Goal: Task Accomplishment & Management: Use online tool/utility

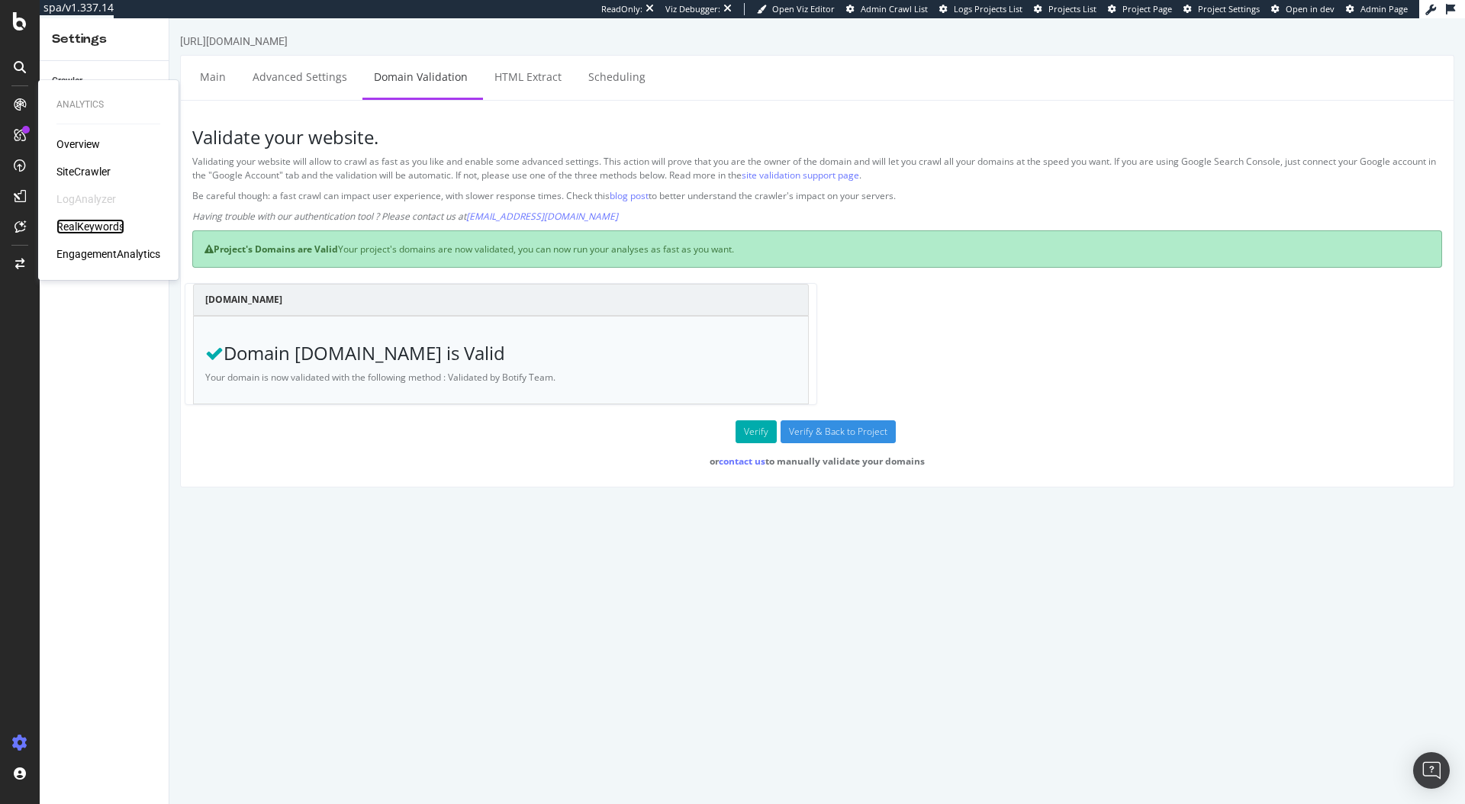
click at [88, 230] on div "RealKeywords" at bounding box center [90, 226] width 68 height 15
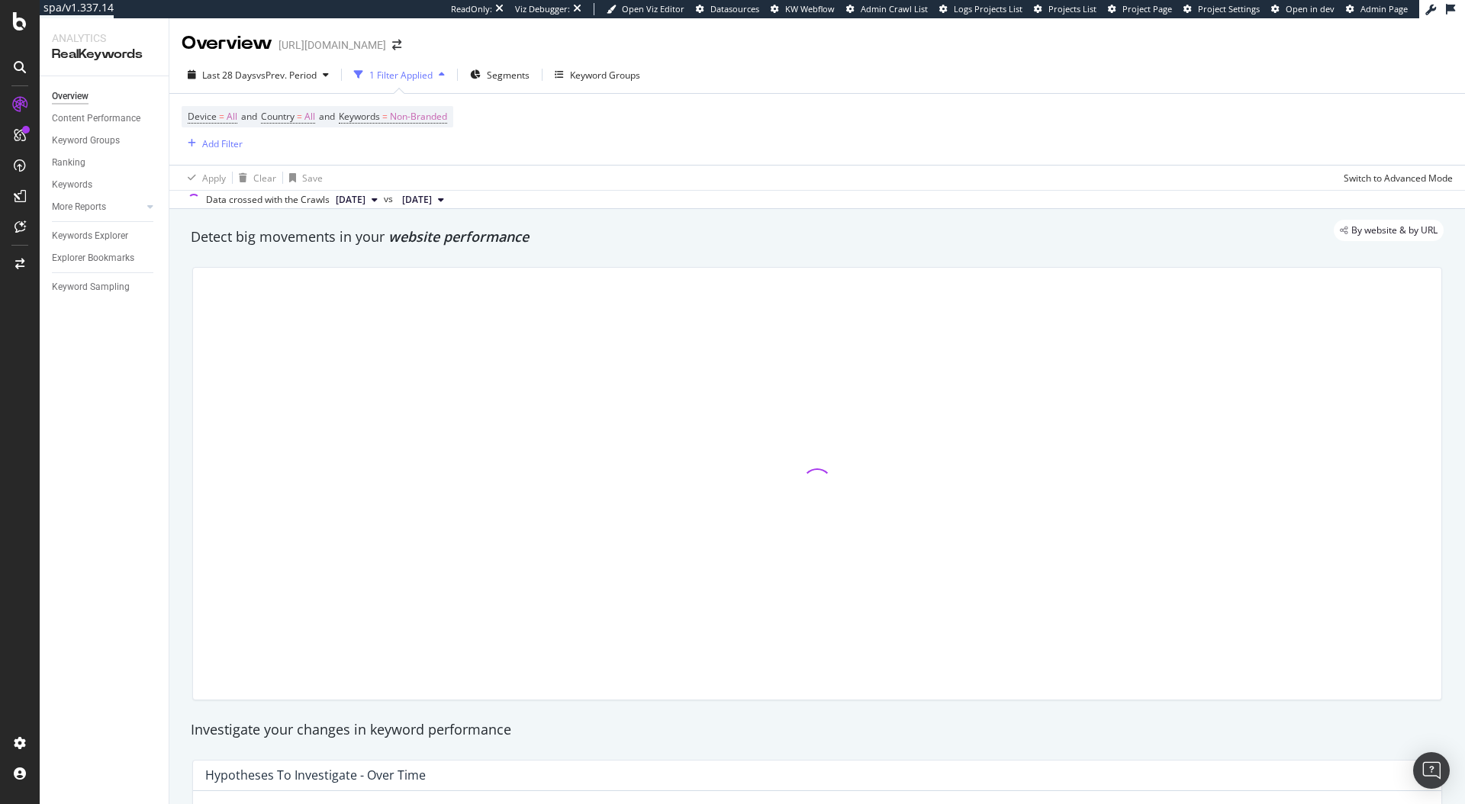
click at [608, 178] on div "Apply Clear Save Switch to Advanced Mode" at bounding box center [816, 177] width 1295 height 25
click at [616, 69] on div "Keyword Groups" at bounding box center [605, 75] width 70 height 13
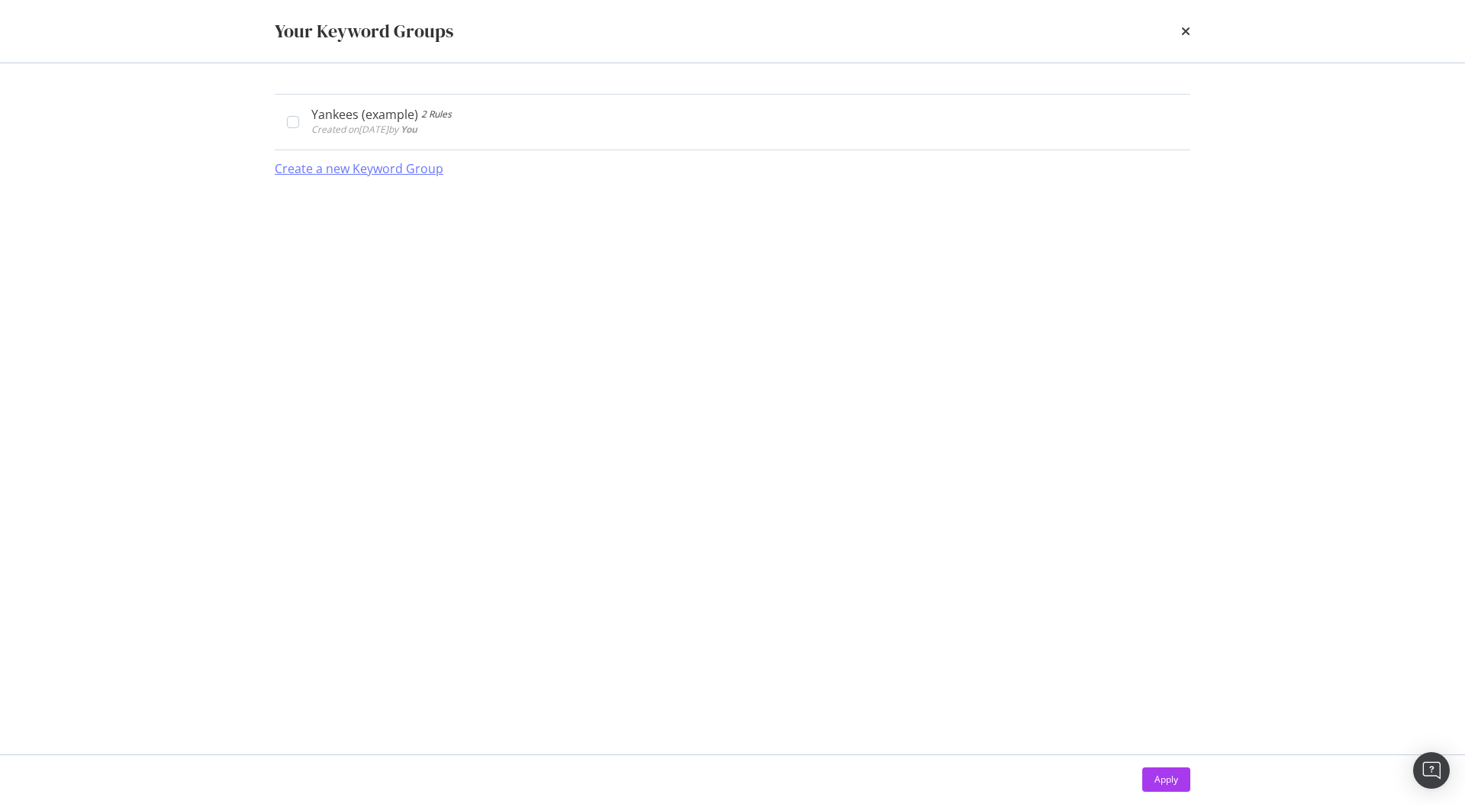
click at [357, 169] on div "Create a new Keyword Group" at bounding box center [359, 169] width 169 height 18
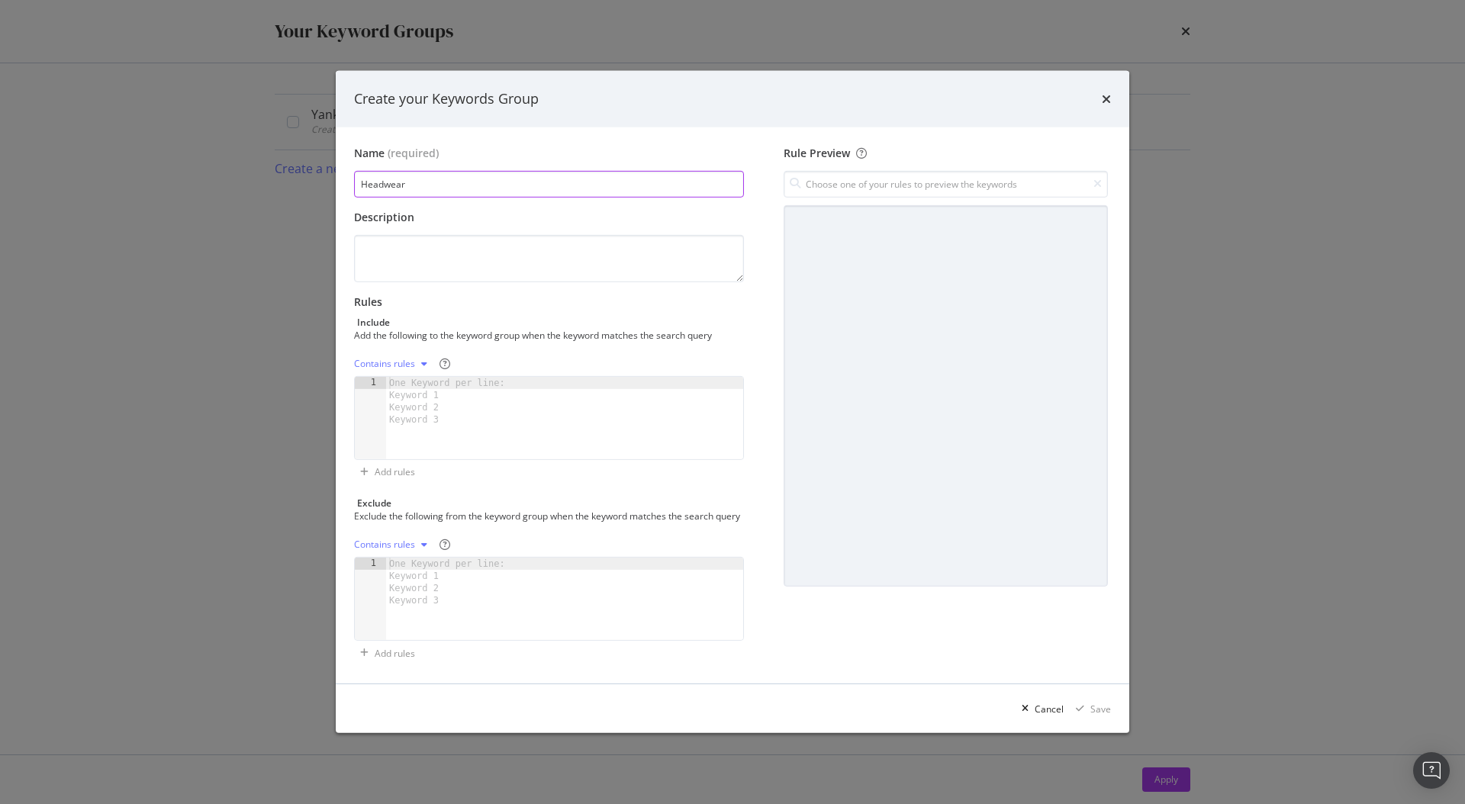
type input "Headwear"
click at [439, 405] on div "One Keyword per line: Keyword 1 Keyword 2 Keyword 3" at bounding box center [449, 401] width 127 height 49
click at [404, 359] on div "Contains rules" at bounding box center [384, 363] width 61 height 9
click at [415, 412] on div "Exact rules" at bounding box center [396, 407] width 47 height 13
click at [465, 394] on div "One Keyword per line: Keyword 1 Keyword 2 Keyword 3" at bounding box center [449, 401] width 127 height 49
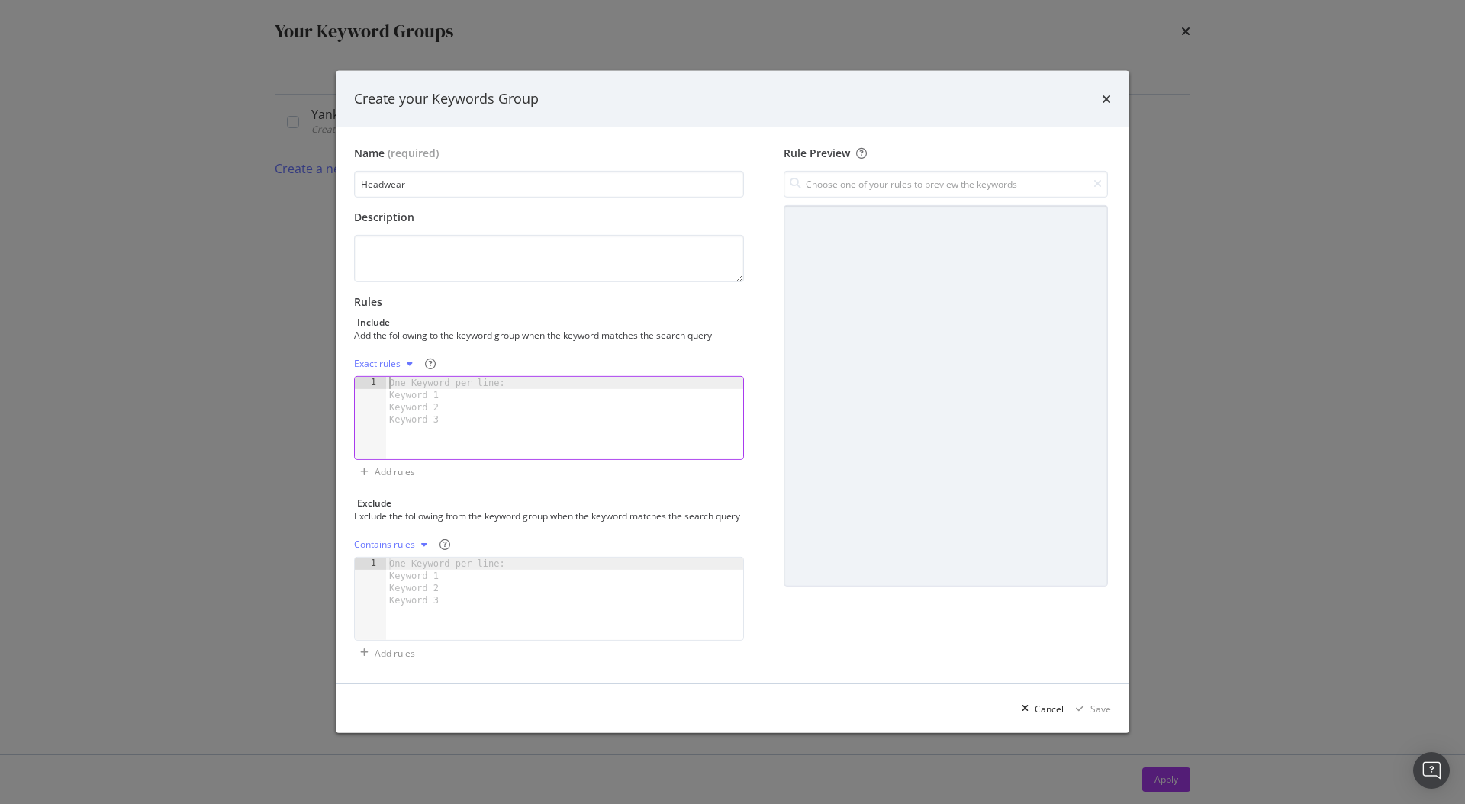
paste textarea "[URL][DOMAIN_NAME]"
type textarea "[URL][DOMAIN_NAME]"
click at [426, 394] on div "One Keyword per line: Keyword 1 Keyword 2 Keyword 3" at bounding box center [449, 401] width 127 height 49
paste textarea "39thirty hats"
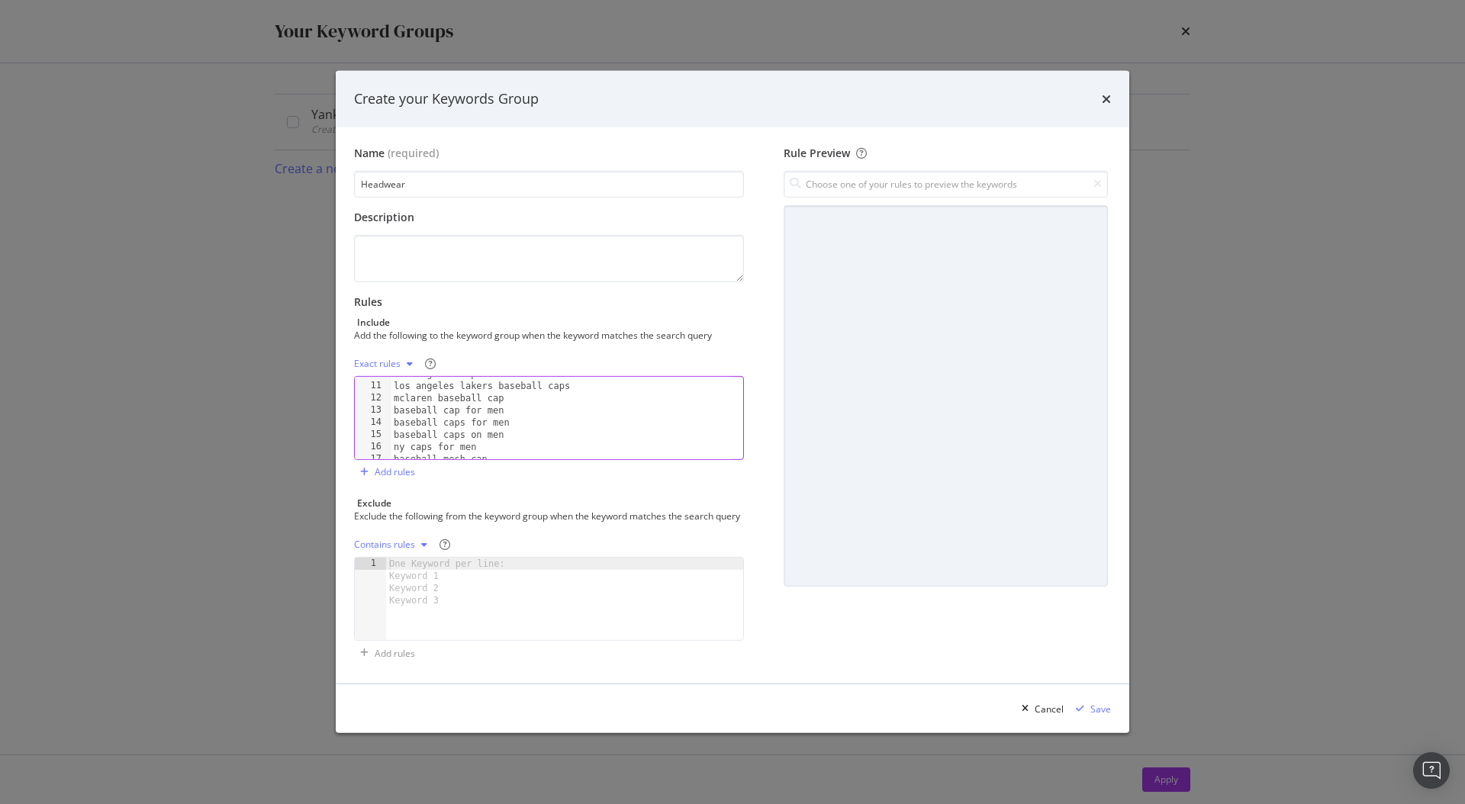
click at [444, 404] on div "la dodgers snapback los angeles lakers baseball caps mclaren baseball cap baseb…" at bounding box center [561, 421] width 341 height 107
type textarea "baseball cap for men"
click at [1091, 711] on div "Save" at bounding box center [1100, 709] width 21 height 13
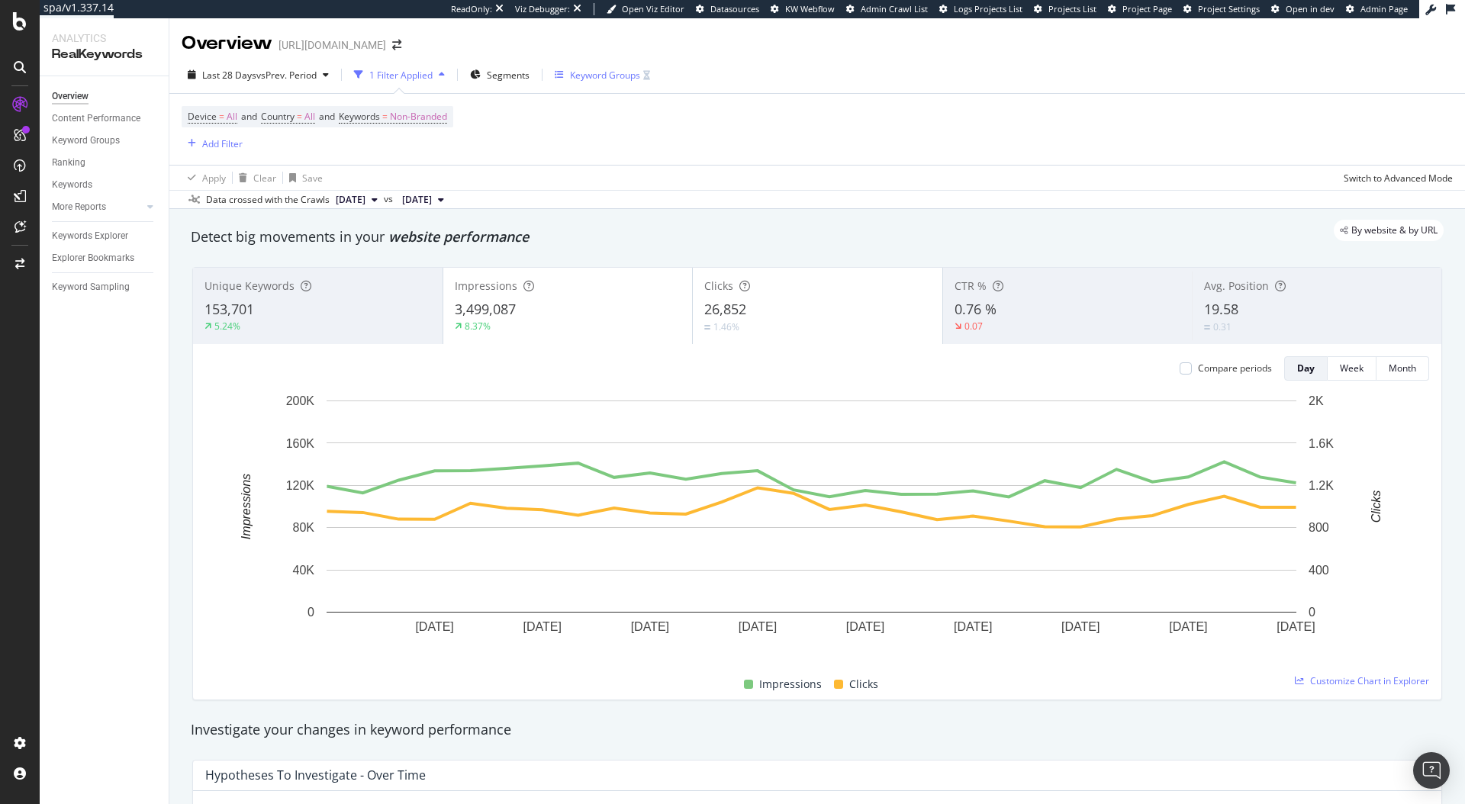
click at [591, 85] on div "Keyword Groups" at bounding box center [602, 74] width 95 height 23
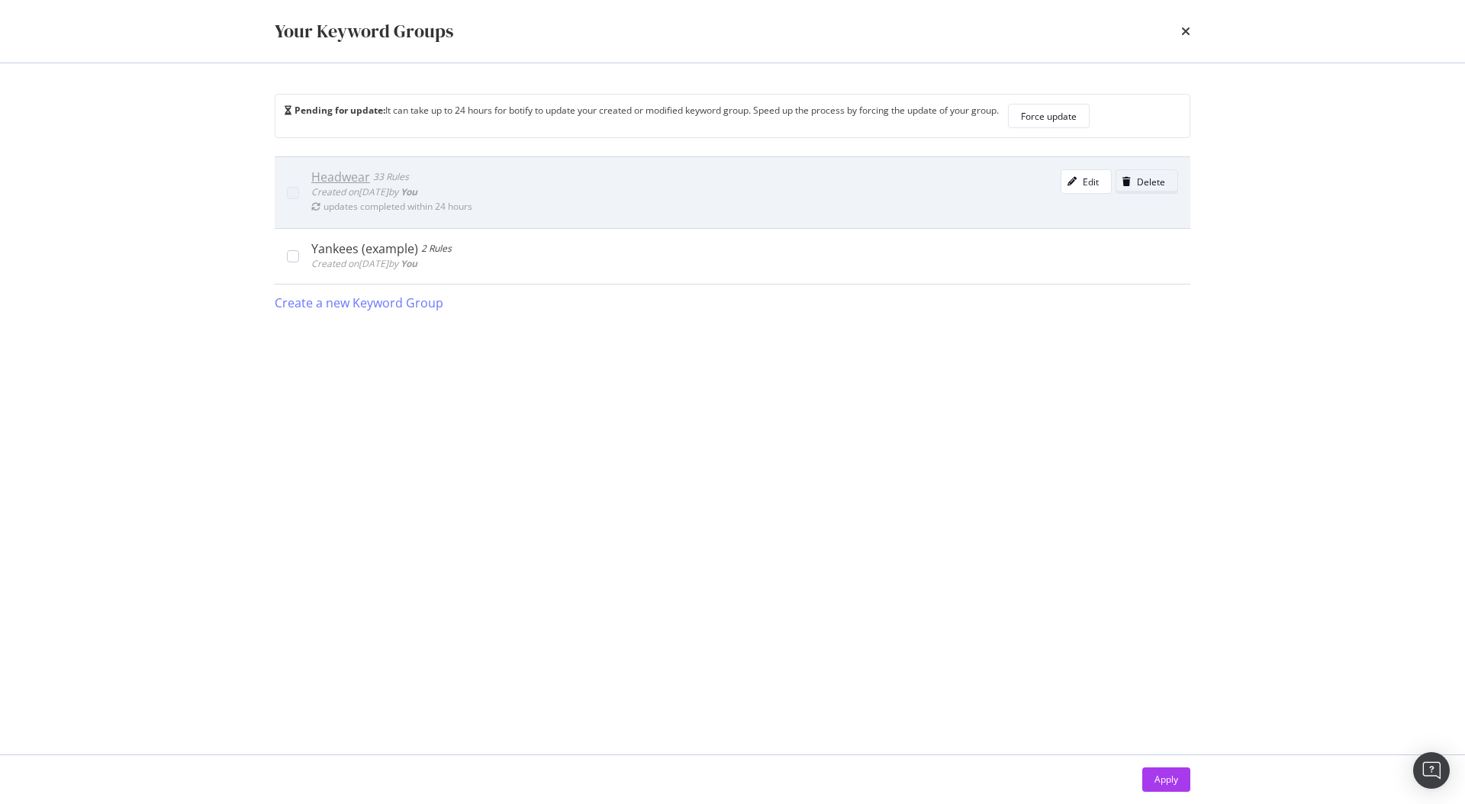
click at [1142, 179] on div "Delete" at bounding box center [1151, 181] width 28 height 13
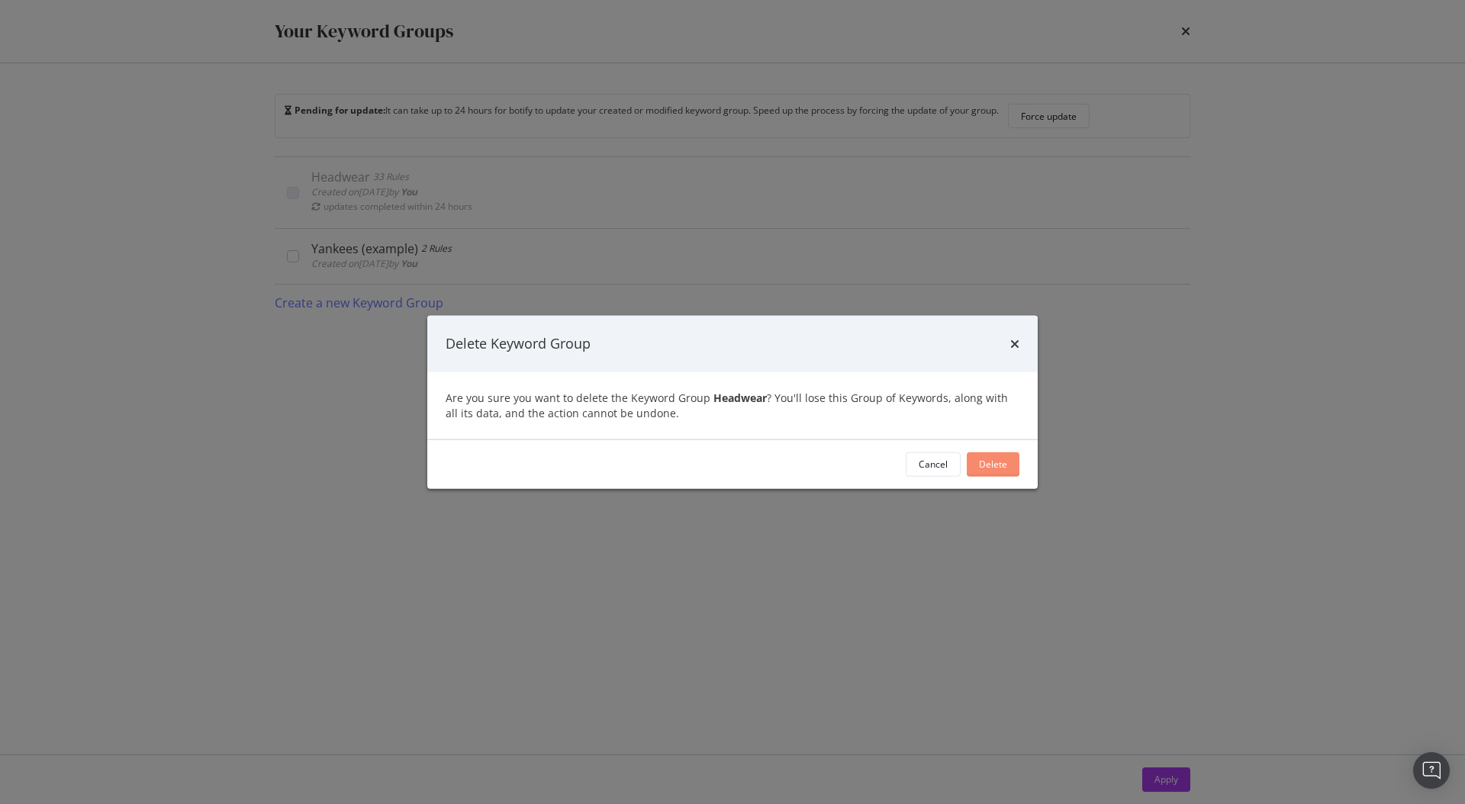
click at [1009, 467] on button "Delete" at bounding box center [993, 464] width 53 height 24
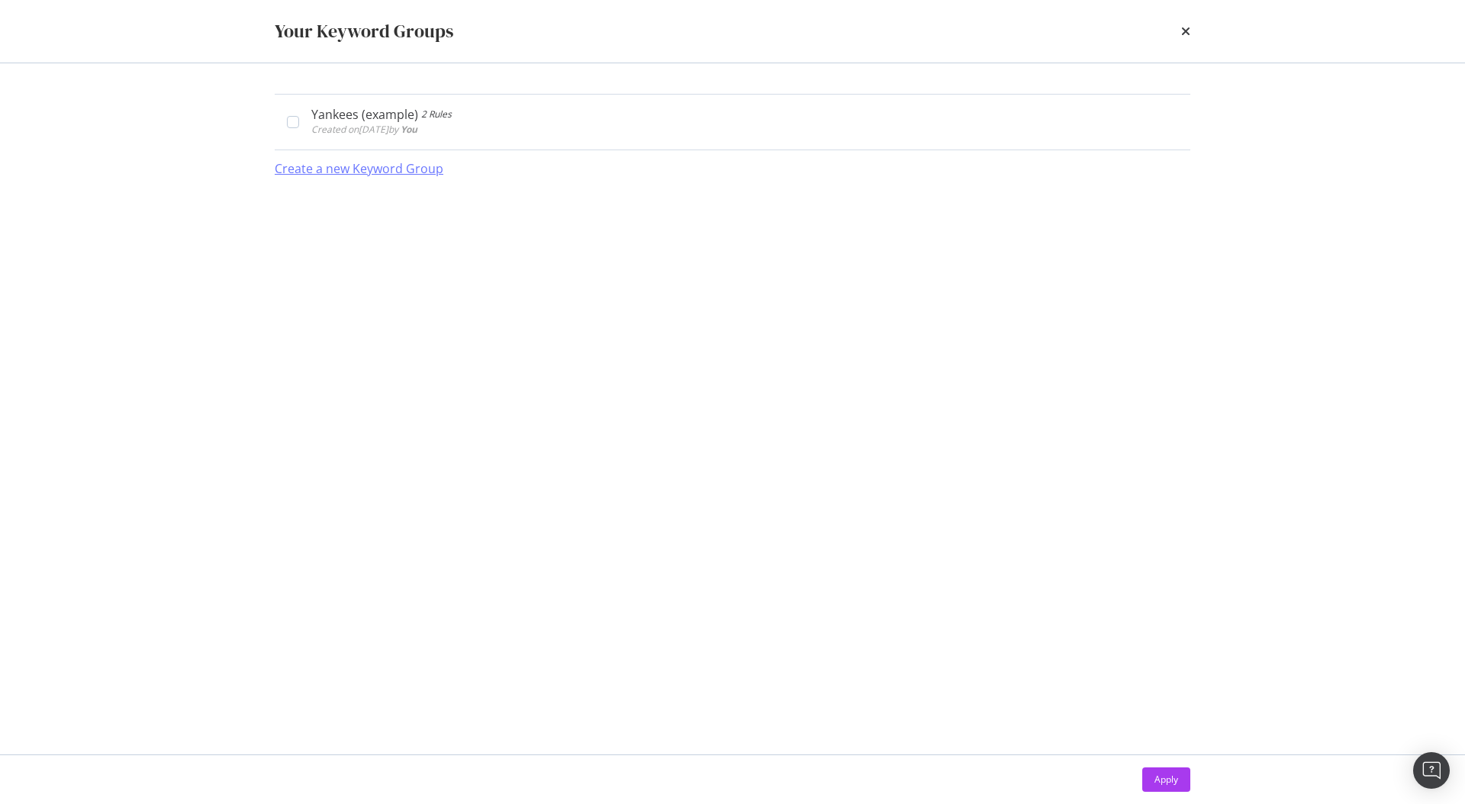
click at [349, 174] on div "Create a new Keyword Group" at bounding box center [359, 169] width 169 height 18
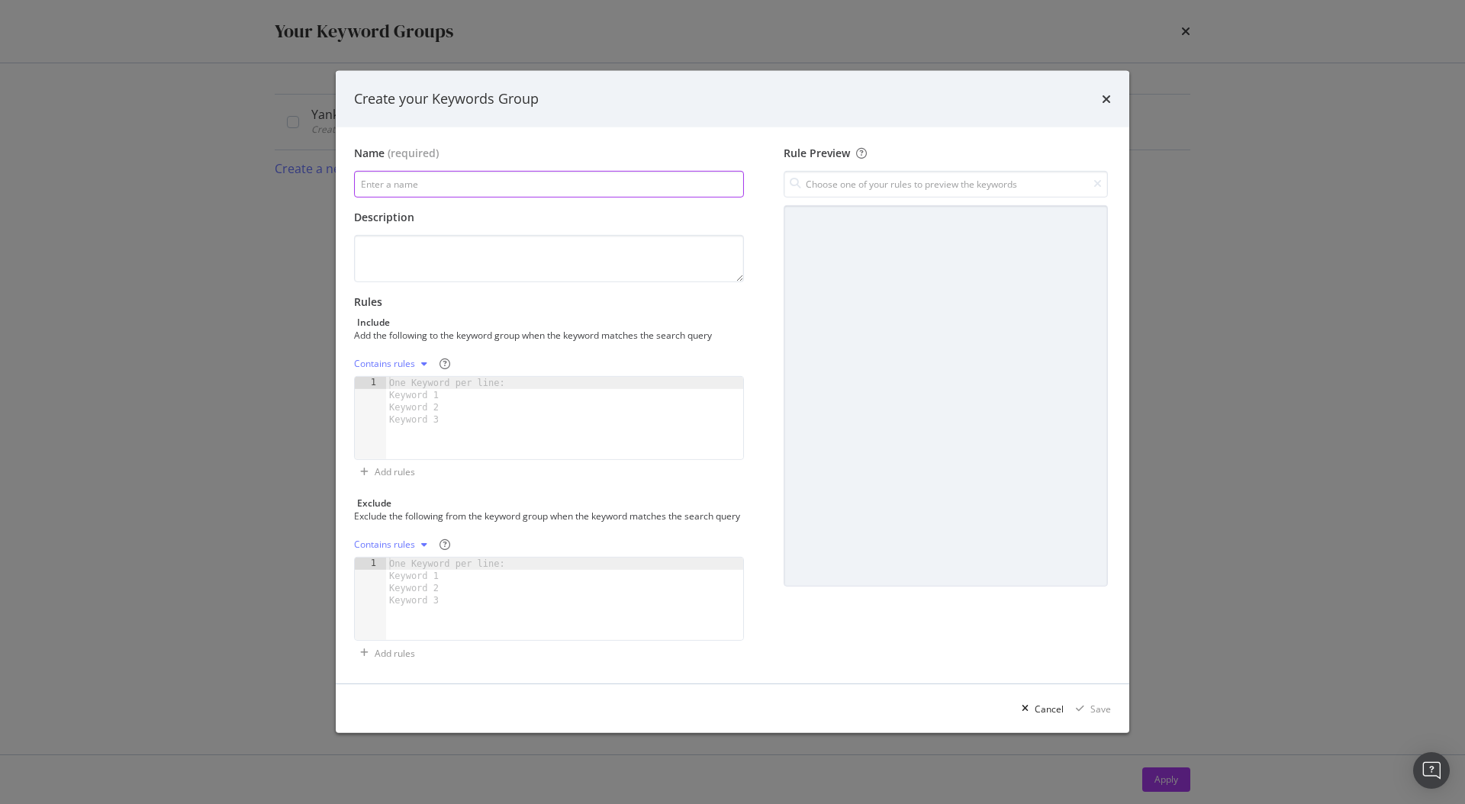
click at [433, 180] on input "modal" at bounding box center [549, 184] width 390 height 27
paste input "accessories"
click at [355, 177] on input "accessories" at bounding box center [549, 184] width 390 height 27
type input "accessories"
click at [426, 248] on textarea "modal" at bounding box center [549, 258] width 390 height 47
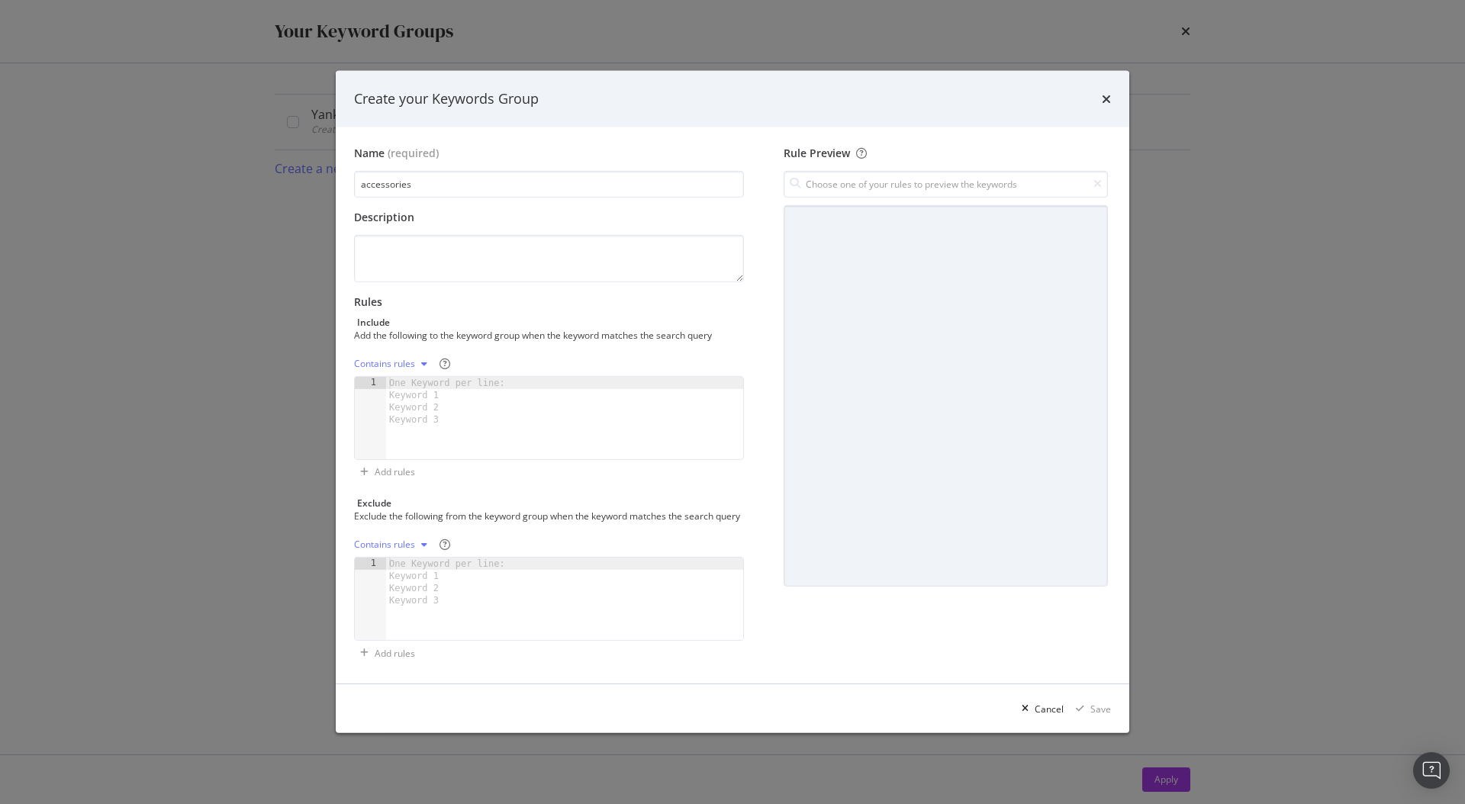
click at [444, 393] on div "One Keyword per line: Keyword 1 Keyword 2 Keyword 3" at bounding box center [449, 401] width 127 height 49
click at [411, 389] on div "One Keyword per line: Keyword 1 Keyword 2 Keyword 3" at bounding box center [449, 401] width 127 height 49
paste textarea "sports socks"
type textarea "sports socks"
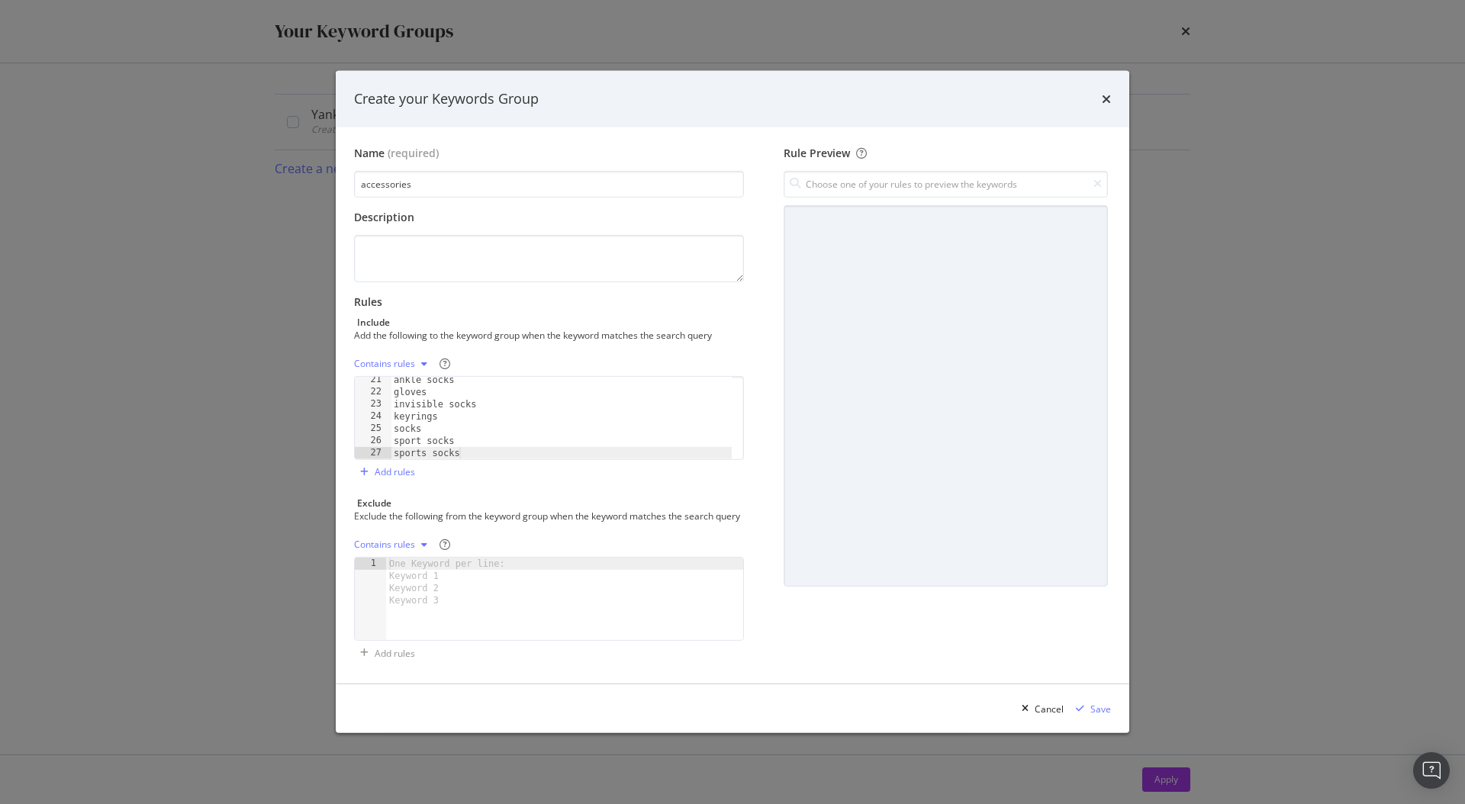
click at [397, 352] on div "Contains rules" at bounding box center [393, 363] width 79 height 23
click at [414, 412] on div "Exact rules" at bounding box center [396, 407] width 47 height 13
click at [1087, 713] on div "modal" at bounding box center [1080, 708] width 21 height 9
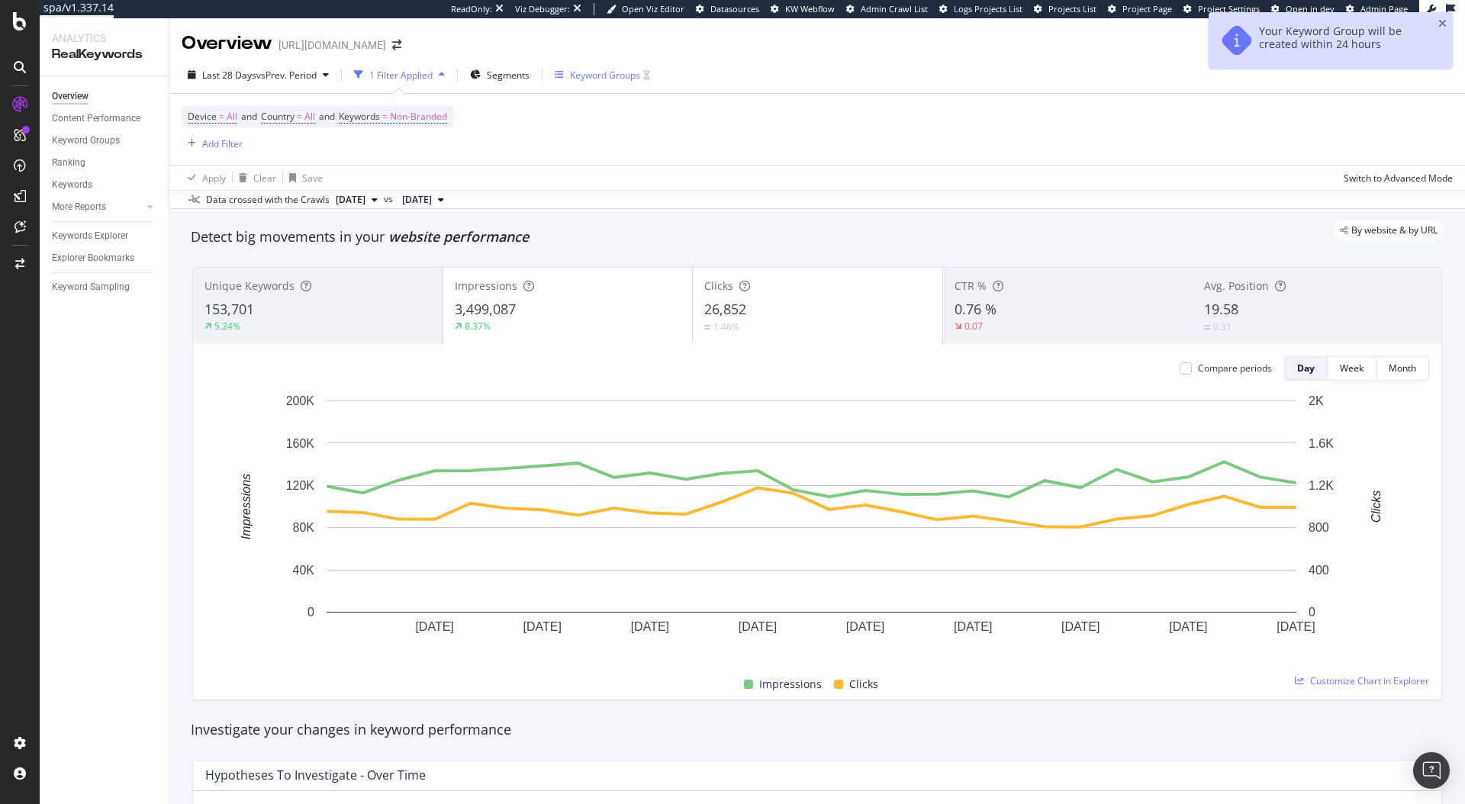
click at [618, 76] on div "Keyword Groups" at bounding box center [605, 75] width 70 height 13
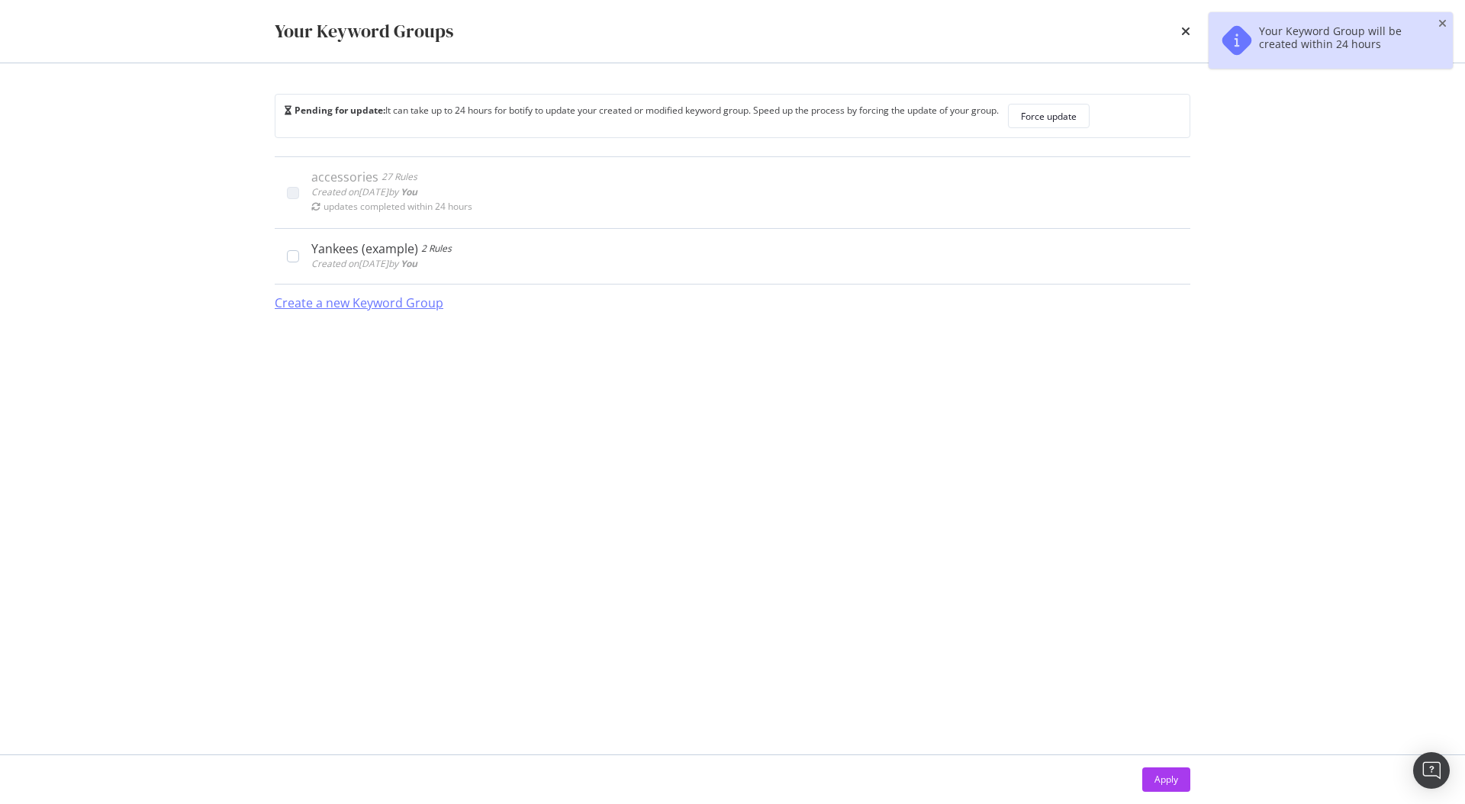
click at [366, 304] on div "Create a new Keyword Group" at bounding box center [359, 303] width 169 height 18
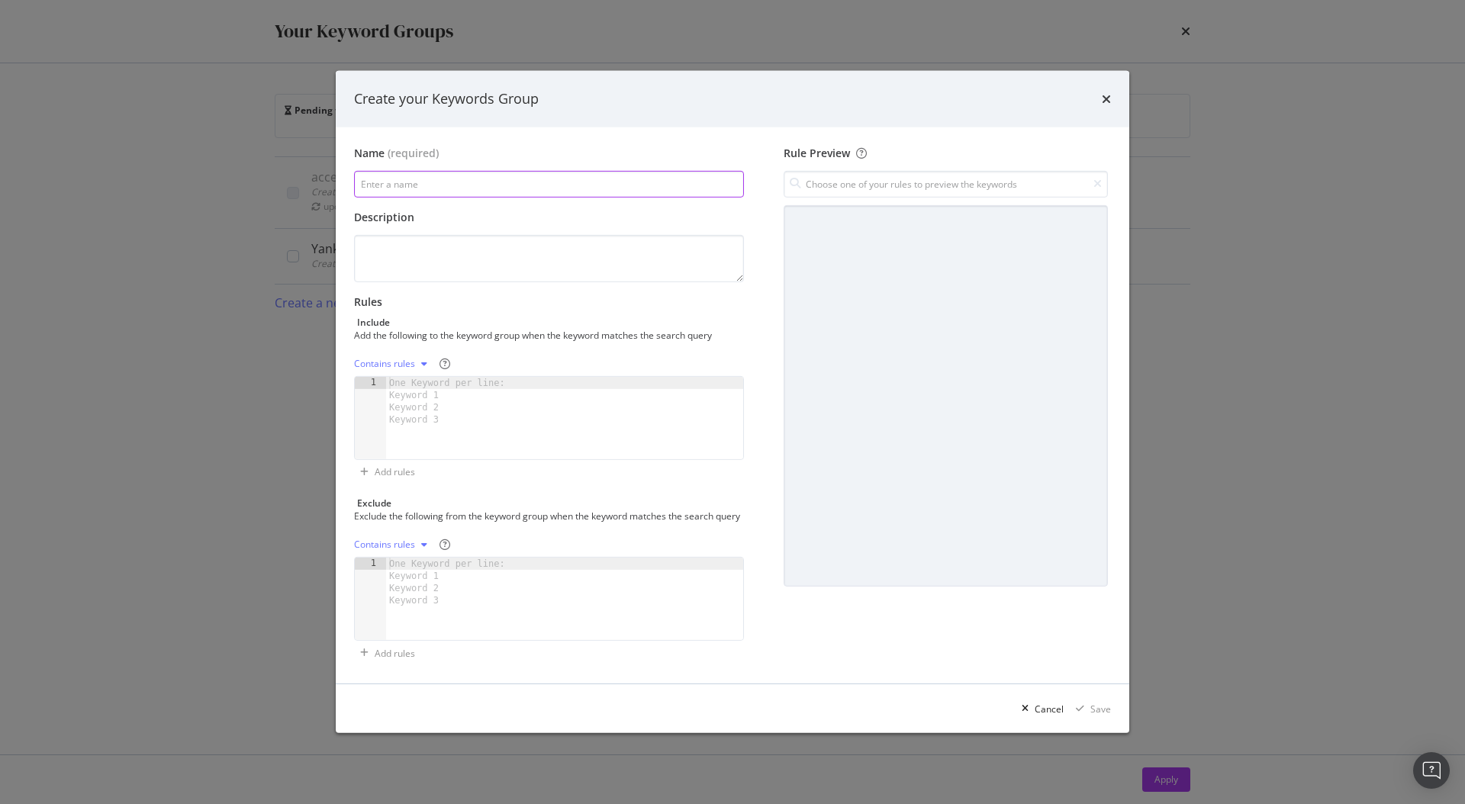
paste input "bags"
type input "bags"
click at [456, 407] on div "One Keyword per line: Keyword 1 Keyword 2 Keyword 3" at bounding box center [449, 401] width 127 height 49
paste textarea "waist bags"
type textarea "waist bags"
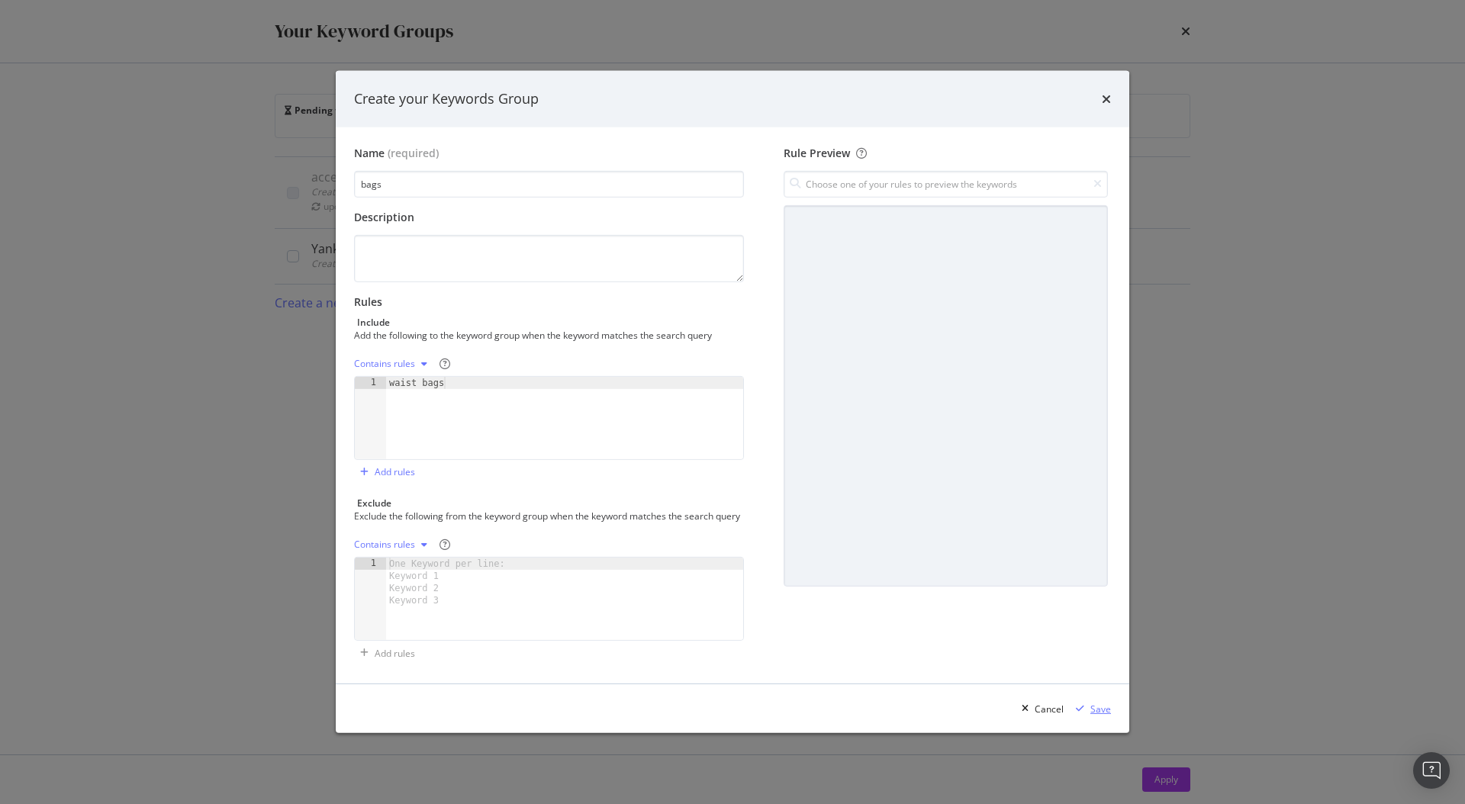
click at [1101, 716] on div "Save" at bounding box center [1100, 709] width 21 height 13
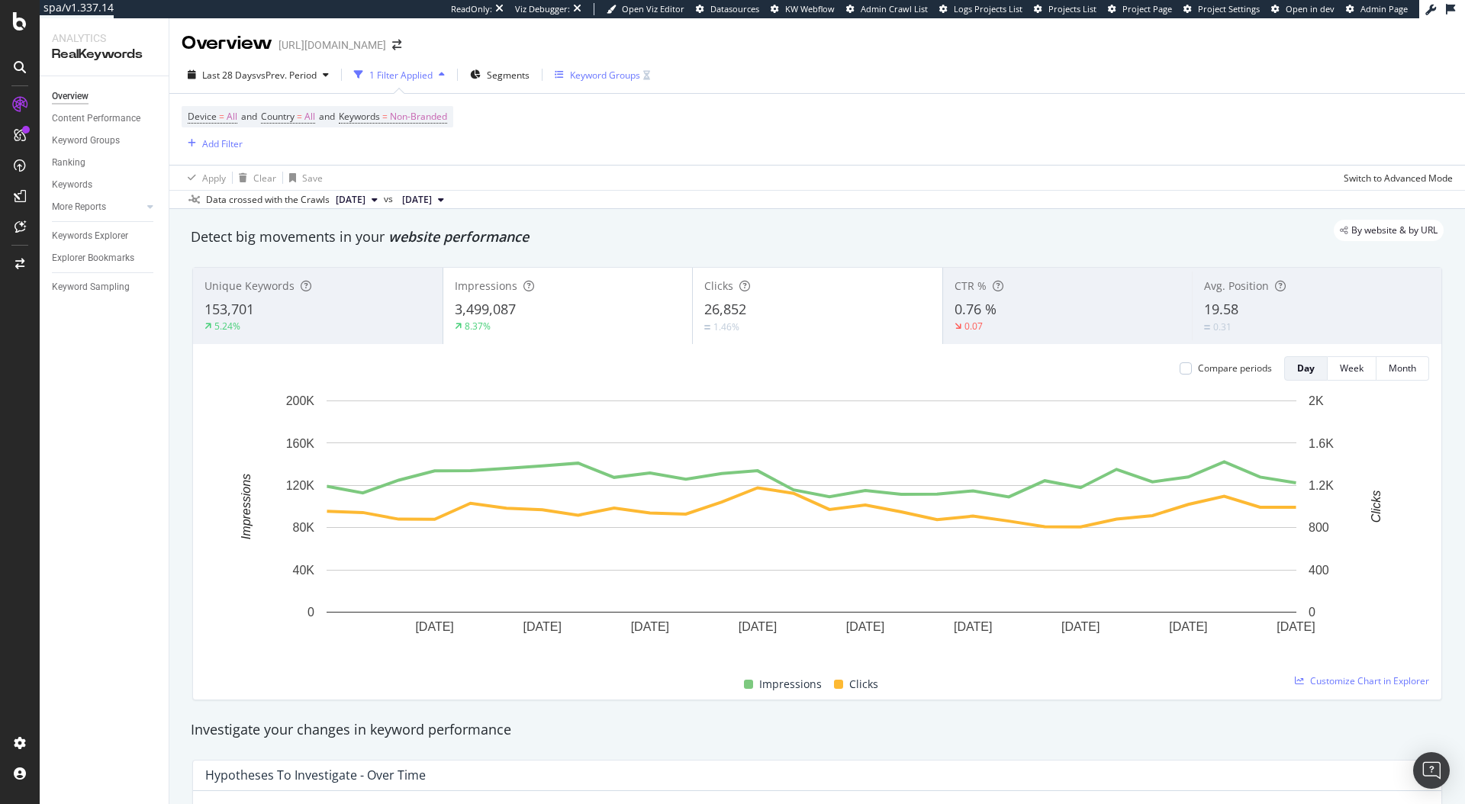
click at [600, 69] on div "Keyword Groups" at bounding box center [605, 75] width 70 height 13
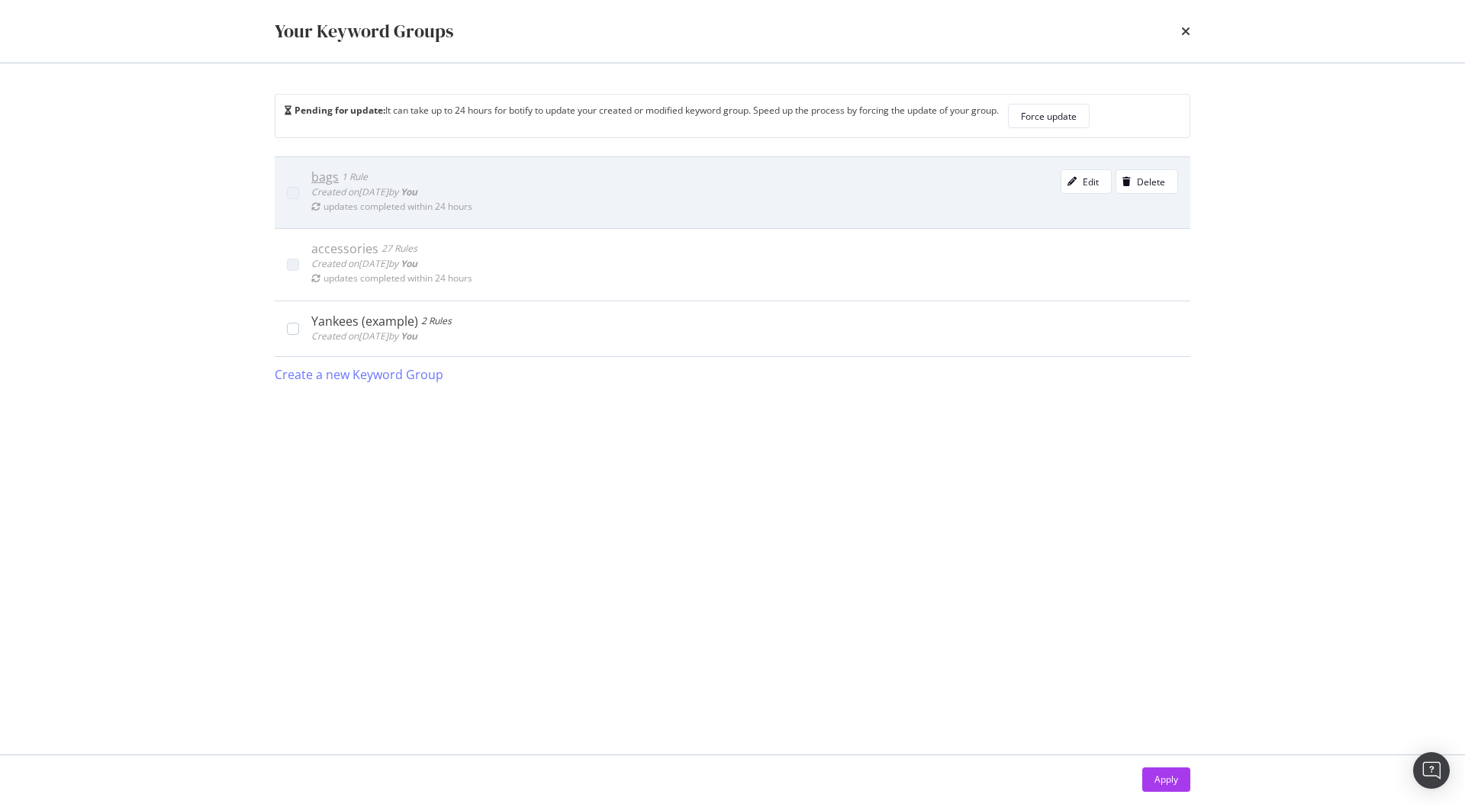
click at [321, 173] on div "bags" at bounding box center [324, 176] width 27 height 15
click at [1082, 179] on div "modal" at bounding box center [1071, 181] width 21 height 9
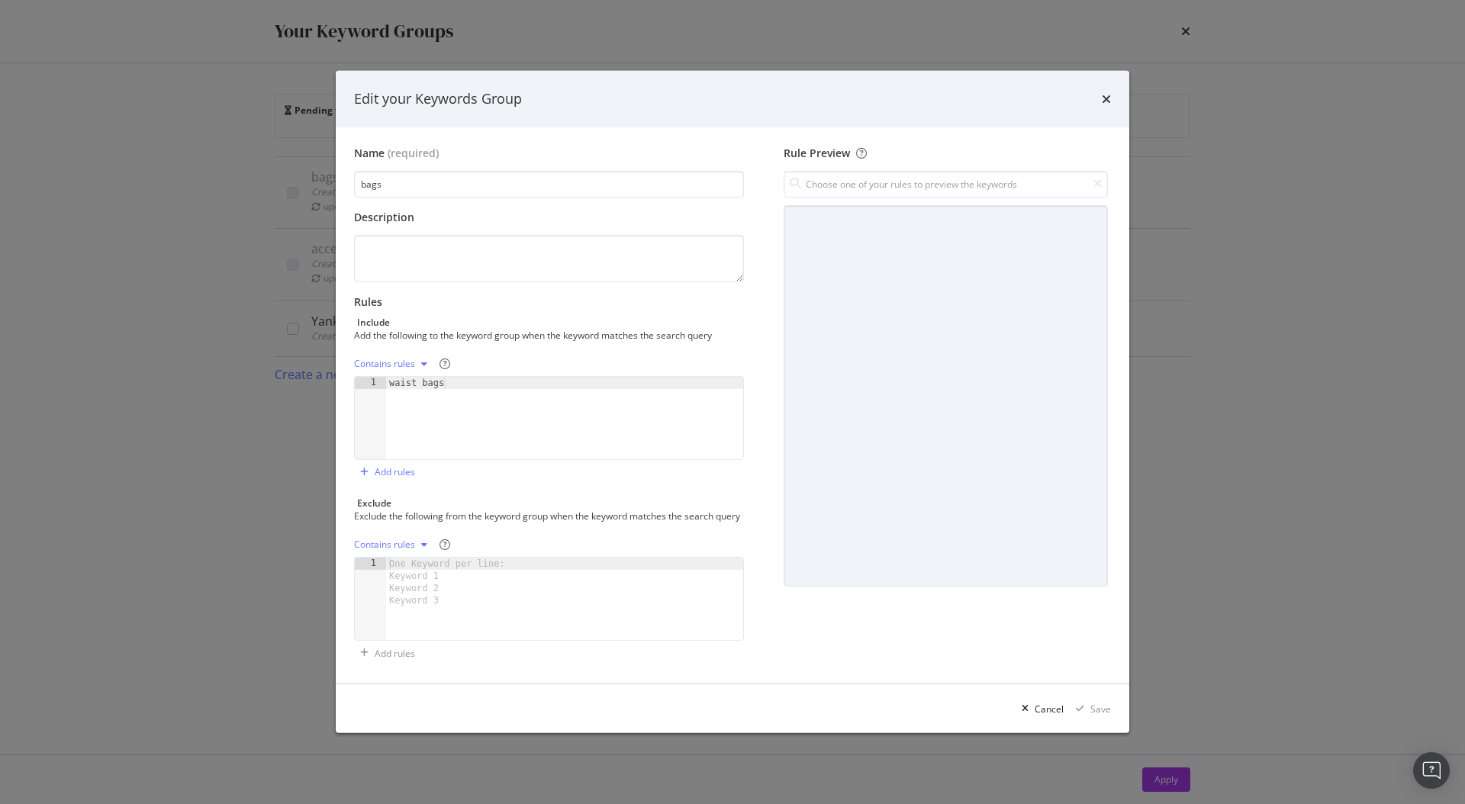
click at [405, 363] on div "Contains rules" at bounding box center [393, 363] width 79 height 23
click at [407, 408] on div "Exact rules" at bounding box center [396, 407] width 47 height 13
click at [1104, 716] on div "Save" at bounding box center [1100, 709] width 21 height 13
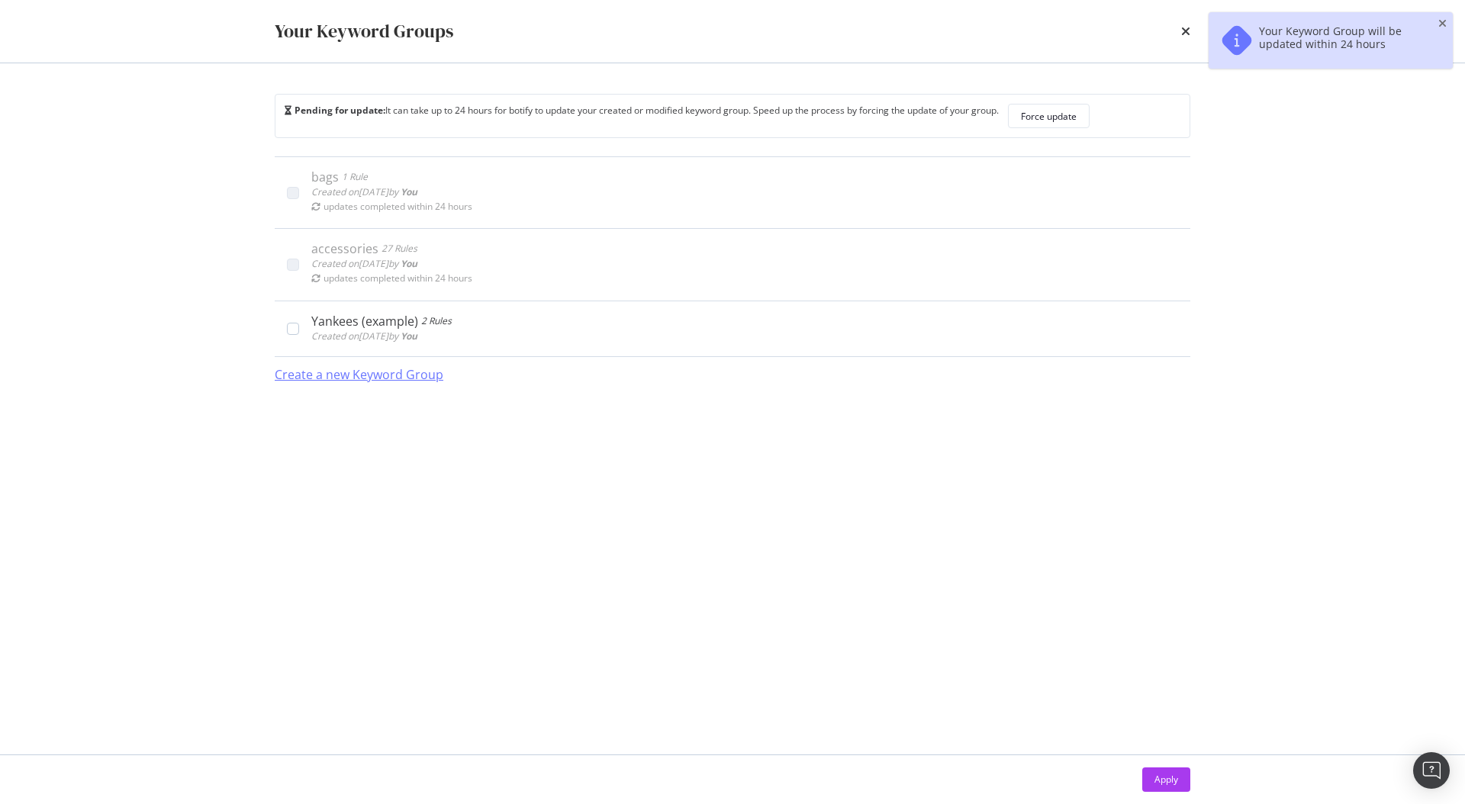
click at [319, 382] on div "Create a new Keyword Group" at bounding box center [359, 375] width 169 height 18
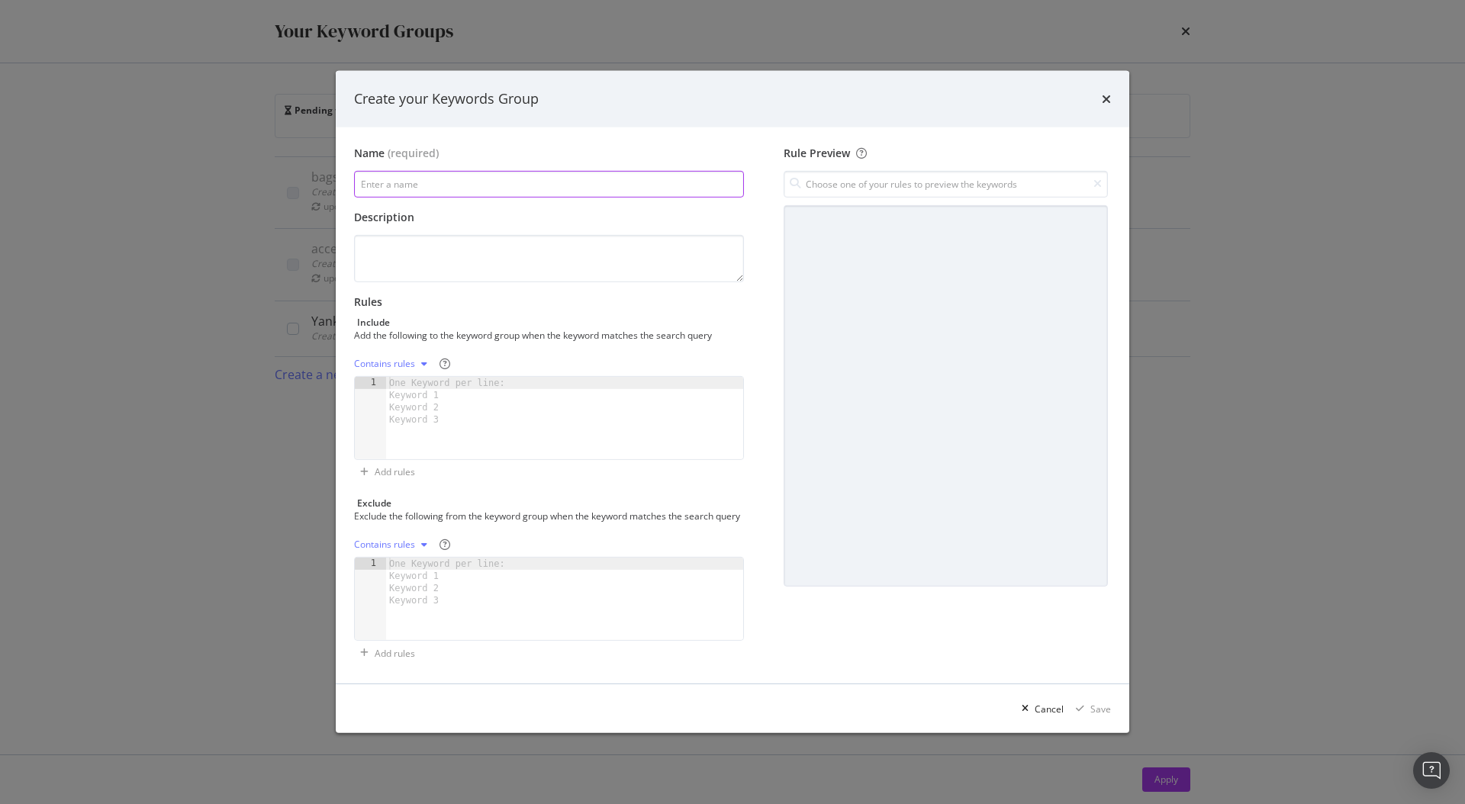
click at [511, 178] on input "modal" at bounding box center [549, 184] width 390 height 27
paste input "cap care"
type input "cap care"
click at [510, 259] on textarea "modal" at bounding box center [549, 258] width 390 height 47
paste textarea "cap storage"
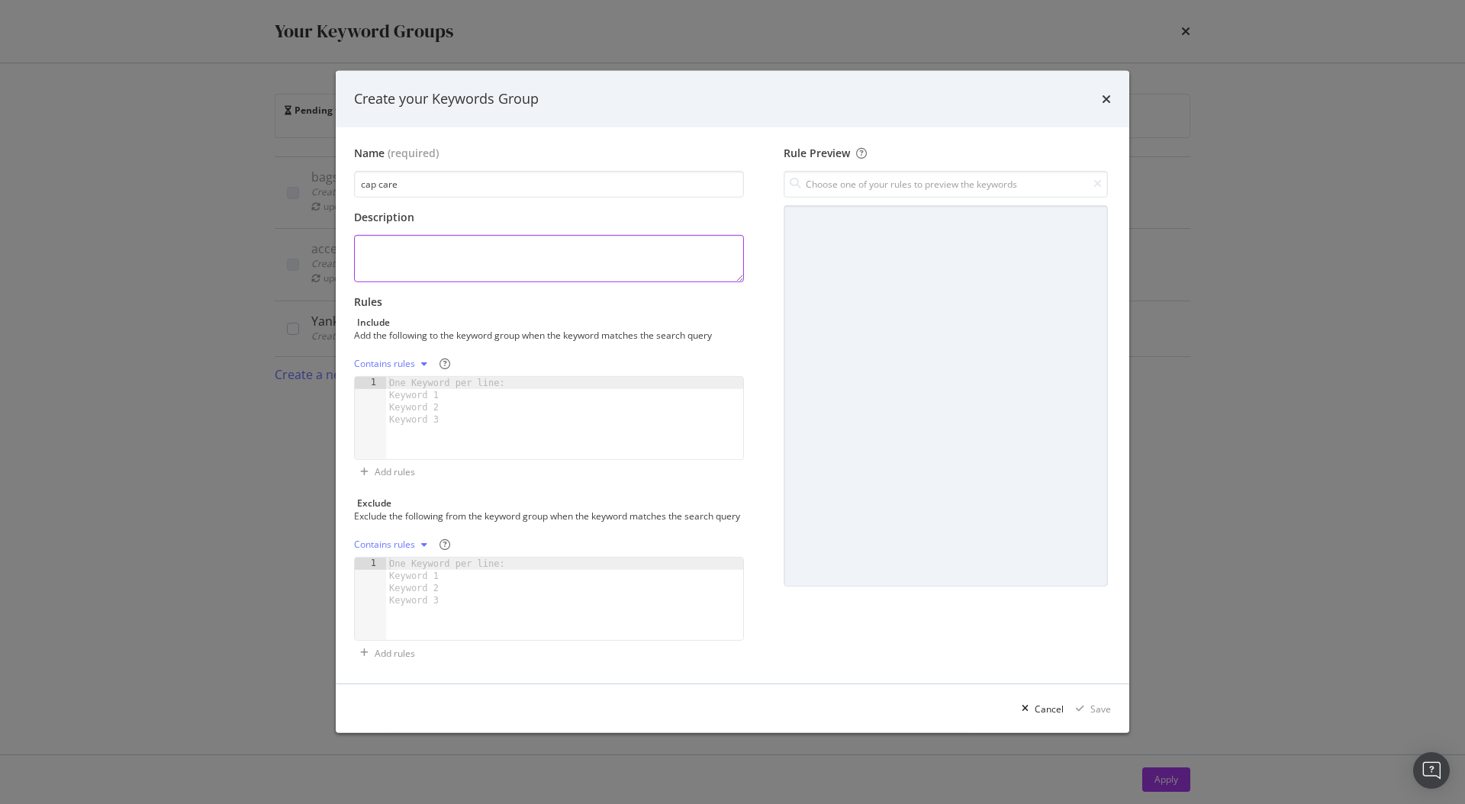
type textarea "cap storage"
click at [465, 250] on textarea "cap storage" at bounding box center [549, 258] width 390 height 47
click at [434, 407] on div "One Keyword per line: Keyword 1 Keyword 2 Keyword 3" at bounding box center [449, 401] width 127 height 49
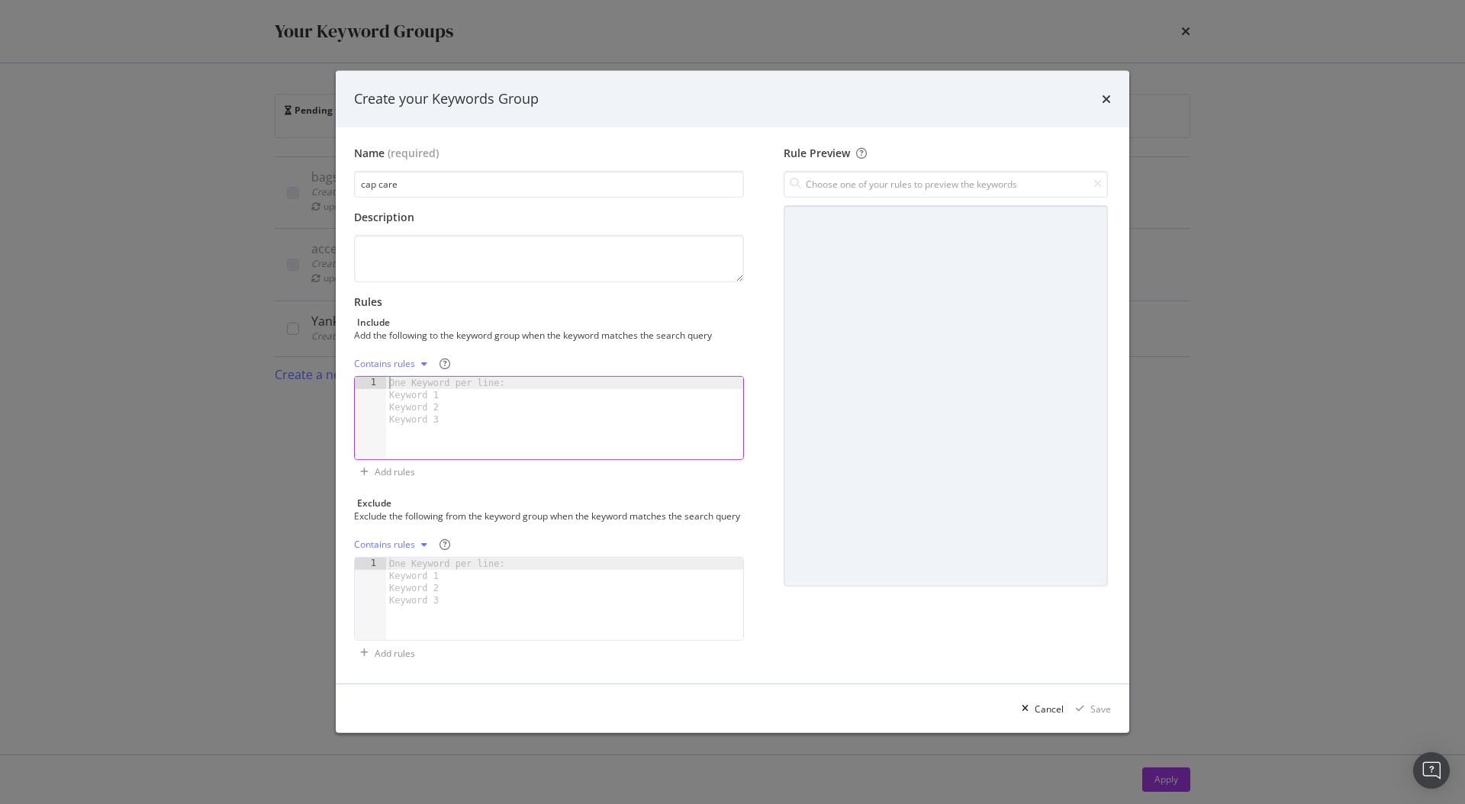
paste textarea "cap storage"
type textarea "cap storage"
click at [408, 359] on div "Contains rules" at bounding box center [384, 363] width 61 height 9
click at [409, 413] on div "Exact rules" at bounding box center [396, 407] width 47 height 13
click at [1091, 712] on div "Save" at bounding box center [1100, 709] width 21 height 13
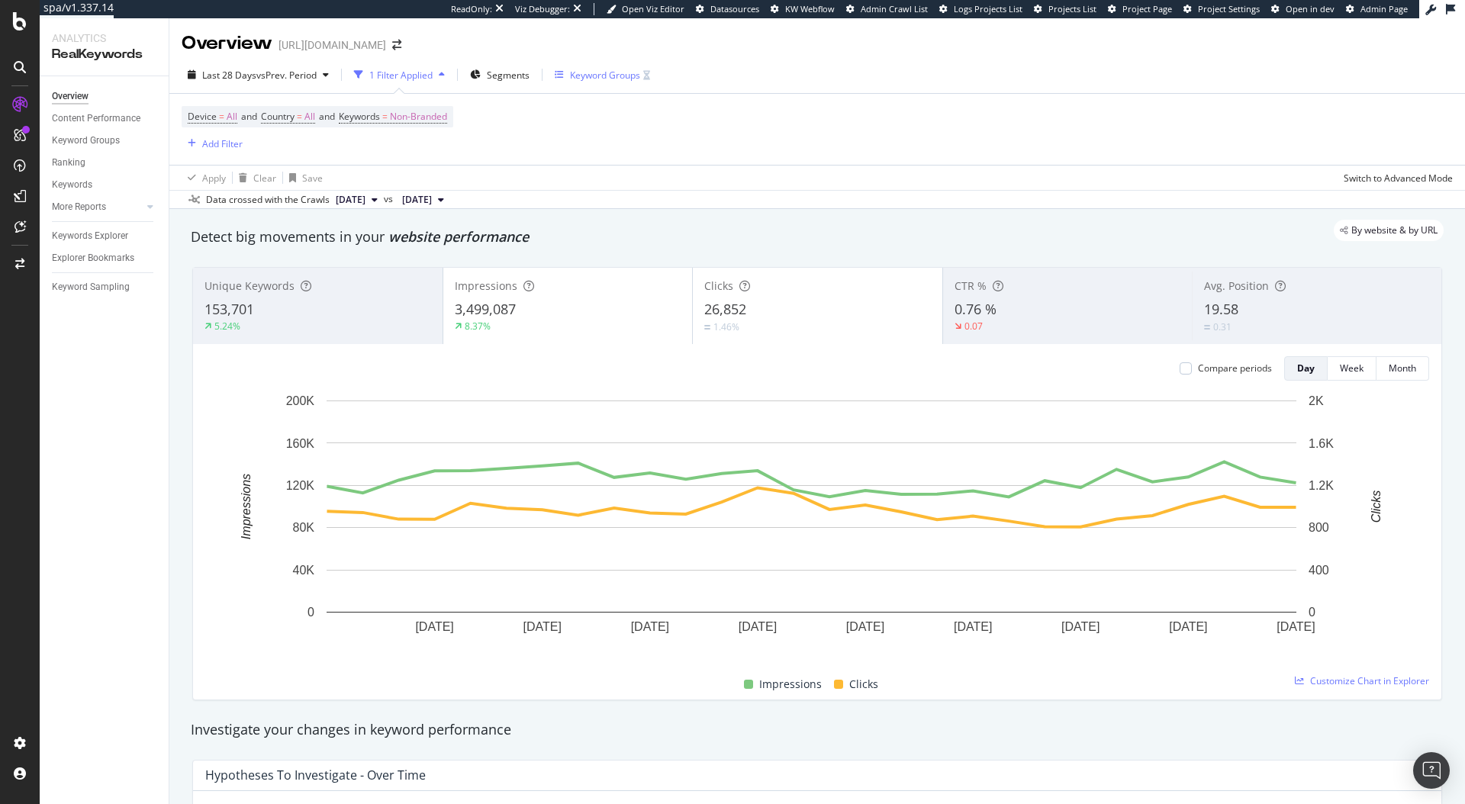
click at [593, 72] on div "Keyword Groups" at bounding box center [605, 75] width 70 height 13
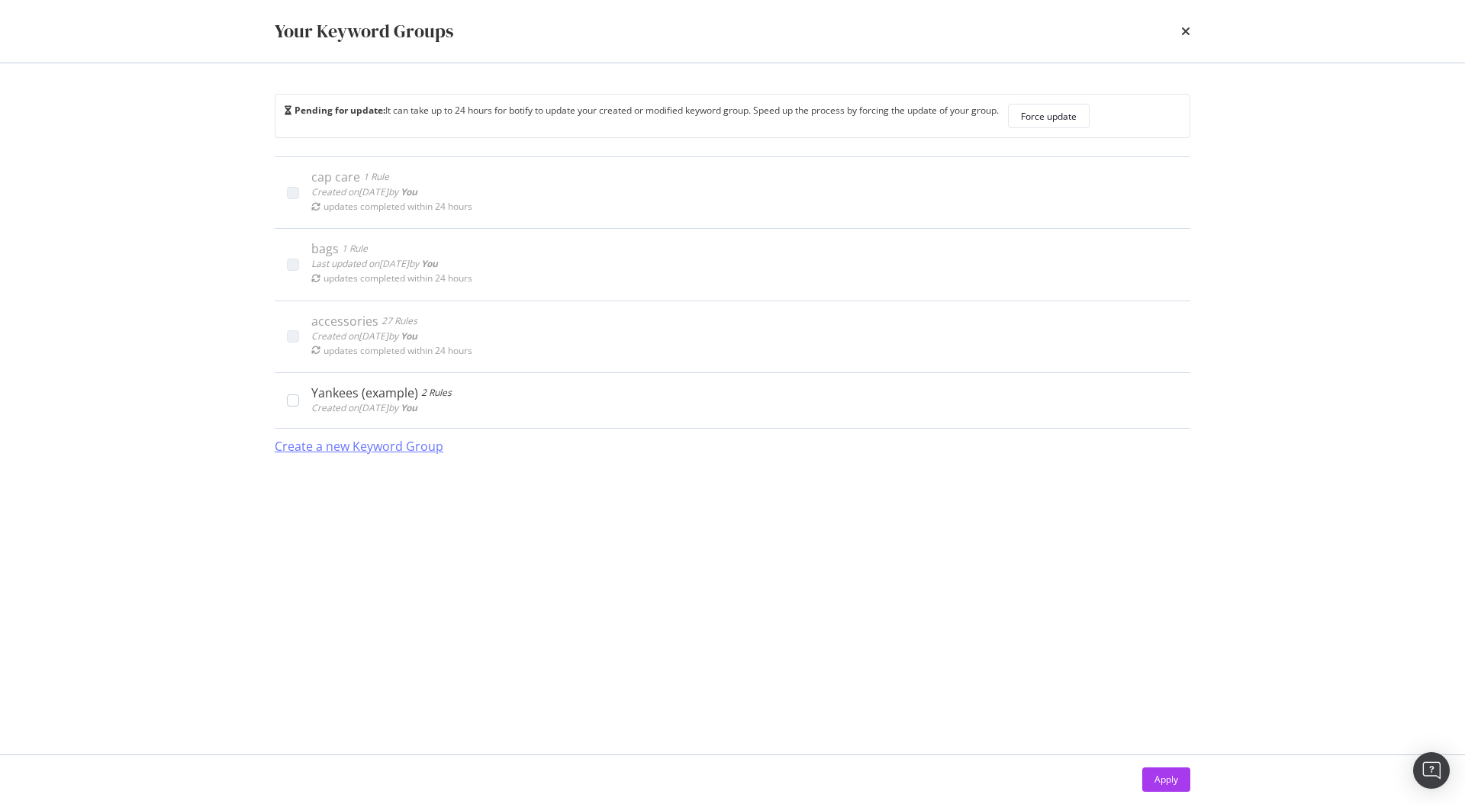
click at [336, 448] on div "Create a new Keyword Group" at bounding box center [359, 447] width 169 height 18
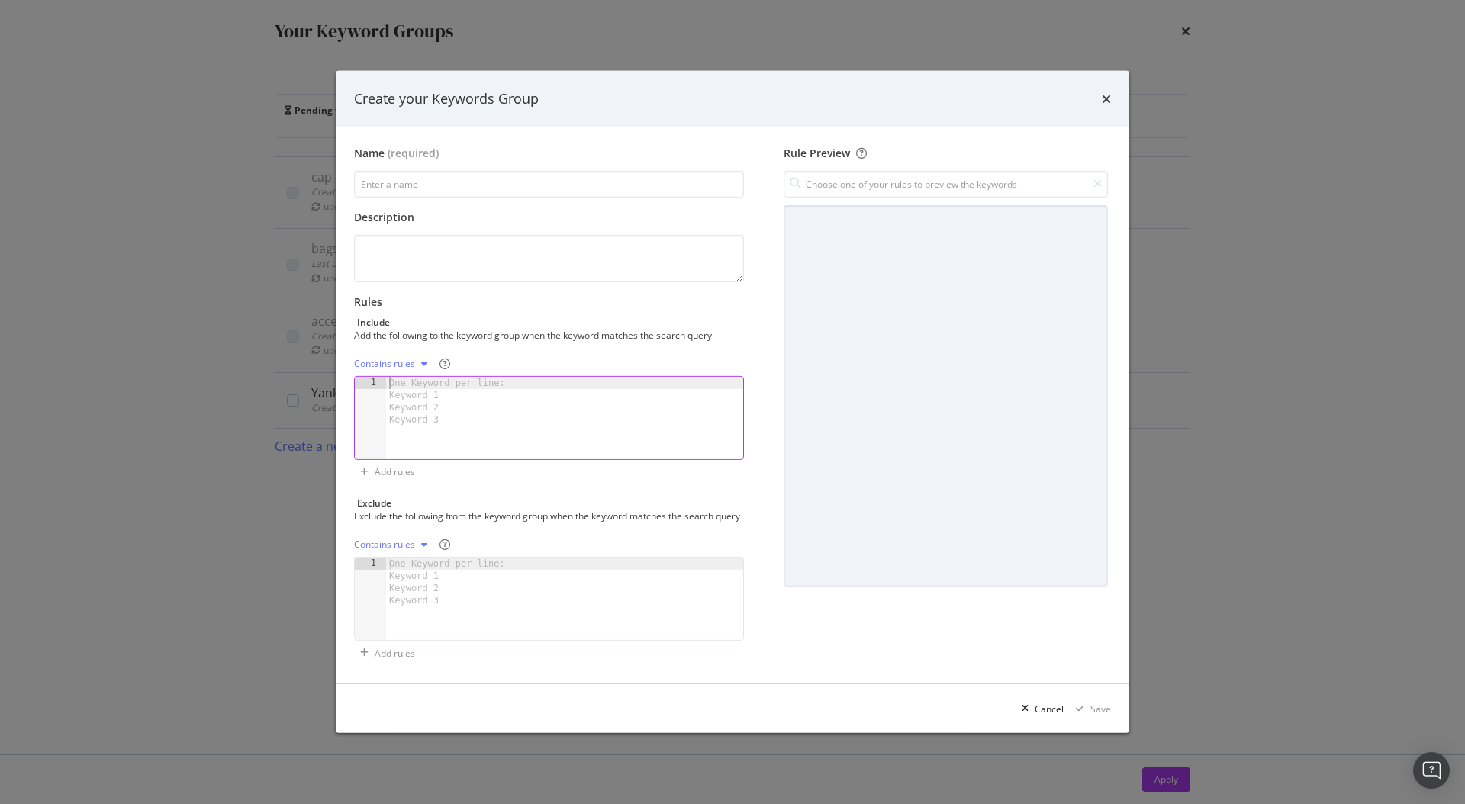
click at [438, 400] on div "One Keyword per line: Keyword 1 Keyword 2 Keyword 3" at bounding box center [449, 401] width 127 height 49
paste textarea "cap shop"
type textarea "cap shop"
click at [410, 359] on div "Contains rules" at bounding box center [384, 363] width 61 height 9
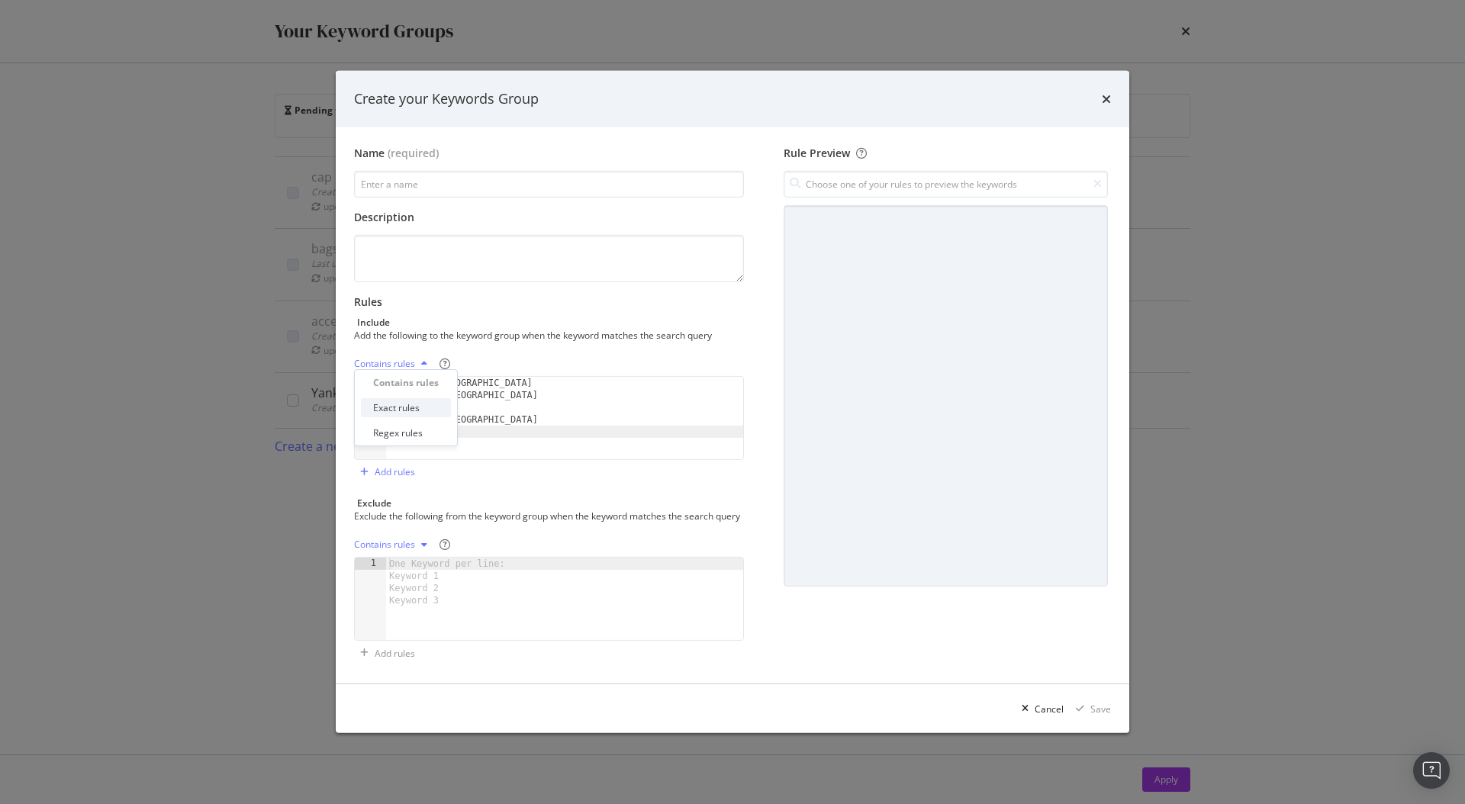
click at [401, 412] on div "Exact rules" at bounding box center [396, 407] width 47 height 13
click at [491, 179] on input "modal" at bounding box center [549, 184] width 390 height 27
paste input "caps"
type input "caps"
click at [1092, 716] on div "Save" at bounding box center [1100, 709] width 21 height 13
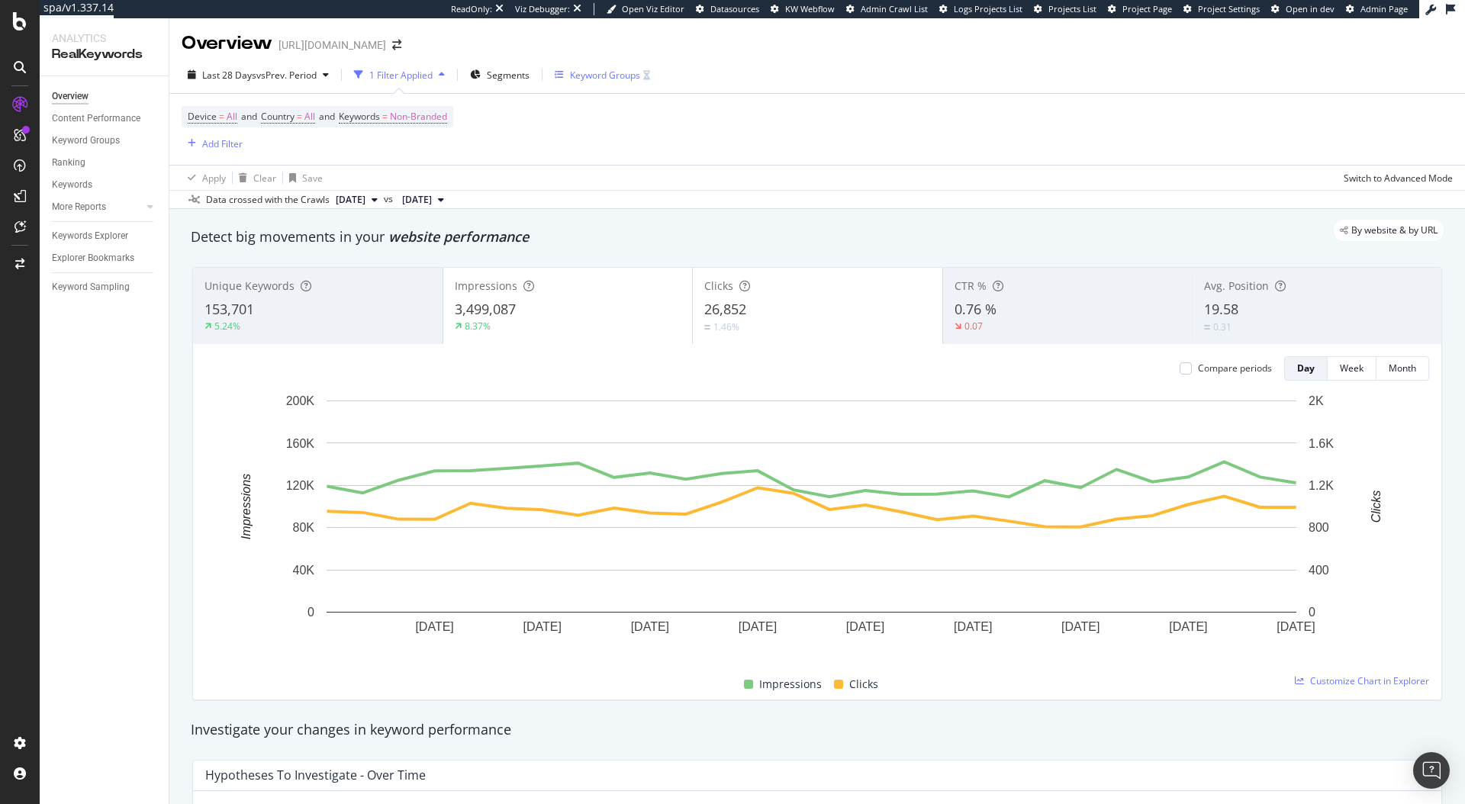
click at [629, 69] on div "Keyword Groups" at bounding box center [605, 75] width 70 height 13
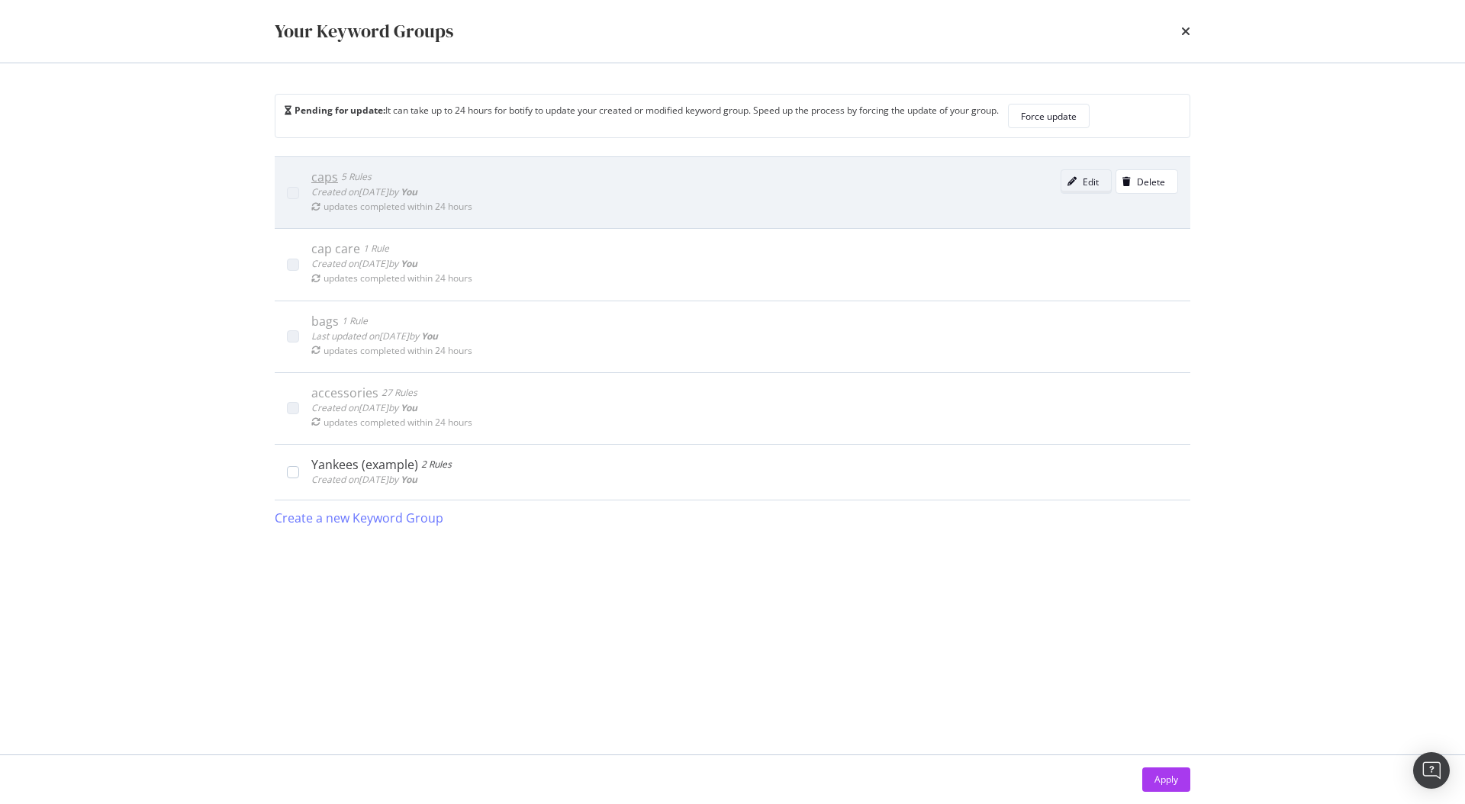
click at [1076, 188] on div "Edit" at bounding box center [1079, 181] width 37 height 21
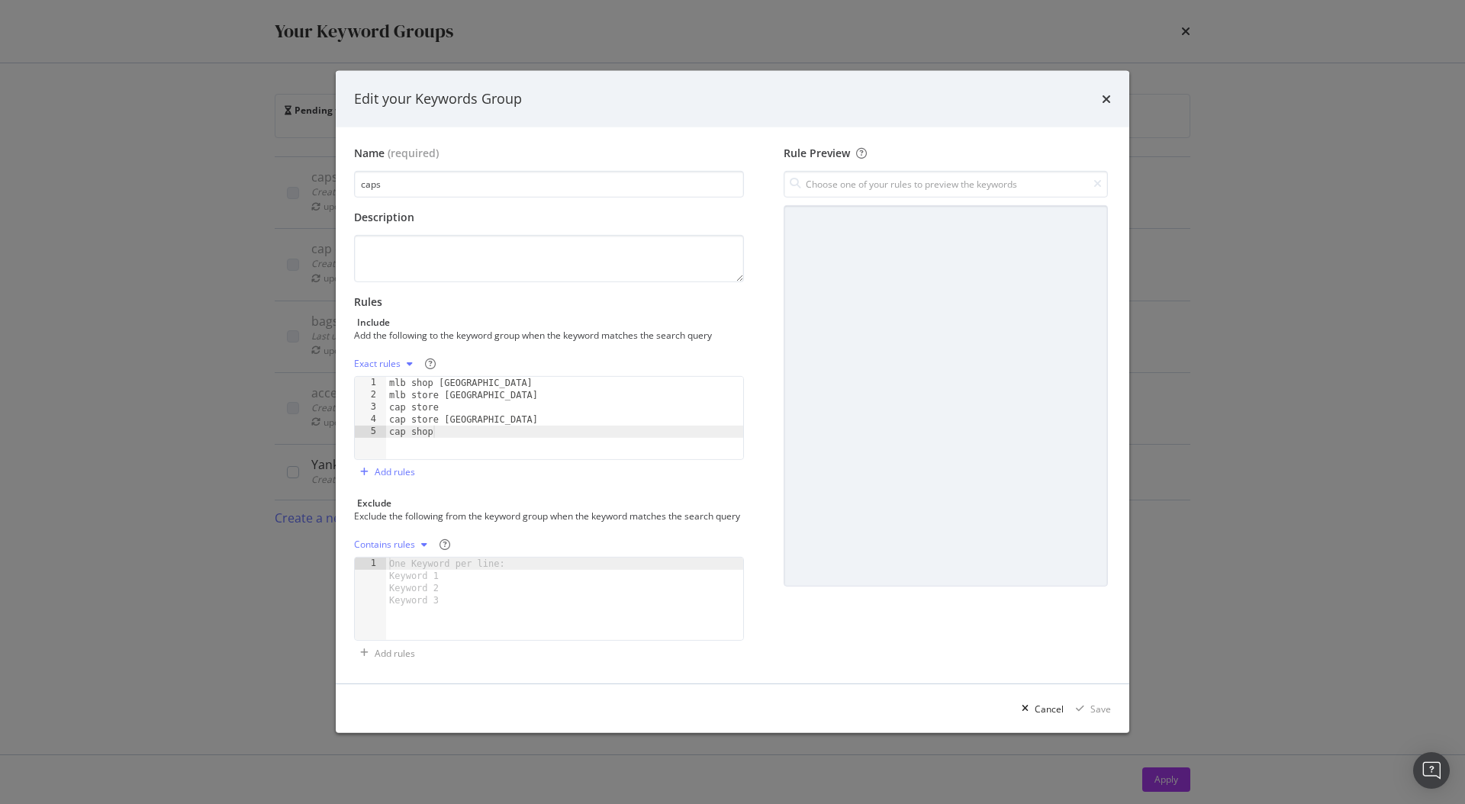
click at [480, 430] on div "mlb shop london mlb store london cap store cap store london cap shop" at bounding box center [564, 430] width 357 height 107
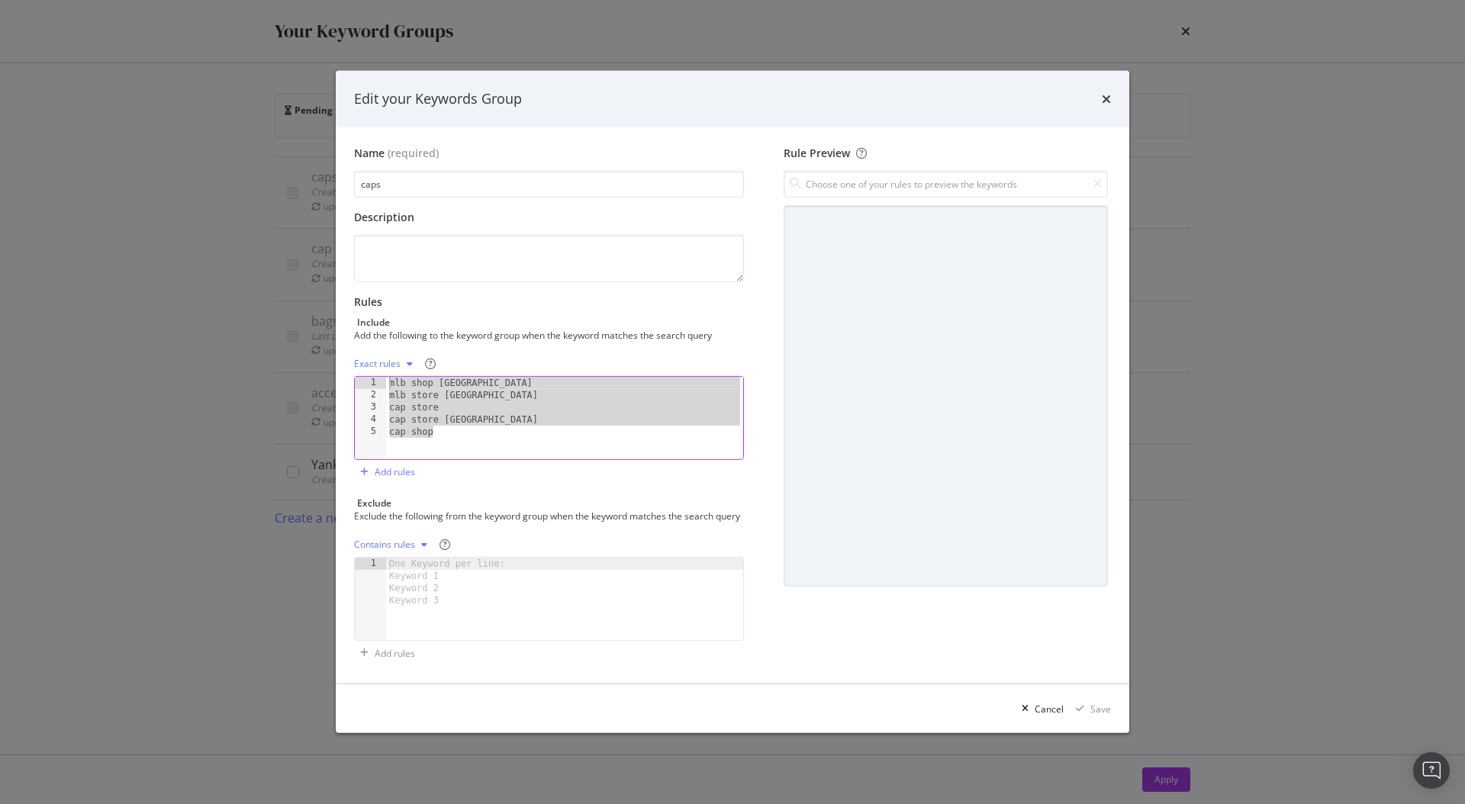
drag, startPoint x: 453, startPoint y: 429, endPoint x: 298, endPoint y: 327, distance: 185.1
click at [298, 327] on div "Edit your Keywords Group Name (required) caps Description Rules Include Add the…" at bounding box center [732, 402] width 1465 height 804
paste textarea "cap shop"
type textarea "cap shop"
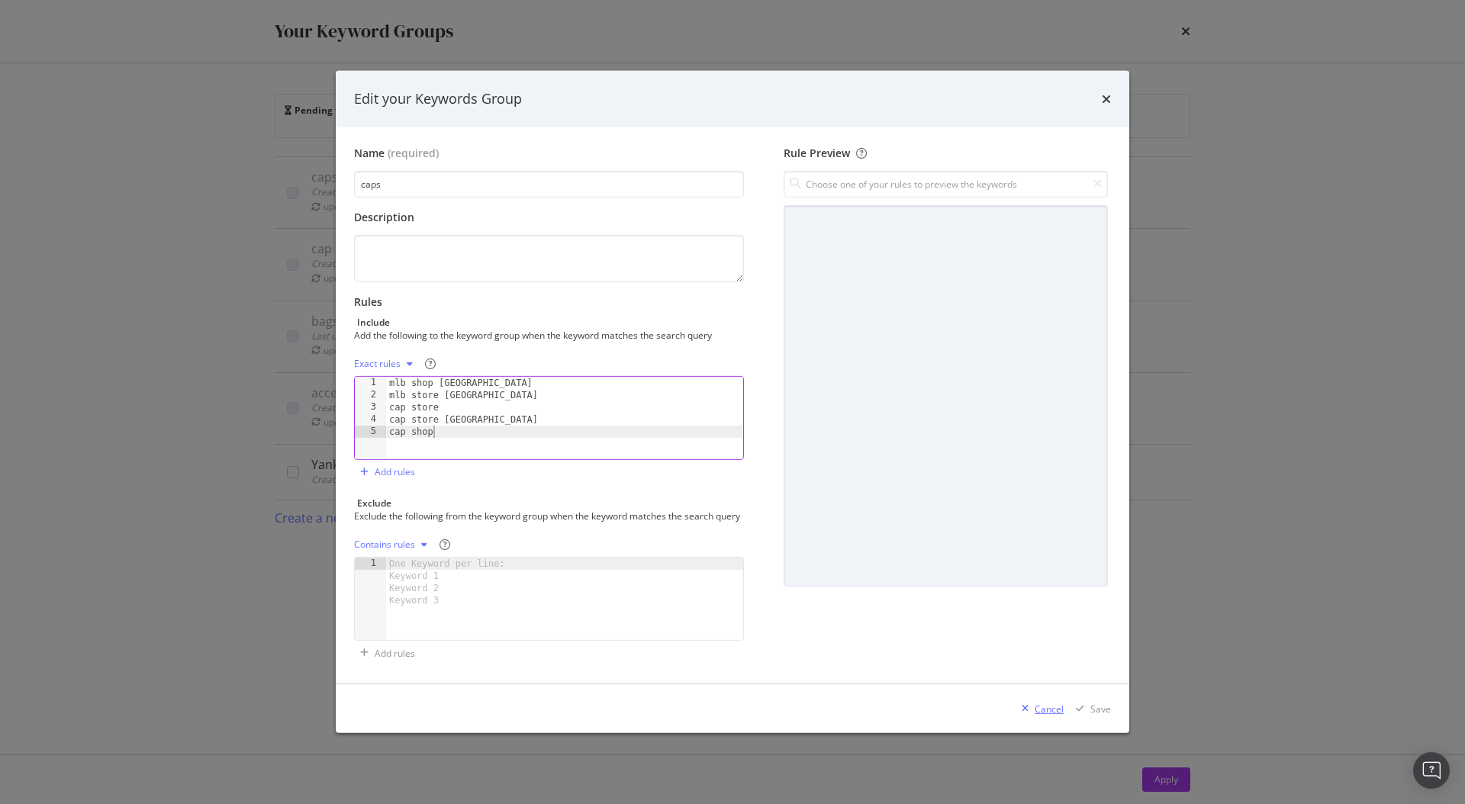
click at [1033, 713] on div "modal" at bounding box center [1024, 708] width 19 height 9
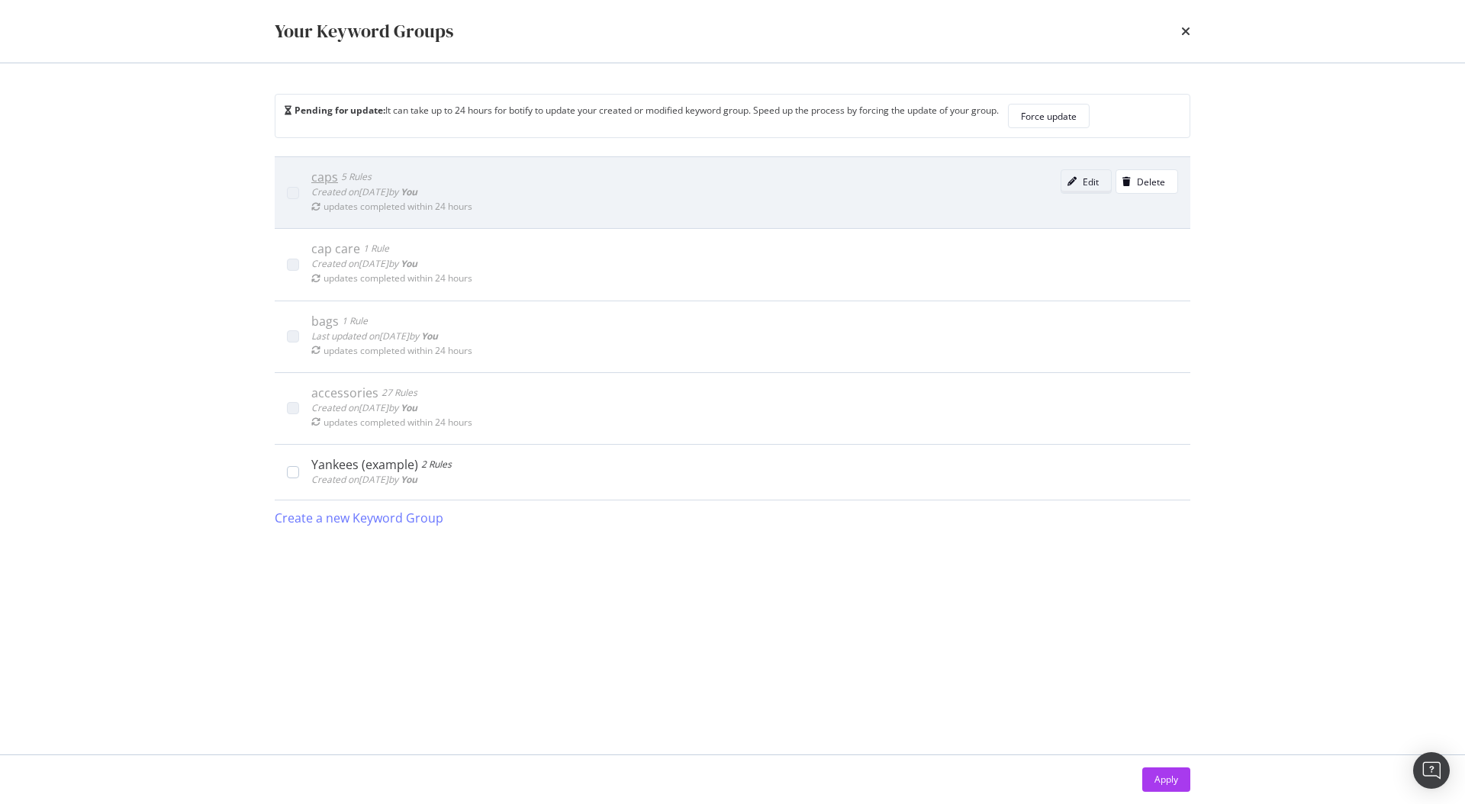
click at [1076, 179] on icon "modal" at bounding box center [1071, 181] width 9 height 9
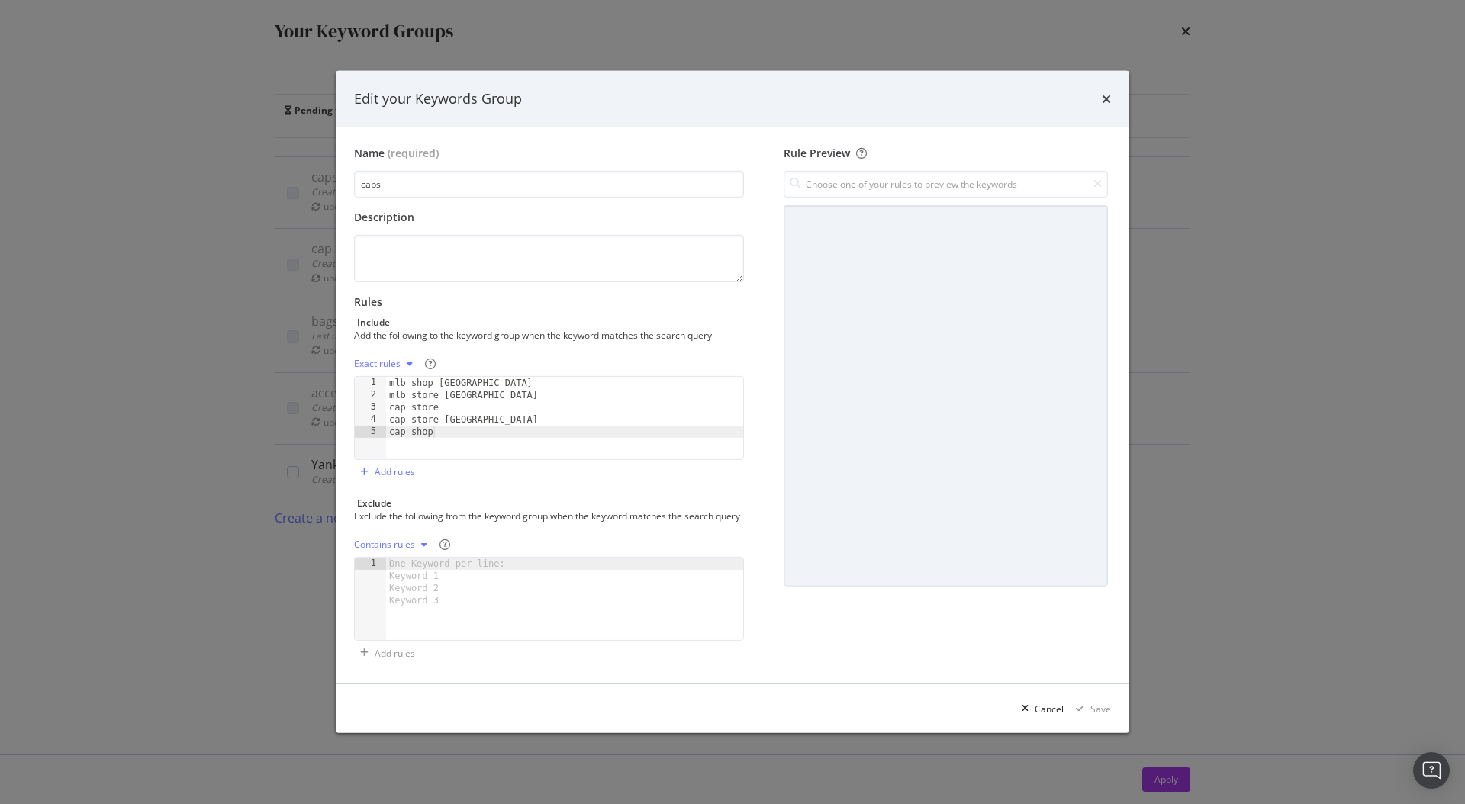
click at [430, 382] on div "mlb shop london mlb store london cap store cap store london cap shop" at bounding box center [564, 430] width 357 height 107
click at [436, 418] on div "mlb shop london mlb store london cap store cap store london cap shop" at bounding box center [564, 430] width 357 height 107
type textarea "cap store [GEOGRAPHIC_DATA]"
click at [1106, 94] on icon "times" at bounding box center [1106, 99] width 9 height 12
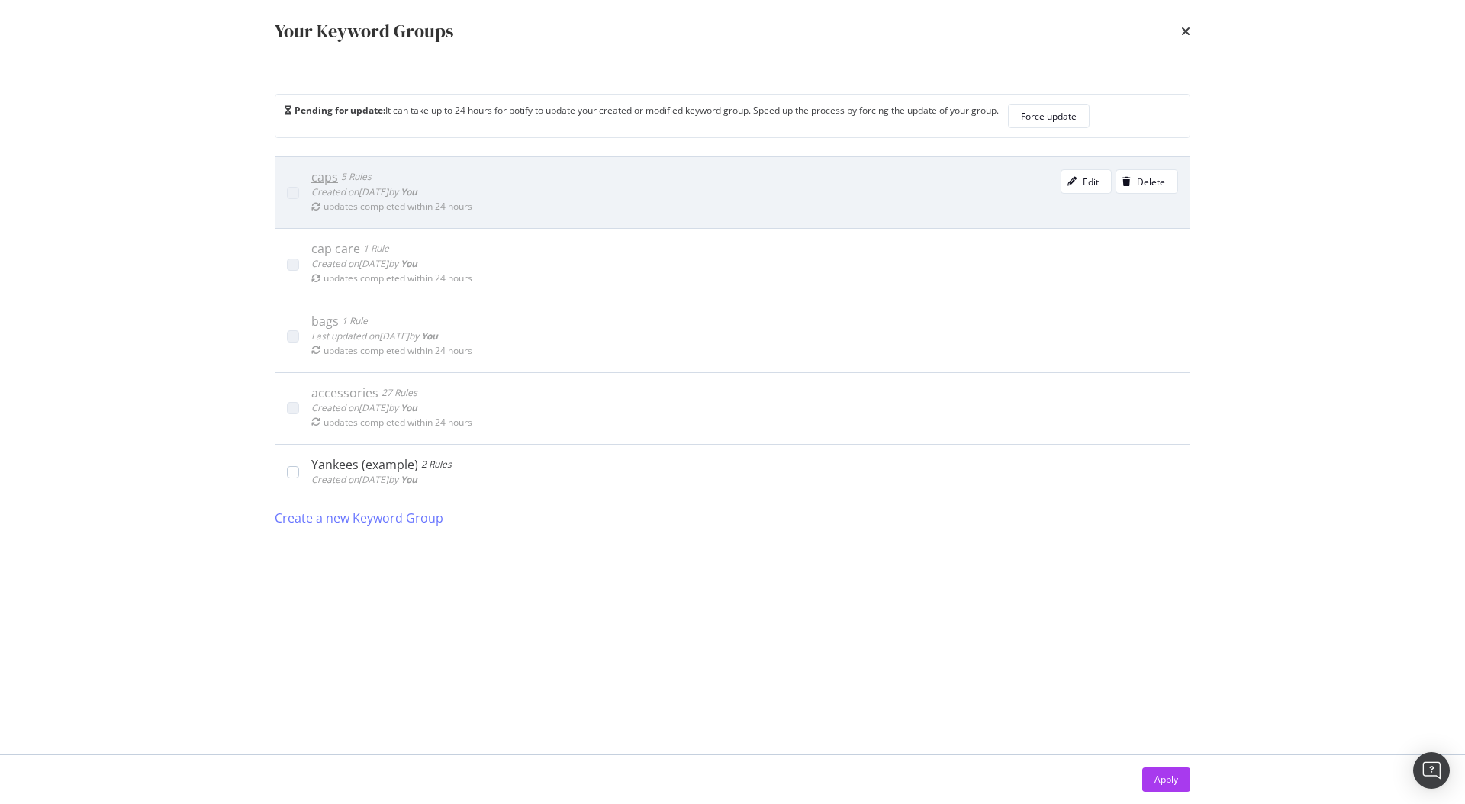
click at [319, 175] on div "caps" at bounding box center [324, 176] width 27 height 15
click at [1079, 179] on div "modal" at bounding box center [1071, 181] width 21 height 9
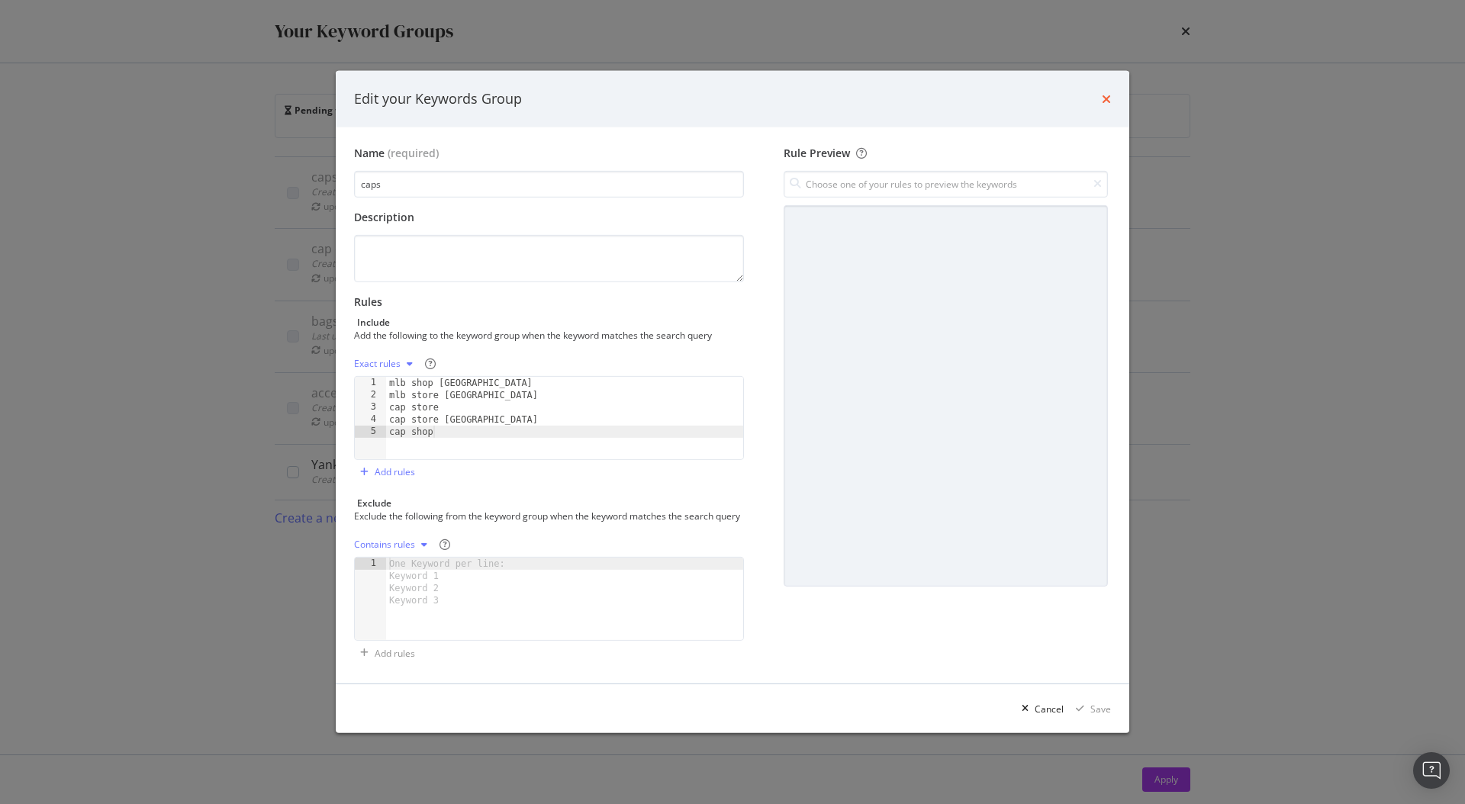
click at [1108, 93] on icon "times" at bounding box center [1106, 99] width 9 height 12
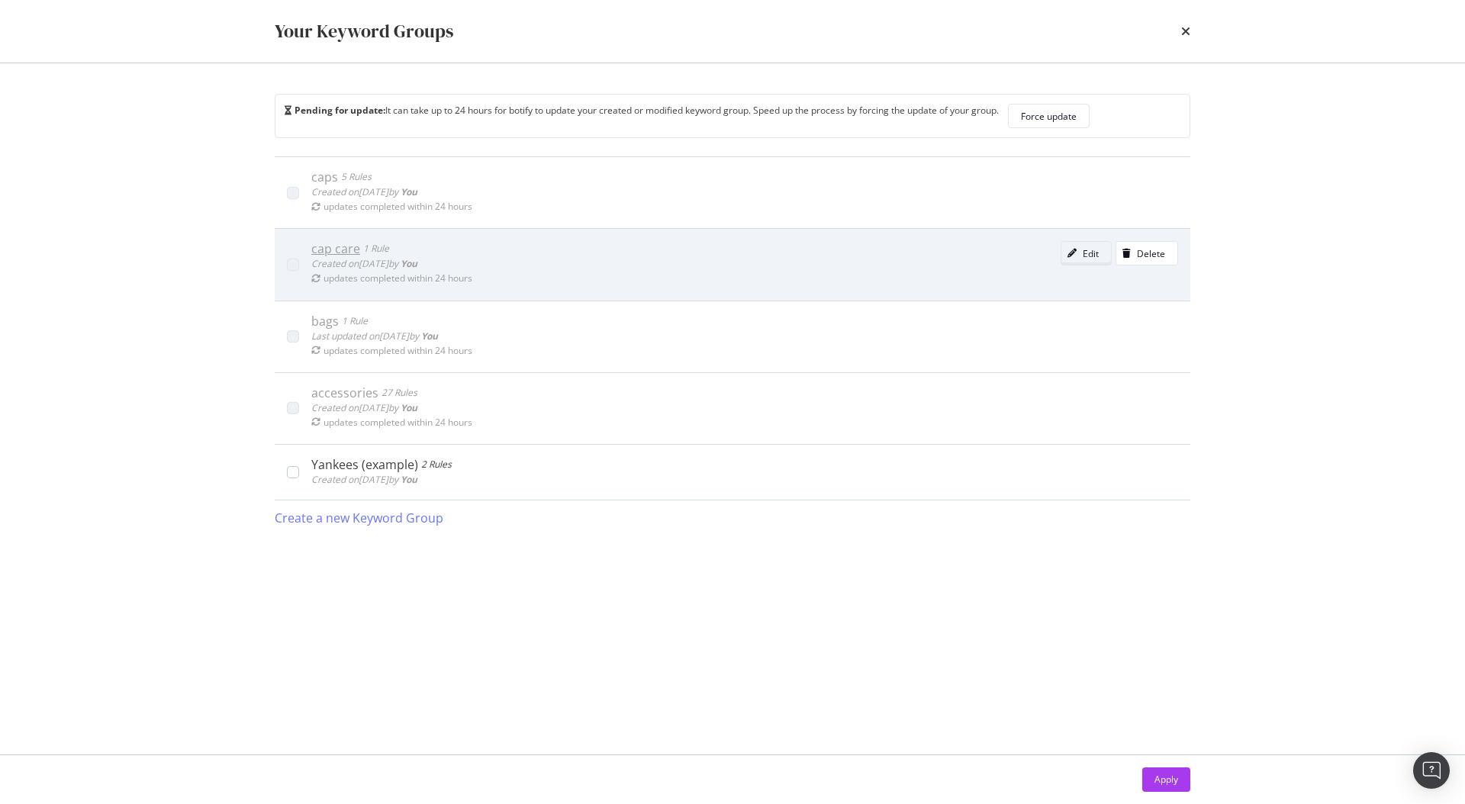
click at [1087, 252] on div "Edit" at bounding box center [1090, 253] width 16 height 13
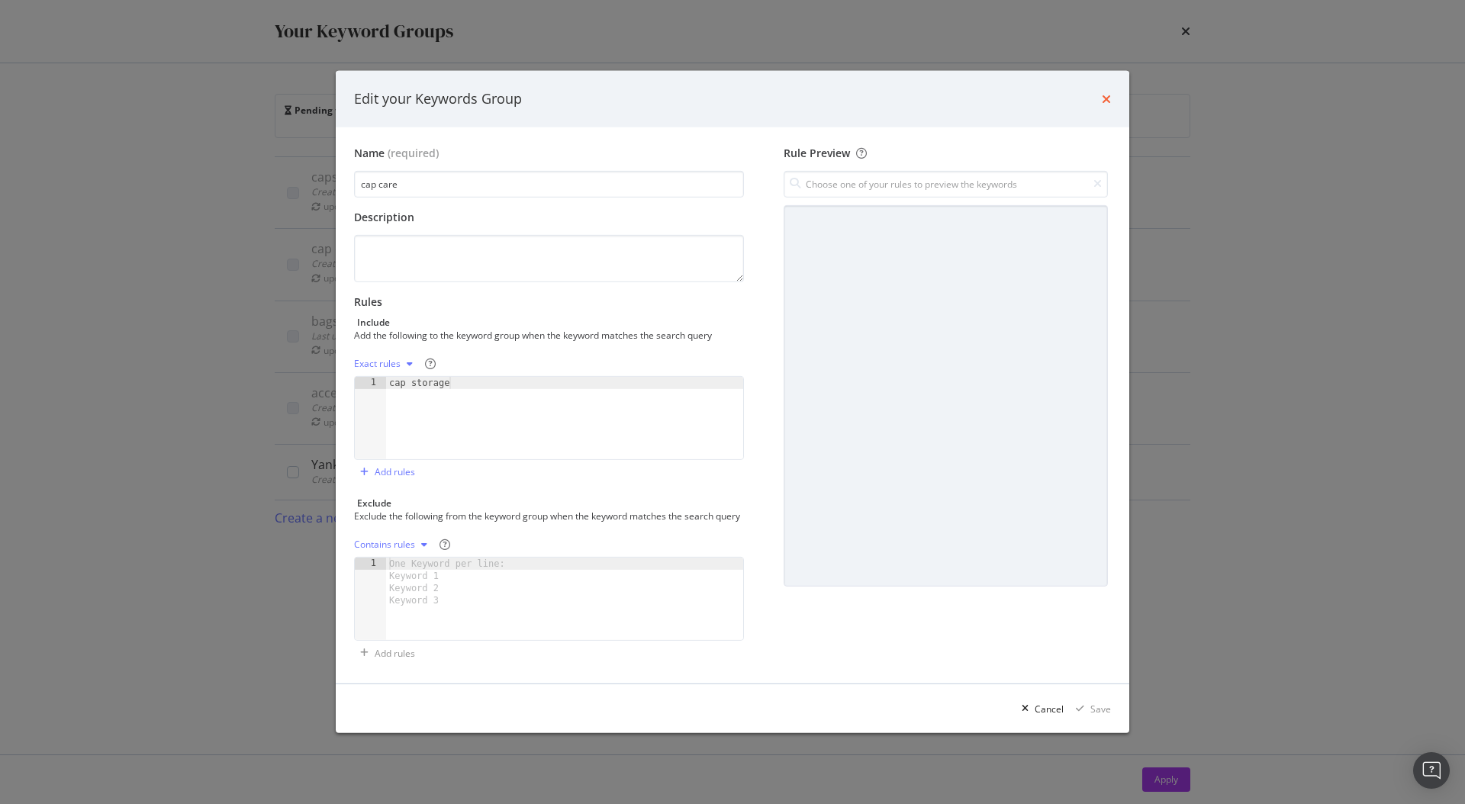
click at [1104, 95] on icon "times" at bounding box center [1106, 99] width 9 height 12
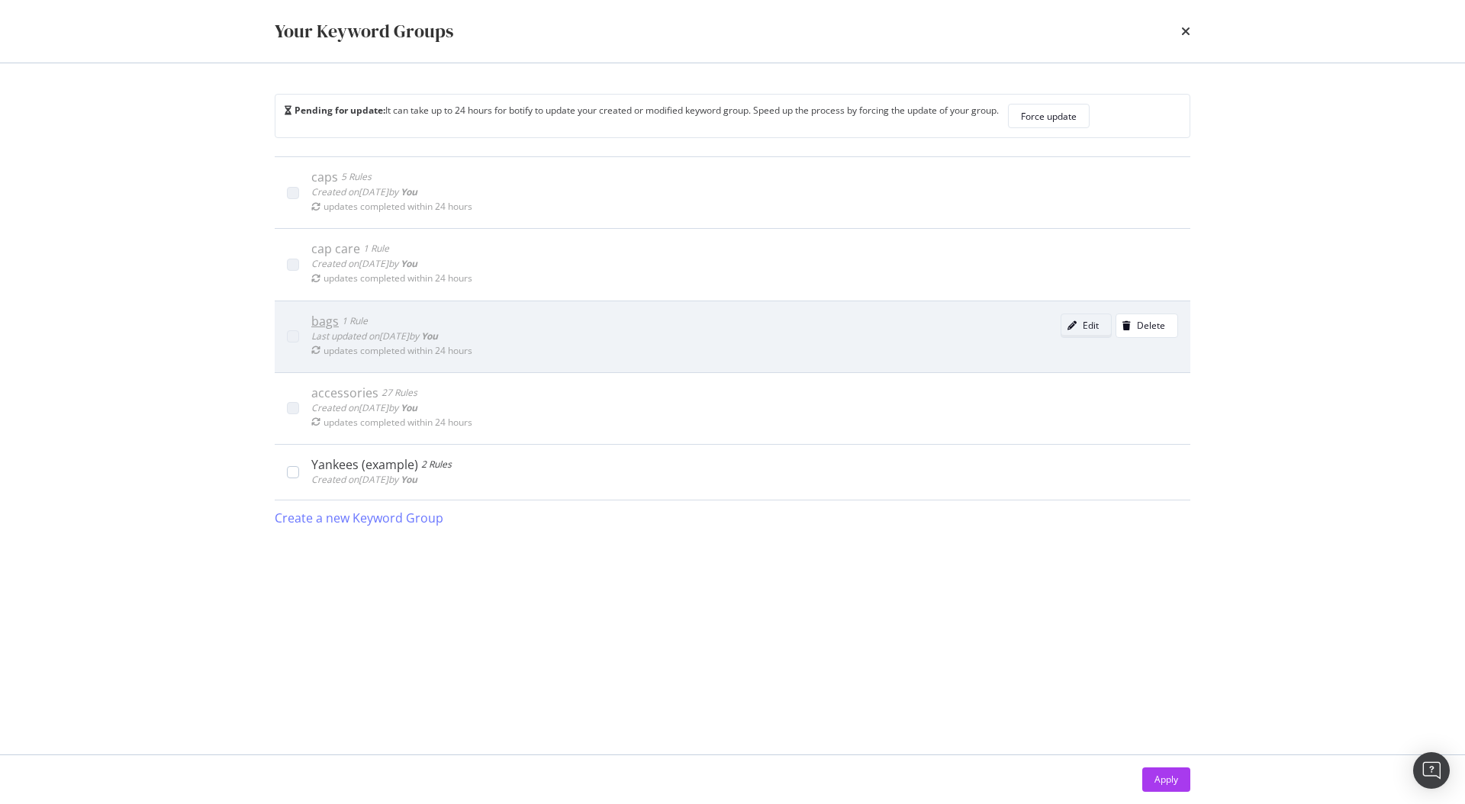
click at [1111, 330] on button "Edit" at bounding box center [1085, 326] width 51 height 24
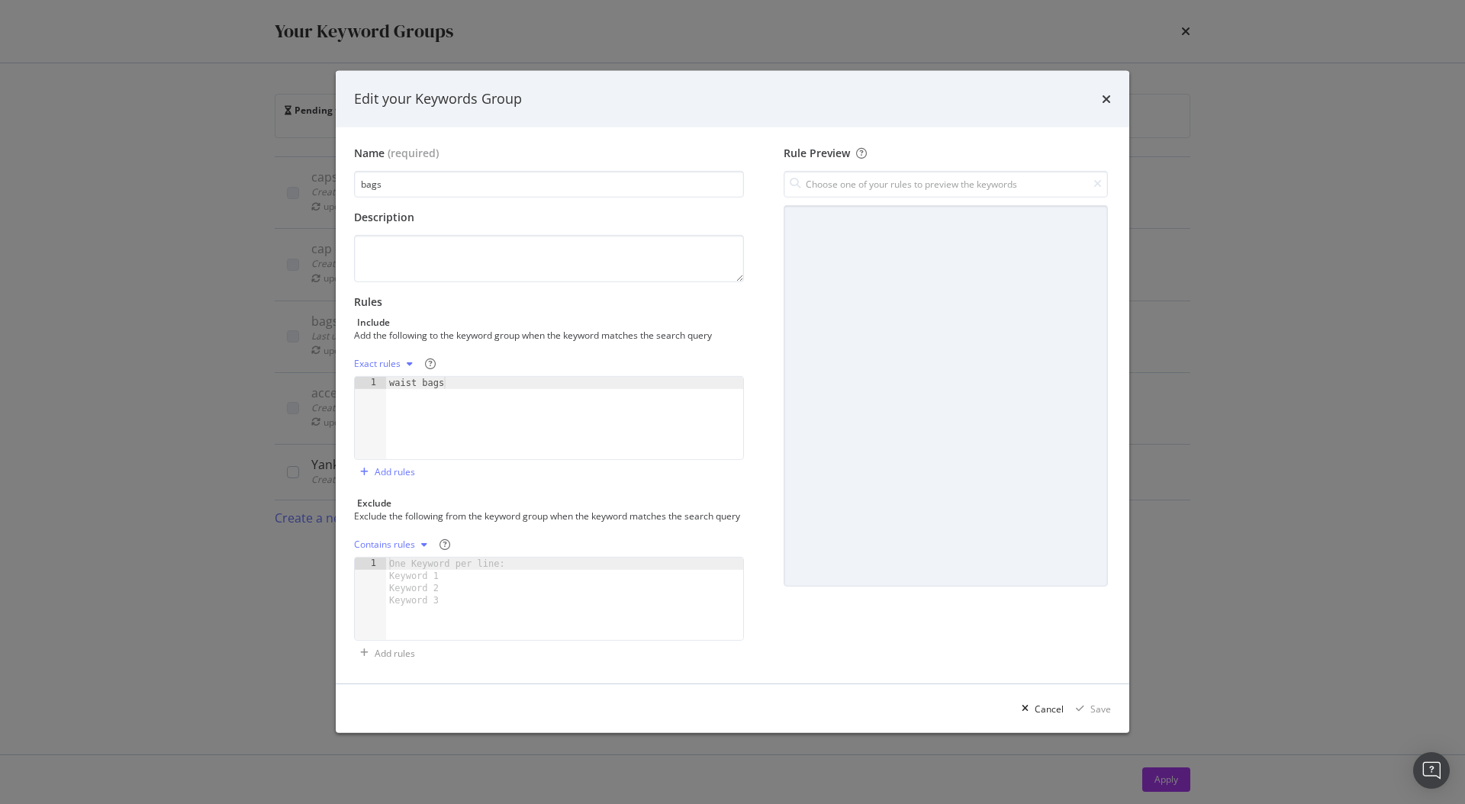
click at [1111, 96] on div "Edit your Keywords Group" at bounding box center [732, 99] width 793 height 56
click at [1103, 95] on icon "times" at bounding box center [1106, 99] width 9 height 12
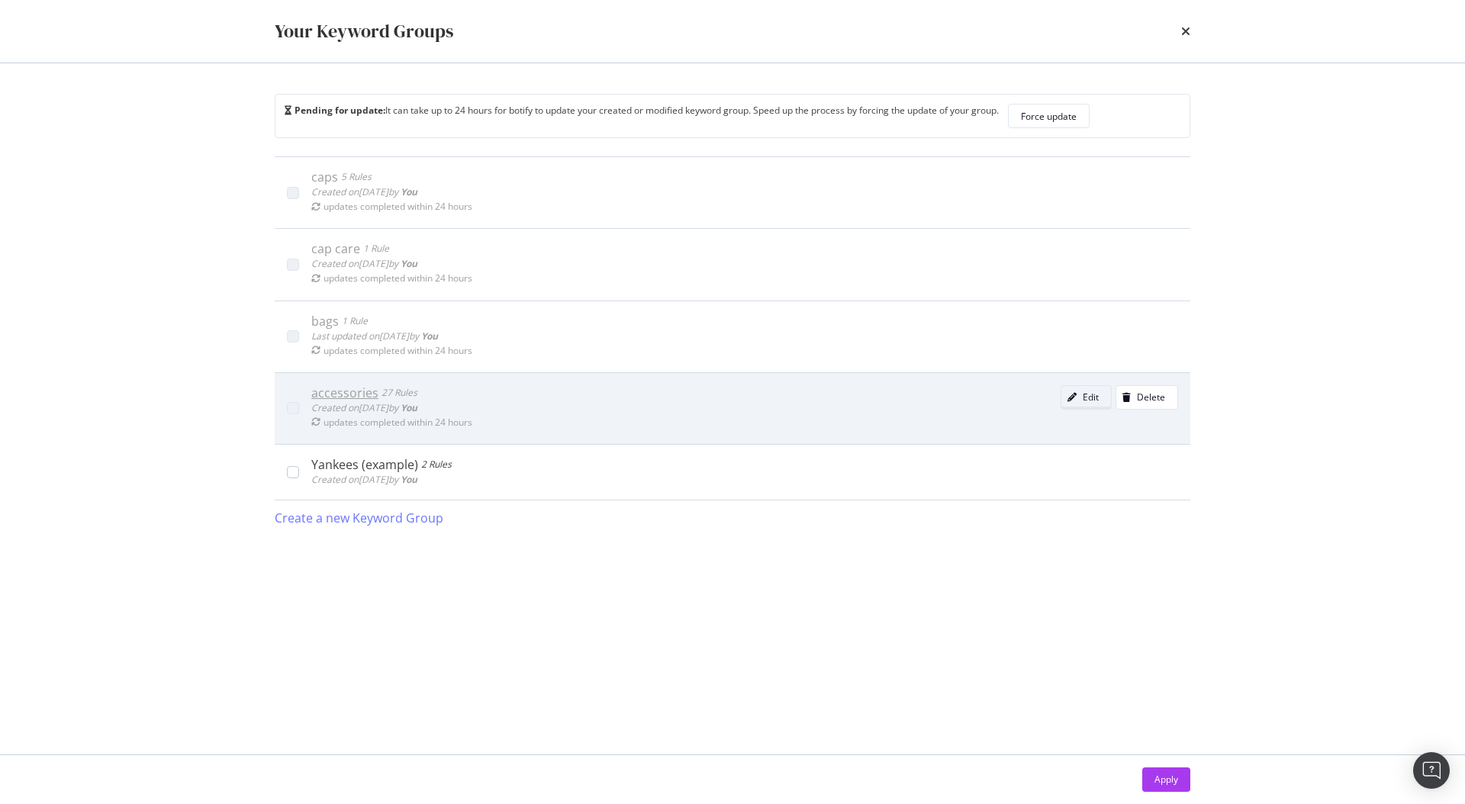
click at [1070, 397] on icon "modal" at bounding box center [1071, 397] width 9 height 9
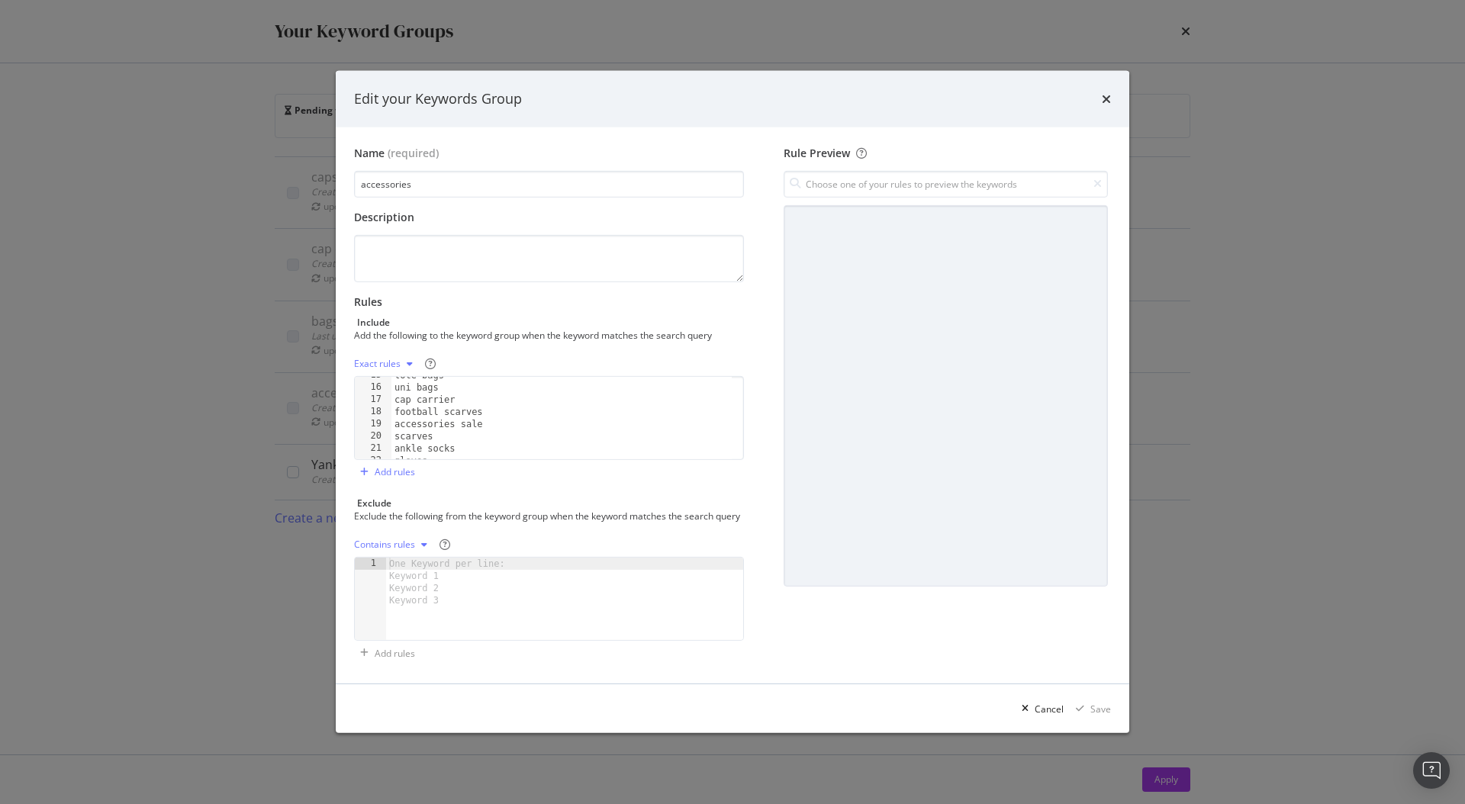
scroll to position [0, 0]
click at [1108, 93] on icon "times" at bounding box center [1106, 99] width 9 height 12
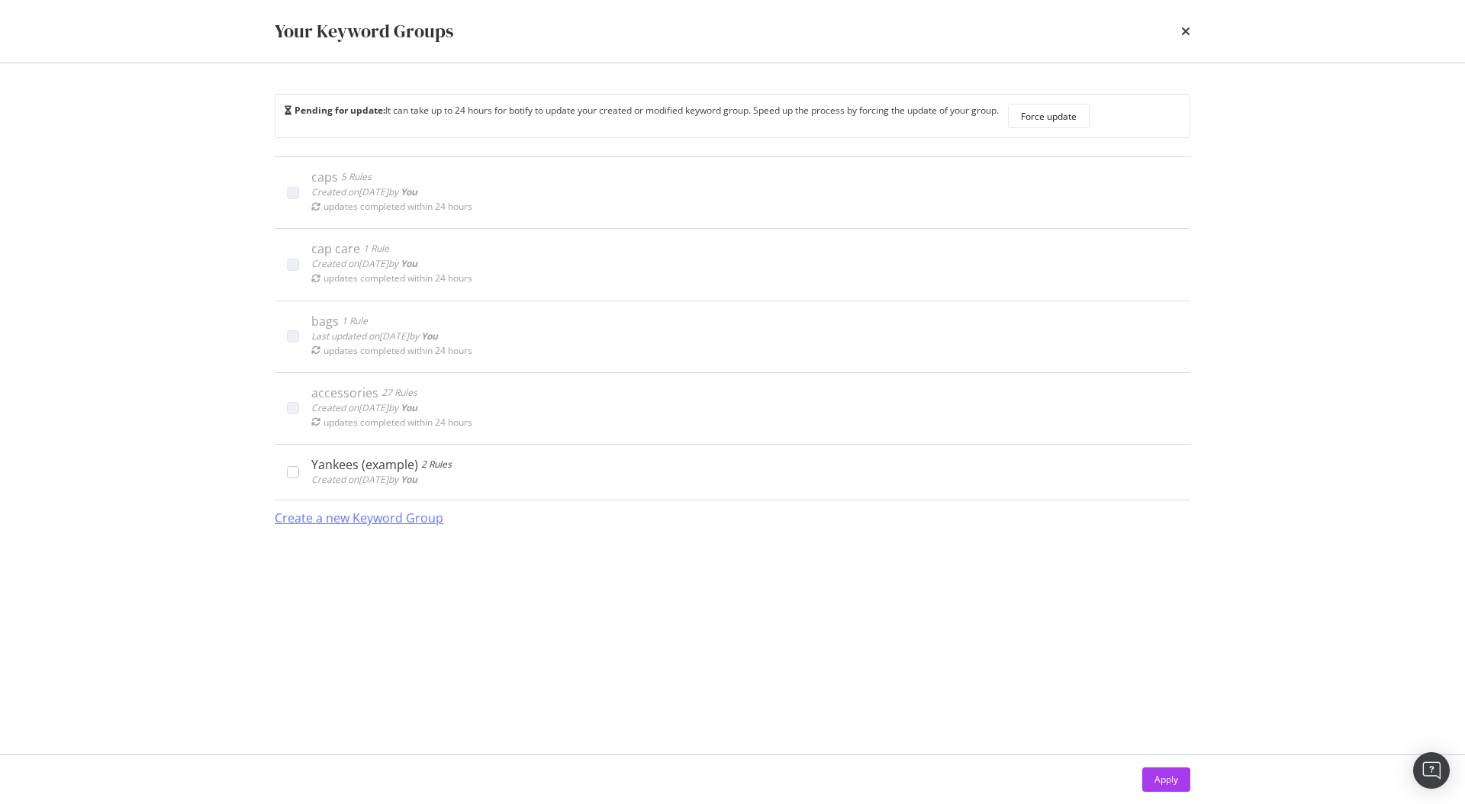
click at [364, 522] on div "Create a new Keyword Group" at bounding box center [359, 519] width 169 height 18
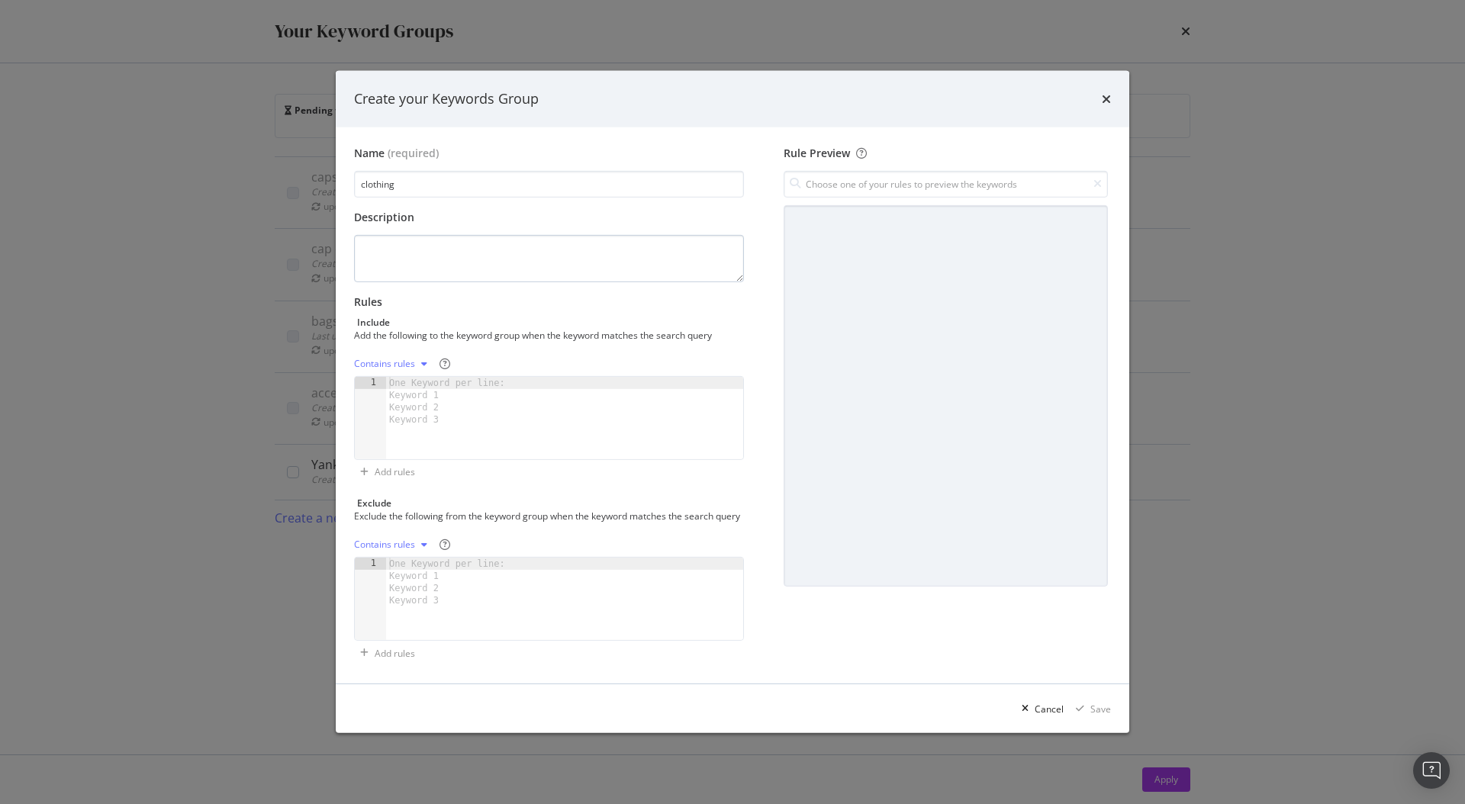
type input "clothing"
click at [452, 242] on textarea "modal" at bounding box center [549, 258] width 390 height 47
click at [451, 389] on div "One Keyword per line: Keyword 1 Keyword 2 Keyword 3" at bounding box center [449, 401] width 127 height 49
paste textarea "chicago bulls tracksuit"
type textarea "chicago bulls tracksuit"
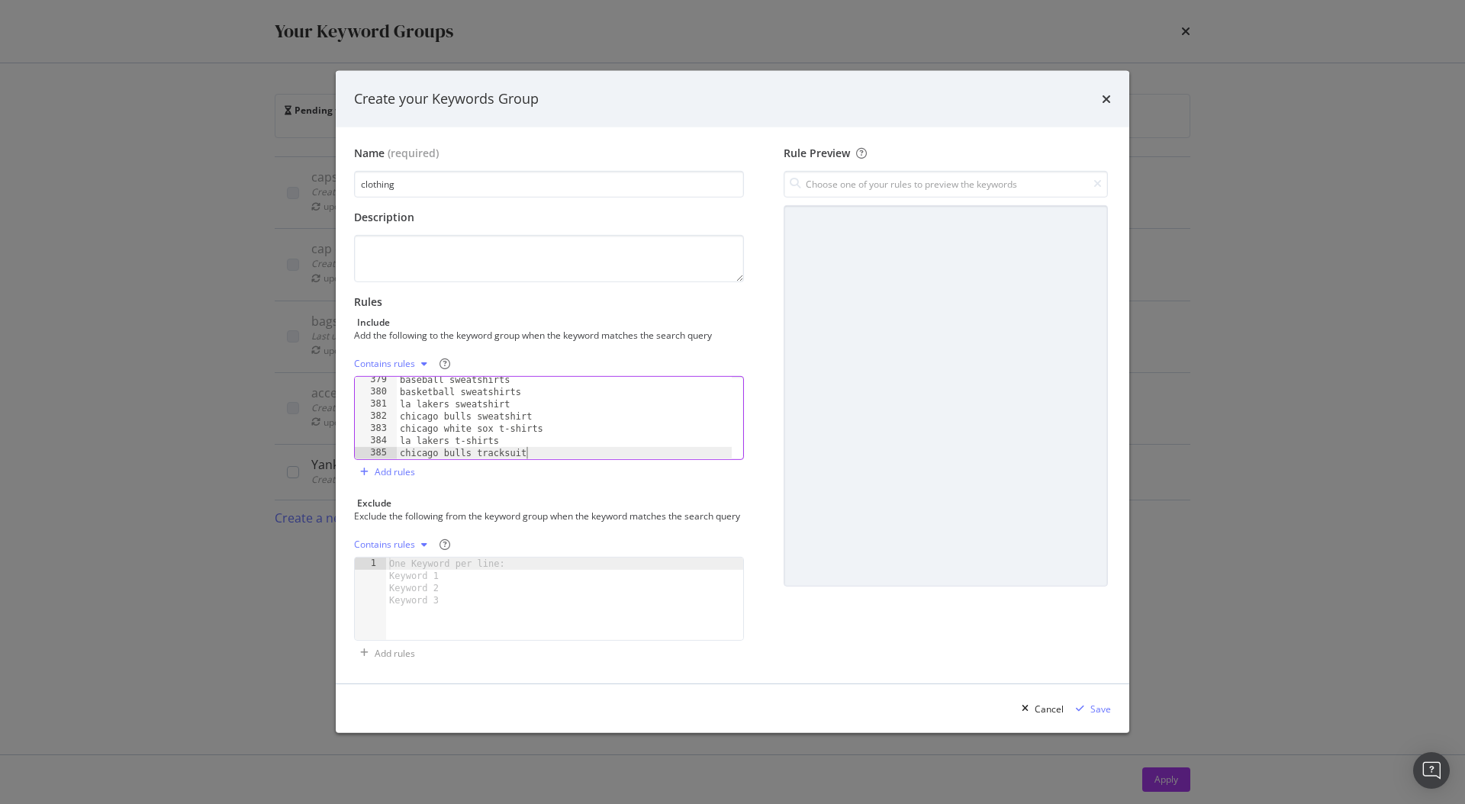
scroll to position [4617, 0]
click at [394, 360] on div "Contains rules" at bounding box center [384, 363] width 61 height 9
click at [412, 411] on div "Exact rules" at bounding box center [396, 407] width 47 height 13
click at [1094, 714] on div "Save" at bounding box center [1100, 709] width 21 height 13
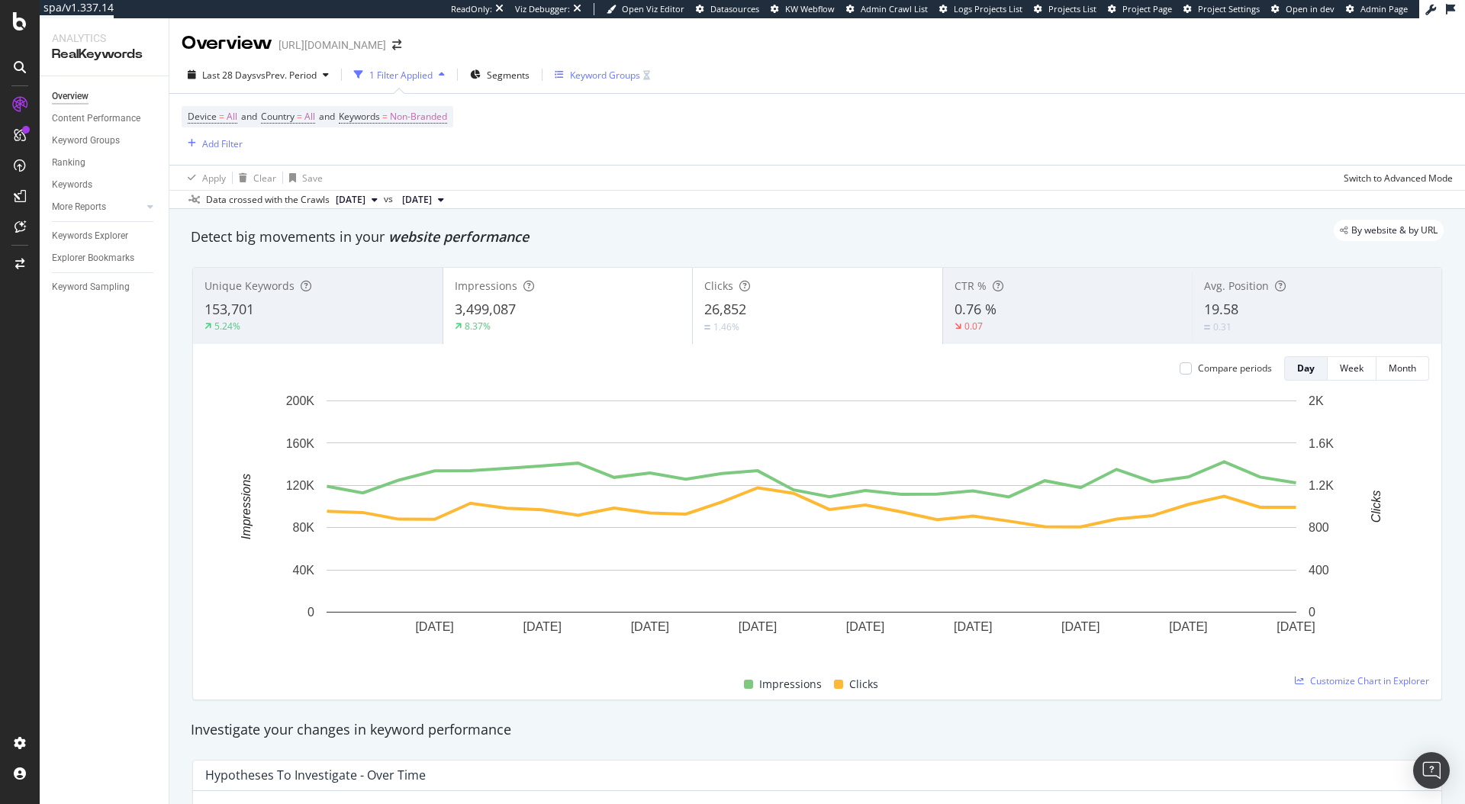
click at [616, 73] on div "Keyword Groups" at bounding box center [605, 75] width 70 height 13
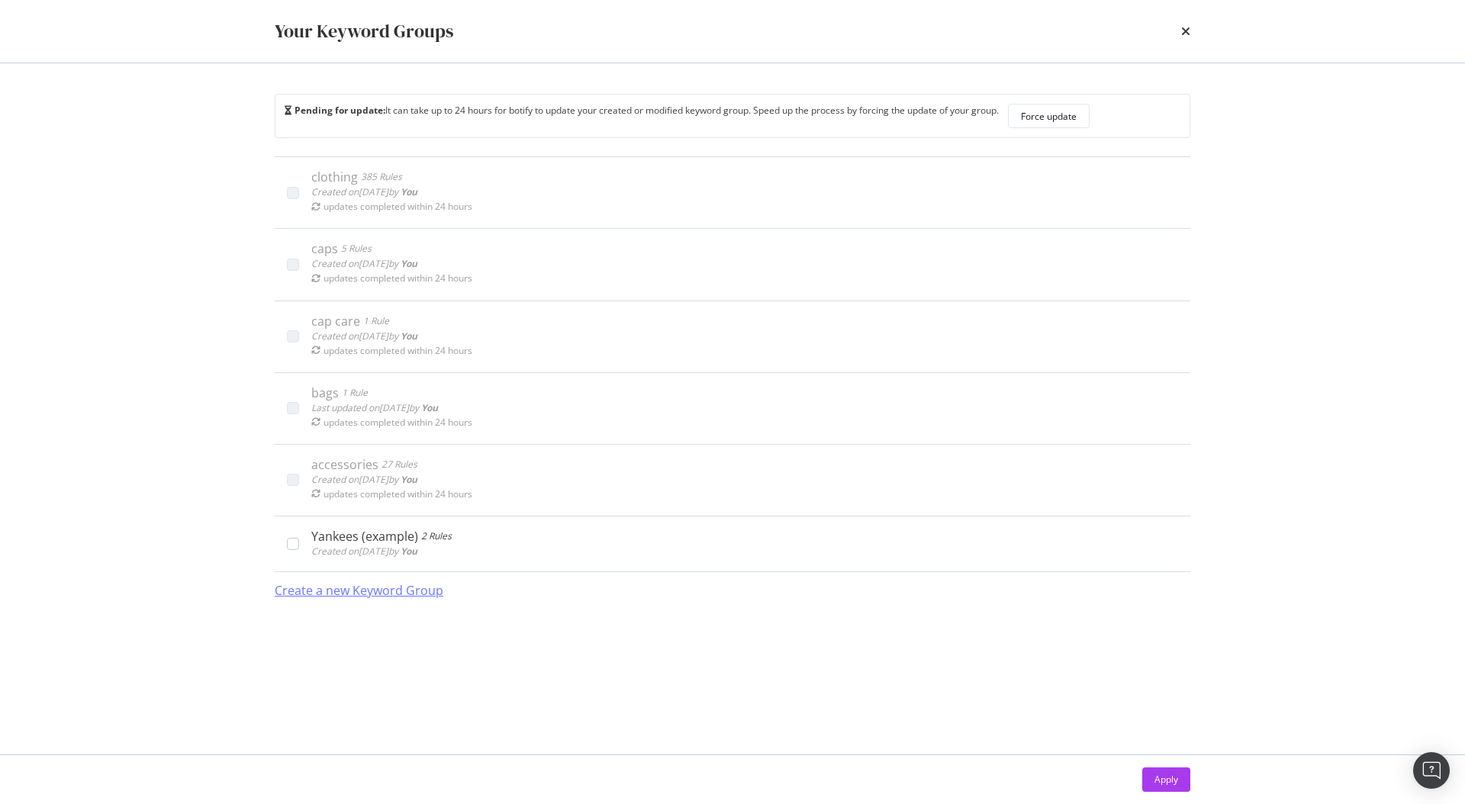
click at [337, 595] on div "Create a new Keyword Group" at bounding box center [359, 591] width 169 height 18
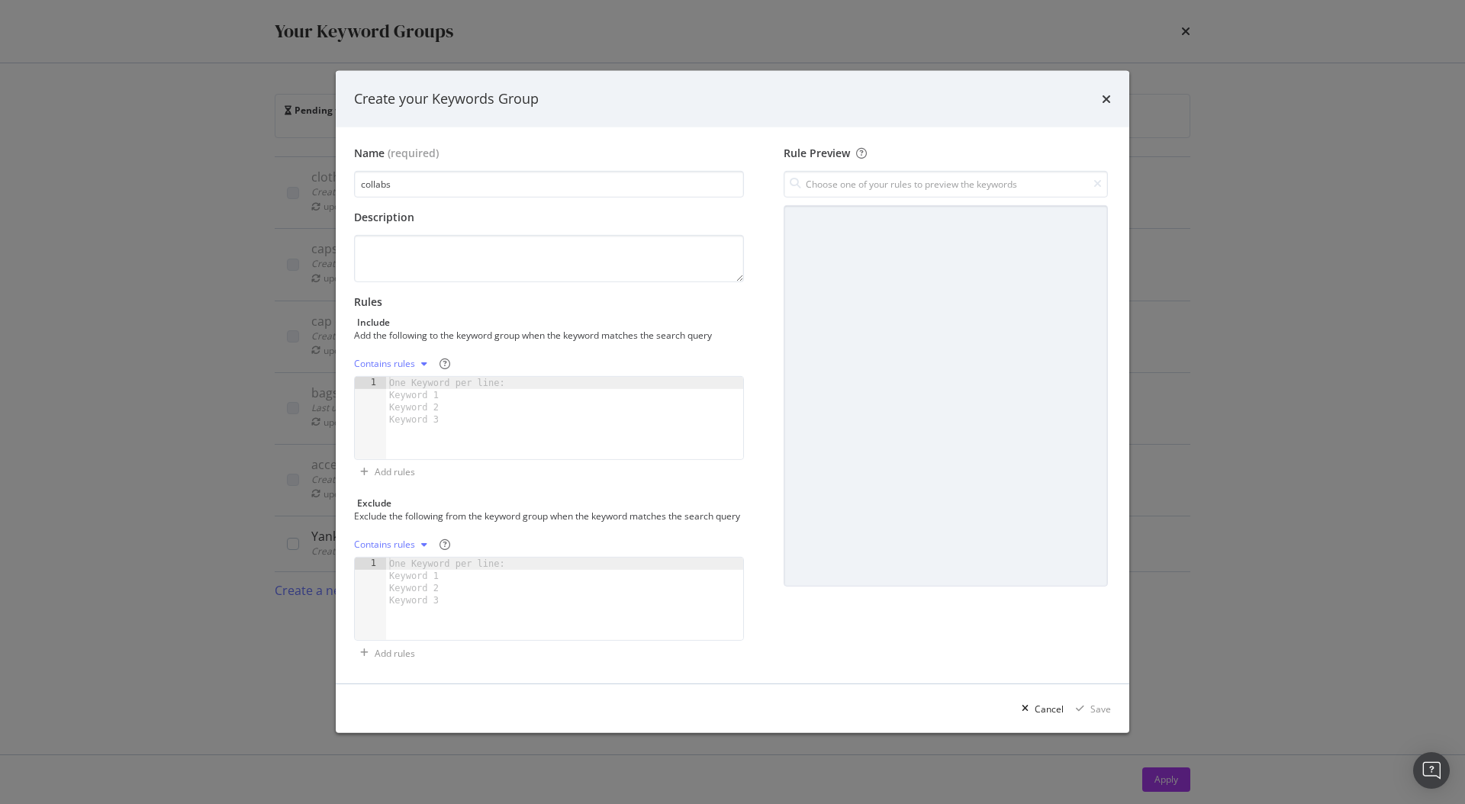
type input "collabs"
click at [395, 378] on div "One Keyword per line: Keyword 1 Keyword 2 Keyword 3" at bounding box center [449, 401] width 127 height 49
paste textarea "netflix merch"
type textarea "netflix merch"
click at [397, 359] on div "Contains rules" at bounding box center [384, 363] width 61 height 9
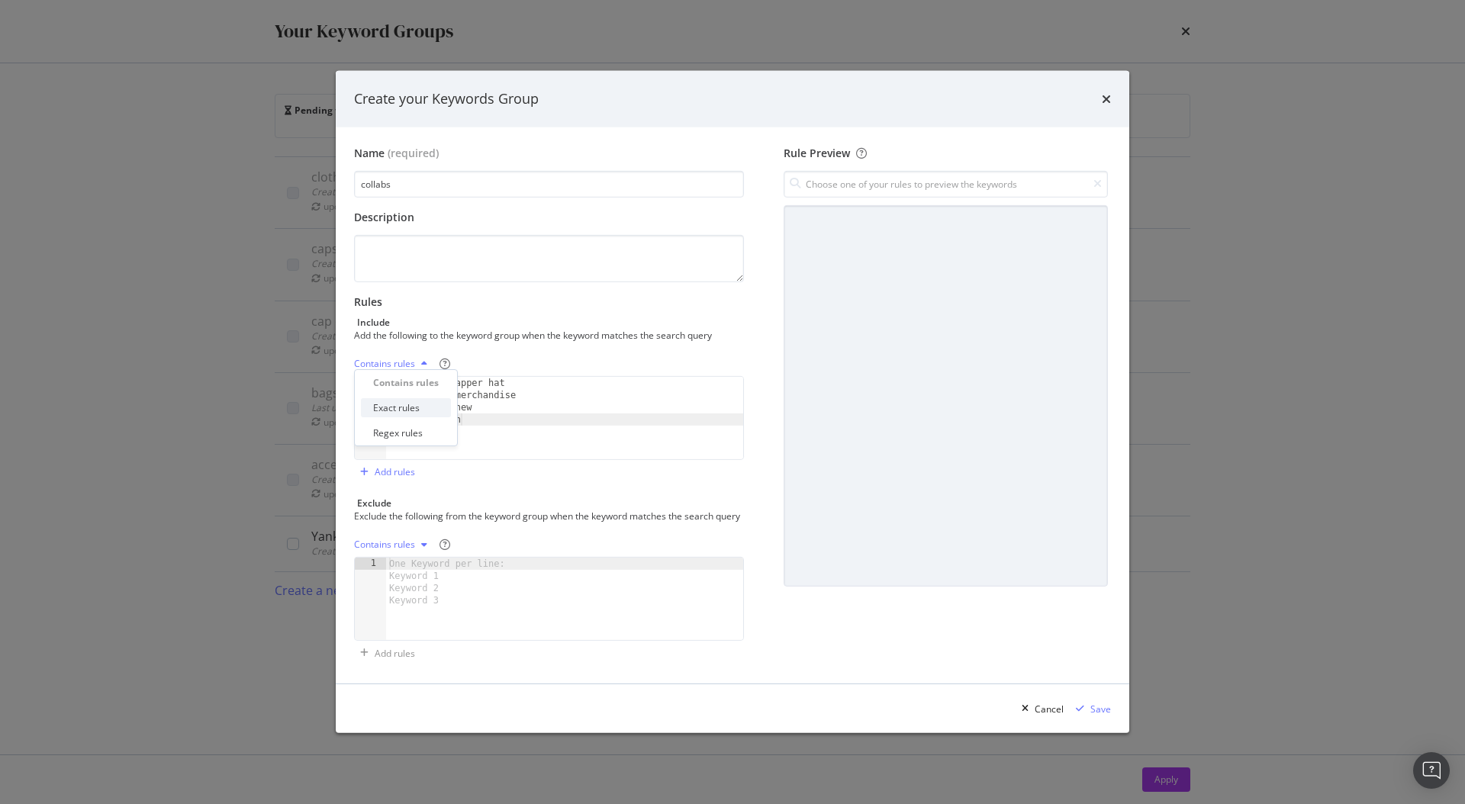
click at [415, 410] on div "Exact rules" at bounding box center [396, 407] width 47 height 13
click at [1104, 716] on div "Save" at bounding box center [1100, 709] width 21 height 13
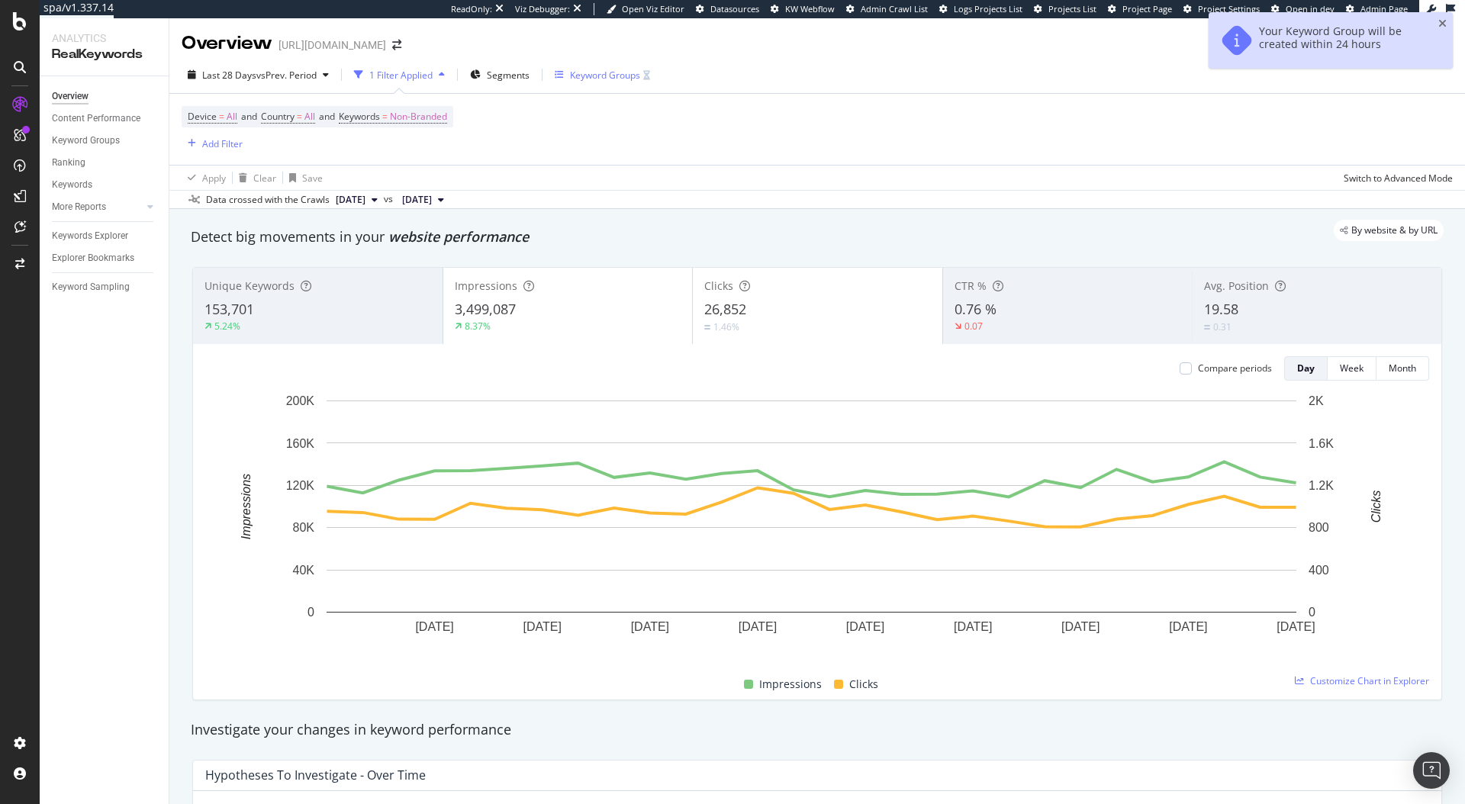
click at [587, 82] on div "Keyword Groups" at bounding box center [602, 74] width 95 height 23
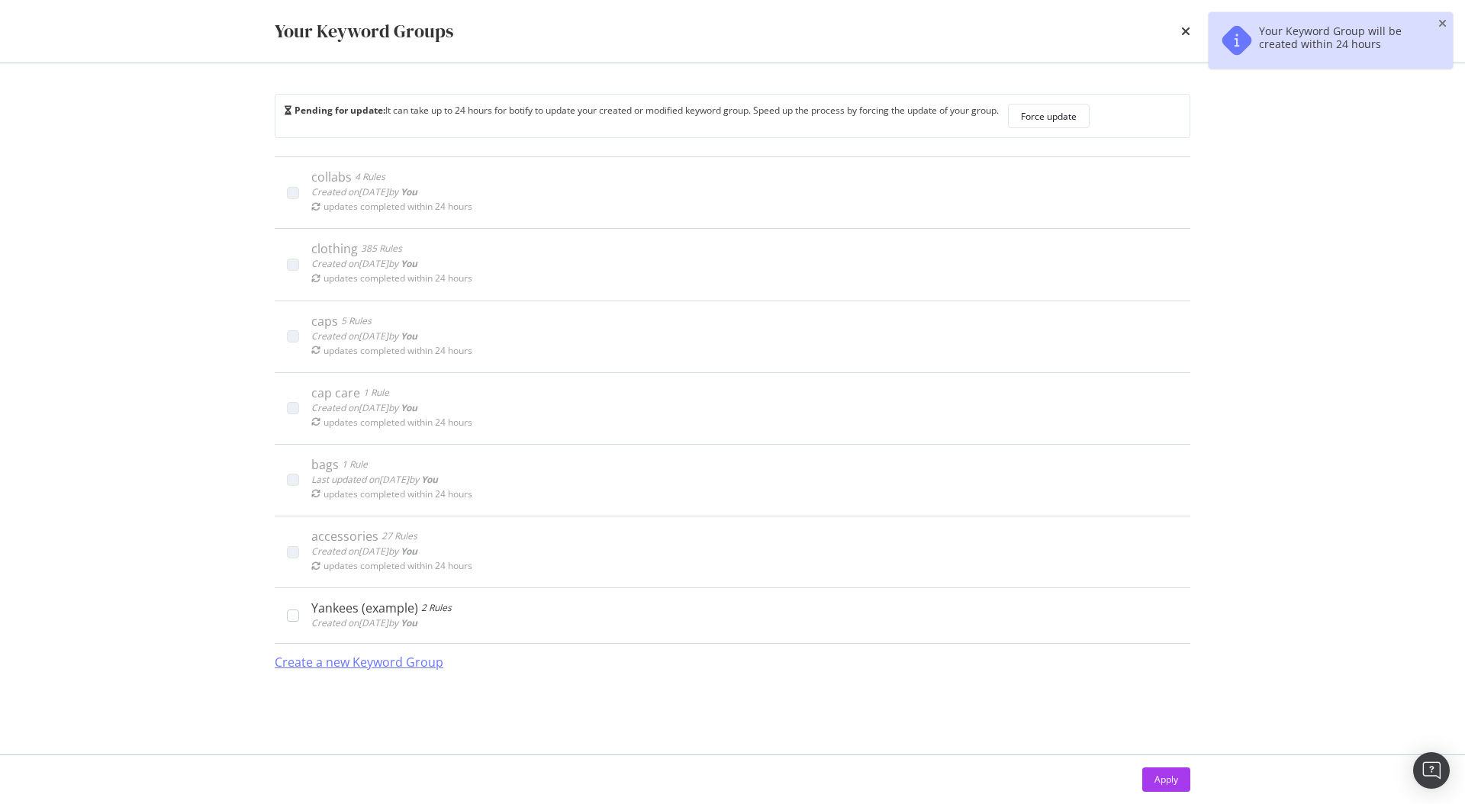
click at [359, 658] on div "Create a new Keyword Group" at bounding box center [359, 663] width 169 height 18
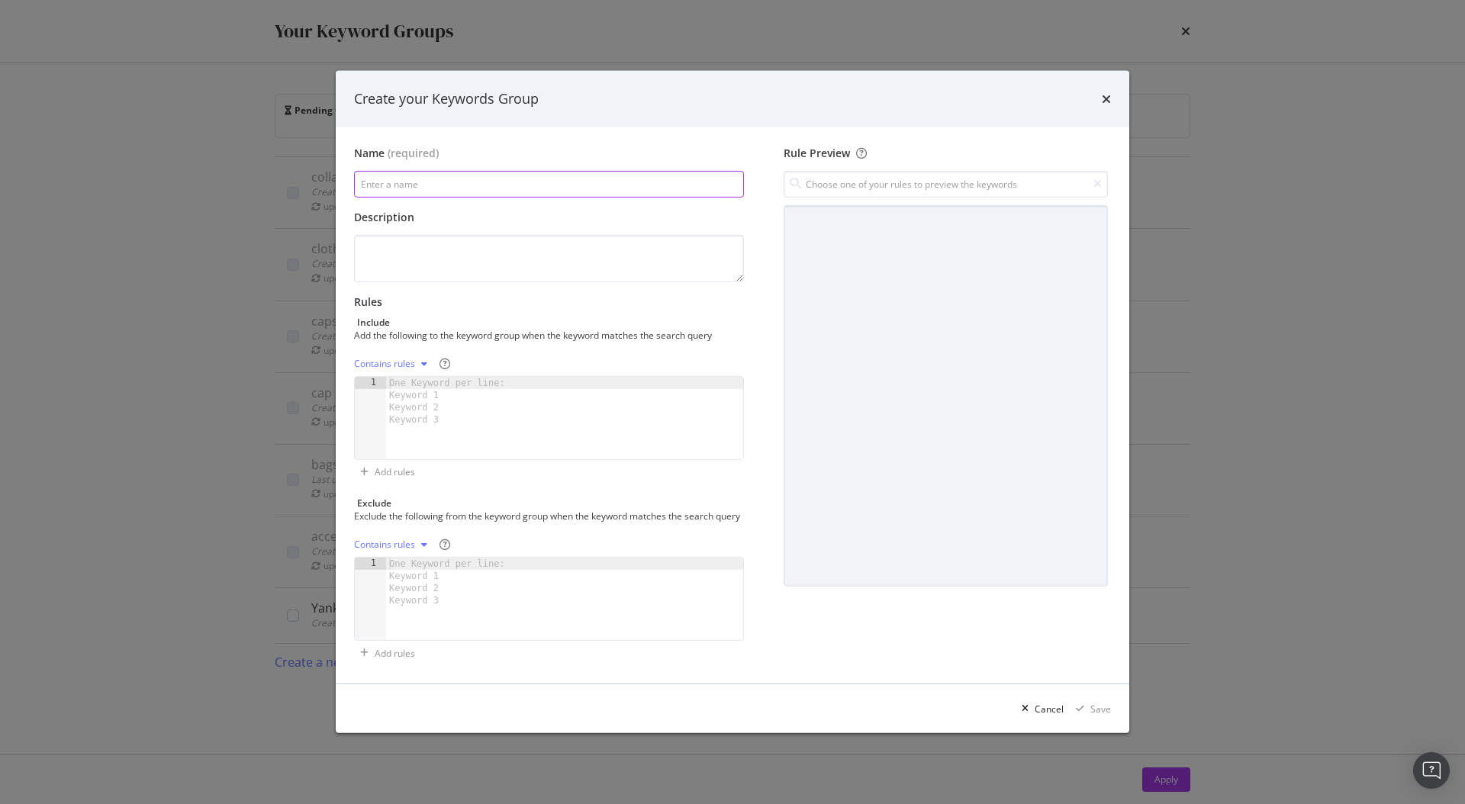
paste input "cosy"
type input "cosy"
click at [418, 383] on div "One Keyword per line: Keyword 1 Keyword 2 Keyword 3" at bounding box center [449, 401] width 127 height 49
paste textarea "cosy clothing"
type textarea "cosy clothing"
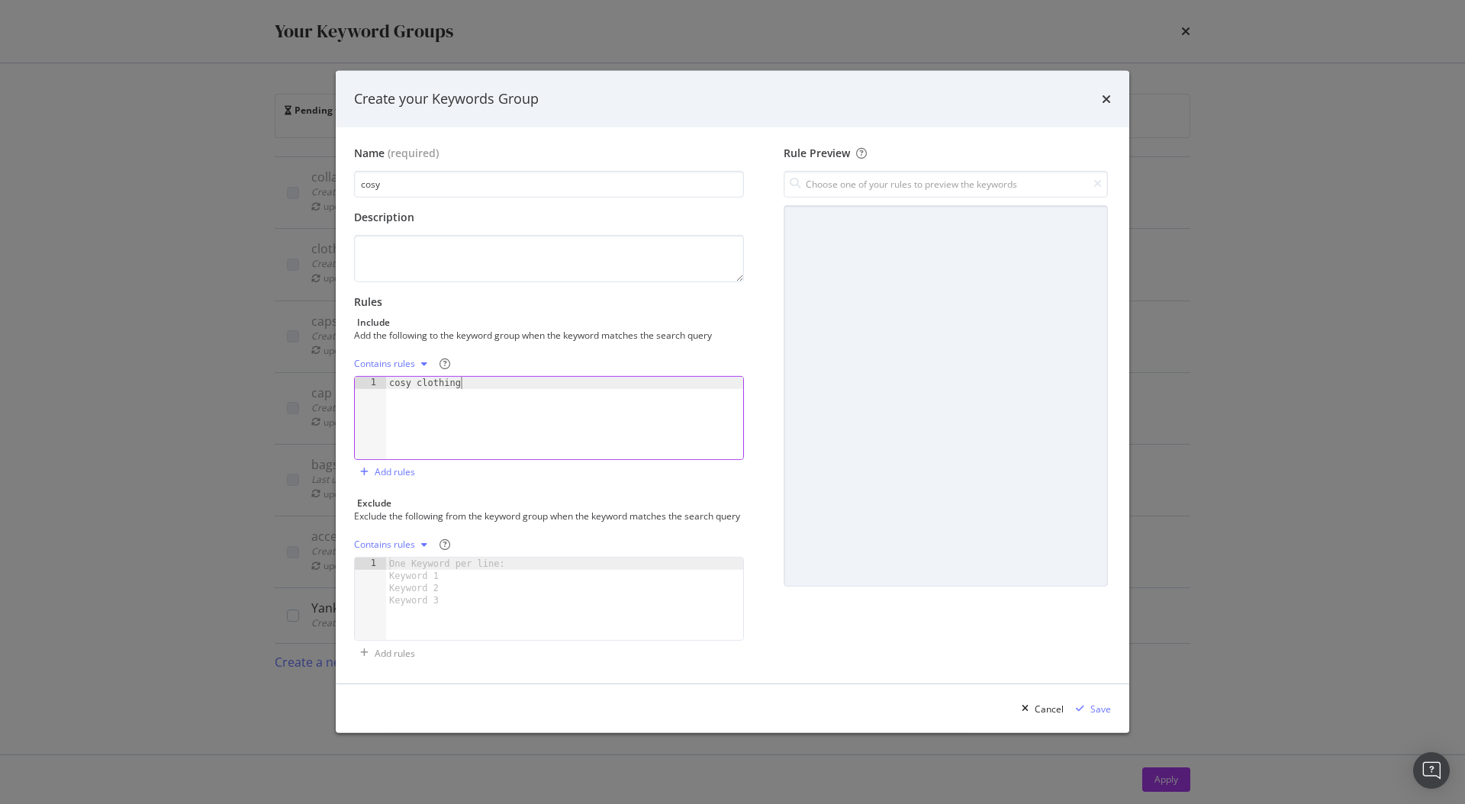
click at [412, 359] on div "Contains rules" at bounding box center [384, 363] width 61 height 9
click at [412, 407] on div "Exact rules" at bounding box center [396, 407] width 47 height 13
click at [1098, 716] on div "Save" at bounding box center [1100, 709] width 21 height 13
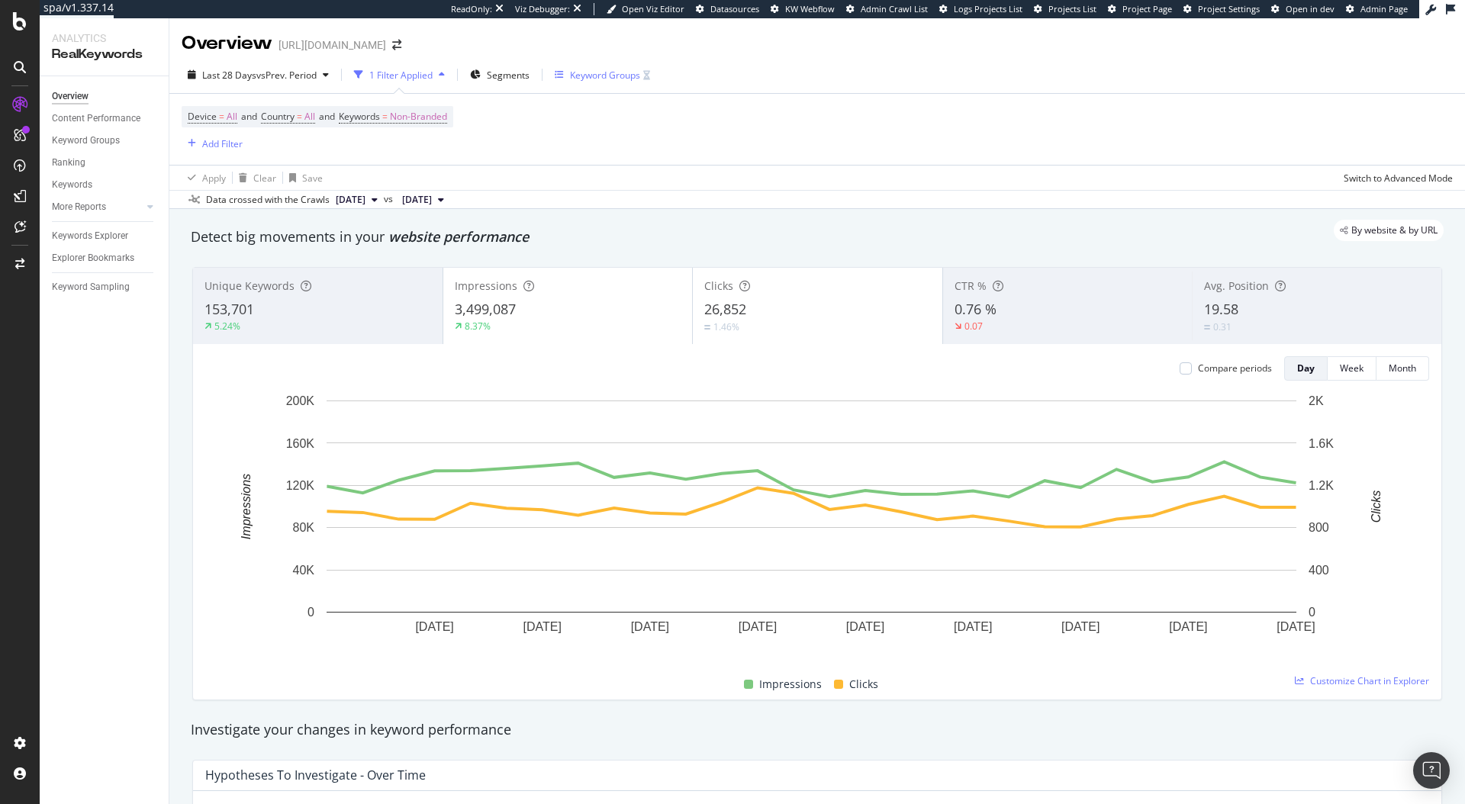
click at [587, 71] on div "Keyword Groups" at bounding box center [605, 75] width 70 height 13
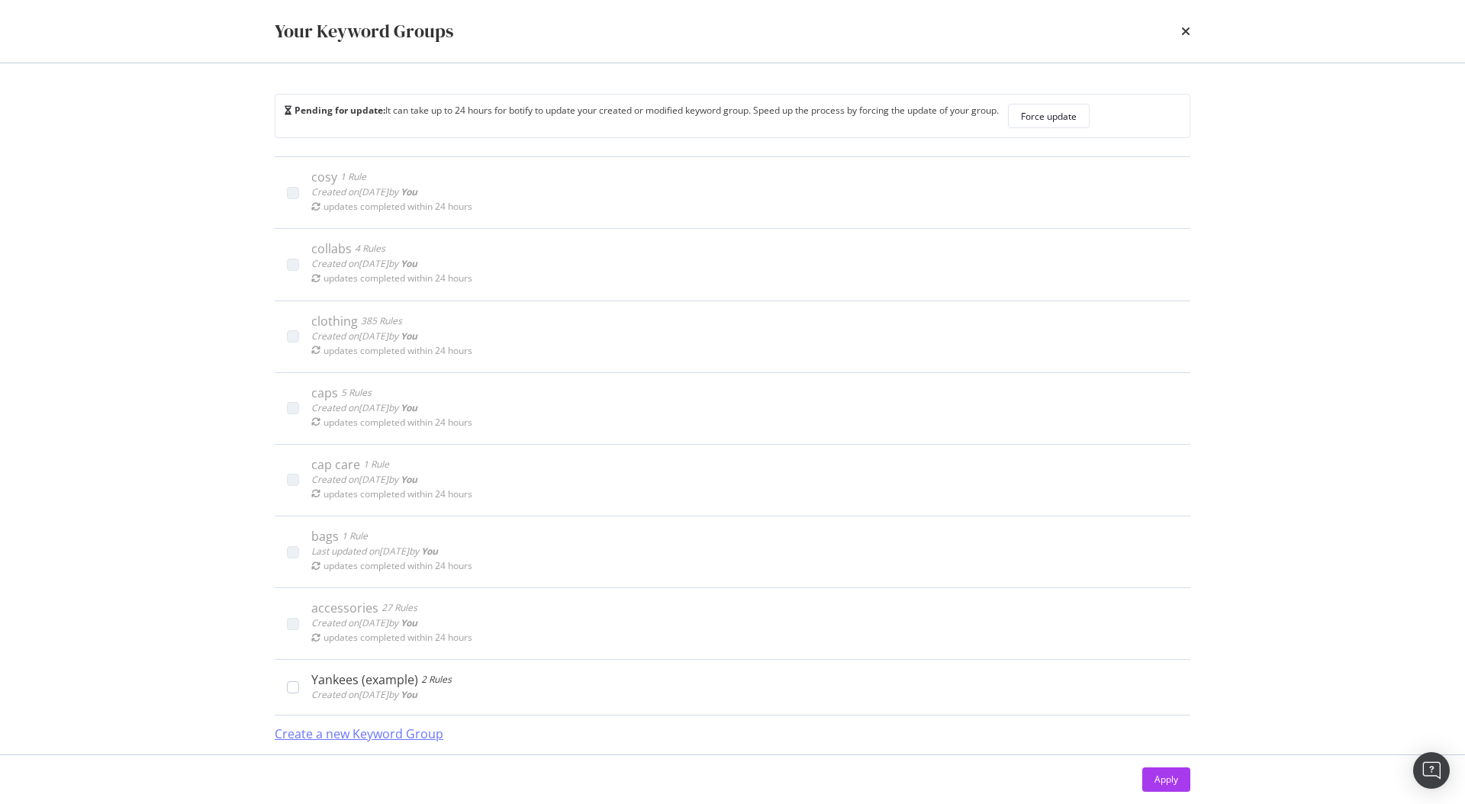
click at [403, 727] on div "Create a new Keyword Group" at bounding box center [359, 734] width 169 height 18
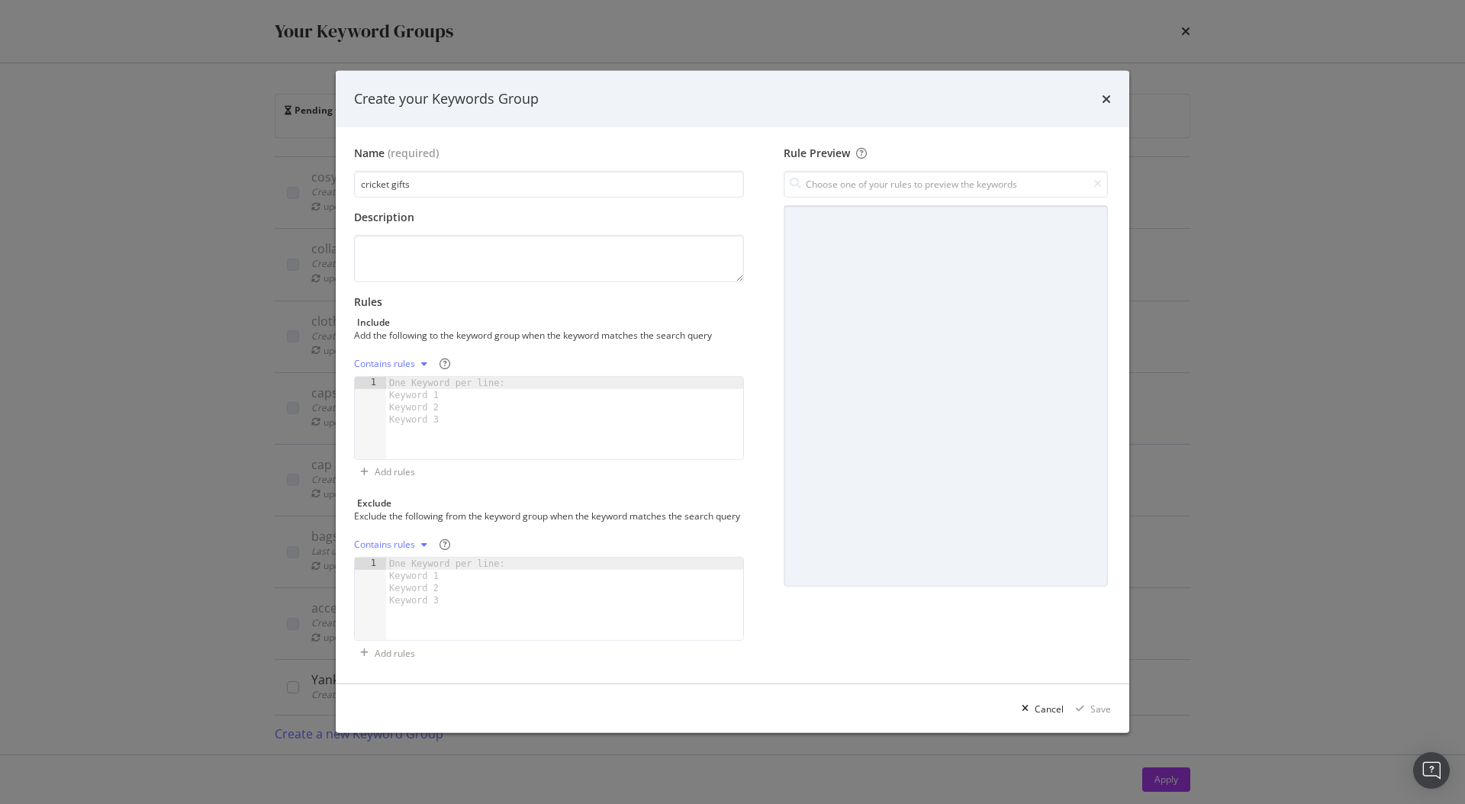
type input "cricket gifts"
click at [414, 246] on textarea "modal" at bounding box center [549, 258] width 390 height 47
click at [412, 394] on div "One Keyword per line: Keyword 1 Keyword 2 Keyword 3" at bounding box center [449, 401] width 127 height 49
paste textarea "cricket gifts"
type textarea "cricket gifts"
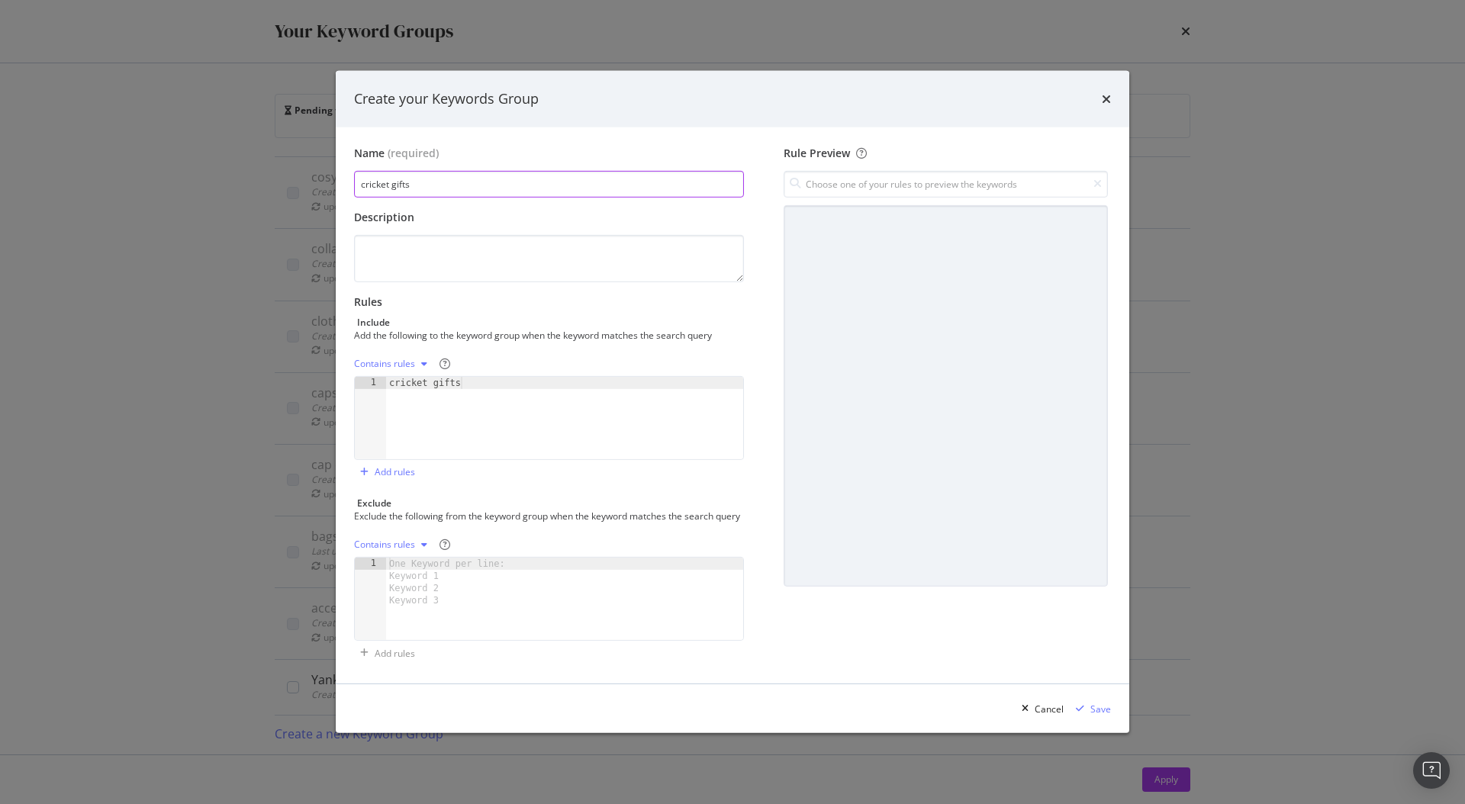
drag, startPoint x: 453, startPoint y: 186, endPoint x: 390, endPoint y: 181, distance: 63.5
click at [390, 181] on input "cricket gifts" at bounding box center [549, 184] width 390 height 27
type input "cricket"
click at [448, 497] on div "Exclude" at bounding box center [549, 503] width 390 height 13
click at [394, 362] on div "Contains rules" at bounding box center [384, 363] width 61 height 9
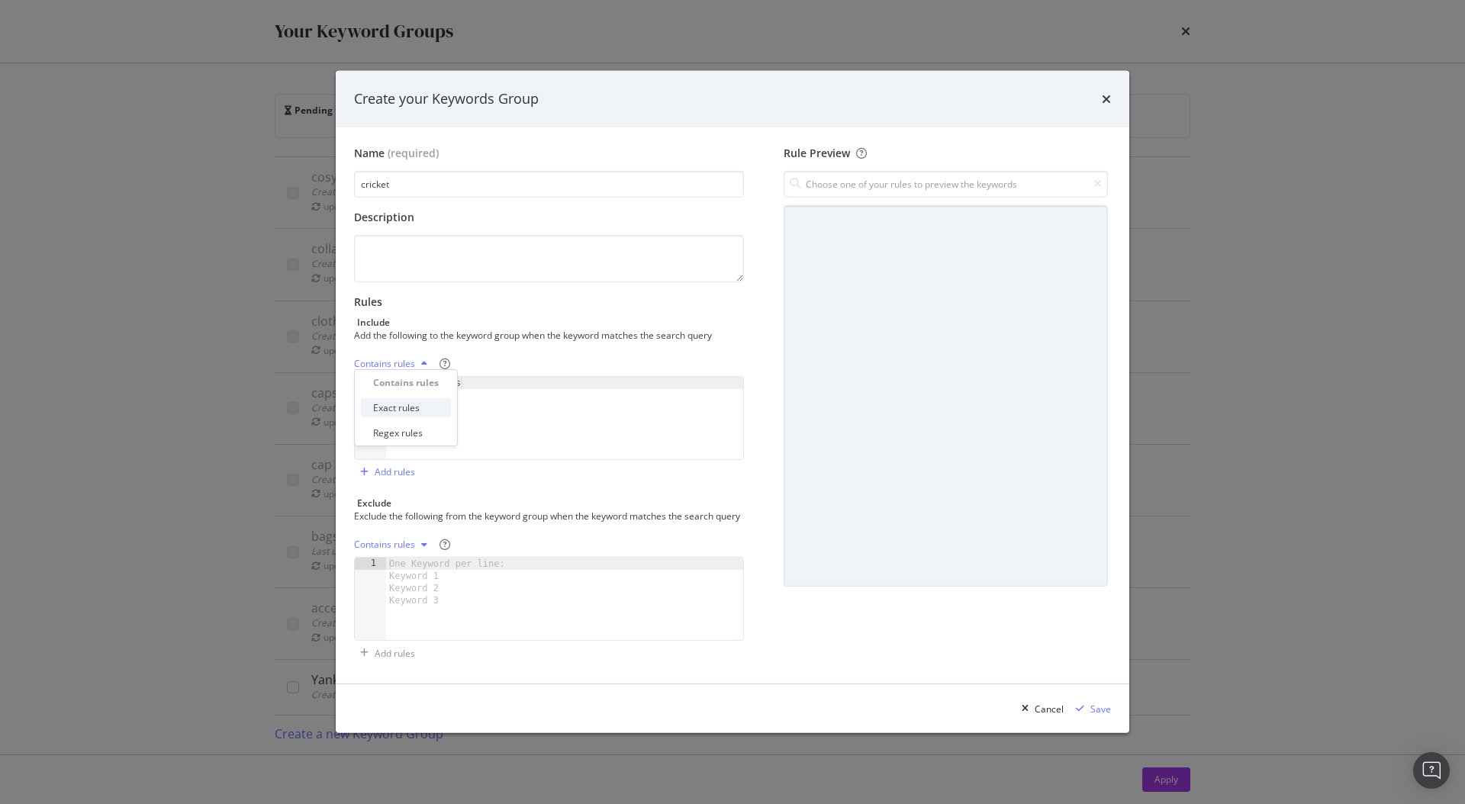
click at [409, 405] on div "Exact rules" at bounding box center [396, 407] width 47 height 13
click at [1092, 712] on div "Save" at bounding box center [1100, 709] width 21 height 13
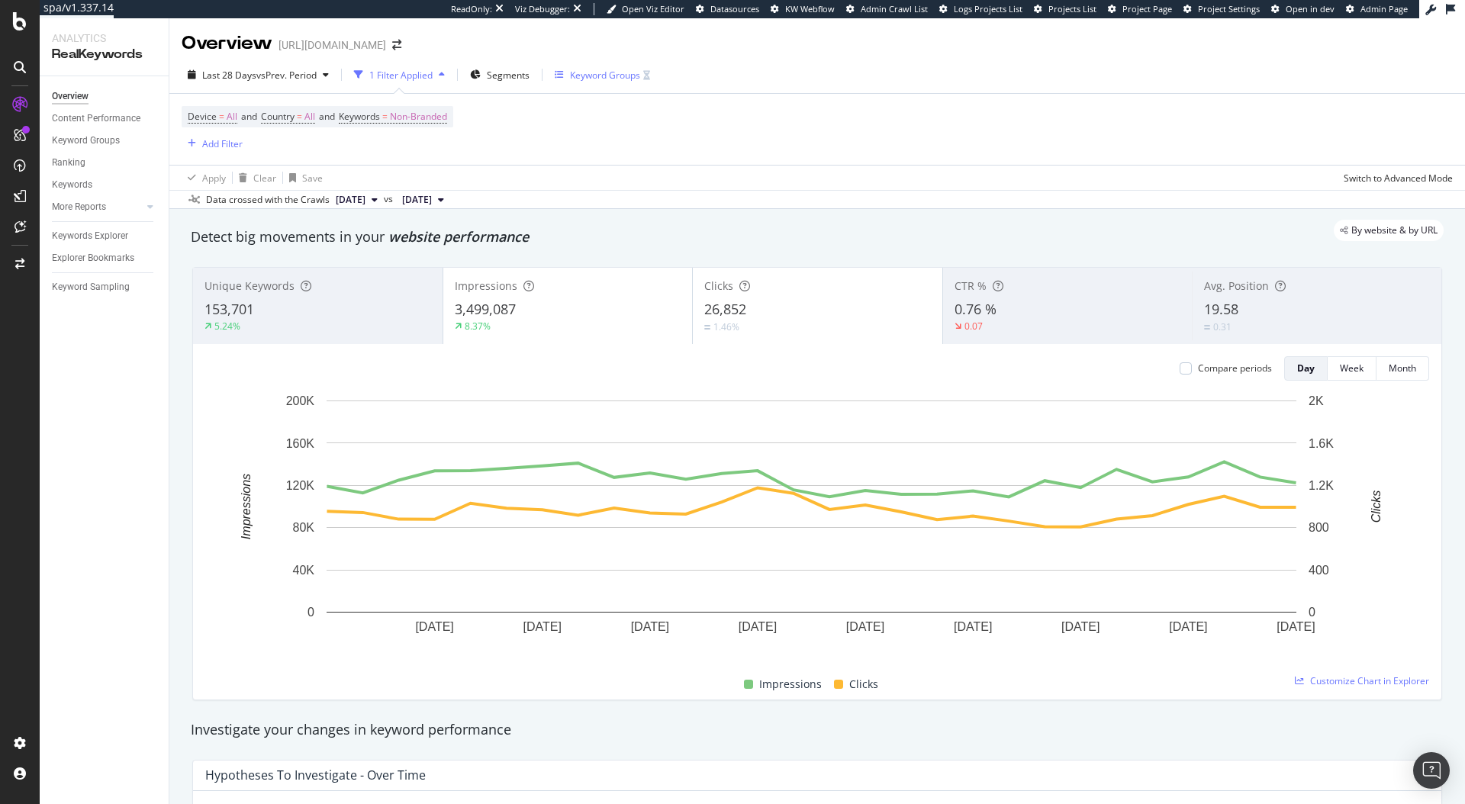
click at [599, 76] on div "Keyword Groups" at bounding box center [605, 75] width 70 height 13
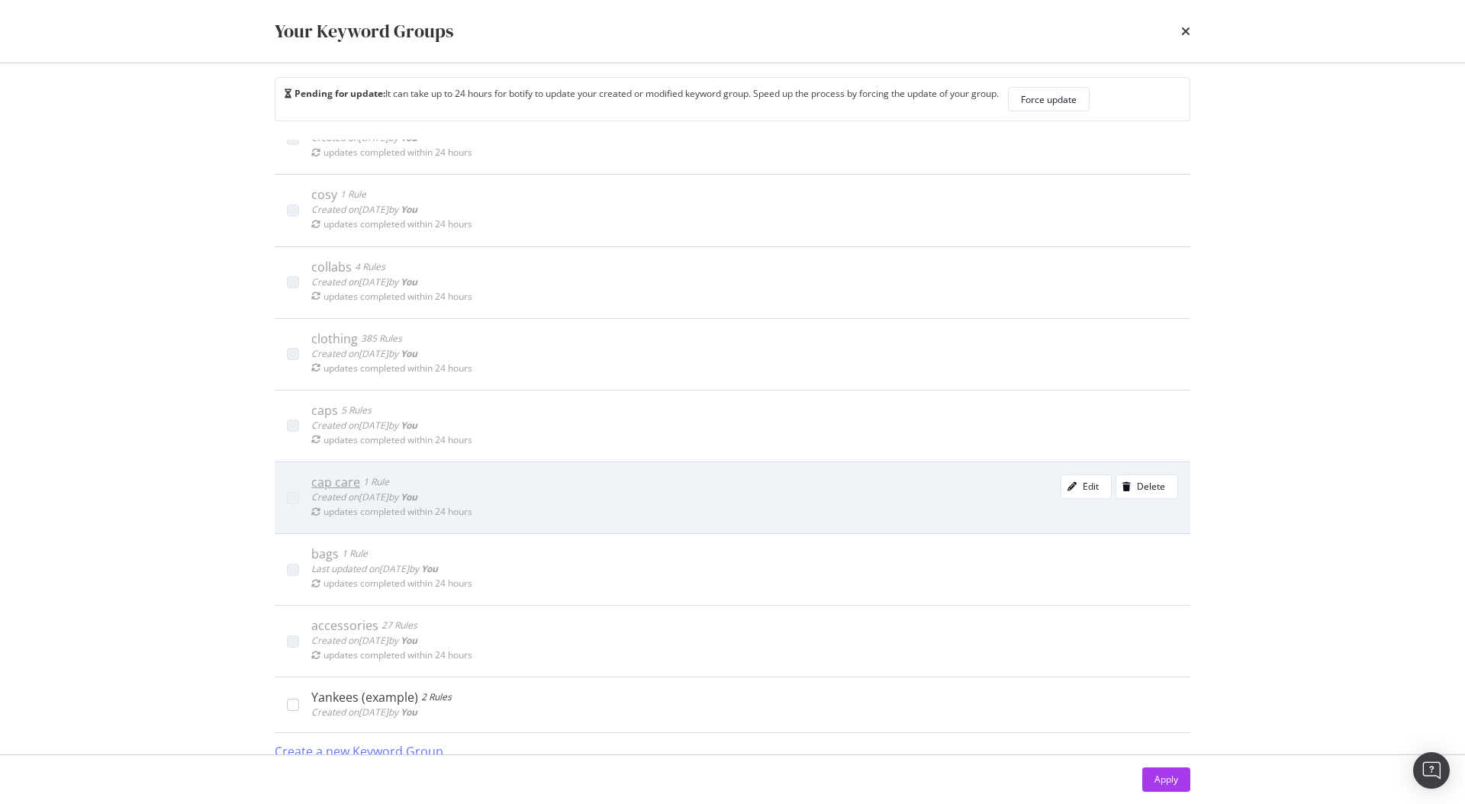
scroll to position [32, 0]
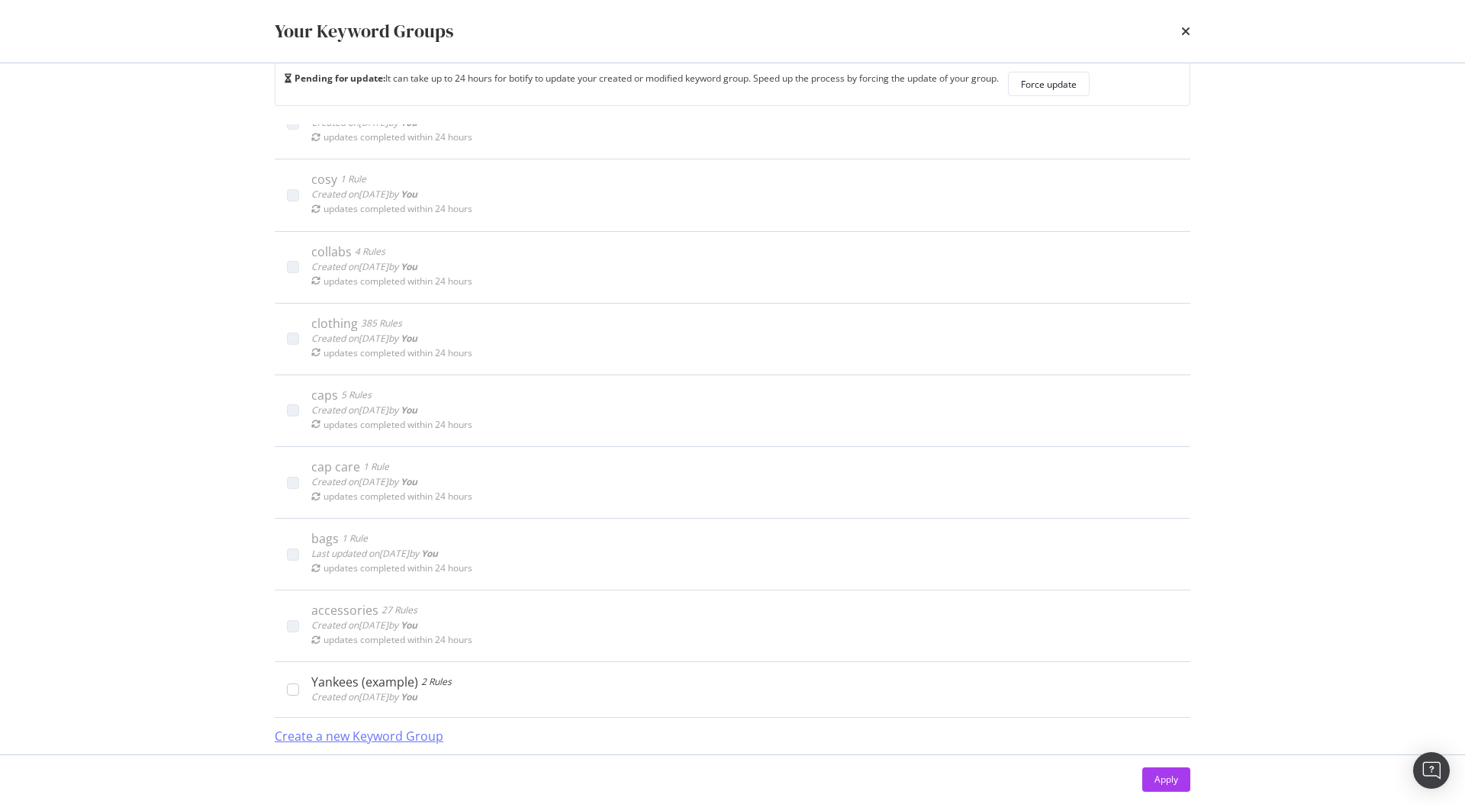
click at [418, 734] on div "Create a new Keyword Group" at bounding box center [359, 737] width 169 height 18
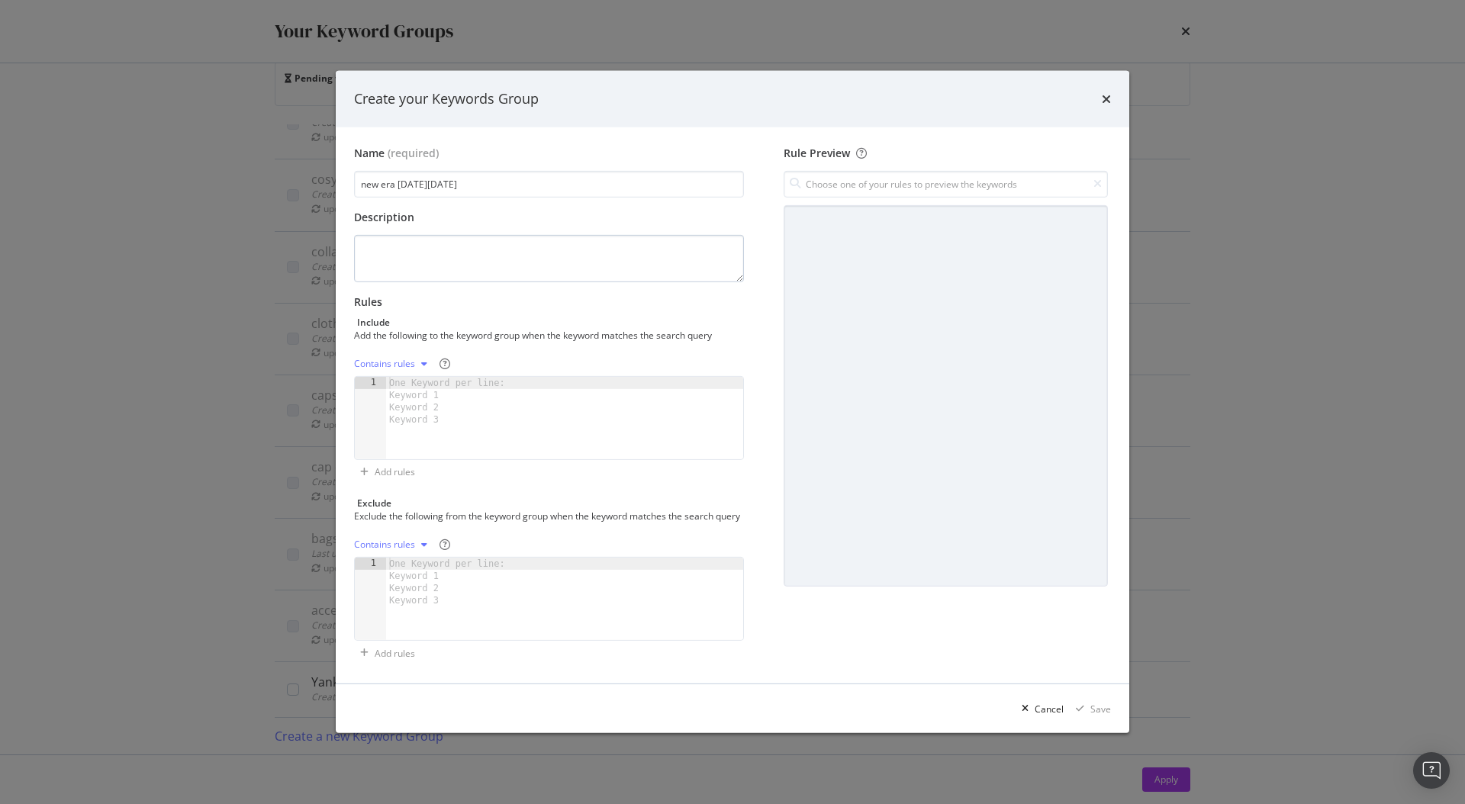
type input "new era [DATE][DATE]"
click at [524, 235] on textarea "modal" at bounding box center [549, 258] width 390 height 47
click at [467, 380] on div "One Keyword per line: Keyword 1 Keyword 2 Keyword 3" at bounding box center [449, 401] width 127 height 49
paste textarea "new era [DATE][DATE]"
type textarea "new era [DATE][DATE]"
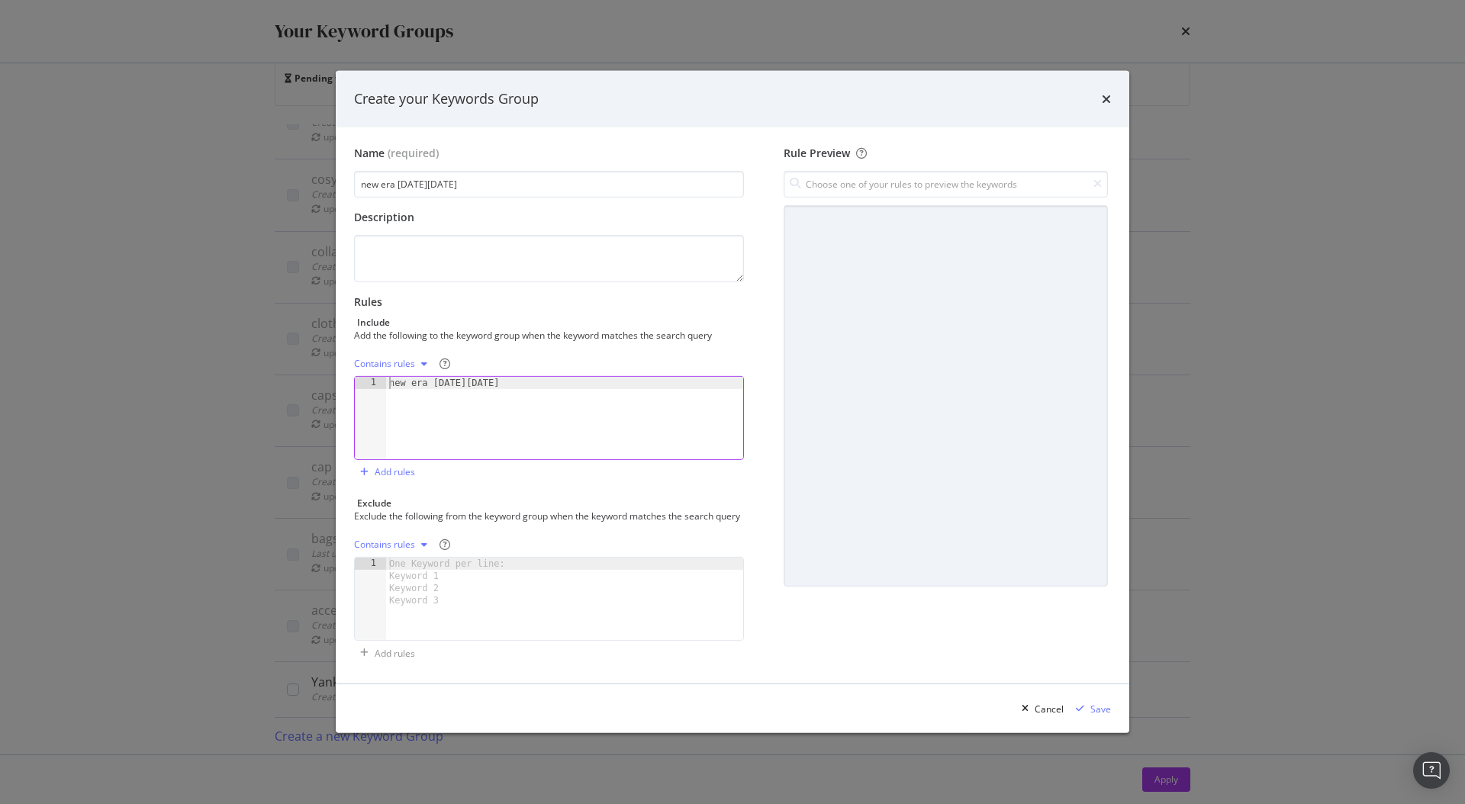
click at [390, 377] on div "new era [DATE][DATE]" at bounding box center [564, 430] width 357 height 107
click at [394, 359] on div "Contains rules" at bounding box center [384, 363] width 61 height 9
click at [399, 407] on div "Exact rules" at bounding box center [396, 407] width 47 height 13
click at [392, 359] on div "Exact rules" at bounding box center [377, 363] width 47 height 9
click at [526, 181] on input "new era [DATE][DATE]" at bounding box center [549, 184] width 390 height 27
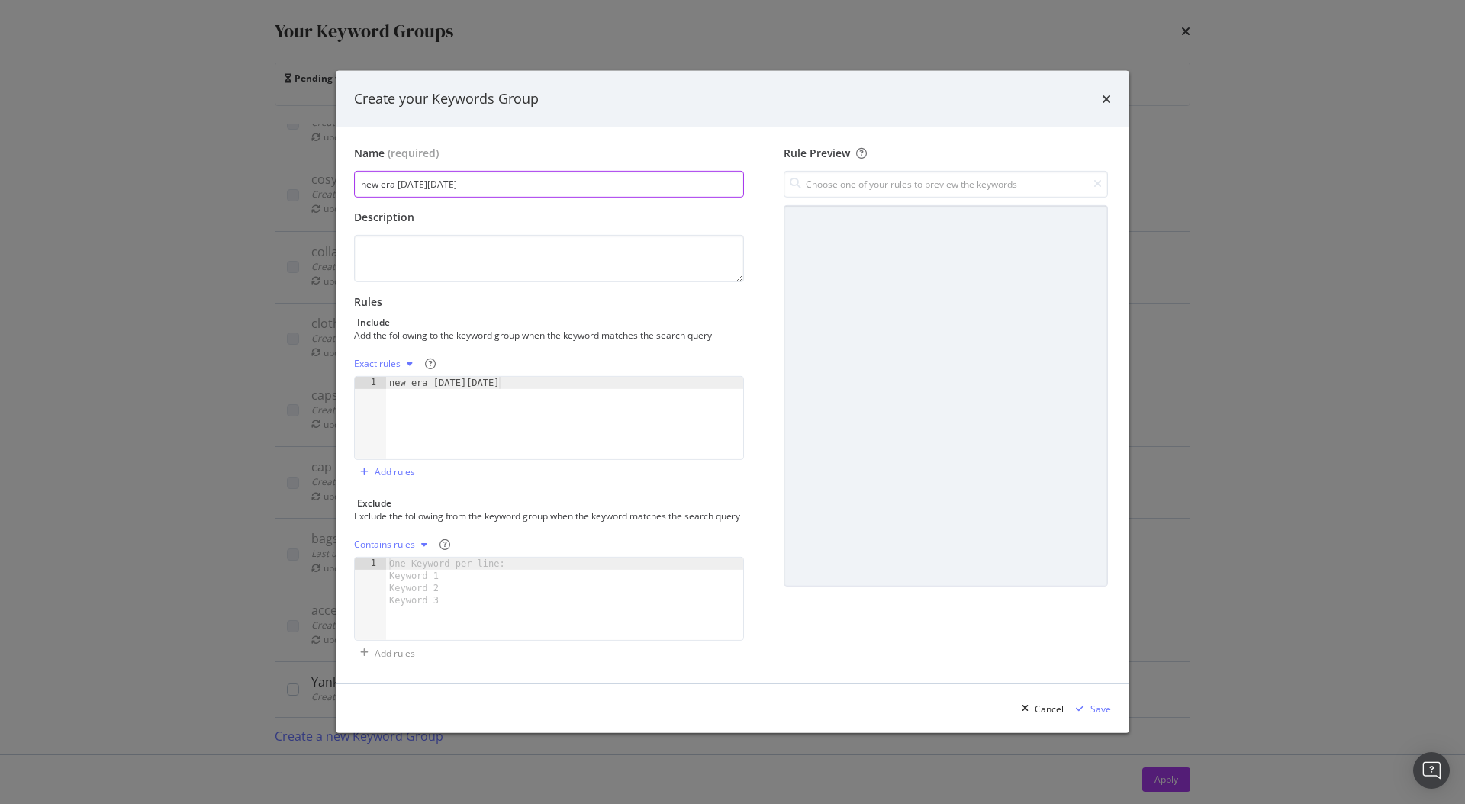
click at [498, 186] on input "new era [DATE][DATE]" at bounding box center [549, 184] width 390 height 27
paste input "events"
type input "events"
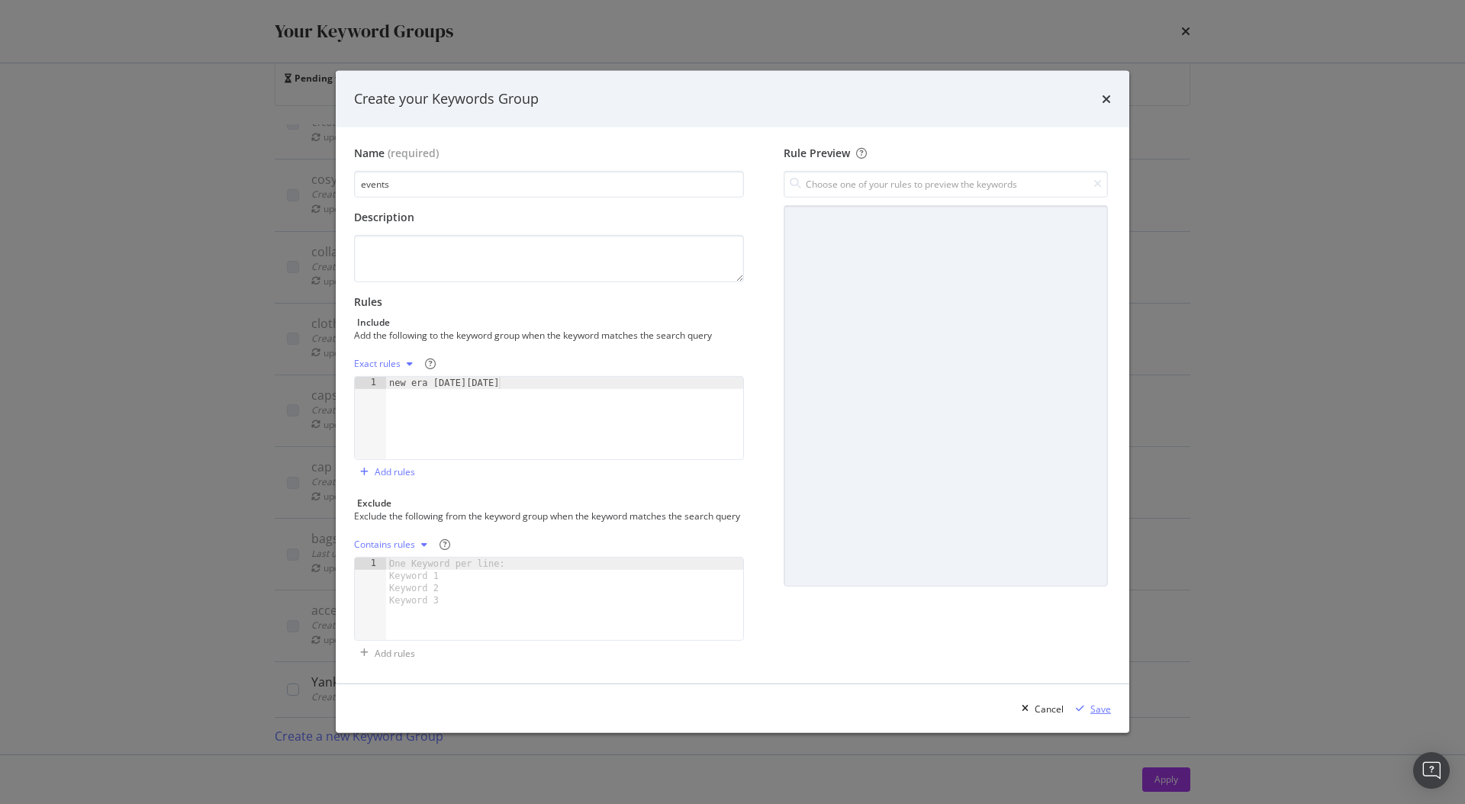
click at [1105, 716] on div "Save" at bounding box center [1100, 709] width 21 height 13
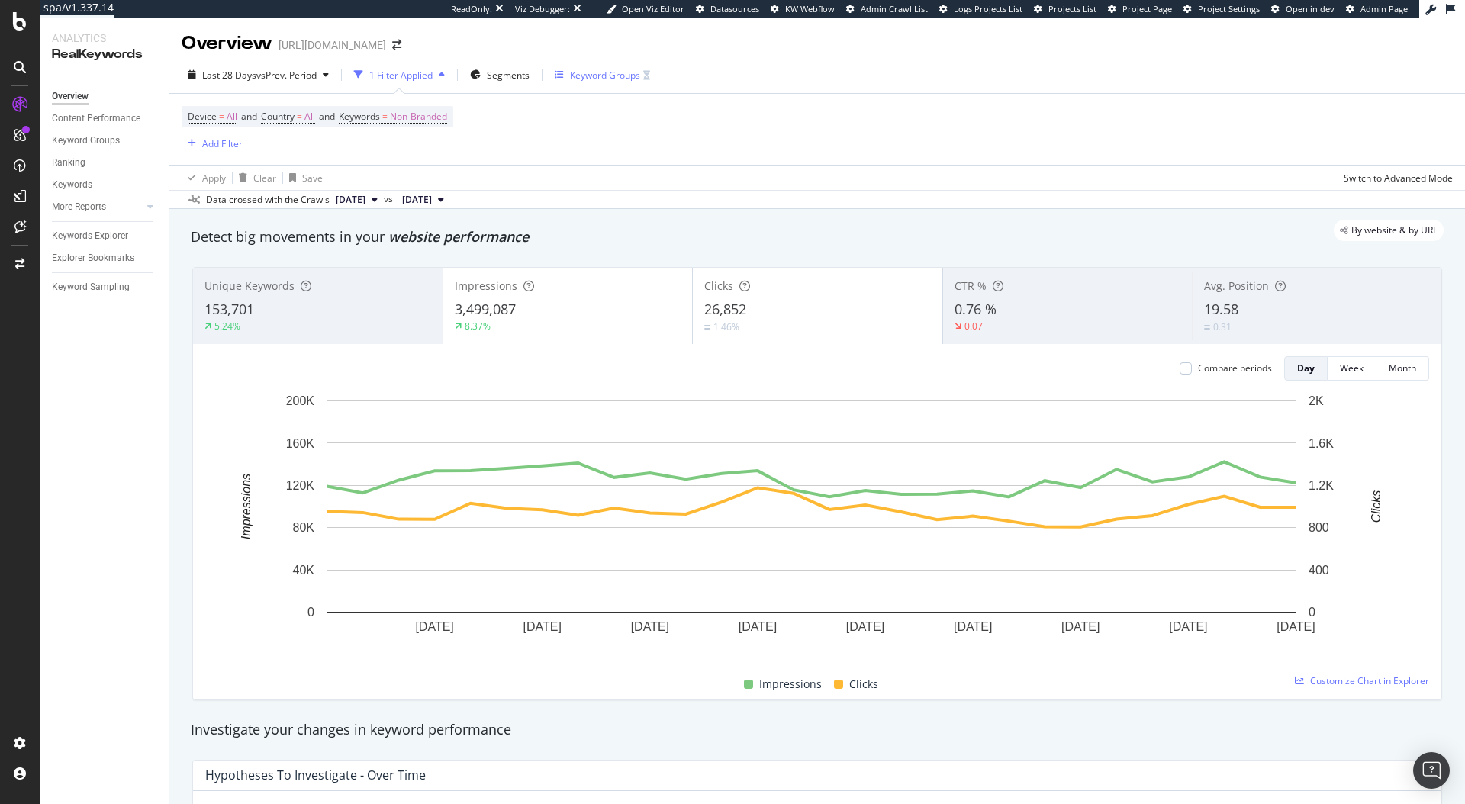
click at [594, 70] on div "Keyword Groups" at bounding box center [605, 75] width 70 height 13
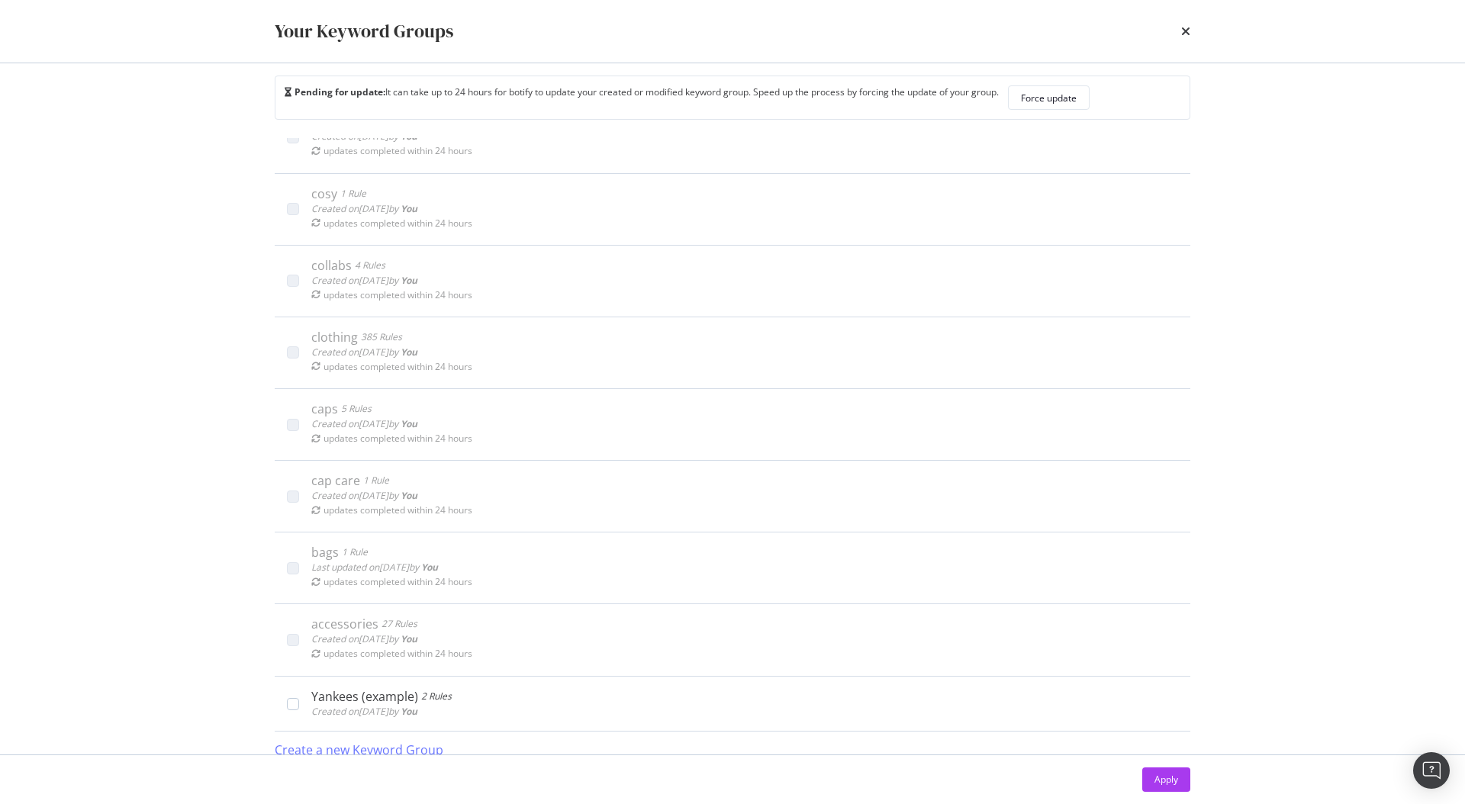
scroll to position [32, 0]
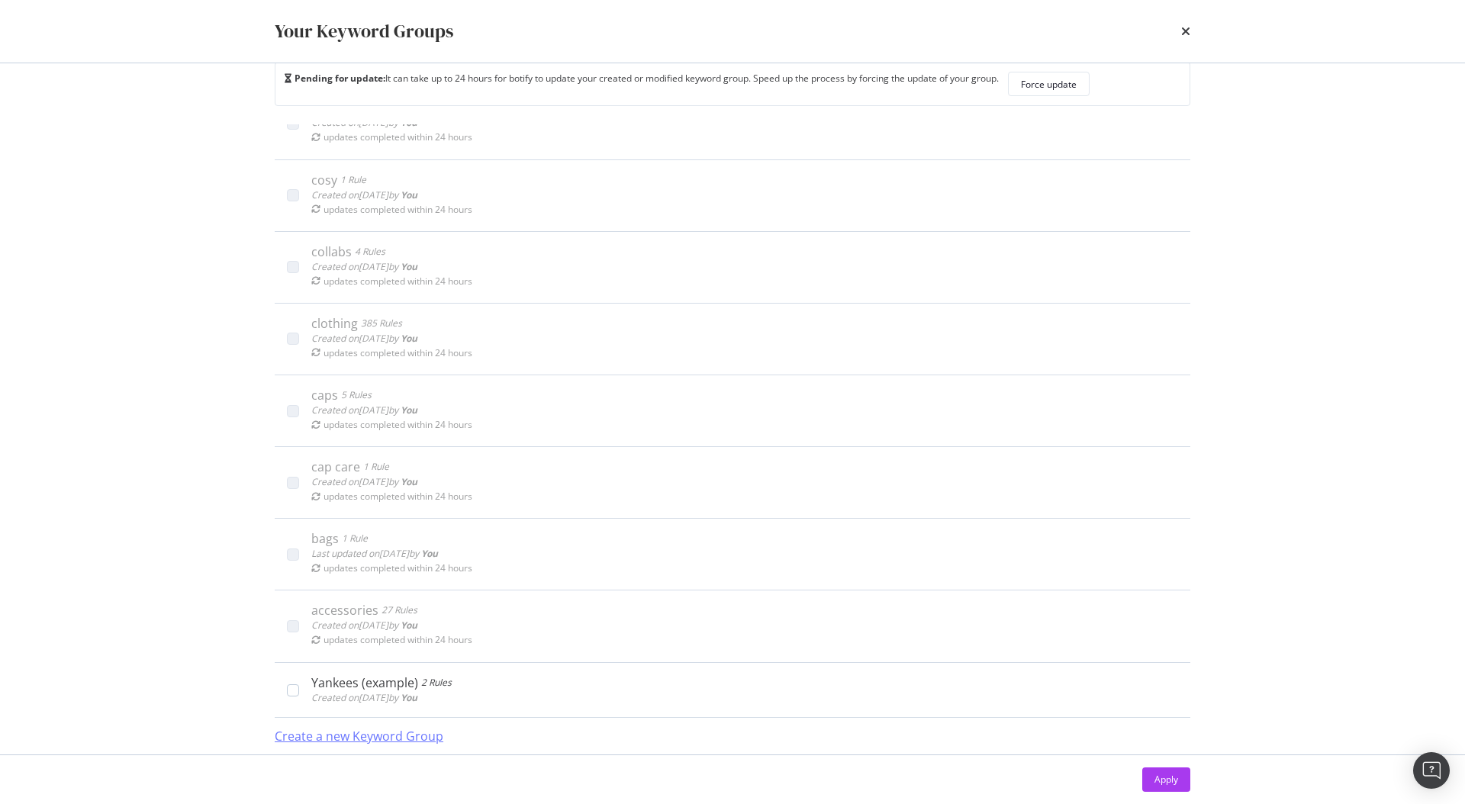
click at [417, 736] on div "Create a new Keyword Group" at bounding box center [359, 737] width 169 height 18
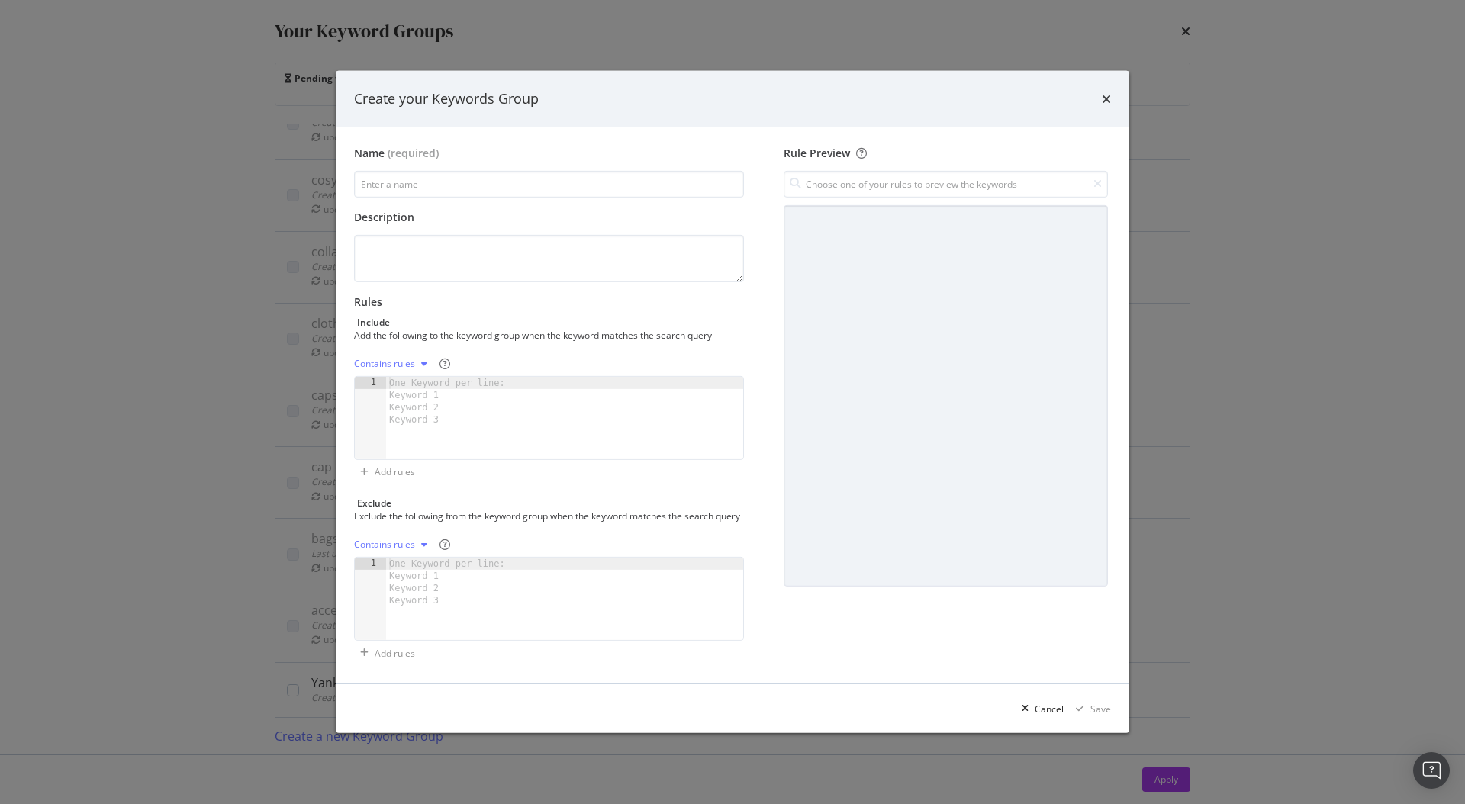
click at [496, 396] on div "One Keyword per line: Keyword 1 Keyword 2 Keyword 3" at bounding box center [449, 401] width 127 height 49
paste textarea "football"
type textarea "football"
click at [404, 359] on div "Contains rules" at bounding box center [384, 363] width 61 height 9
click at [420, 403] on div "Exact rules" at bounding box center [406, 407] width 90 height 19
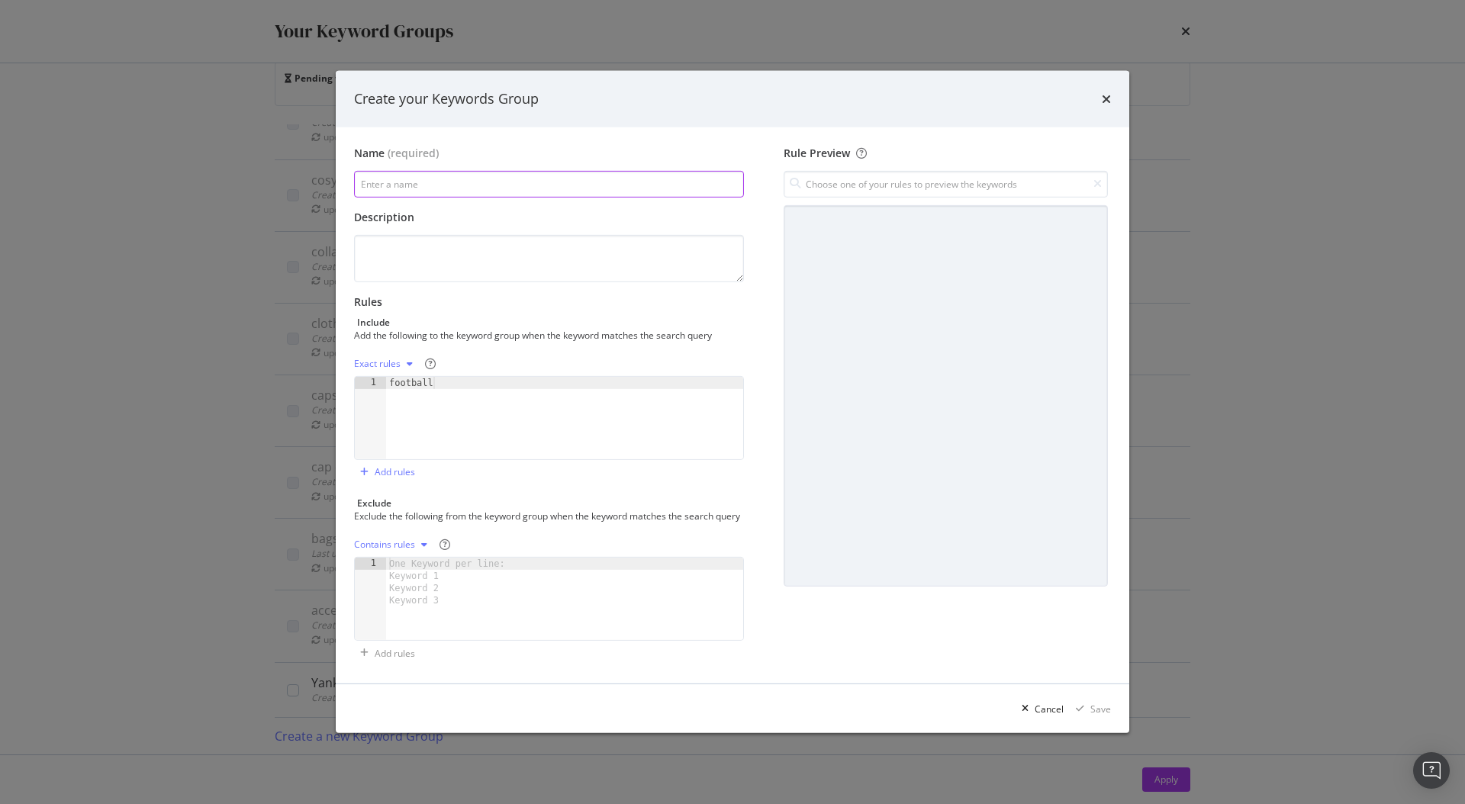
click at [441, 171] on input "modal" at bounding box center [549, 184] width 390 height 27
paste input "football"
type input "football"
click at [446, 380] on div "football" at bounding box center [564, 430] width 357 height 107
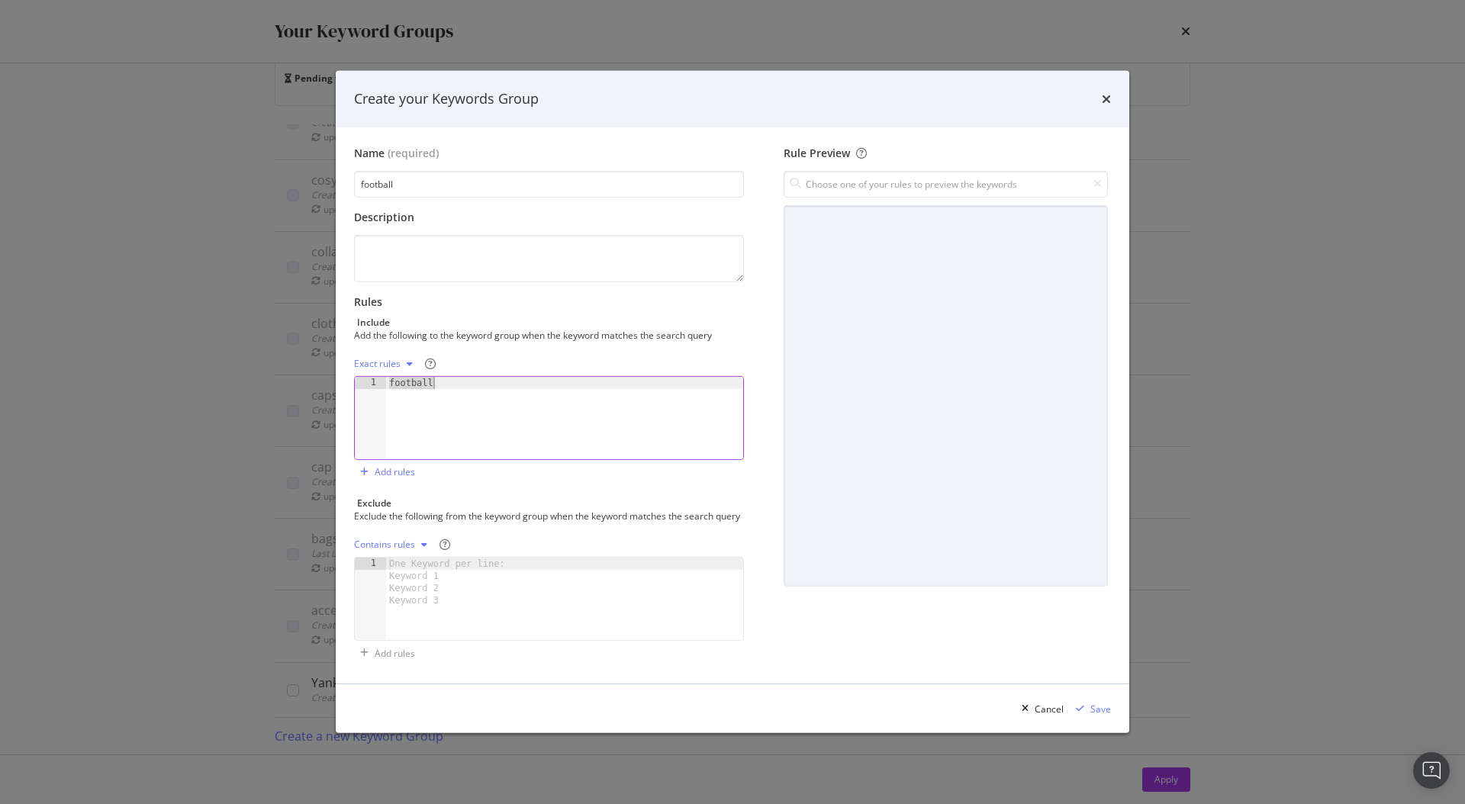
click at [446, 380] on div "football" at bounding box center [564, 430] width 357 height 107
paste textarea "gifts"
type textarea "football gifts"
click at [1098, 711] on div "Save" at bounding box center [1100, 709] width 21 height 13
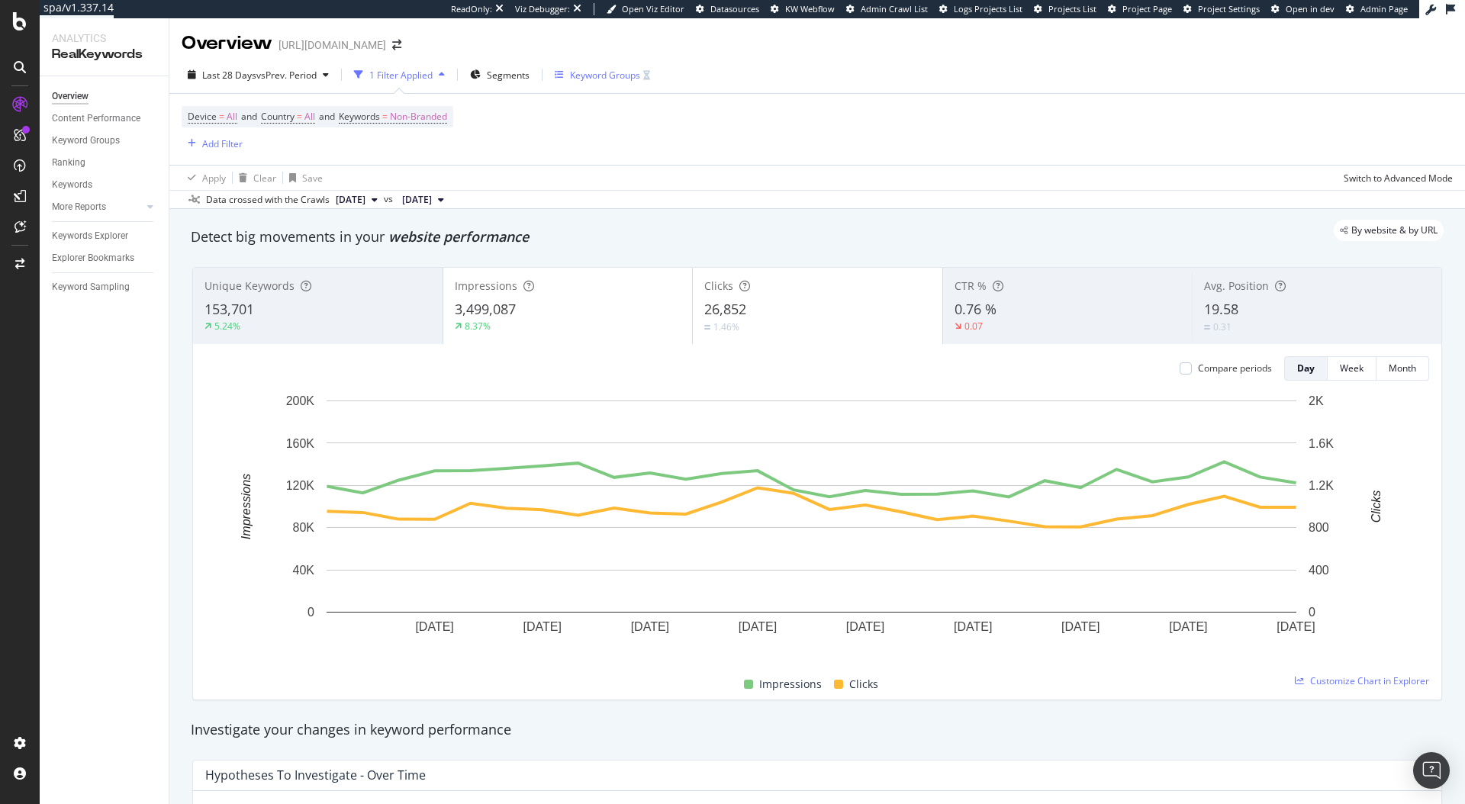
click at [608, 81] on div "Keyword Groups" at bounding box center [605, 75] width 70 height 13
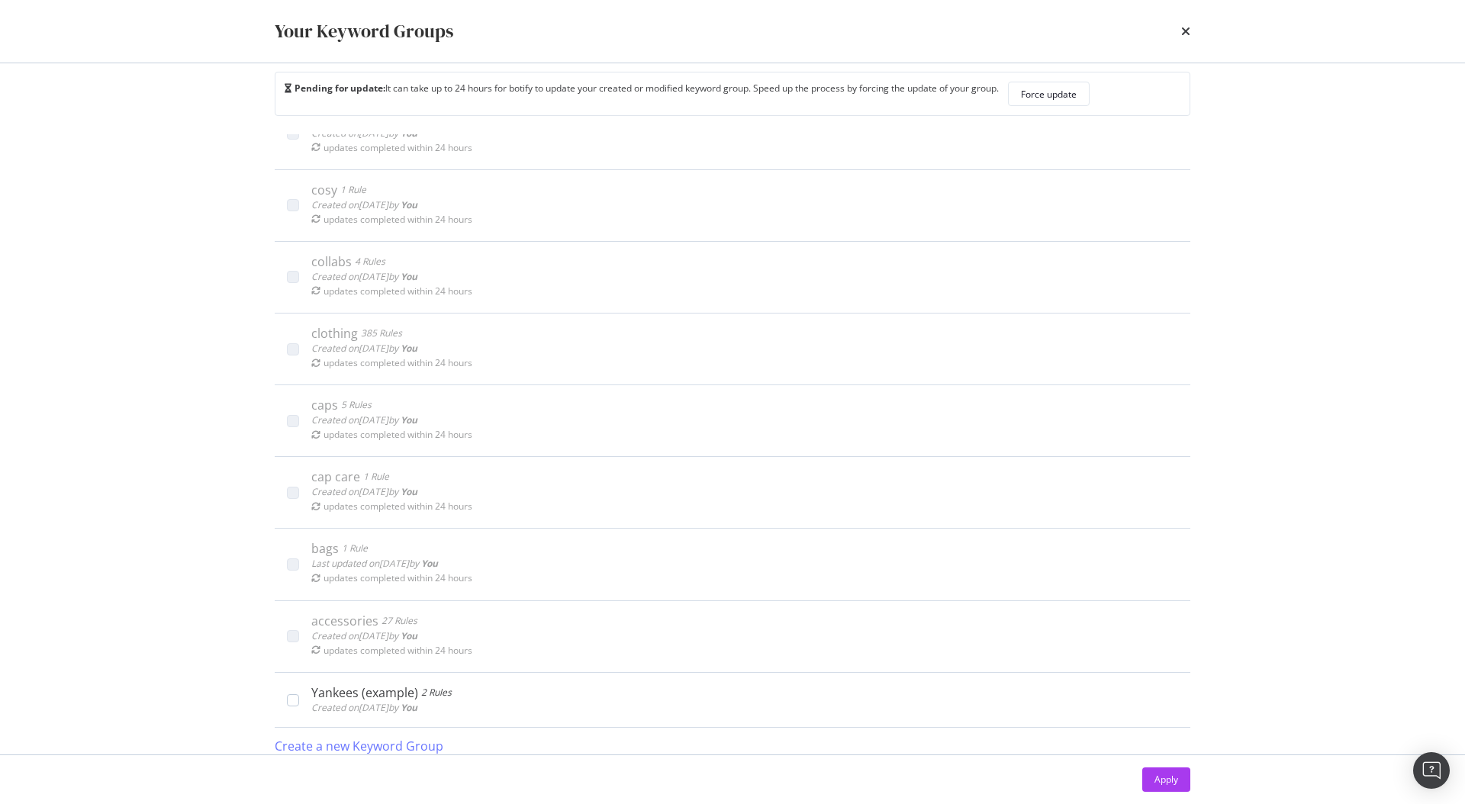
scroll to position [32, 0]
click at [372, 742] on div "Create a new Keyword Group" at bounding box center [359, 737] width 169 height 18
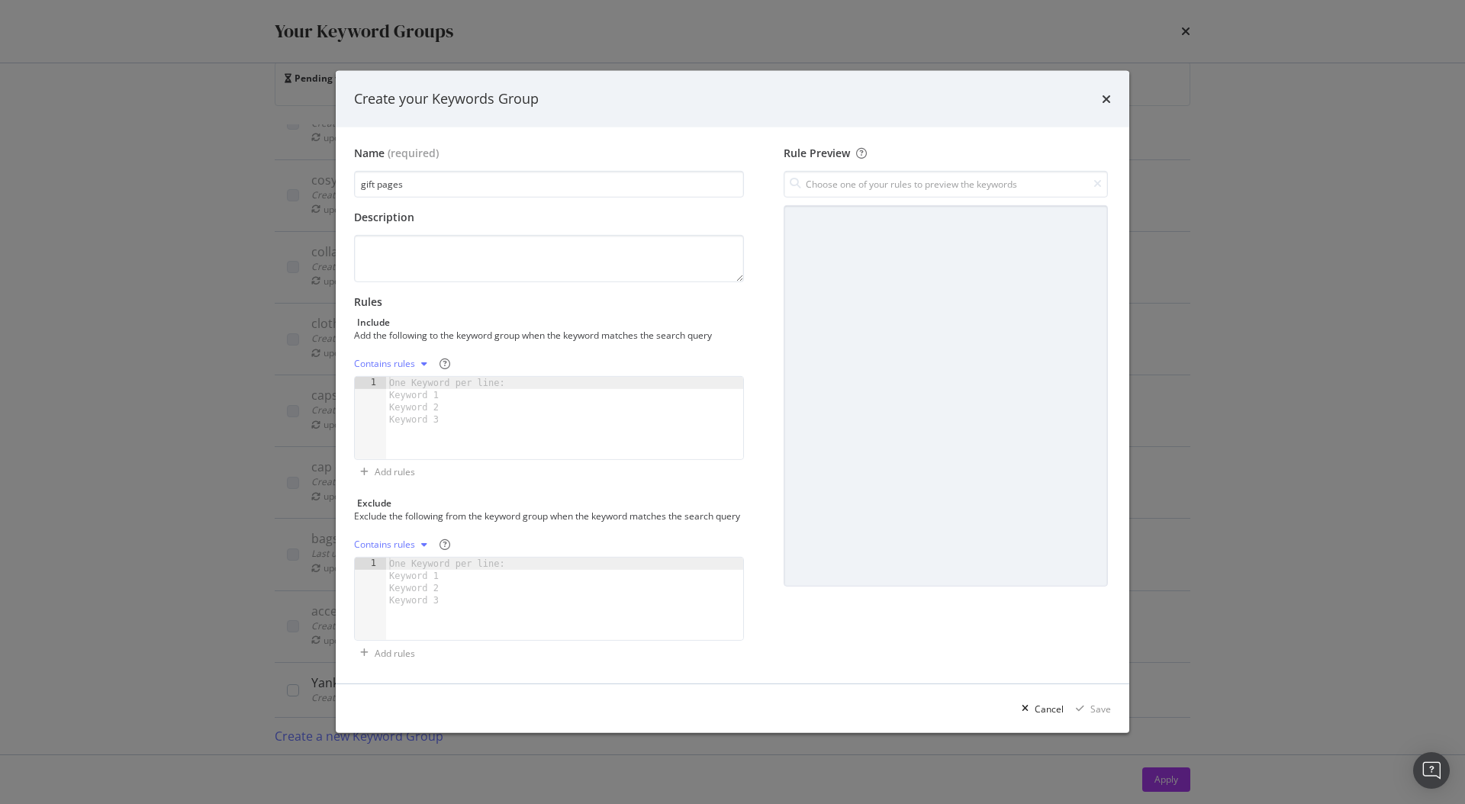
type input "gift pages"
click at [451, 380] on div "One Keyword per line: Keyword 1 Keyword 2 Keyword 3" at bounding box center [449, 401] width 127 height 49
paste textarea "[DATE] gifts"
type textarea "[DATE] gifts"
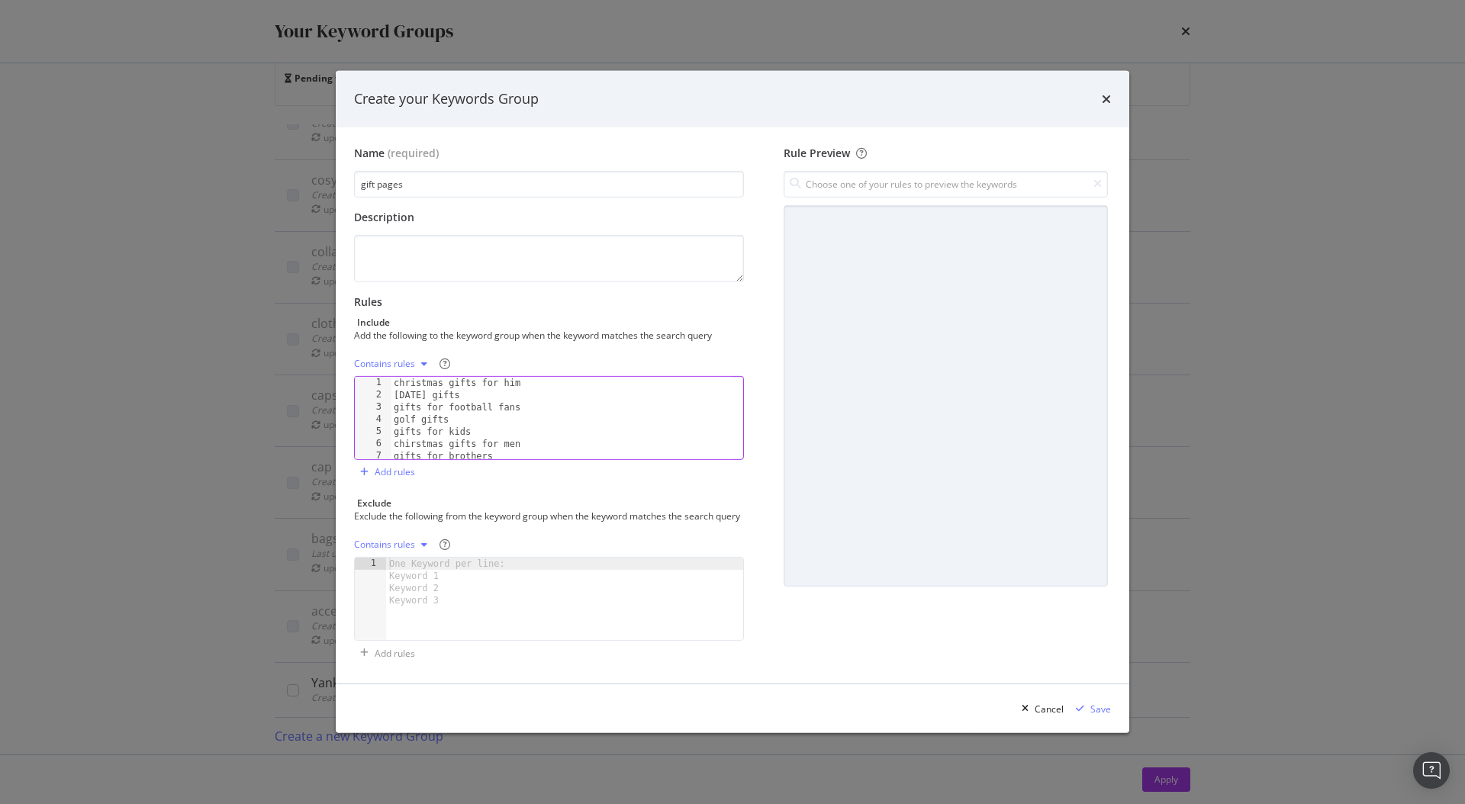
click at [415, 359] on div "modal" at bounding box center [424, 363] width 18 height 9
click at [408, 398] on div "Exact rules" at bounding box center [406, 407] width 90 height 19
click at [1092, 711] on div "Save" at bounding box center [1100, 709] width 21 height 13
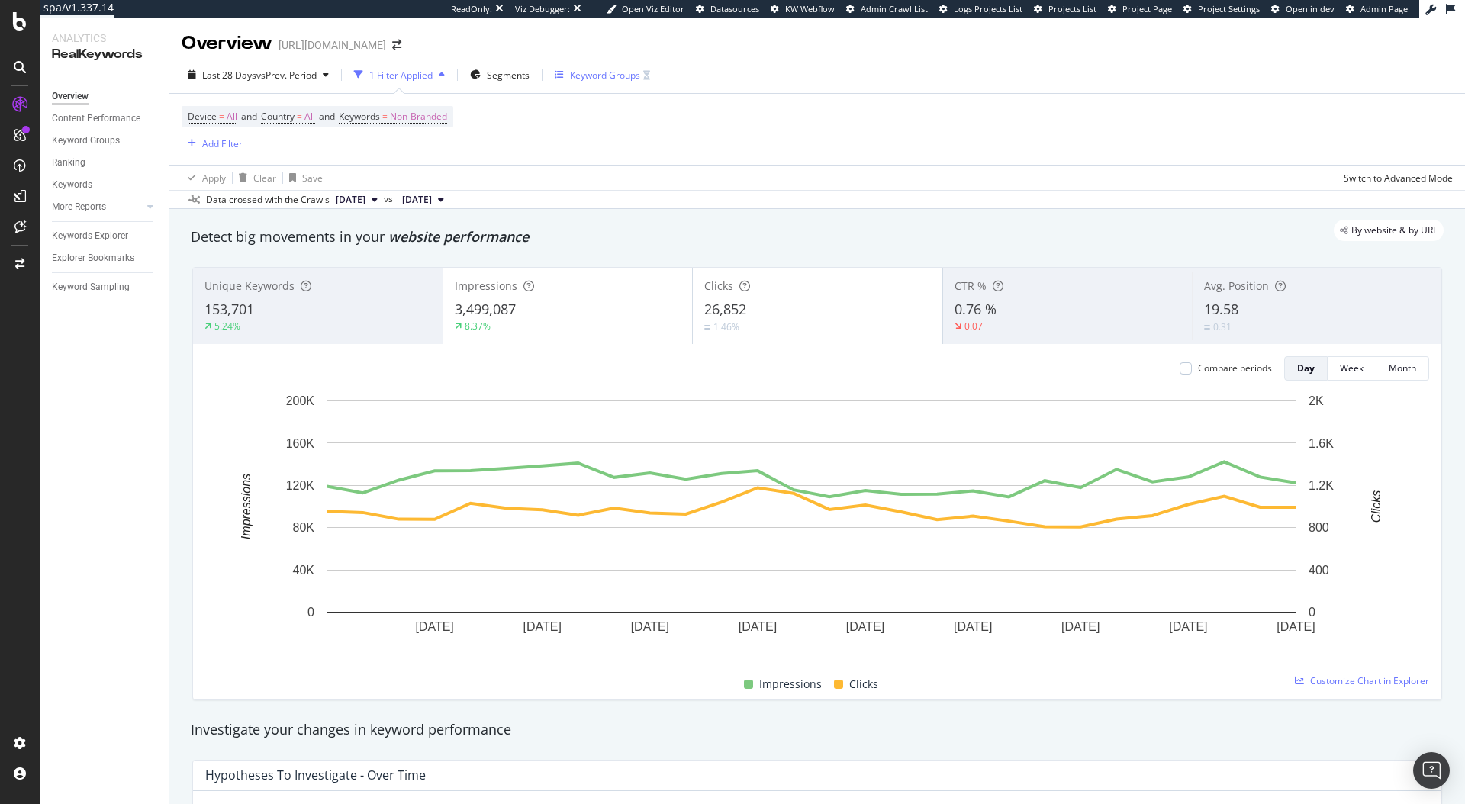
click at [608, 77] on div "Keyword Groups" at bounding box center [605, 75] width 70 height 13
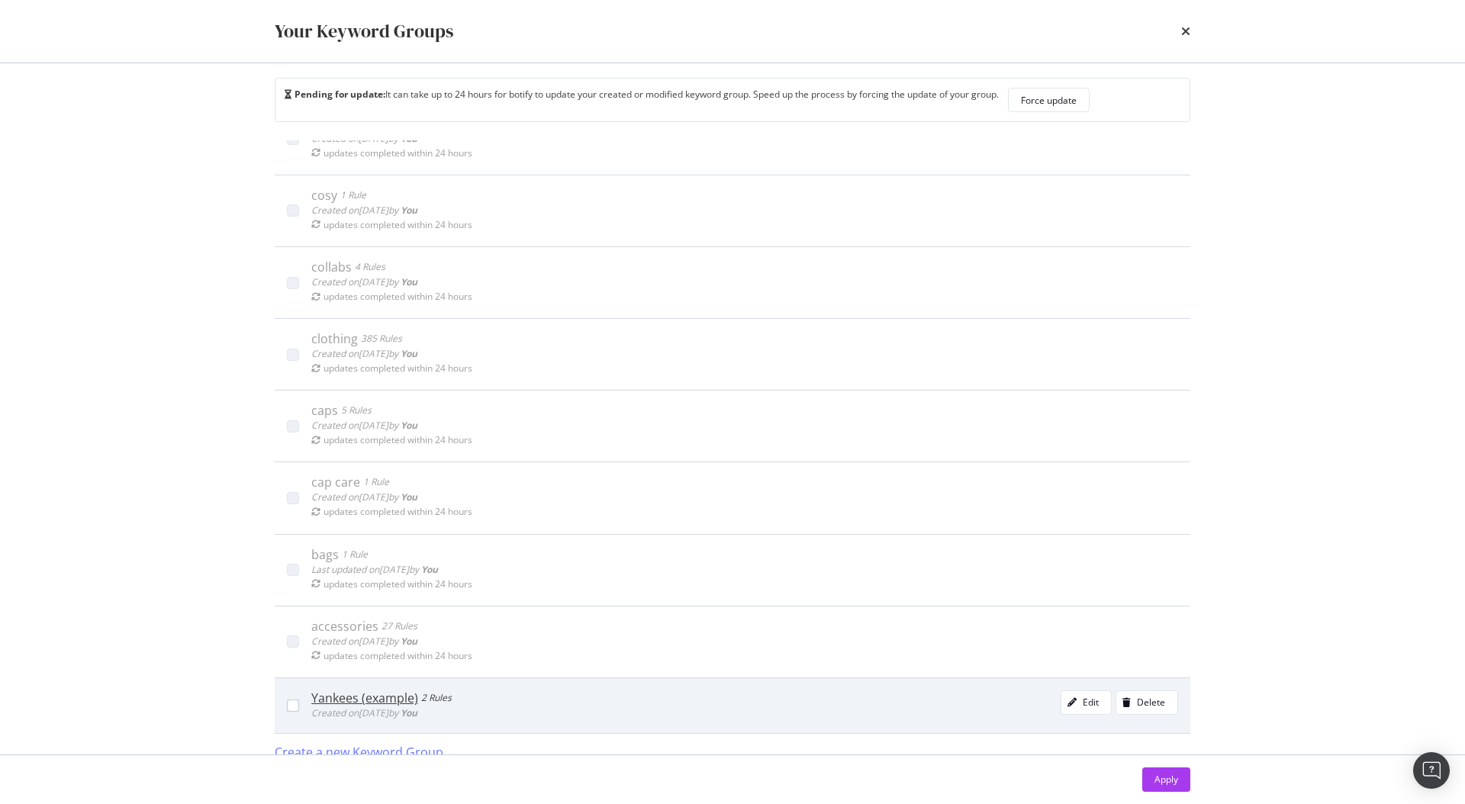
scroll to position [32, 0]
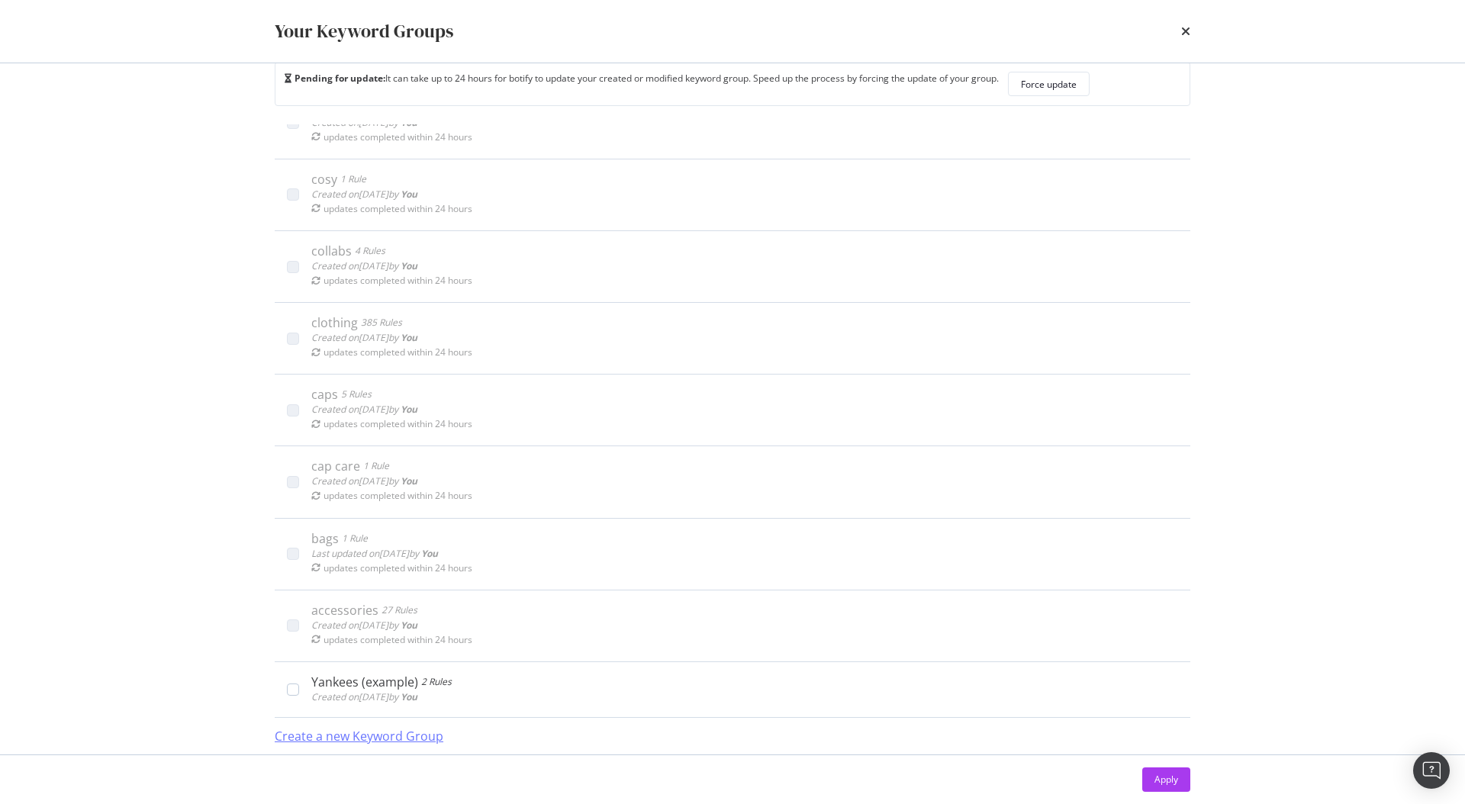
click at [380, 744] on div "Create a new Keyword Group" at bounding box center [359, 737] width 169 height 18
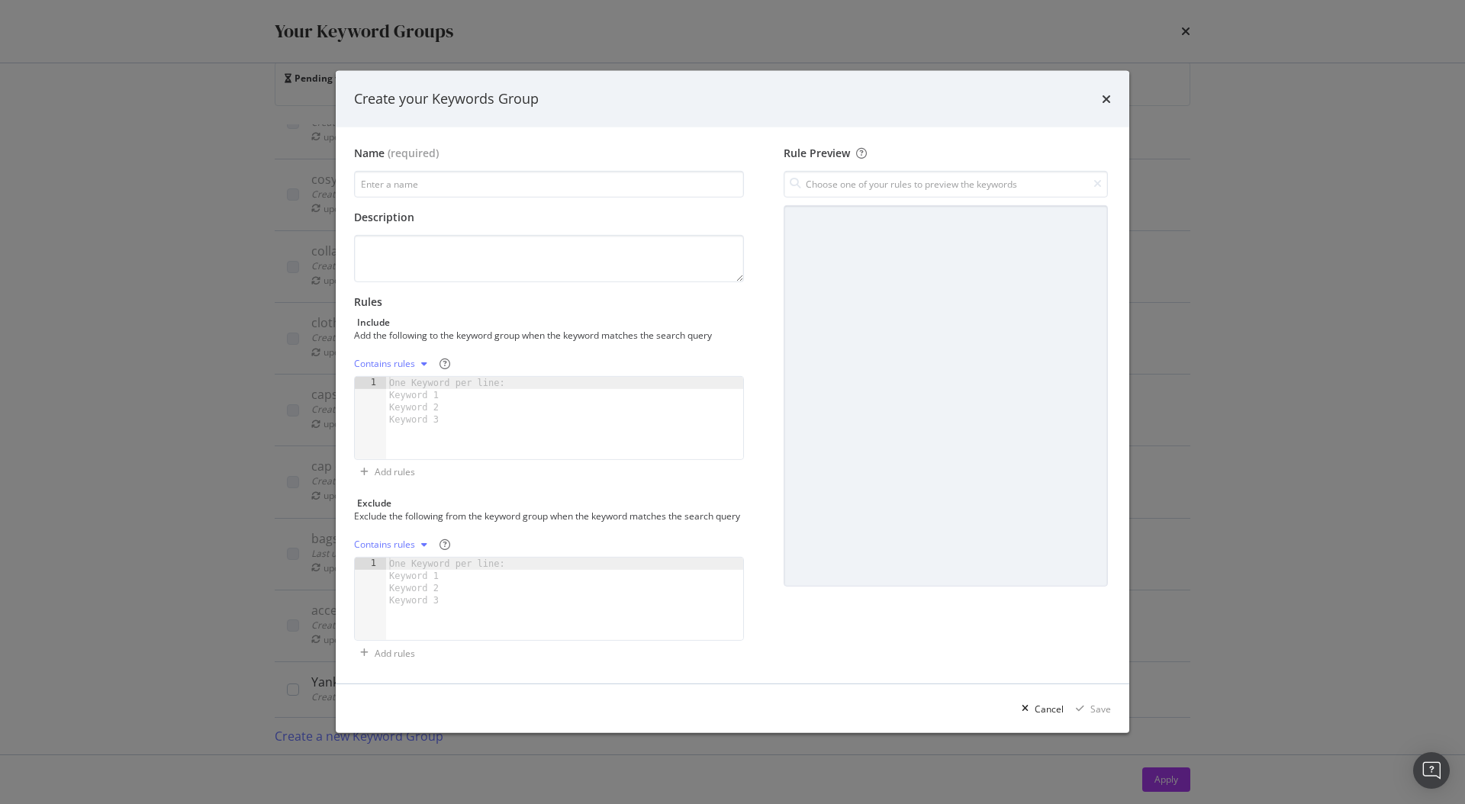
click at [500, 405] on div "One Keyword per line: Keyword 1 Keyword 2 Keyword 3" at bounding box center [449, 401] width 127 height 49
paste textarea "nhl hatts"
type textarea "nhl hatts"
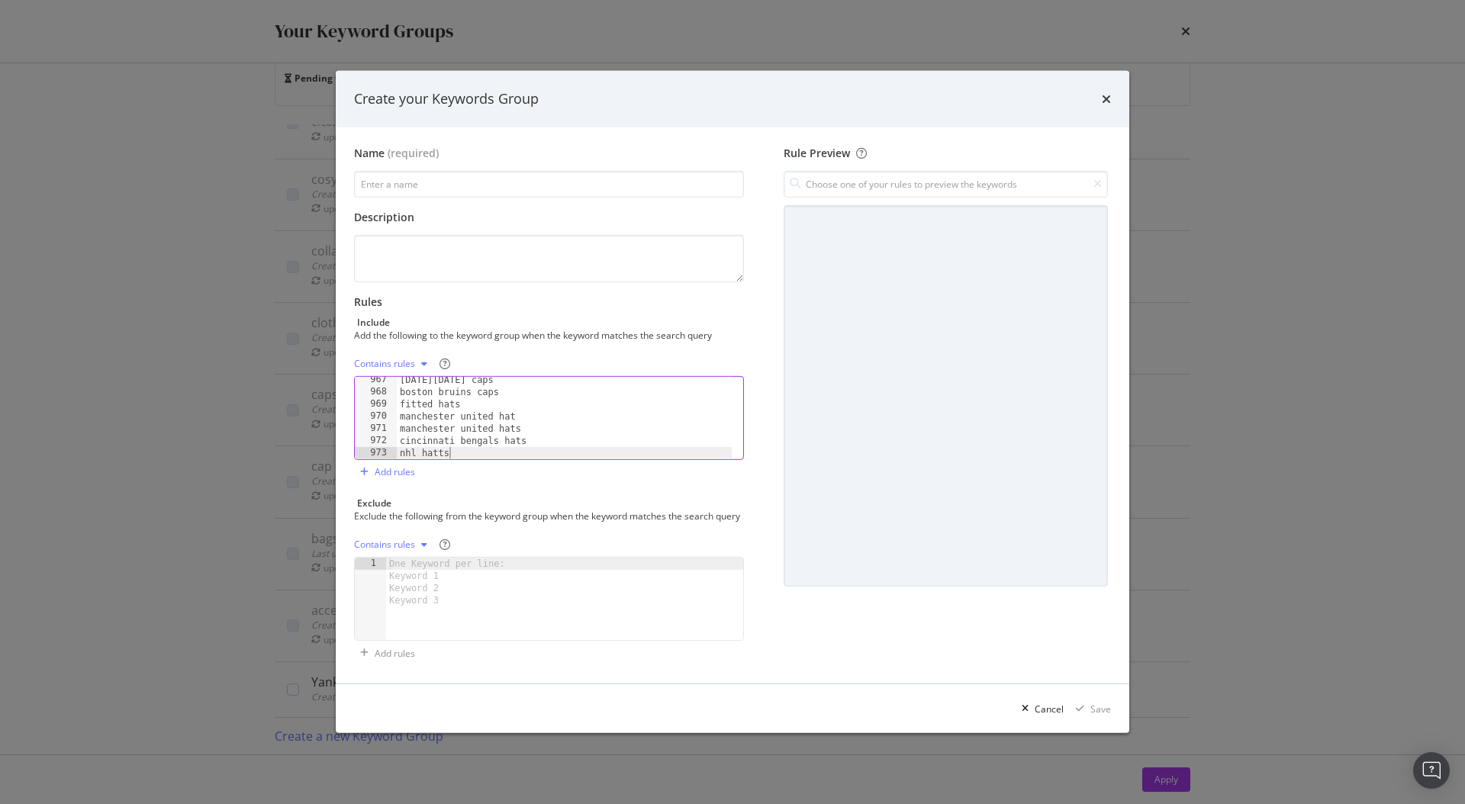
click at [419, 359] on div "modal" at bounding box center [424, 363] width 18 height 9
click at [416, 402] on div "Exact rules" at bounding box center [396, 407] width 47 height 13
click at [495, 171] on input "modal" at bounding box center [549, 184] width 390 height 27
paste input "headwear"
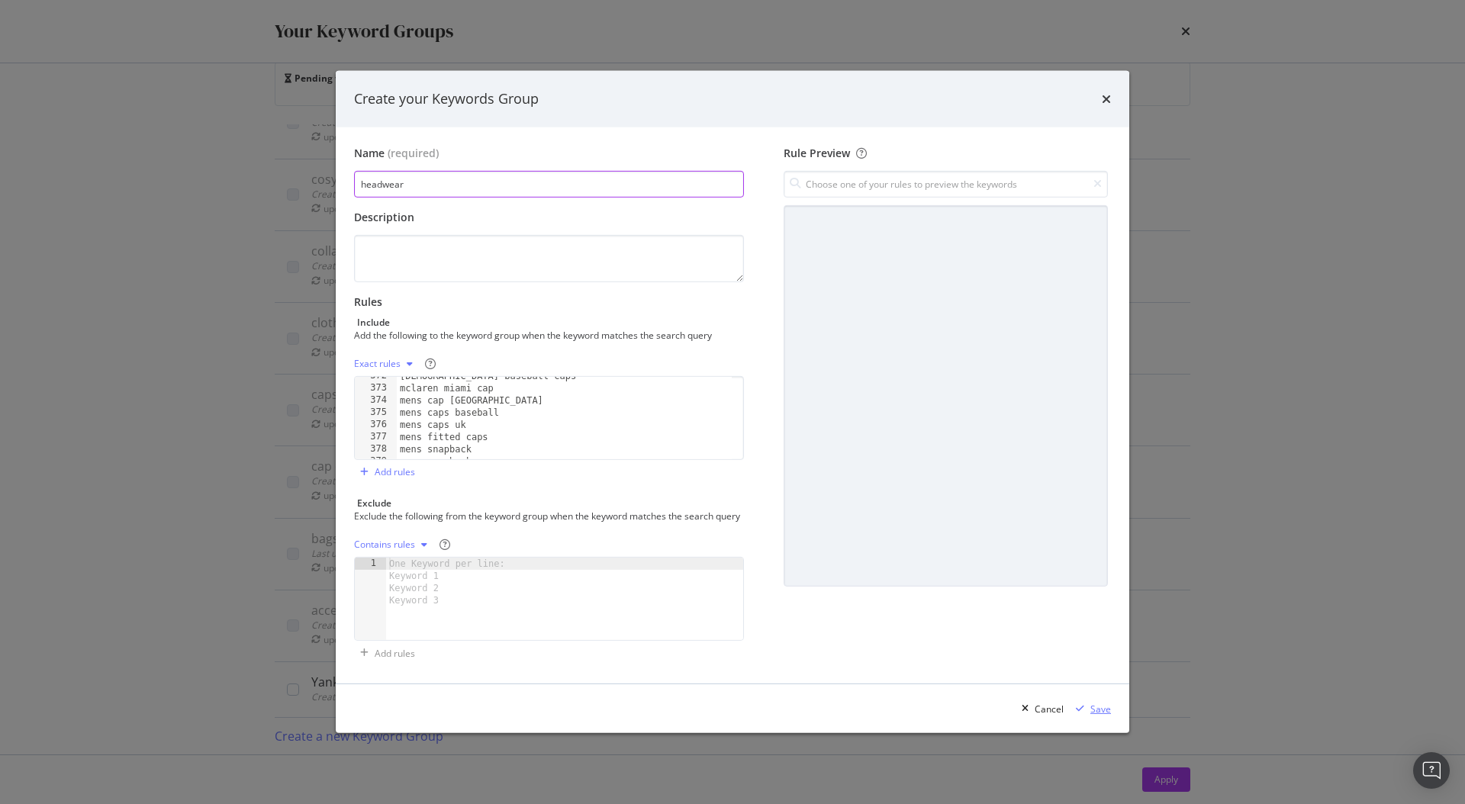
type input "headwear"
click at [1095, 714] on div "Save" at bounding box center [1100, 709] width 21 height 13
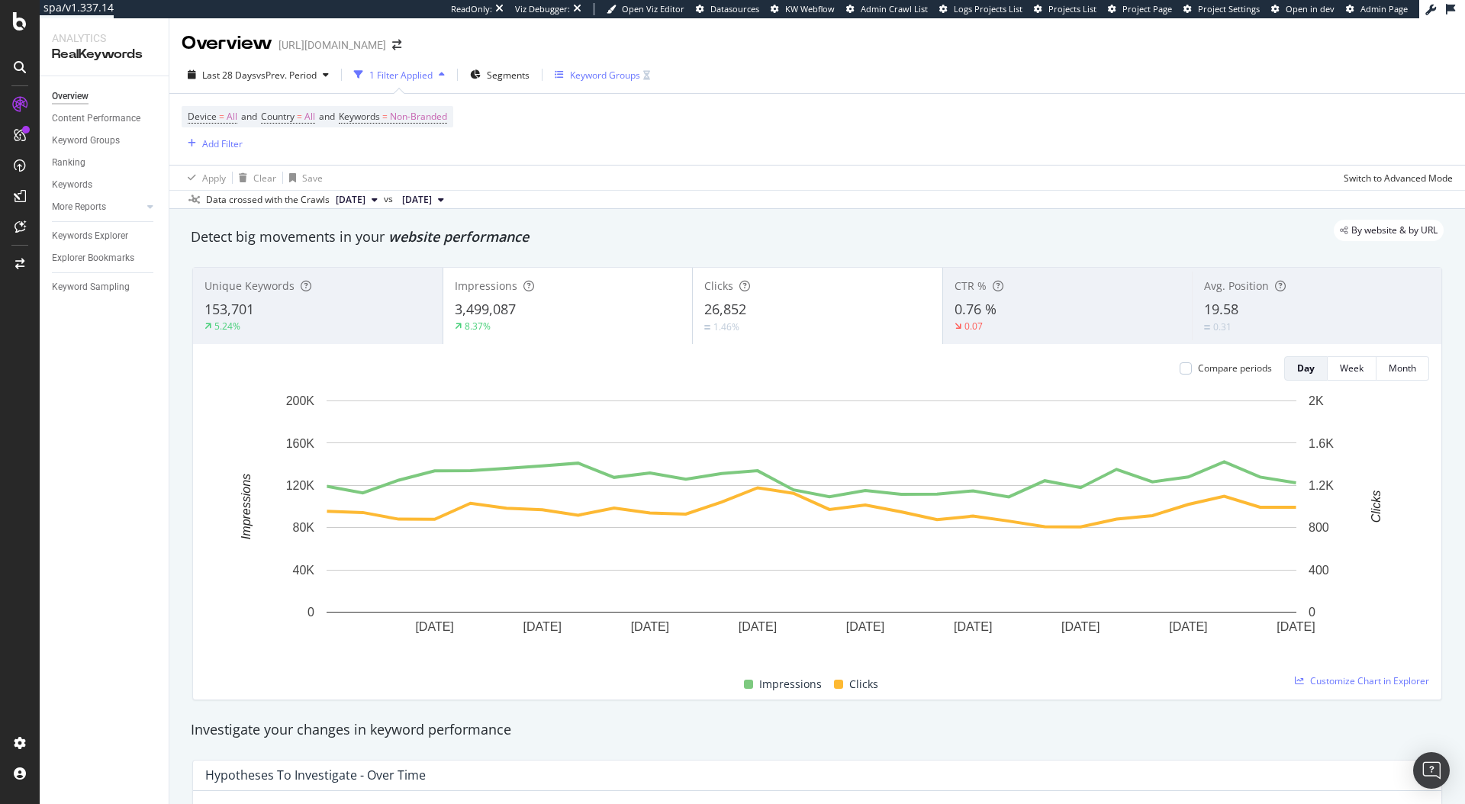
click at [609, 73] on div "Keyword Groups" at bounding box center [605, 75] width 70 height 13
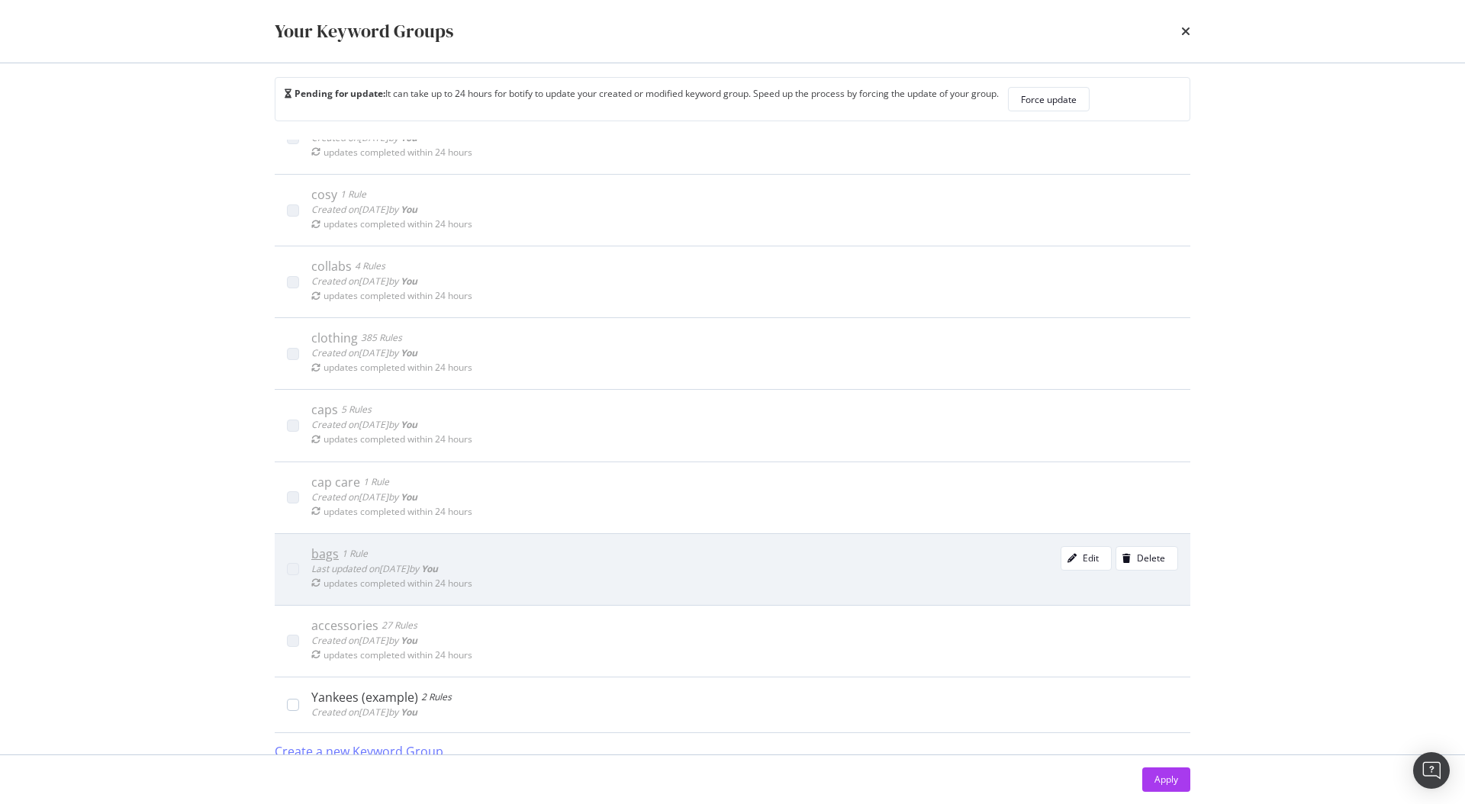
scroll to position [32, 0]
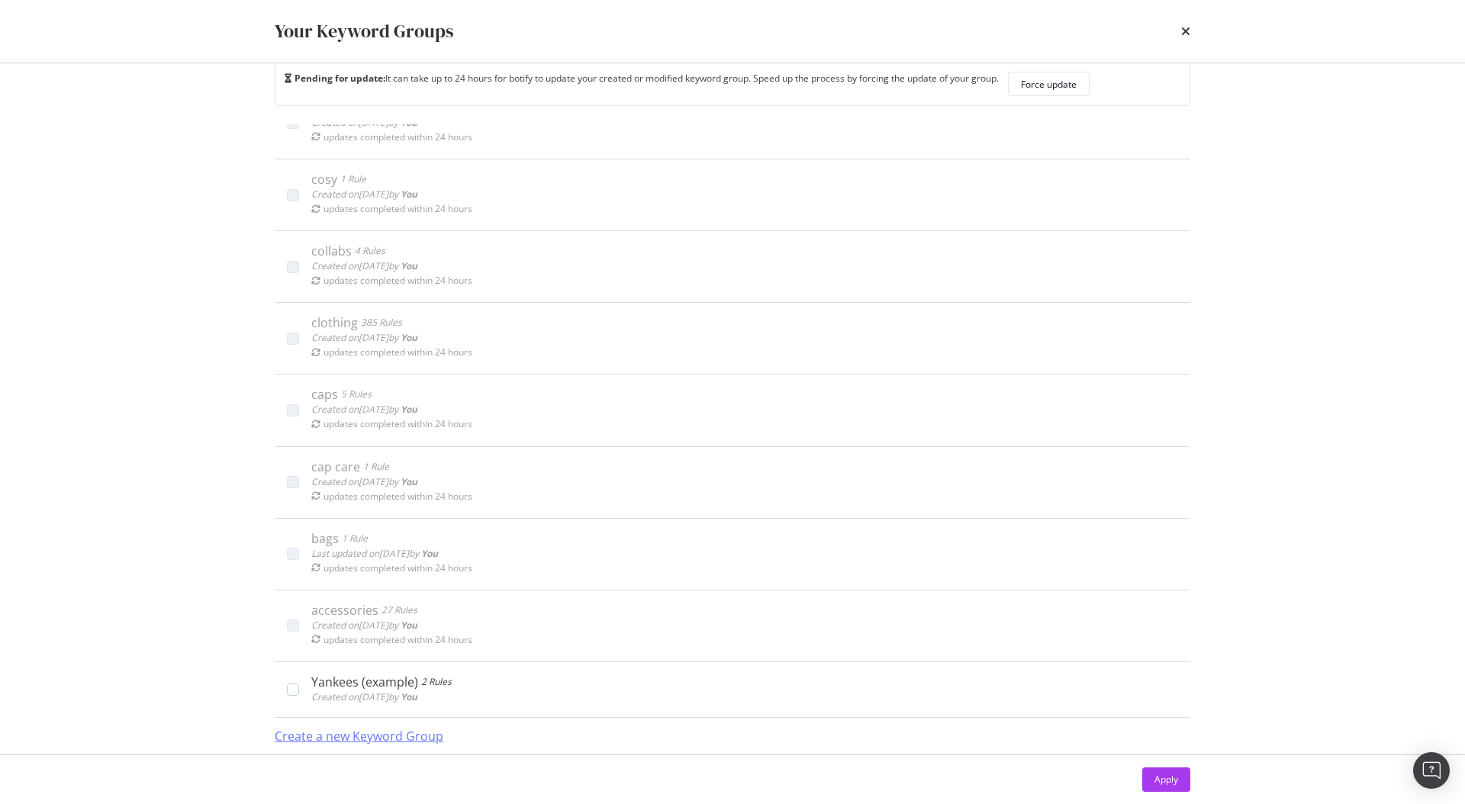
click at [398, 731] on div "Create a new Keyword Group" at bounding box center [359, 737] width 169 height 18
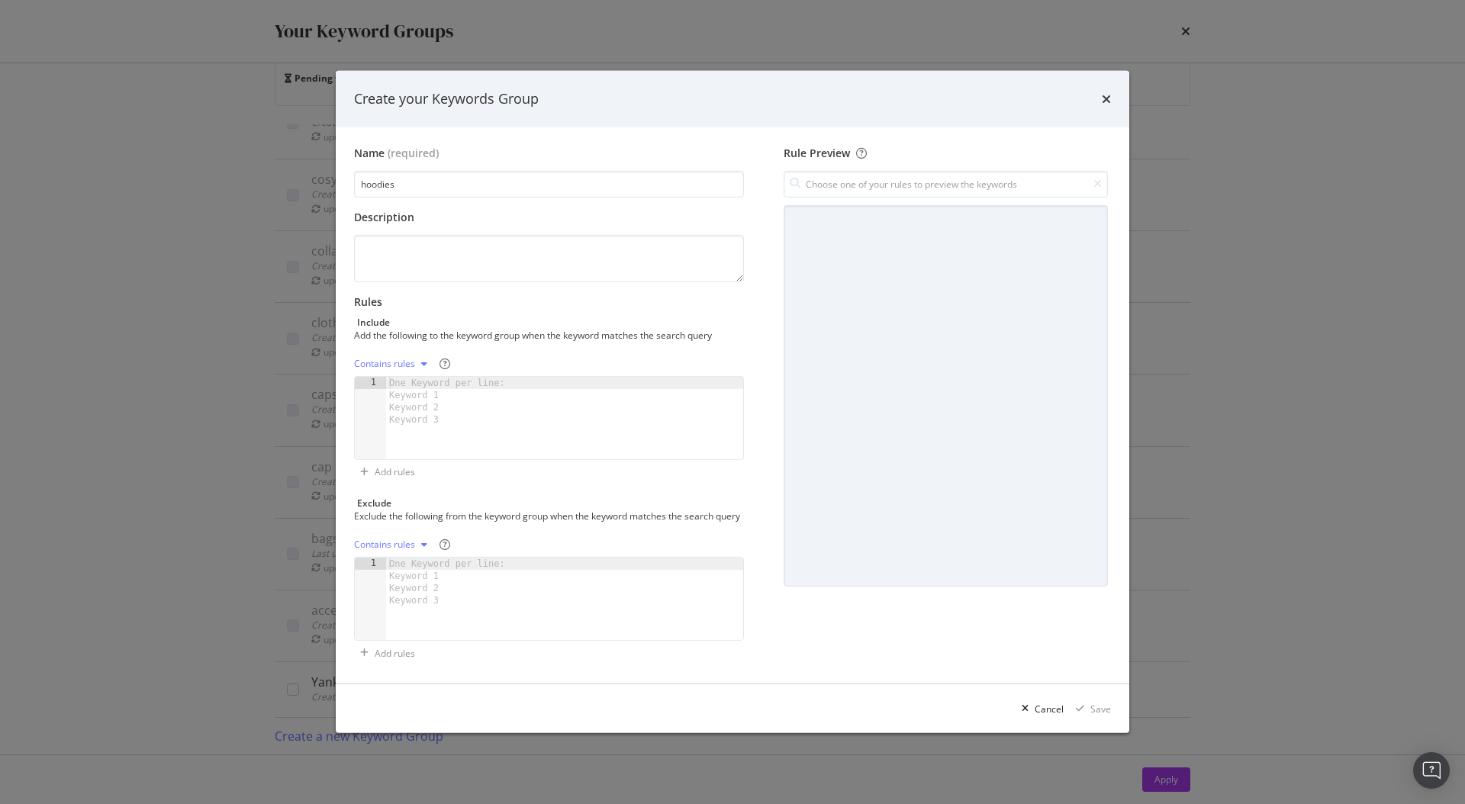
type input "hoodies"
click at [444, 385] on div "One Keyword per line: Keyword 1 Keyword 2 Keyword 3" at bounding box center [449, 401] width 127 height 49
click at [437, 399] on div "One Keyword per line: Keyword 1 Keyword 2 Keyword 3" at bounding box center [449, 401] width 127 height 49
paste textarea "unisex hoodies"
type textarea "unisex hoodies"
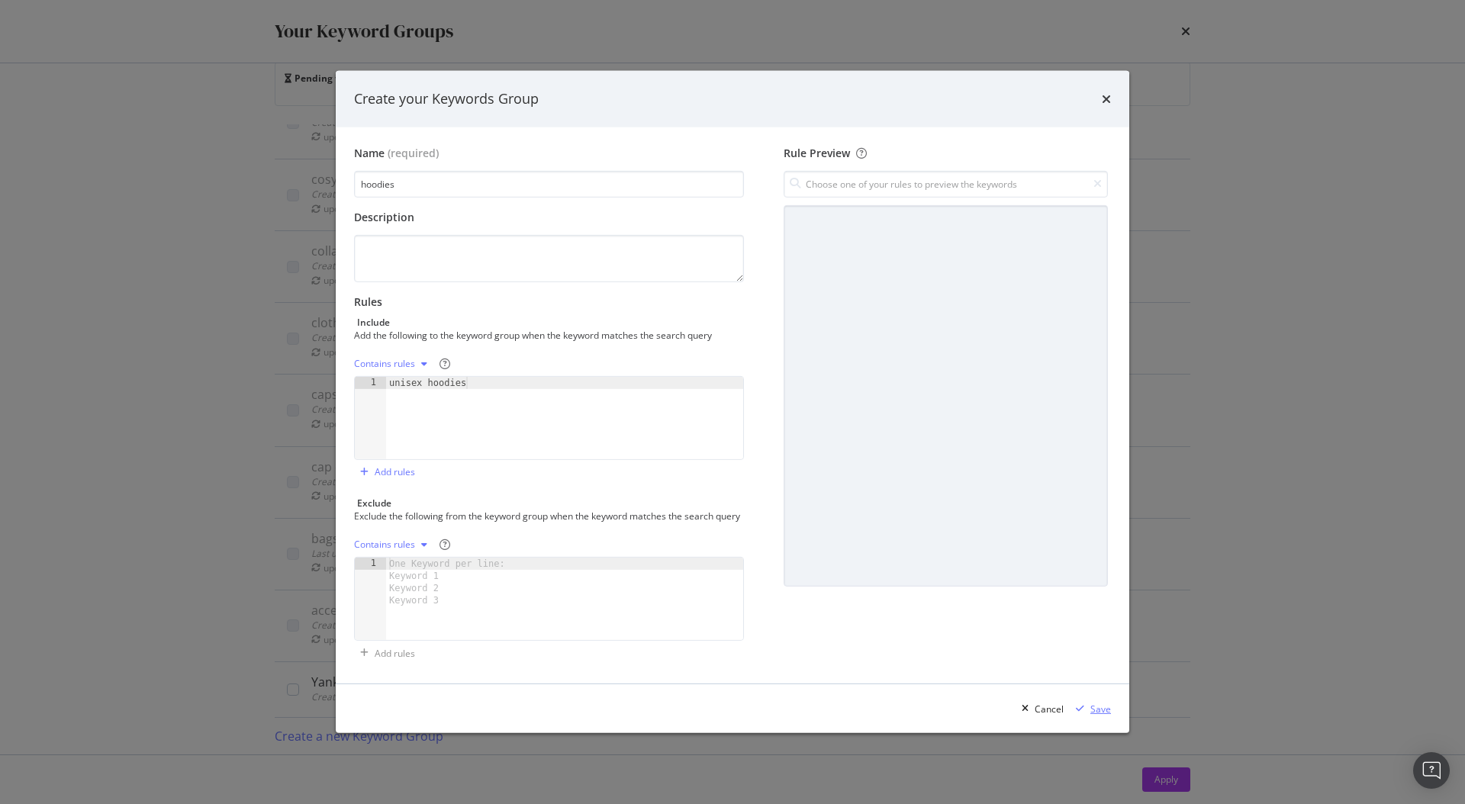
click at [1097, 716] on div "Save" at bounding box center [1100, 709] width 21 height 13
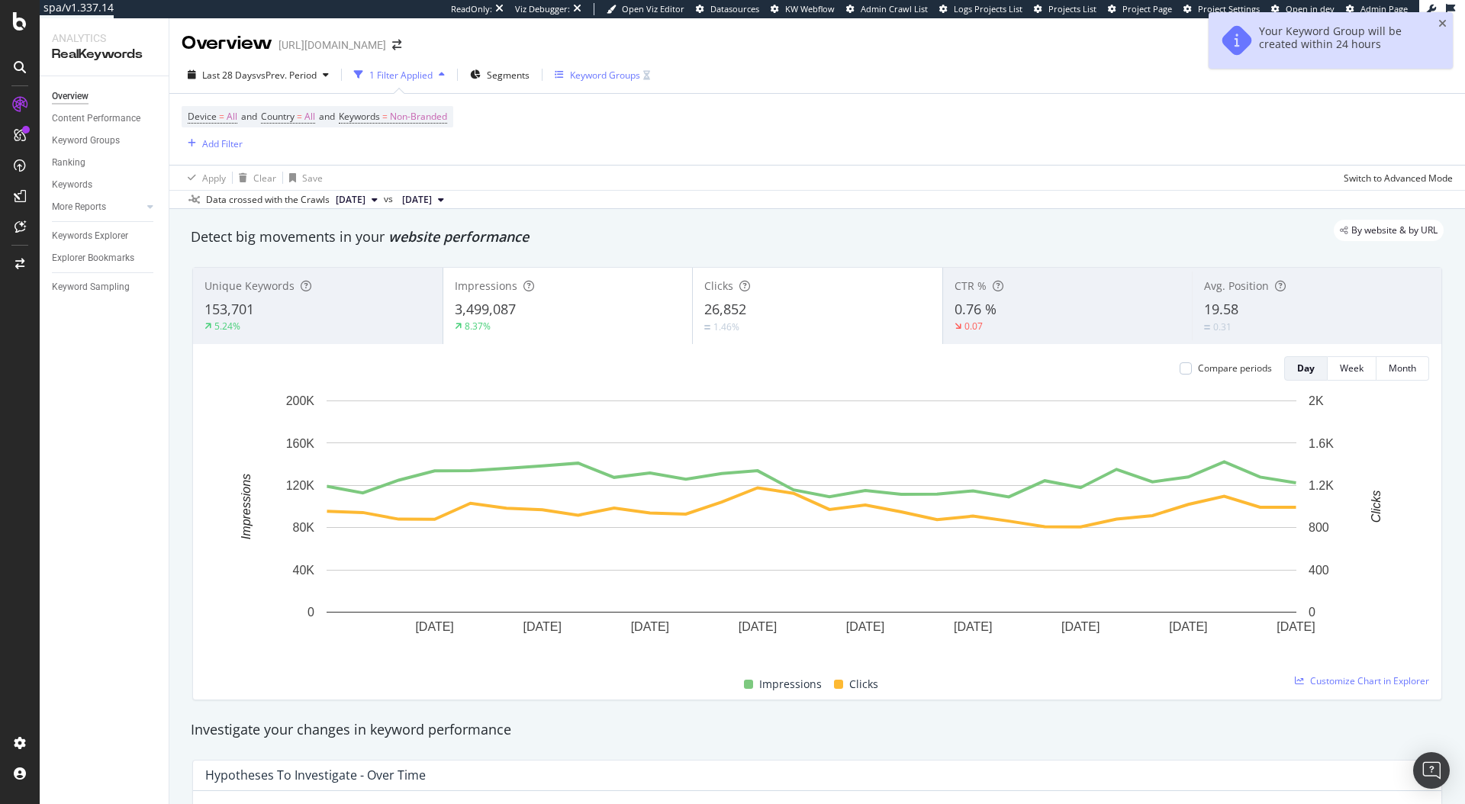
click at [607, 73] on div "Keyword Groups" at bounding box center [605, 75] width 70 height 13
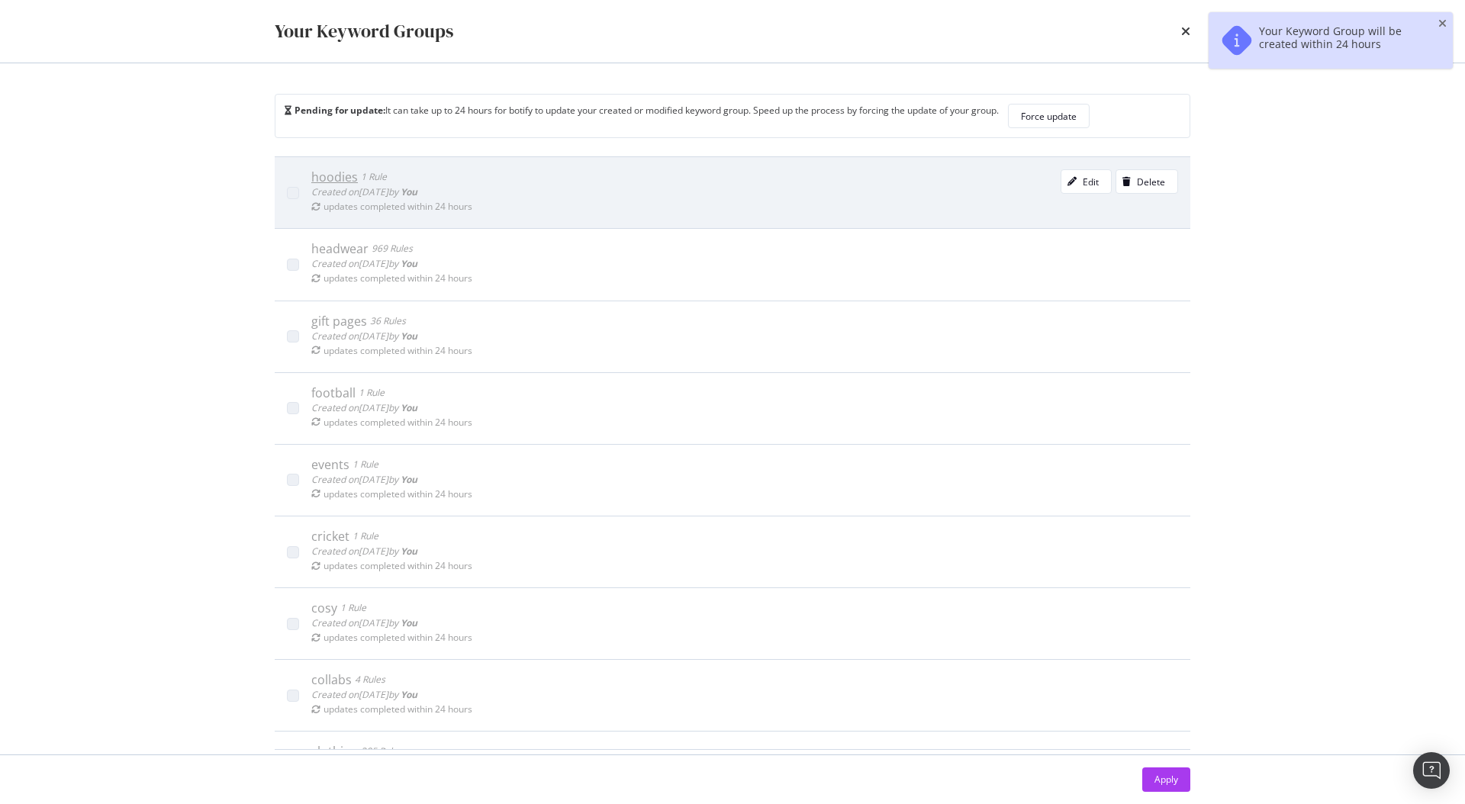
click at [343, 173] on div "hoodies" at bounding box center [334, 176] width 47 height 15
click at [1061, 182] on div "modal" at bounding box center [1071, 181] width 21 height 9
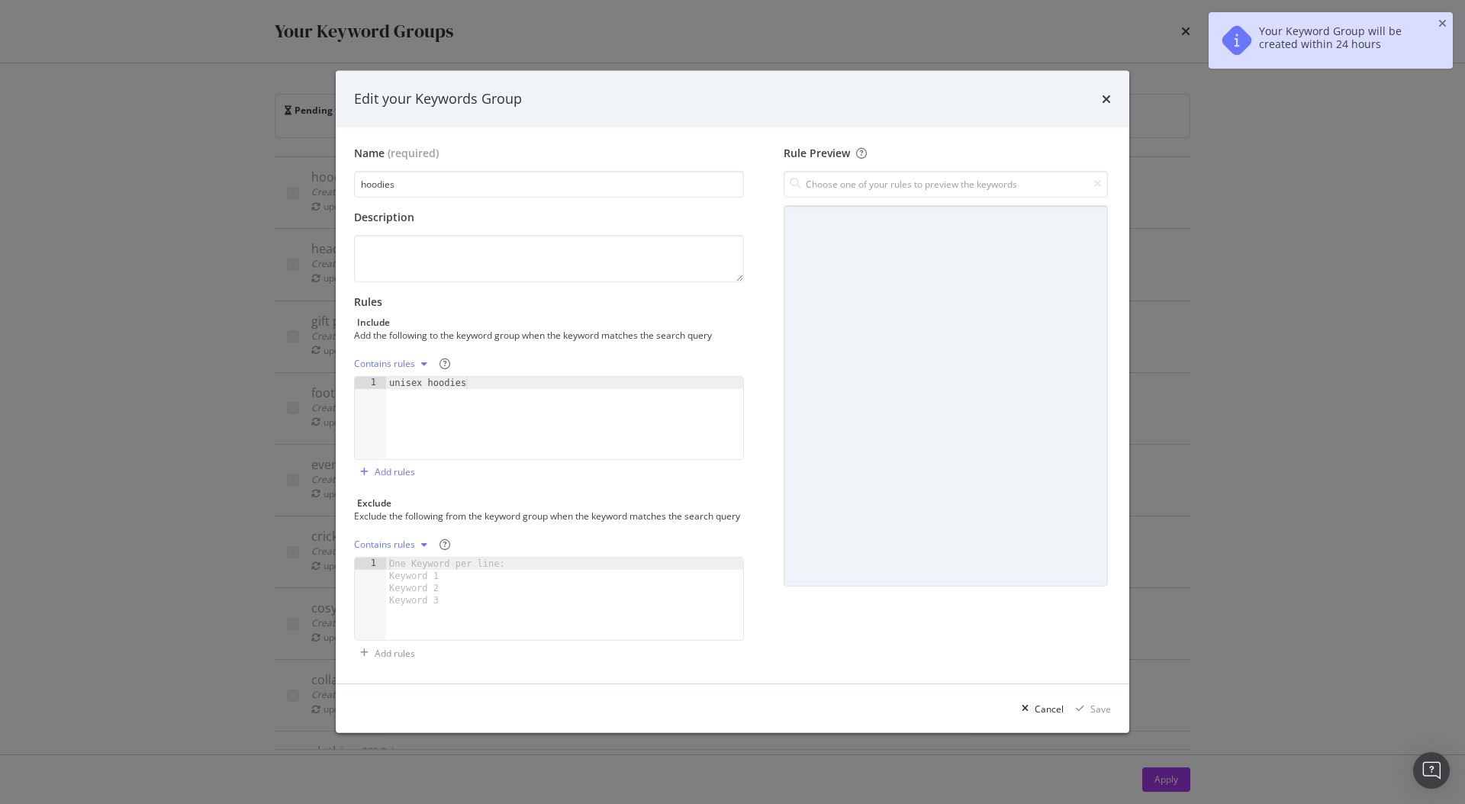
click at [408, 363] on div "Contains rules" at bounding box center [393, 363] width 79 height 23
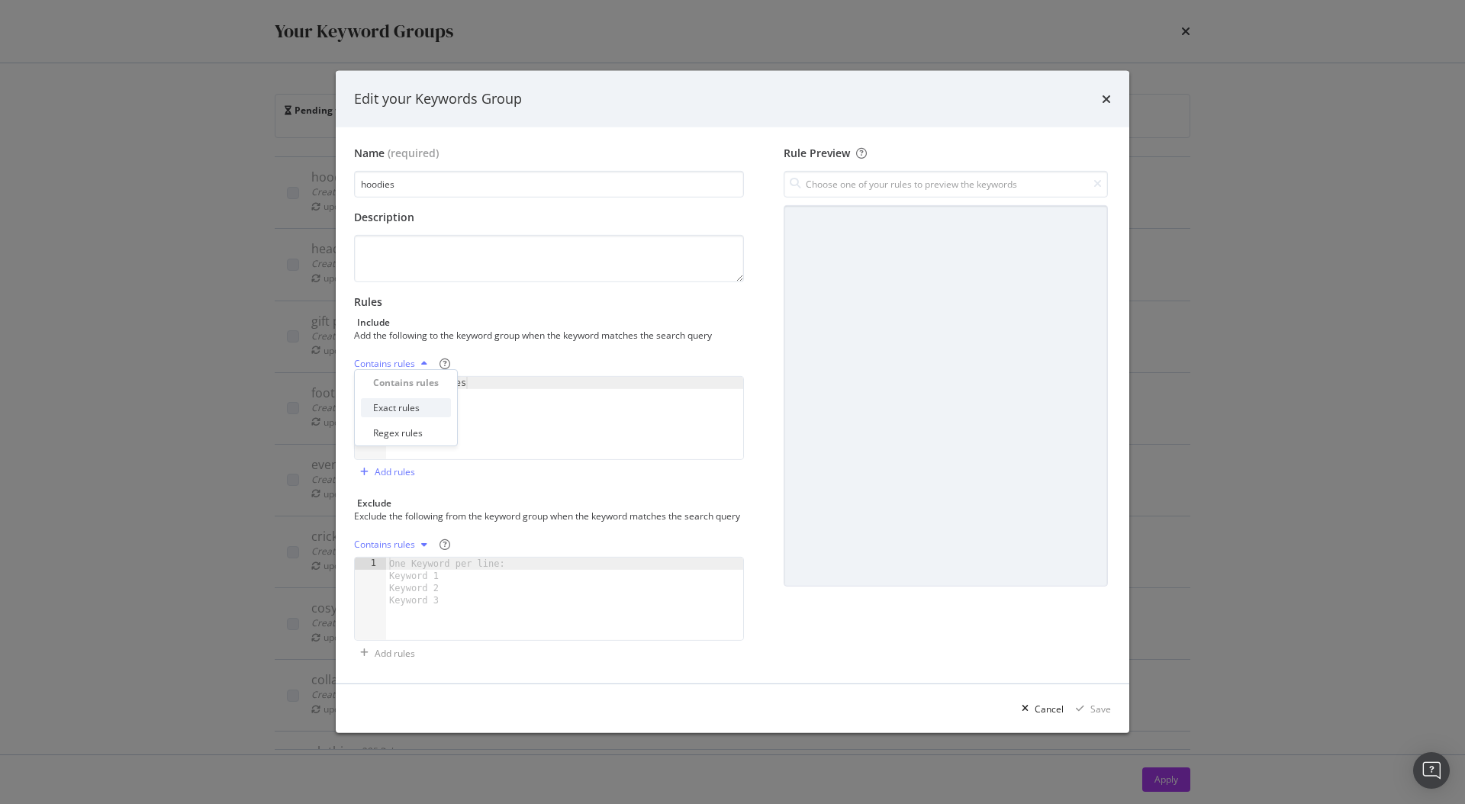
click at [404, 414] on div "Exact rules" at bounding box center [406, 407] width 90 height 19
click at [1095, 716] on div "Save" at bounding box center [1100, 709] width 21 height 13
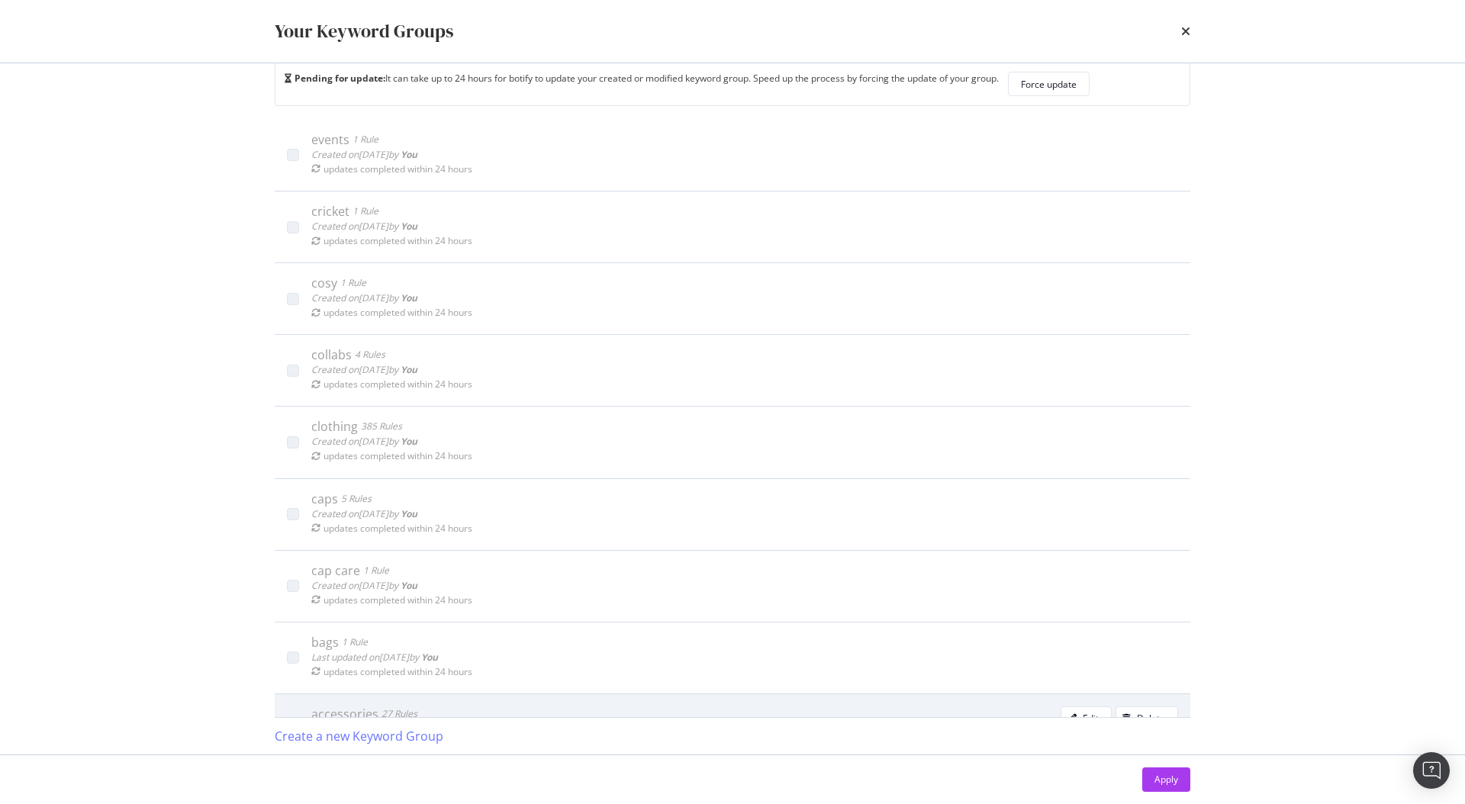
scroll to position [397, 0]
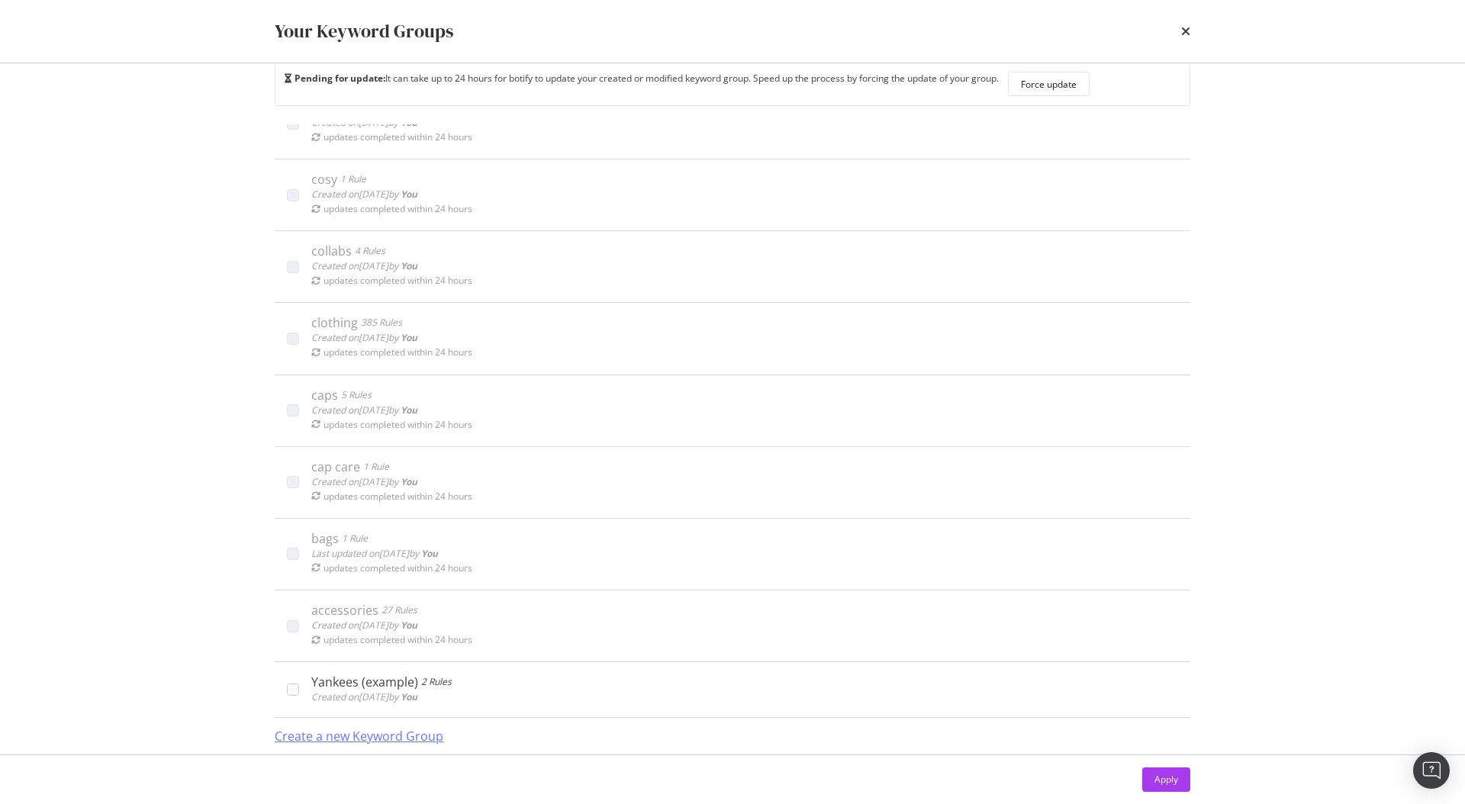
click at [337, 735] on div "Create a new Keyword Group" at bounding box center [359, 737] width 169 height 18
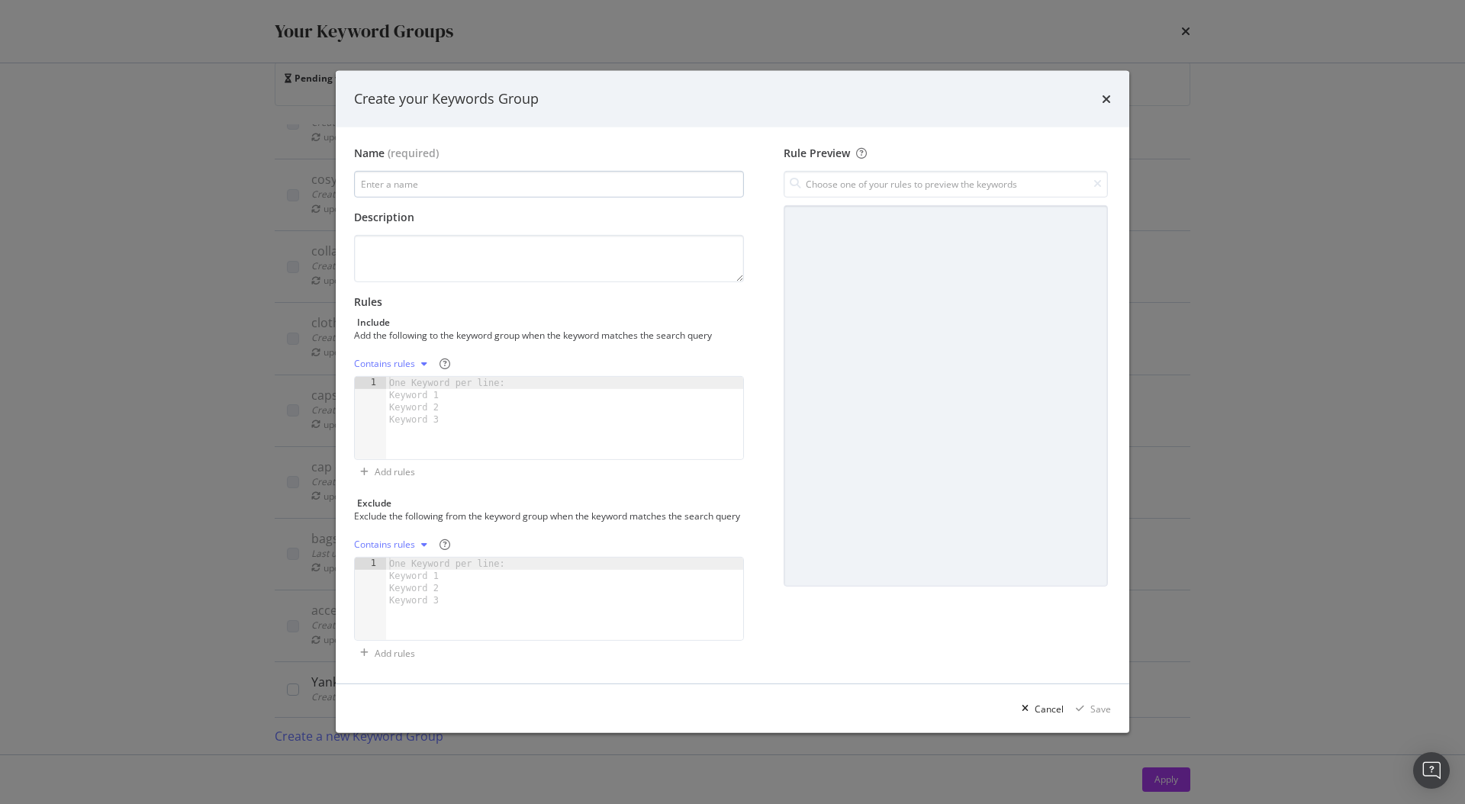
click at [464, 179] on input "modal" at bounding box center [549, 184] width 390 height 27
type input "mlb"
click at [436, 241] on textarea "modal" at bounding box center [549, 258] width 390 height 47
paste textarea "chicago white sox"
type textarea "chicago white sox"
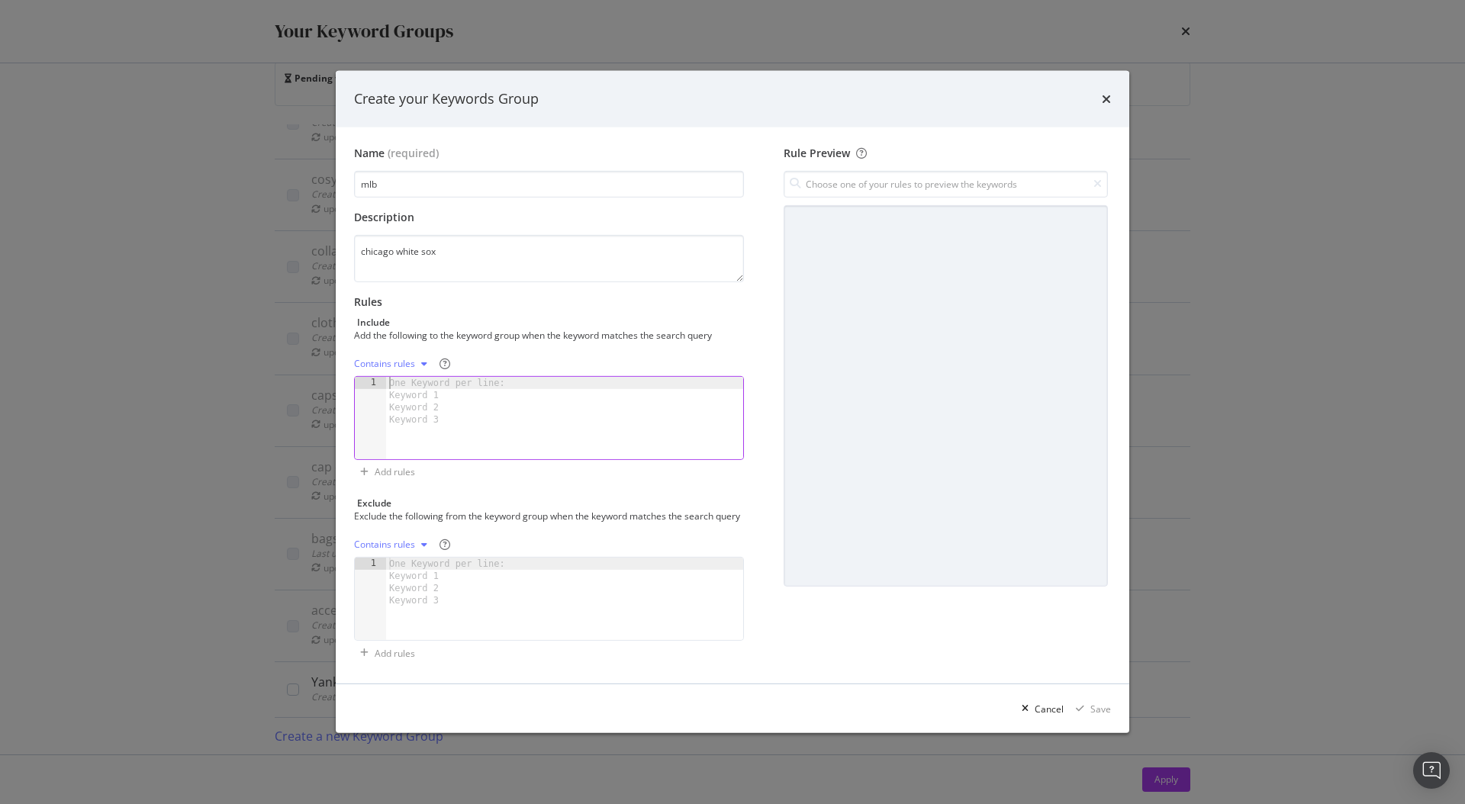
click at [393, 394] on div "One Keyword per line: Keyword 1 Keyword 2 Keyword 3" at bounding box center [449, 401] width 127 height 49
paste textarea "chicago white sox"
type textarea "chicago white sox"
click at [419, 248] on textarea "chicago white sox" at bounding box center [549, 258] width 390 height 47
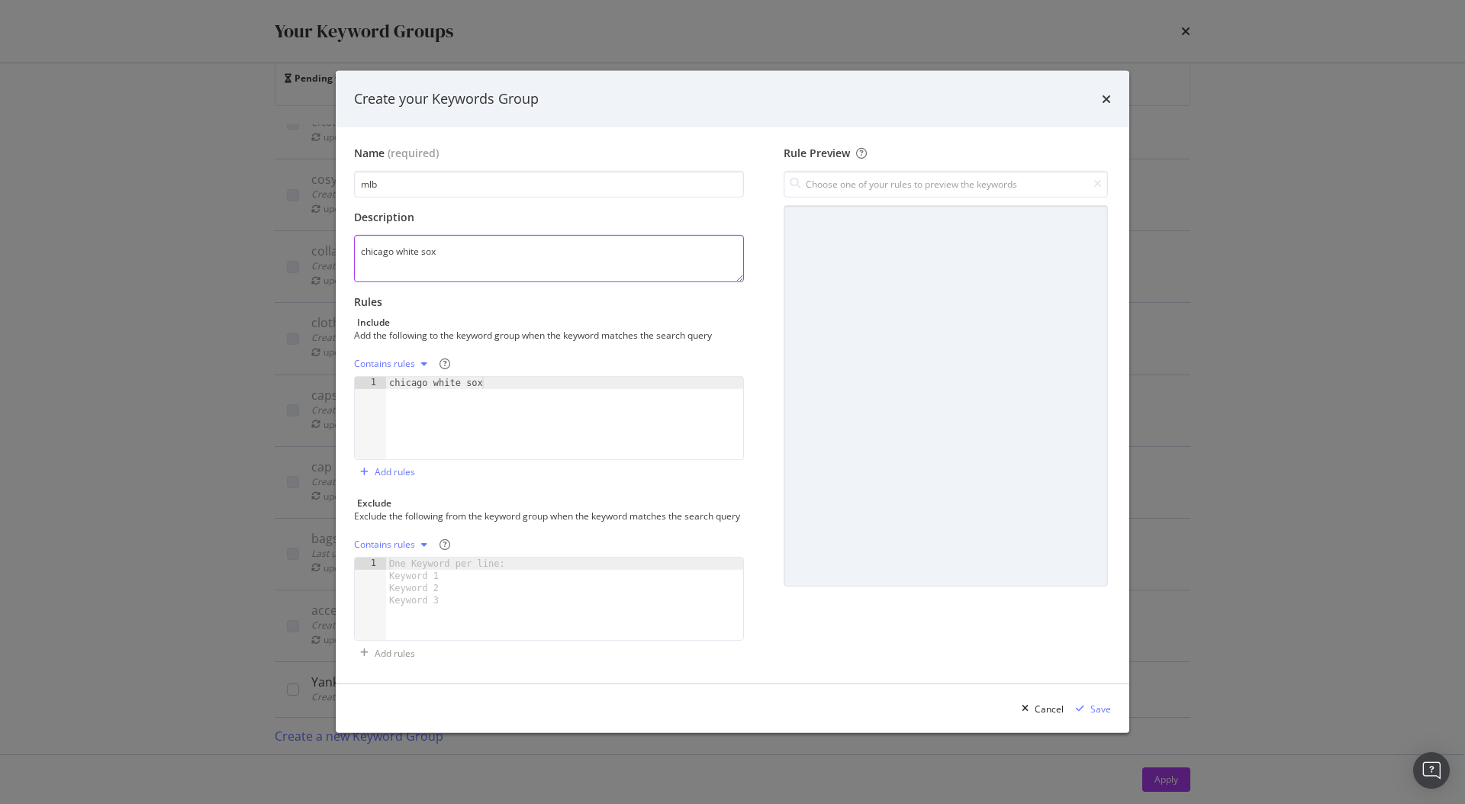
click at [419, 248] on textarea "chicago white sox" at bounding box center [549, 258] width 390 height 47
click at [407, 359] on div "Contains rules" at bounding box center [384, 363] width 61 height 9
click at [409, 411] on div "Exact rules" at bounding box center [396, 407] width 47 height 13
click at [1097, 716] on div "Save" at bounding box center [1100, 709] width 21 height 13
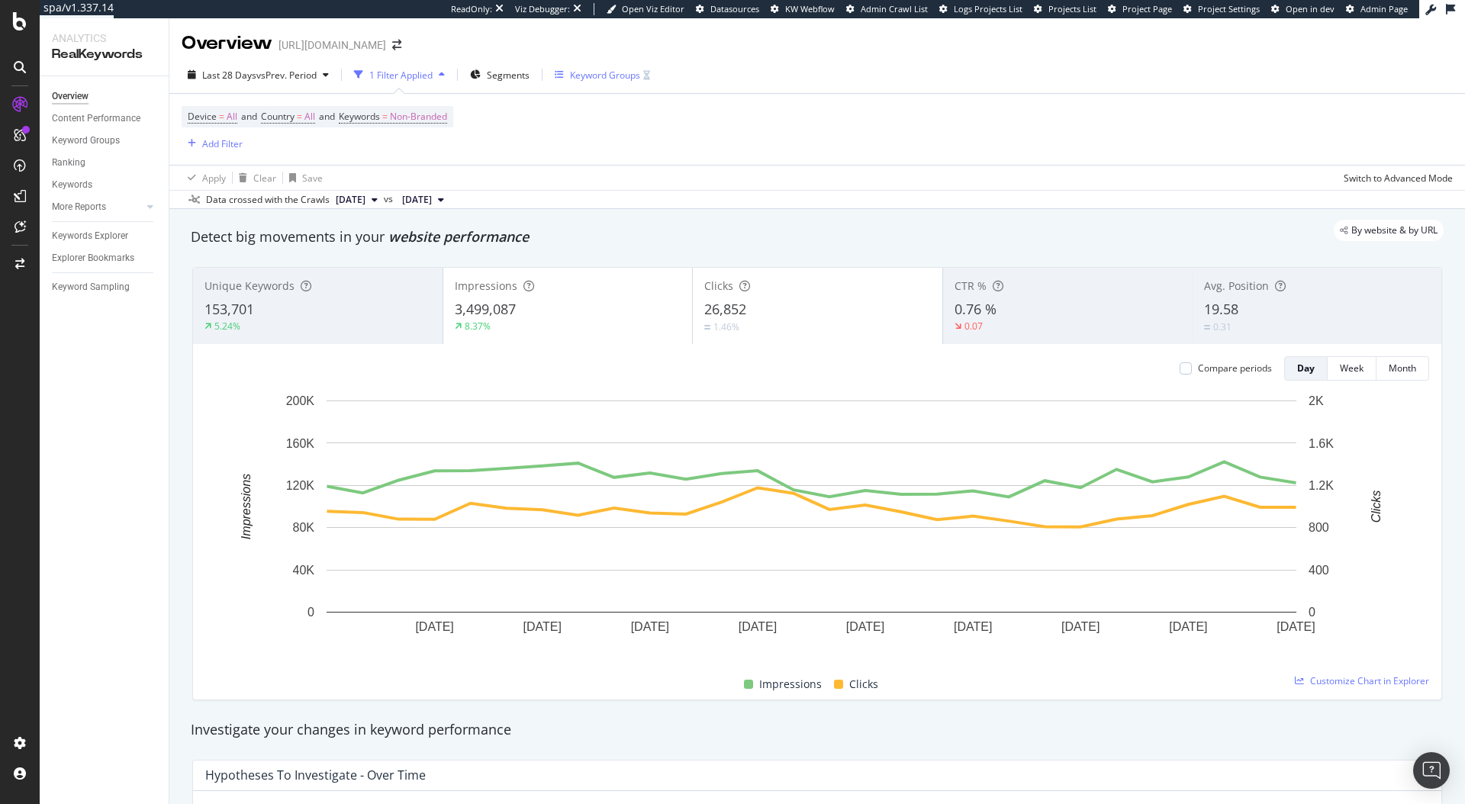
click at [577, 76] on div "Keyword Groups" at bounding box center [605, 75] width 70 height 13
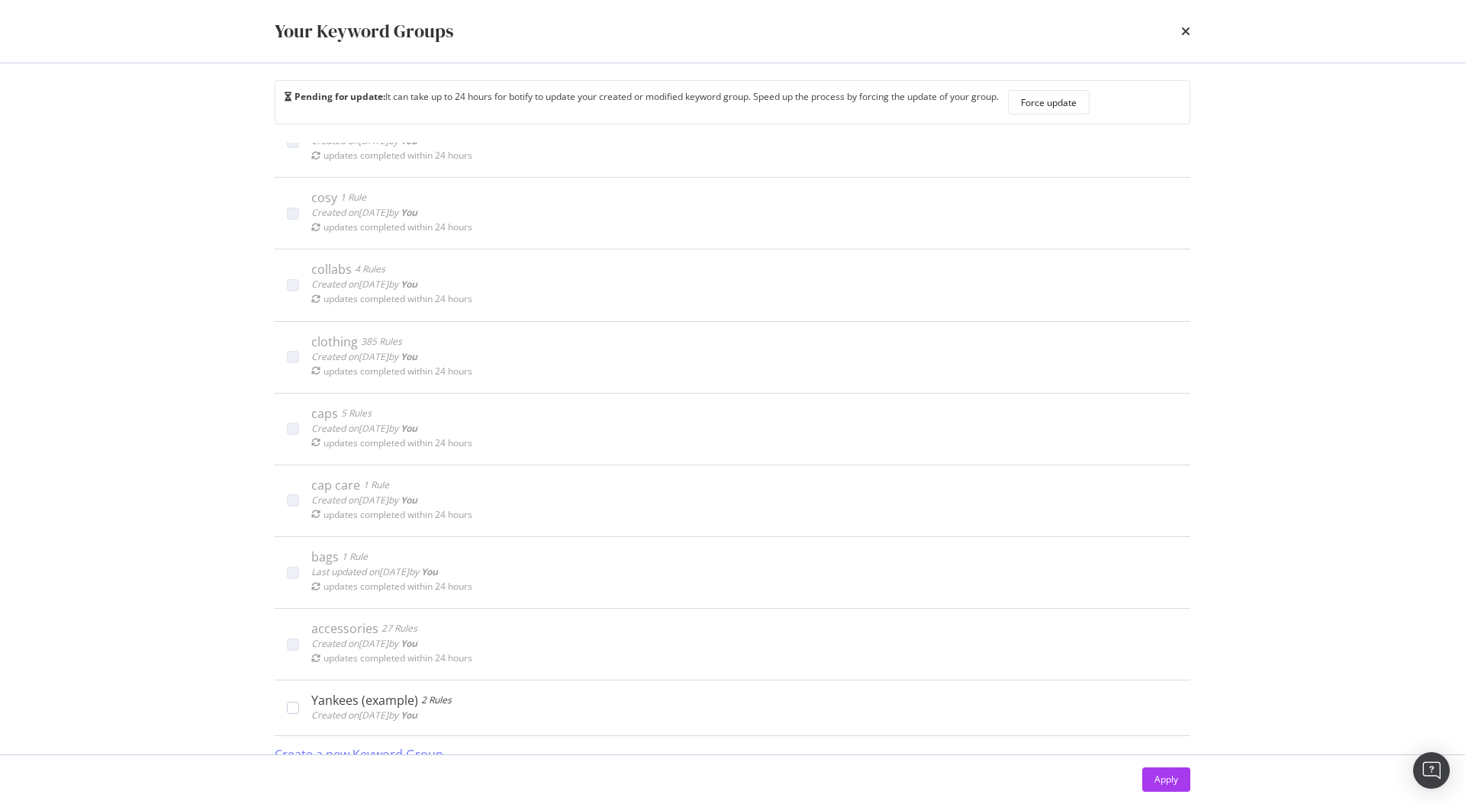
scroll to position [32, 0]
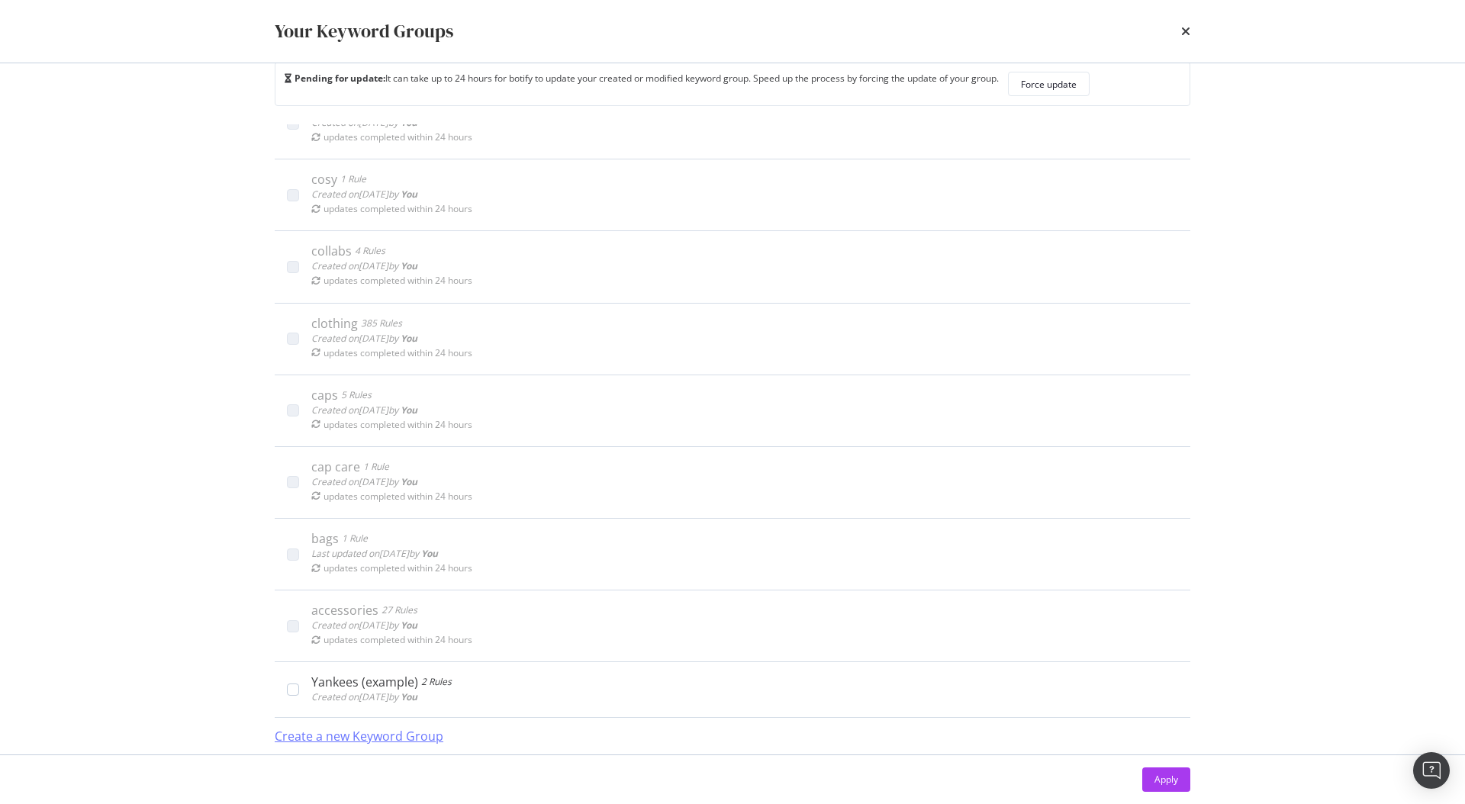
click at [297, 743] on div "Create a new Keyword Group" at bounding box center [359, 737] width 169 height 18
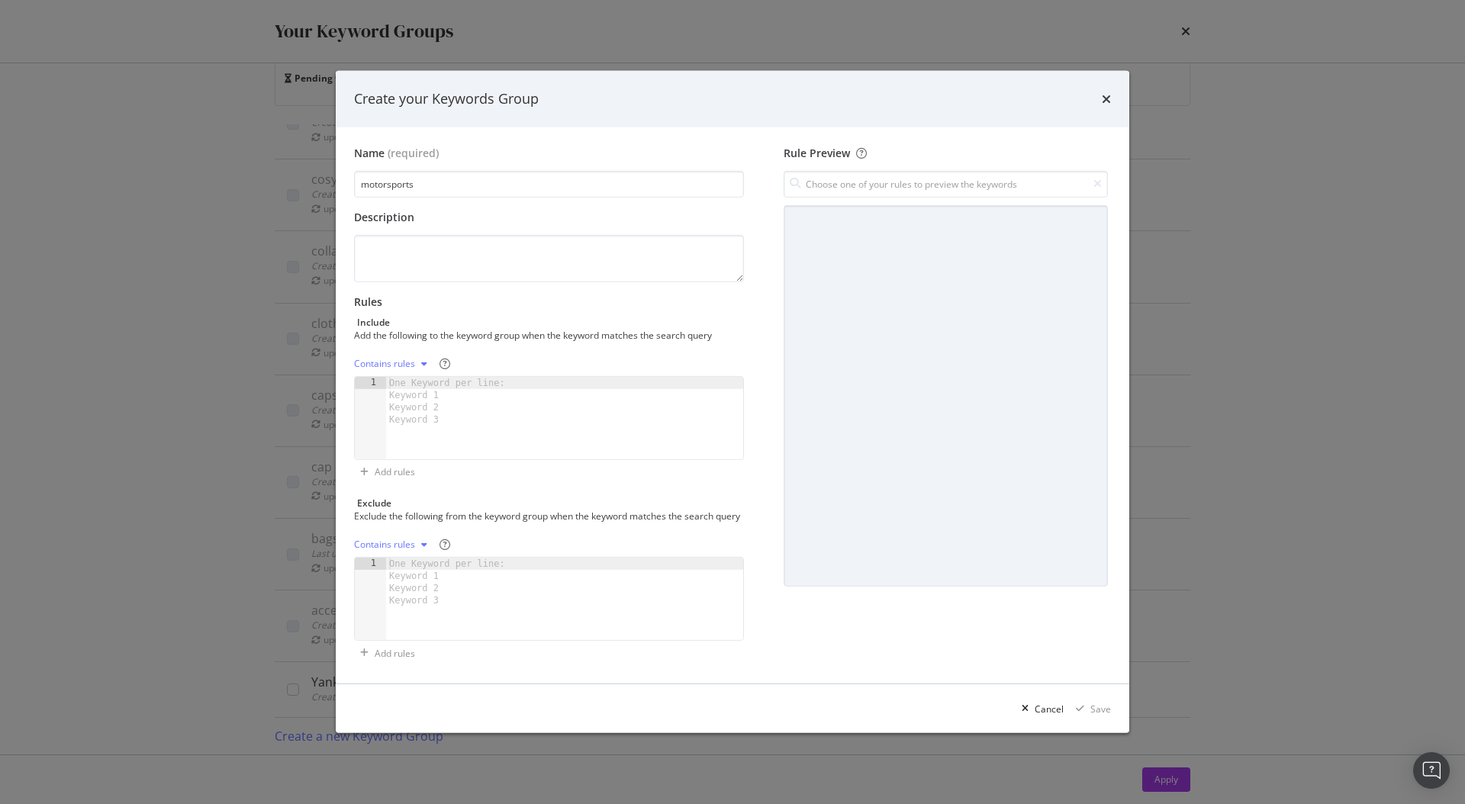
type input "motorsports"
click at [422, 401] on div "One Keyword per line: Keyword 1 Keyword 2 Keyword 3" at bounding box center [449, 401] width 127 height 49
click at [460, 382] on div "One Keyword per line: Keyword 1 Keyword 2 Keyword 3" at bounding box center [449, 401] width 127 height 49
paste textarea "grand prix merchandise"
type textarea "grand prix merchandise"
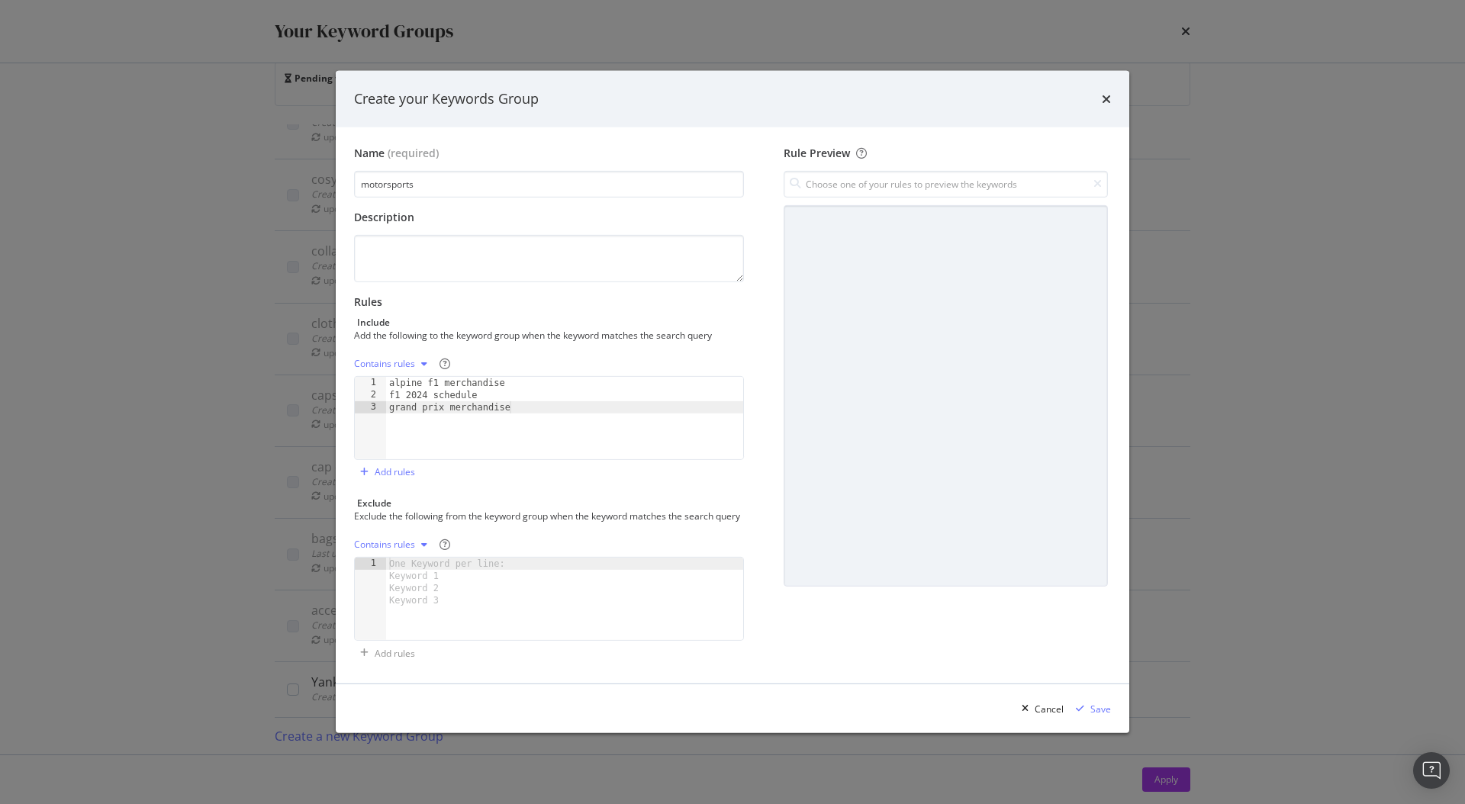
click at [397, 359] on div "Contains rules" at bounding box center [384, 363] width 61 height 9
click at [407, 410] on div "Exact rules" at bounding box center [396, 407] width 47 height 13
type textarea "grand prix merchandise"
click at [611, 442] on div "alpine f1 merchandise f1 2024 schedule grand prix merchandise" at bounding box center [564, 430] width 357 height 107
click at [1094, 720] on div "Save" at bounding box center [1090, 708] width 41 height 23
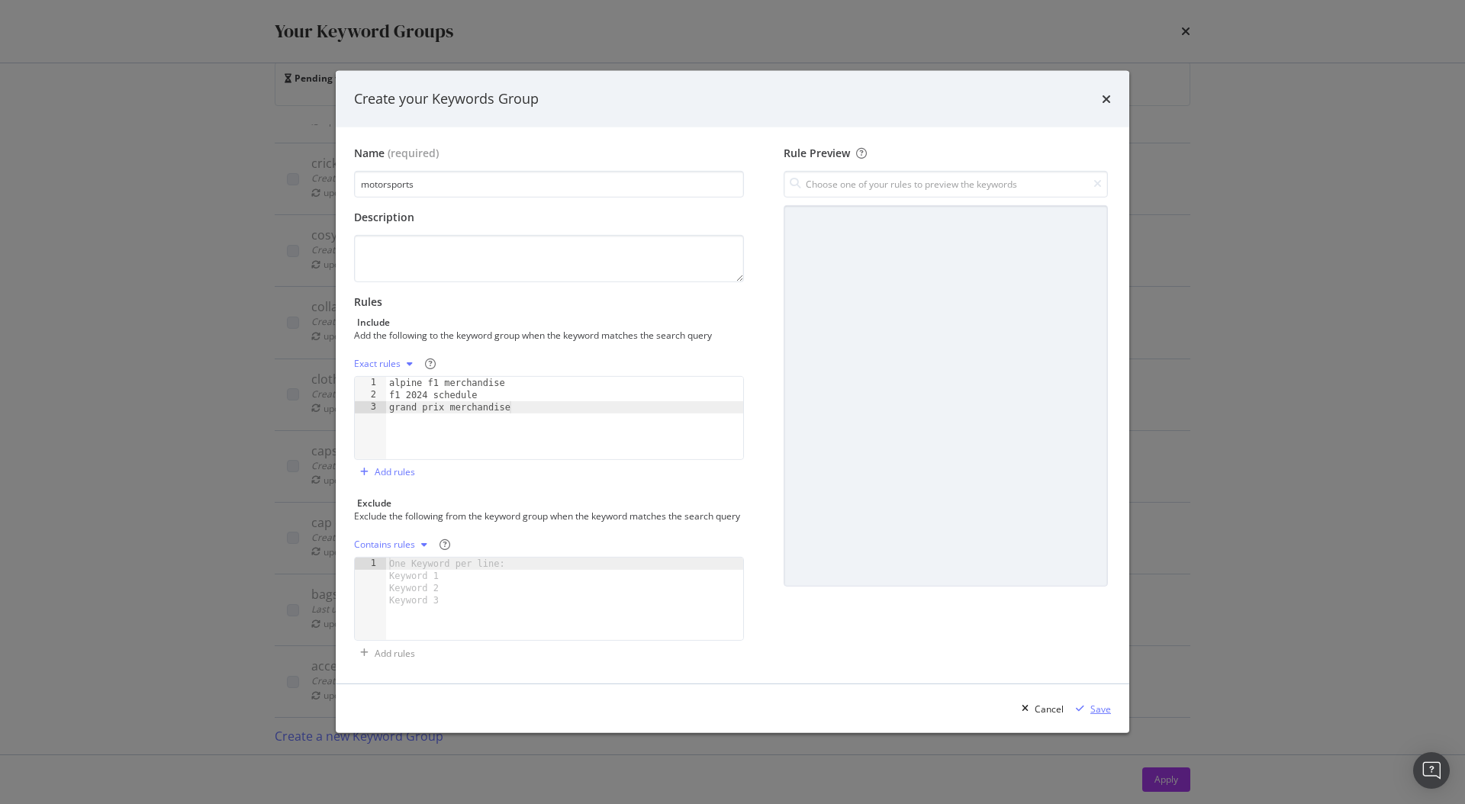
scroll to position [524, 0]
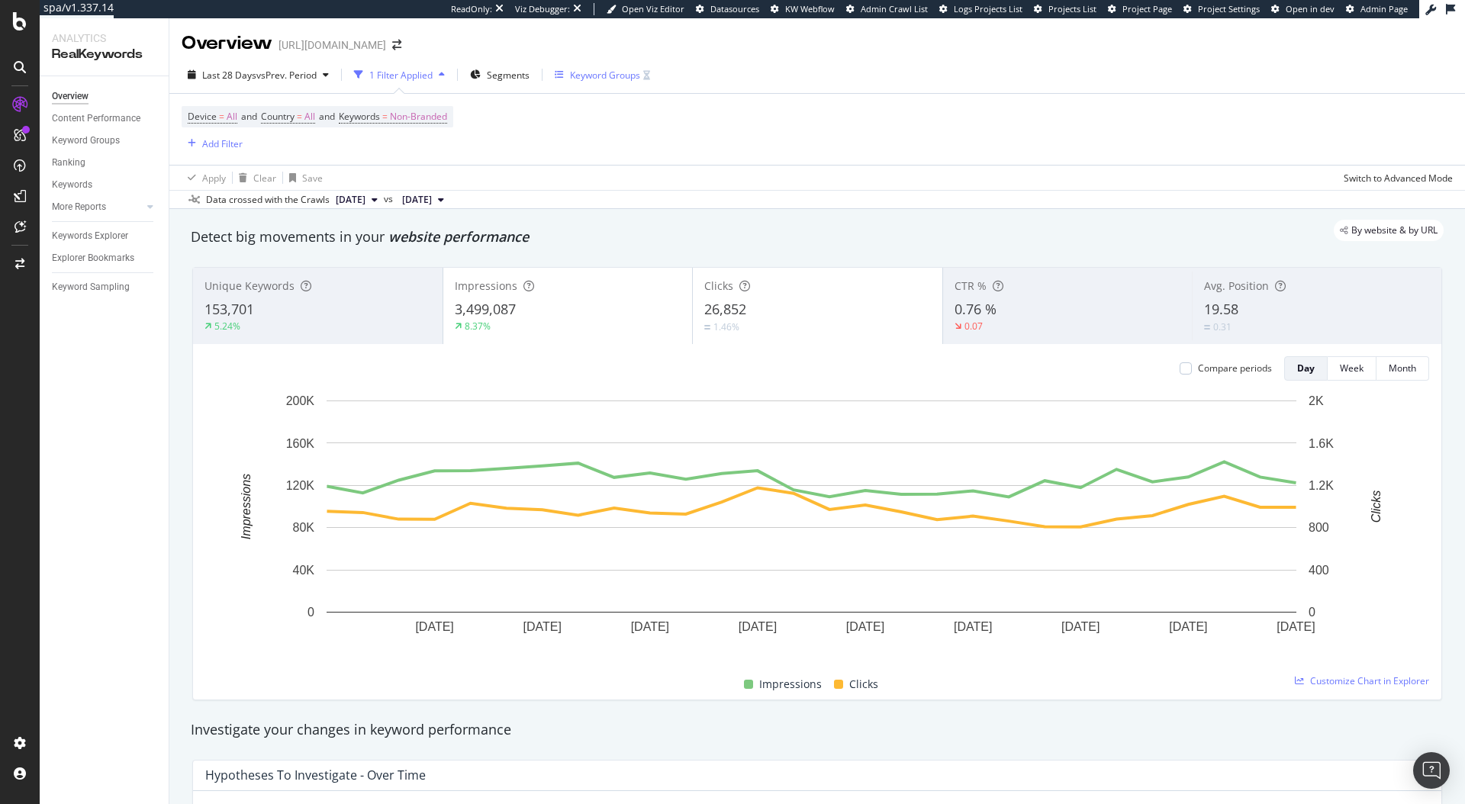
click at [594, 71] on div "Keyword Groups" at bounding box center [605, 75] width 70 height 13
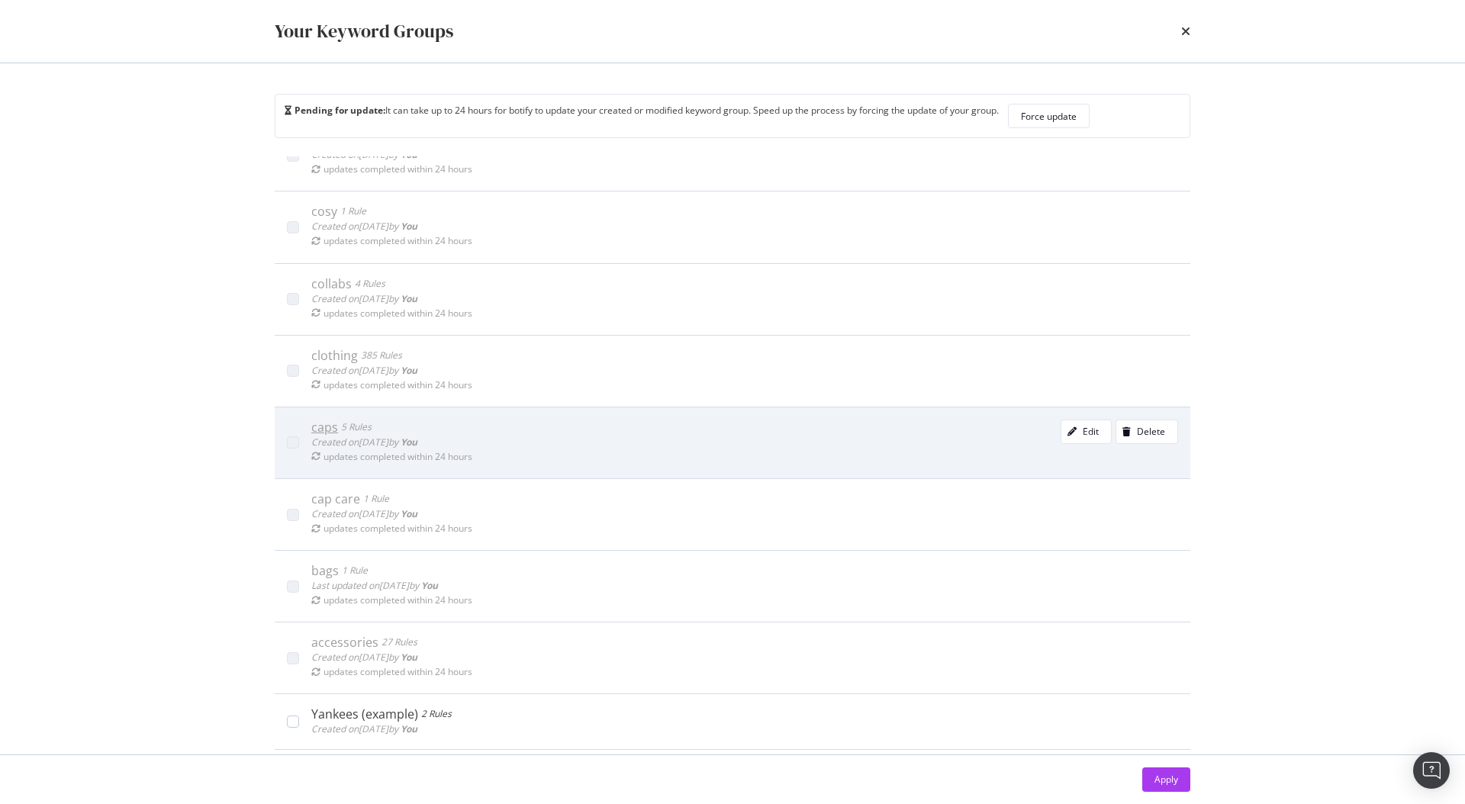
scroll to position [32, 0]
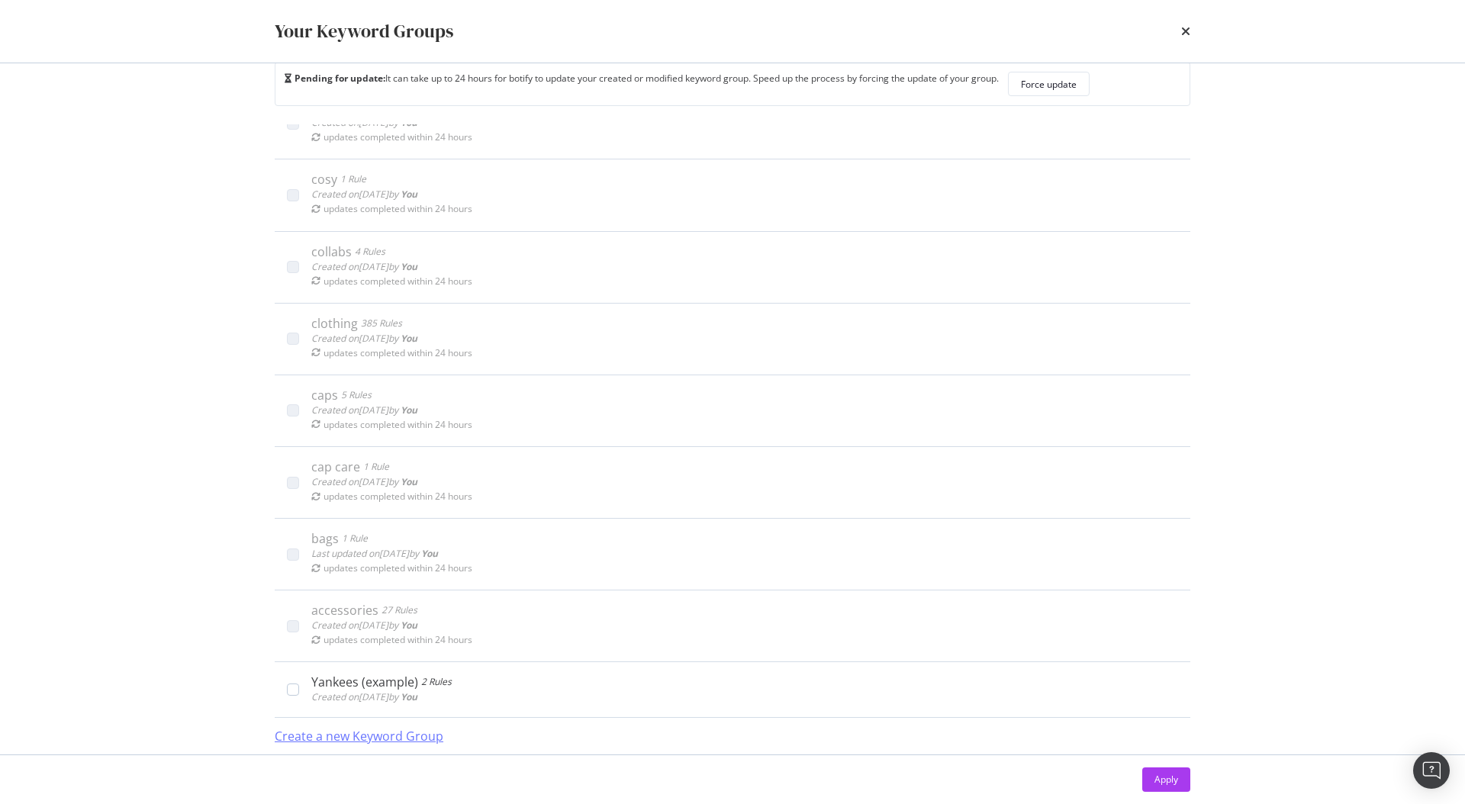
click at [367, 738] on div "Create a new Keyword Group" at bounding box center [359, 737] width 169 height 18
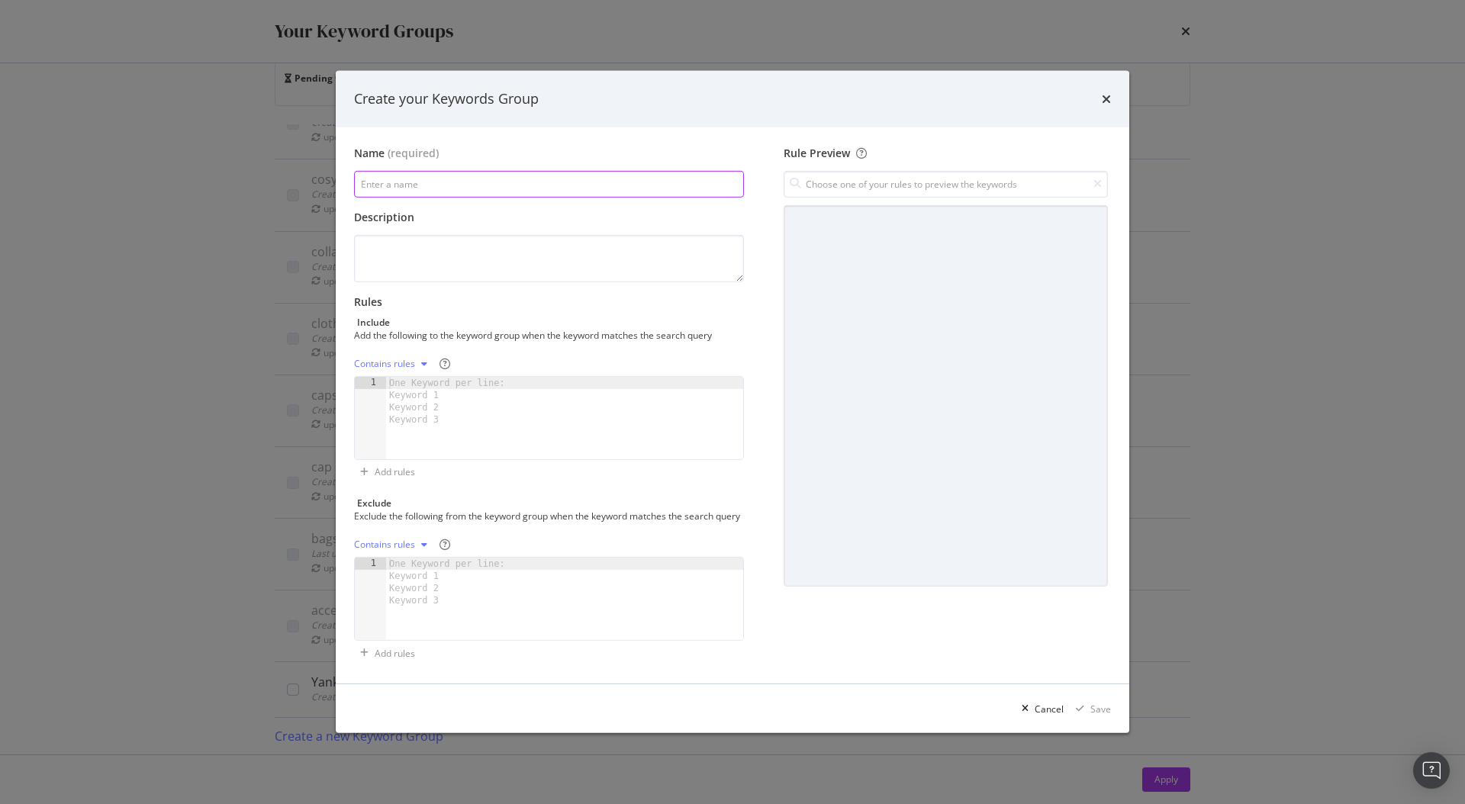
paste input "nba"
type input "nba"
click at [429, 380] on div "One Keyword per line: Keyword 1 Keyword 2 Keyword 3" at bounding box center [449, 401] width 127 height 49
paste textarea "chicago bulls"
type textarea "chicago bulls"
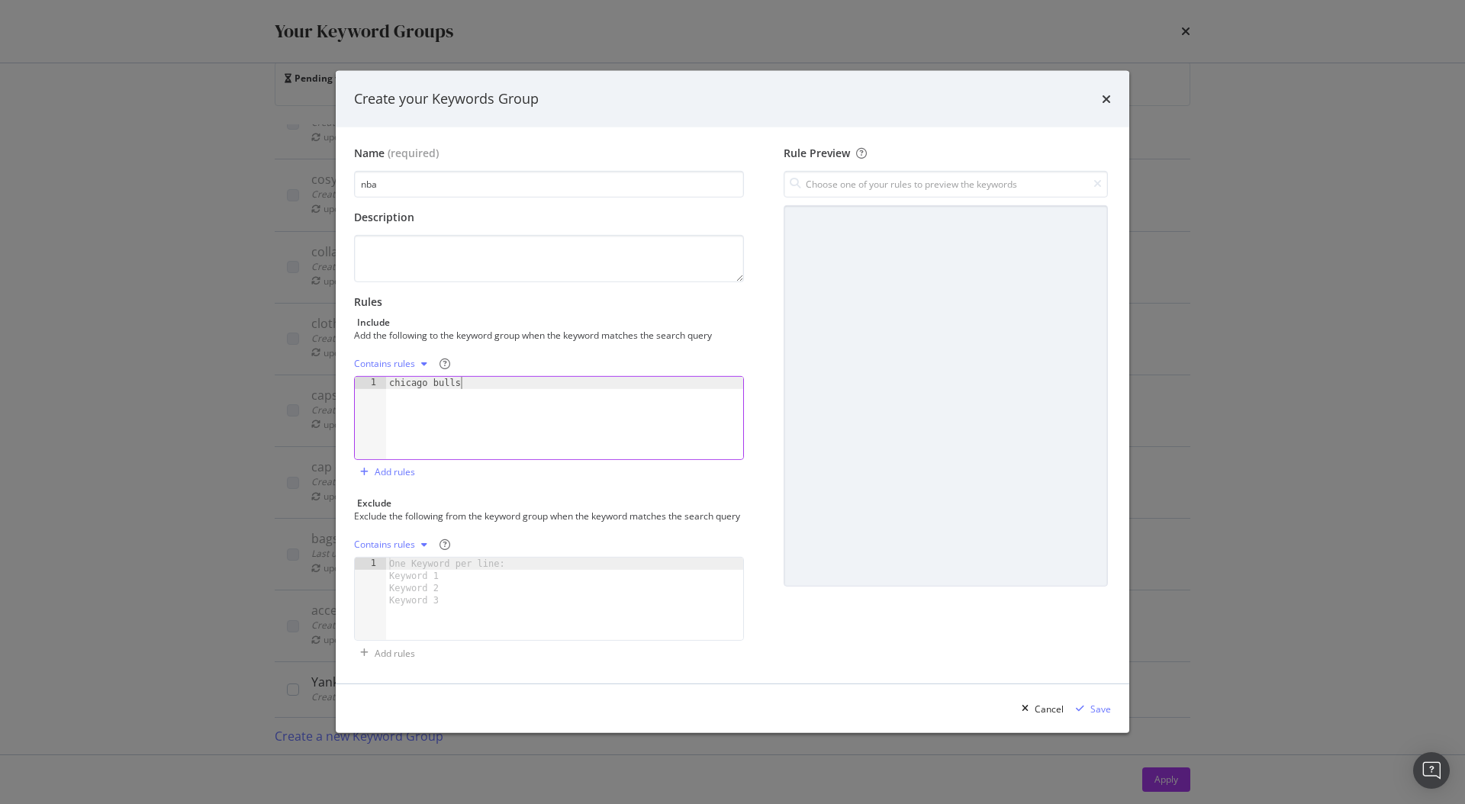
click at [406, 362] on div "Contains rules" at bounding box center [384, 363] width 61 height 9
click at [415, 414] on div "Exact rules" at bounding box center [396, 407] width 47 height 13
click at [1107, 714] on div "Save" at bounding box center [1100, 709] width 21 height 13
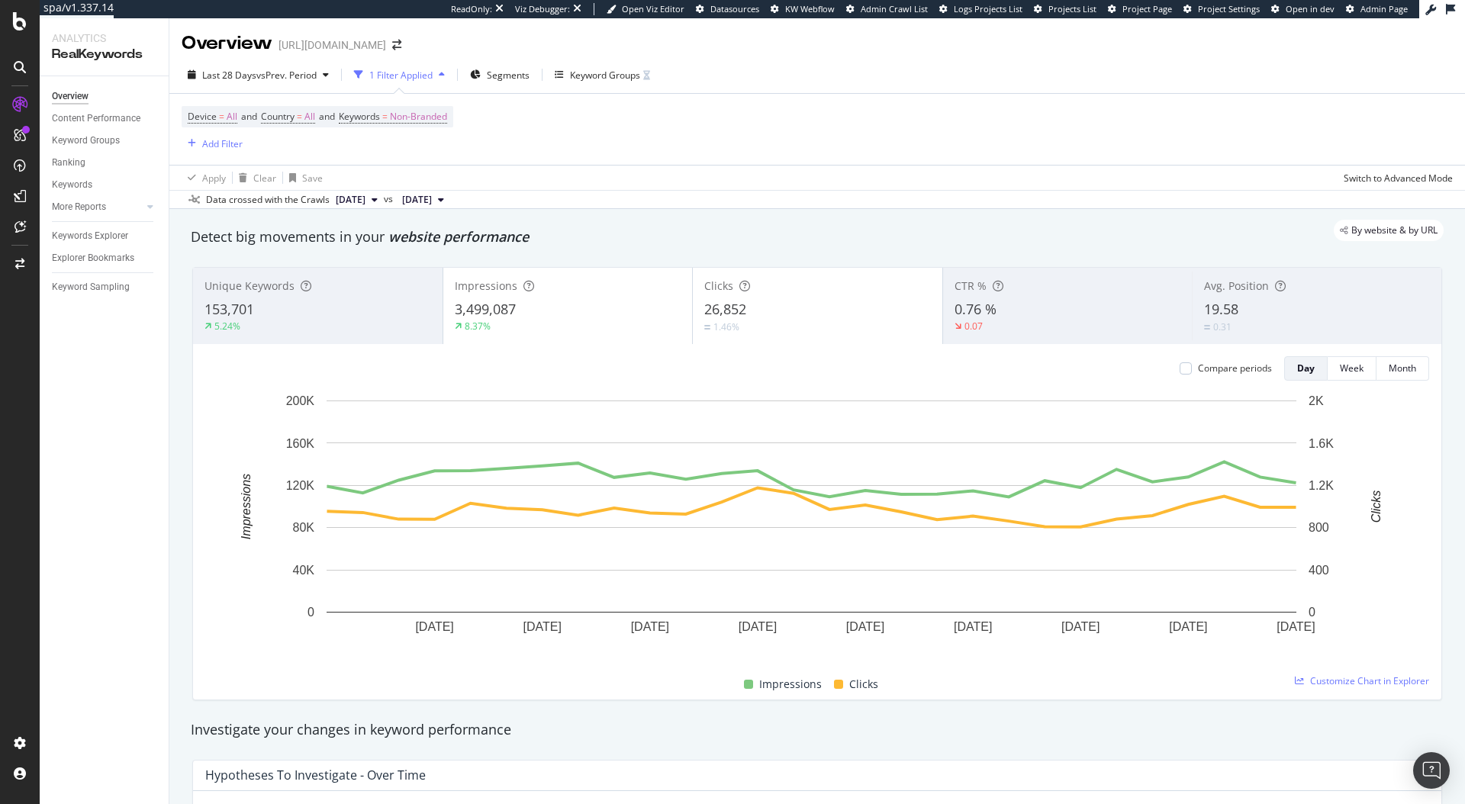
click at [680, 121] on div "Device = All and Country = All and Keywords = Non-Branded Add Filter" at bounding box center [817, 129] width 1271 height 71
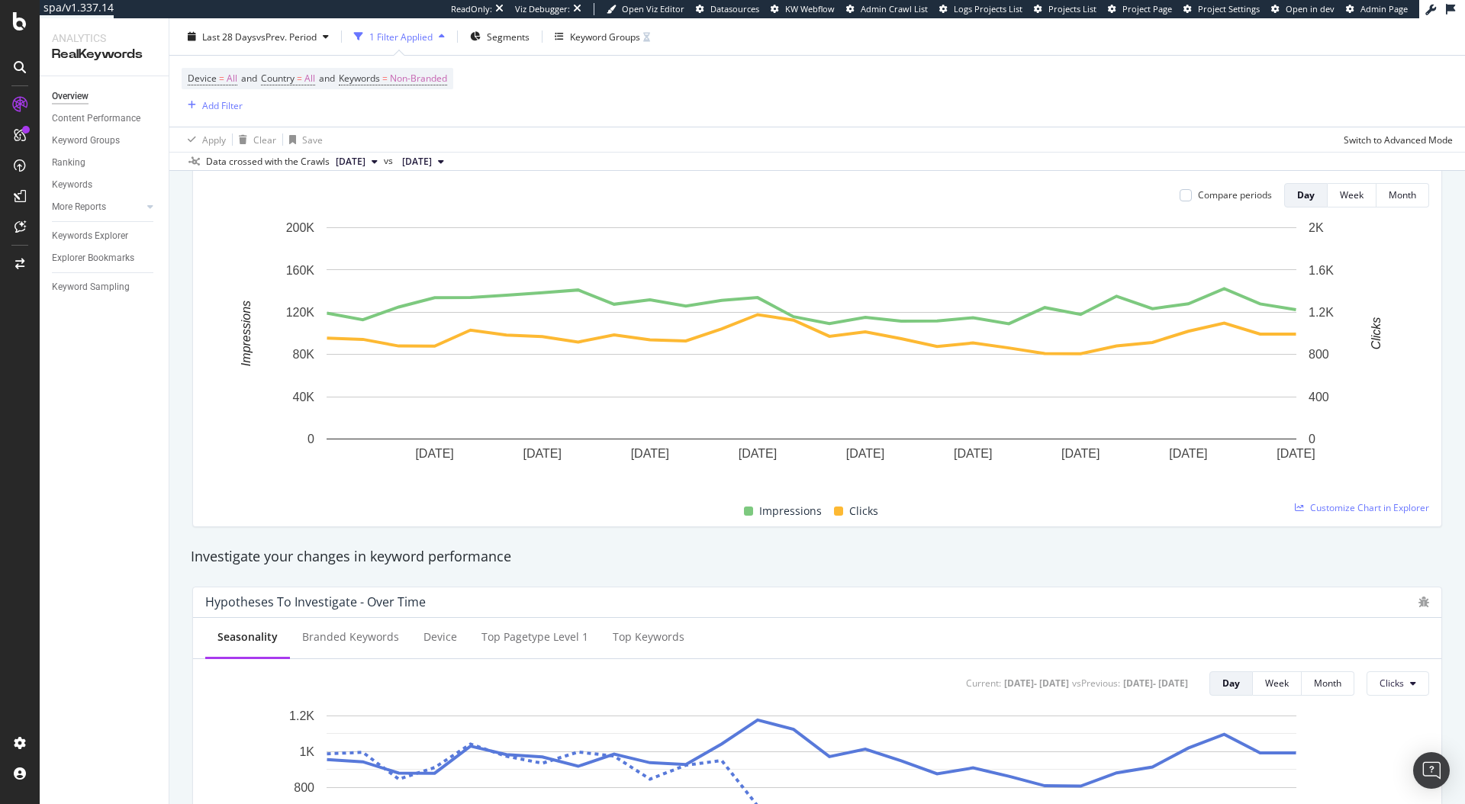
scroll to position [0, 0]
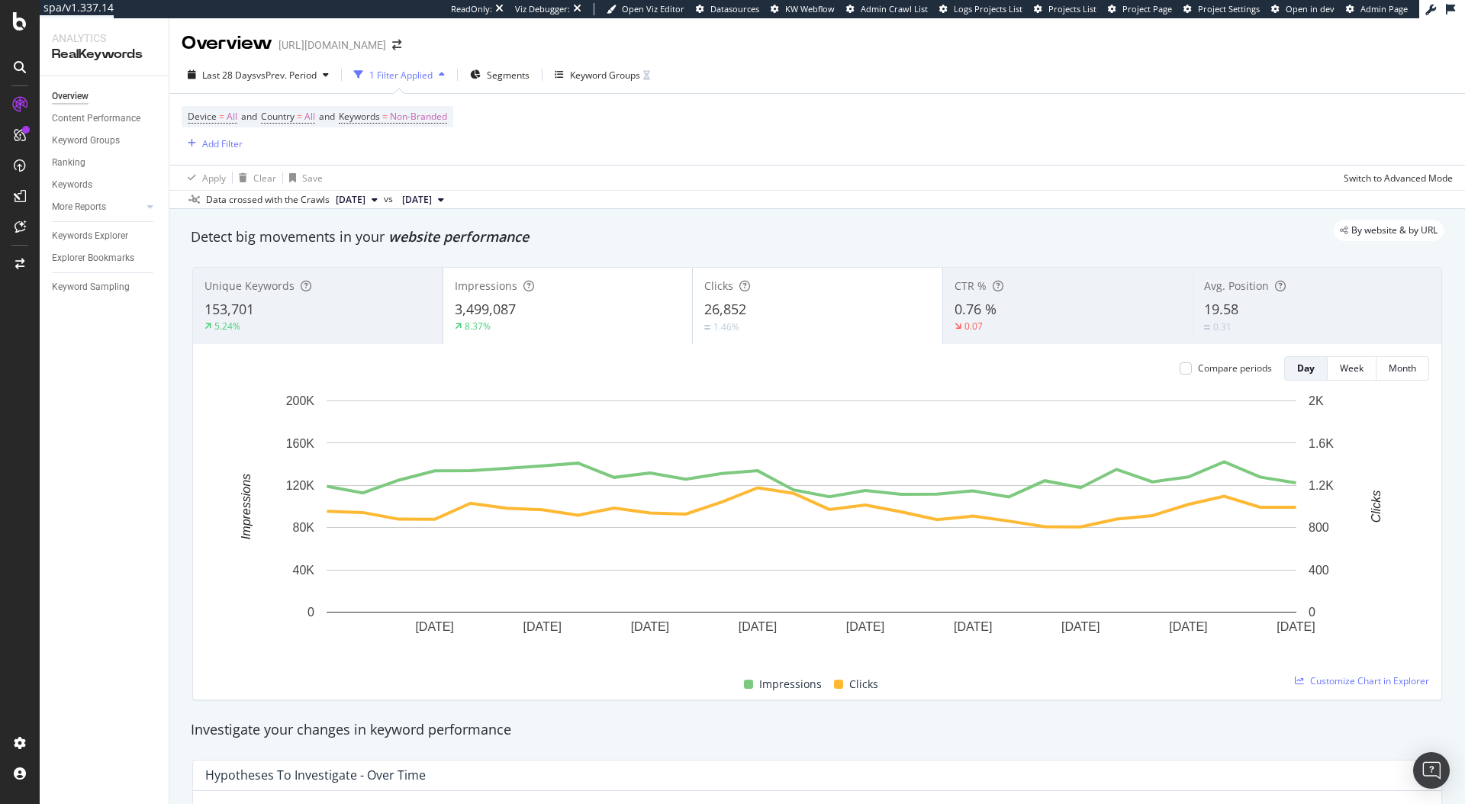
click at [780, 132] on div "Device = All and Country = All and Keywords = Non-Branded Add Filter" at bounding box center [817, 129] width 1271 height 71
click at [614, 74] on div "Keyword Groups" at bounding box center [605, 75] width 70 height 13
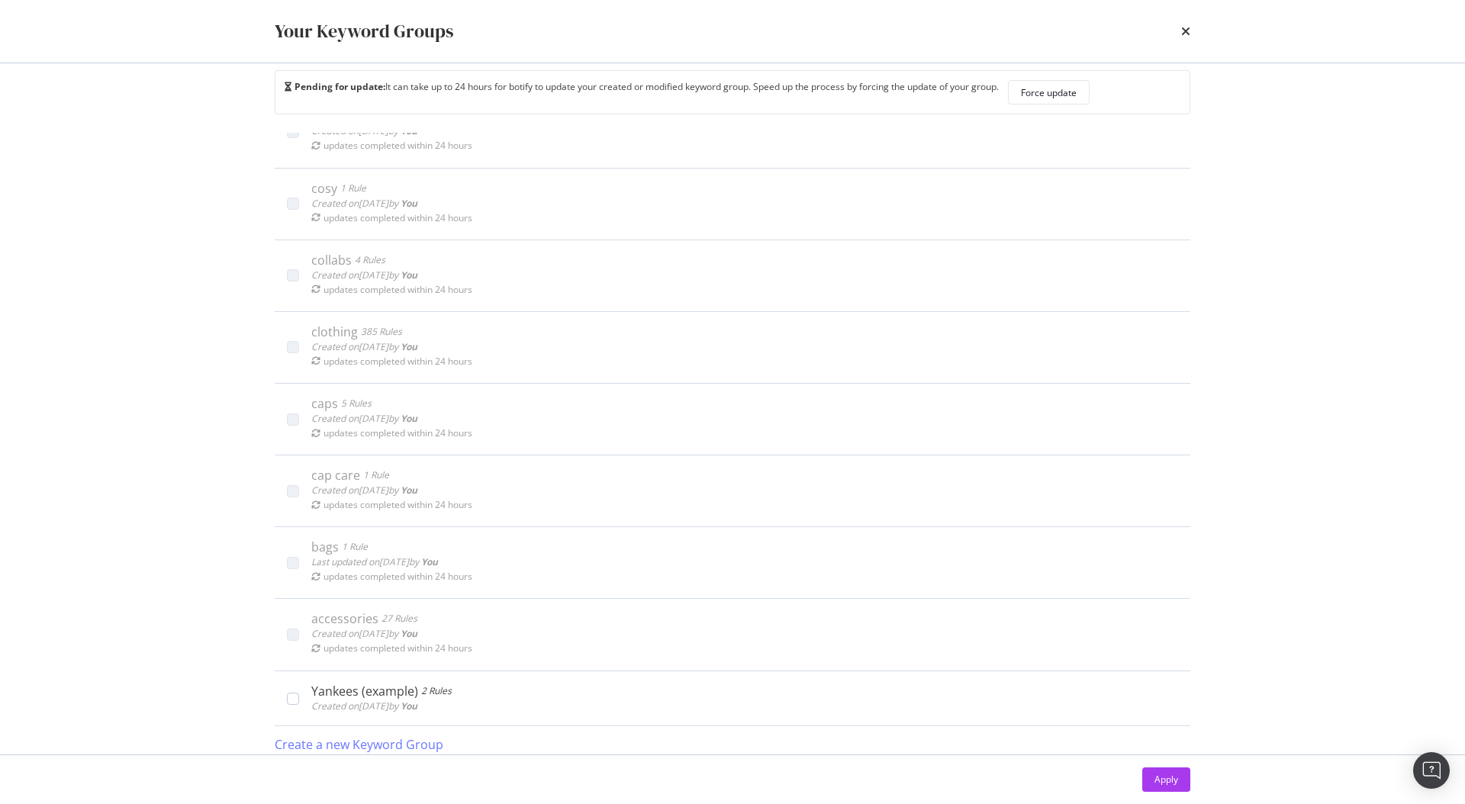
scroll to position [32, 0]
click at [384, 733] on div "Create a new Keyword Group" at bounding box center [359, 737] width 169 height 18
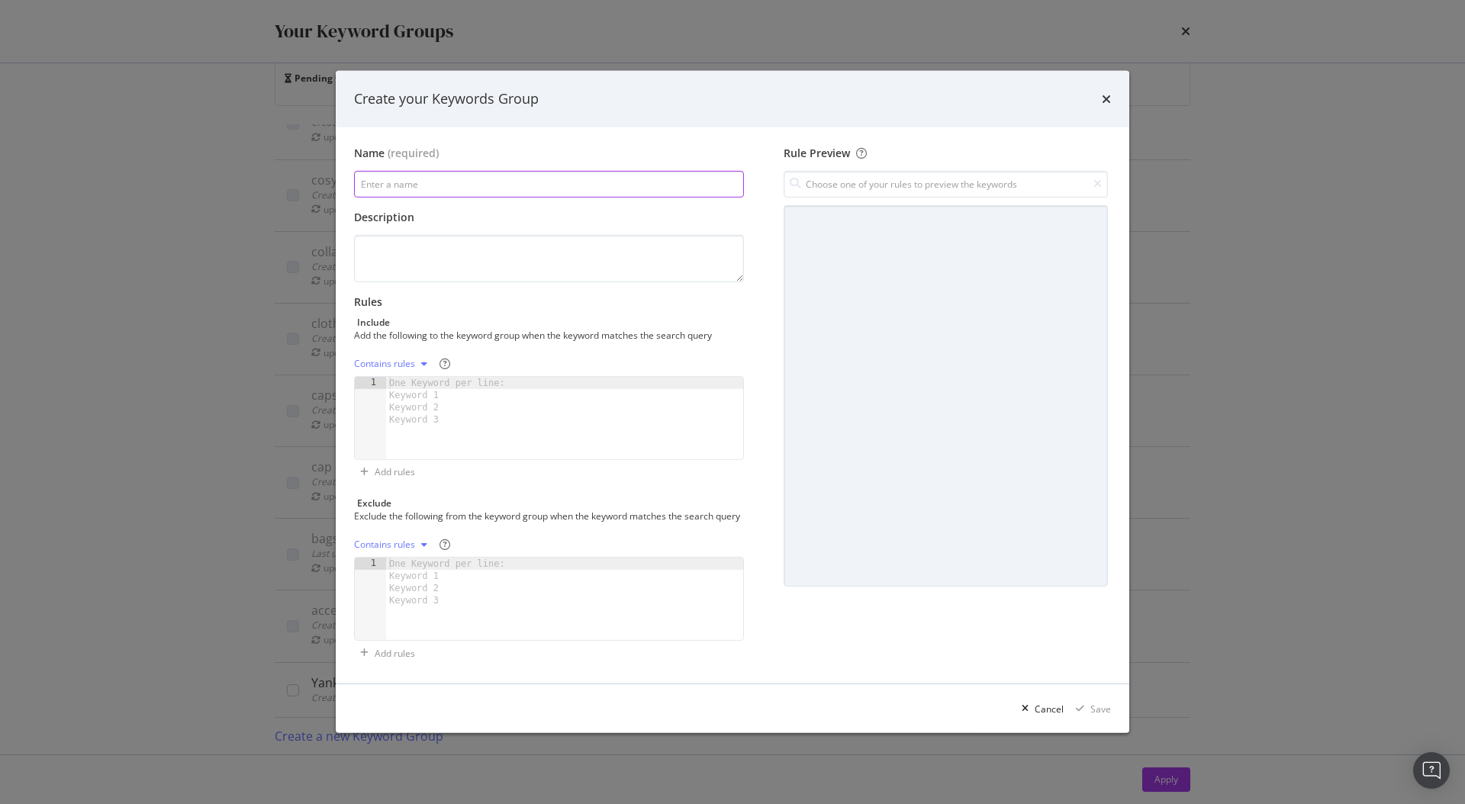
click at [478, 179] on input "modal" at bounding box center [549, 184] width 390 height 27
paste input "new era"
type input "new era"
click at [420, 391] on div "One Keyword per line: Keyword 1 Keyword 2 Keyword 3" at bounding box center [449, 401] width 127 height 49
click at [444, 431] on div "modal" at bounding box center [564, 430] width 357 height 107
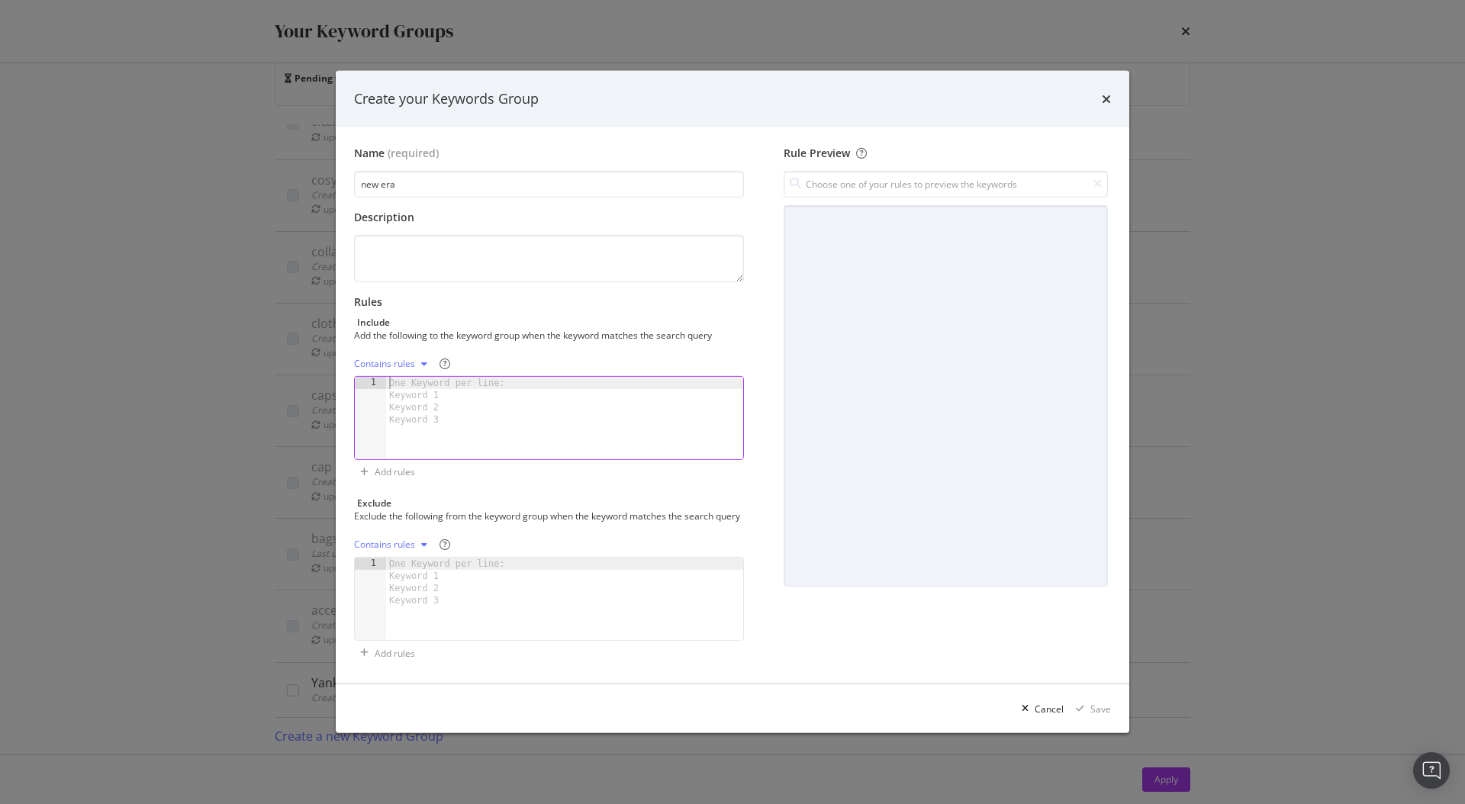
paste textarea "new era sticker"
type textarea "new era sticker"
click at [412, 352] on div "Contains rules" at bounding box center [393, 363] width 79 height 23
click at [420, 429] on div "Regex rules" at bounding box center [398, 432] width 50 height 13
click at [404, 359] on div "modal" at bounding box center [413, 363] width 18 height 9
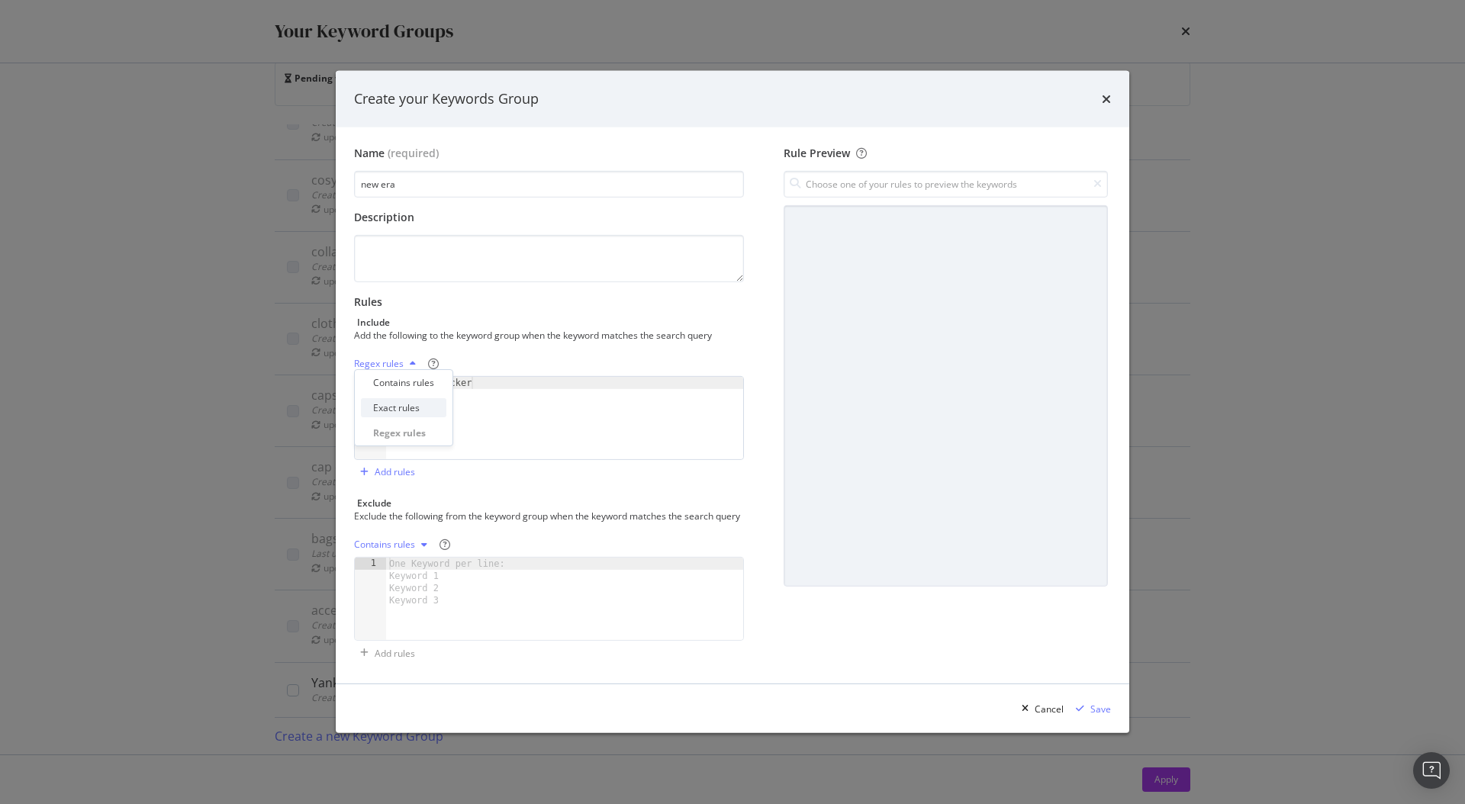
click at [416, 416] on div "Exact rules" at bounding box center [403, 407] width 85 height 19
click at [1103, 716] on div "Save" at bounding box center [1100, 709] width 21 height 13
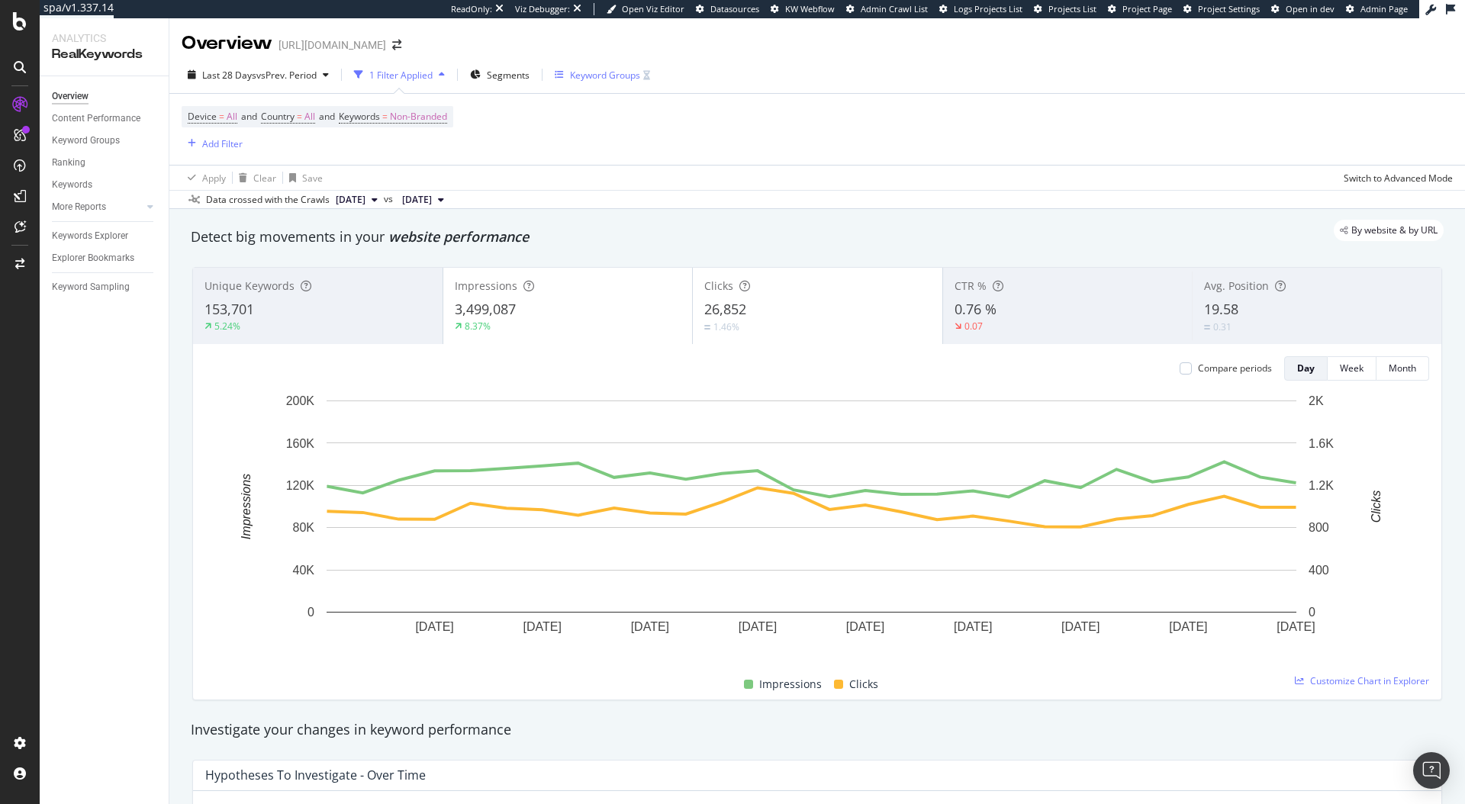
click at [613, 77] on div "Keyword Groups" at bounding box center [605, 75] width 70 height 13
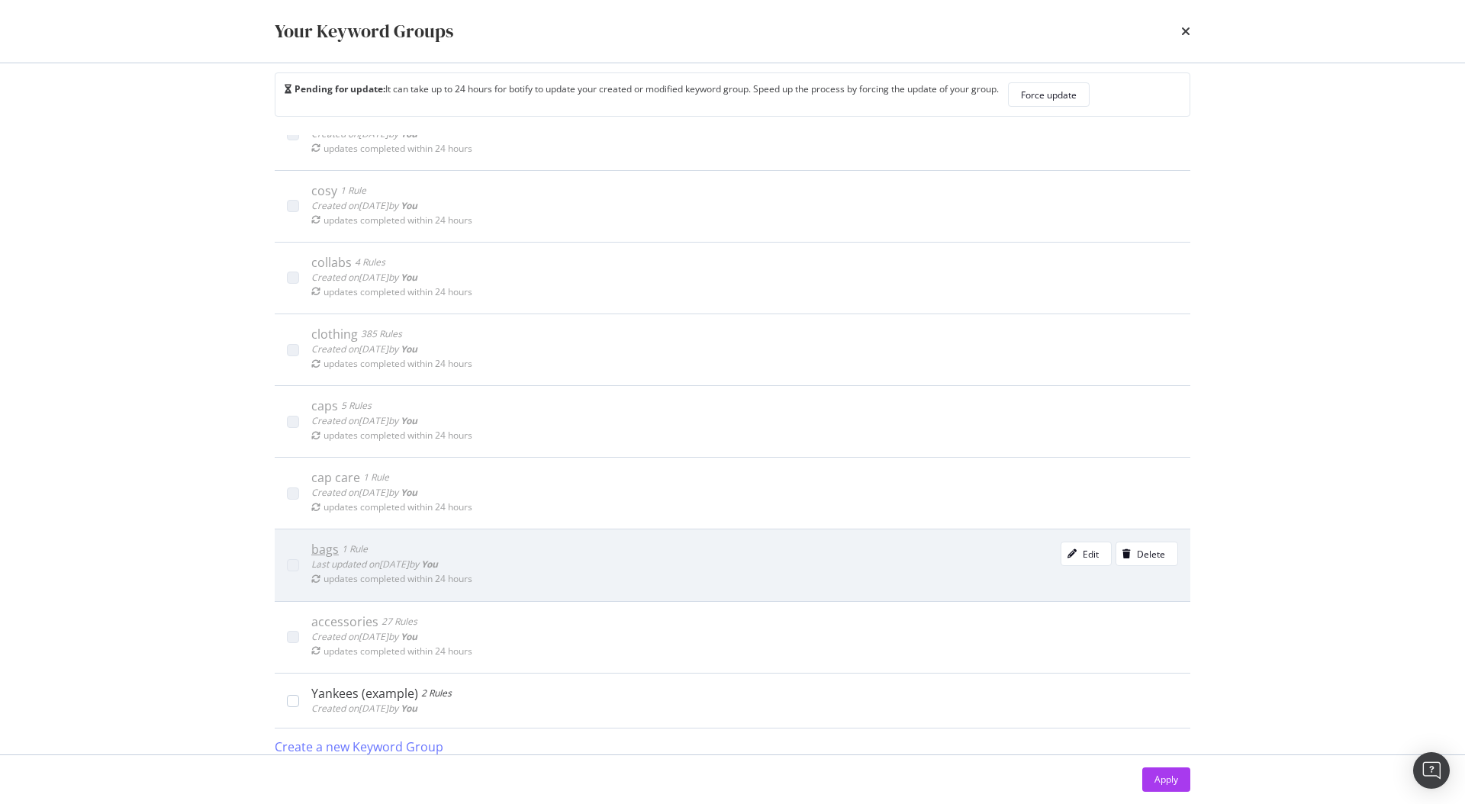
scroll to position [32, 0]
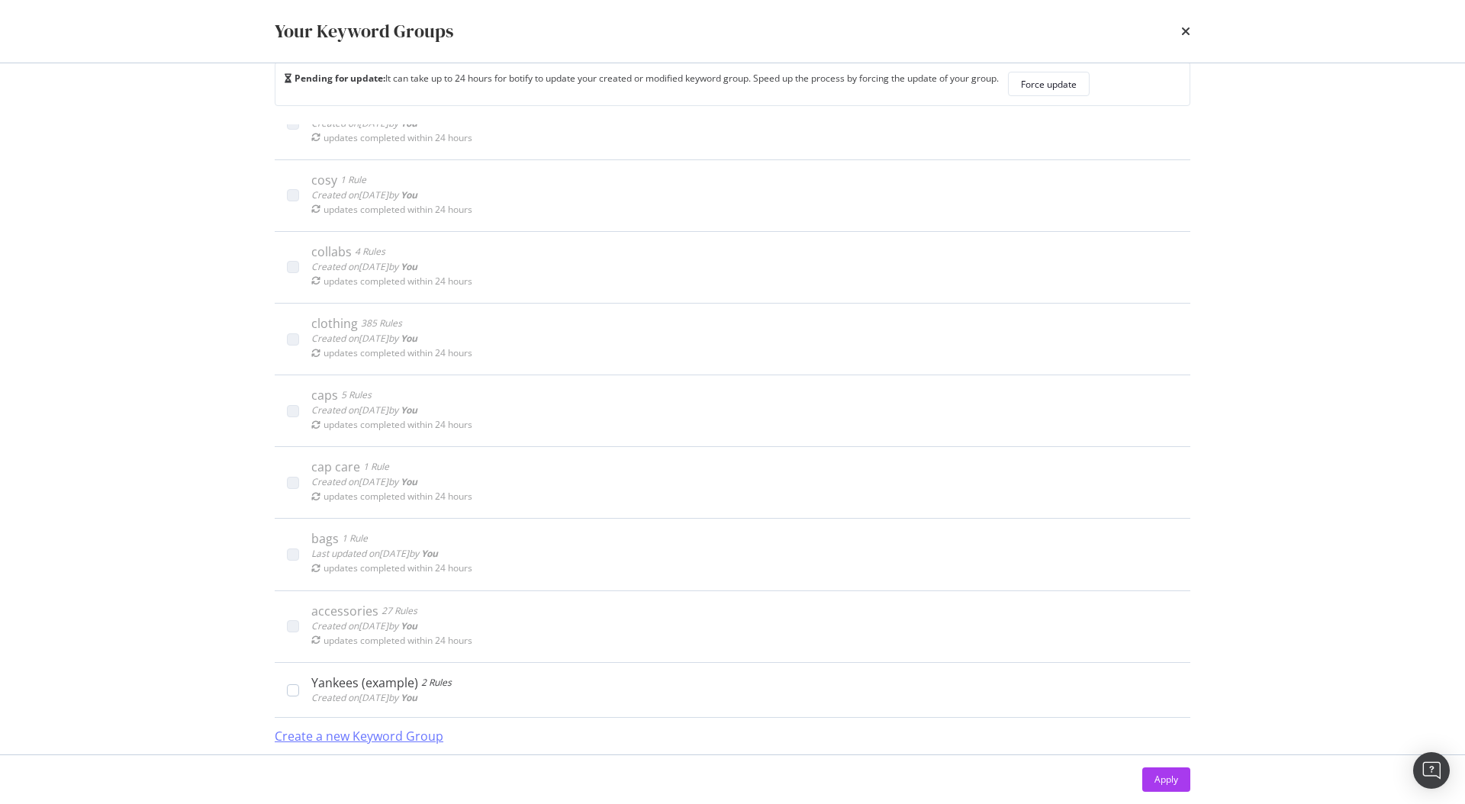
click at [426, 736] on div "Create a new Keyword Group" at bounding box center [359, 737] width 169 height 18
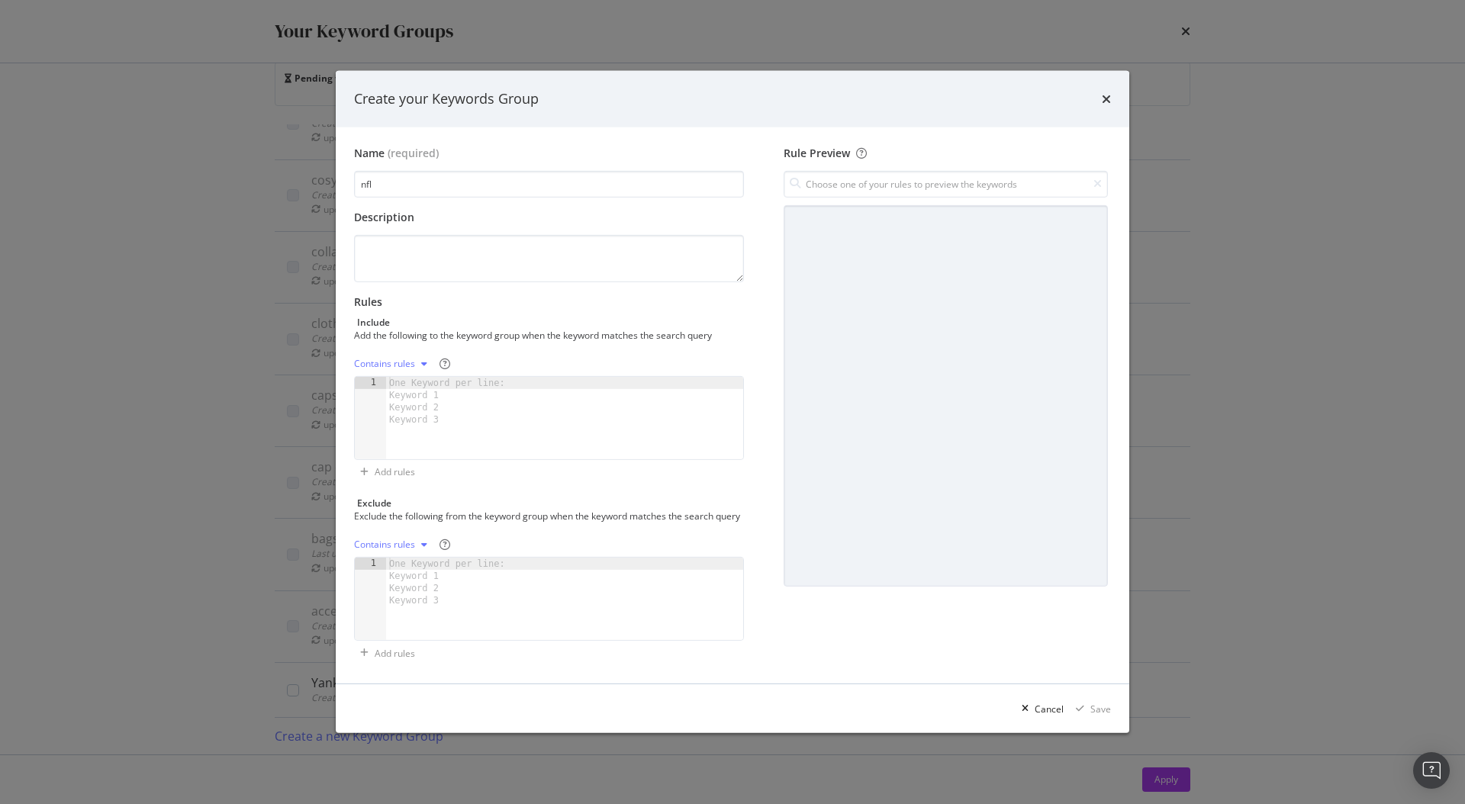
type input "nfl"
click at [408, 377] on div "One Keyword per line: Keyword 1 Keyword 2 Keyword 3" at bounding box center [449, 401] width 127 height 49
paste textarea "nfl london games merchandise"
type textarea "nfl london games merchandise"
click at [1092, 716] on div "Save" at bounding box center [1100, 709] width 21 height 13
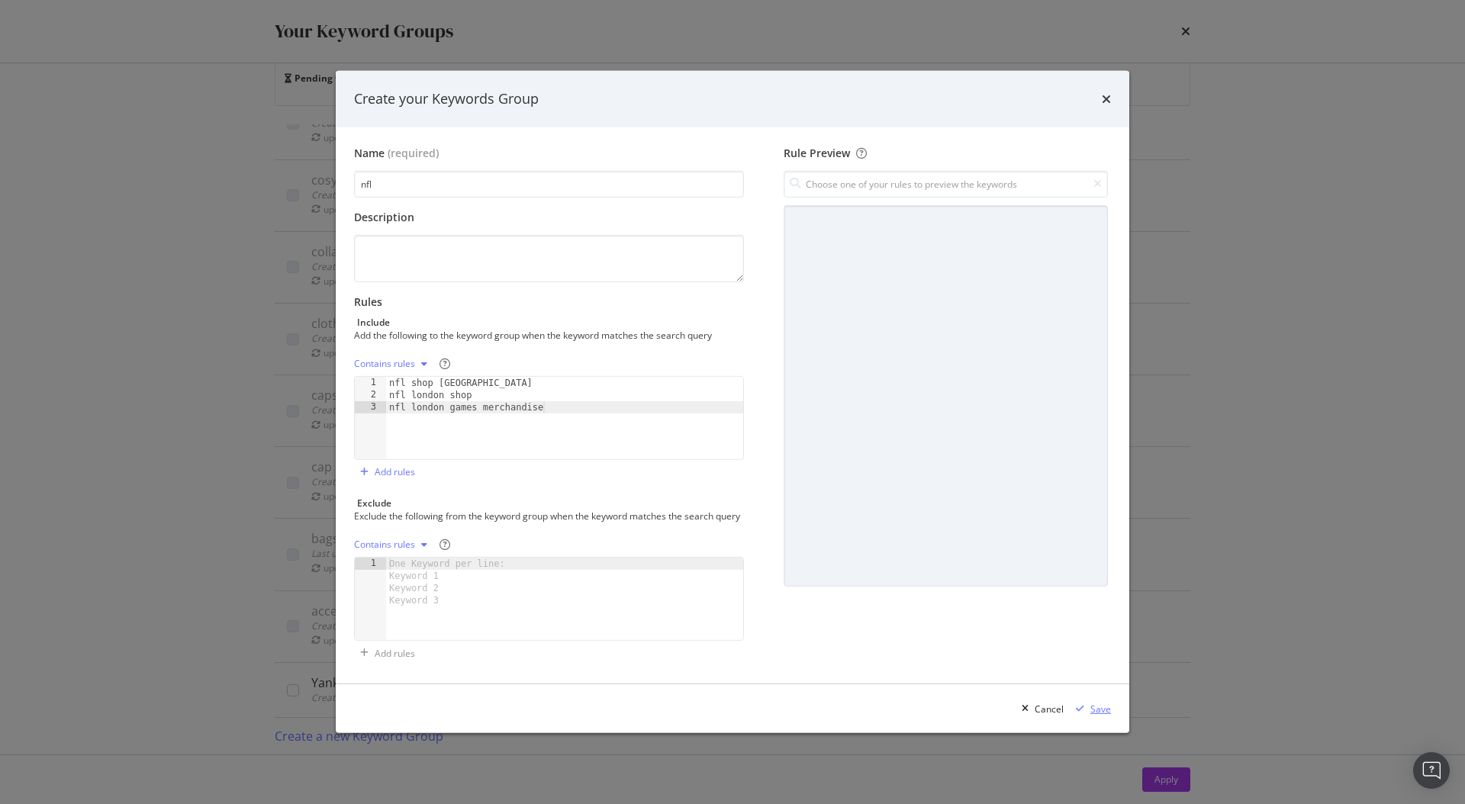
scroll to position [739, 0]
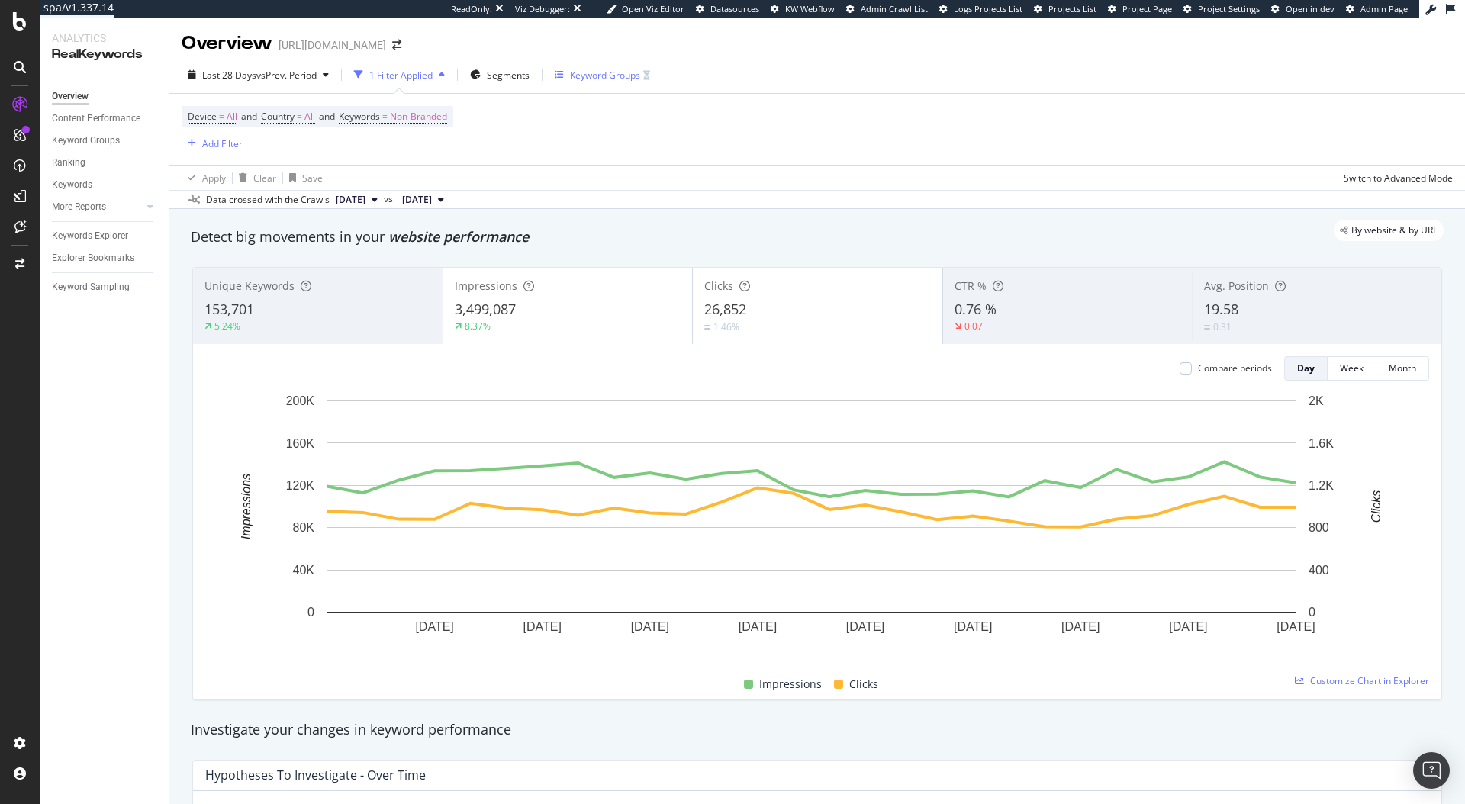
click at [602, 81] on div "Keyword Groups" at bounding box center [605, 75] width 70 height 13
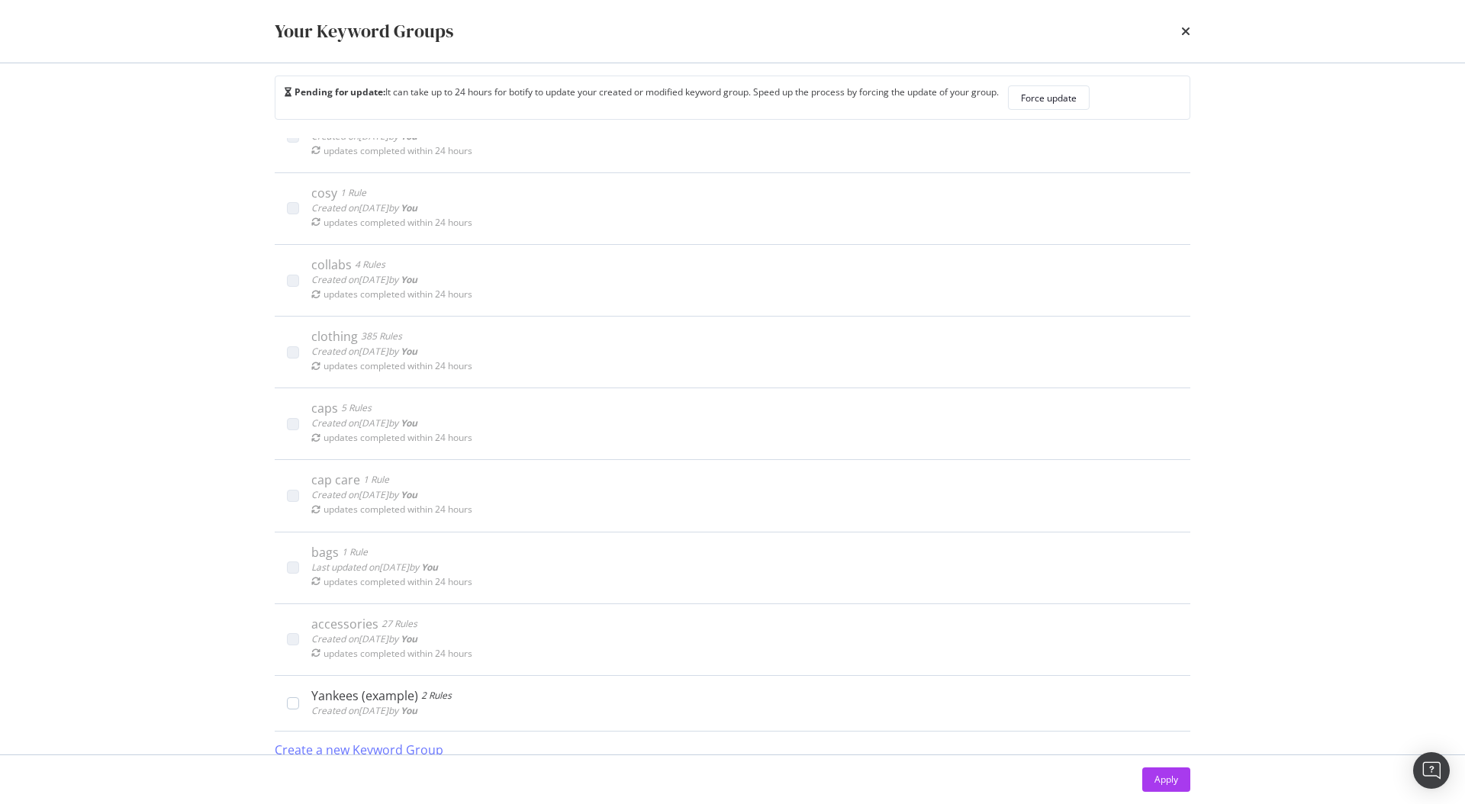
scroll to position [32, 0]
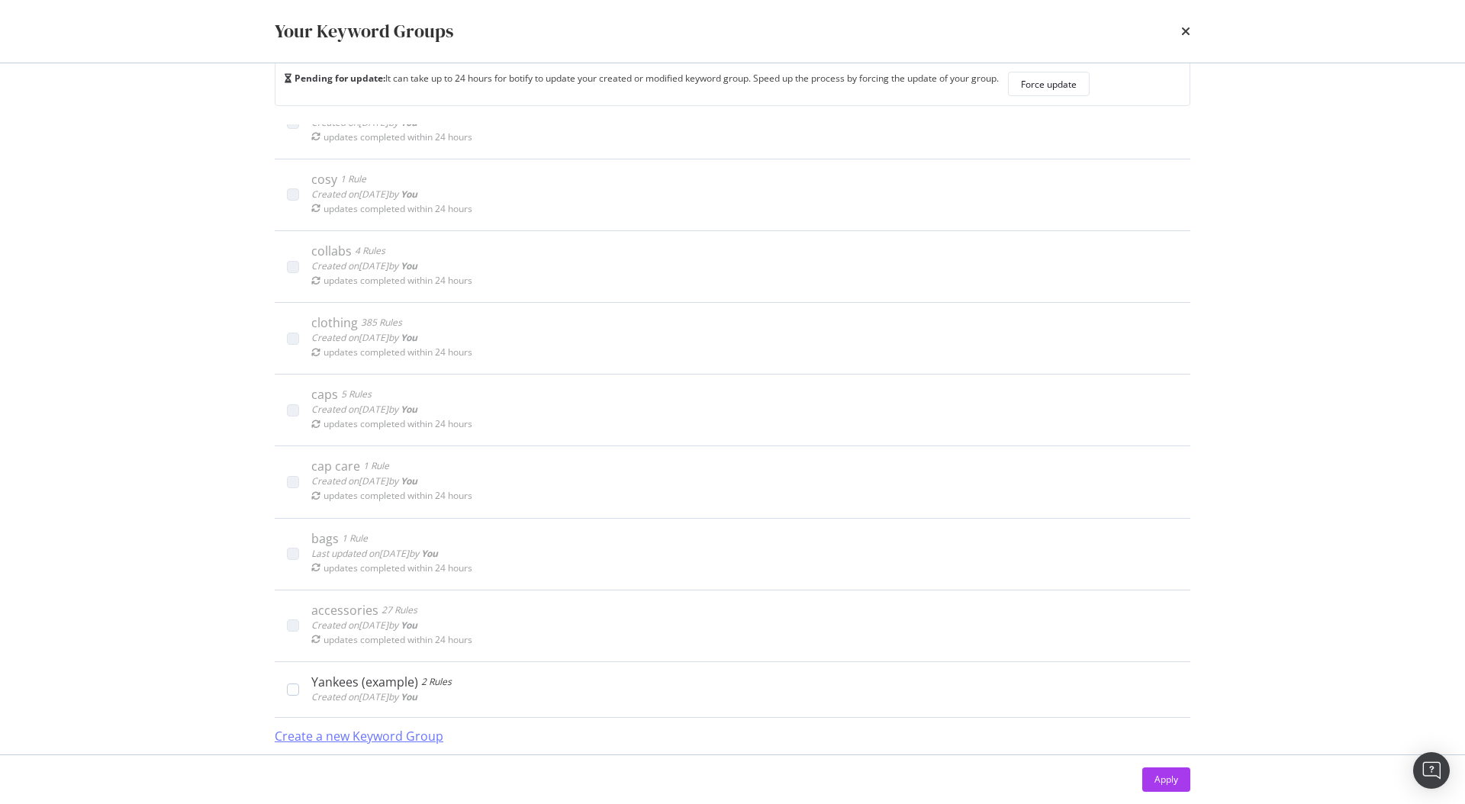
click at [386, 735] on div "Create a new Keyword Group" at bounding box center [359, 737] width 169 height 18
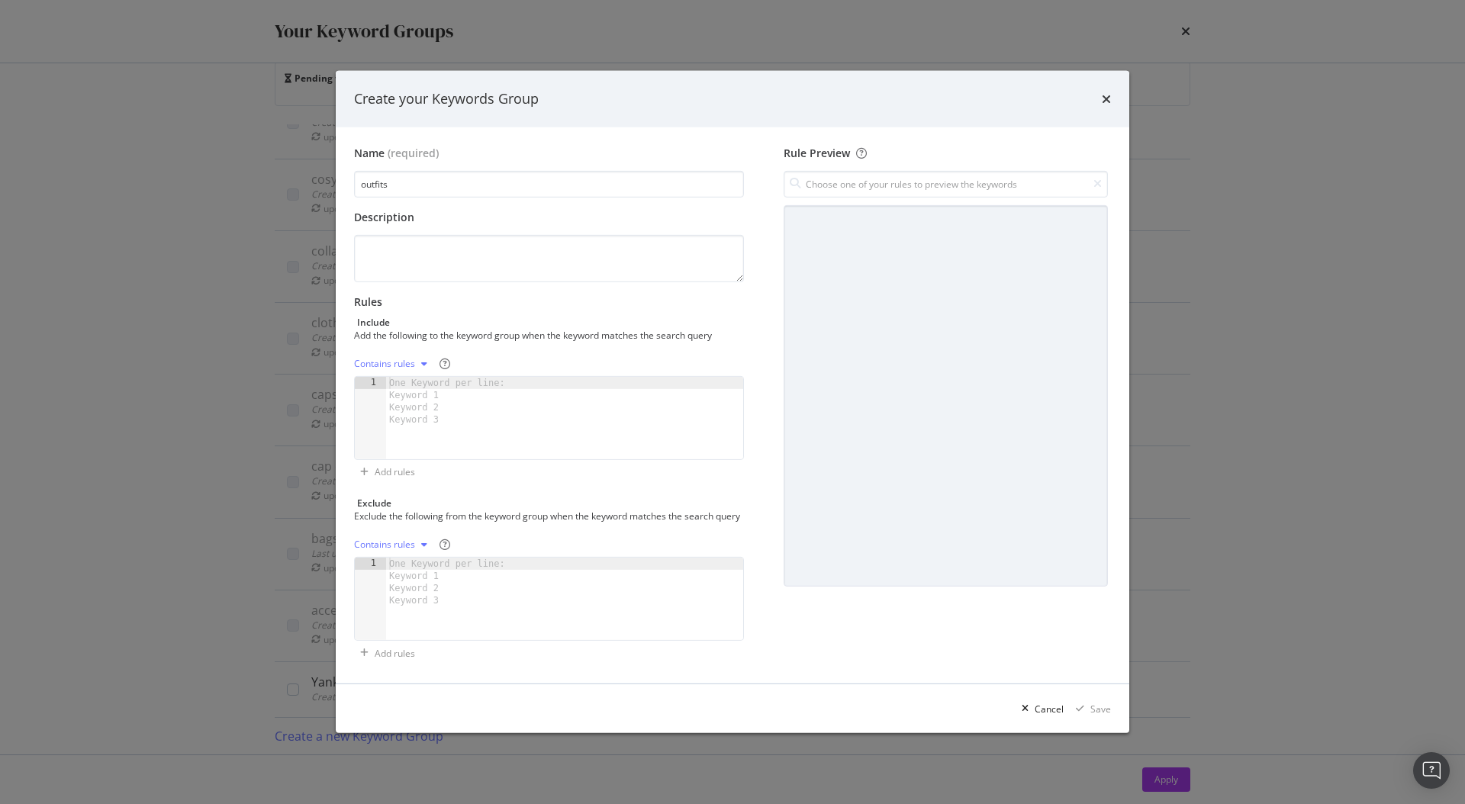
type input "outfits"
click at [406, 410] on div "One Keyword per line: Keyword 1 Keyword 2 Keyword 3" at bounding box center [449, 401] width 127 height 49
paste textarea "airport fits"
type textarea "airport fits"
click at [412, 359] on div "Contains rules" at bounding box center [384, 363] width 61 height 9
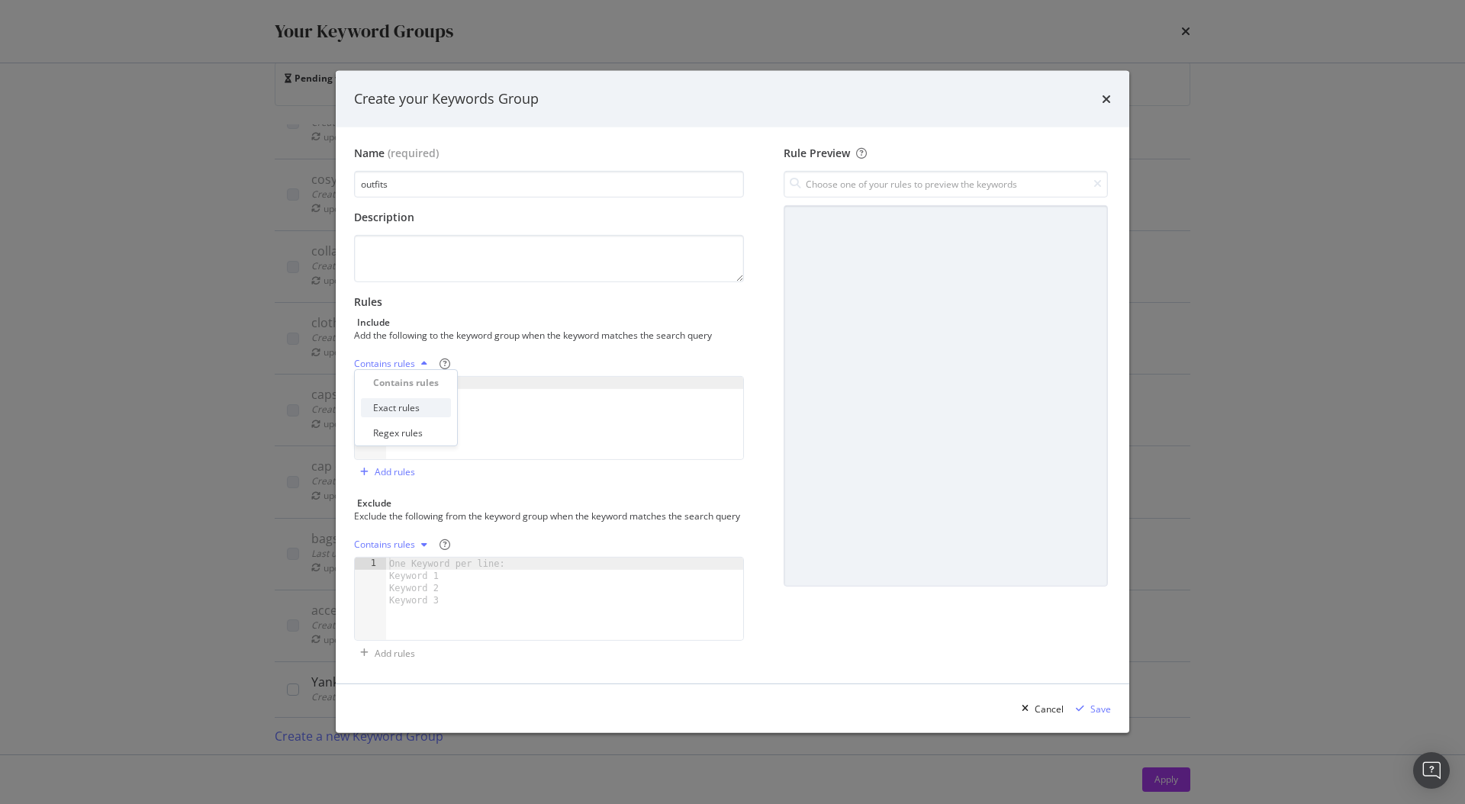
click at [412, 407] on div "Exact rules" at bounding box center [396, 407] width 47 height 13
click at [1092, 716] on div "Save" at bounding box center [1100, 709] width 21 height 13
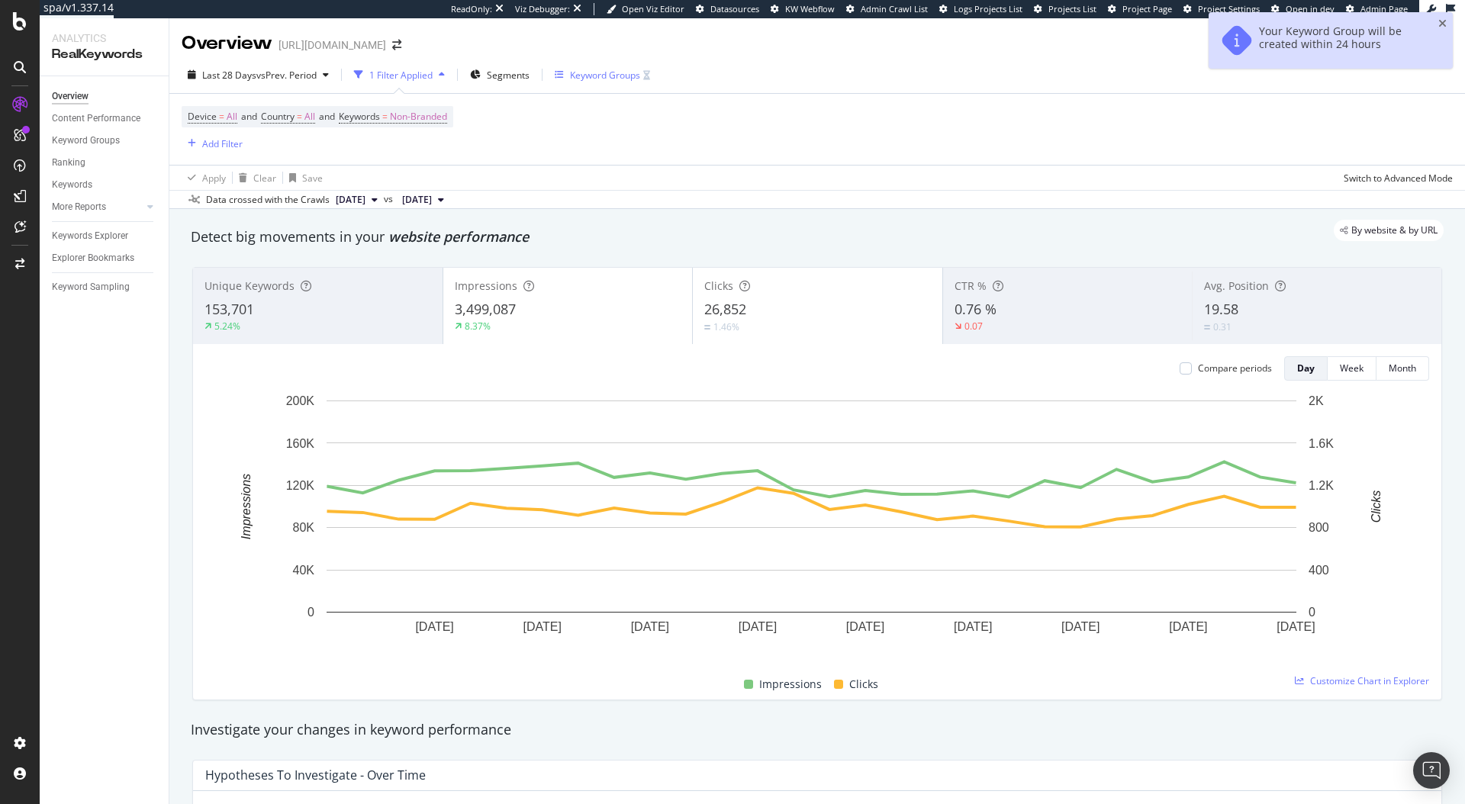
click at [561, 74] on icon "button" at bounding box center [559, 74] width 9 height 9
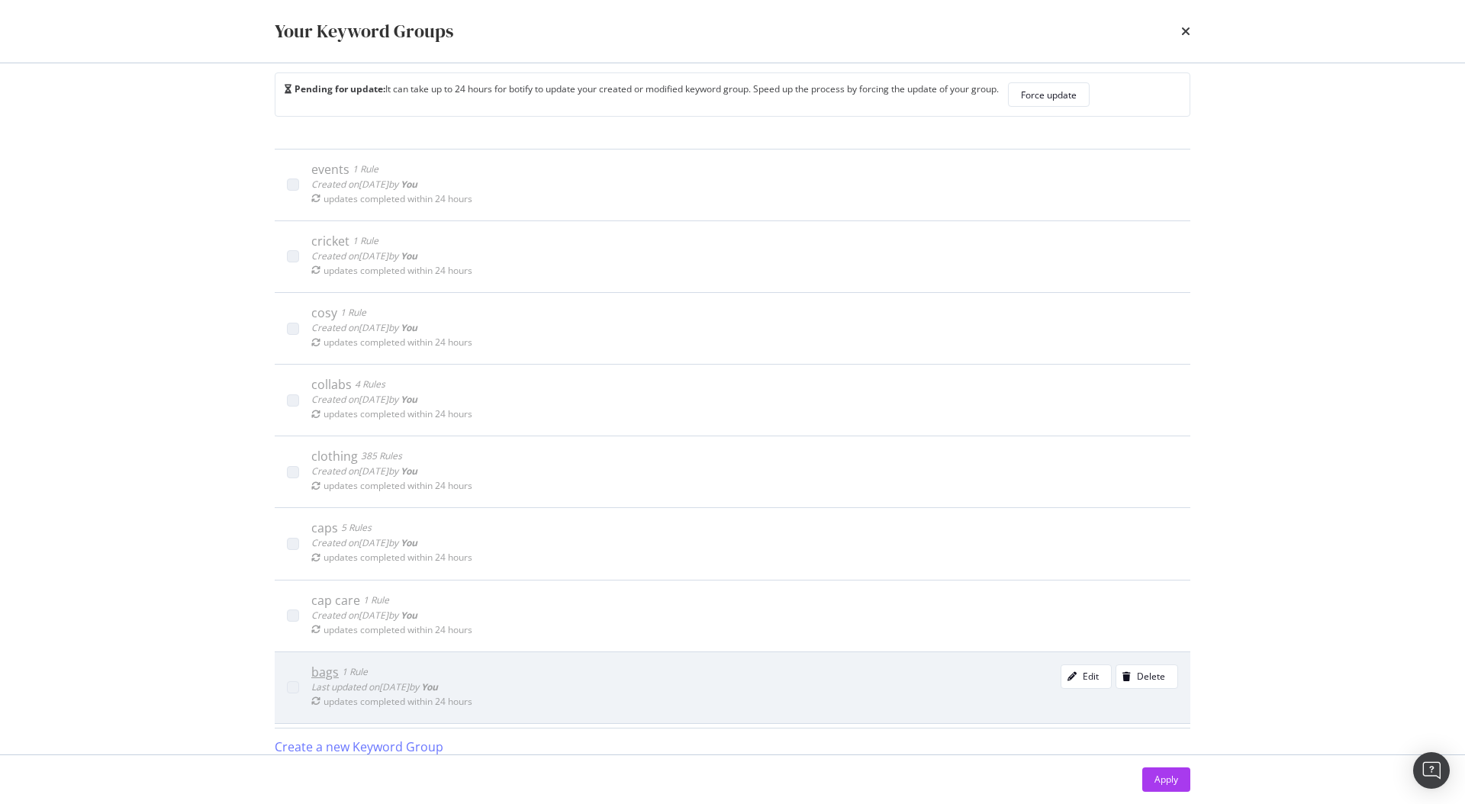
scroll to position [32, 0]
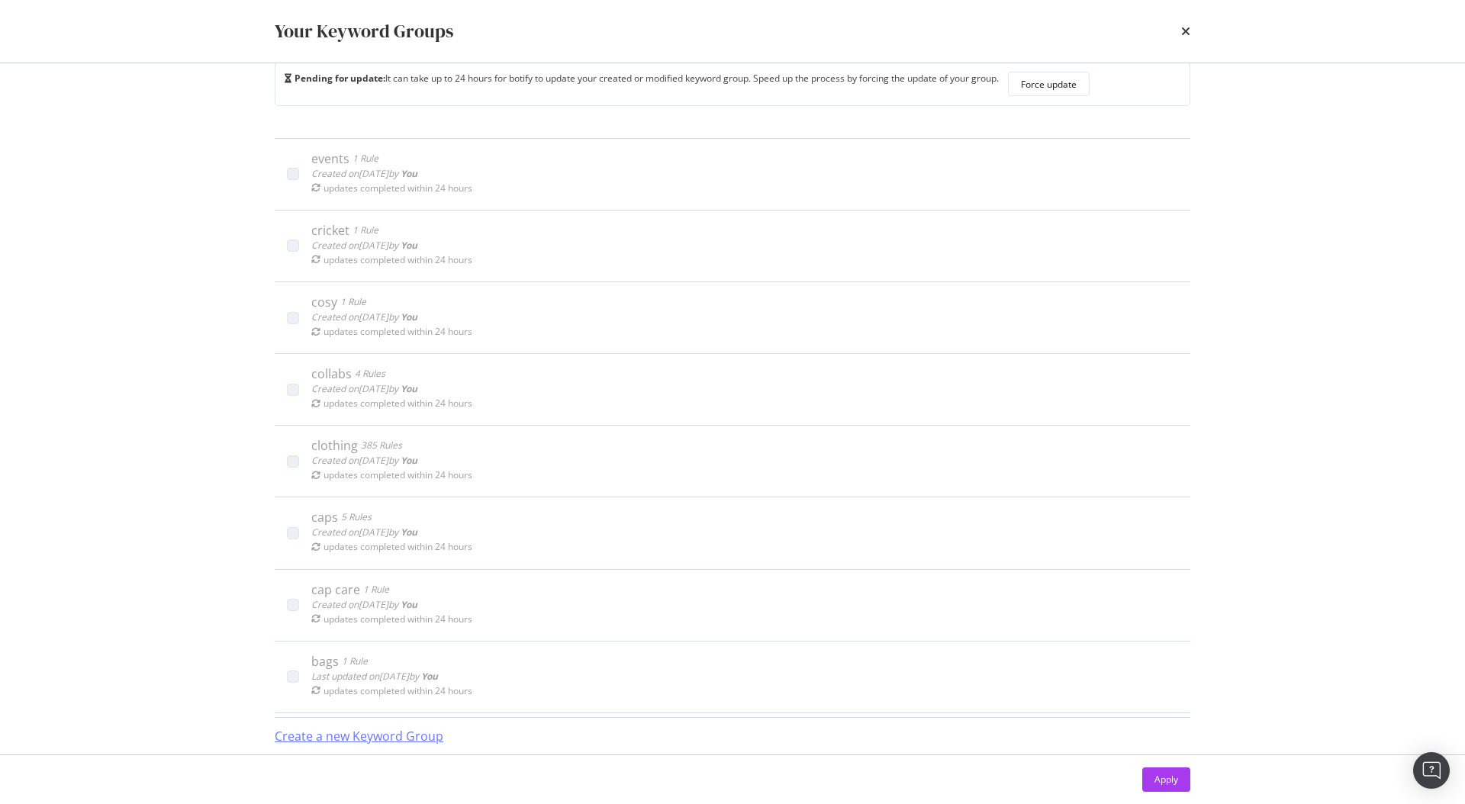
click at [370, 744] on div "Create a new Keyword Group" at bounding box center [359, 737] width 169 height 18
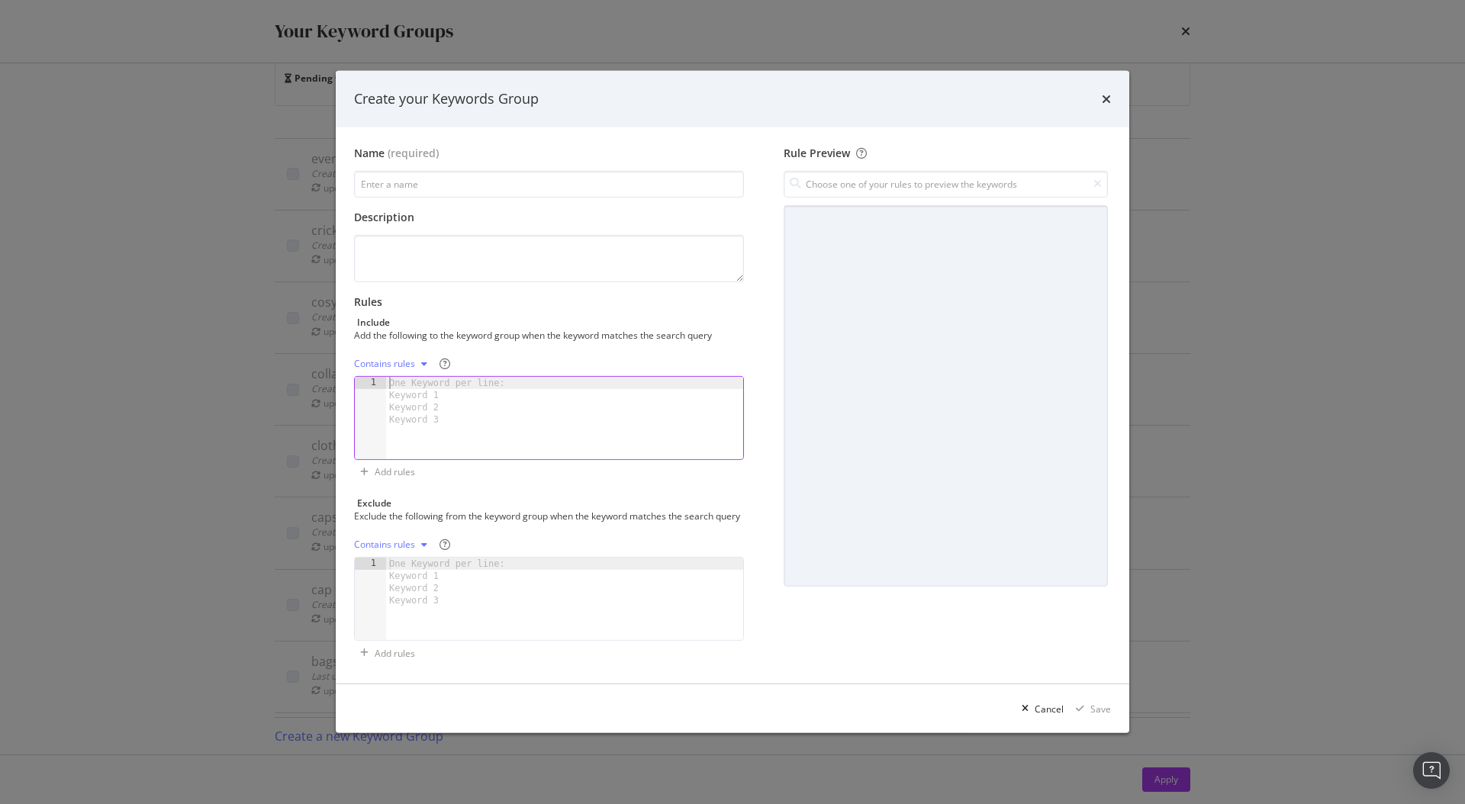
click at [445, 399] on div "One Keyword per line: Keyword 1 Keyword 2 Keyword 3" at bounding box center [449, 401] width 127 height 49
click at [399, 359] on div "Contains rules" at bounding box center [384, 363] width 61 height 9
click at [411, 411] on div "Exact rules" at bounding box center [396, 407] width 47 height 13
click at [433, 175] on input "modal" at bounding box center [549, 184] width 390 height 27
paste input "sale"
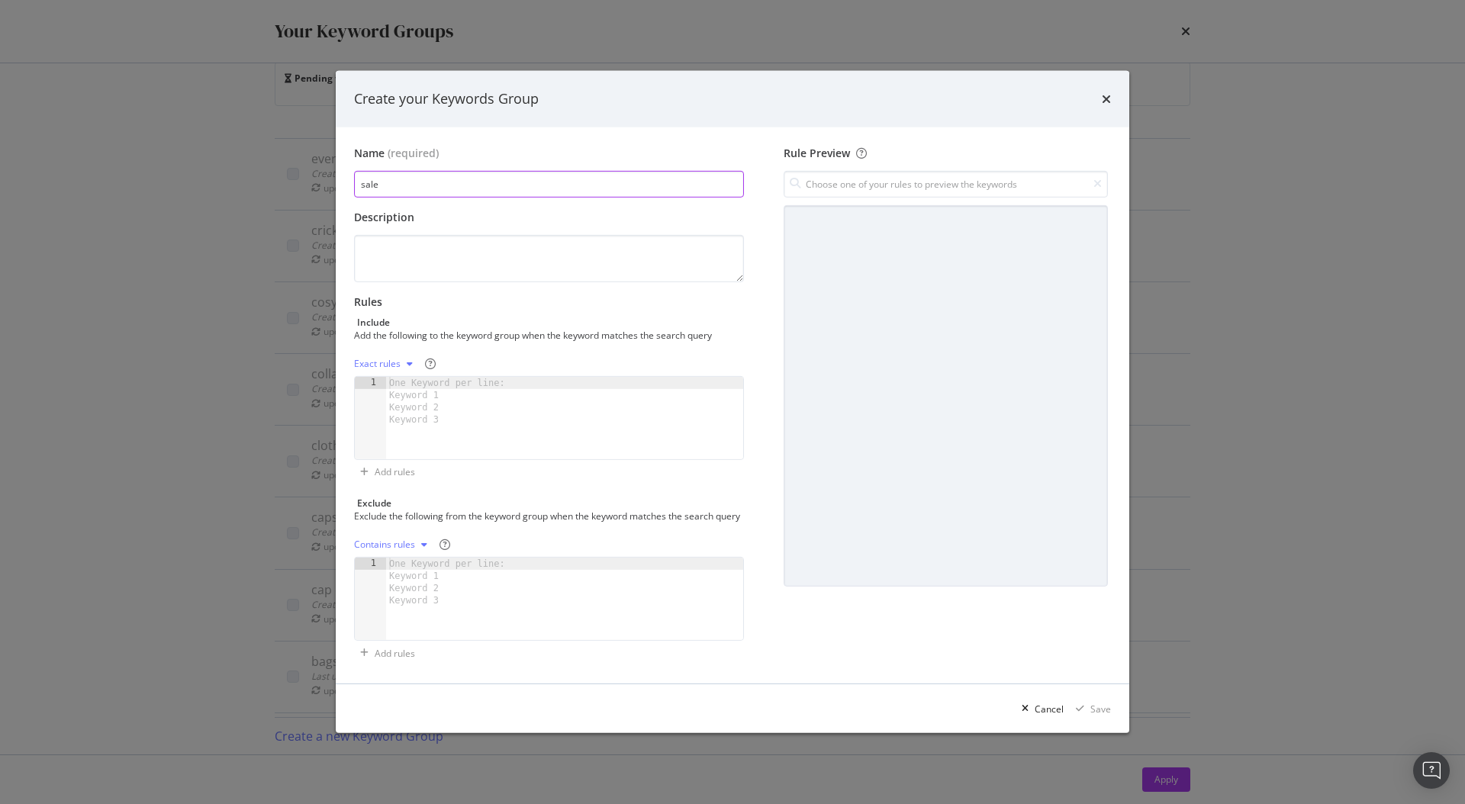
type input "sale"
click at [473, 384] on div "One Keyword per line: Keyword 1 Keyword 2 Keyword 3" at bounding box center [449, 401] width 127 height 49
paste textarea "sale"
type textarea "sale"
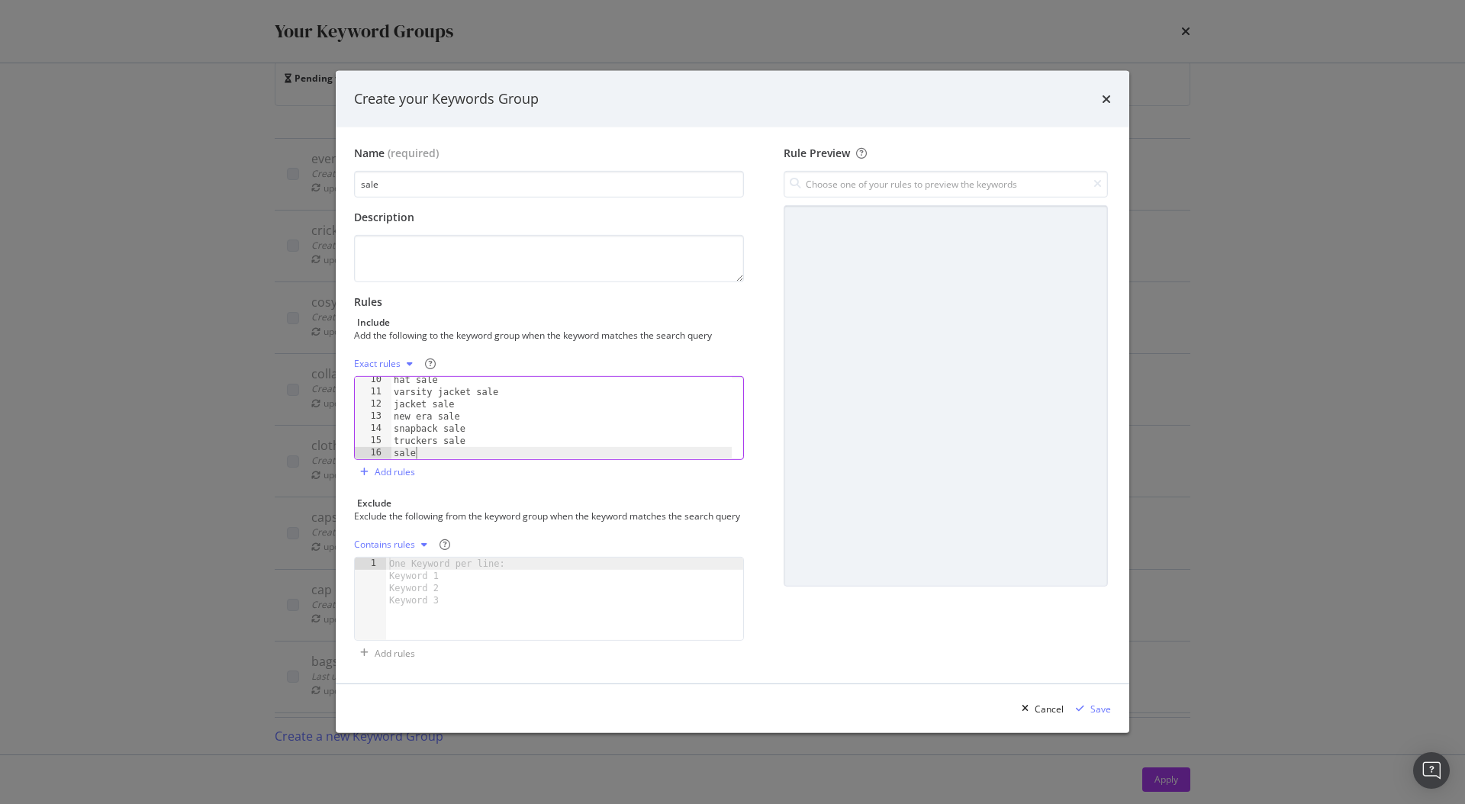
scroll to position [0, 0]
click at [625, 212] on div "Description" at bounding box center [549, 217] width 390 height 15
click at [1093, 716] on div "Save" at bounding box center [1100, 709] width 21 height 13
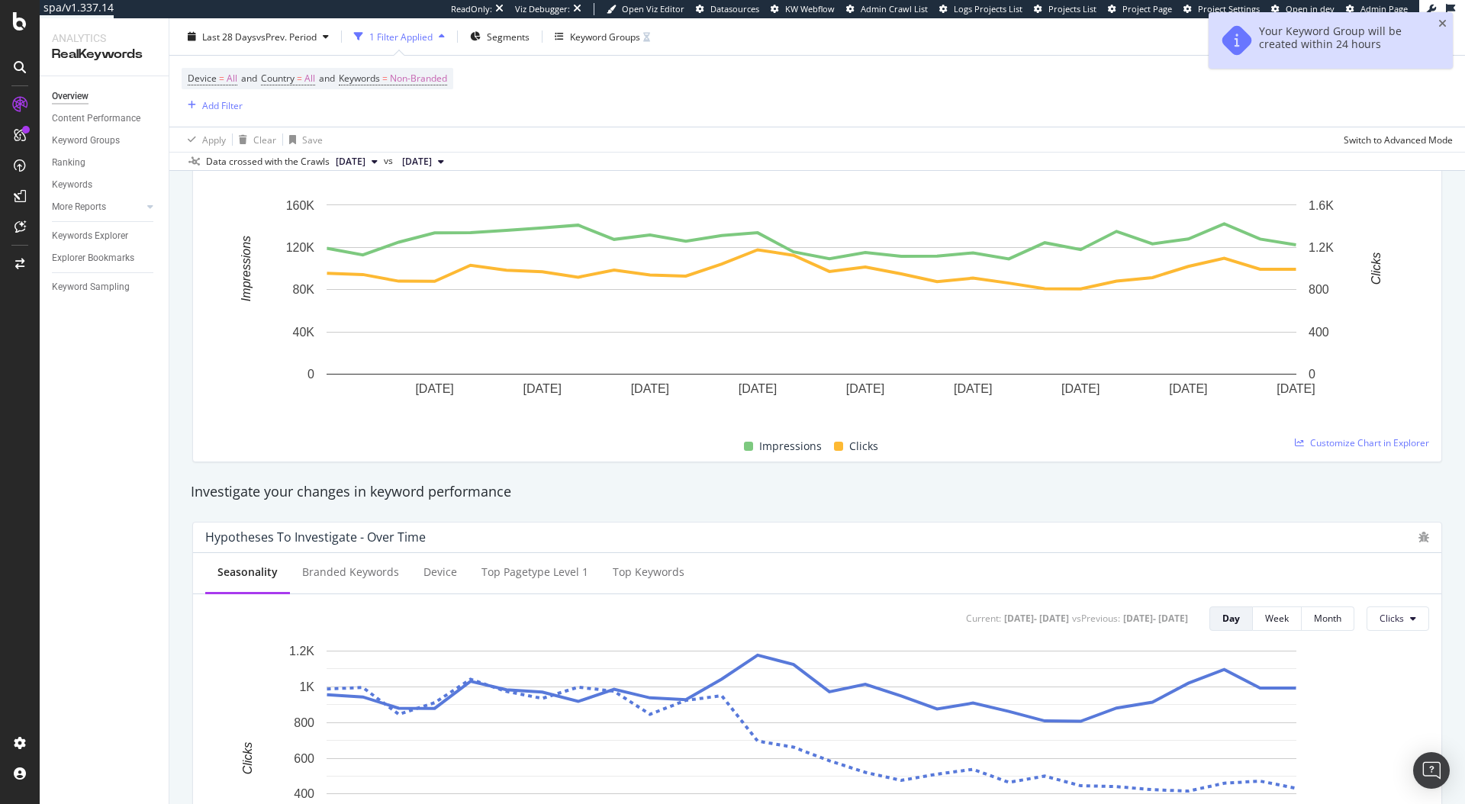
scroll to position [694, 0]
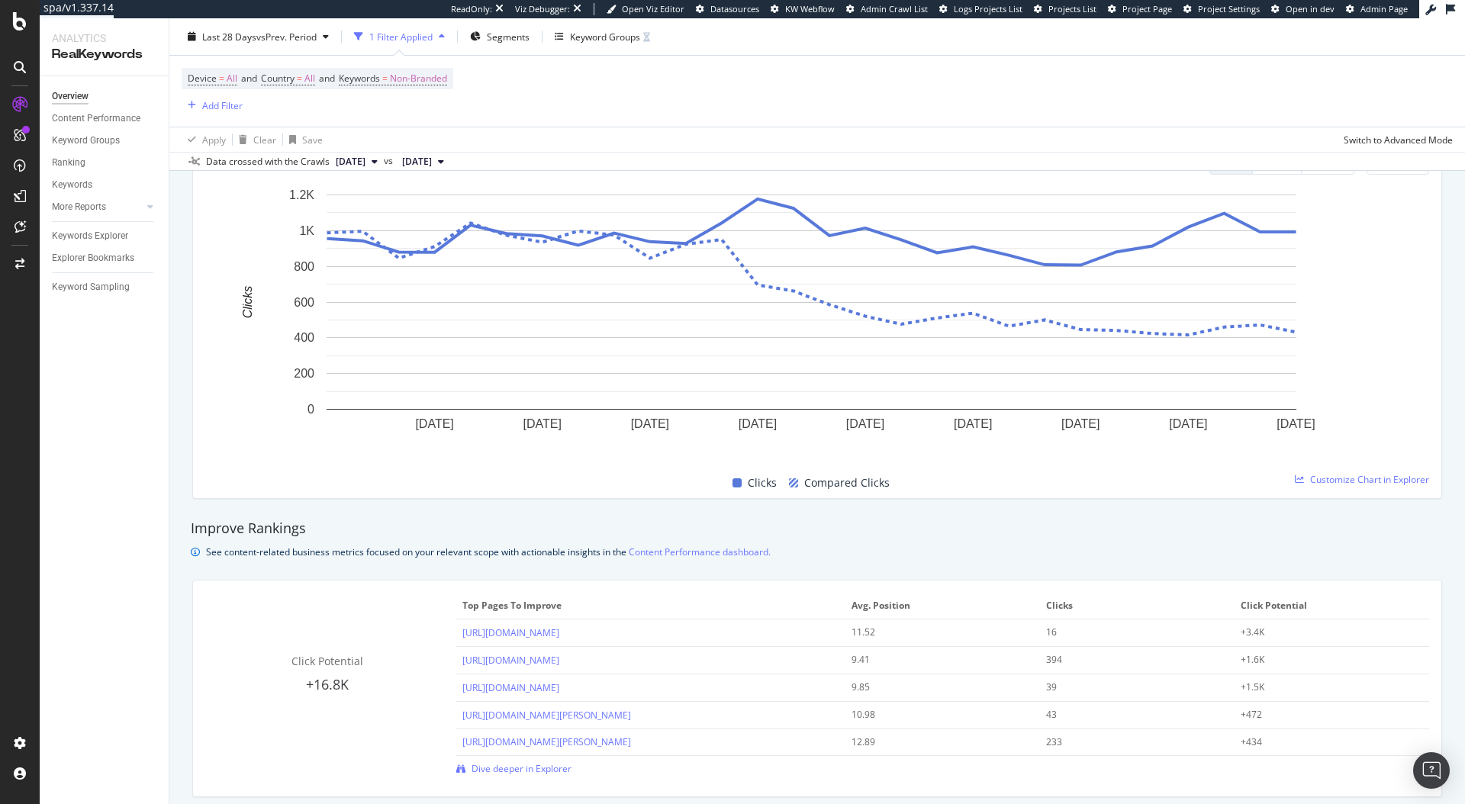
click at [769, 65] on div "Device = All and Country = All and Keywords = Non-Branded Add Filter" at bounding box center [817, 91] width 1271 height 71
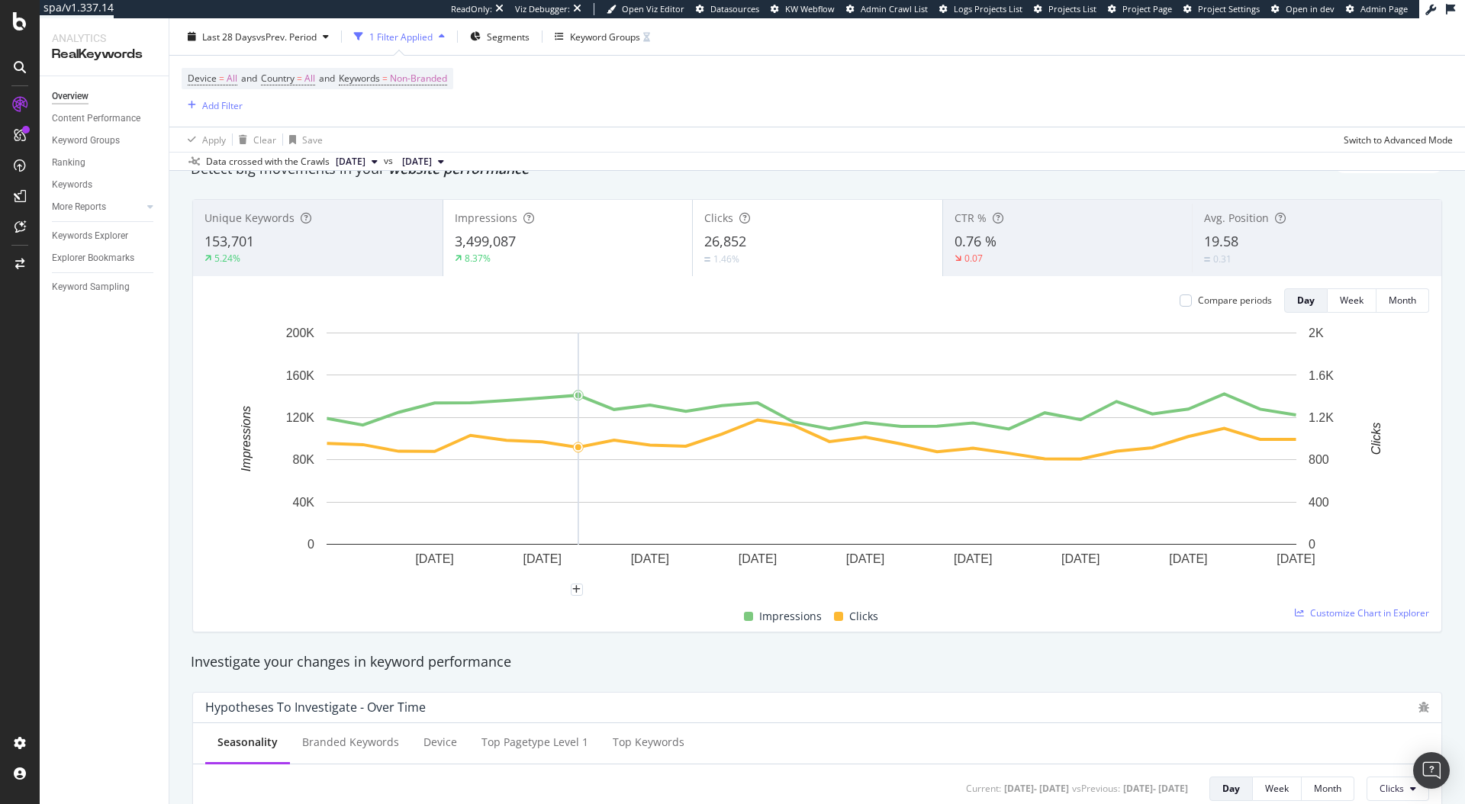
scroll to position [0, 0]
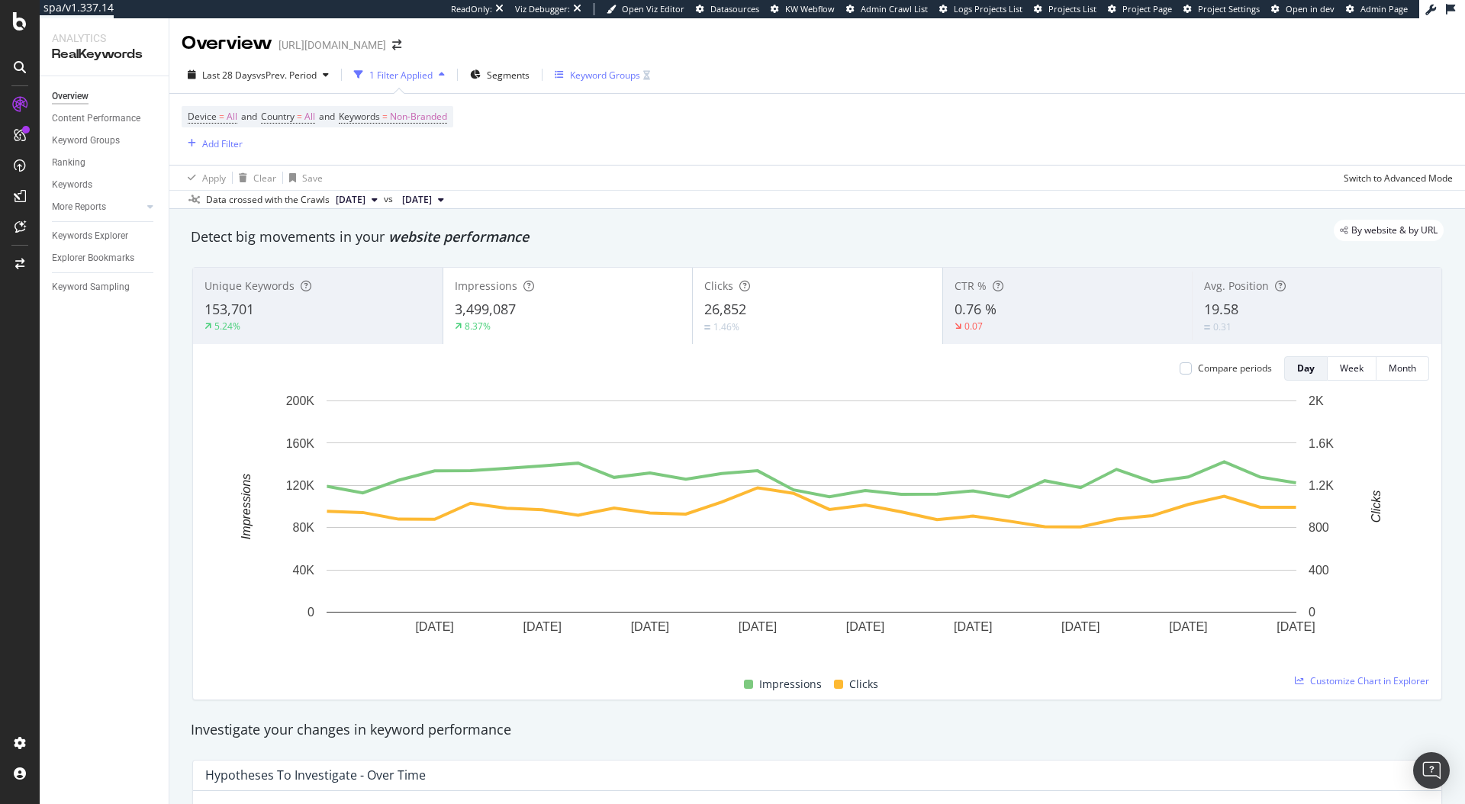
click at [601, 72] on div "Keyword Groups" at bounding box center [605, 75] width 70 height 13
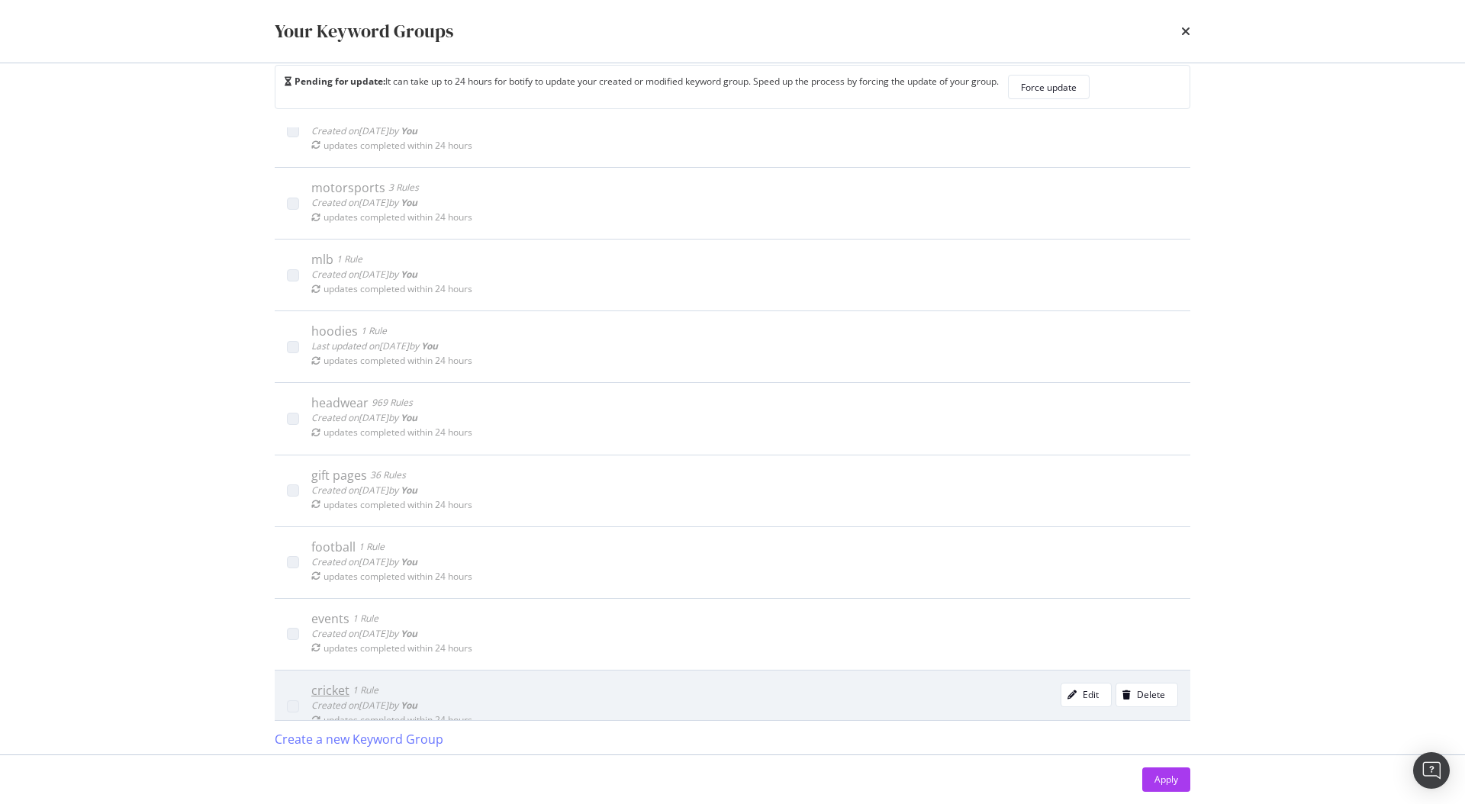
scroll to position [322, 0]
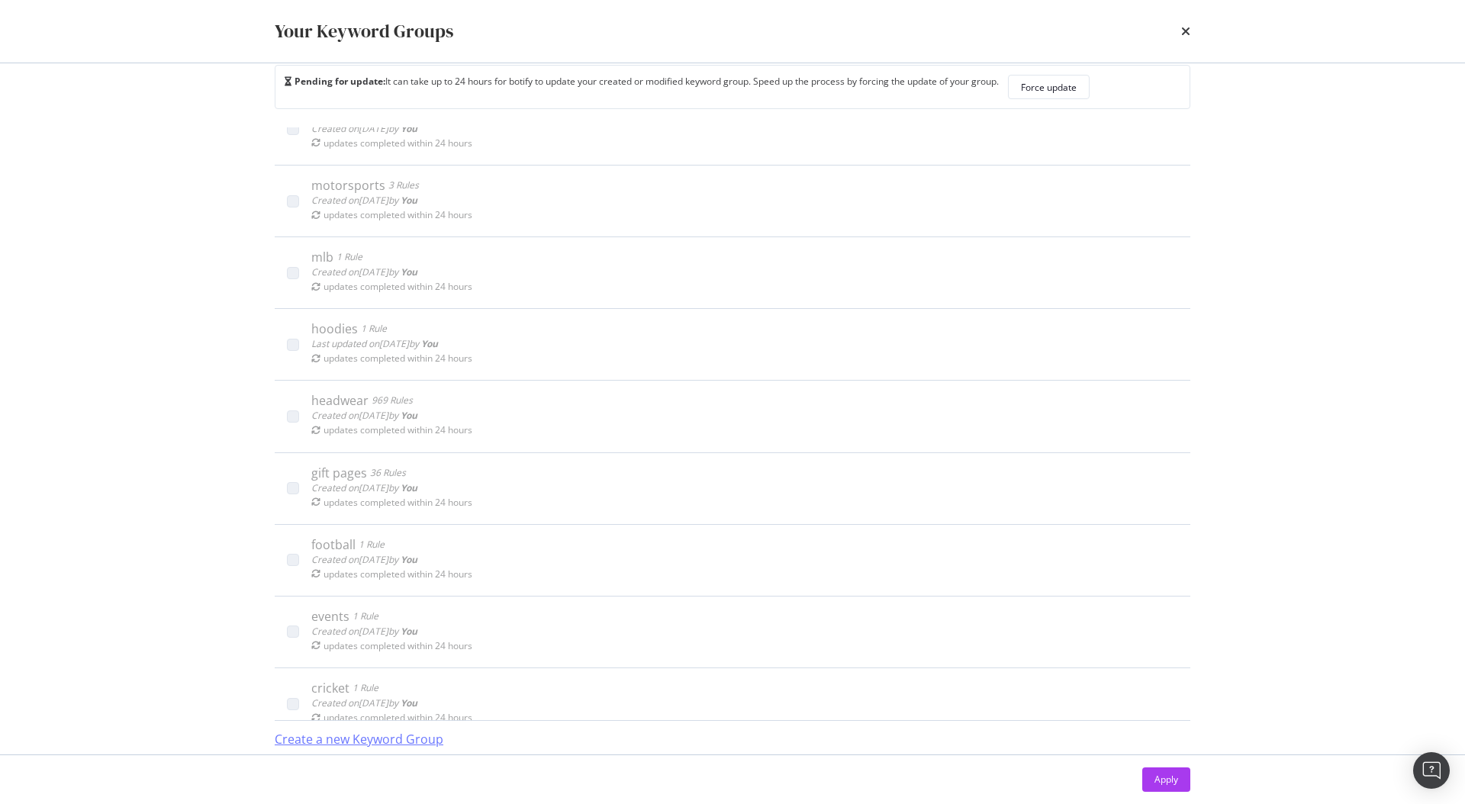
click at [319, 733] on div "Create a new Keyword Group" at bounding box center [359, 740] width 169 height 18
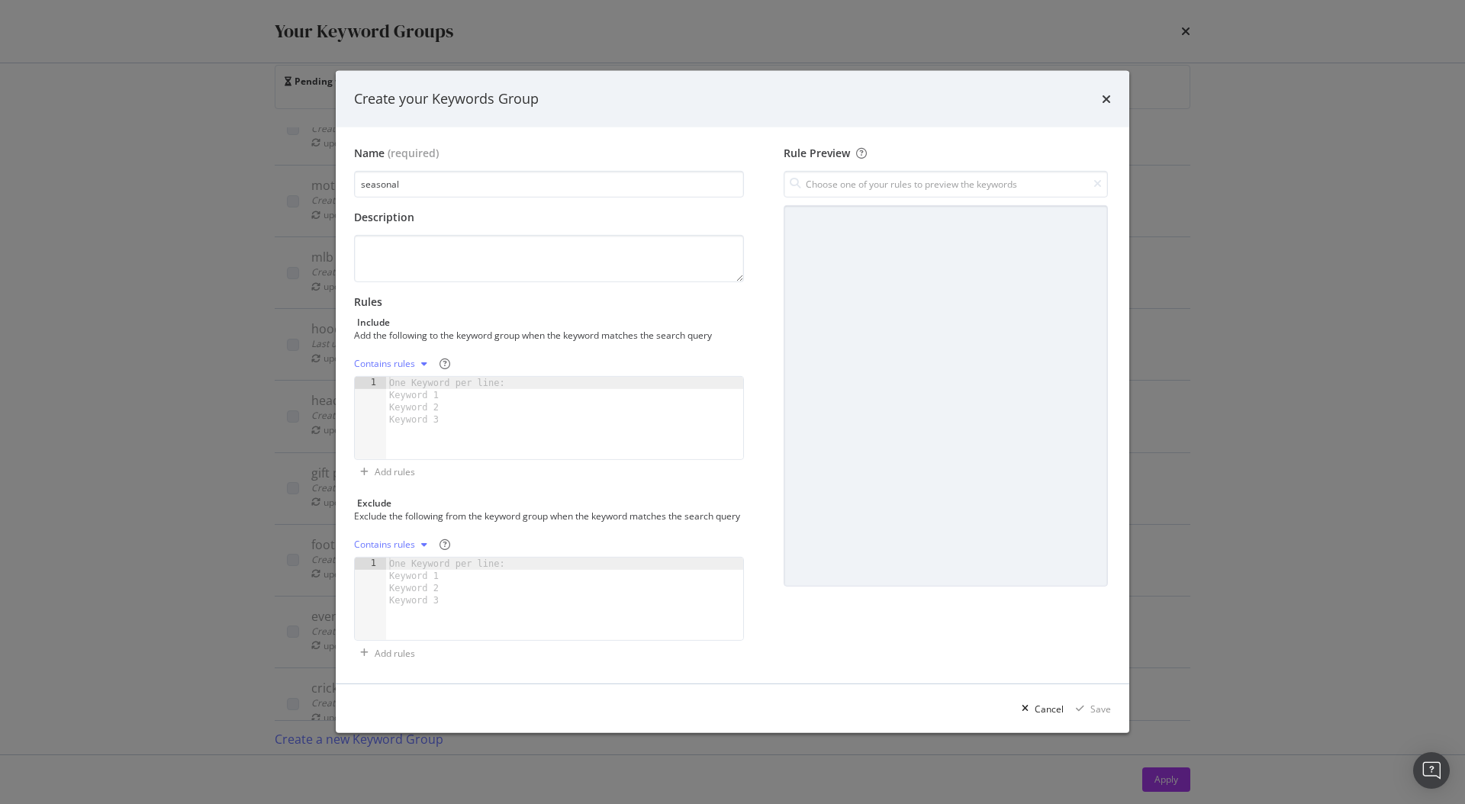
type input "seasonal"
click at [438, 393] on div "One Keyword per line: Keyword 1 Keyword 2 Keyword 3" at bounding box center [449, 401] width 127 height 49
paste textarea "[DATE][DATE] early access"
type textarea "[DATE][DATE] early access"
click at [409, 361] on div "Contains rules" at bounding box center [384, 363] width 61 height 9
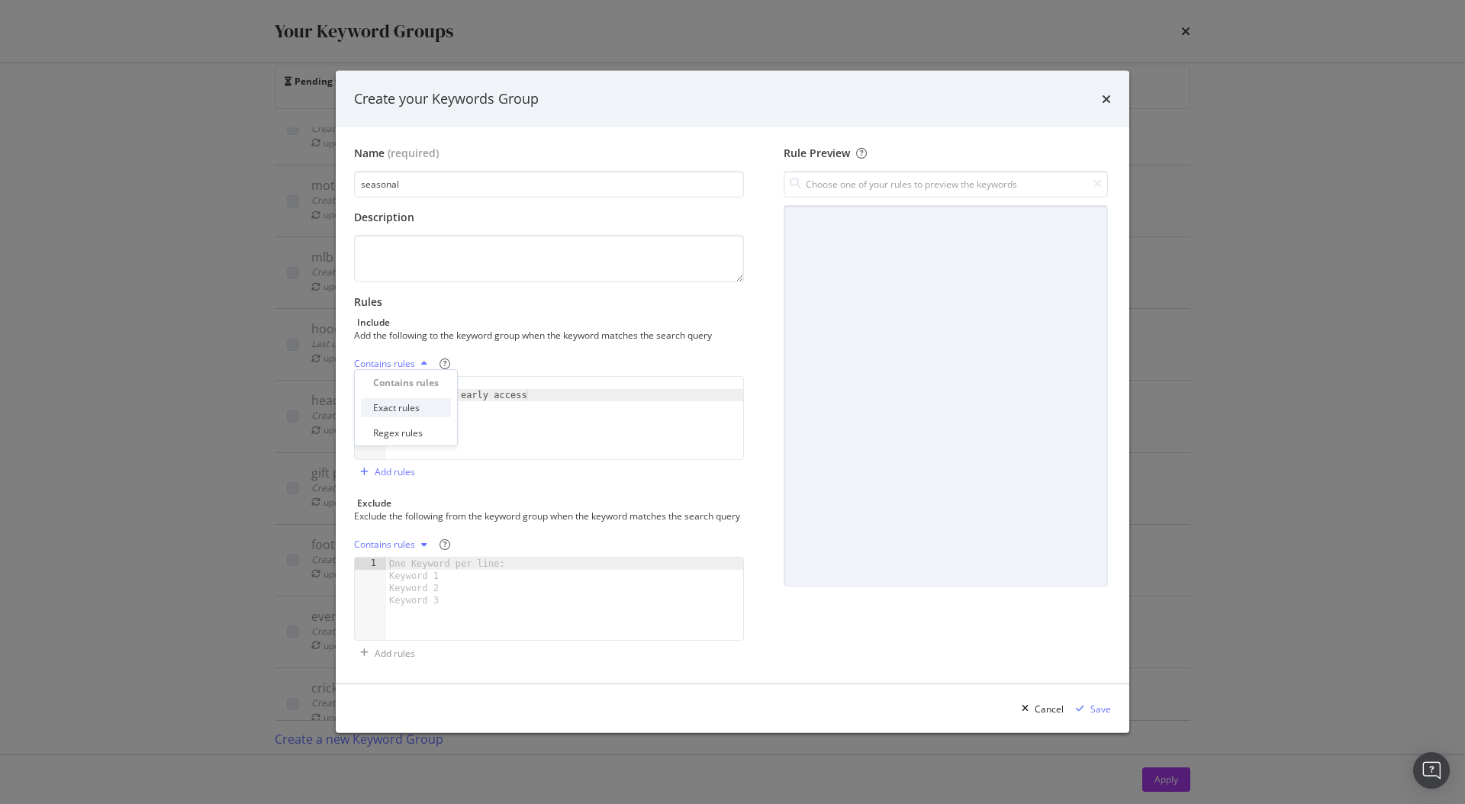
click at [402, 412] on div "Exact rules" at bounding box center [396, 407] width 47 height 13
click at [1095, 715] on div "Save" at bounding box center [1100, 709] width 21 height 13
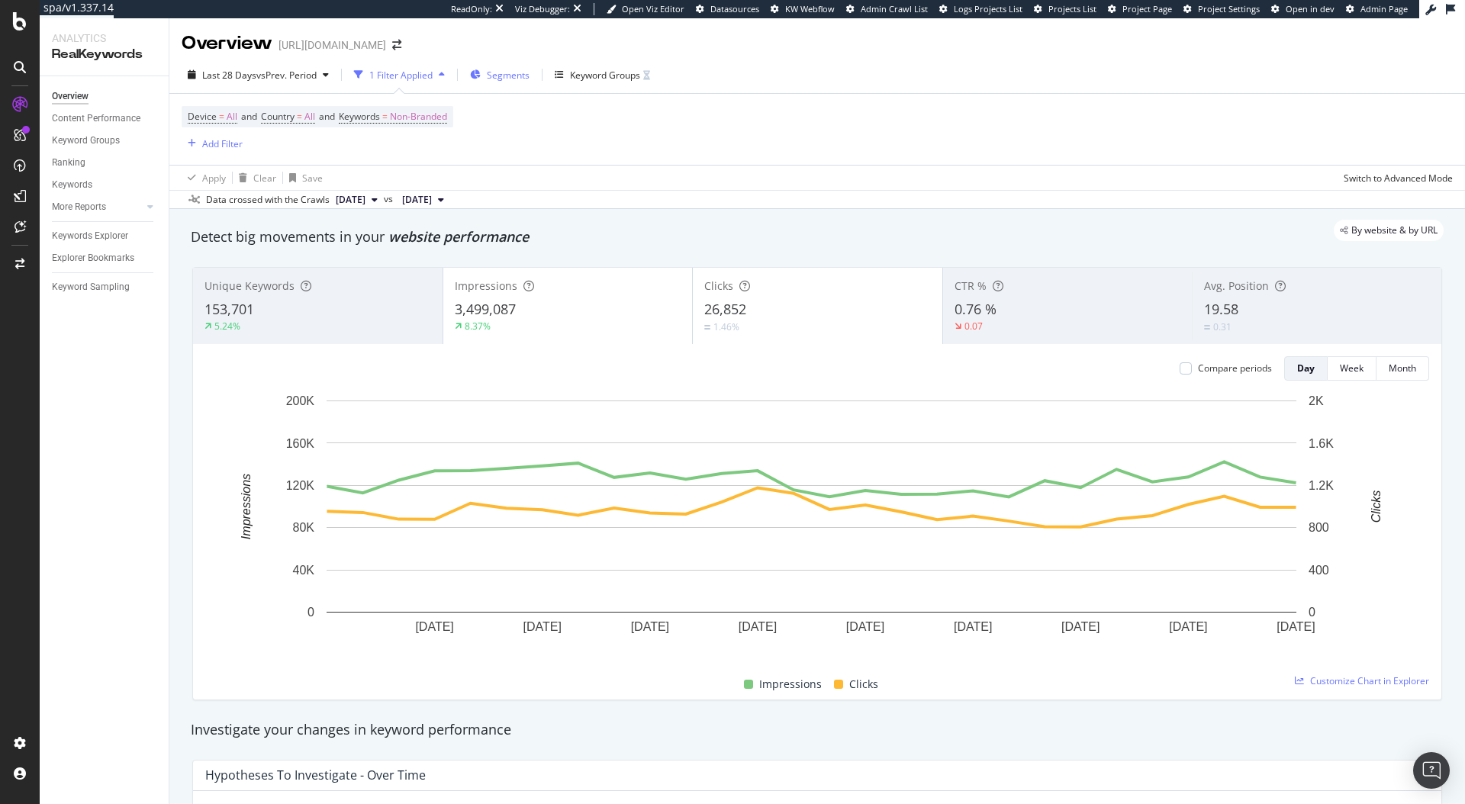
click at [516, 76] on span "Segments" at bounding box center [508, 75] width 43 height 13
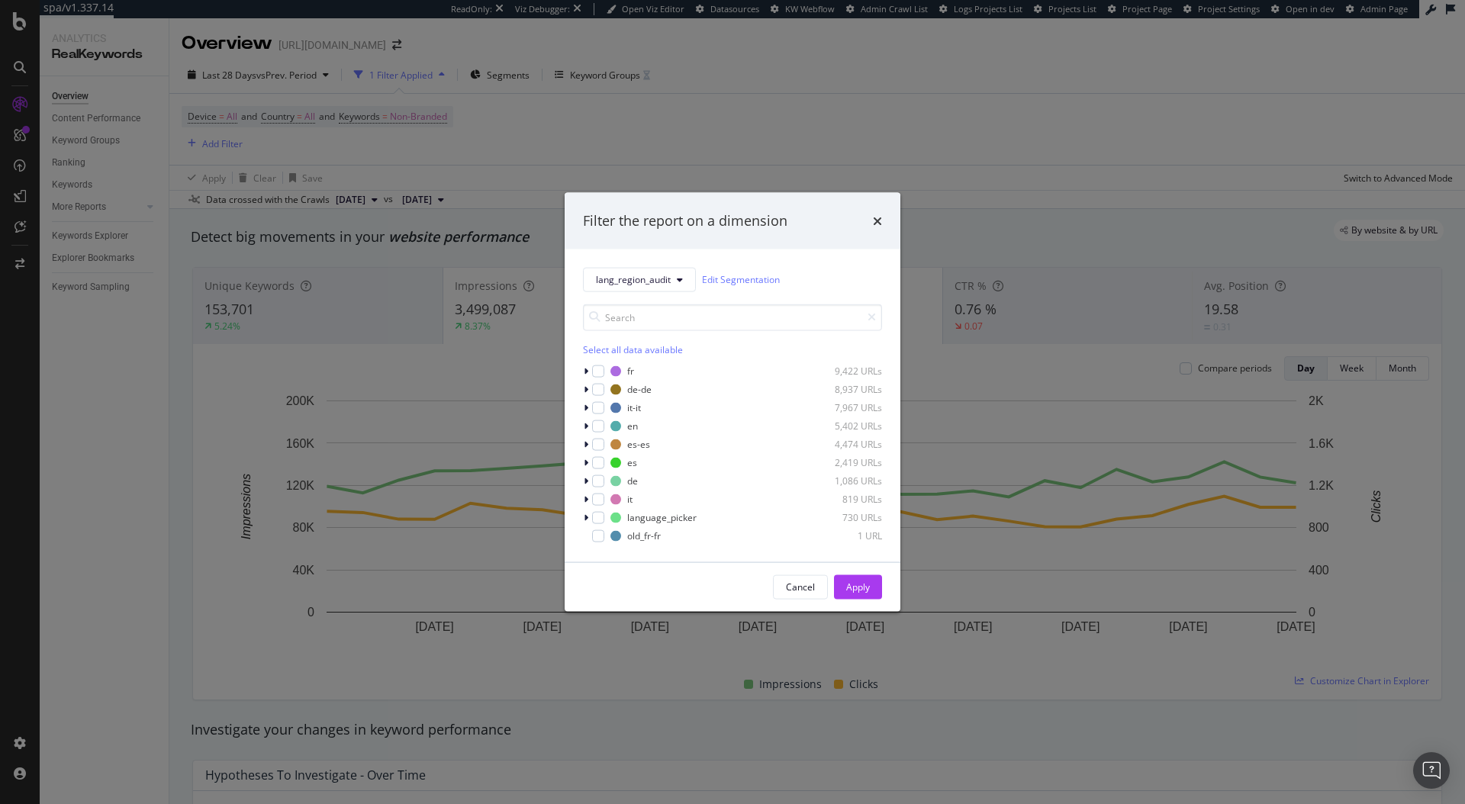
click at [697, 58] on div "Filter the report on a dimension lang_region_audit Edit Segmentation Select all…" at bounding box center [732, 402] width 1465 height 804
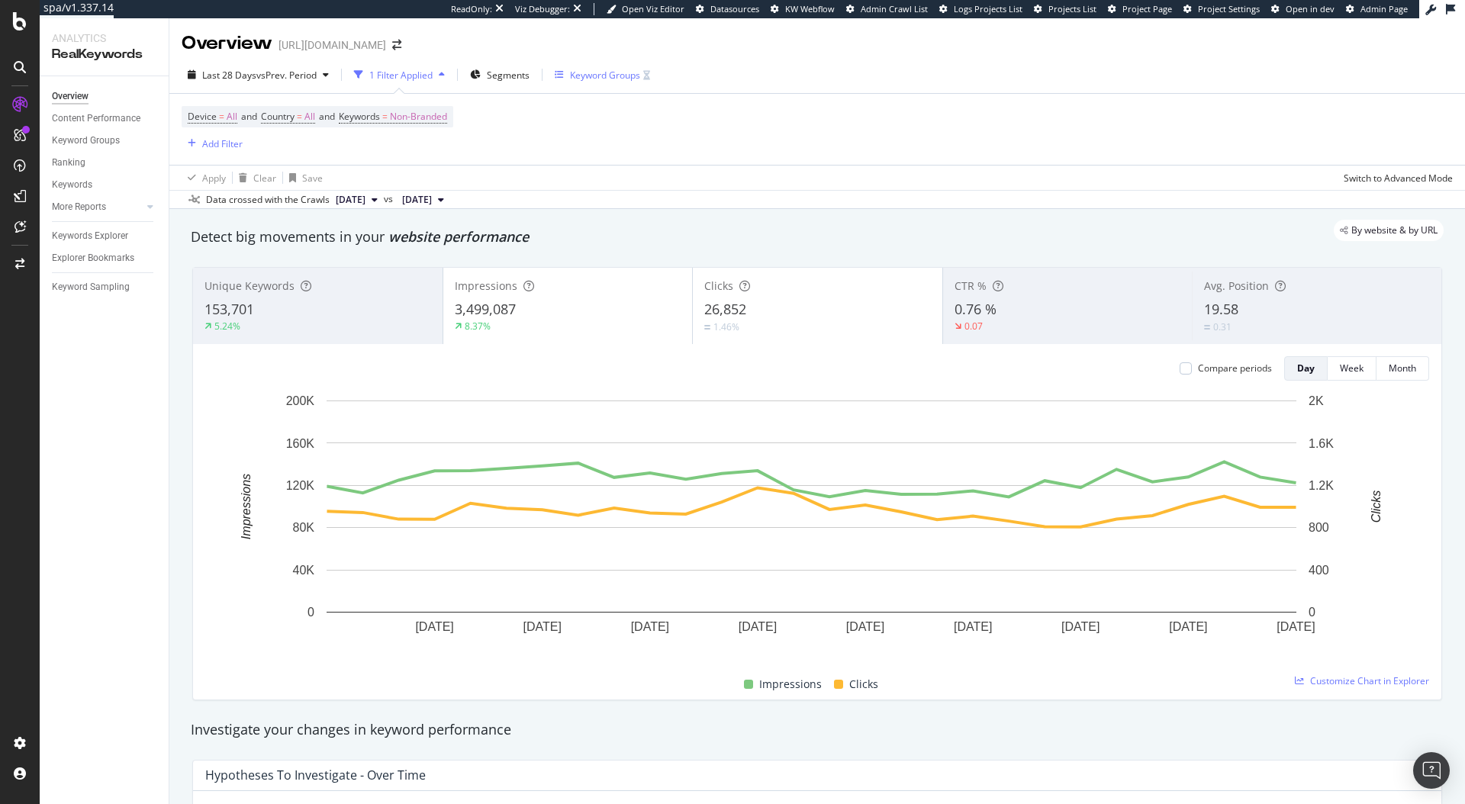
click at [592, 60] on div "Last 28 Days vs Prev. Period 1 Filter Applied Segments Keyword Groups Device = …" at bounding box center [816, 132] width 1295 height 153
click at [592, 75] on div "Keyword Groups" at bounding box center [605, 75] width 70 height 13
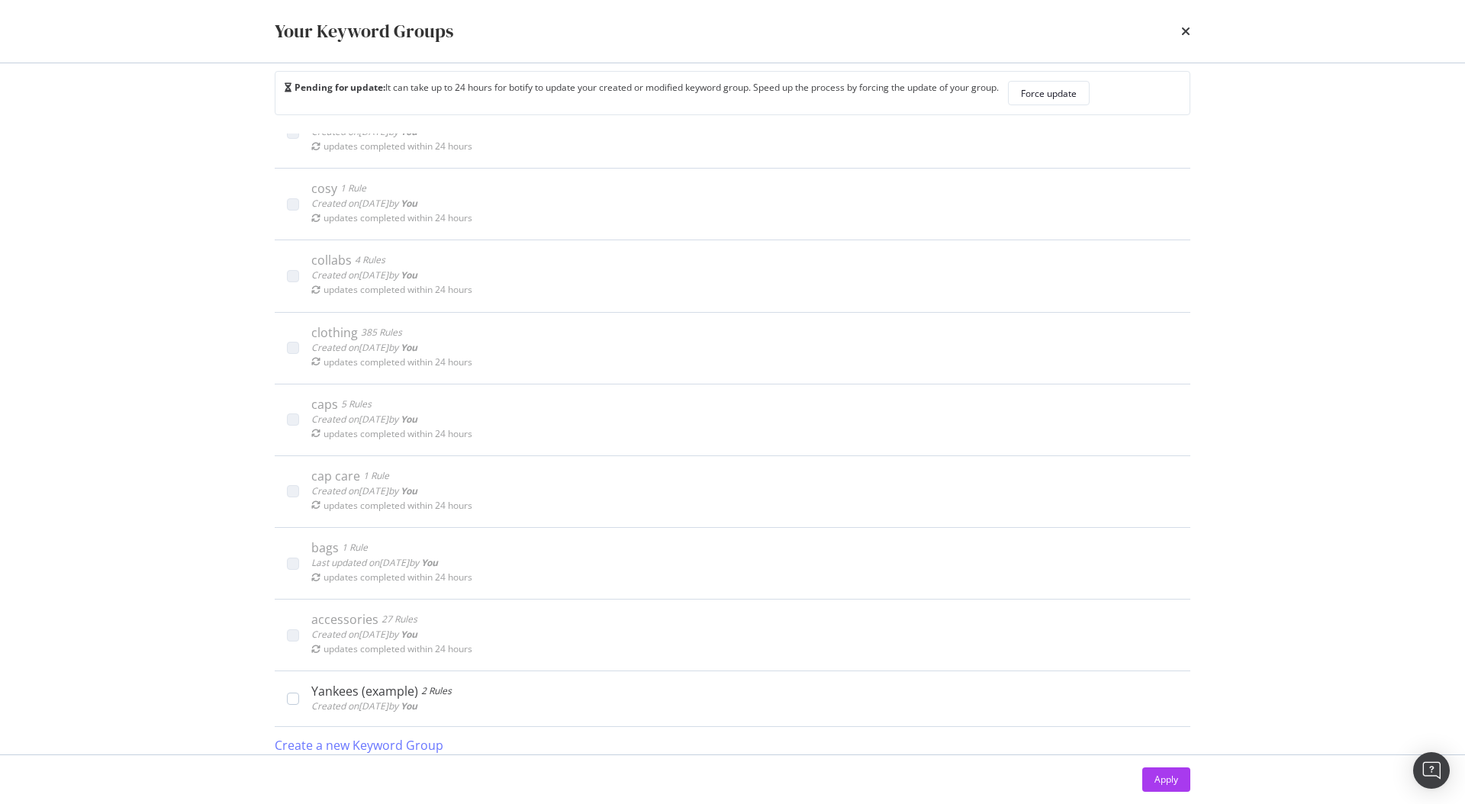
scroll to position [32, 0]
click at [338, 741] on div "Create a new Keyword Group" at bounding box center [359, 737] width 169 height 18
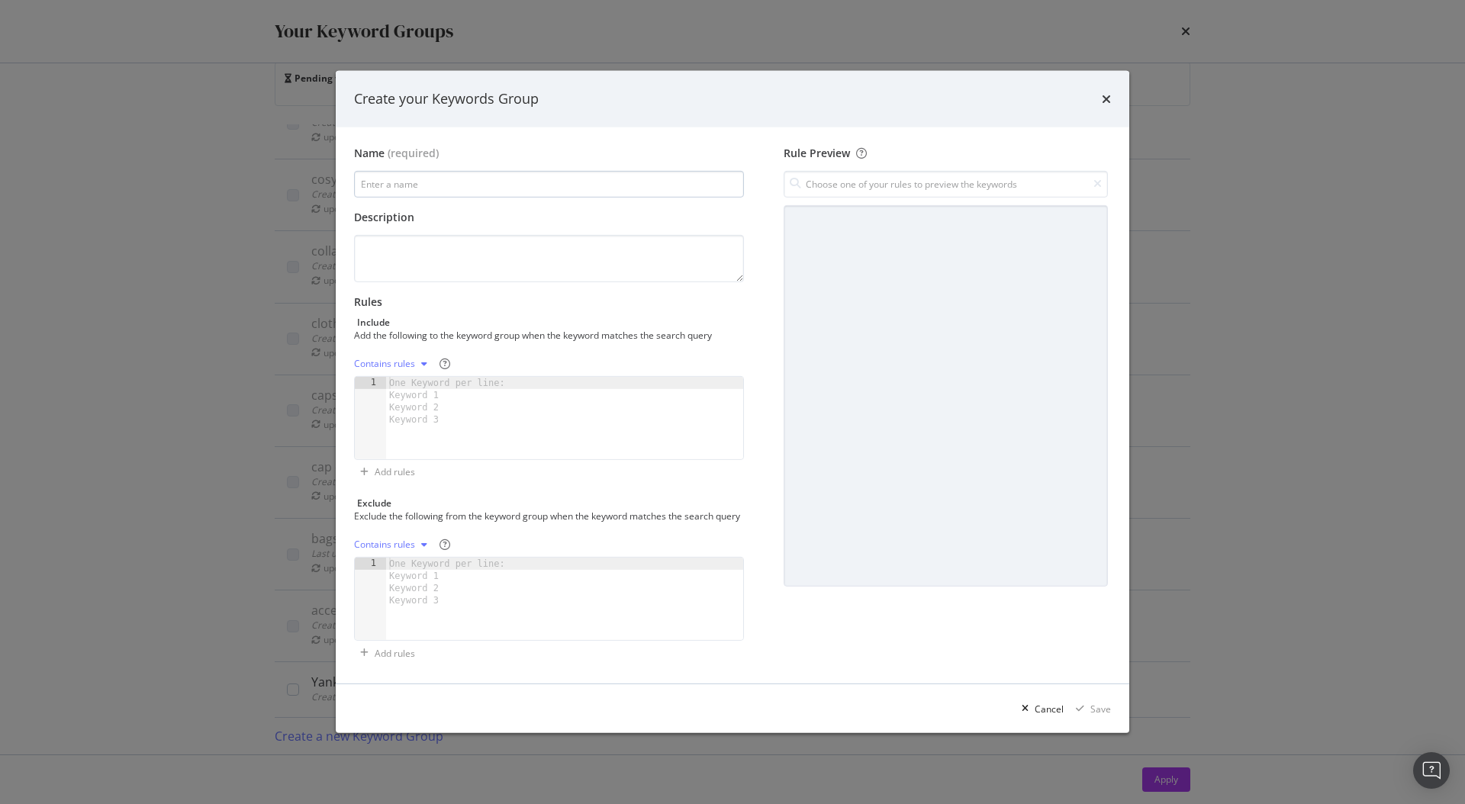
click at [528, 173] on input "modal" at bounding box center [549, 184] width 390 height 27
type input "size chart"
click at [422, 417] on div "One Keyword per line: Keyword 1 Keyword 2 Keyword 3" at bounding box center [449, 401] width 127 height 49
paste textarea "baseball cap size chart"
type textarea "baseball cap size chart"
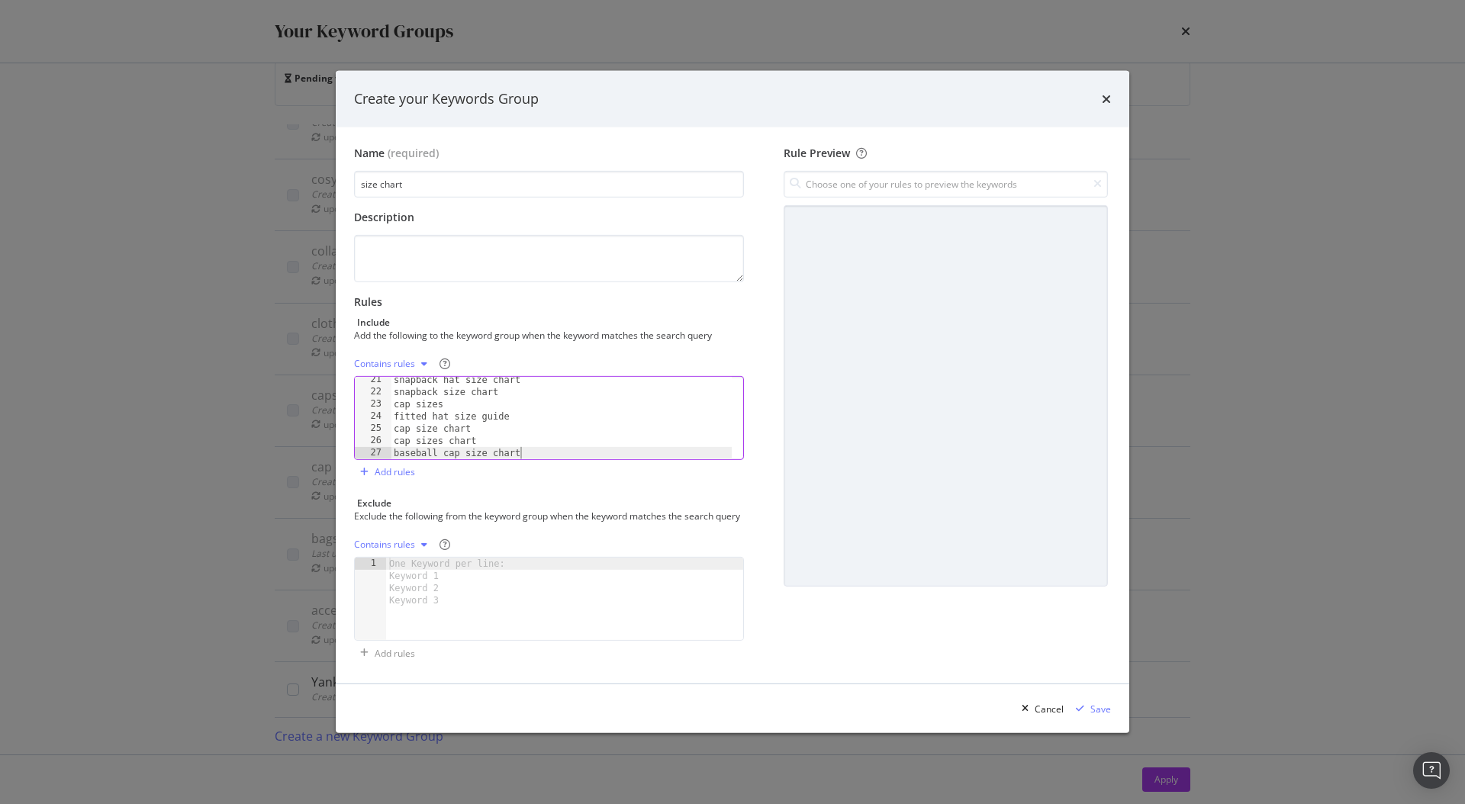
scroll to position [247, 0]
click at [401, 365] on div "Contains rules" at bounding box center [393, 363] width 79 height 23
click at [404, 413] on div "Exact rules" at bounding box center [396, 407] width 47 height 13
click at [1095, 716] on div "Save" at bounding box center [1100, 709] width 21 height 13
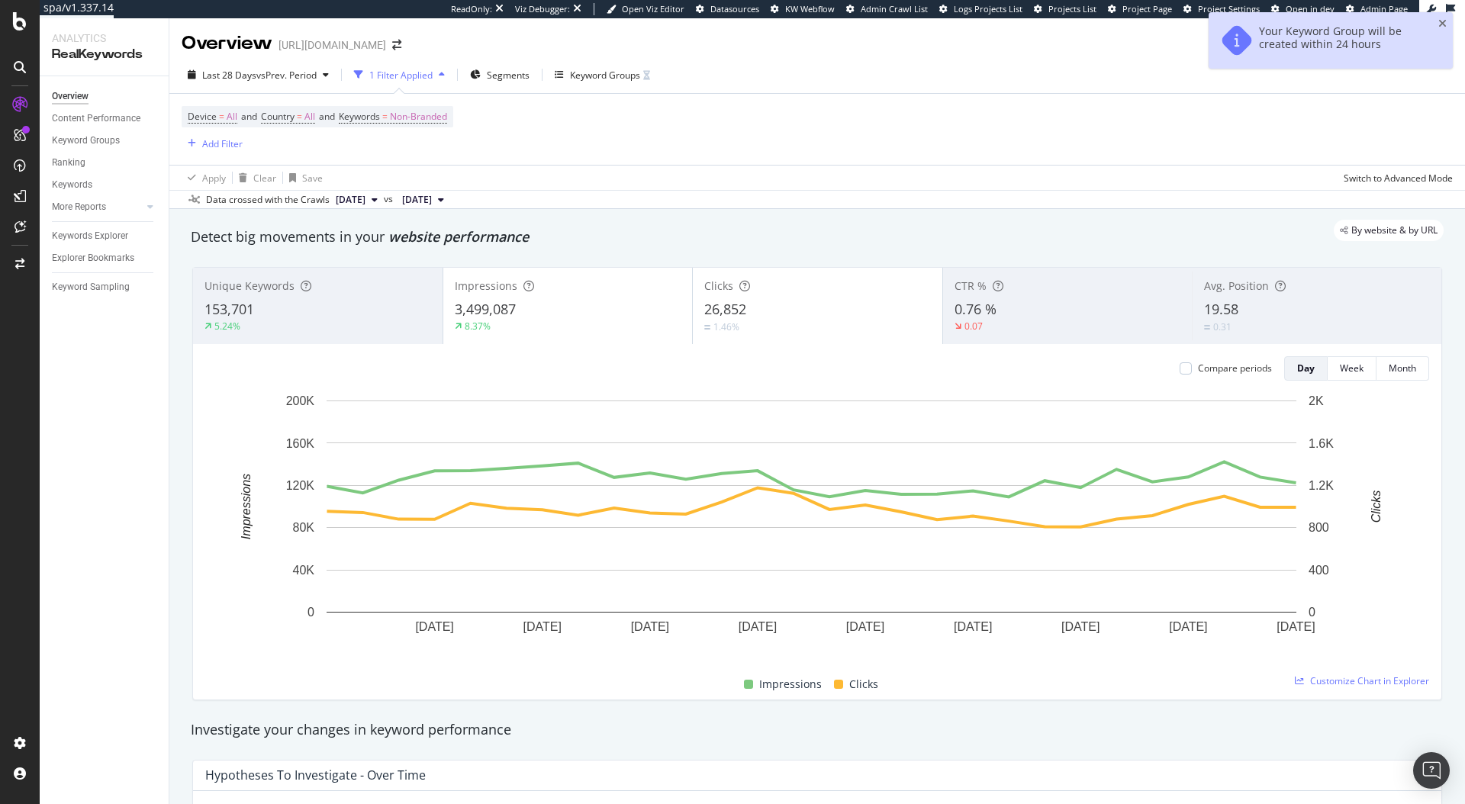
click at [841, 99] on div "Device = All and Country = All and Keywords = Non-Branded Add Filter" at bounding box center [817, 129] width 1271 height 71
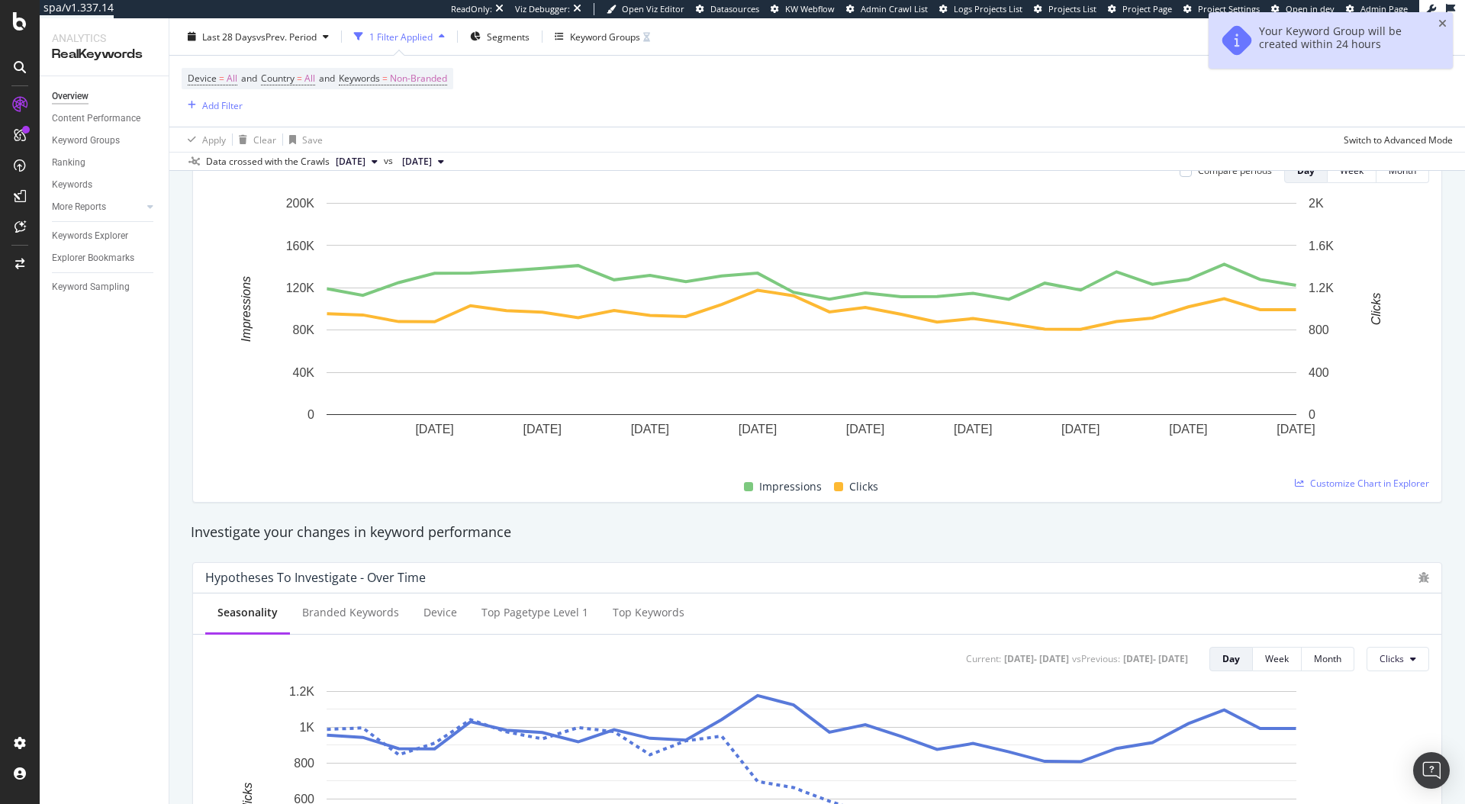
scroll to position [0, 0]
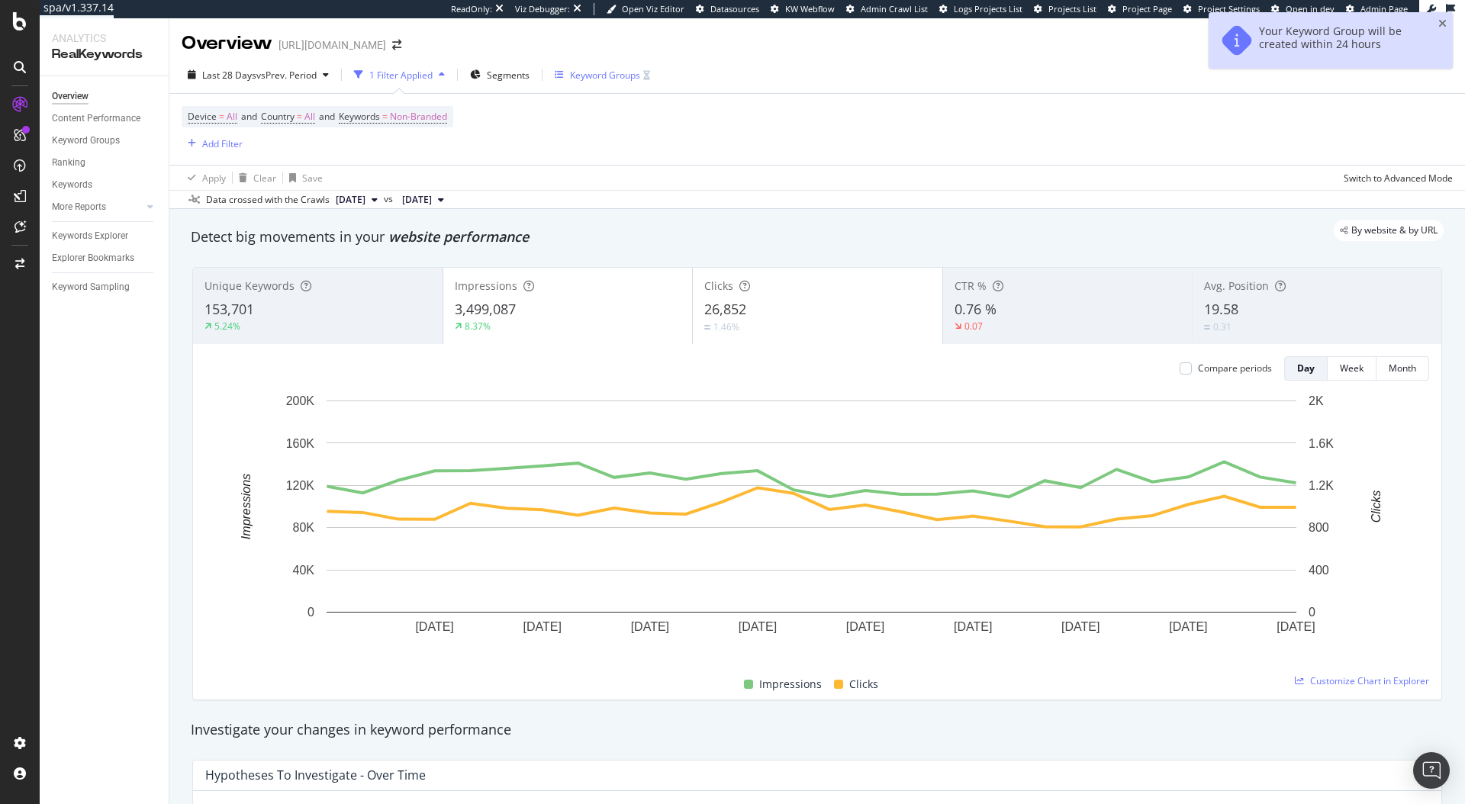
click at [607, 85] on div "Keyword Groups" at bounding box center [602, 74] width 95 height 23
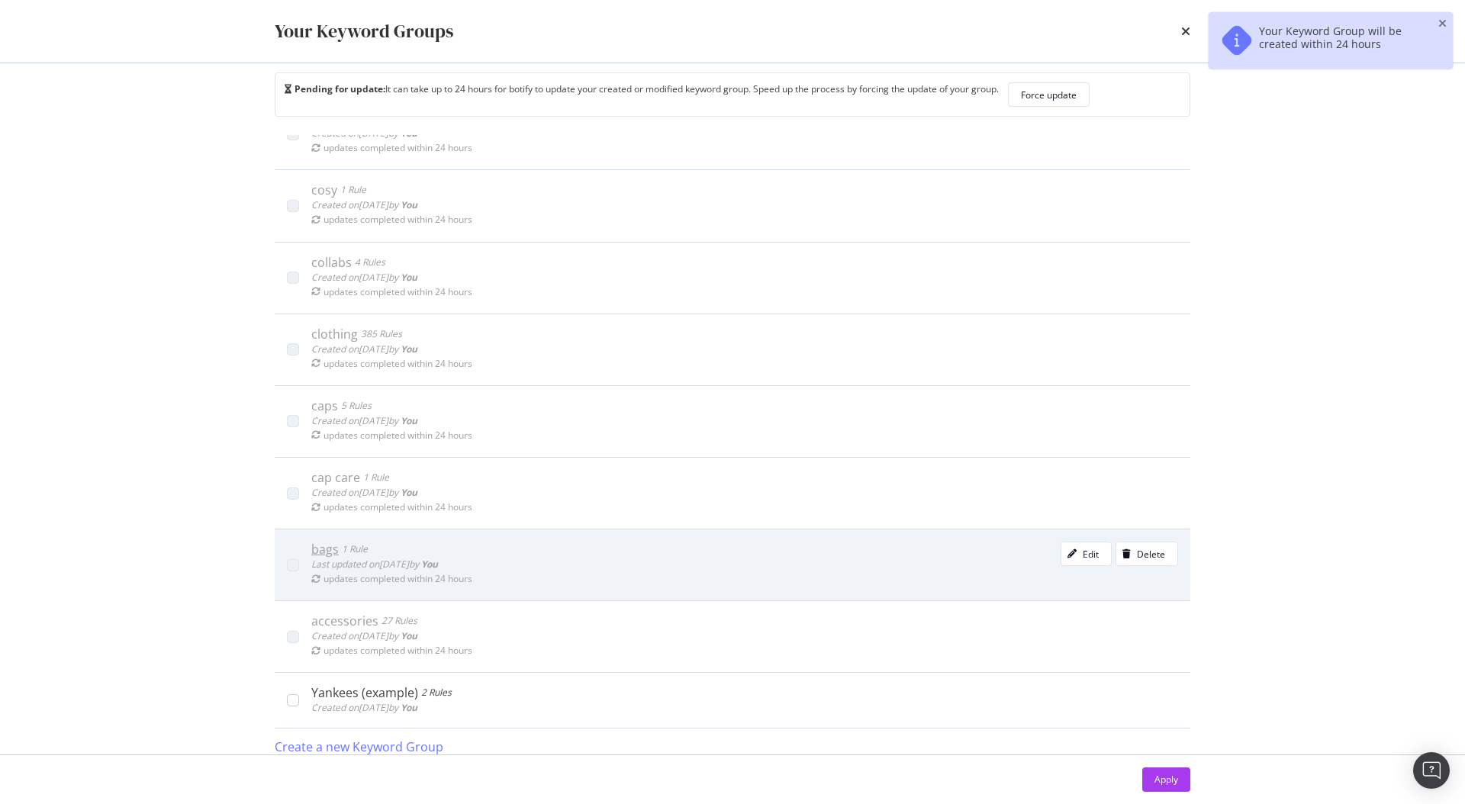
scroll to position [32, 0]
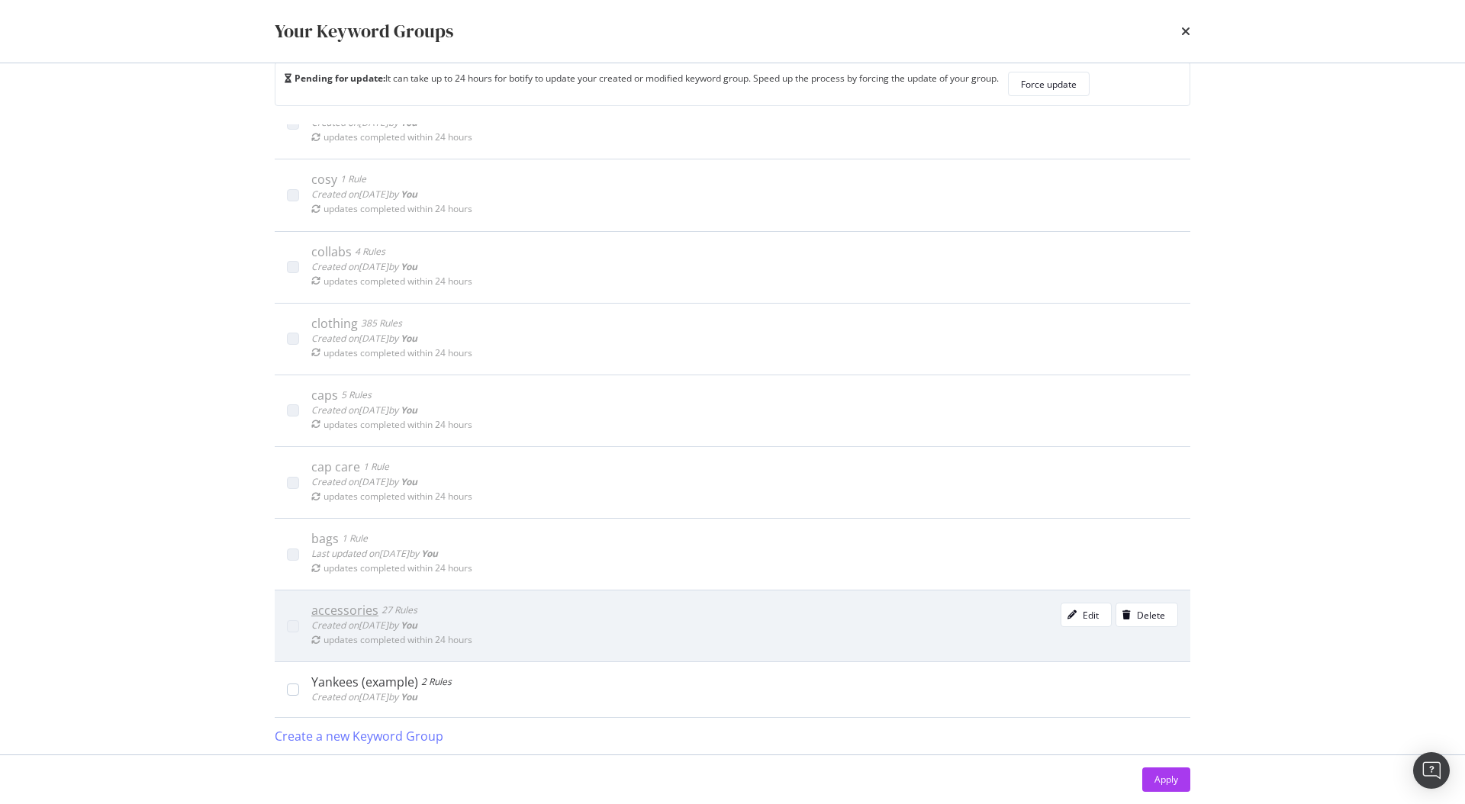
click at [329, 610] on div "accessories" at bounding box center [344, 610] width 67 height 15
click at [1082, 612] on div "Edit" at bounding box center [1090, 615] width 16 height 13
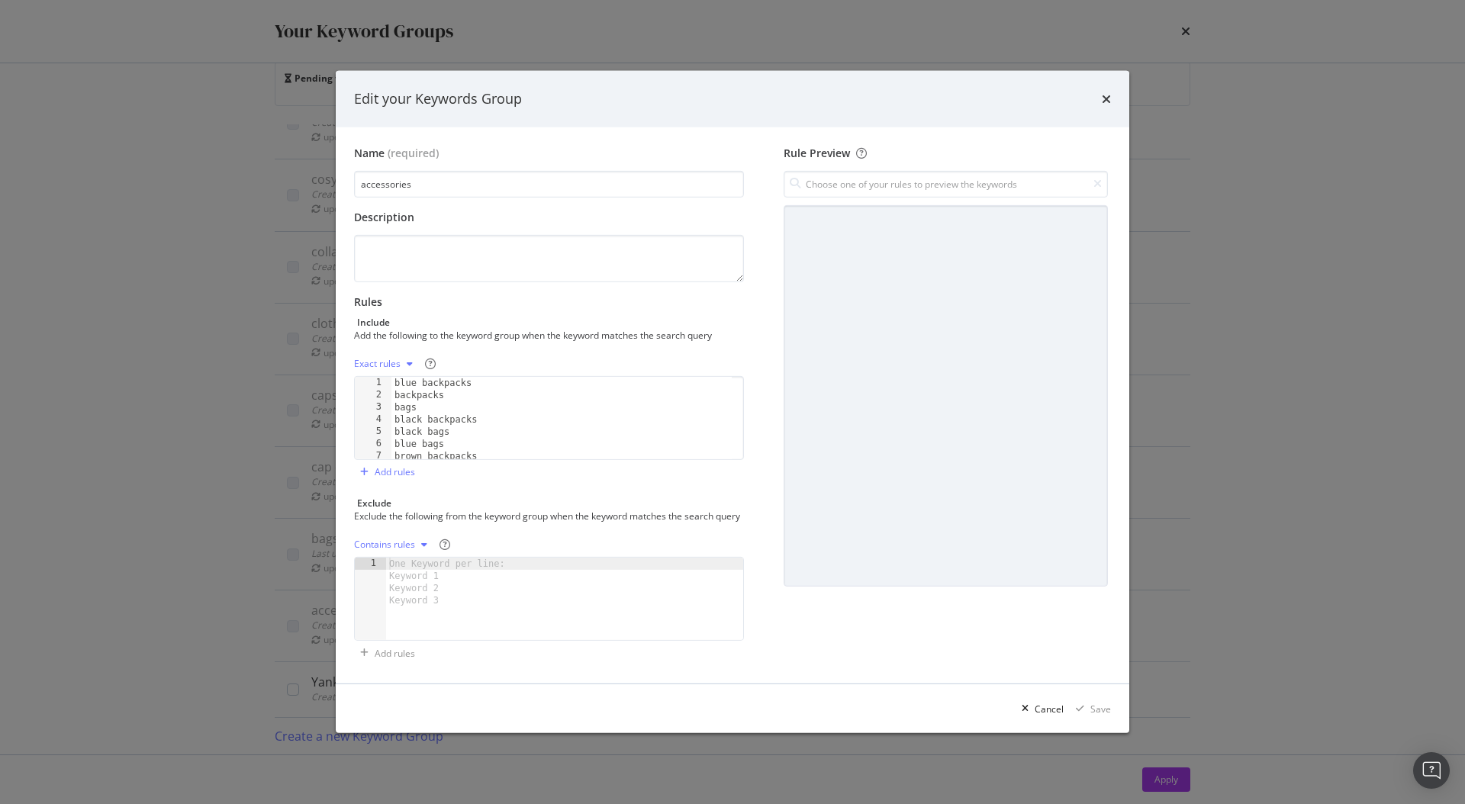
scroll to position [175, 0]
click at [1057, 715] on div "Cancel" at bounding box center [1048, 709] width 29 height 13
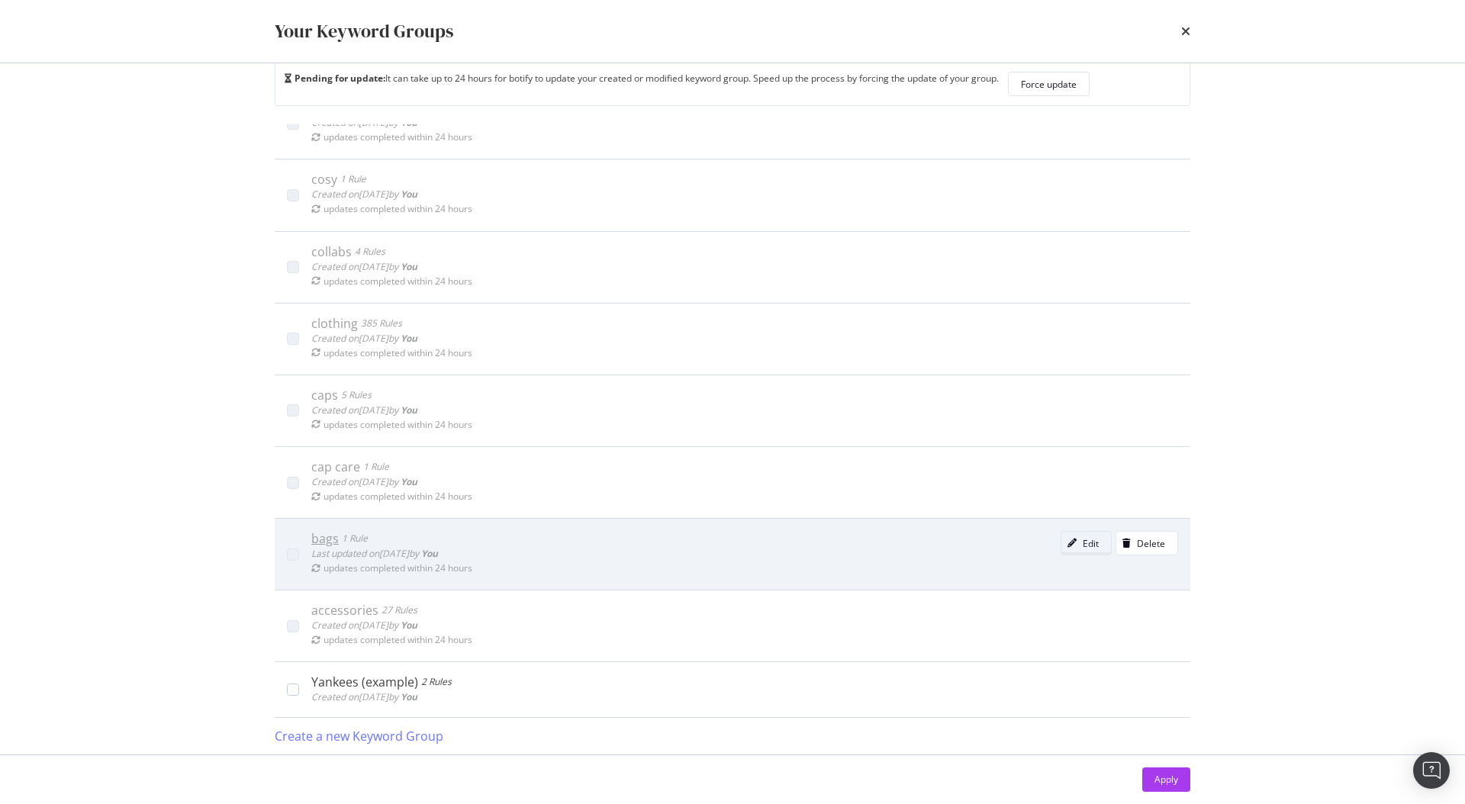
click at [1061, 551] on div "Edit" at bounding box center [1079, 542] width 37 height 21
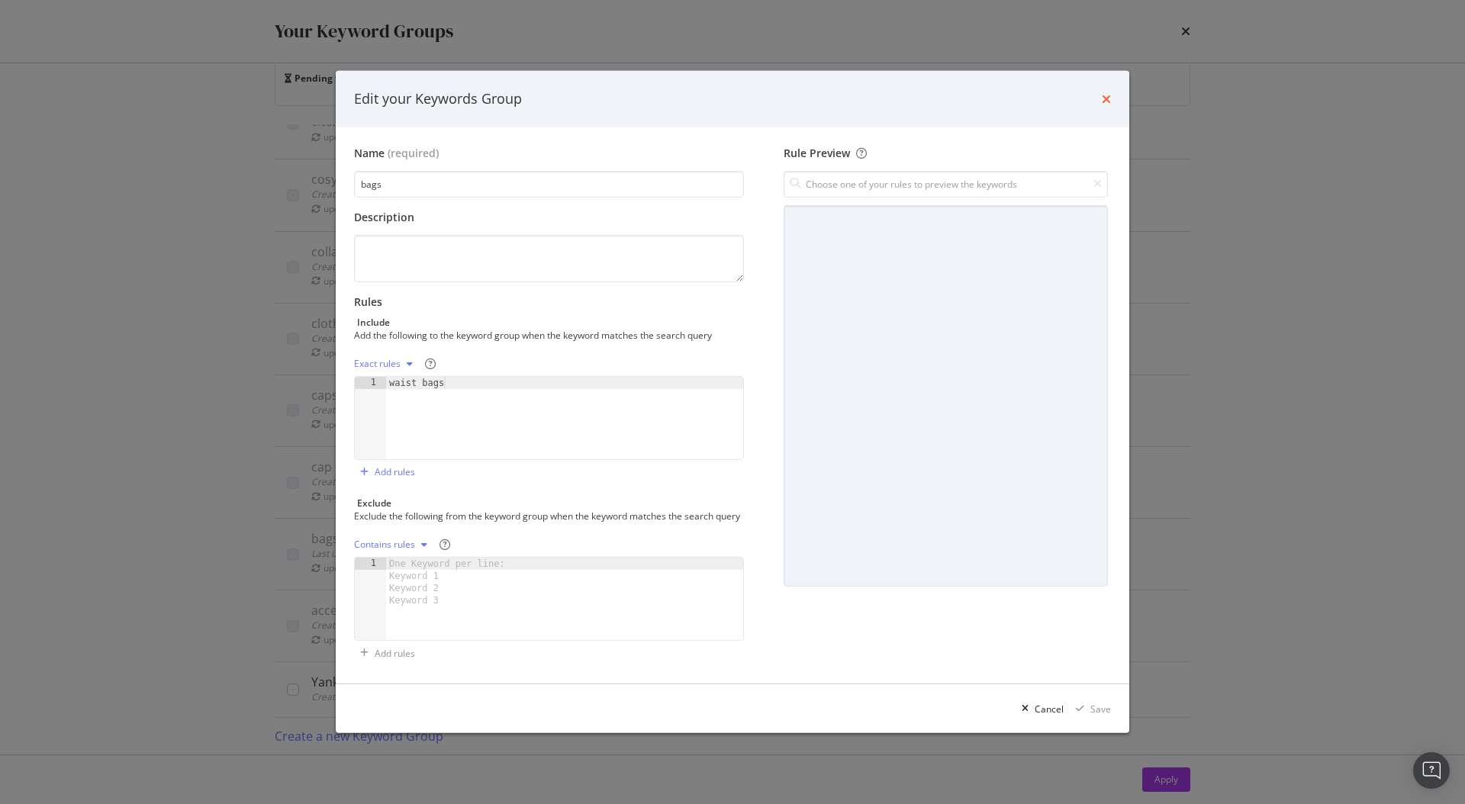
click at [1106, 93] on icon "times" at bounding box center [1106, 99] width 9 height 12
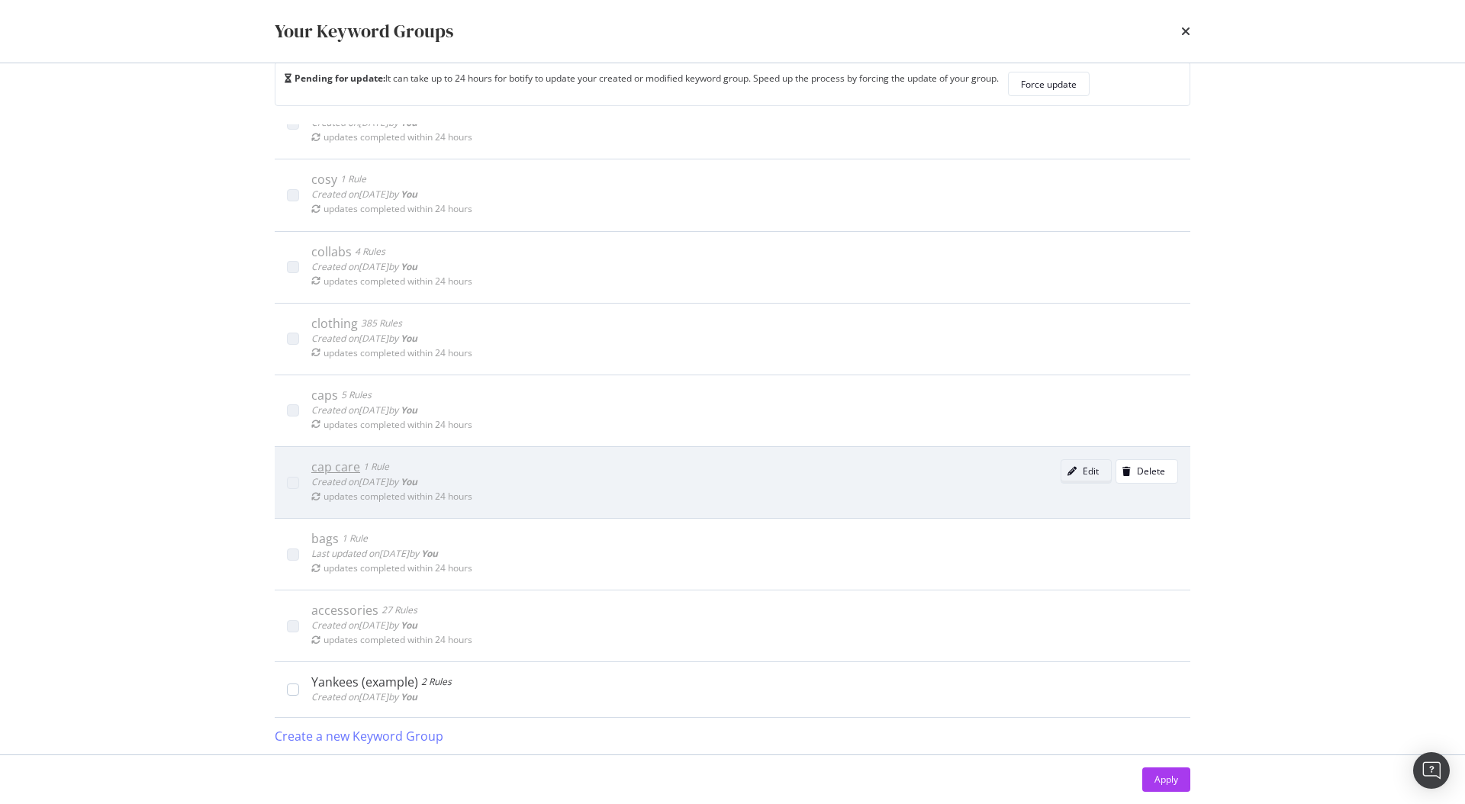
click at [1060, 459] on button "Edit" at bounding box center [1085, 471] width 51 height 24
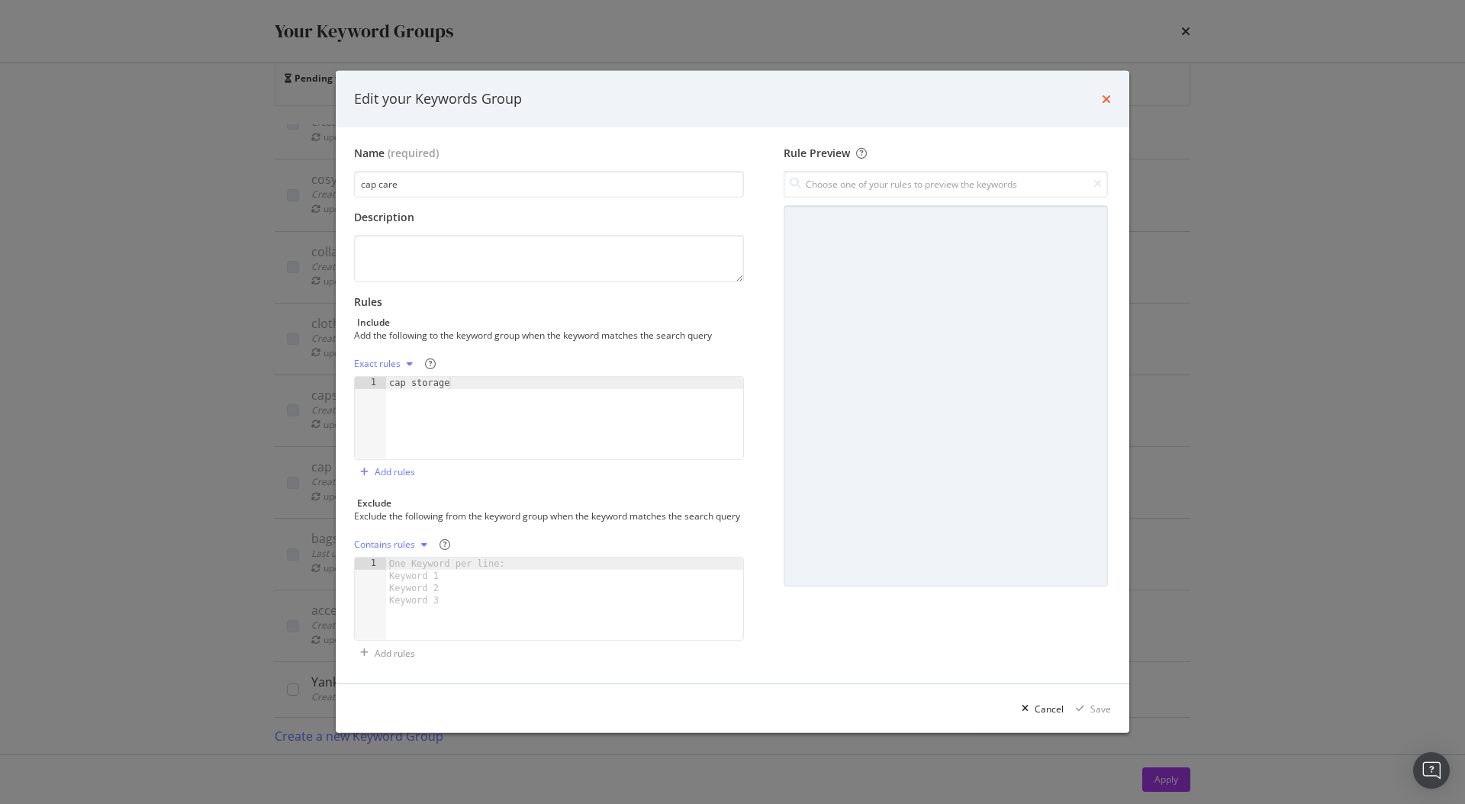
click at [1104, 93] on icon "times" at bounding box center [1106, 99] width 9 height 12
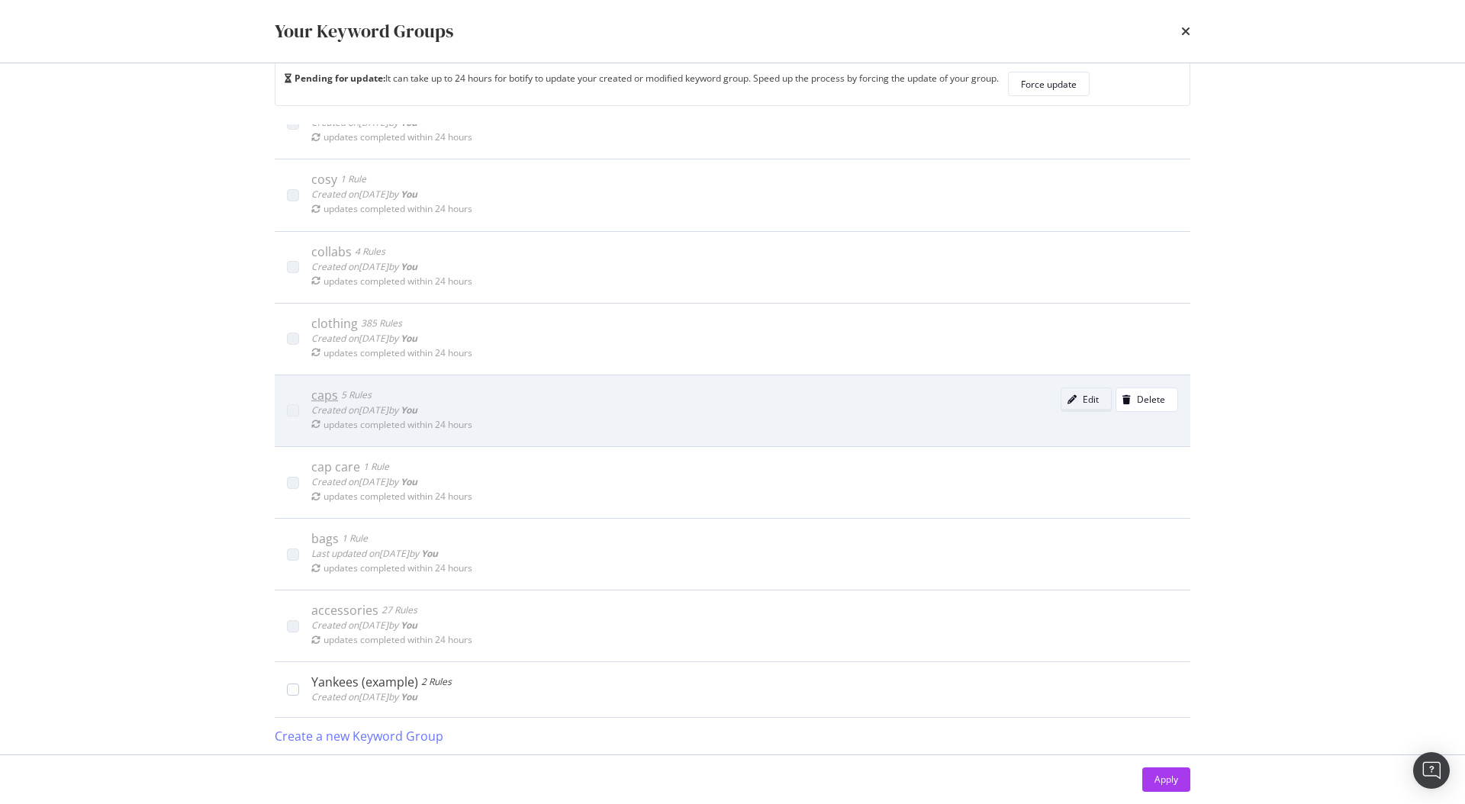
click at [1061, 398] on div "modal" at bounding box center [1071, 399] width 21 height 9
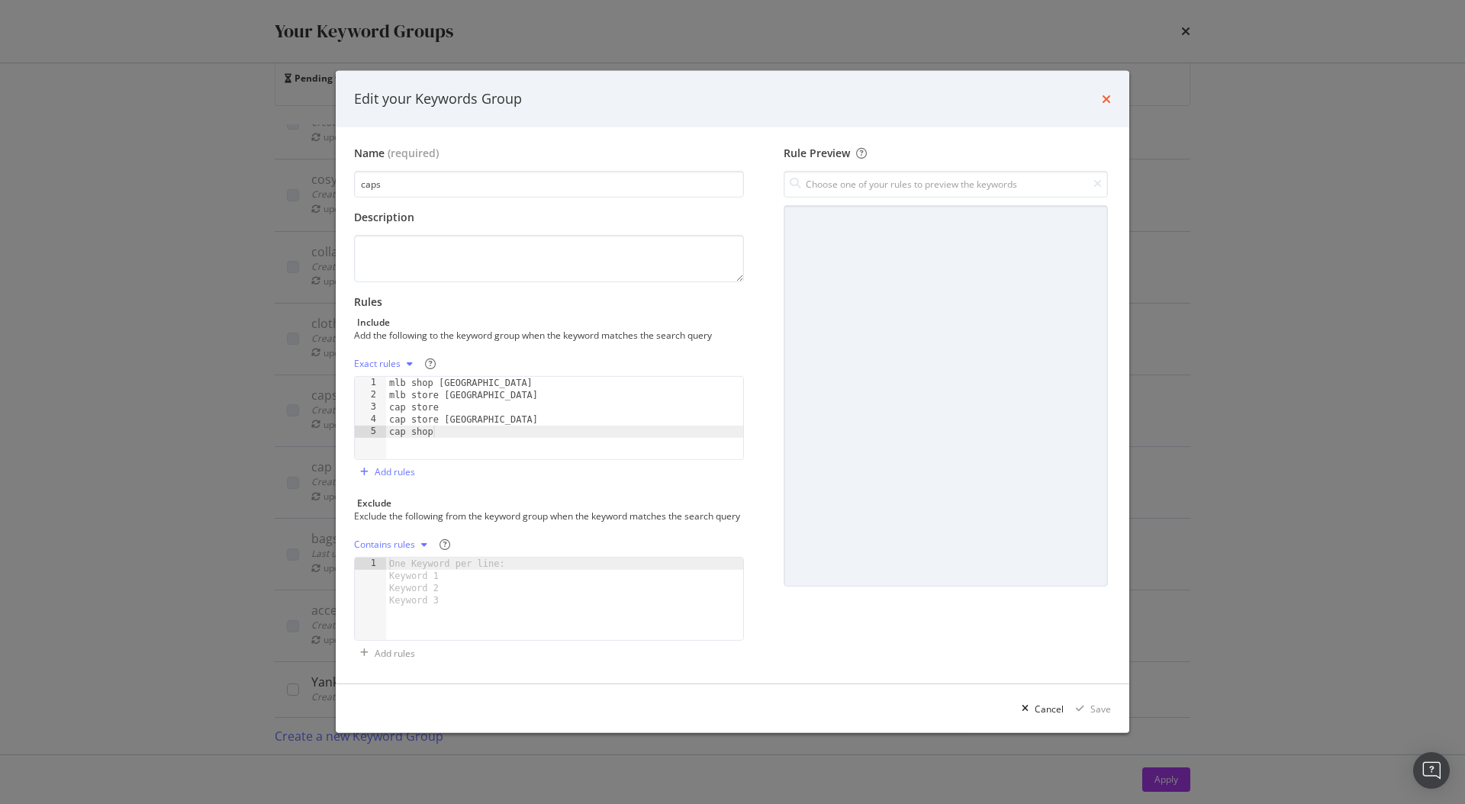
click at [1104, 93] on icon "times" at bounding box center [1106, 99] width 9 height 12
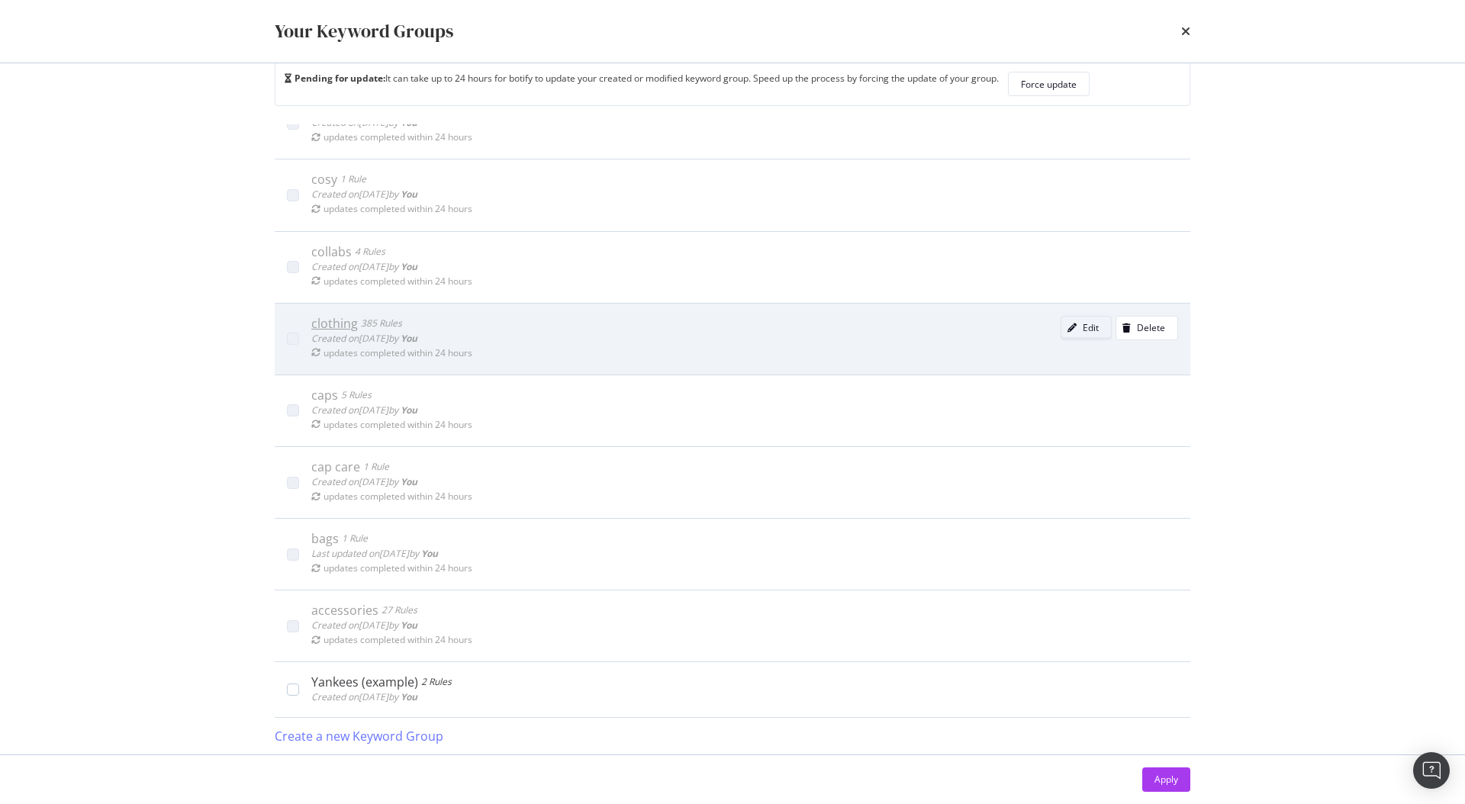
click at [1067, 323] on icon "modal" at bounding box center [1071, 327] width 9 height 9
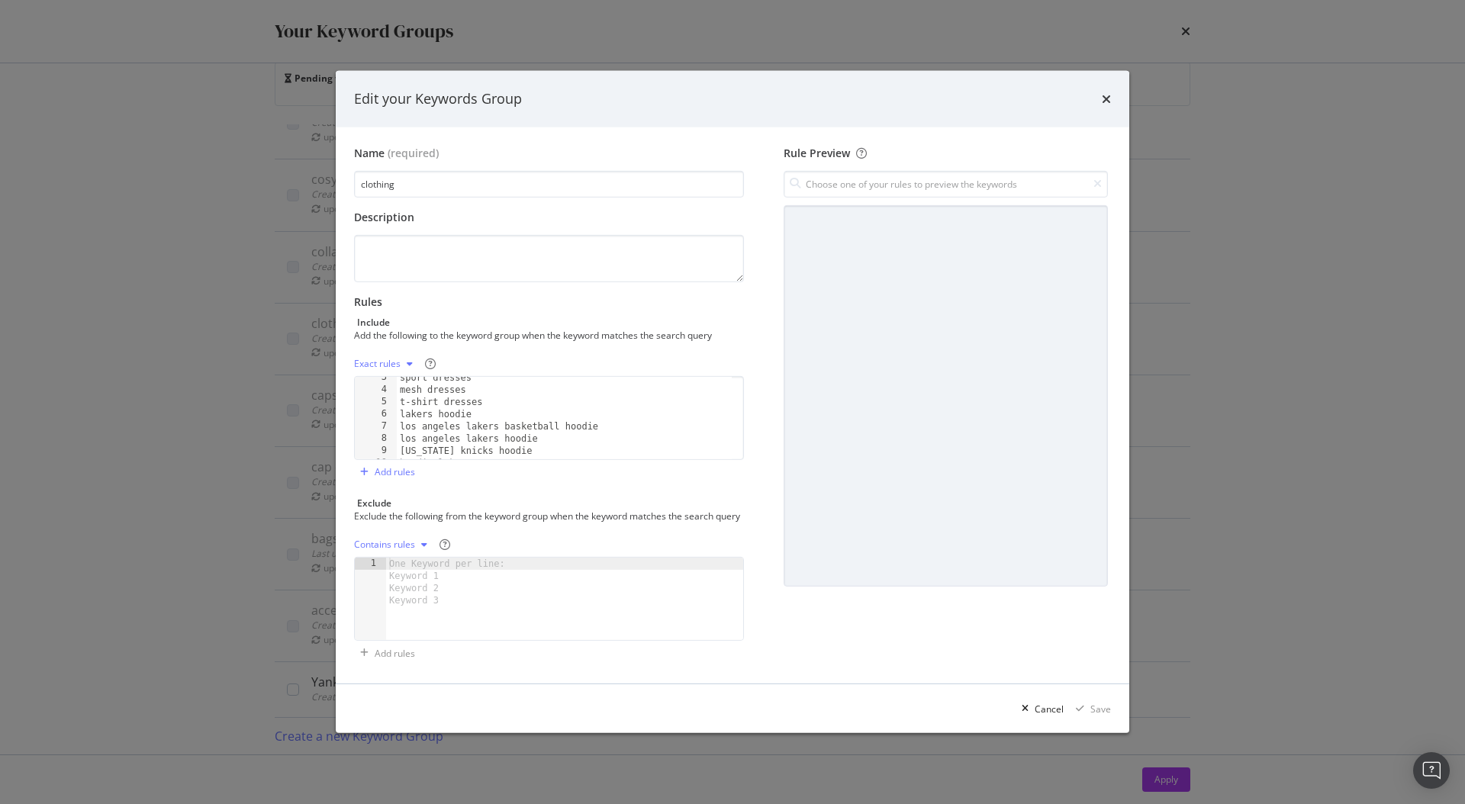
scroll to position [30, 0]
click at [1111, 88] on div "Edit your Keywords Group" at bounding box center [732, 99] width 793 height 56
click at [1105, 93] on icon "times" at bounding box center [1106, 99] width 9 height 12
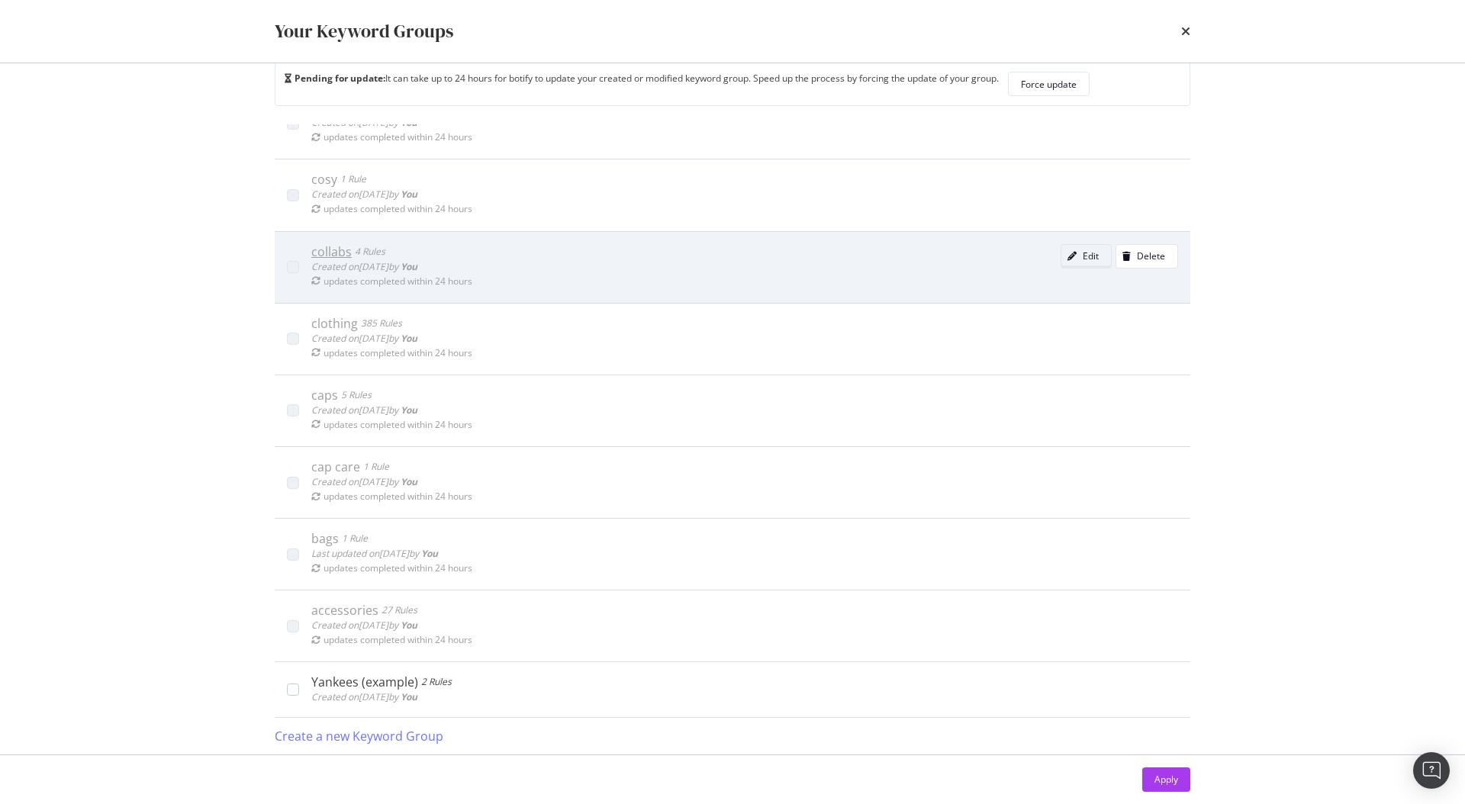
click at [1082, 259] on div "Edit" at bounding box center [1090, 255] width 16 height 13
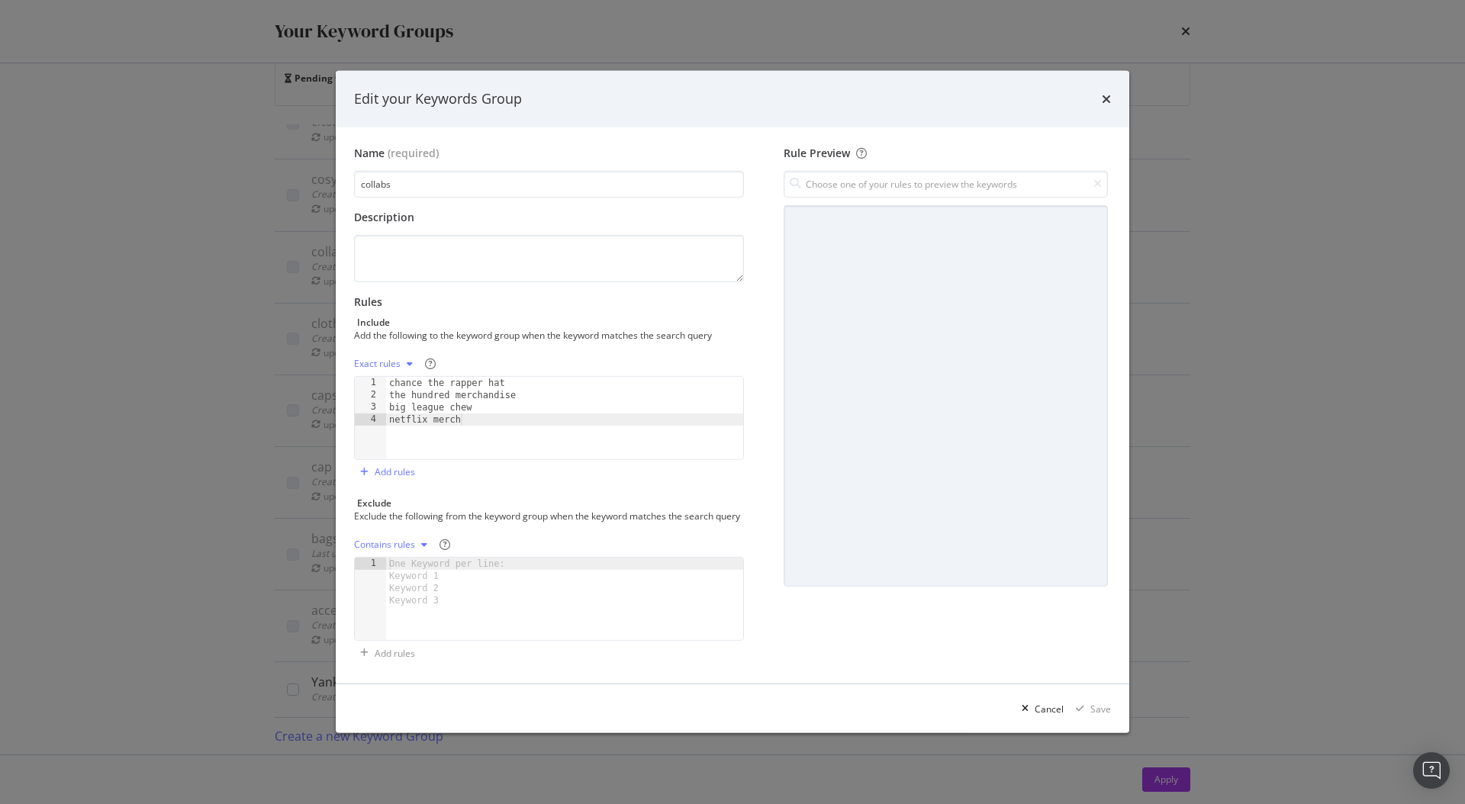
type textarea "big league chew"
click at [531, 395] on div "chance the rapper hat the hundred merchandise big league chew netflix merch" at bounding box center [564, 430] width 357 height 107
click at [1105, 95] on icon "times" at bounding box center [1106, 99] width 9 height 12
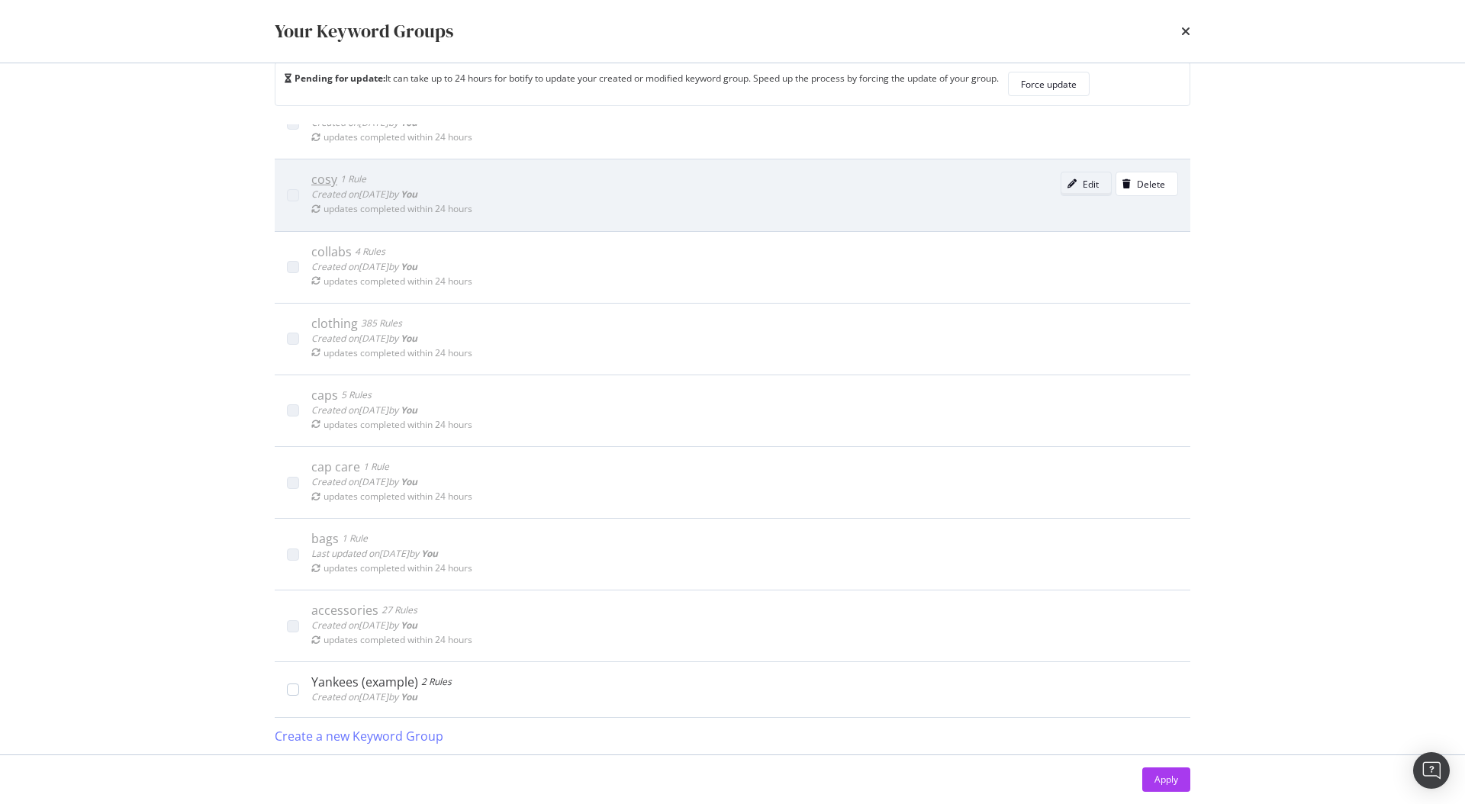
click at [1082, 185] on div "Edit" at bounding box center [1090, 184] width 16 height 13
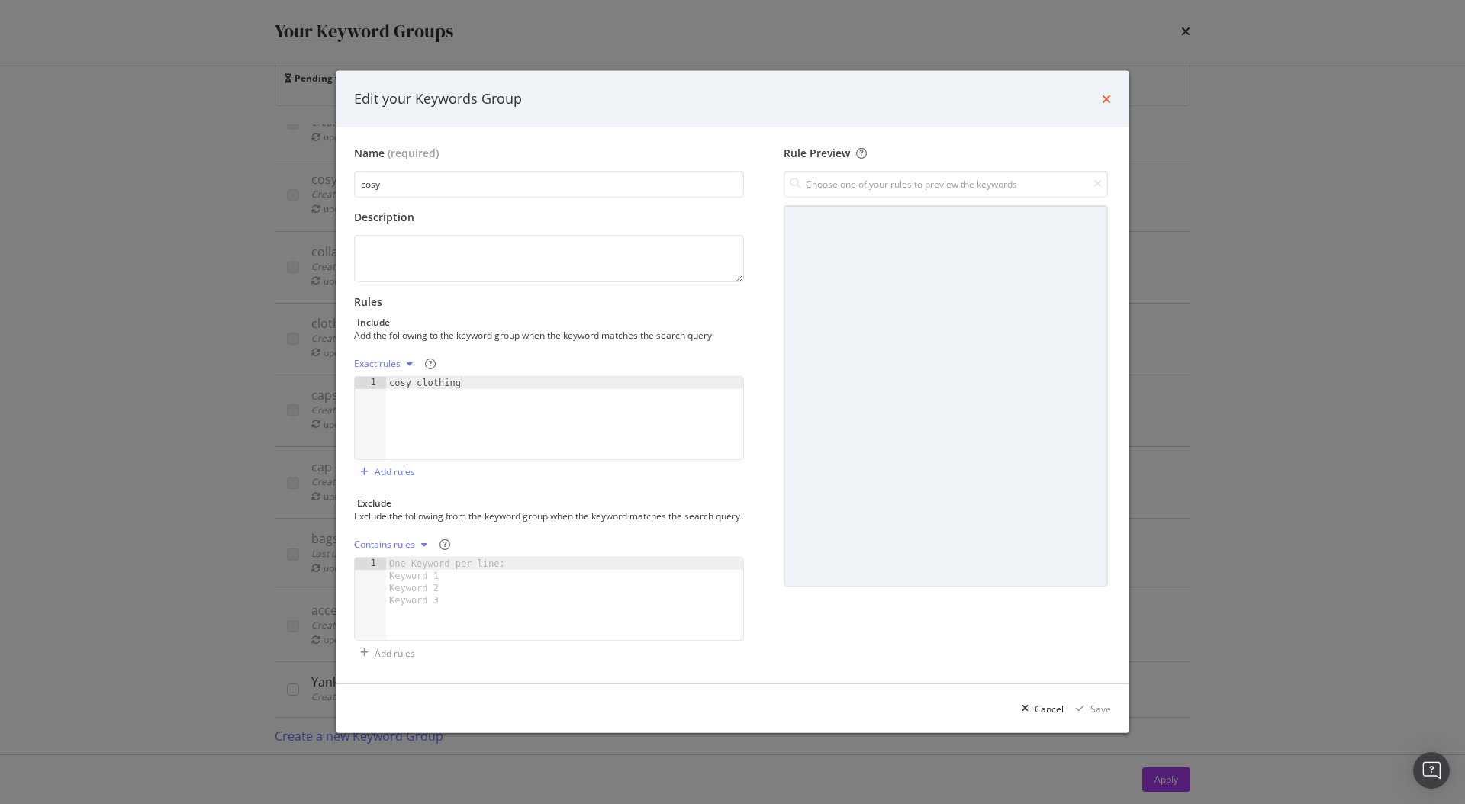
click at [1108, 93] on icon "times" at bounding box center [1106, 99] width 9 height 12
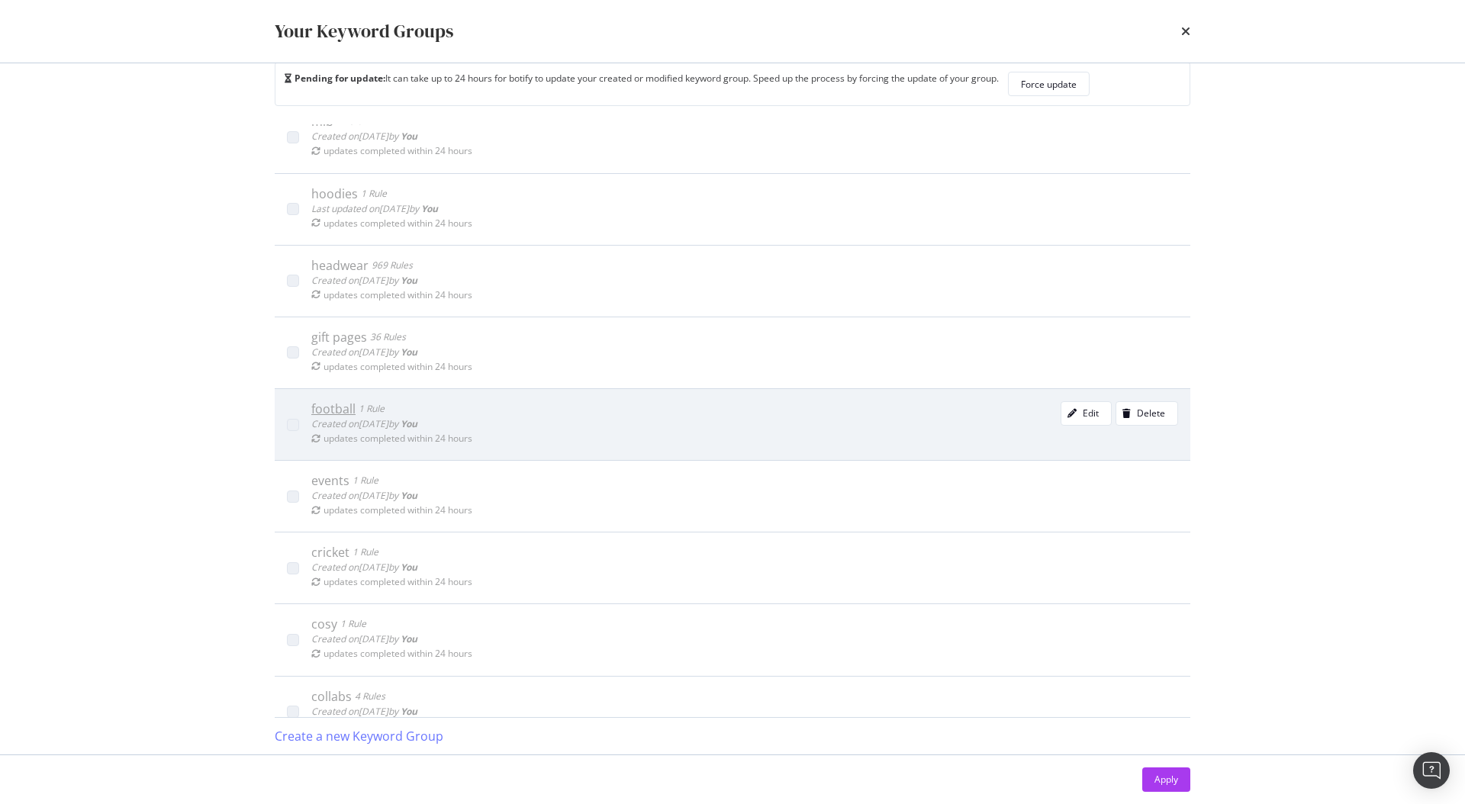
scroll to position [597, 0]
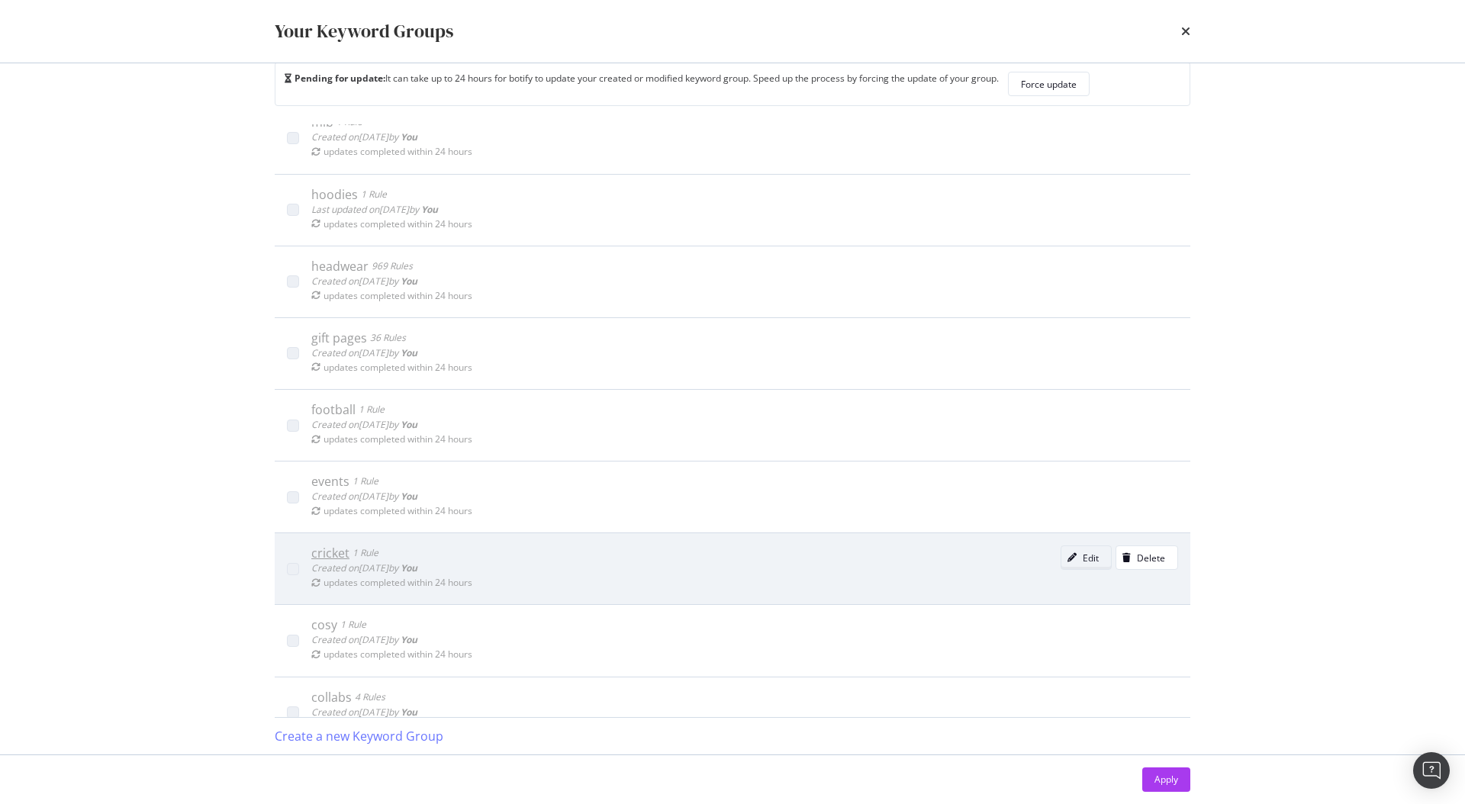
click at [1082, 558] on div "Edit" at bounding box center [1090, 558] width 16 height 13
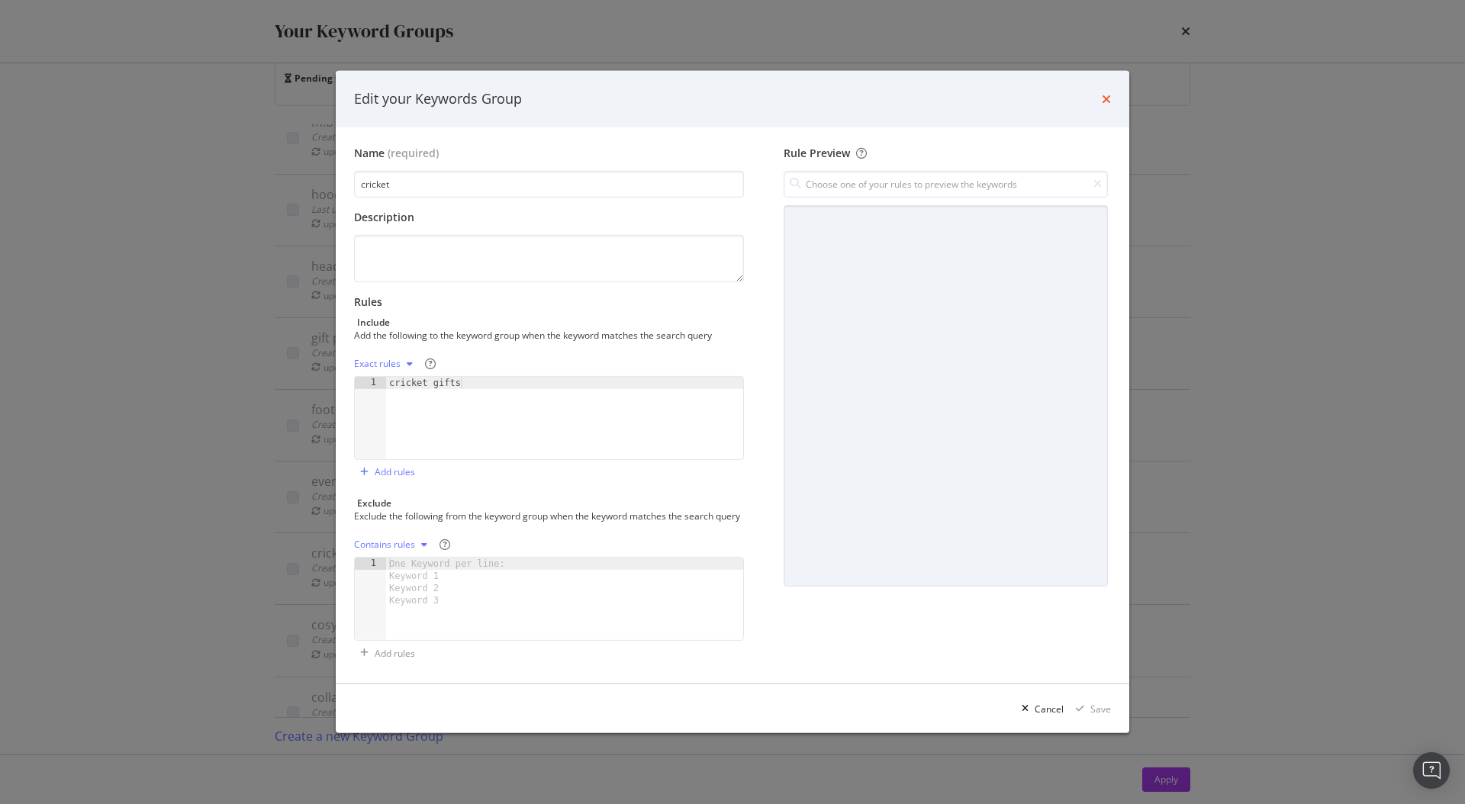
click at [1107, 93] on icon "times" at bounding box center [1106, 99] width 9 height 12
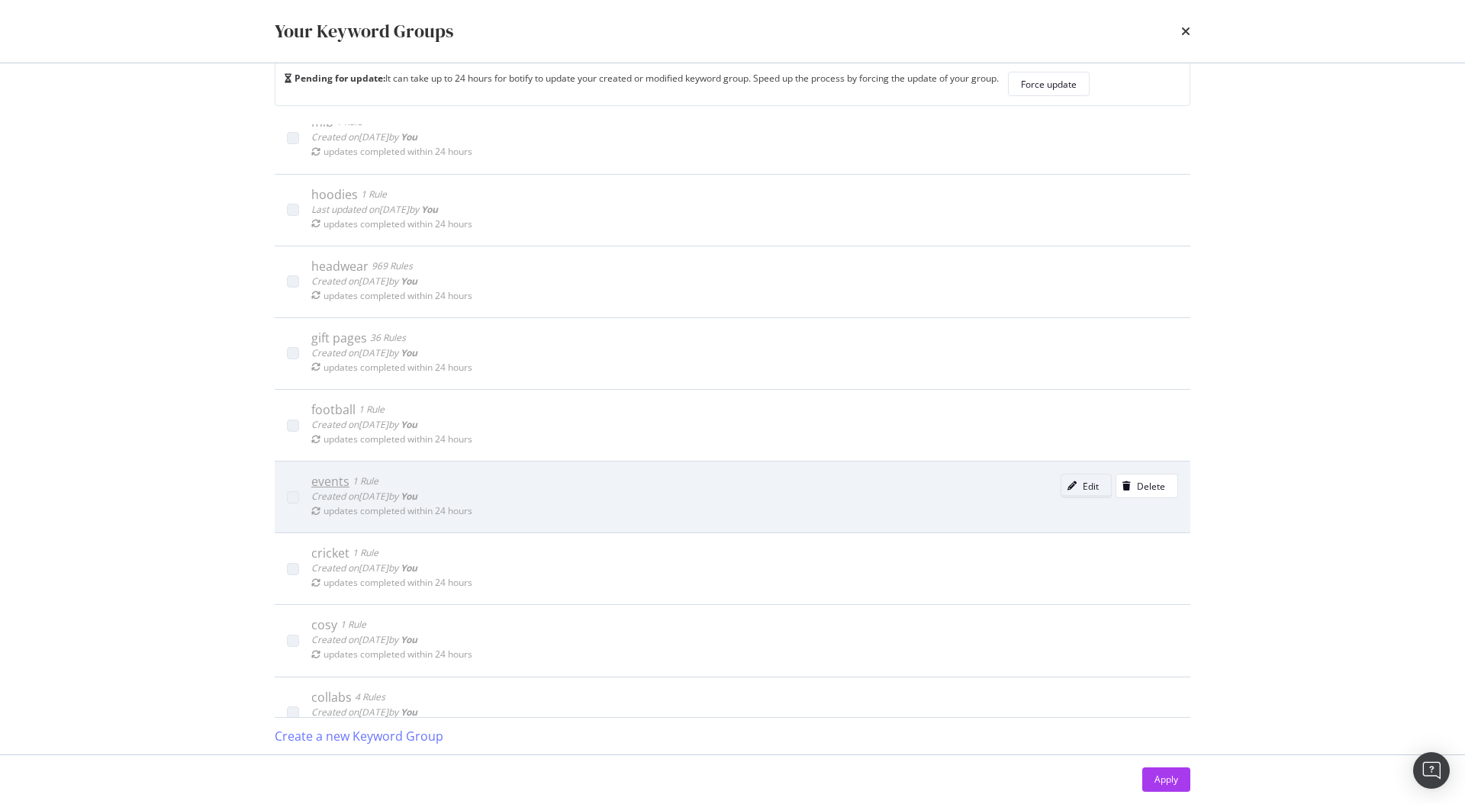
click at [1082, 492] on div "Edit" at bounding box center [1090, 486] width 16 height 13
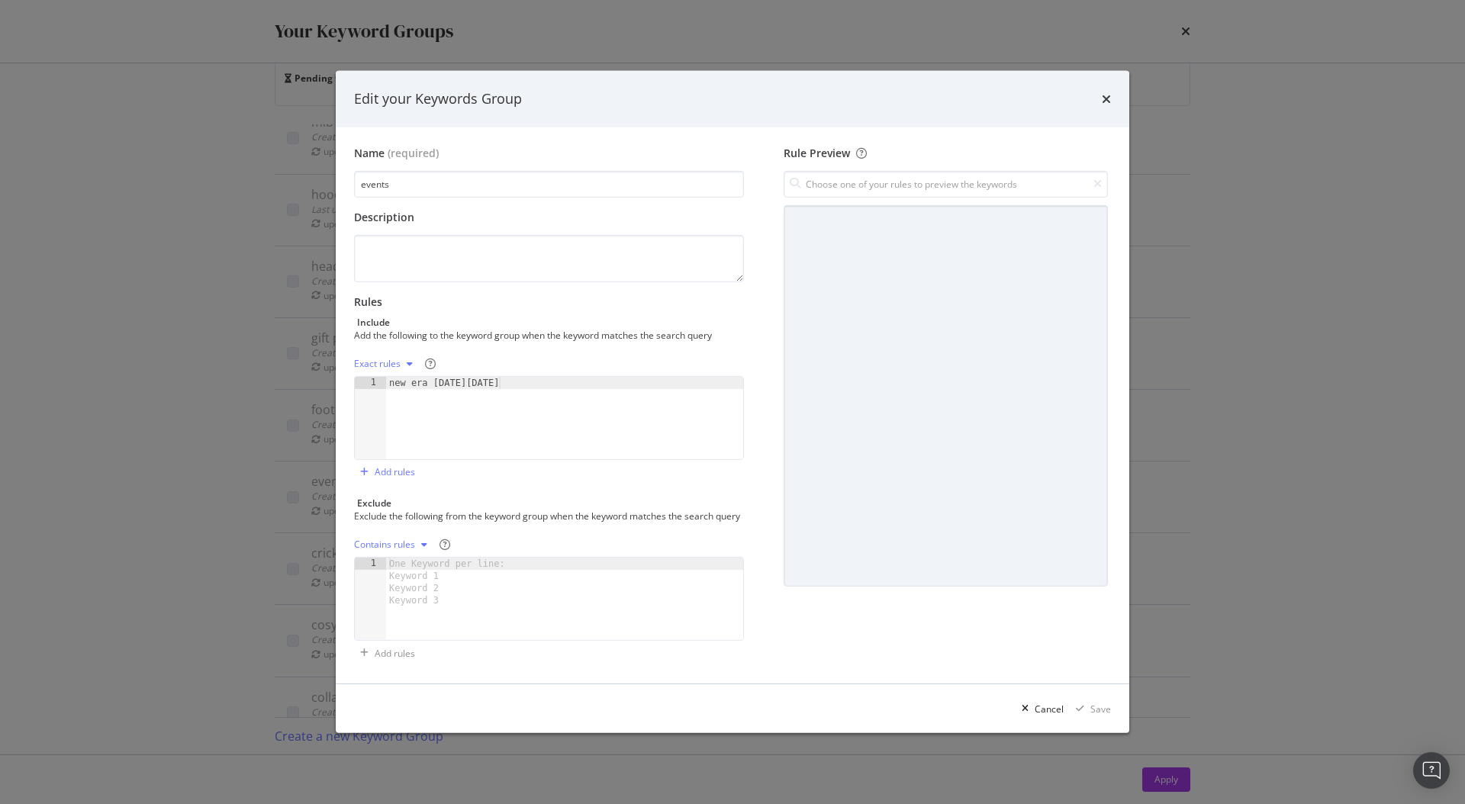
click at [1111, 95] on div "Edit your Keywords Group" at bounding box center [732, 99] width 793 height 56
click at [1108, 95] on icon "times" at bounding box center [1106, 99] width 9 height 12
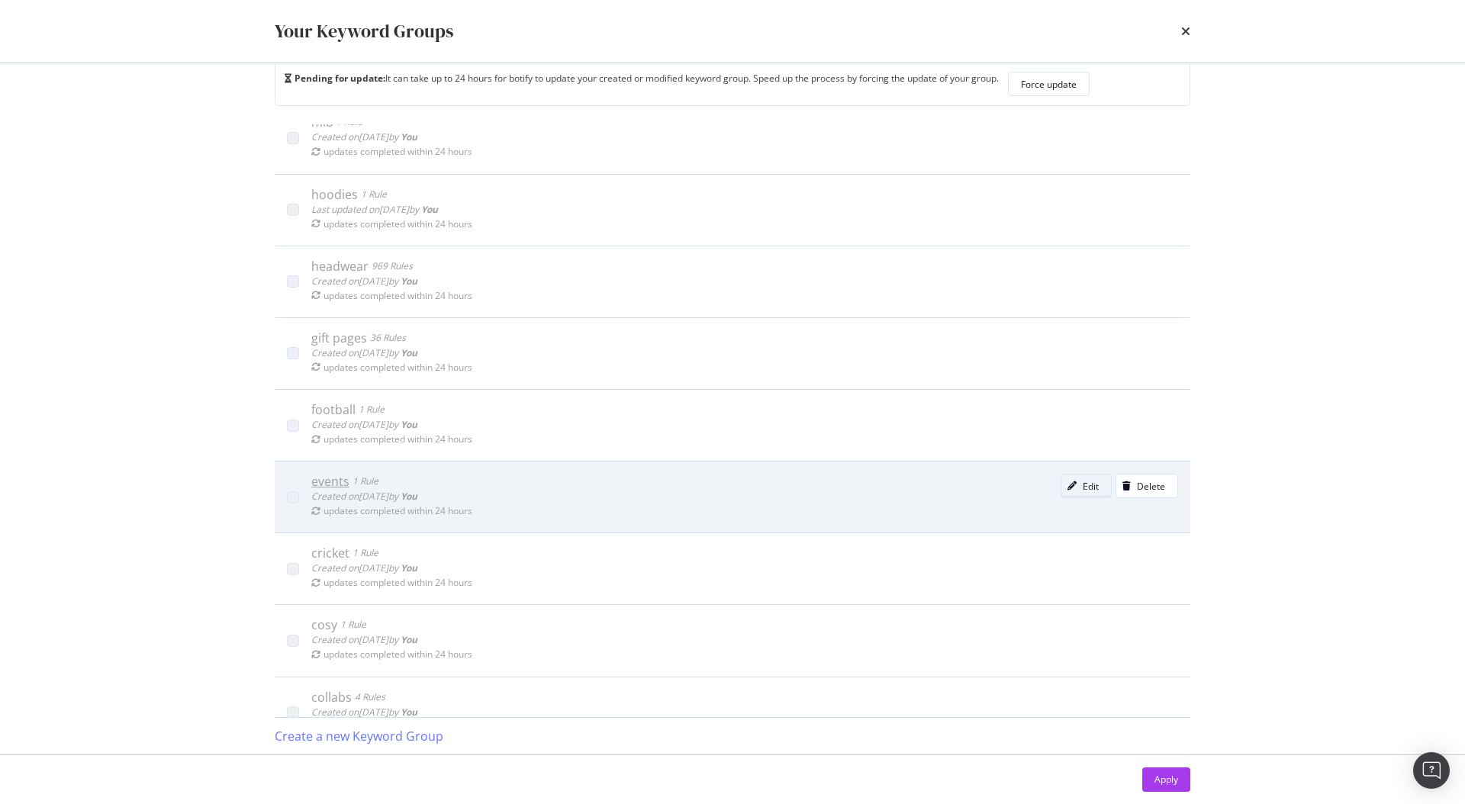
click at [1061, 478] on div "Edit" at bounding box center [1079, 485] width 37 height 21
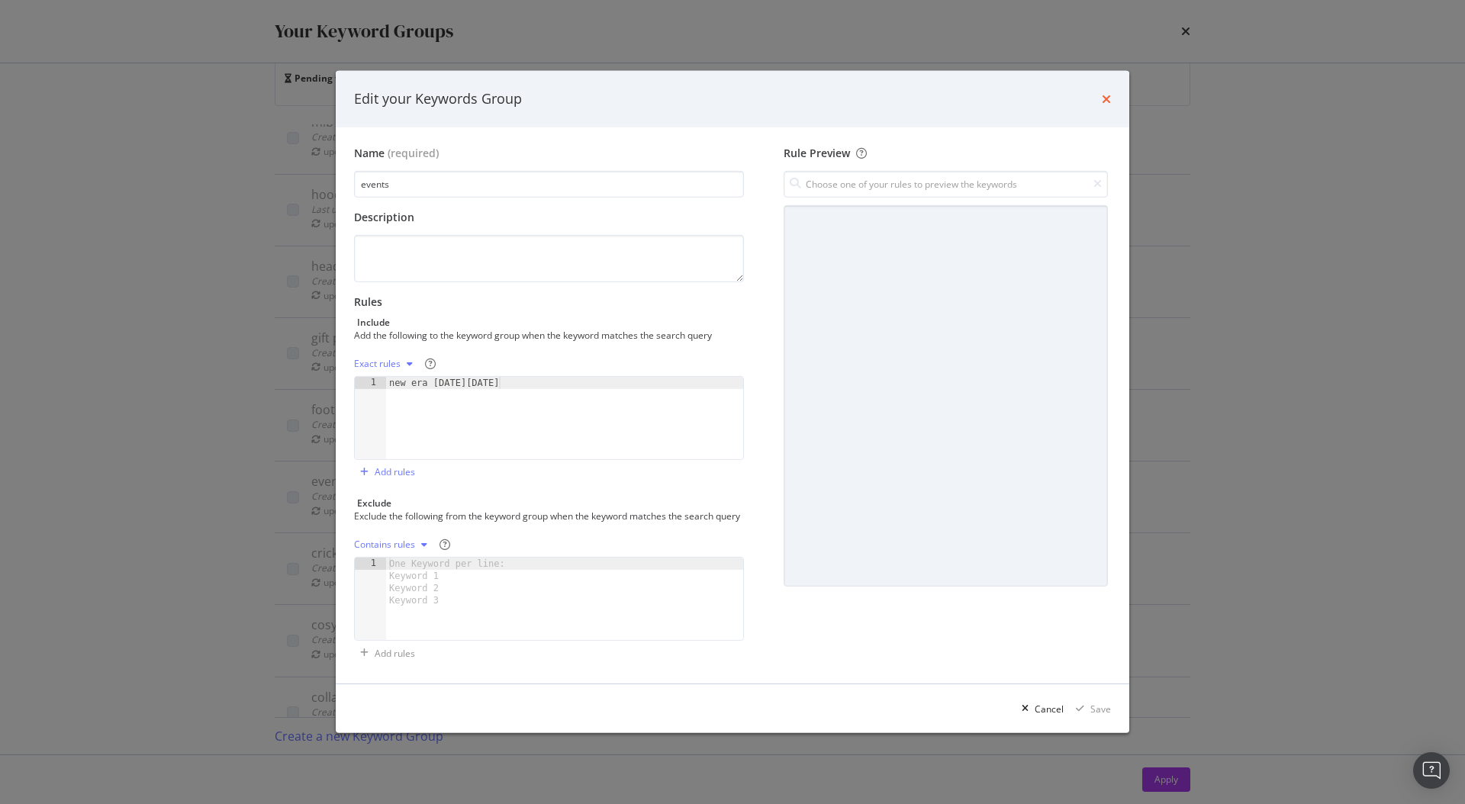
click at [1105, 93] on icon "times" at bounding box center [1106, 99] width 9 height 12
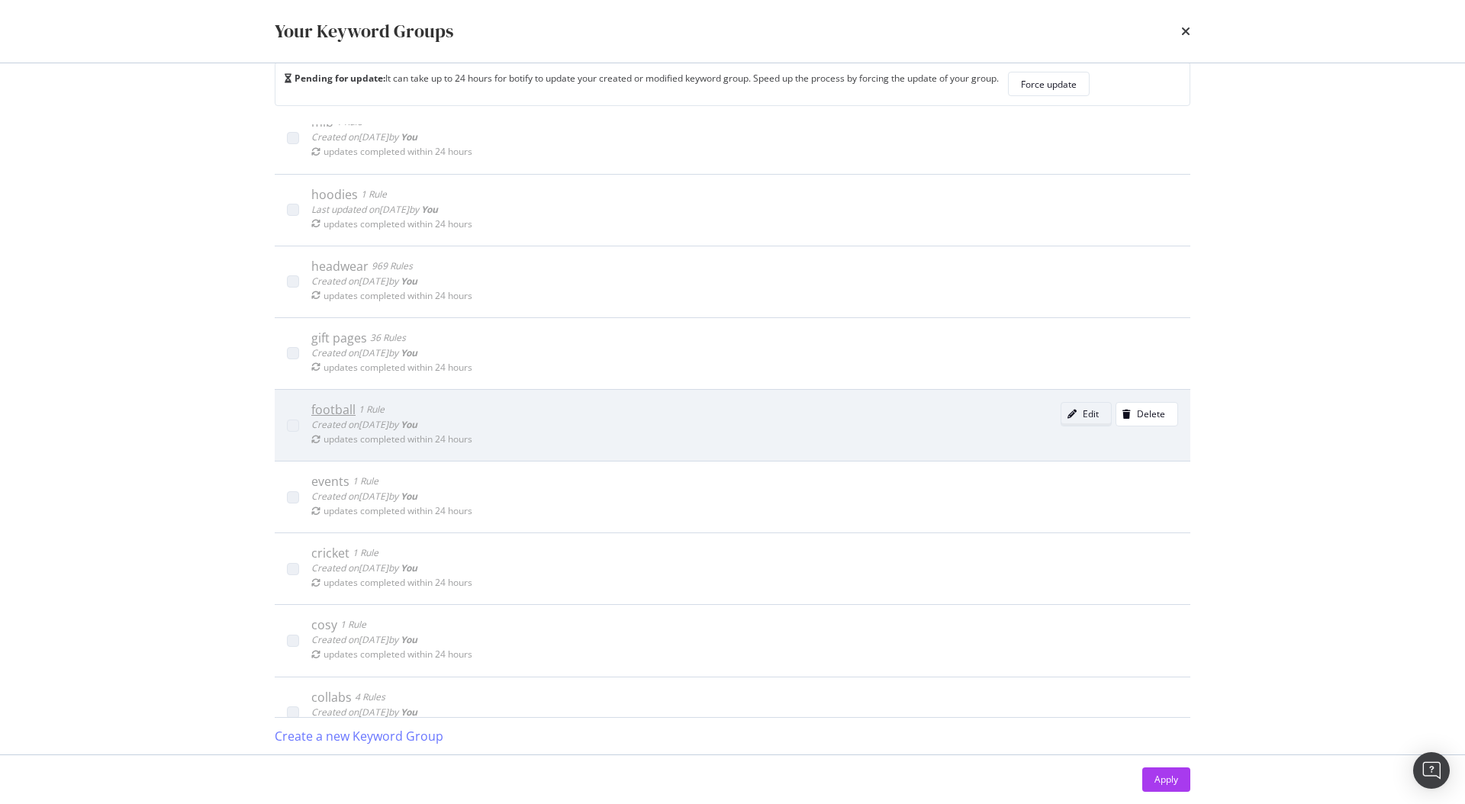
click at [1061, 412] on div "modal" at bounding box center [1071, 414] width 21 height 9
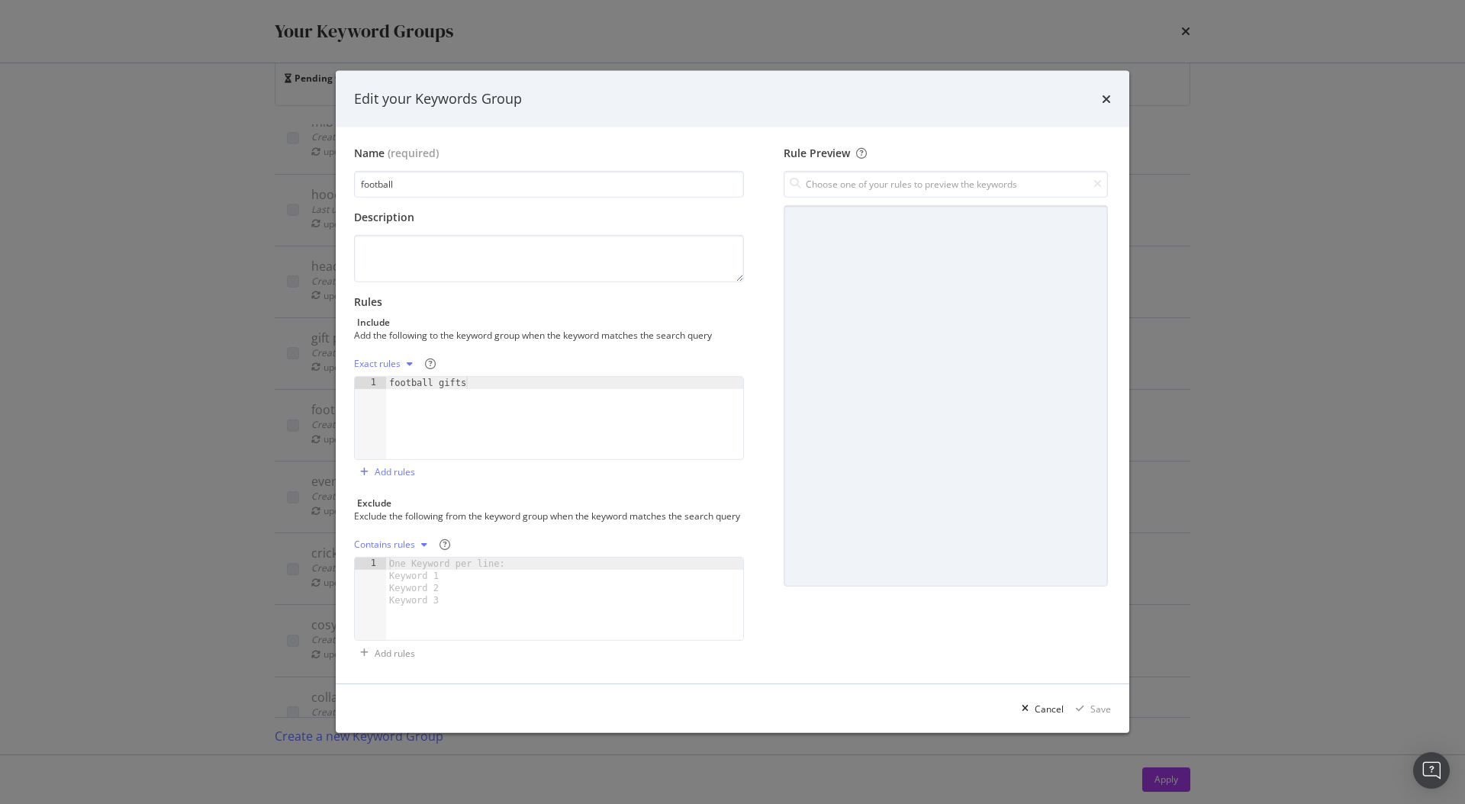
click at [1099, 90] on div "Edit your Keywords Group" at bounding box center [732, 99] width 757 height 20
click at [1107, 93] on icon "times" at bounding box center [1106, 99] width 9 height 12
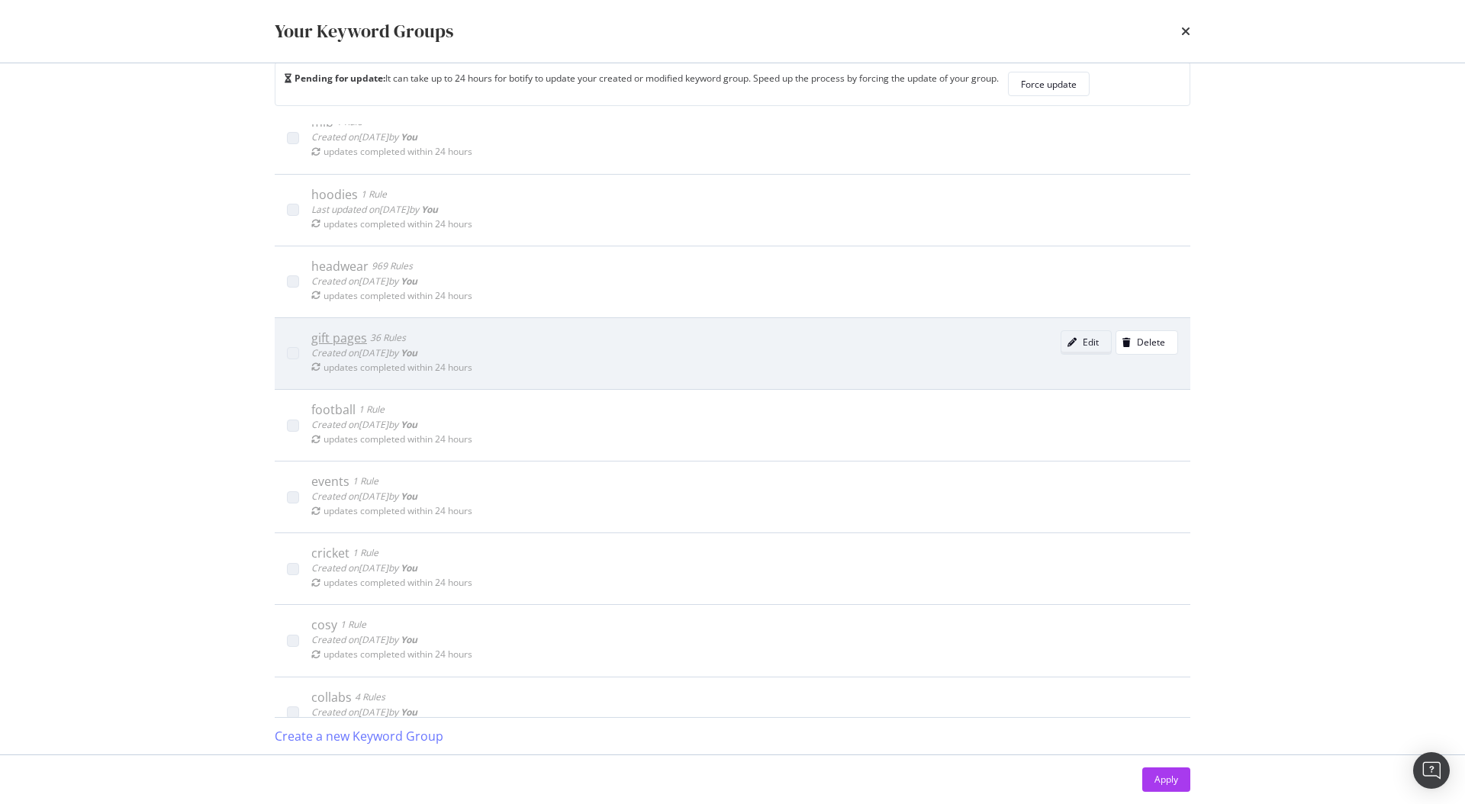
click at [1061, 340] on div "modal" at bounding box center [1071, 342] width 21 height 9
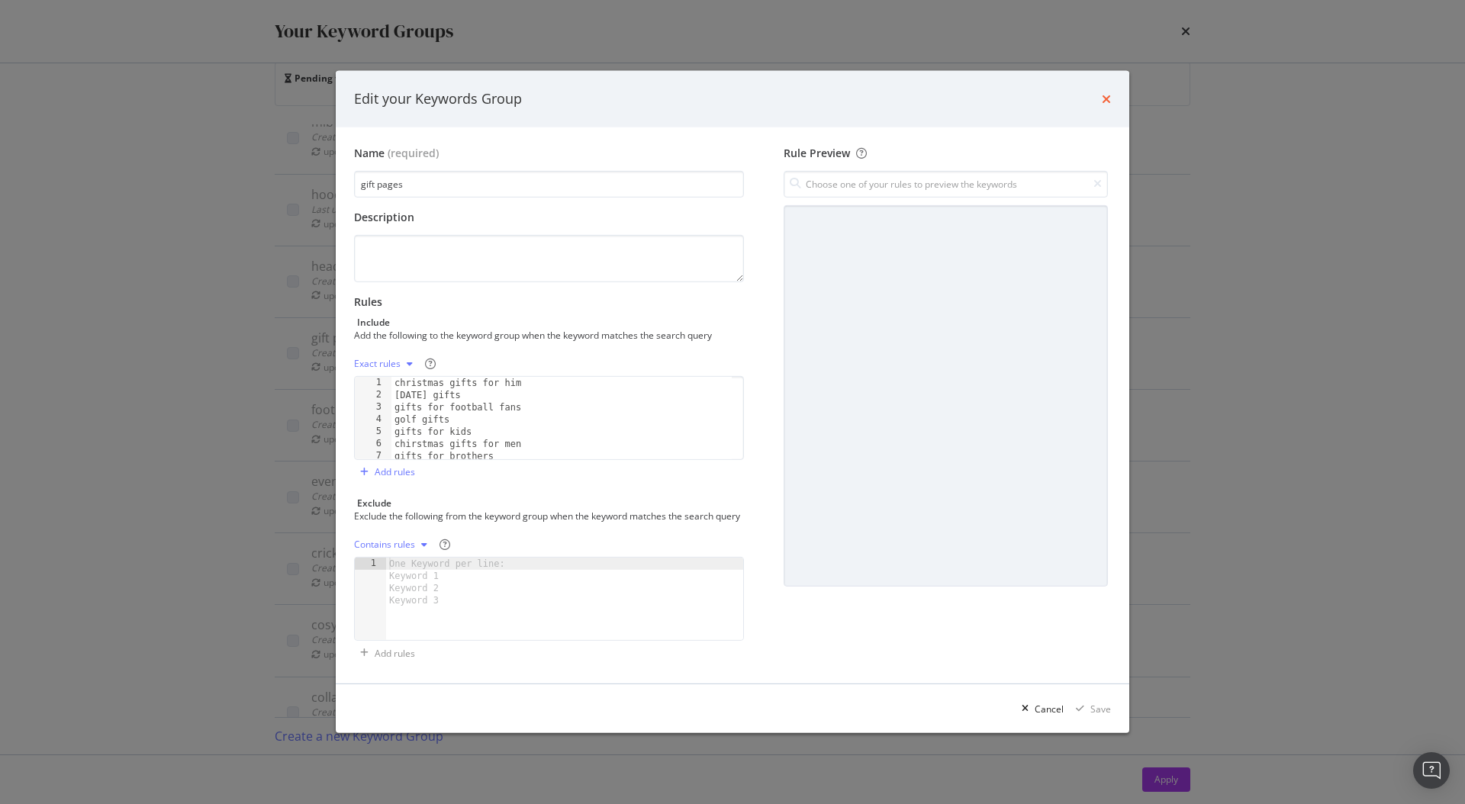
click at [1106, 93] on icon "times" at bounding box center [1106, 99] width 9 height 12
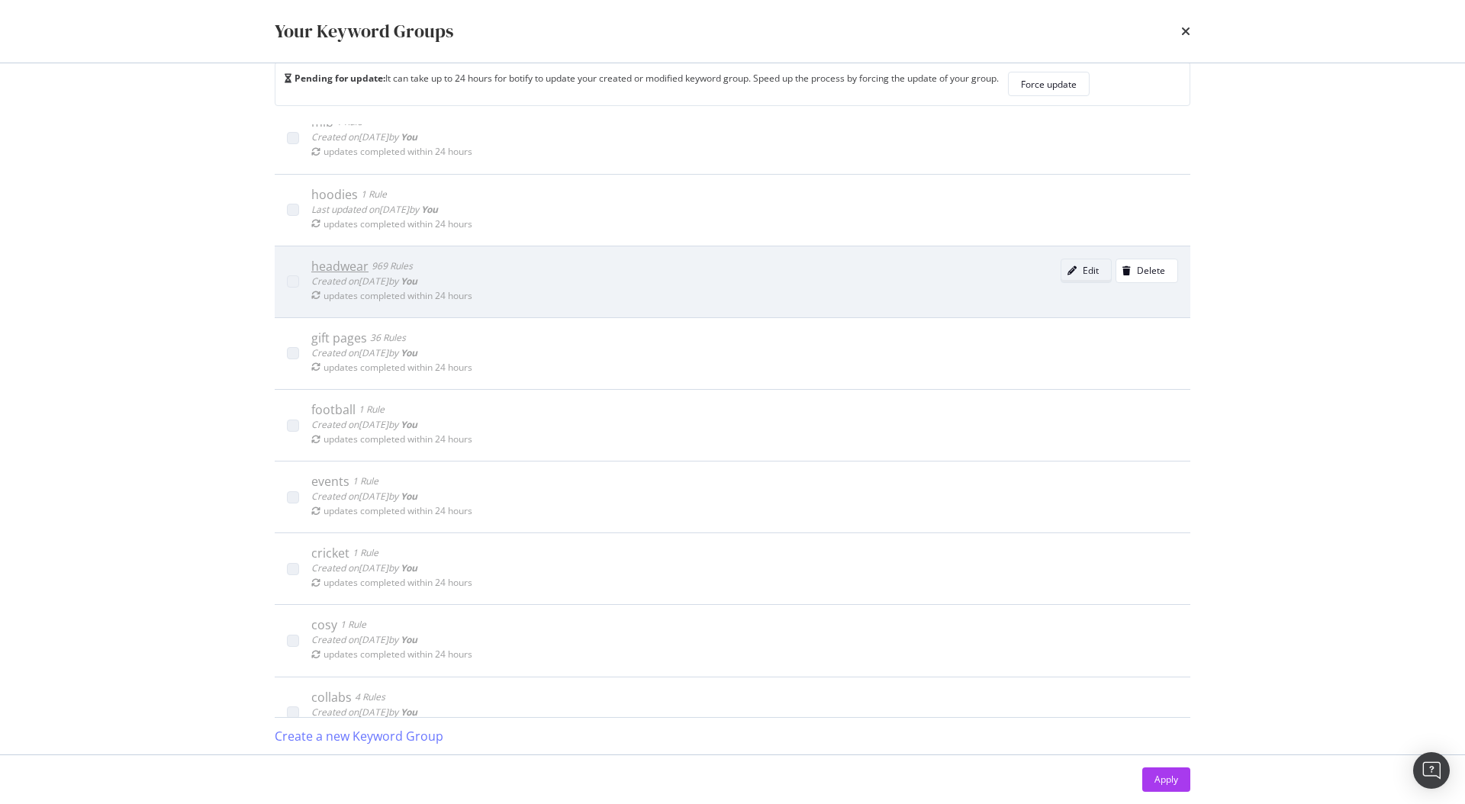
click at [1061, 267] on div "modal" at bounding box center [1071, 270] width 21 height 9
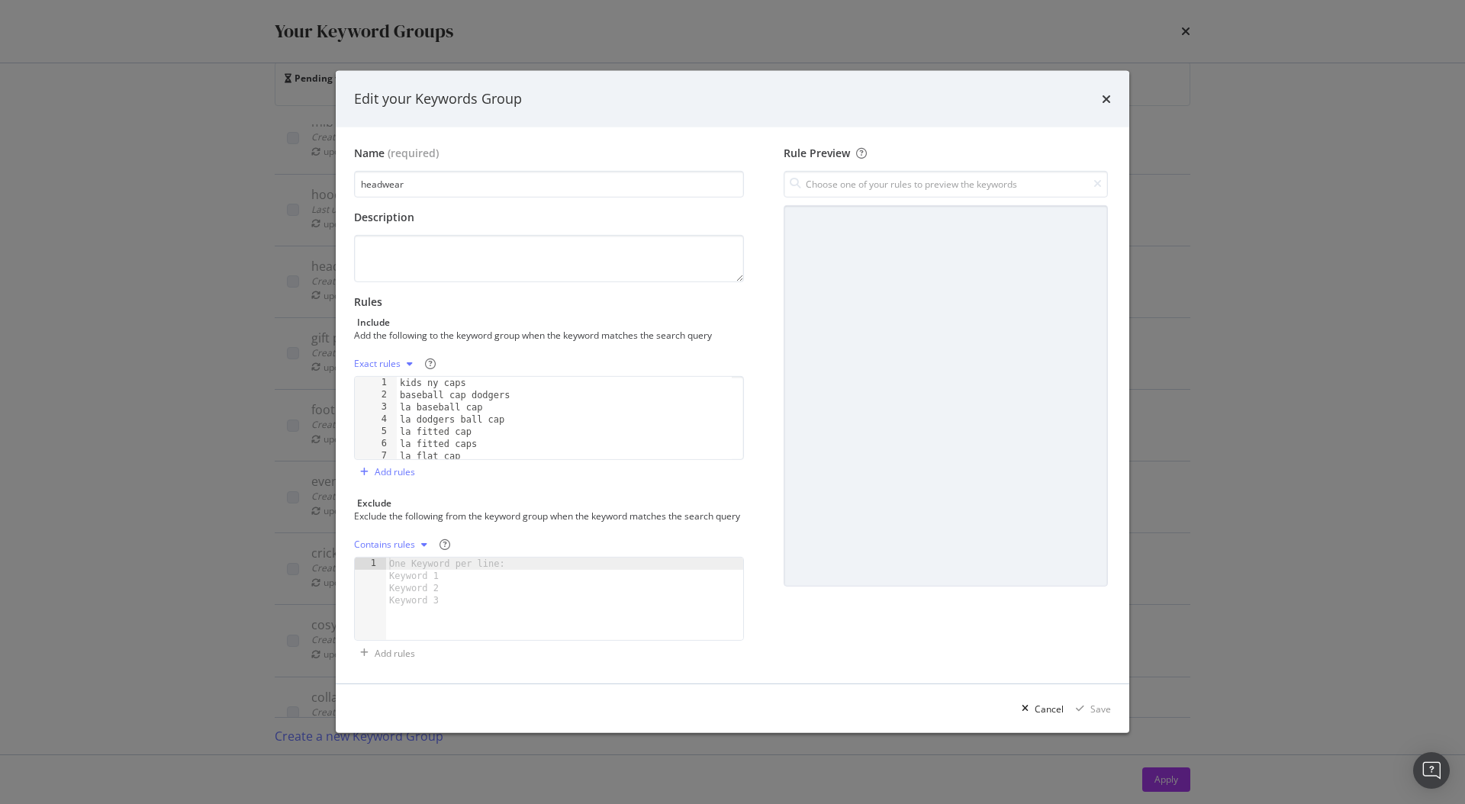
scroll to position [2, 0]
click at [1107, 93] on icon "times" at bounding box center [1106, 99] width 9 height 12
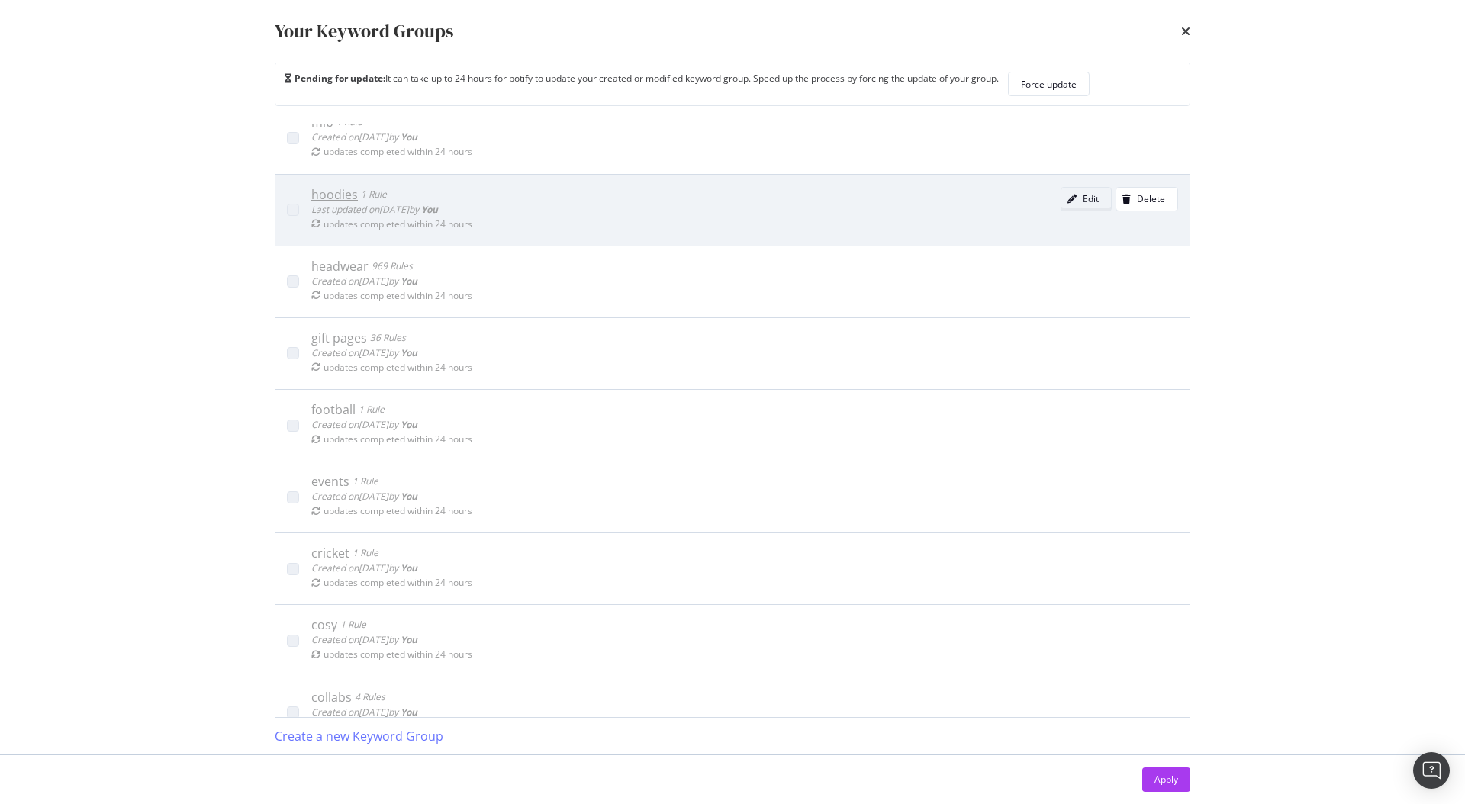
click at [1067, 197] on icon "modal" at bounding box center [1071, 199] width 9 height 9
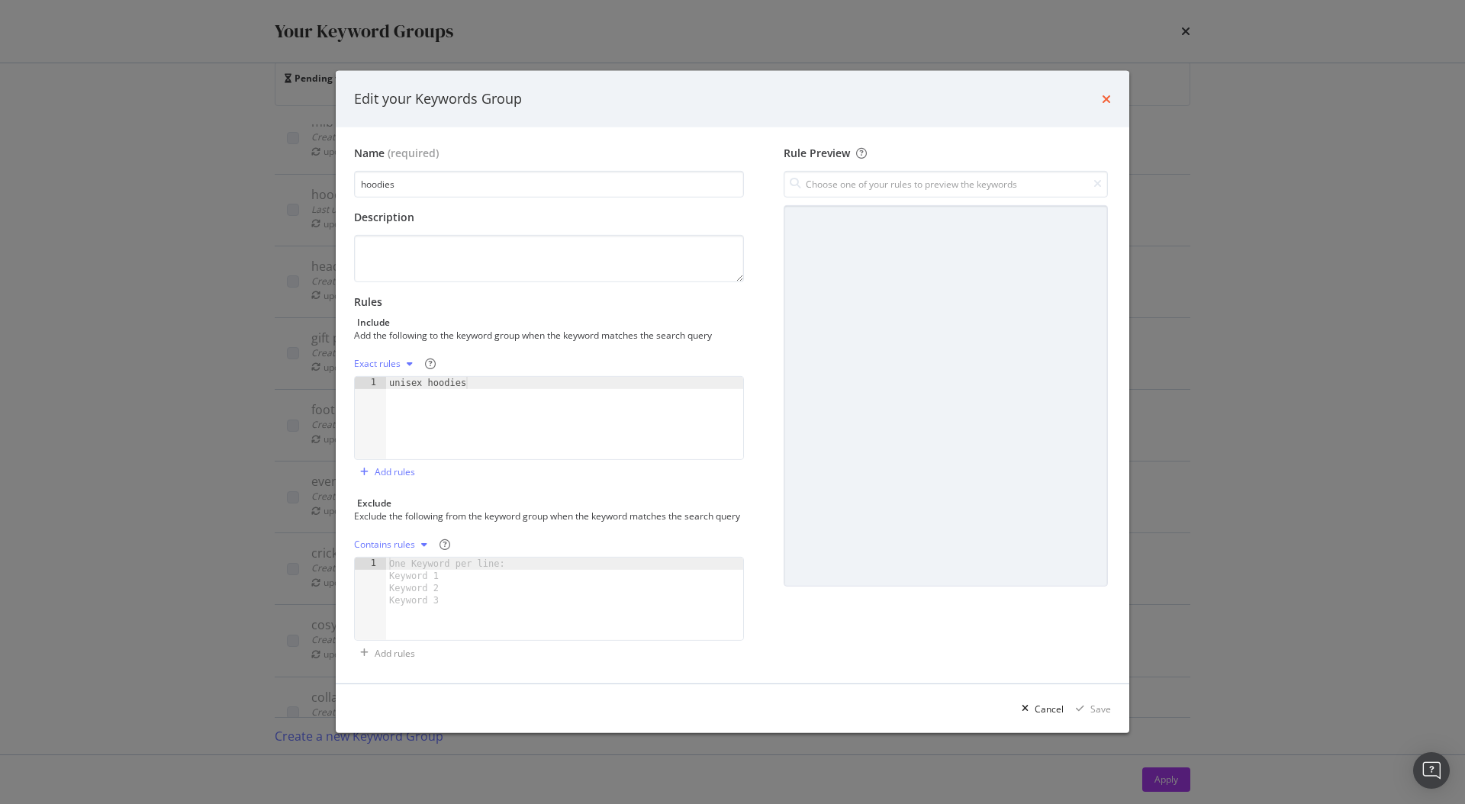
click at [1105, 93] on icon "times" at bounding box center [1106, 99] width 9 height 12
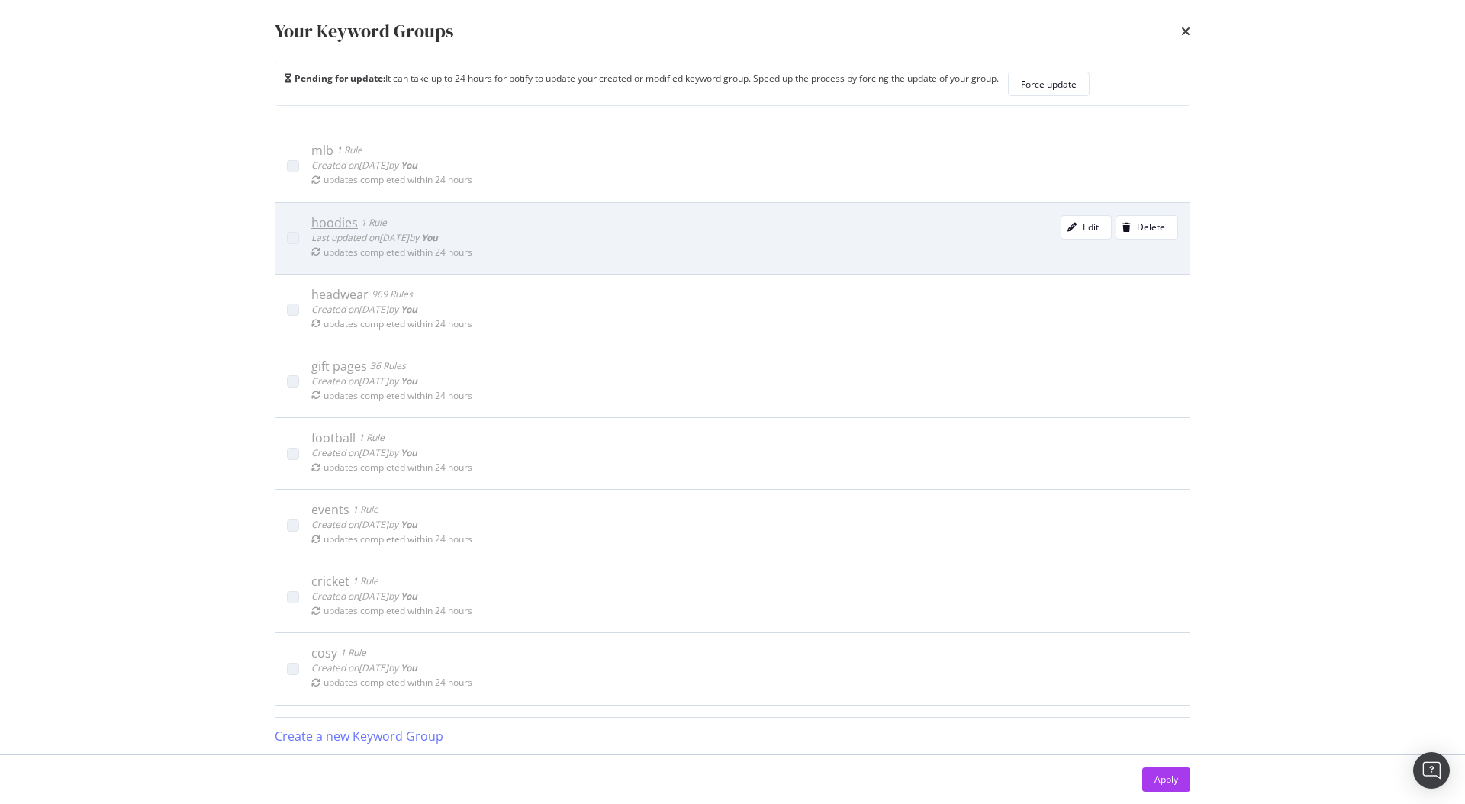
scroll to position [566, 0]
click at [1061, 230] on div "modal" at bounding box center [1071, 230] width 21 height 9
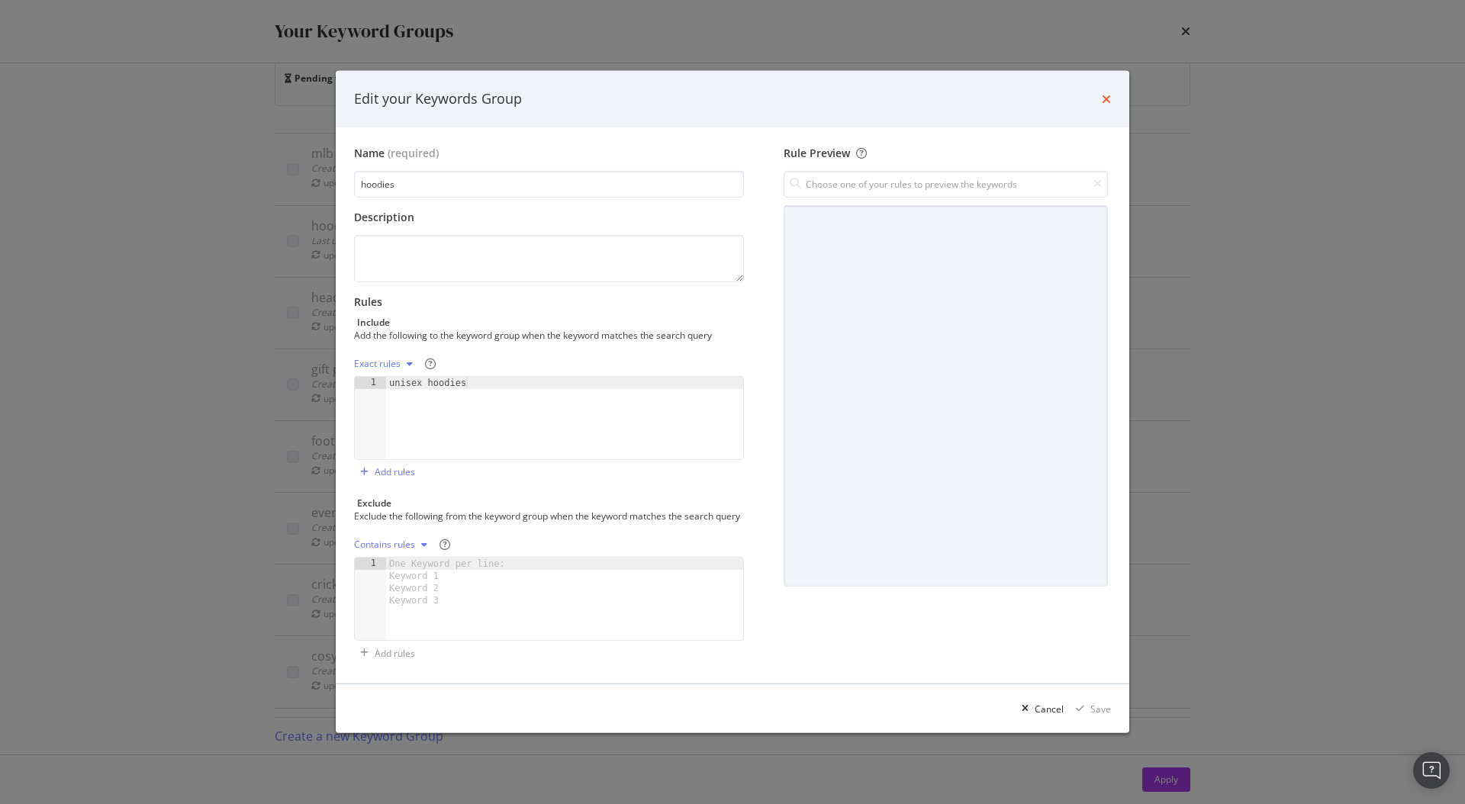
click at [1108, 93] on icon "times" at bounding box center [1106, 99] width 9 height 12
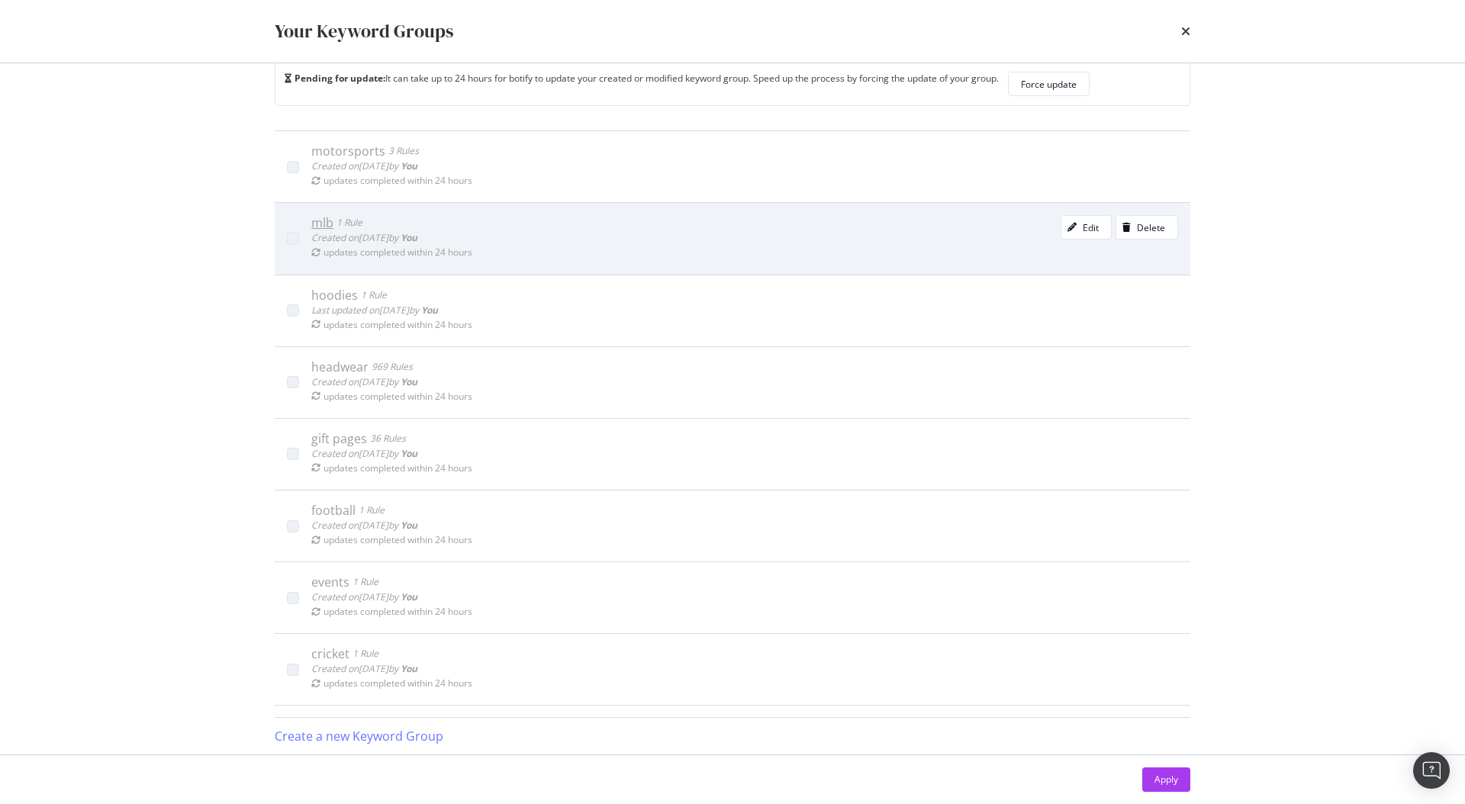
scroll to position [484, 0]
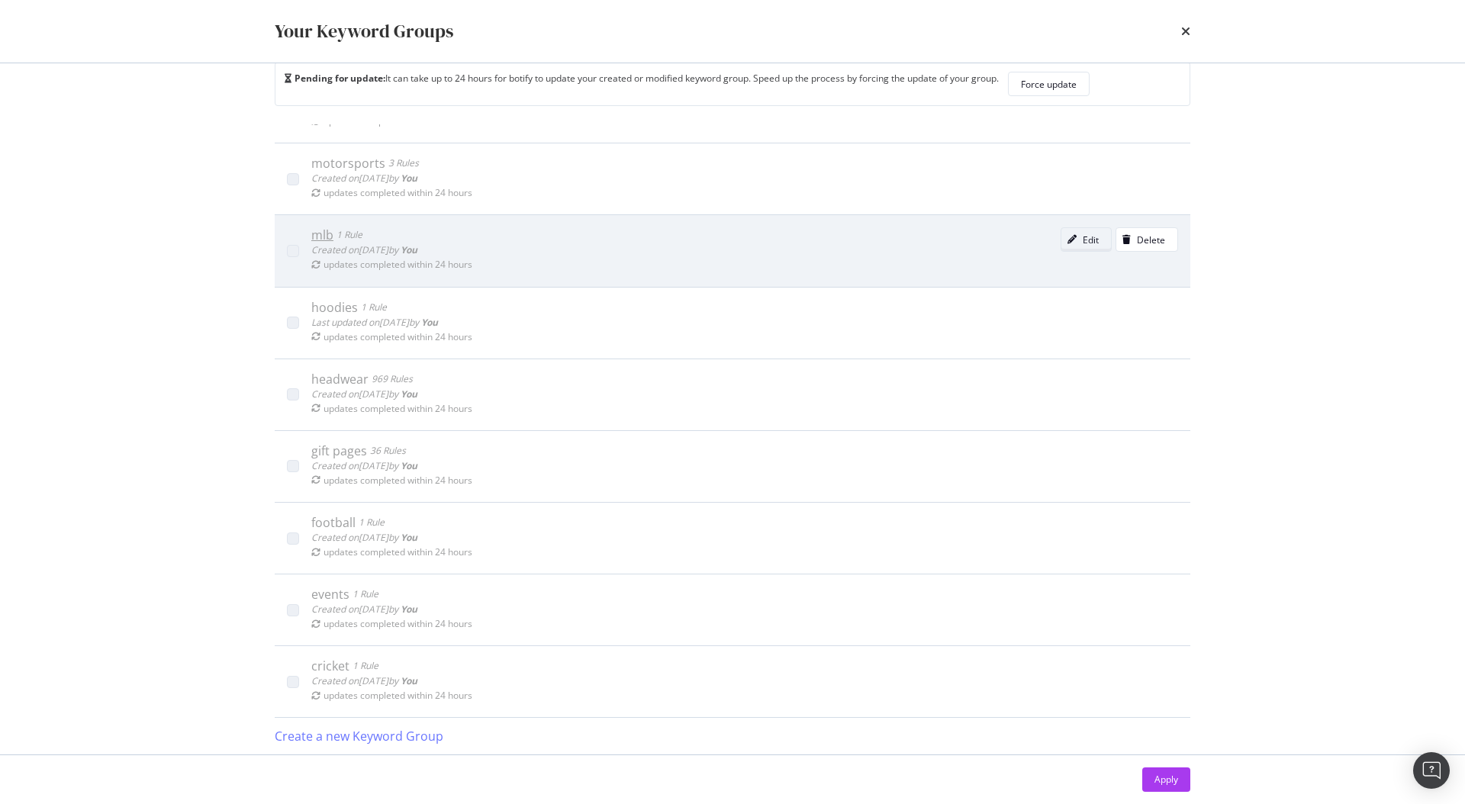
click at [1061, 242] on div "modal" at bounding box center [1071, 239] width 21 height 9
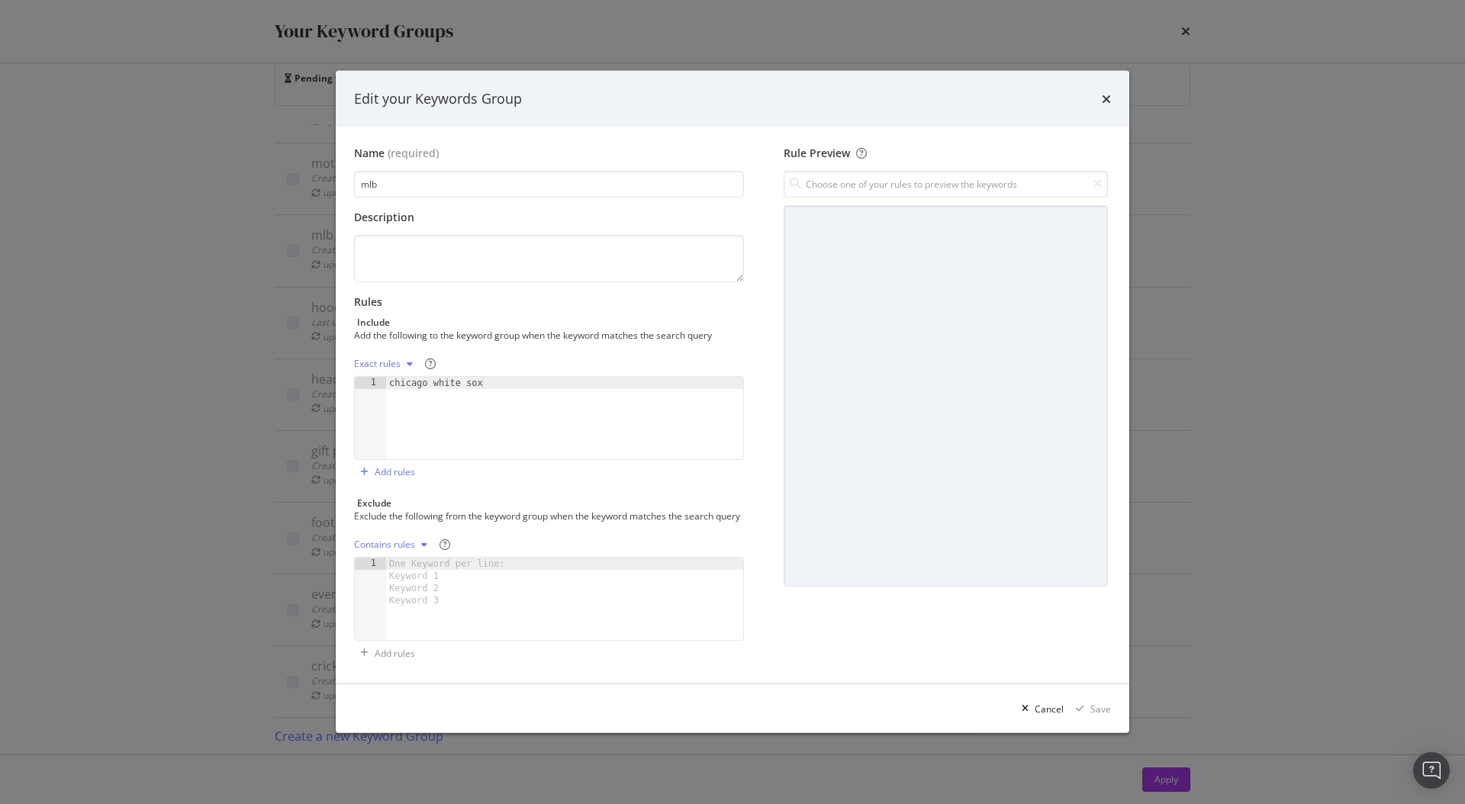
click at [1104, 93] on icon "times" at bounding box center [1106, 99] width 9 height 12
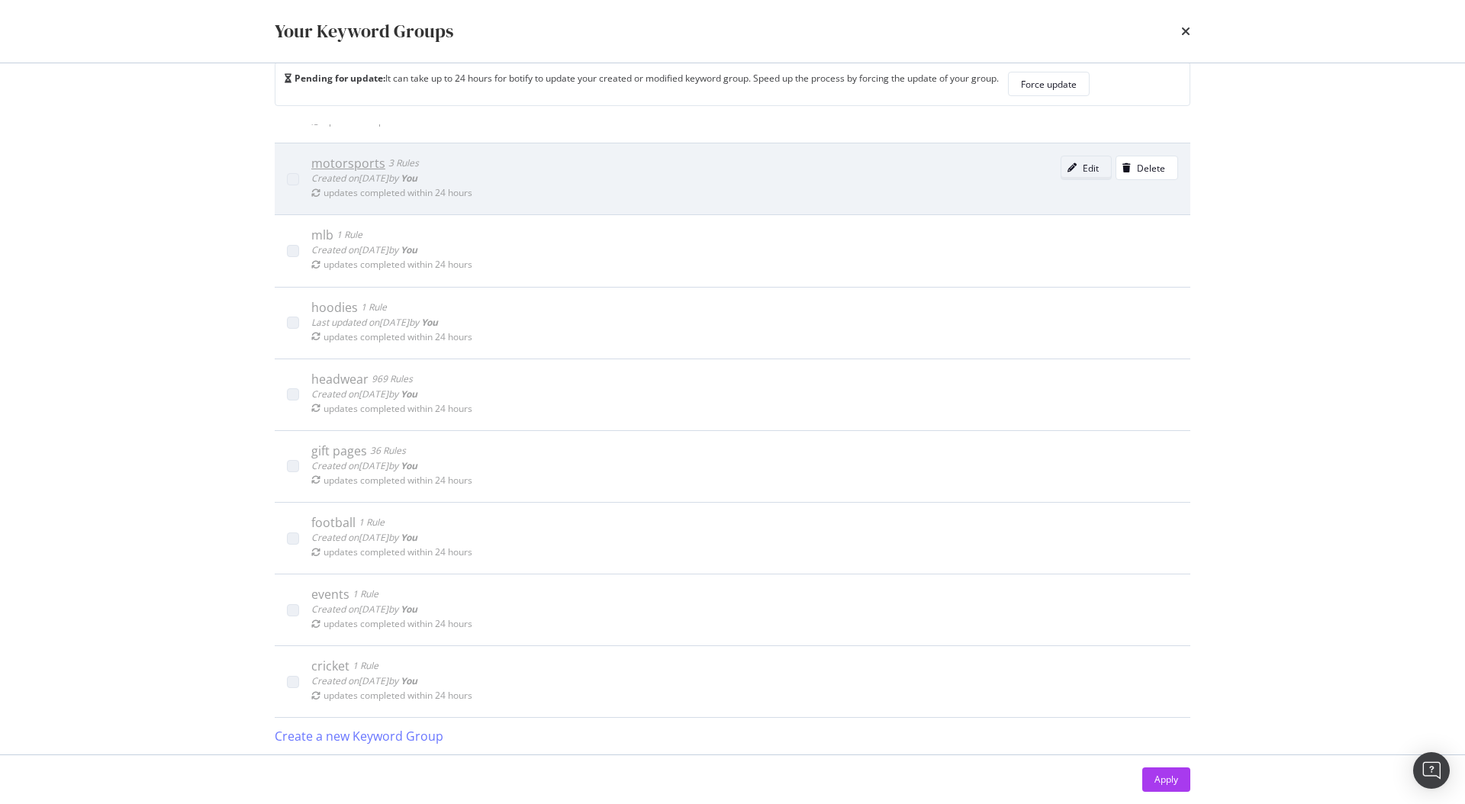
click at [1061, 159] on div "Edit" at bounding box center [1079, 167] width 37 height 21
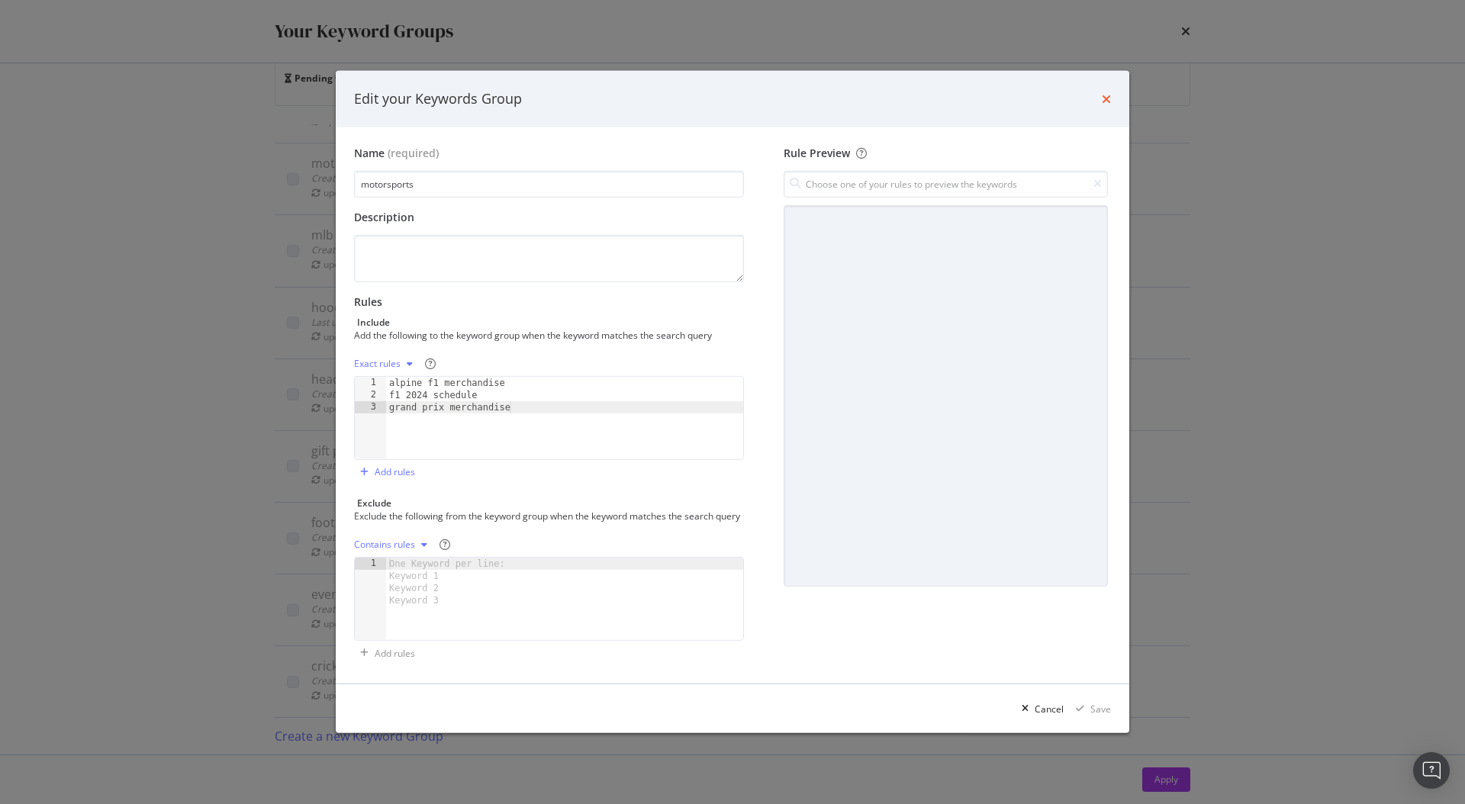
click at [1106, 95] on icon "times" at bounding box center [1106, 99] width 9 height 12
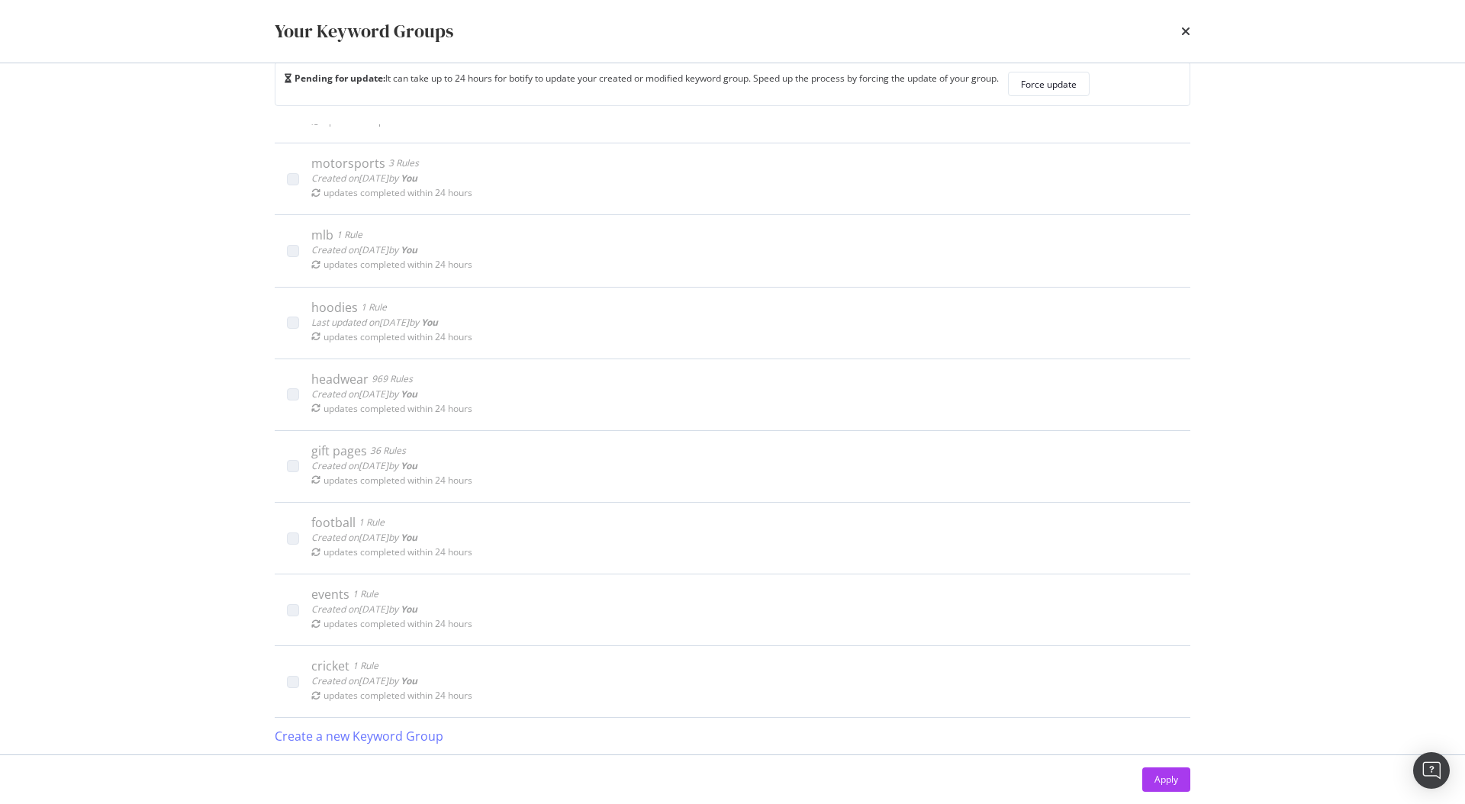
scroll to position [241, 0]
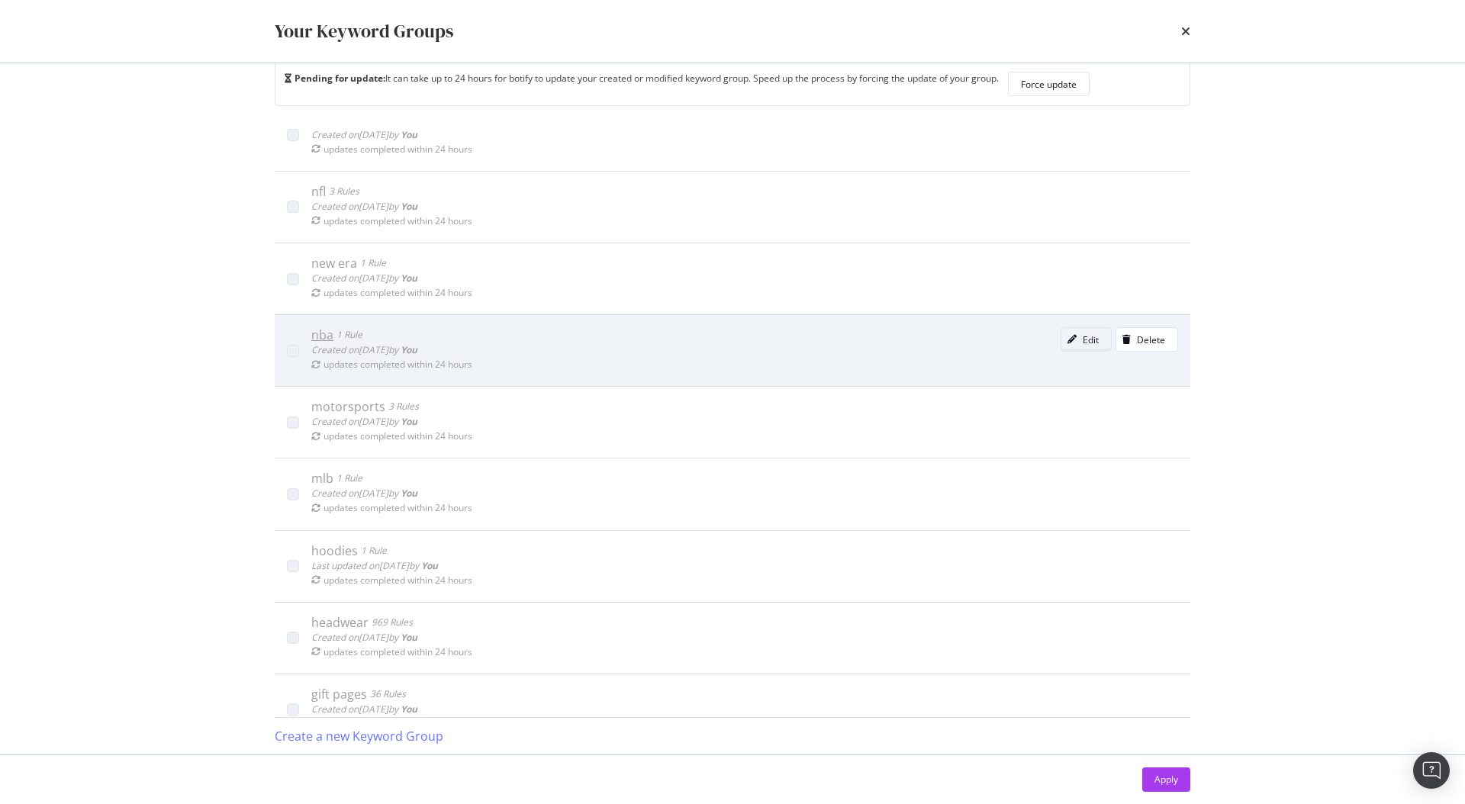
click at [1082, 334] on div "Edit" at bounding box center [1090, 339] width 16 height 13
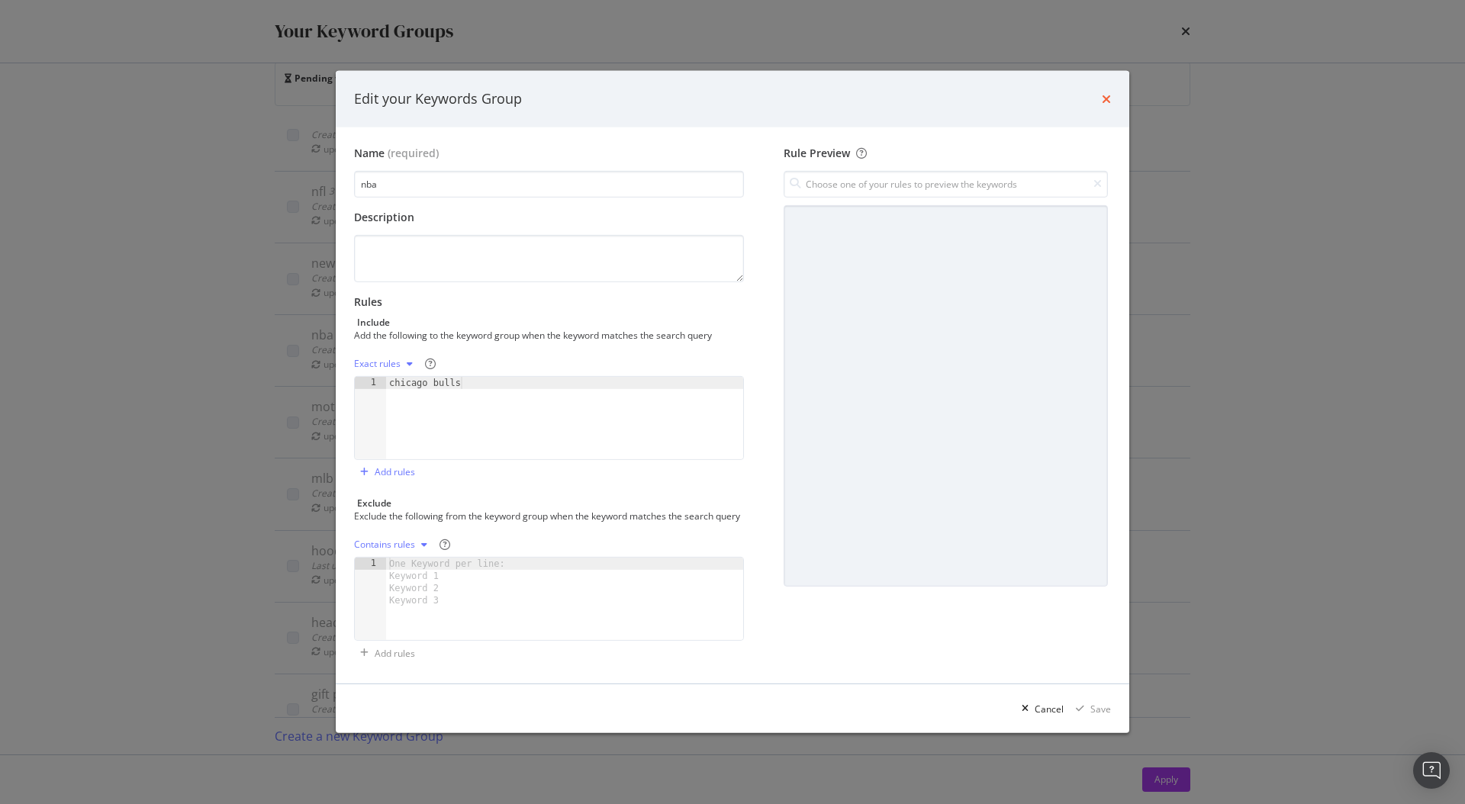
click at [1110, 95] on icon "times" at bounding box center [1106, 99] width 9 height 12
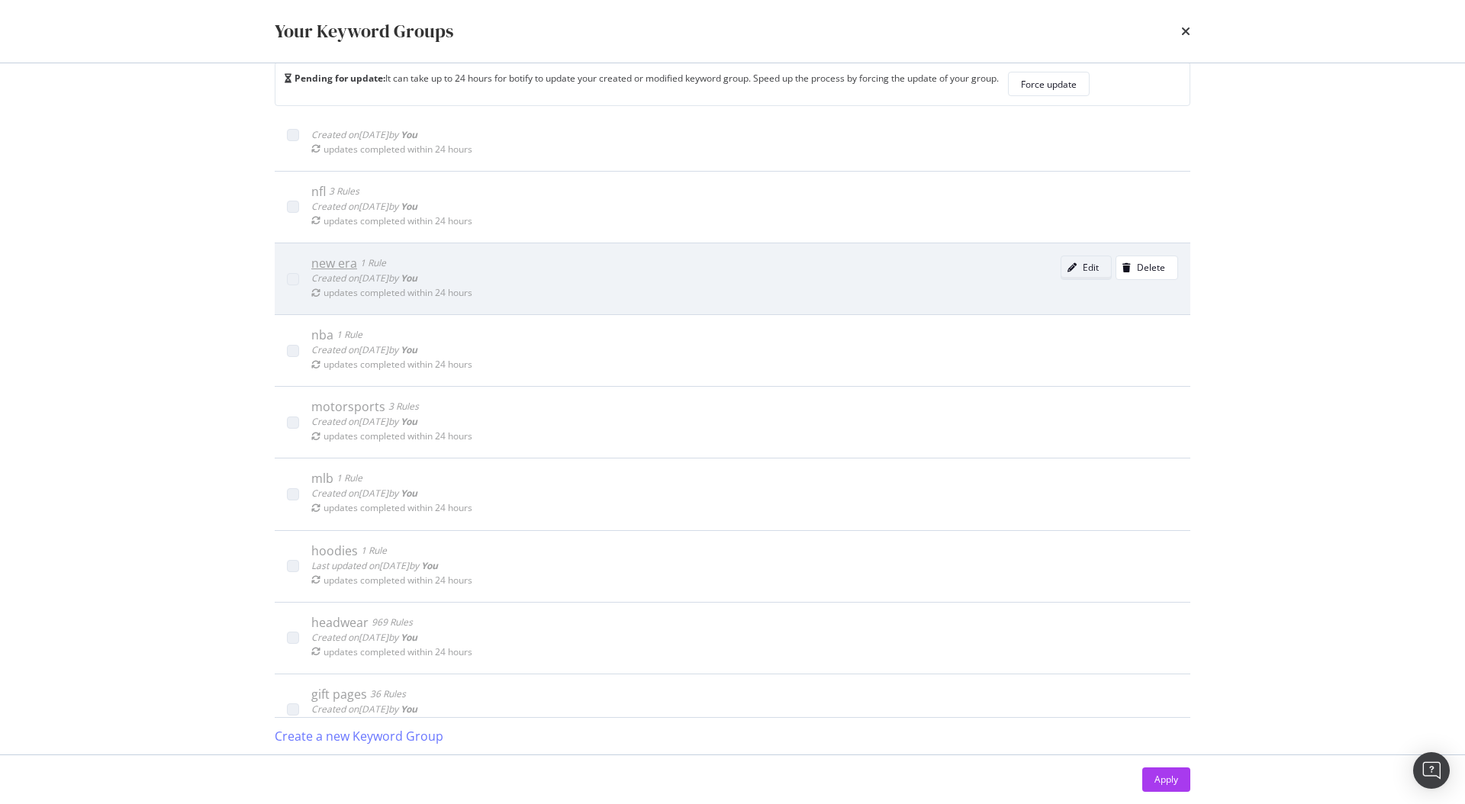
click at [1082, 271] on div "Edit" at bounding box center [1090, 267] width 16 height 13
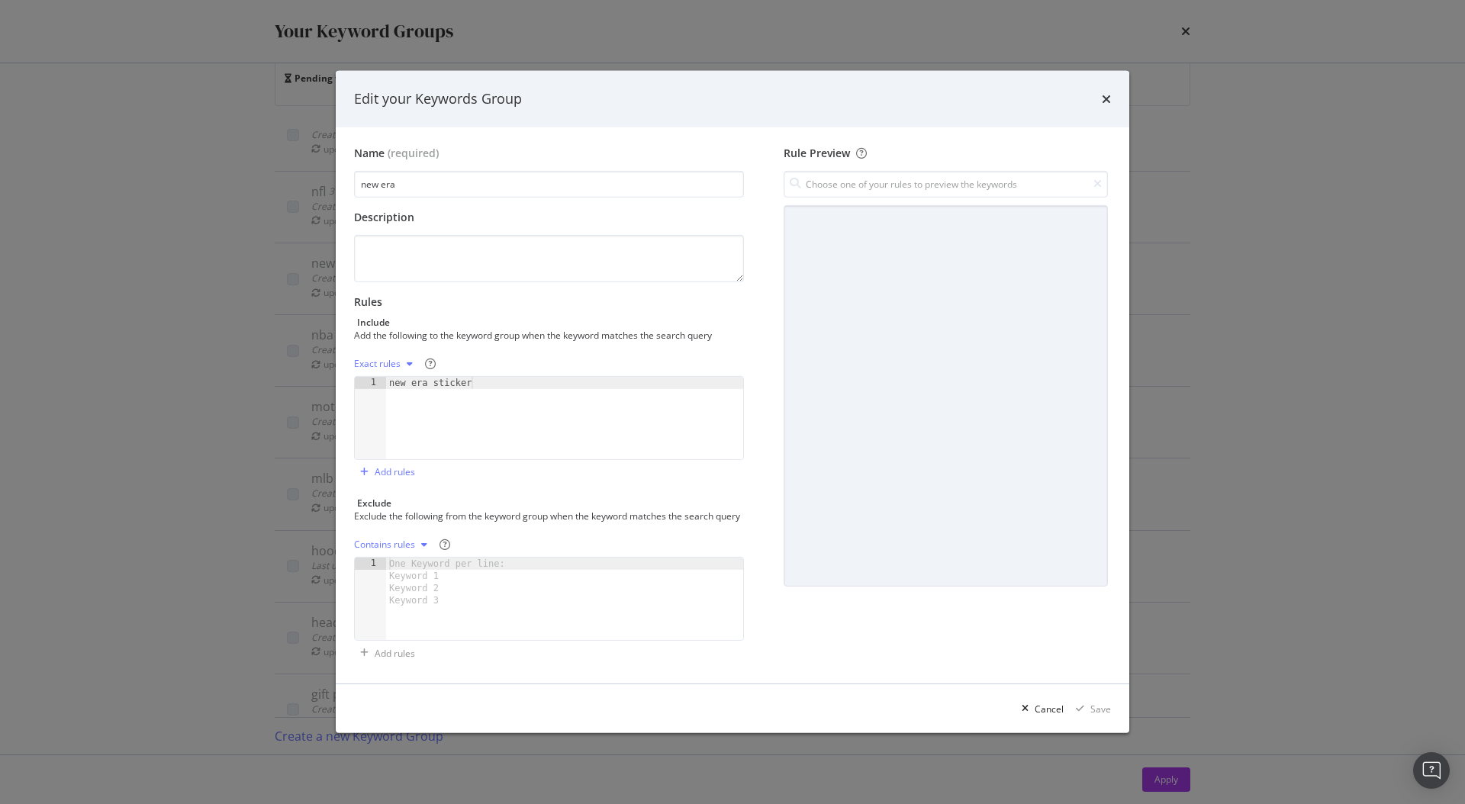
click at [1100, 97] on div "Edit your Keywords Group" at bounding box center [732, 99] width 757 height 20
click at [1105, 93] on icon "times" at bounding box center [1106, 99] width 9 height 12
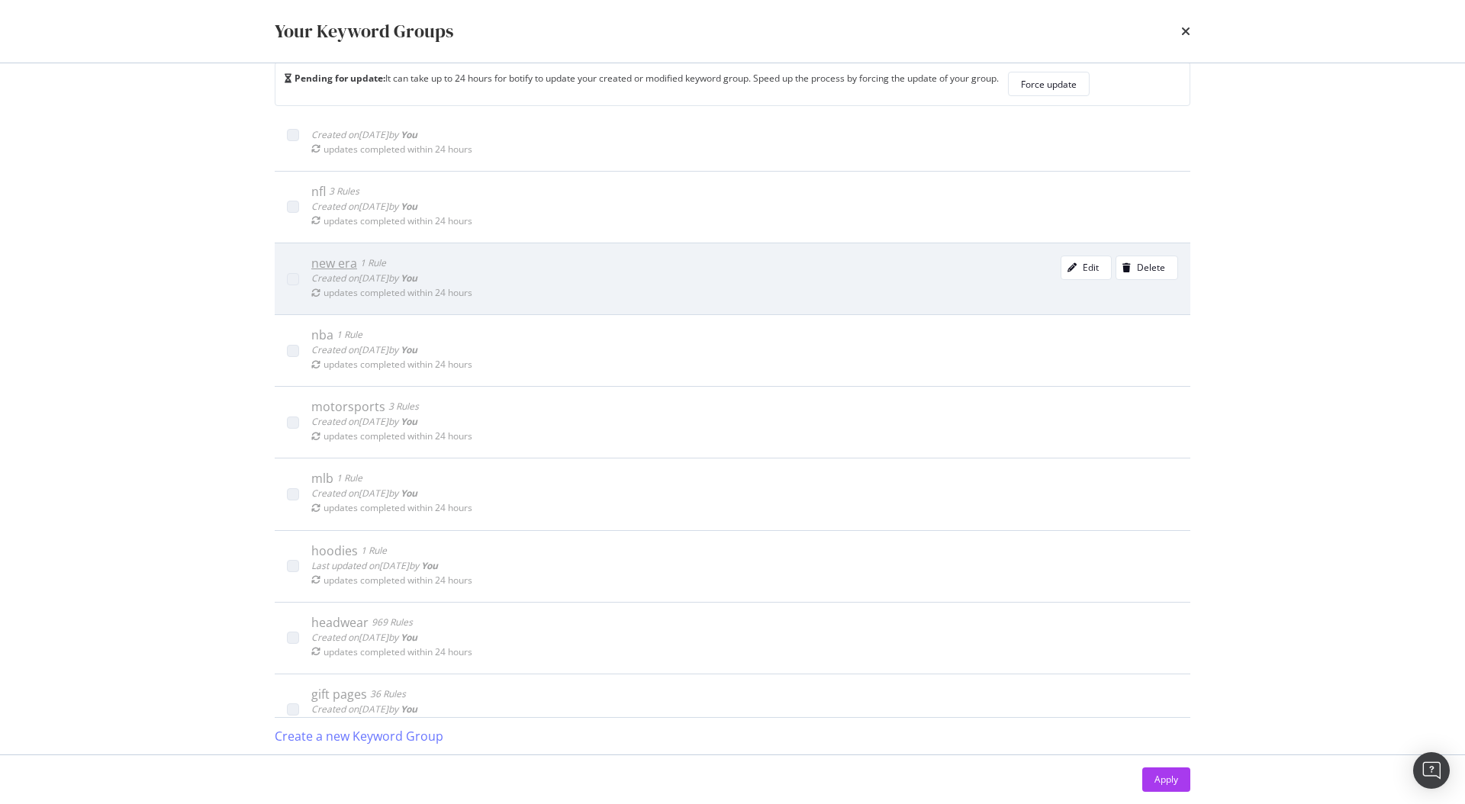
click at [328, 262] on div "new era" at bounding box center [334, 263] width 46 height 15
click at [1067, 269] on icon "modal" at bounding box center [1071, 267] width 9 height 9
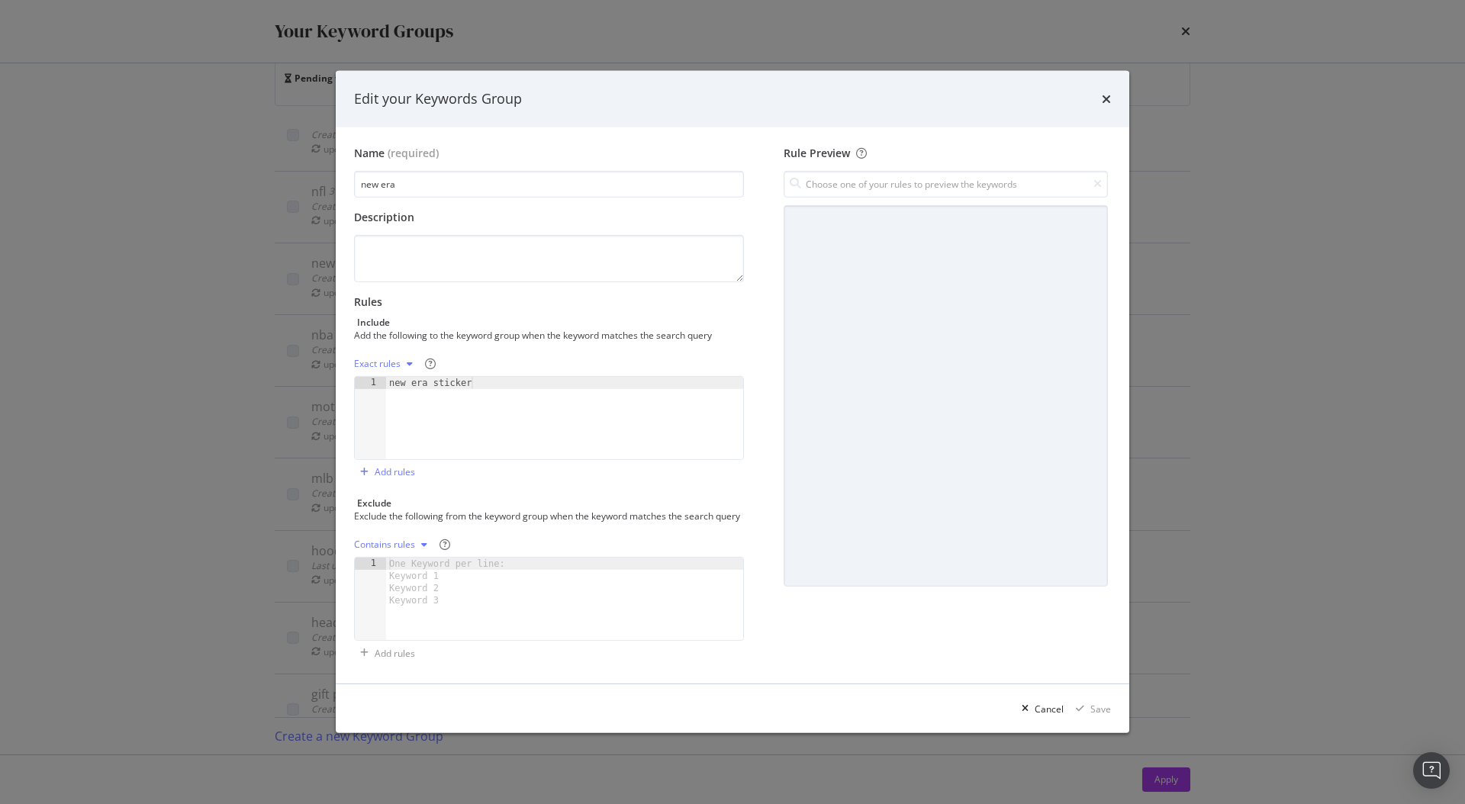
click at [1095, 93] on div "Edit your Keywords Group" at bounding box center [732, 99] width 757 height 20
click at [1092, 93] on div "Edit your Keywords Group" at bounding box center [732, 99] width 757 height 20
click at [1087, 96] on div "Edit your Keywords Group" at bounding box center [732, 99] width 757 height 20
click at [1108, 93] on icon "times" at bounding box center [1106, 99] width 9 height 12
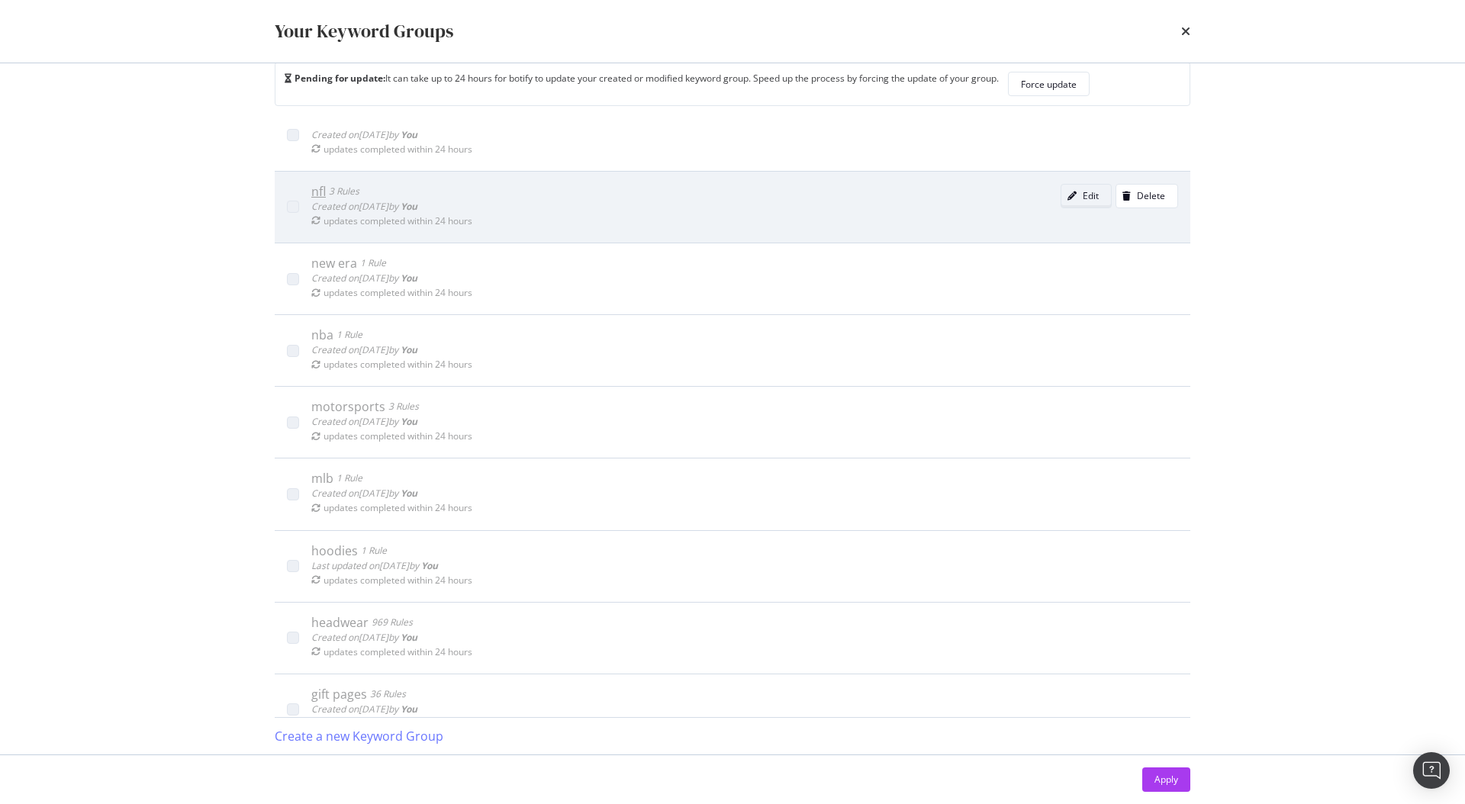
click at [1082, 191] on div "Edit" at bounding box center [1090, 195] width 16 height 13
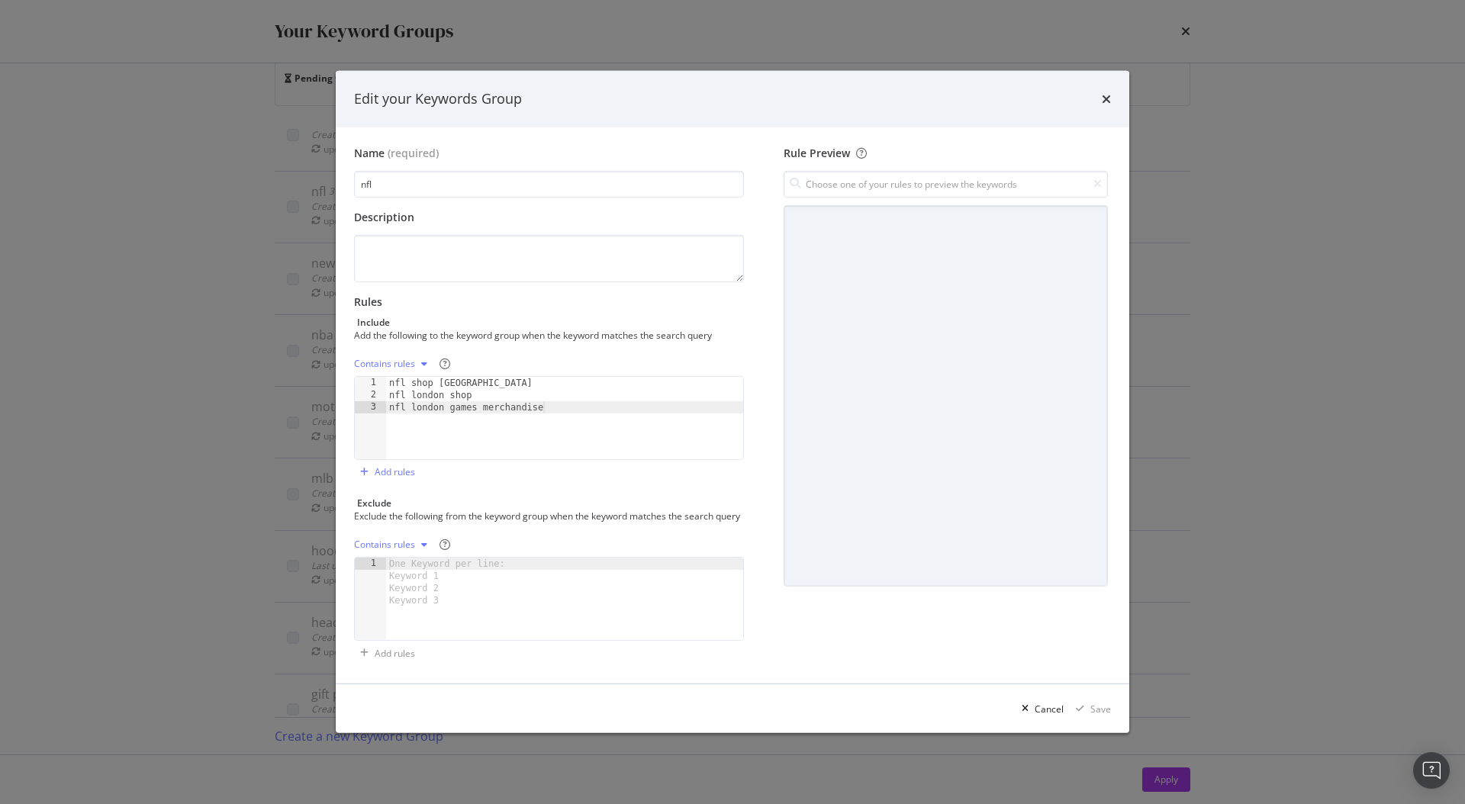
click at [404, 359] on div "Contains rules" at bounding box center [384, 363] width 61 height 9
click at [396, 407] on div "Exact rules" at bounding box center [396, 407] width 47 height 13
click at [1094, 712] on div "Save" at bounding box center [1100, 709] width 21 height 13
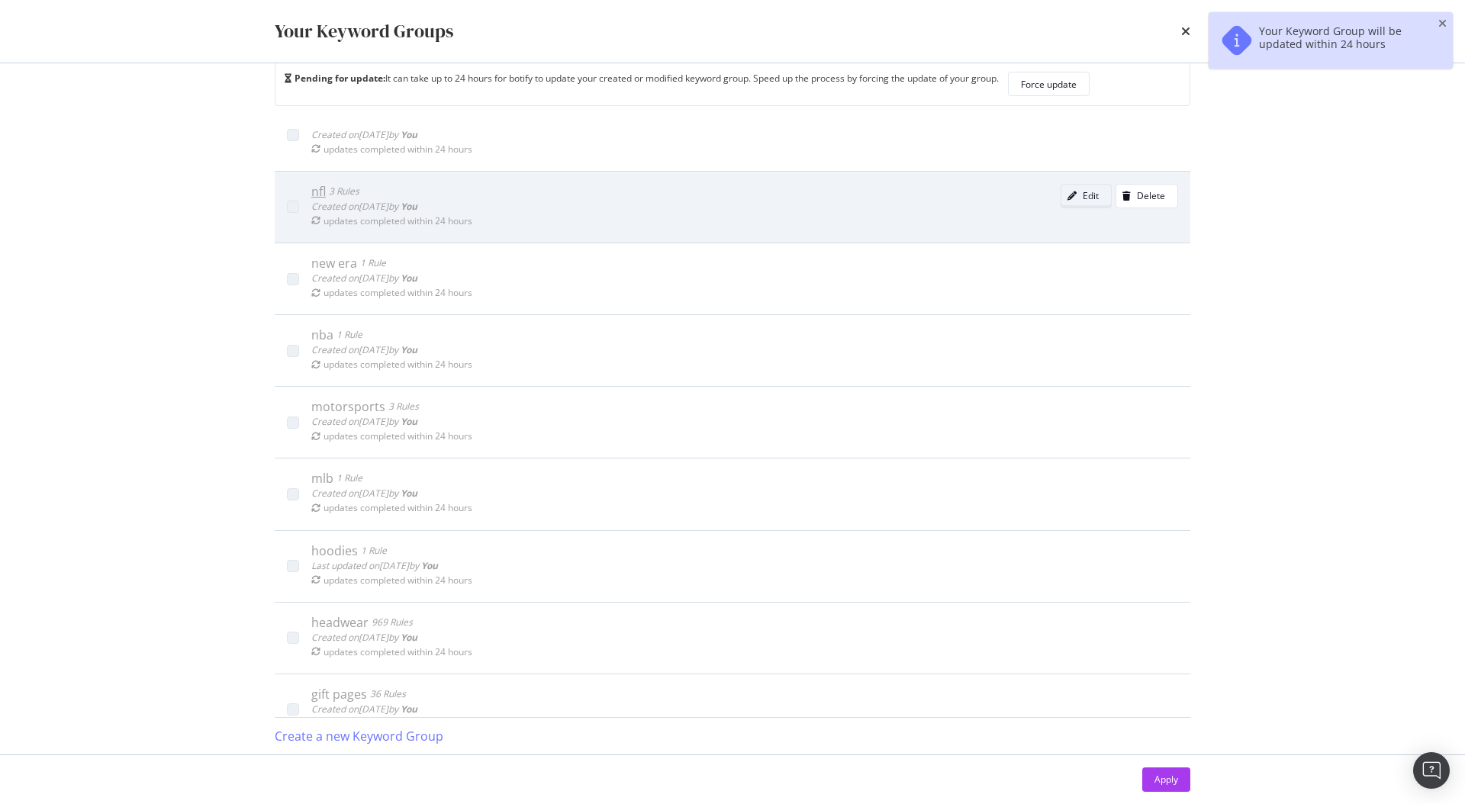
click at [1082, 191] on div "Edit" at bounding box center [1090, 195] width 16 height 13
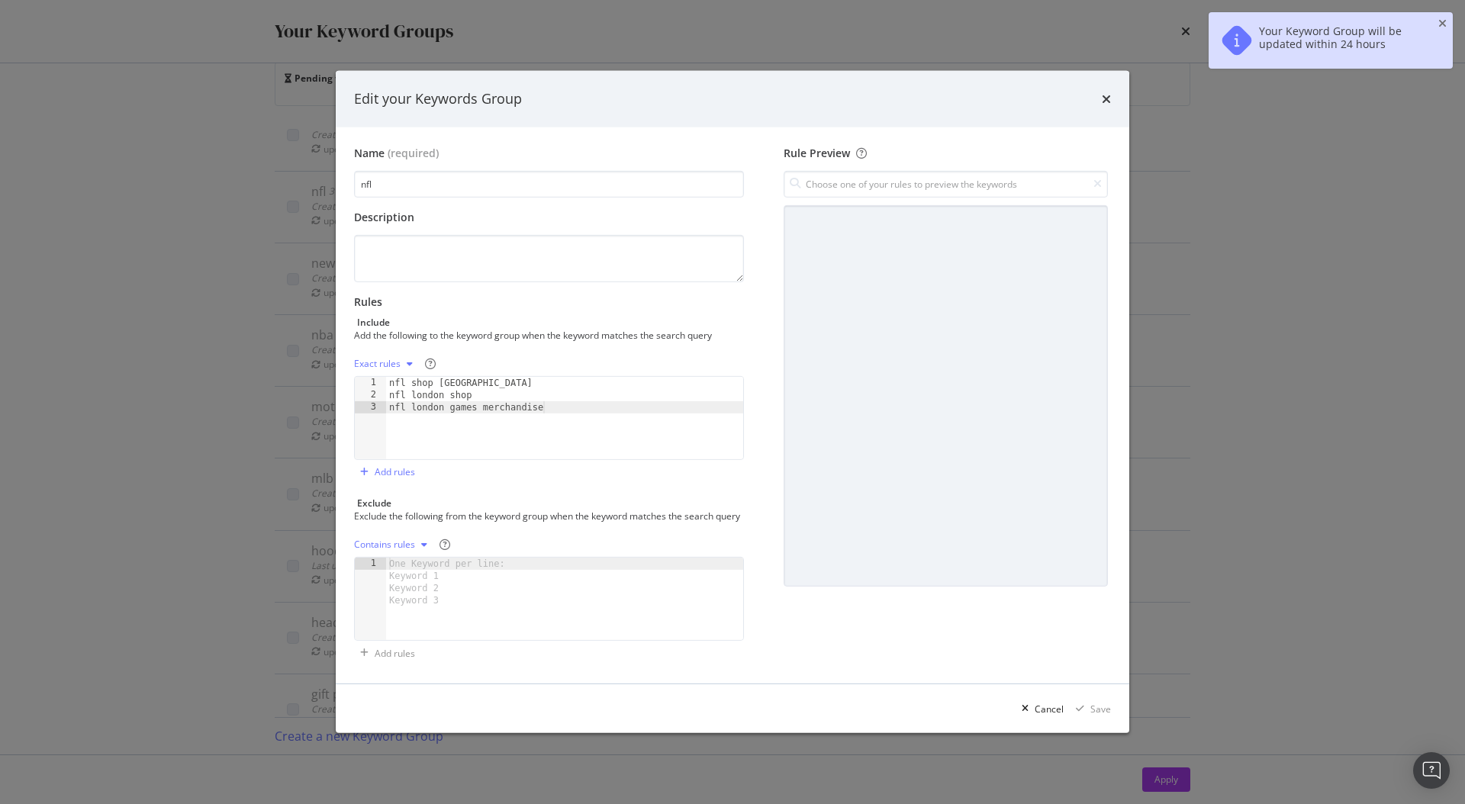
click at [1105, 93] on icon "times" at bounding box center [1106, 99] width 9 height 12
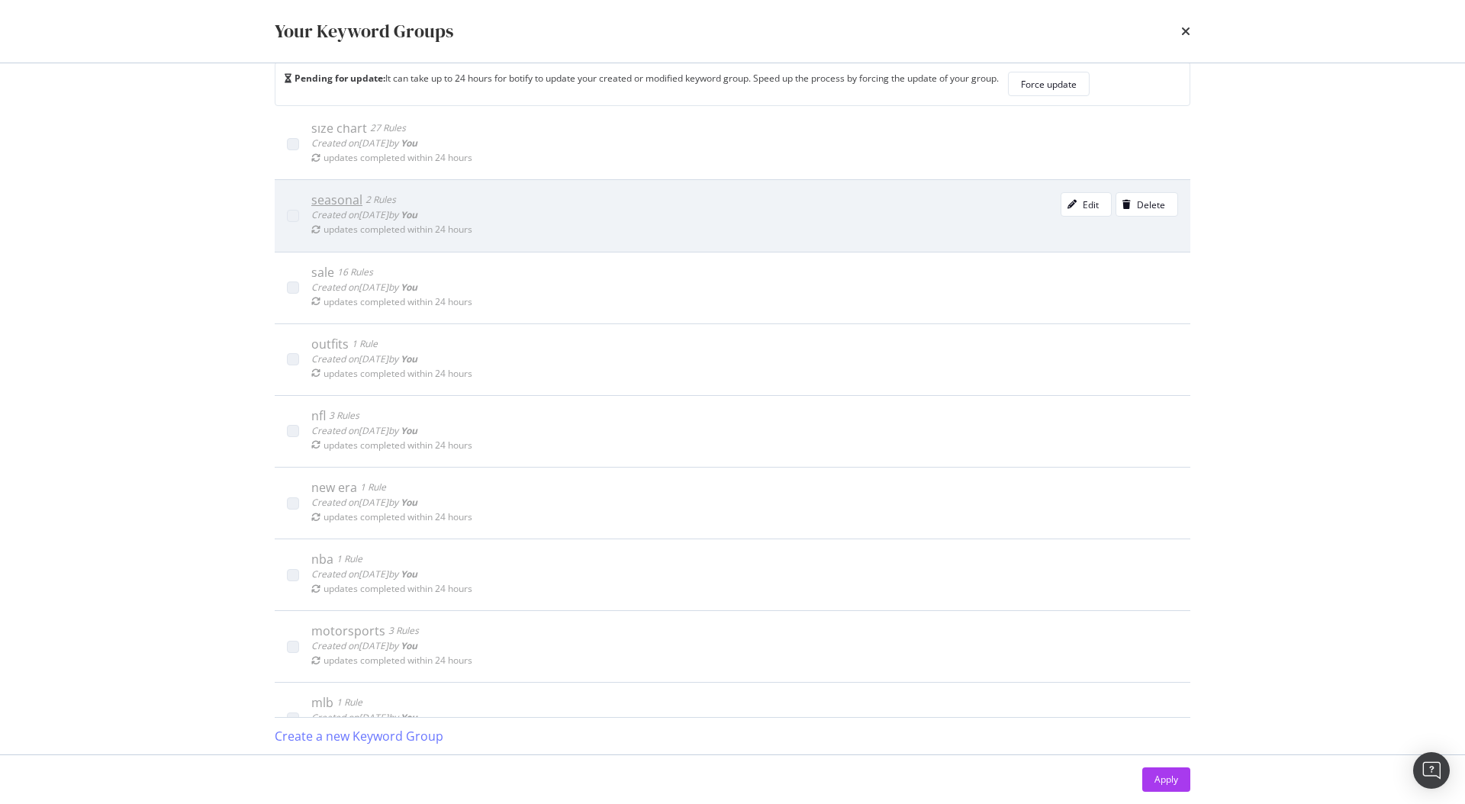
scroll to position [0, 0]
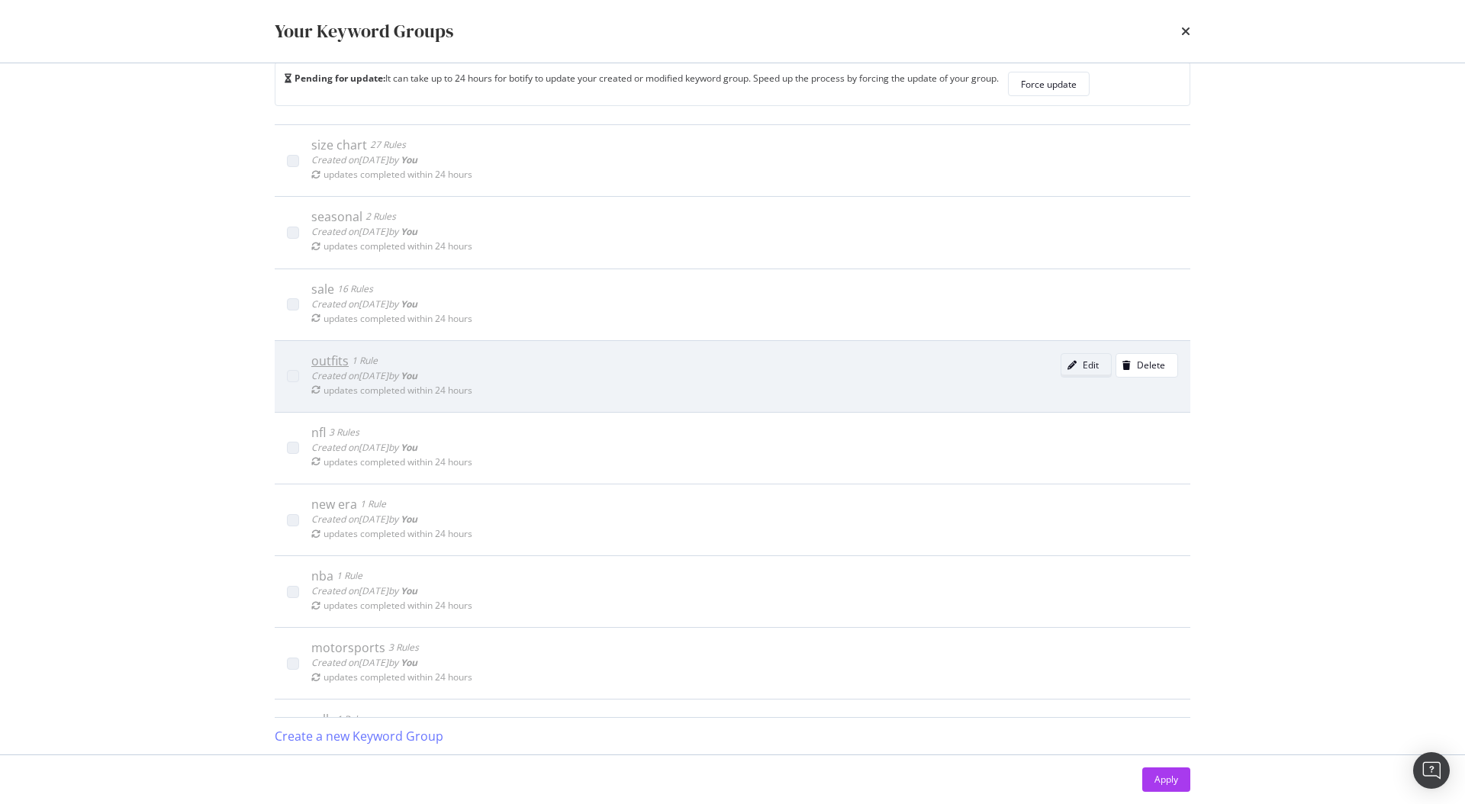
click at [1067, 362] on icon "modal" at bounding box center [1071, 365] width 9 height 9
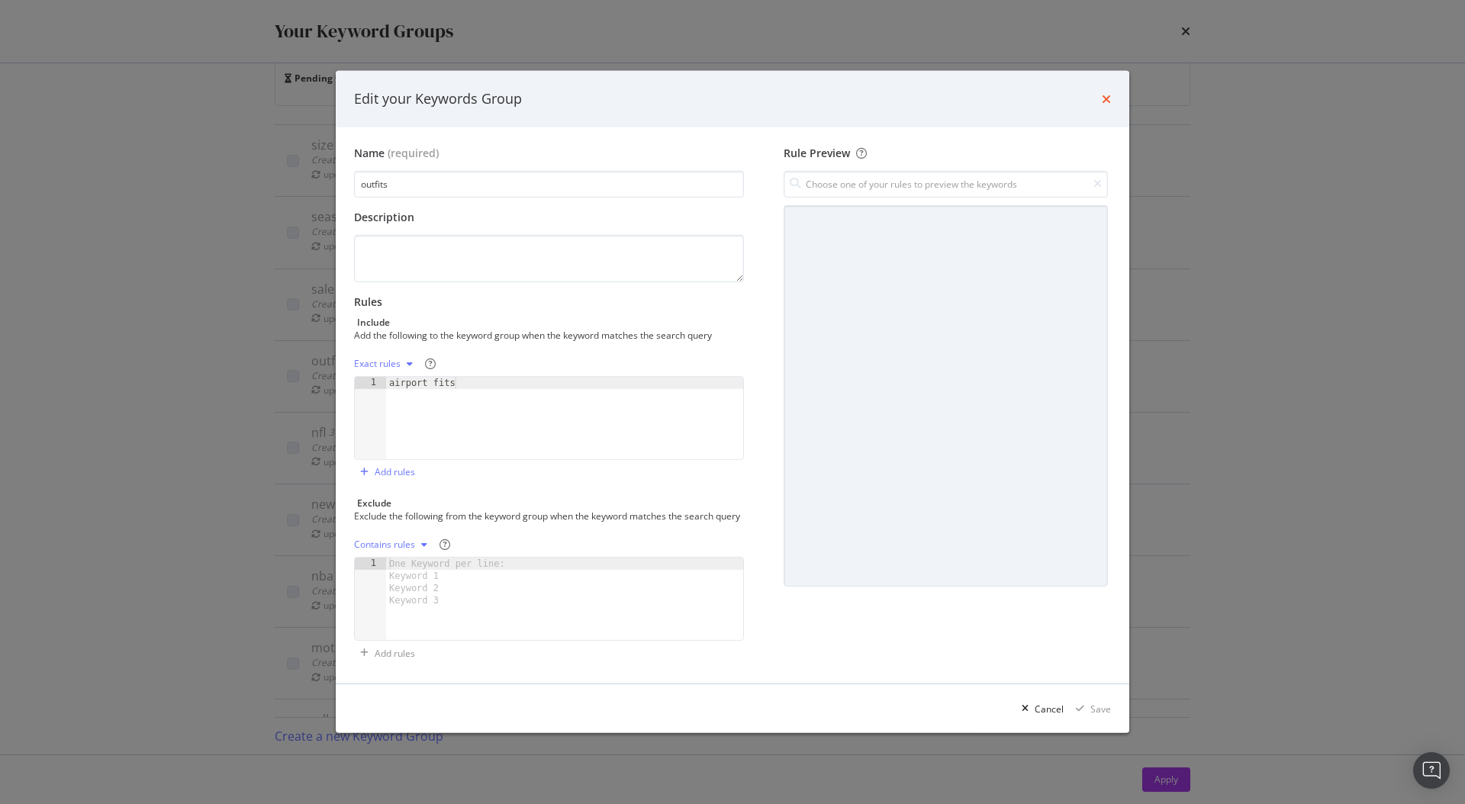
click at [1105, 93] on icon "times" at bounding box center [1106, 99] width 9 height 12
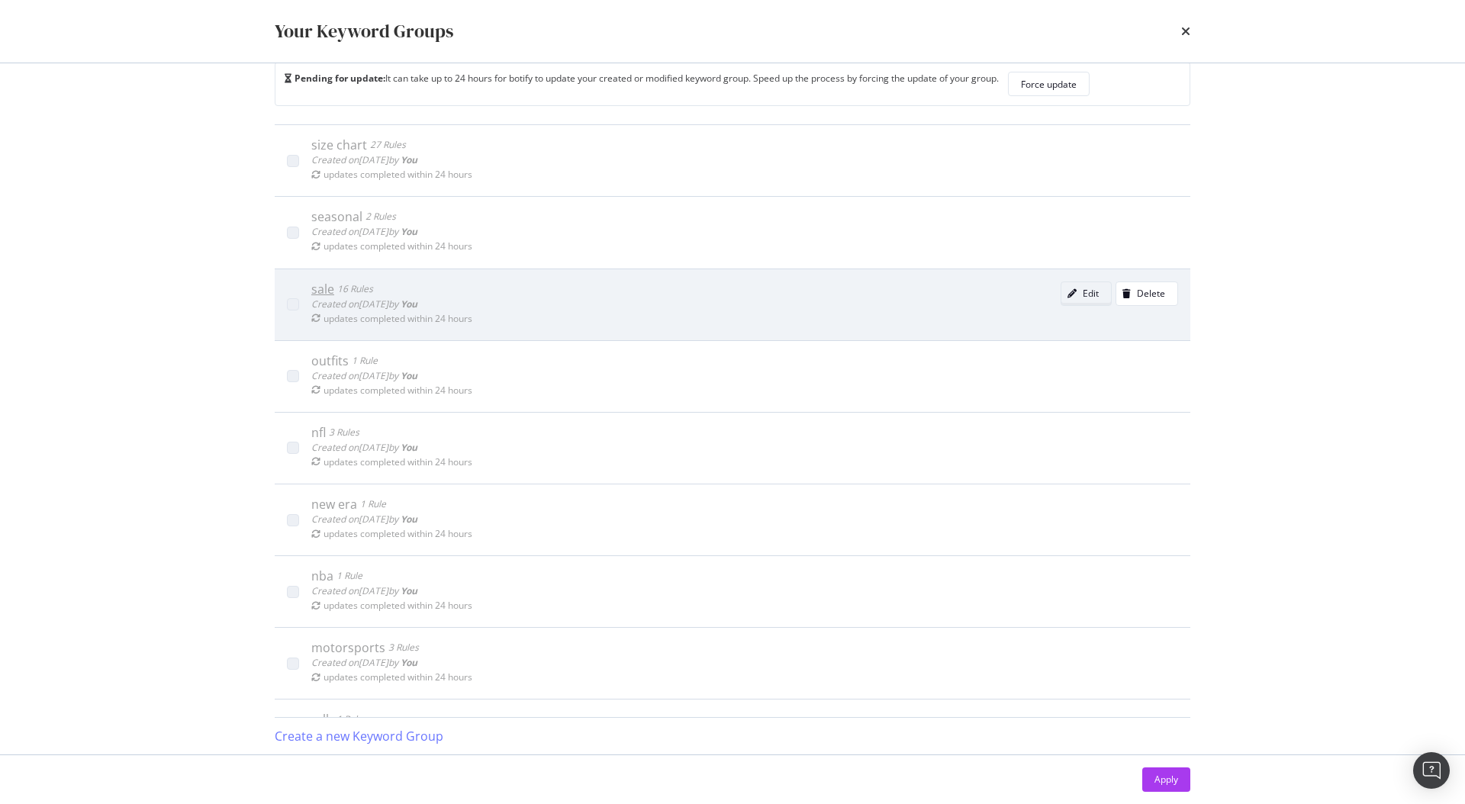
click at [1061, 285] on div "Edit" at bounding box center [1079, 293] width 37 height 21
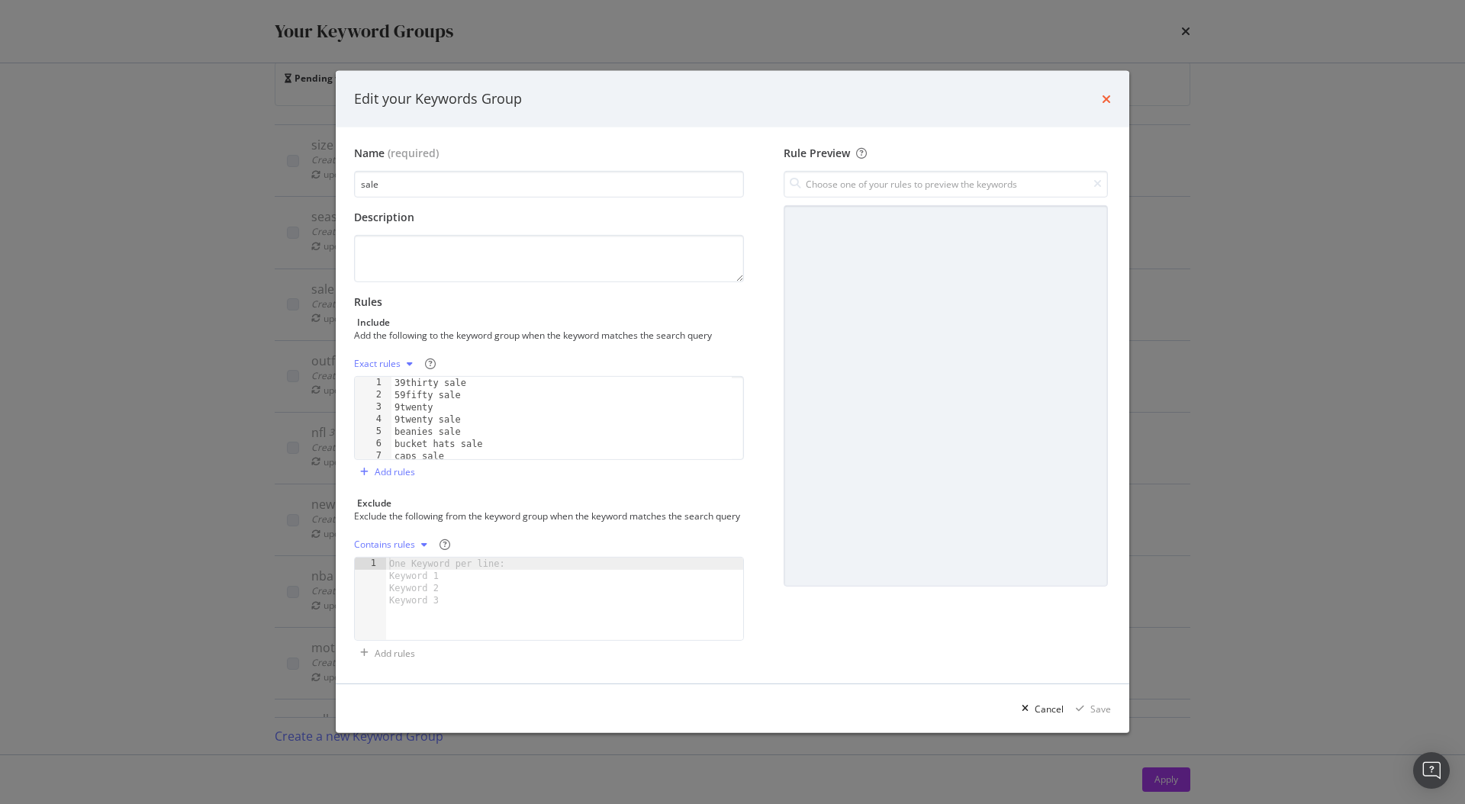
click at [1109, 93] on icon "times" at bounding box center [1106, 99] width 9 height 12
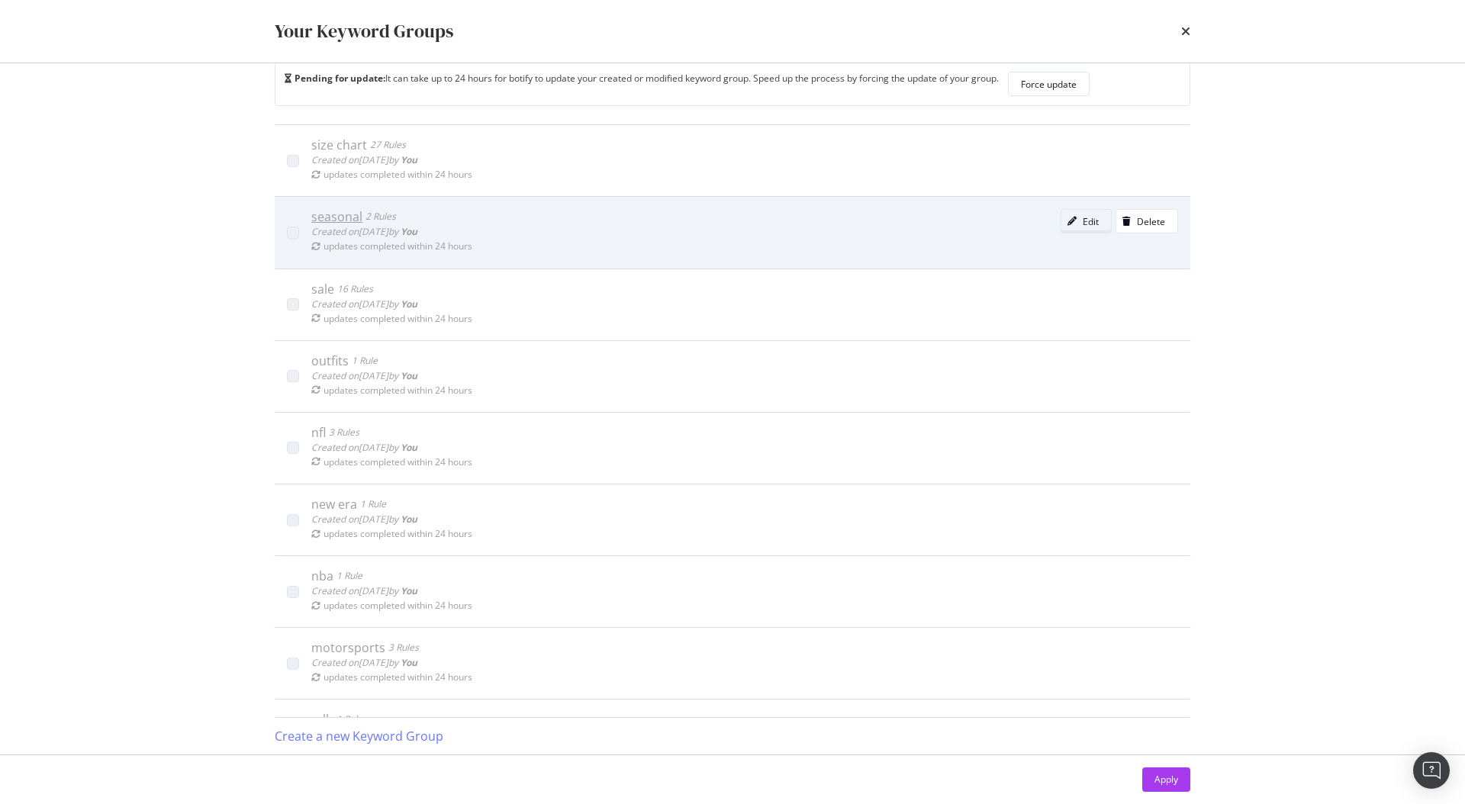
click at [1082, 216] on div "Edit" at bounding box center [1090, 221] width 16 height 13
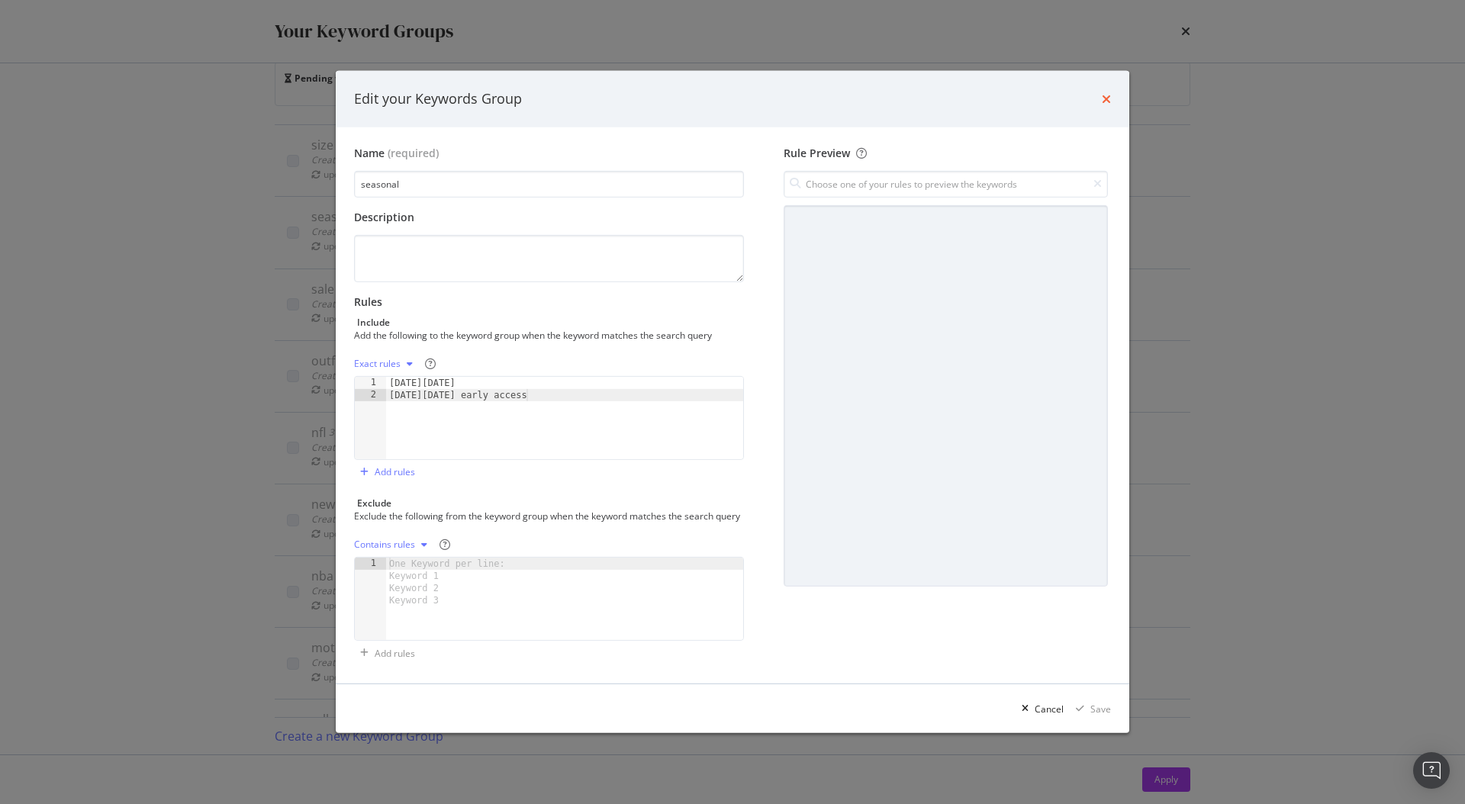
click at [1102, 93] on icon "times" at bounding box center [1106, 99] width 9 height 12
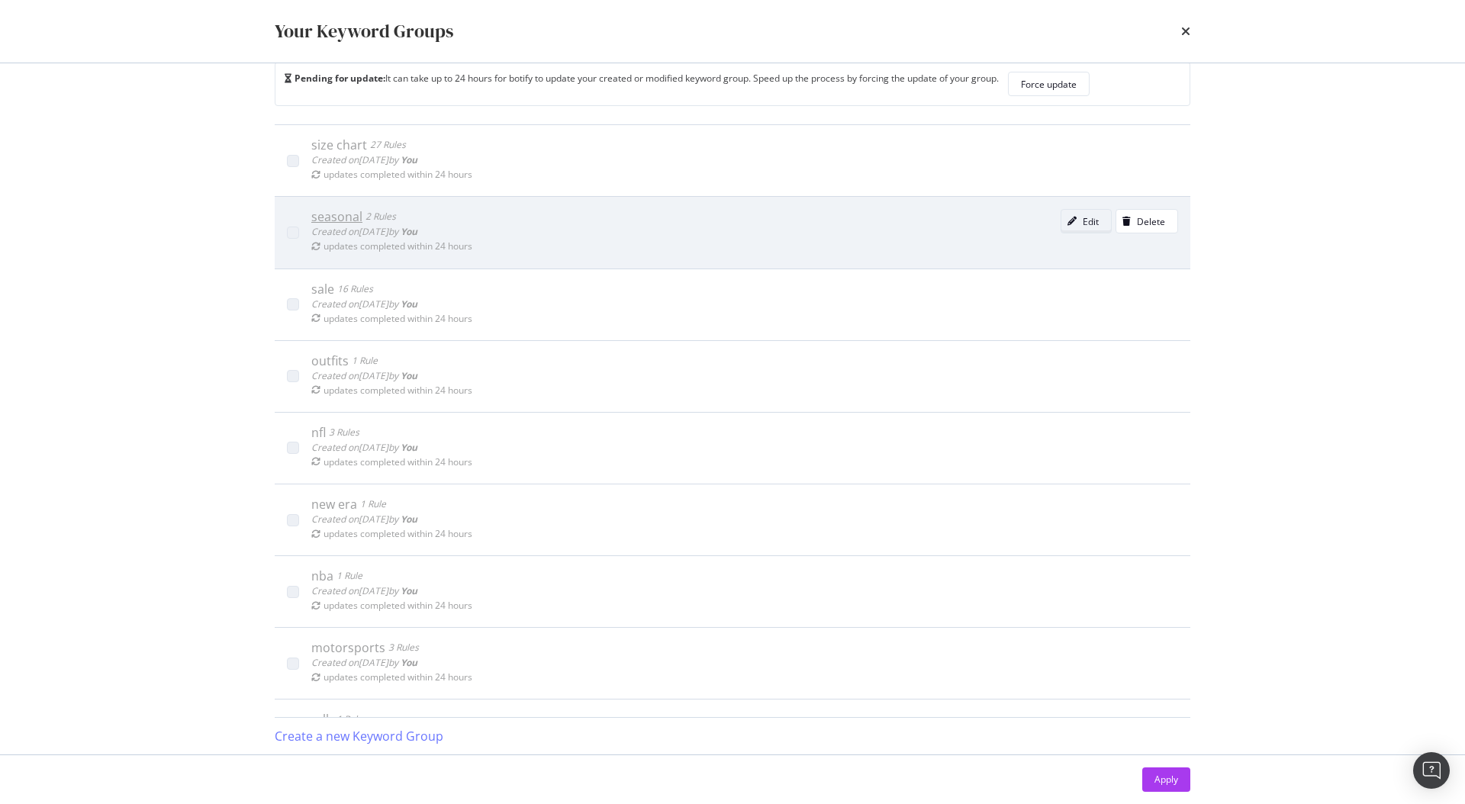
click at [1061, 220] on div "modal" at bounding box center [1071, 221] width 21 height 9
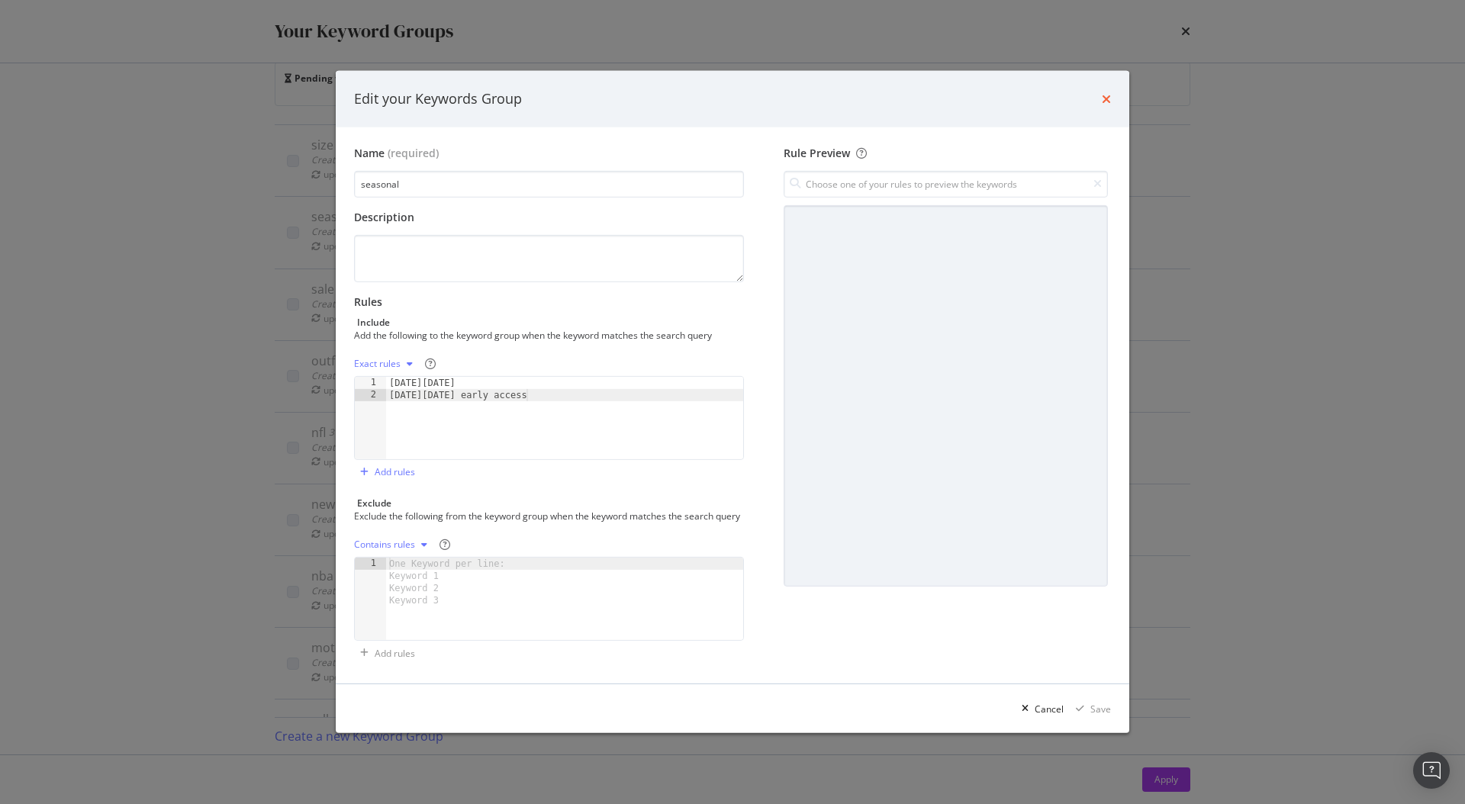
click at [1104, 94] on icon "times" at bounding box center [1106, 99] width 9 height 12
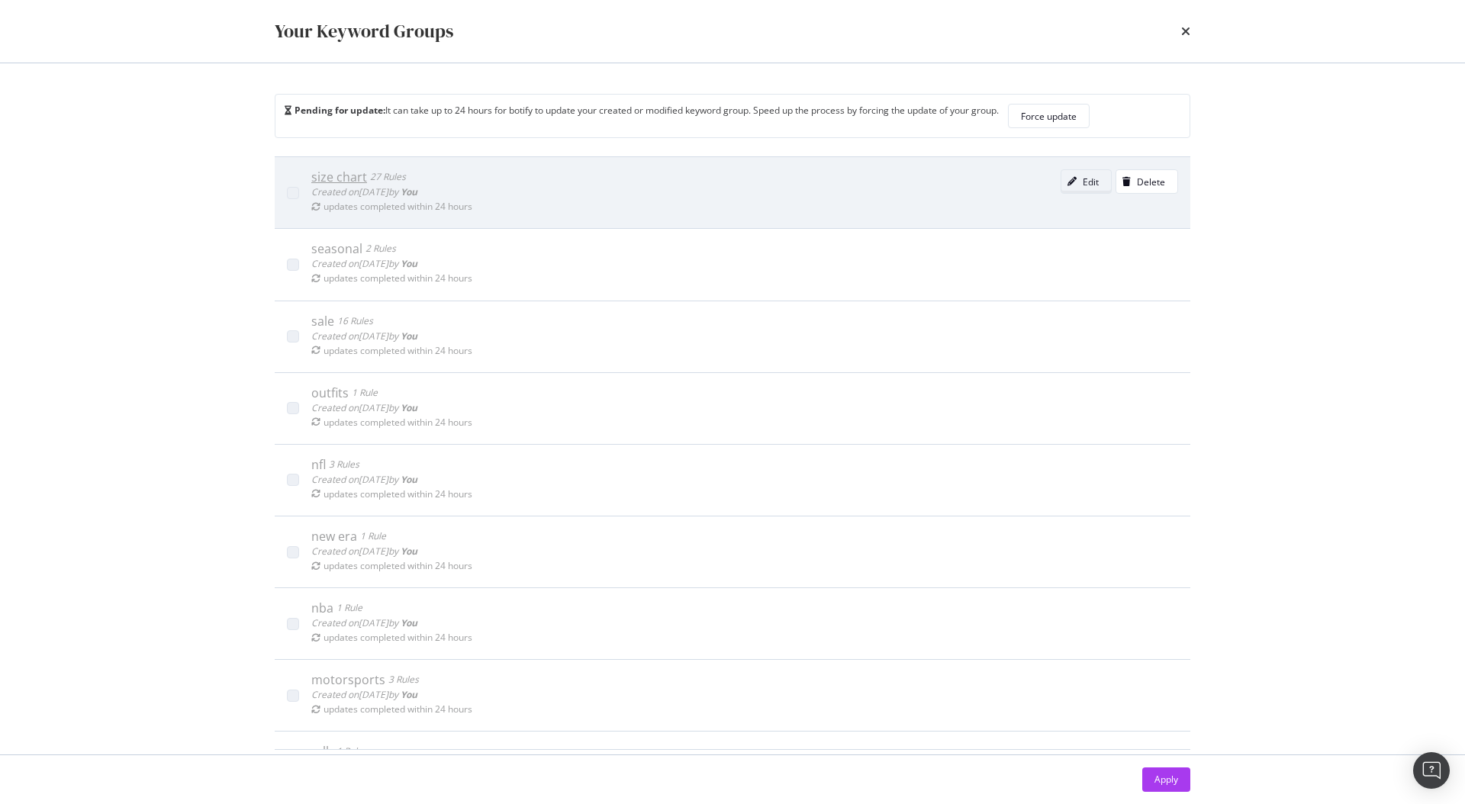
click at [1067, 177] on icon "modal" at bounding box center [1071, 181] width 9 height 9
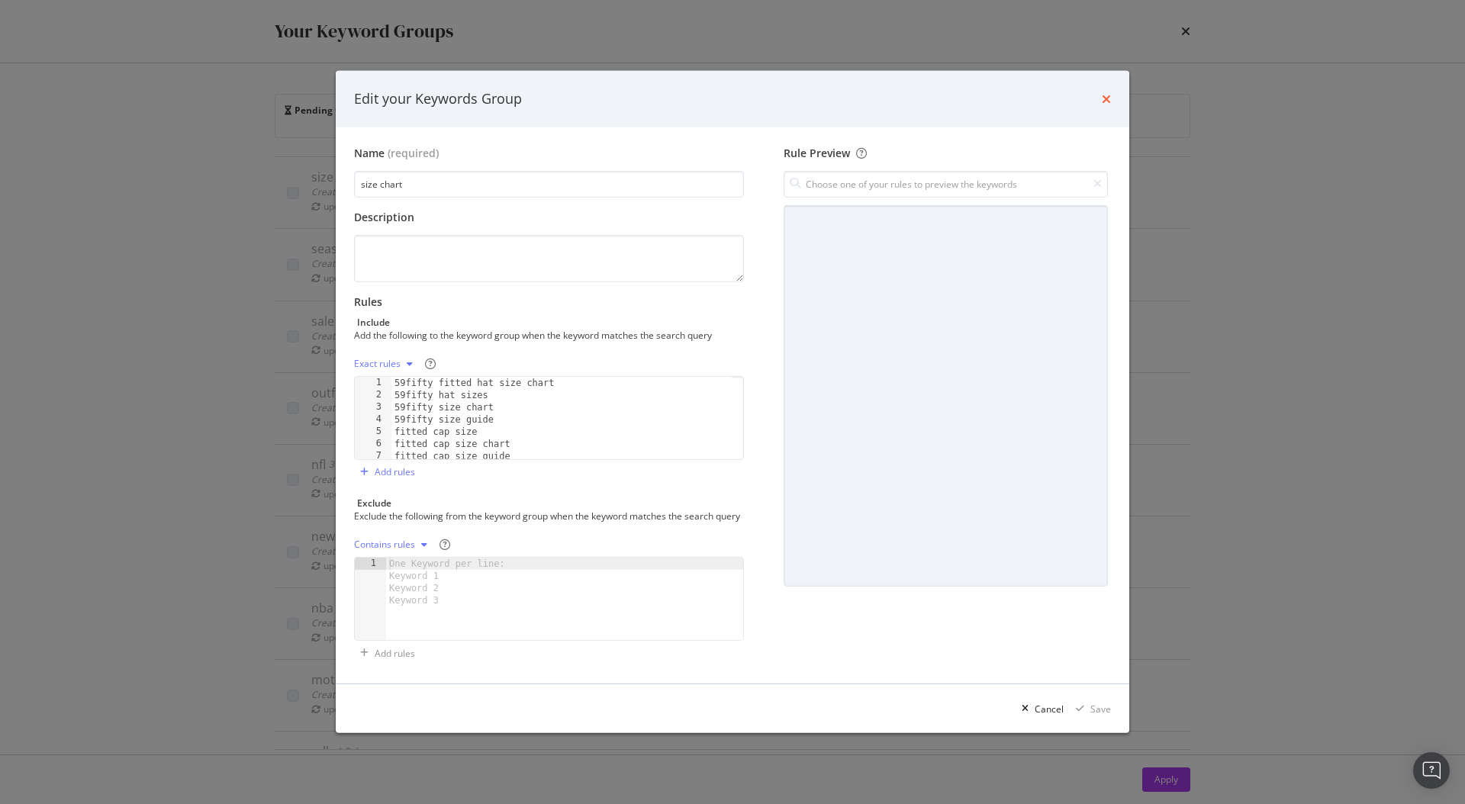
click at [1105, 93] on icon "times" at bounding box center [1106, 99] width 9 height 12
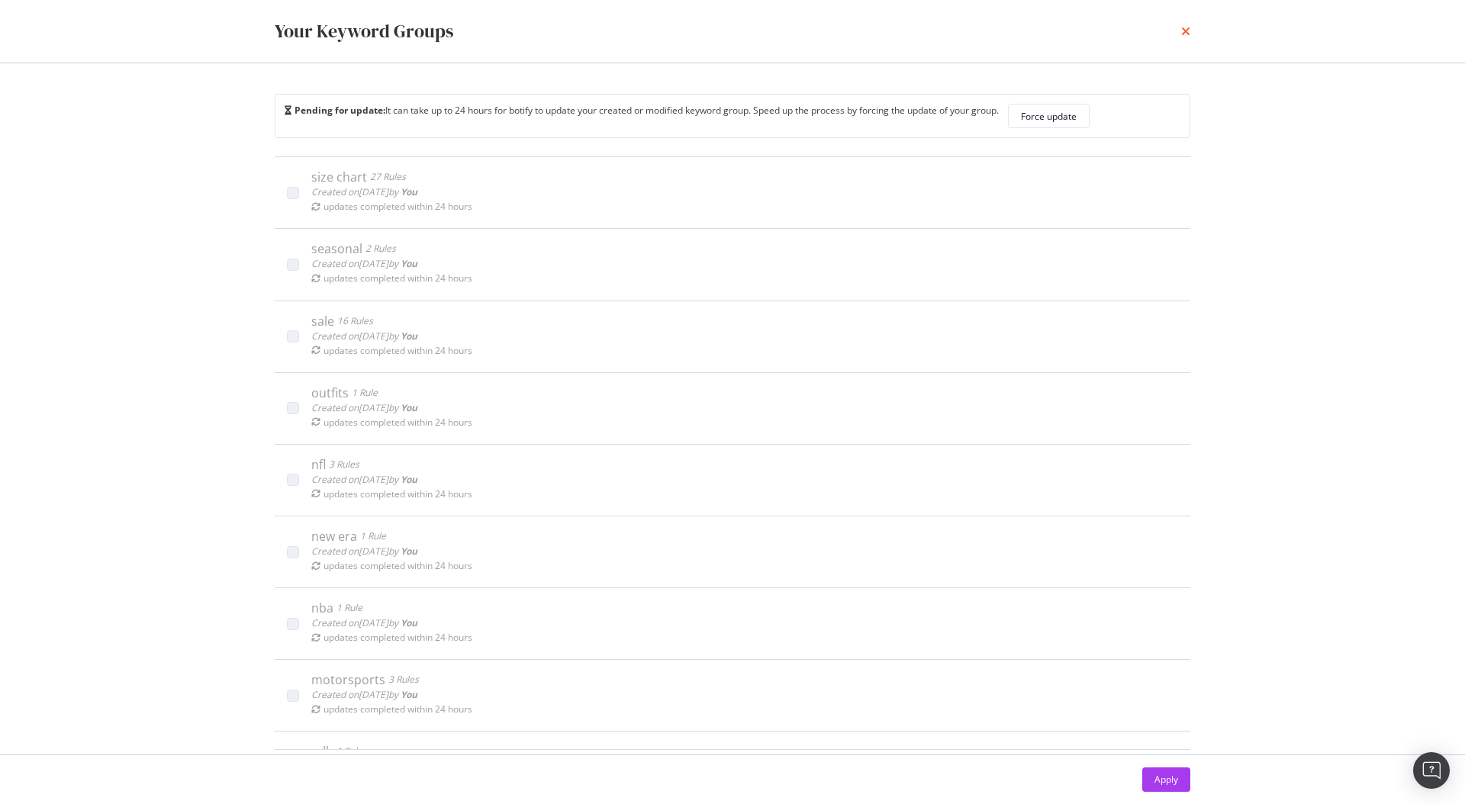
click at [1182, 35] on icon "times" at bounding box center [1185, 31] width 9 height 12
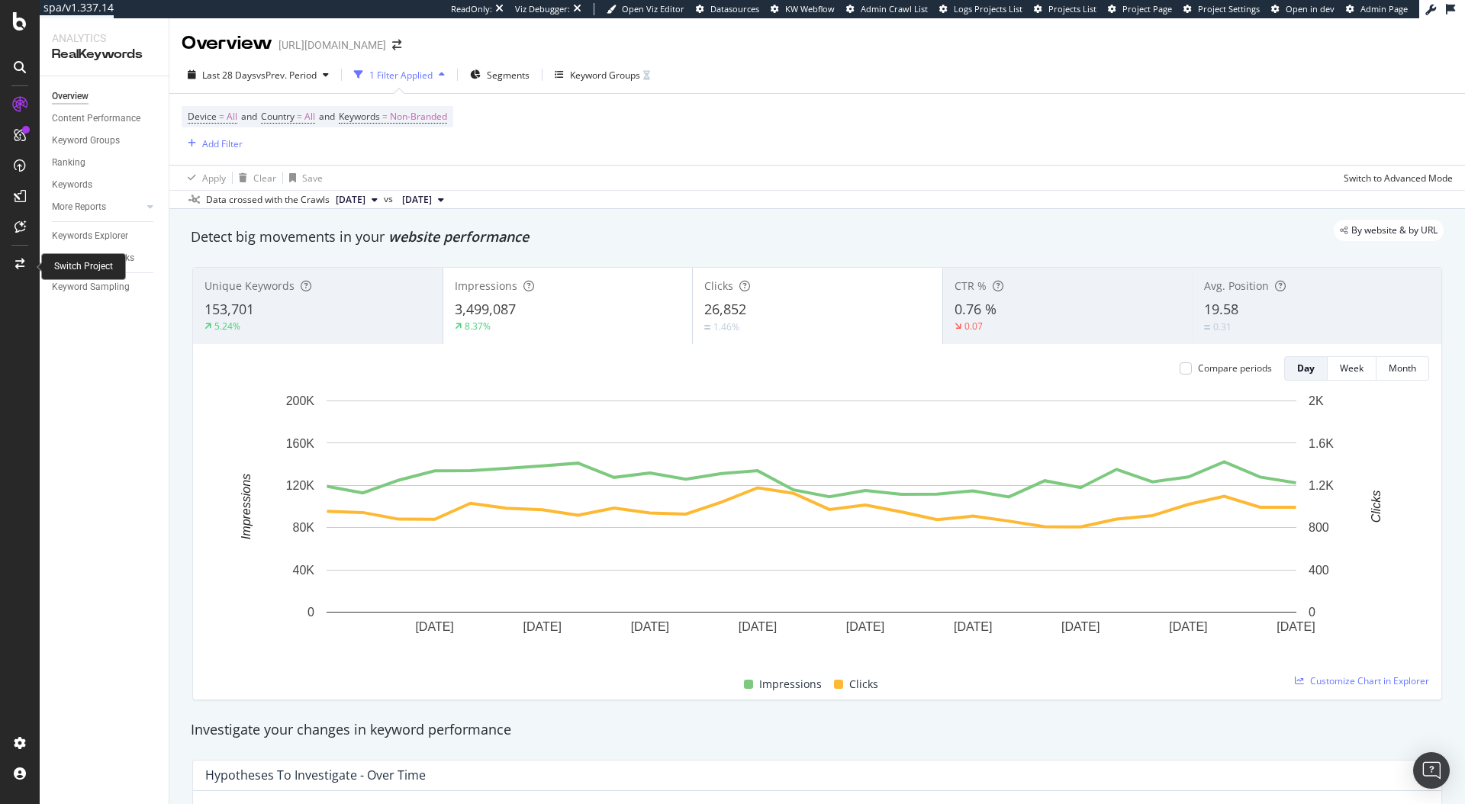
click at [18, 261] on icon at bounding box center [19, 264] width 9 height 11
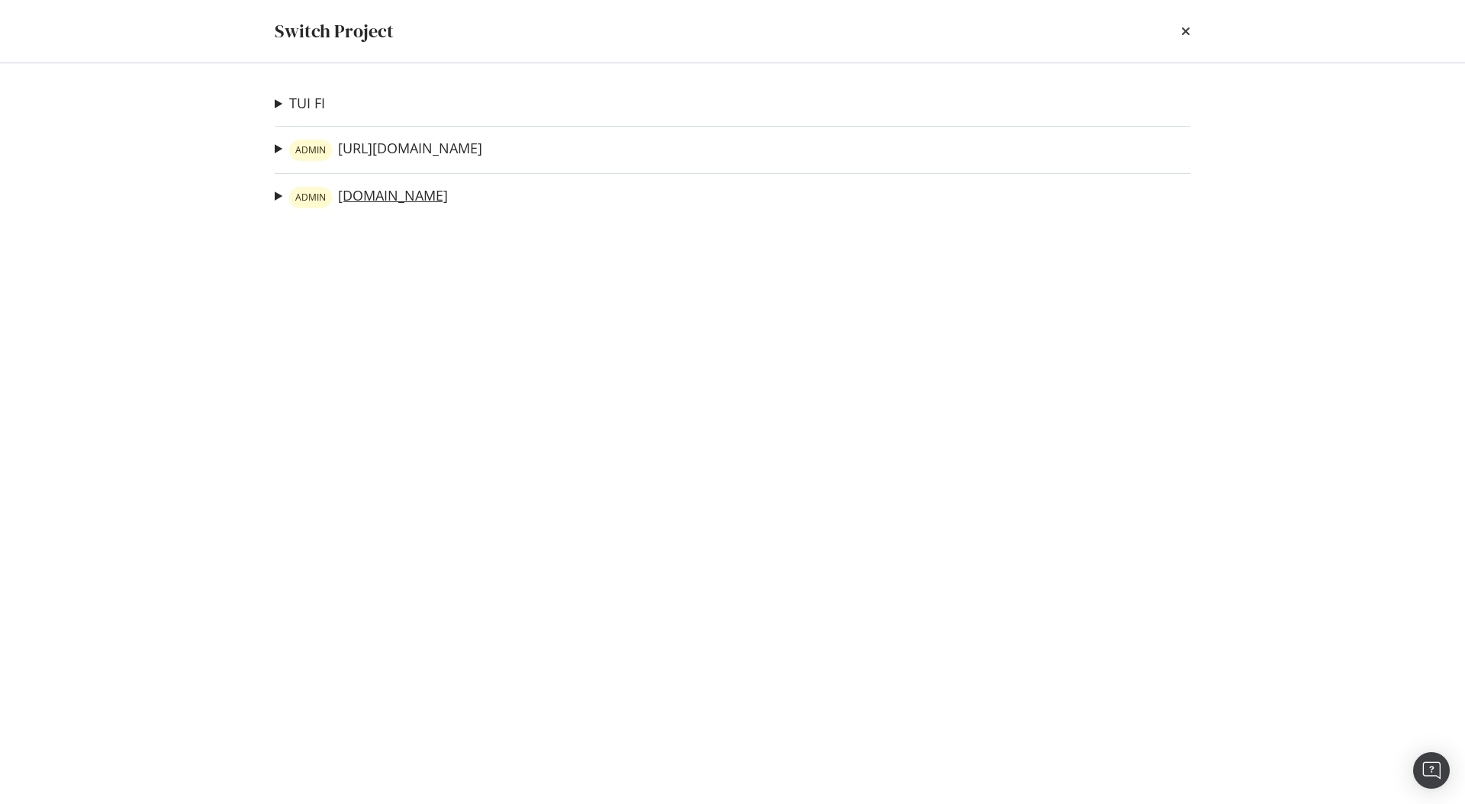
click at [444, 191] on link "ADMIN [DOMAIN_NAME]" at bounding box center [368, 197] width 159 height 21
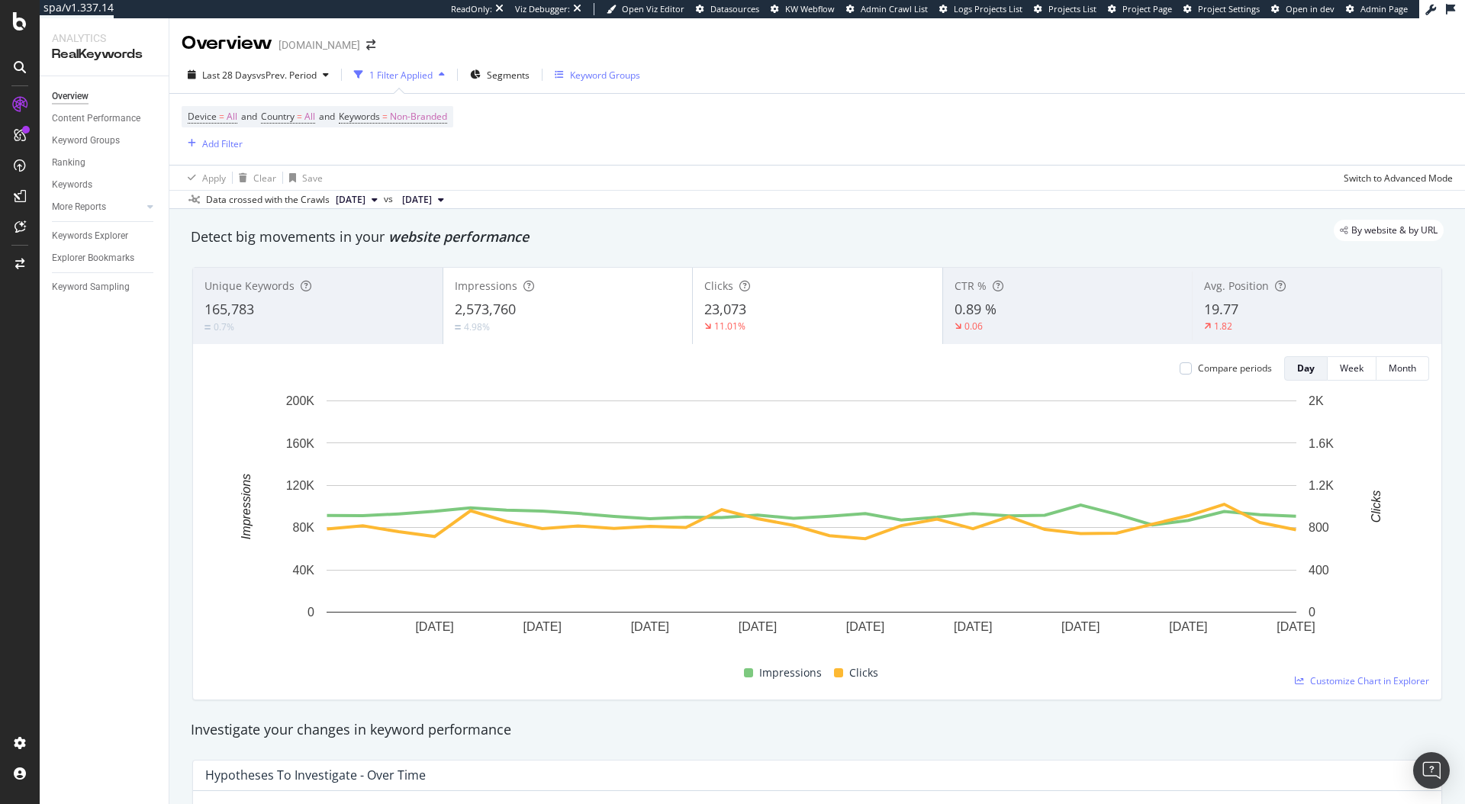
click at [574, 78] on div "Keyword Groups" at bounding box center [605, 75] width 70 height 13
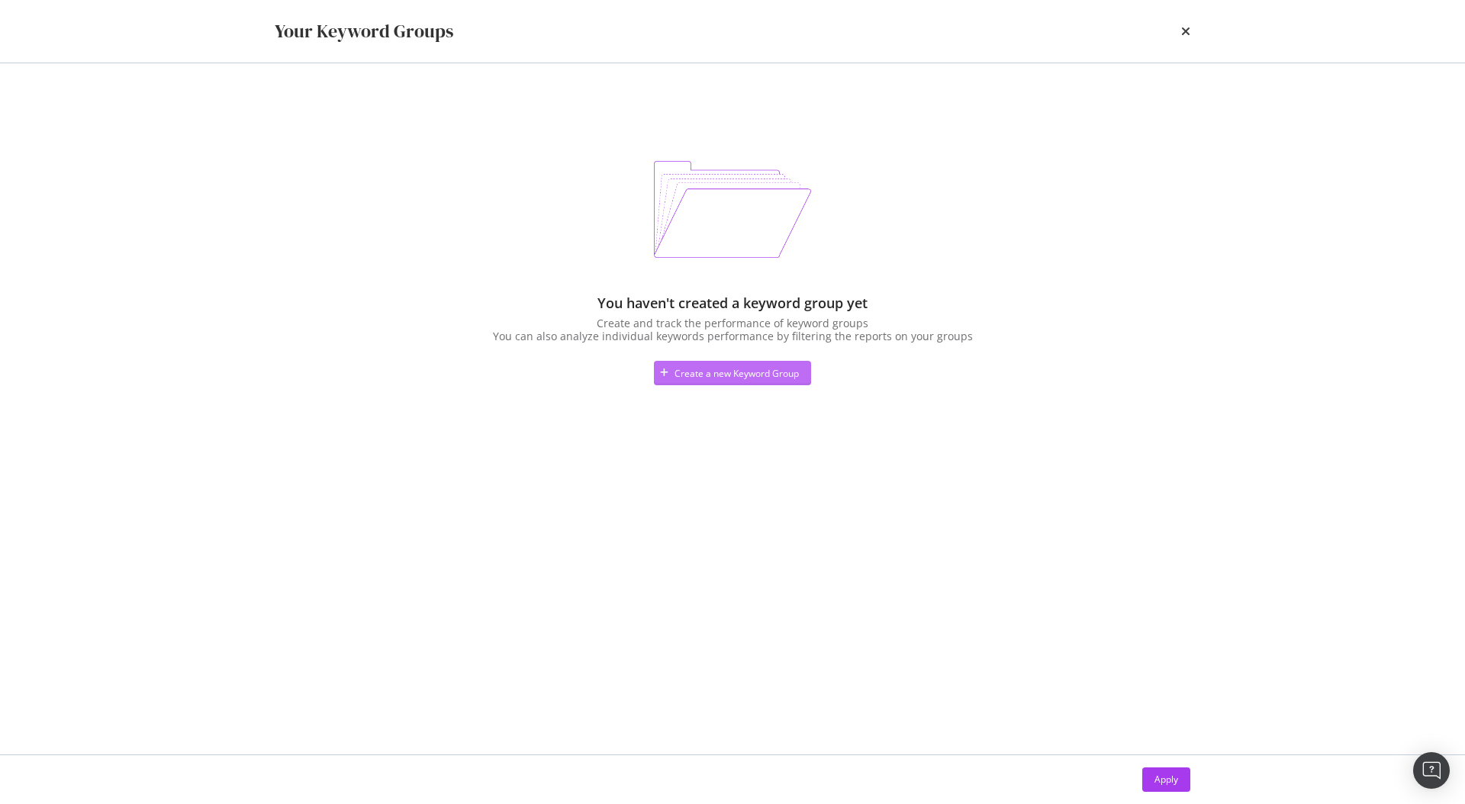
drag, startPoint x: 709, startPoint y: 354, endPoint x: 710, endPoint y: 365, distance: 11.5
click at [710, 355] on div "You haven't created a keyword group yet Create and track the performance of key…" at bounding box center [732, 273] width 915 height 224
click at [710, 372] on div "Create a new Keyword Group" at bounding box center [736, 373] width 124 height 13
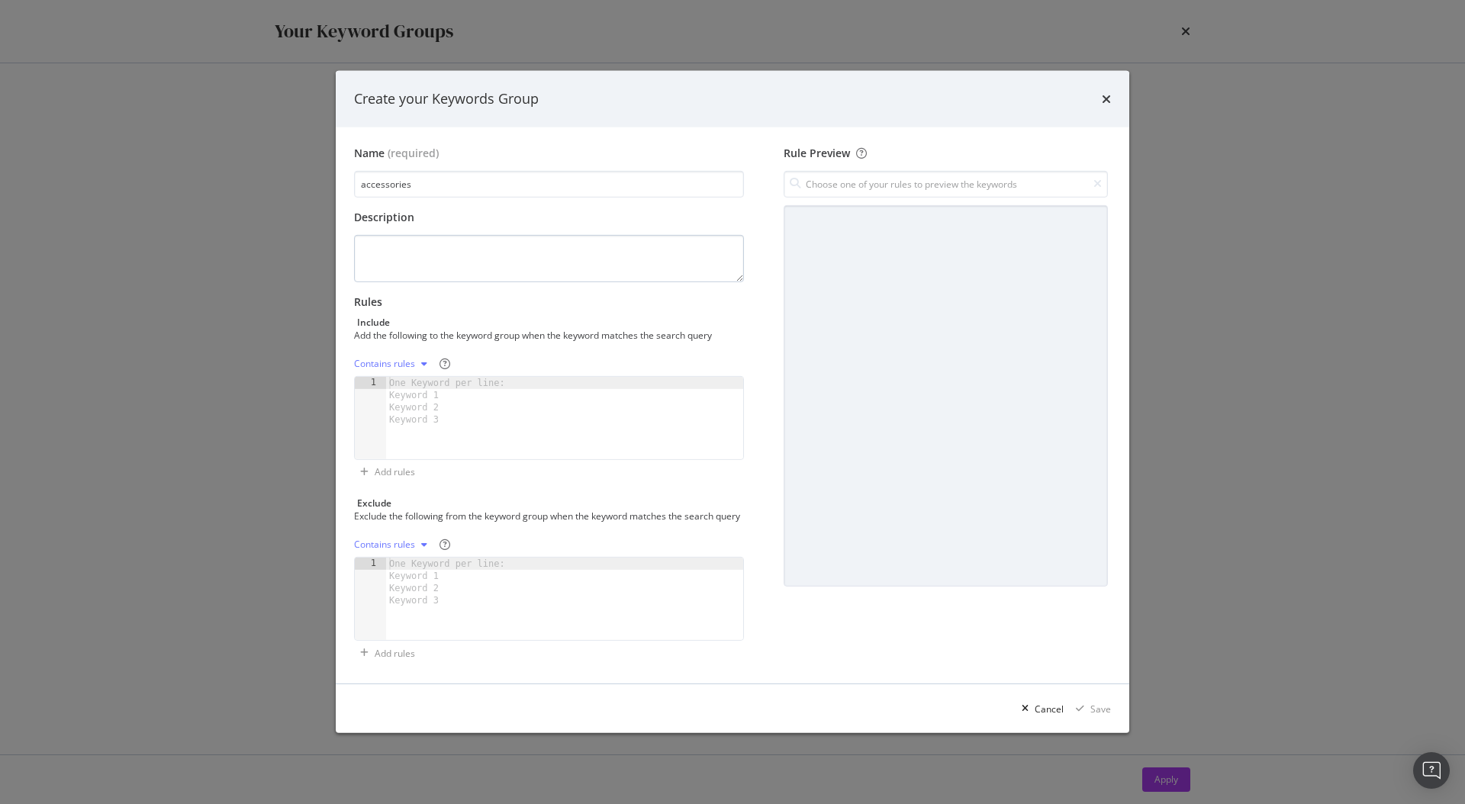
type input "accessories"
click at [422, 257] on textarea "modal" at bounding box center [549, 258] width 390 height 47
click at [513, 383] on div "modal" at bounding box center [564, 430] width 357 height 107
paste textarea "sports socks"
type textarea "sports socks"
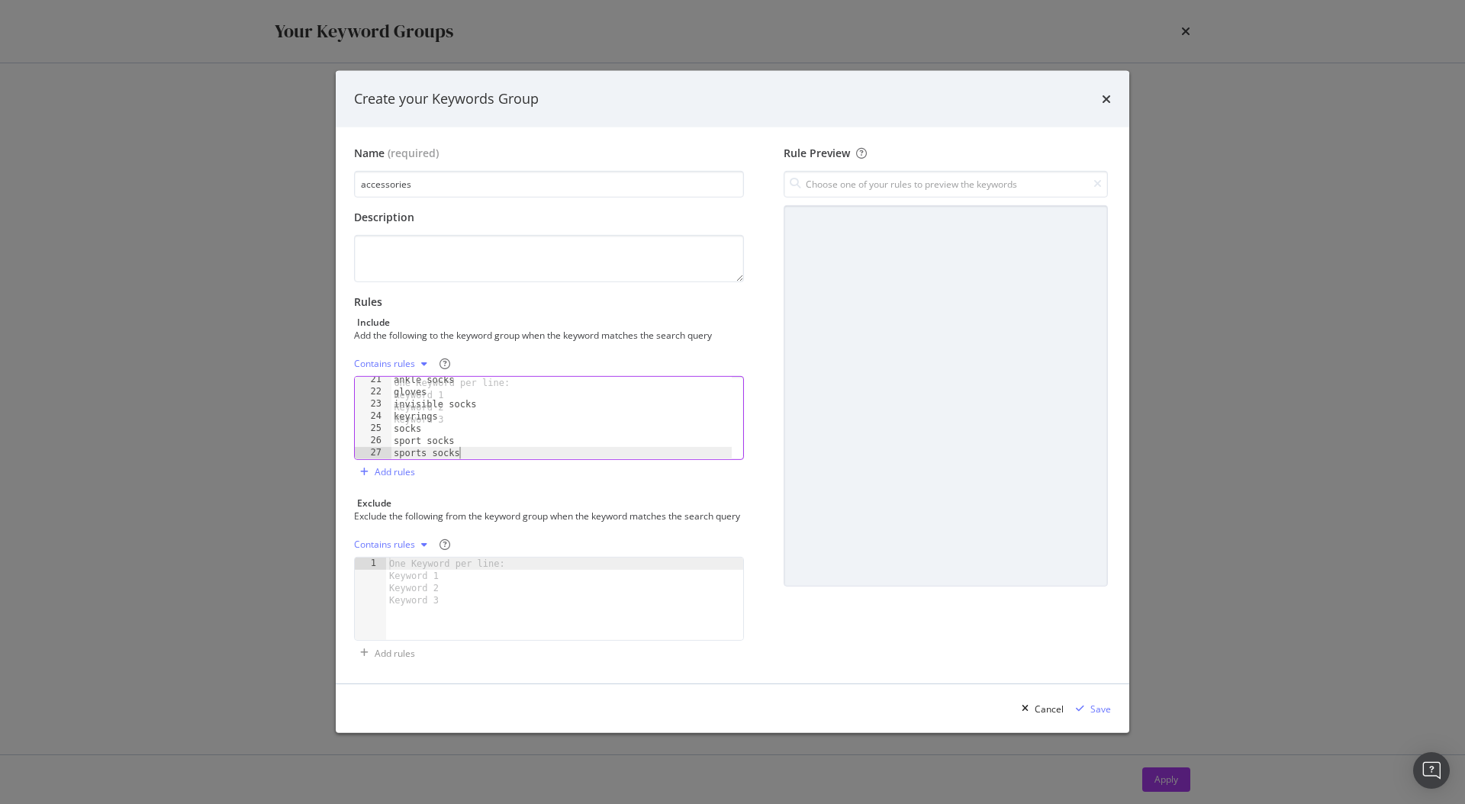
scroll to position [247, 0]
click at [392, 359] on div "Contains rules" at bounding box center [384, 363] width 61 height 9
click at [407, 410] on div "Exact rules" at bounding box center [396, 407] width 47 height 13
click at [737, 307] on label "Rules Include Add the following to the keyword group when the keyword matches t…" at bounding box center [549, 317] width 390 height 47
click at [1086, 713] on div "modal" at bounding box center [1080, 708] width 21 height 9
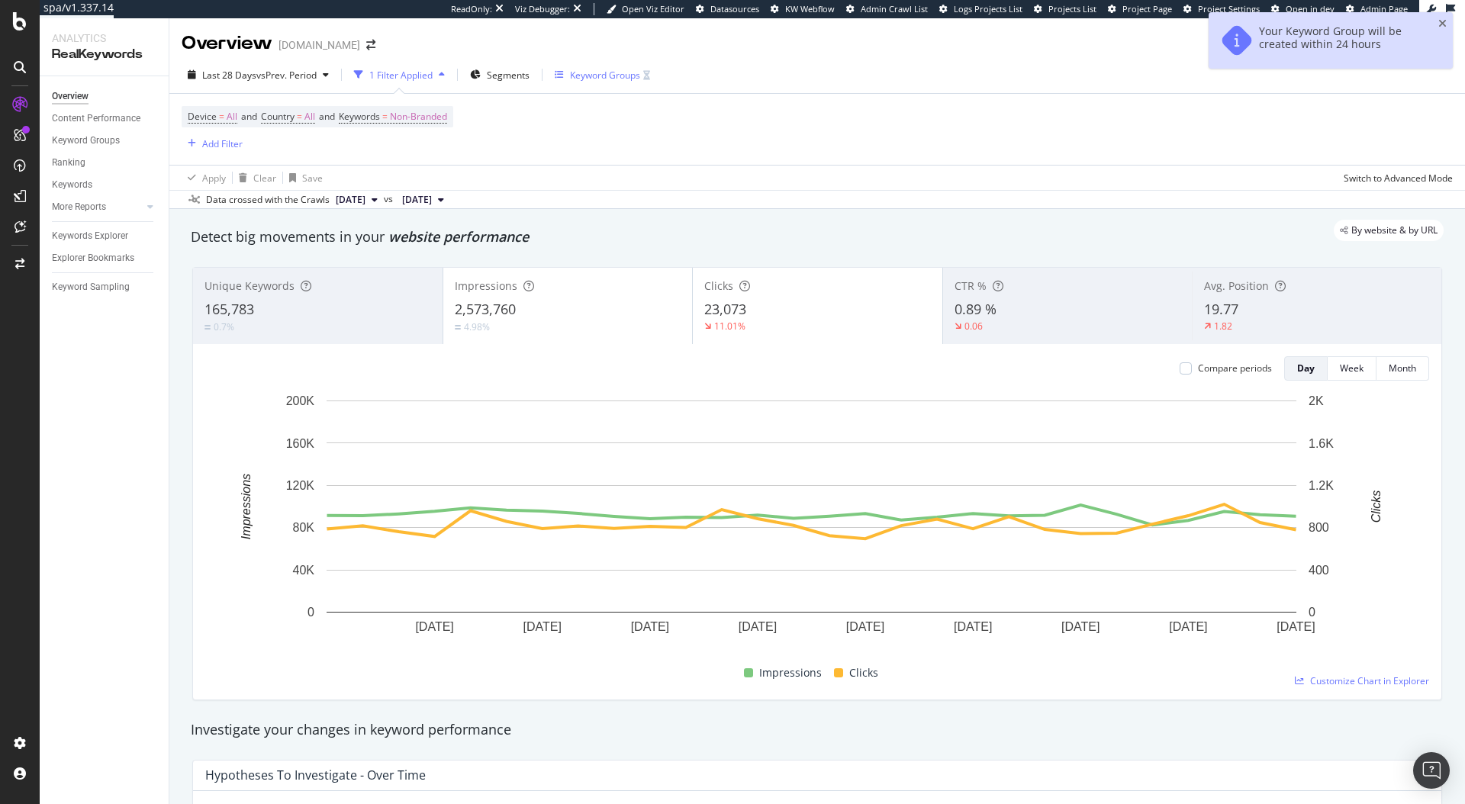
click at [593, 80] on div "Keyword Groups" at bounding box center [605, 75] width 70 height 13
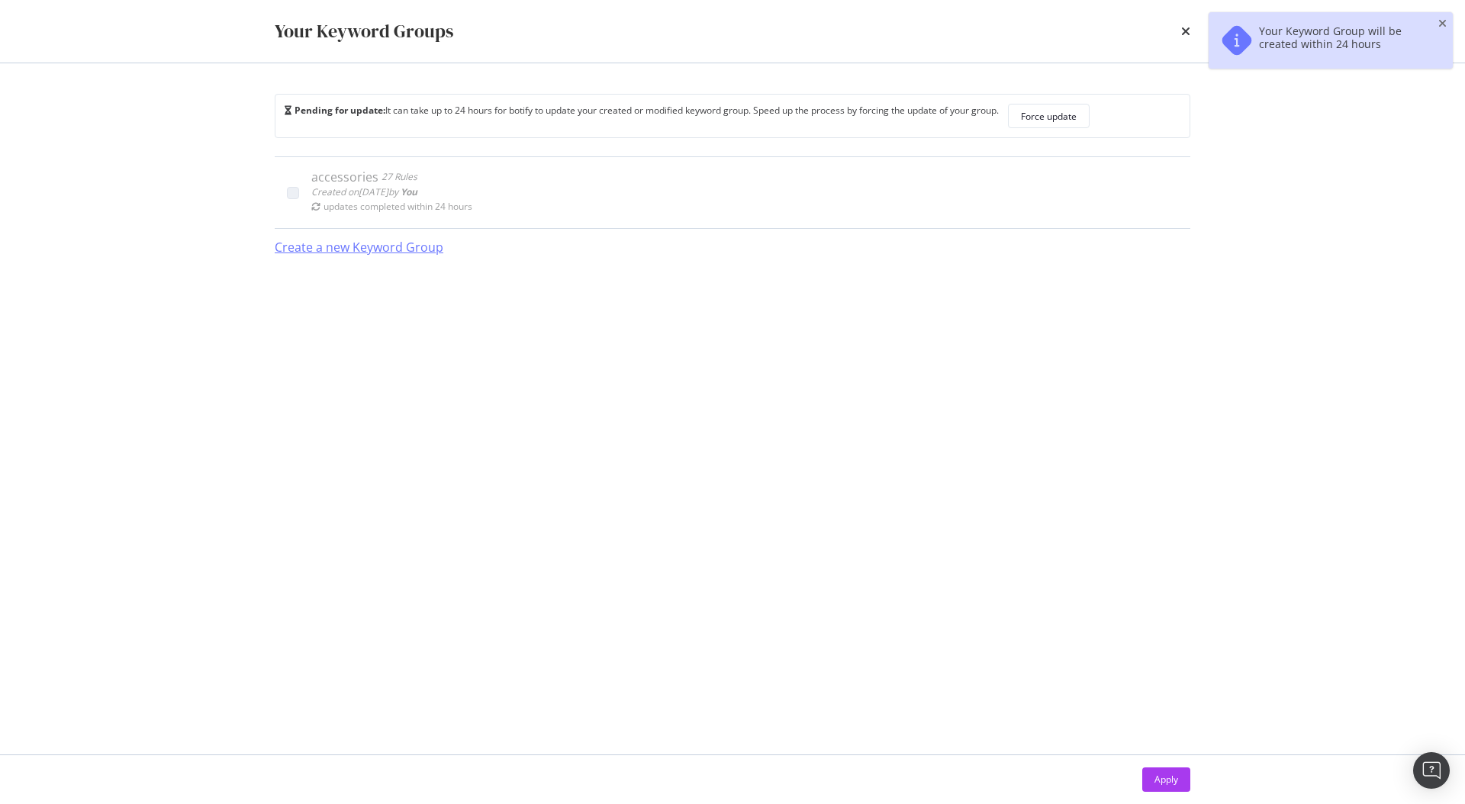
click at [360, 253] on div "Create a new Keyword Group" at bounding box center [359, 248] width 169 height 18
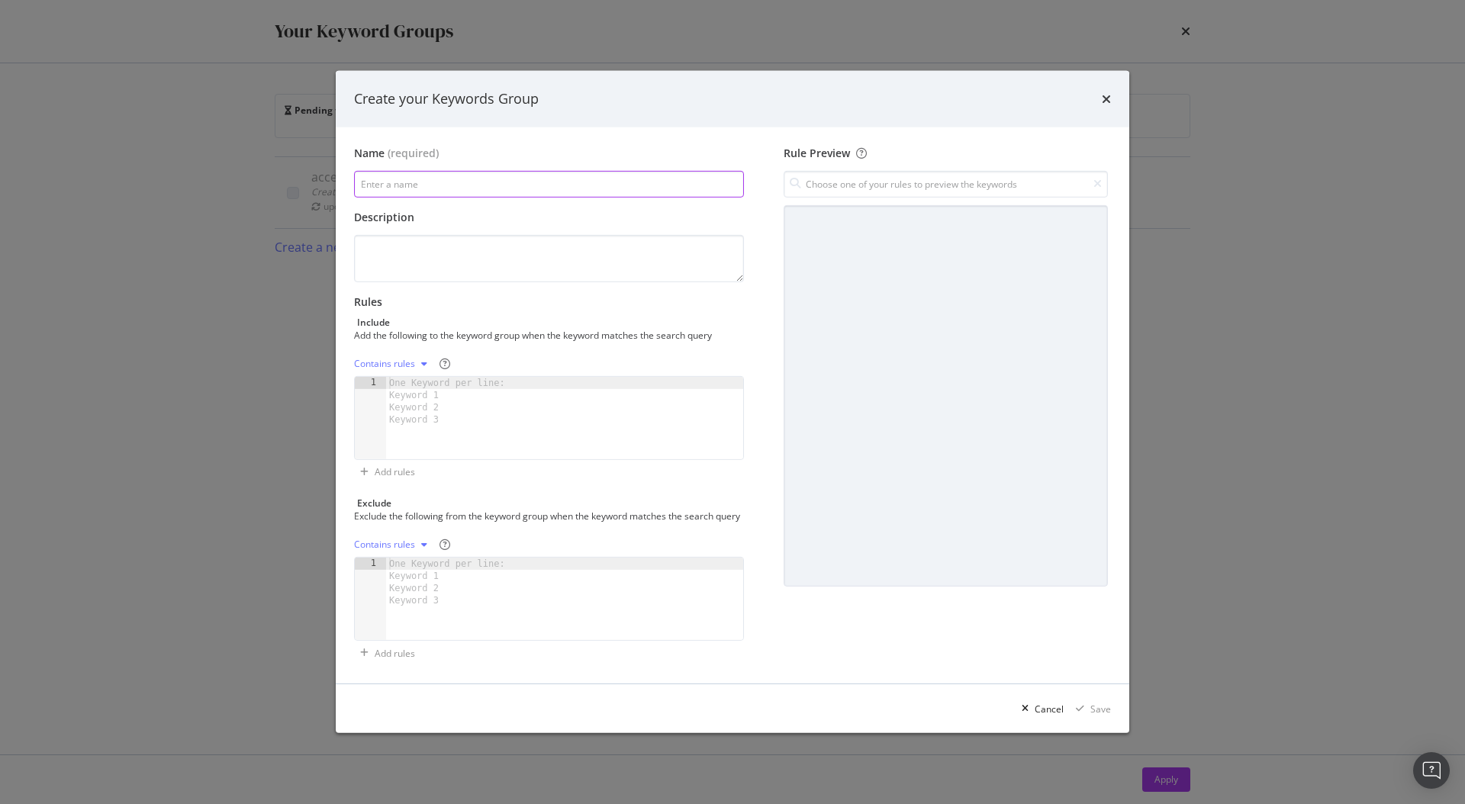
paste input "bags"
type input "bags"
click at [441, 402] on div "One Keyword per line: Keyword 1 Keyword 2 Keyword 3" at bounding box center [449, 401] width 127 height 49
paste textarea "waist bags"
type textarea "waist bags"
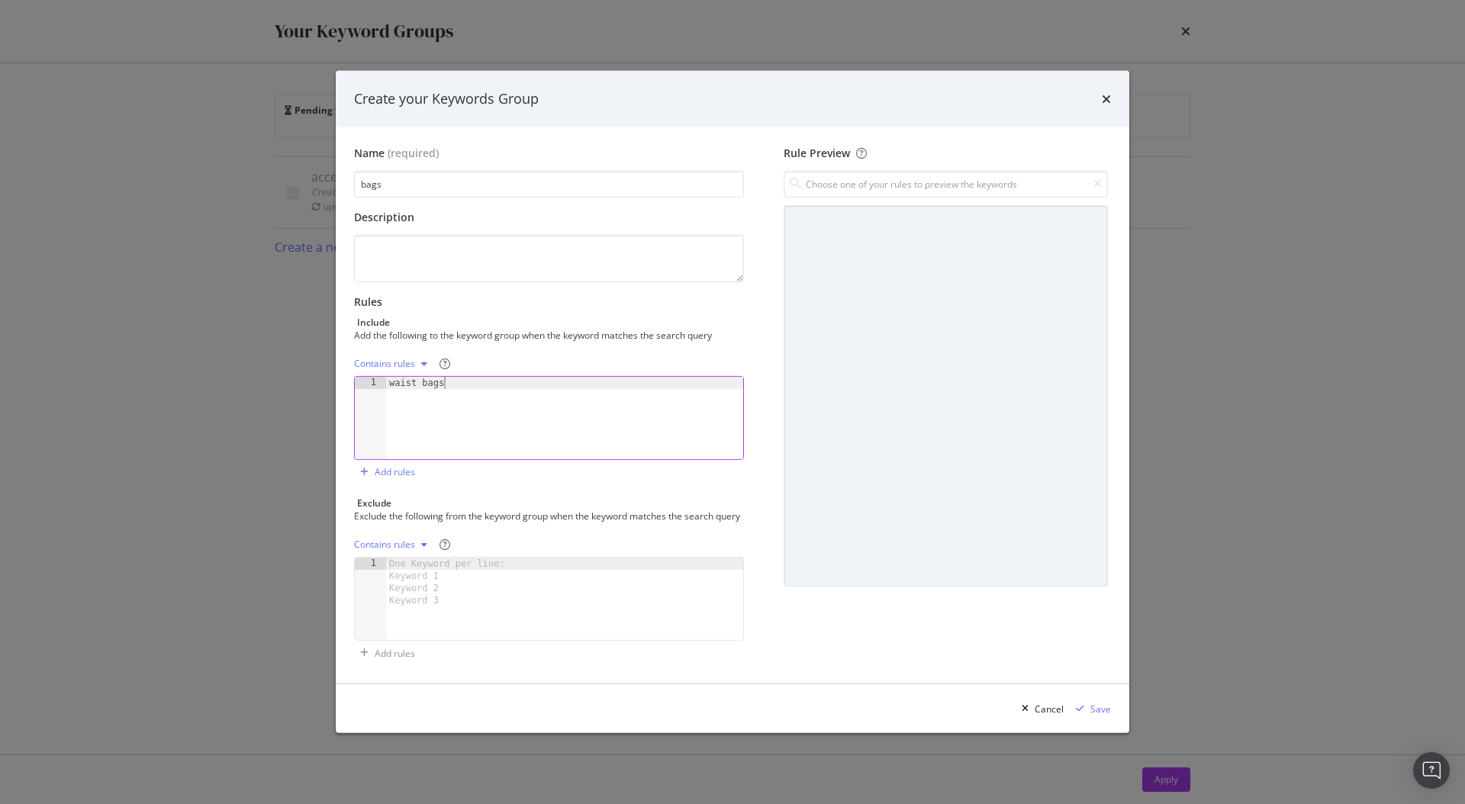
click at [370, 359] on div "Contains rules" at bounding box center [384, 363] width 61 height 9
click at [383, 405] on div "Exact rules" at bounding box center [396, 407] width 47 height 13
click at [1099, 716] on div "Save" at bounding box center [1100, 709] width 21 height 13
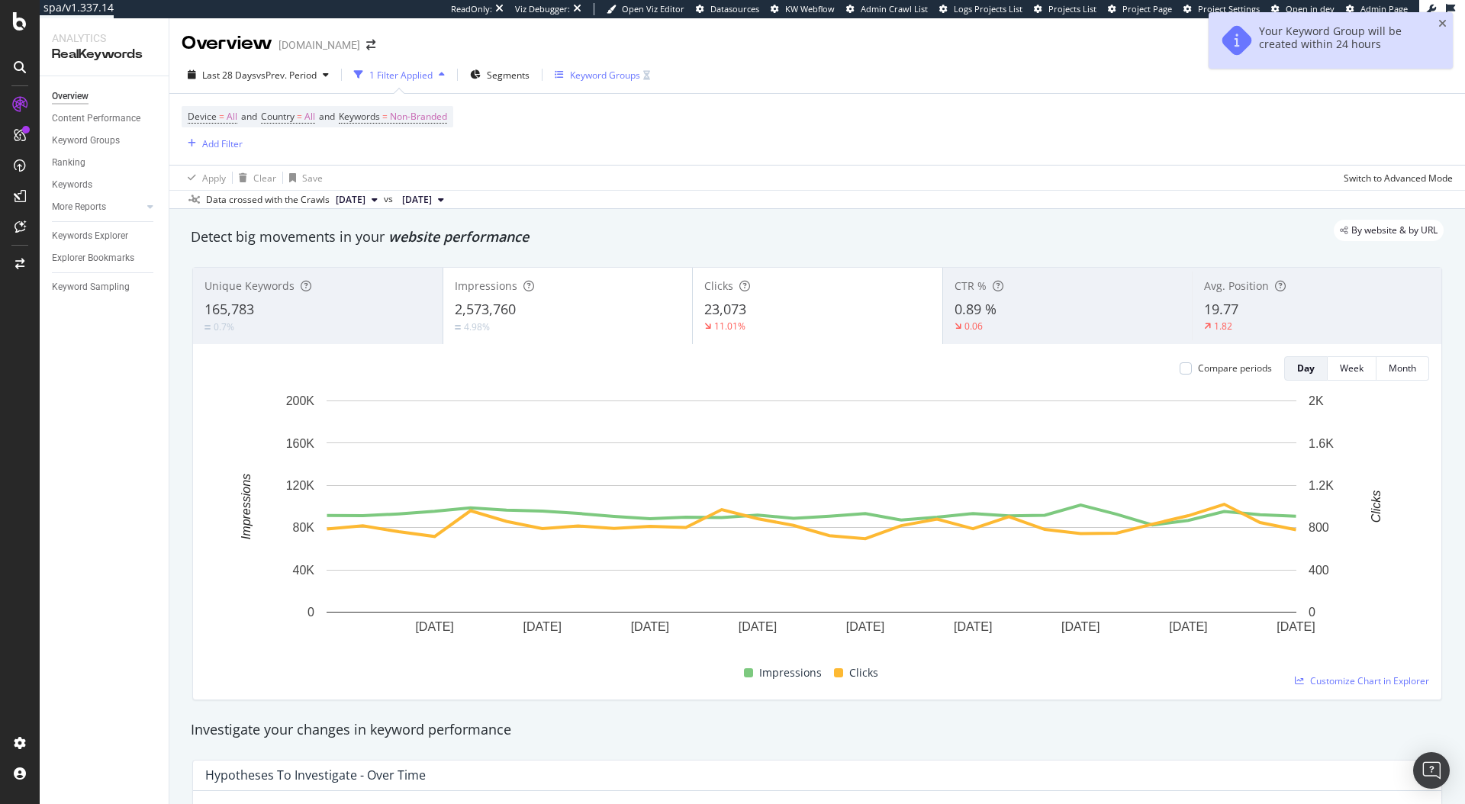
click at [632, 80] on div "Keyword Groups" at bounding box center [605, 75] width 70 height 13
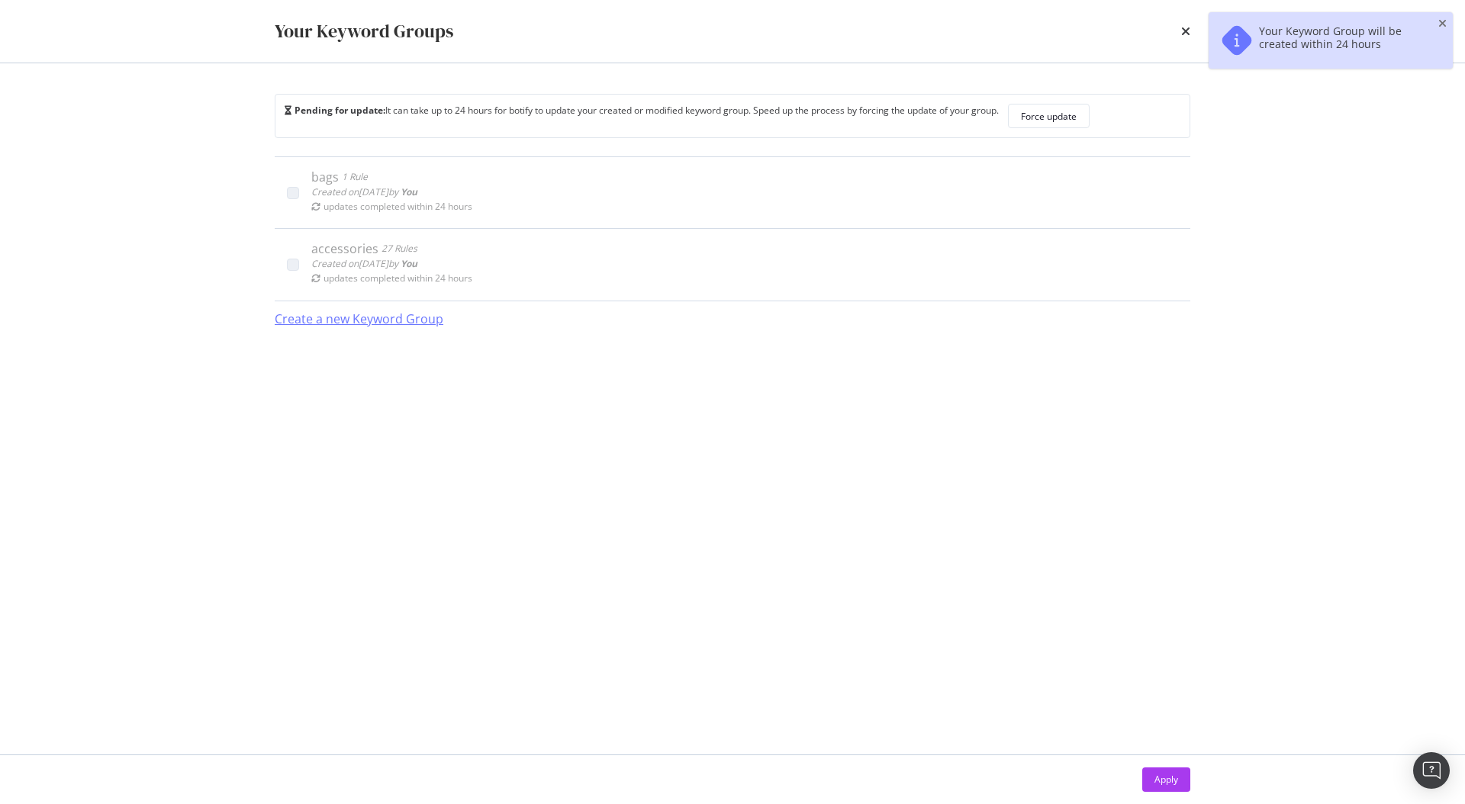
click at [395, 320] on div "Create a new Keyword Group" at bounding box center [359, 319] width 169 height 18
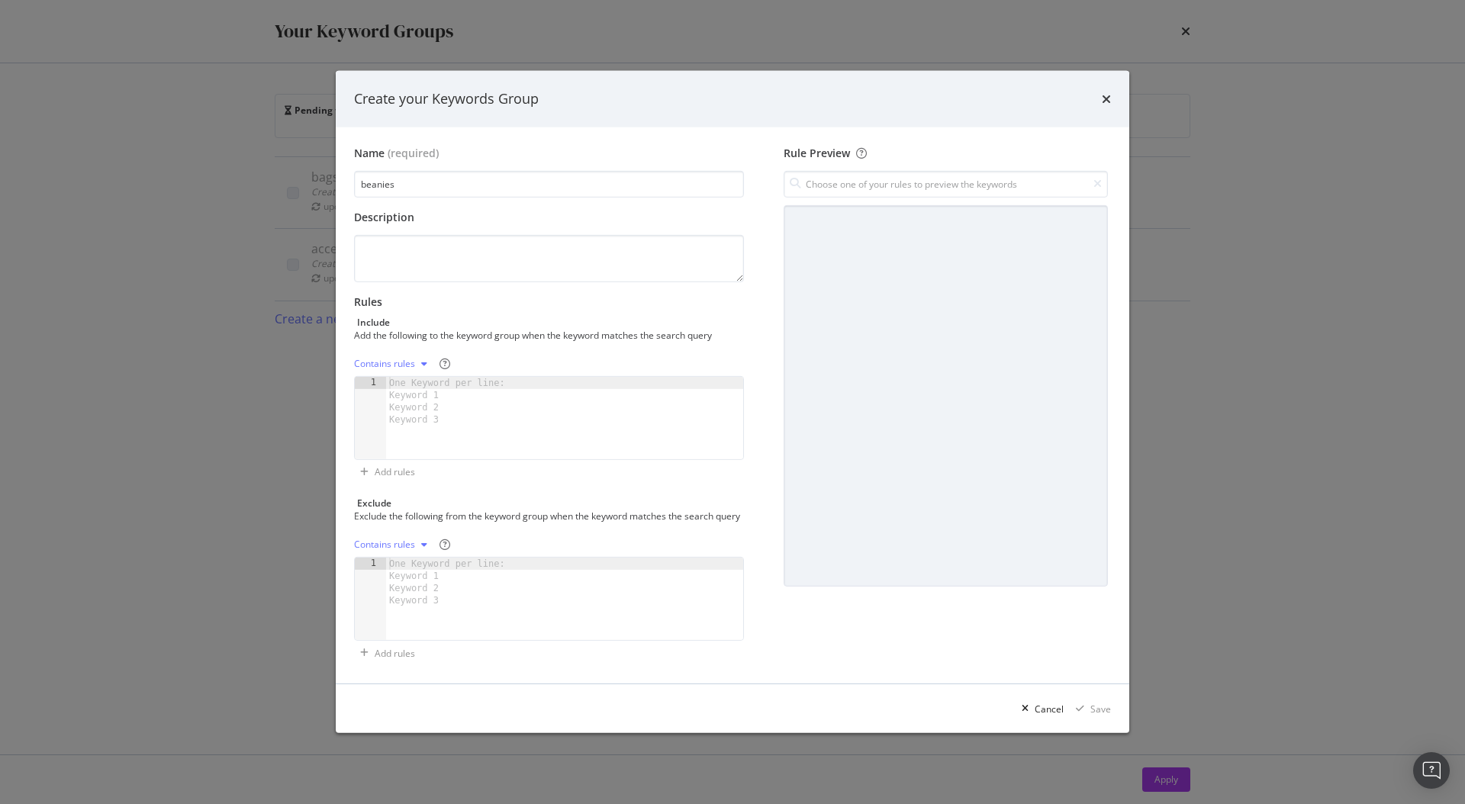
type input "beanies"
click at [526, 378] on div "modal" at bounding box center [564, 430] width 357 height 107
paste textarea "best beanie hats"
type textarea "best beanie hats"
click at [415, 359] on div "modal" at bounding box center [424, 363] width 18 height 9
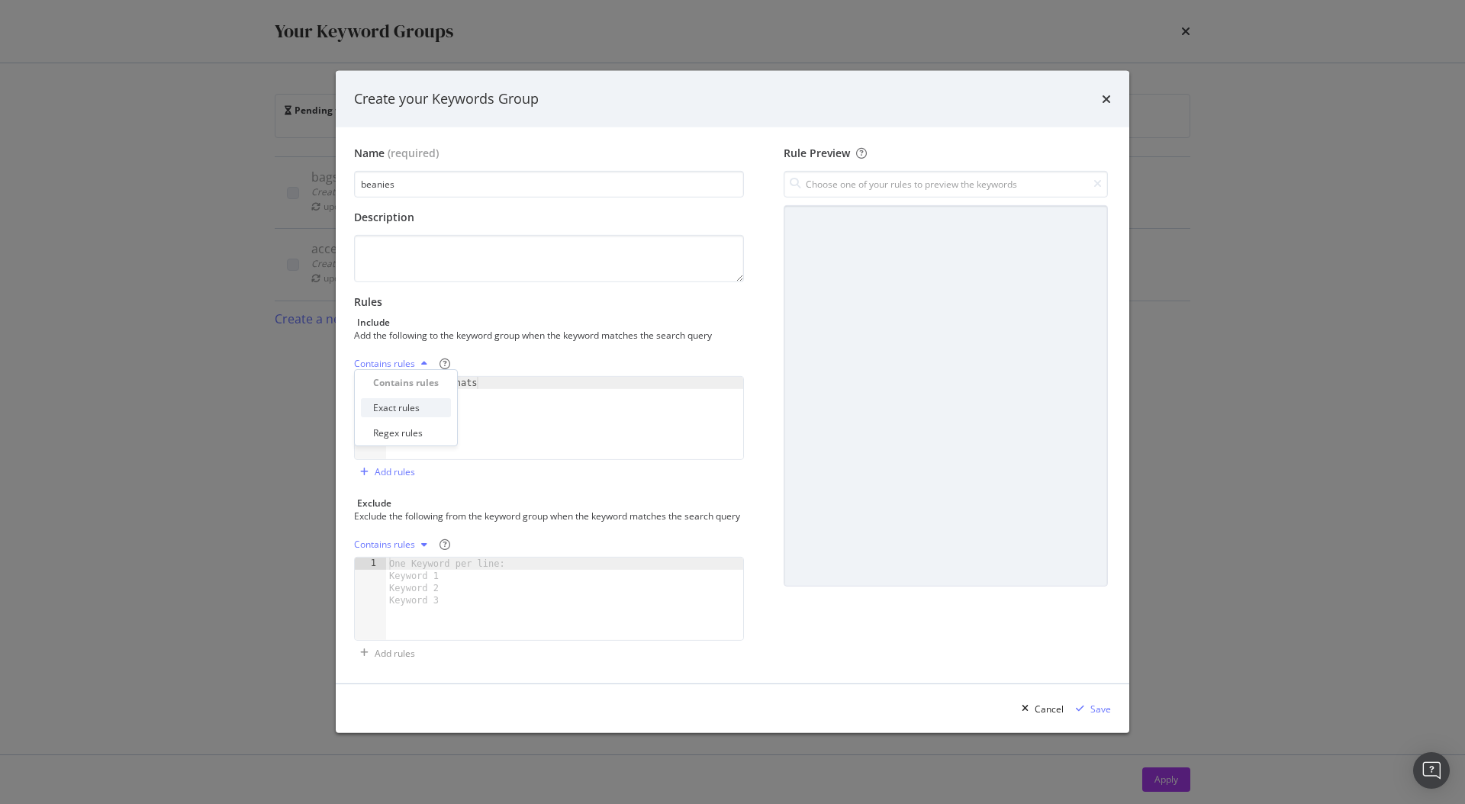
drag, startPoint x: 414, startPoint y: 417, endPoint x: 413, endPoint y: 409, distance: 8.4
click at [413, 409] on div "Contains rules Exact rules Regex rules" at bounding box center [406, 407] width 90 height 69
click at [413, 409] on div "Exact rules" at bounding box center [396, 407] width 47 height 13
click at [1086, 713] on div "modal" at bounding box center [1080, 708] width 21 height 9
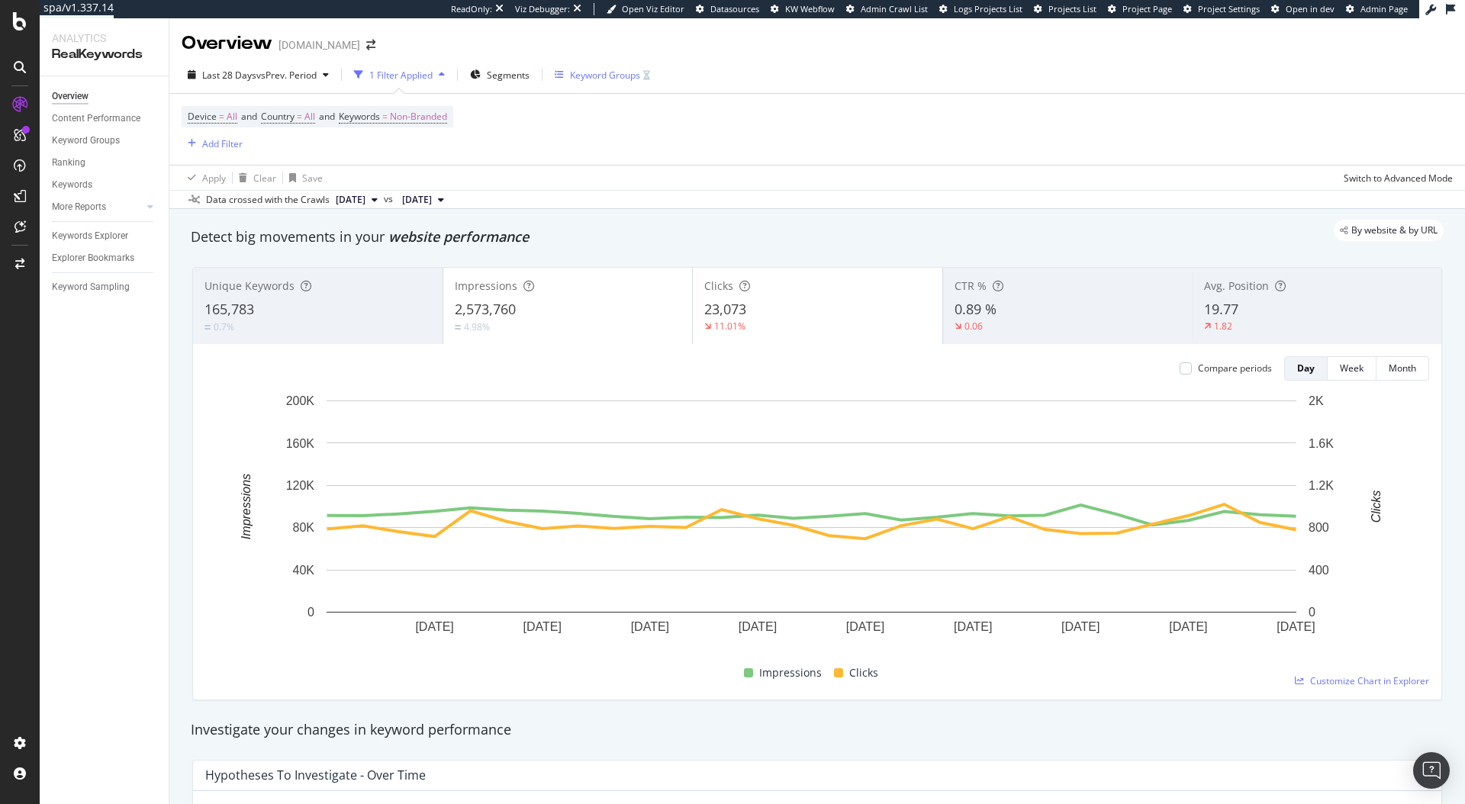
click at [587, 81] on div "Keyword Groups" at bounding box center [605, 75] width 70 height 13
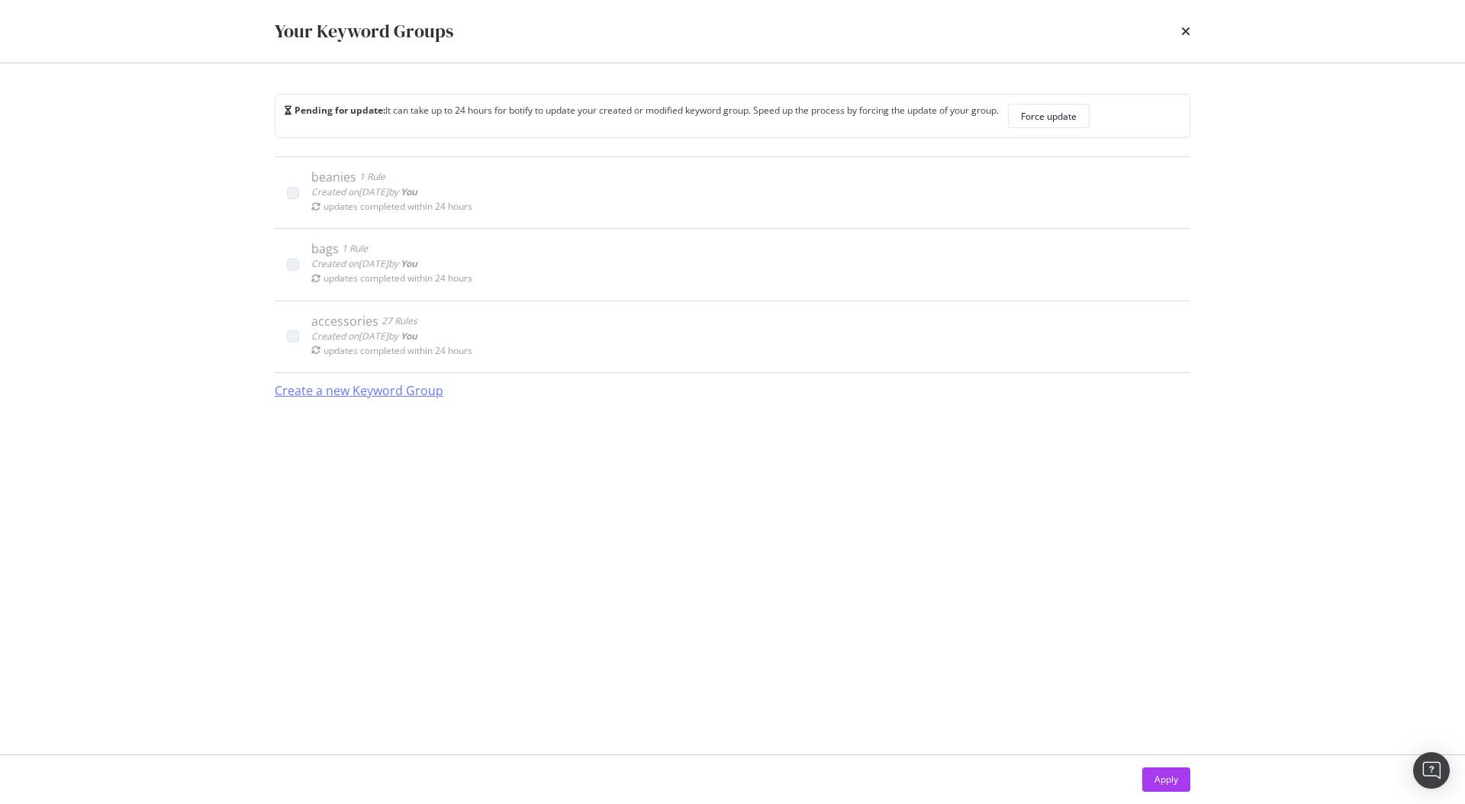
click at [400, 391] on div "Create a new Keyword Group" at bounding box center [359, 391] width 169 height 18
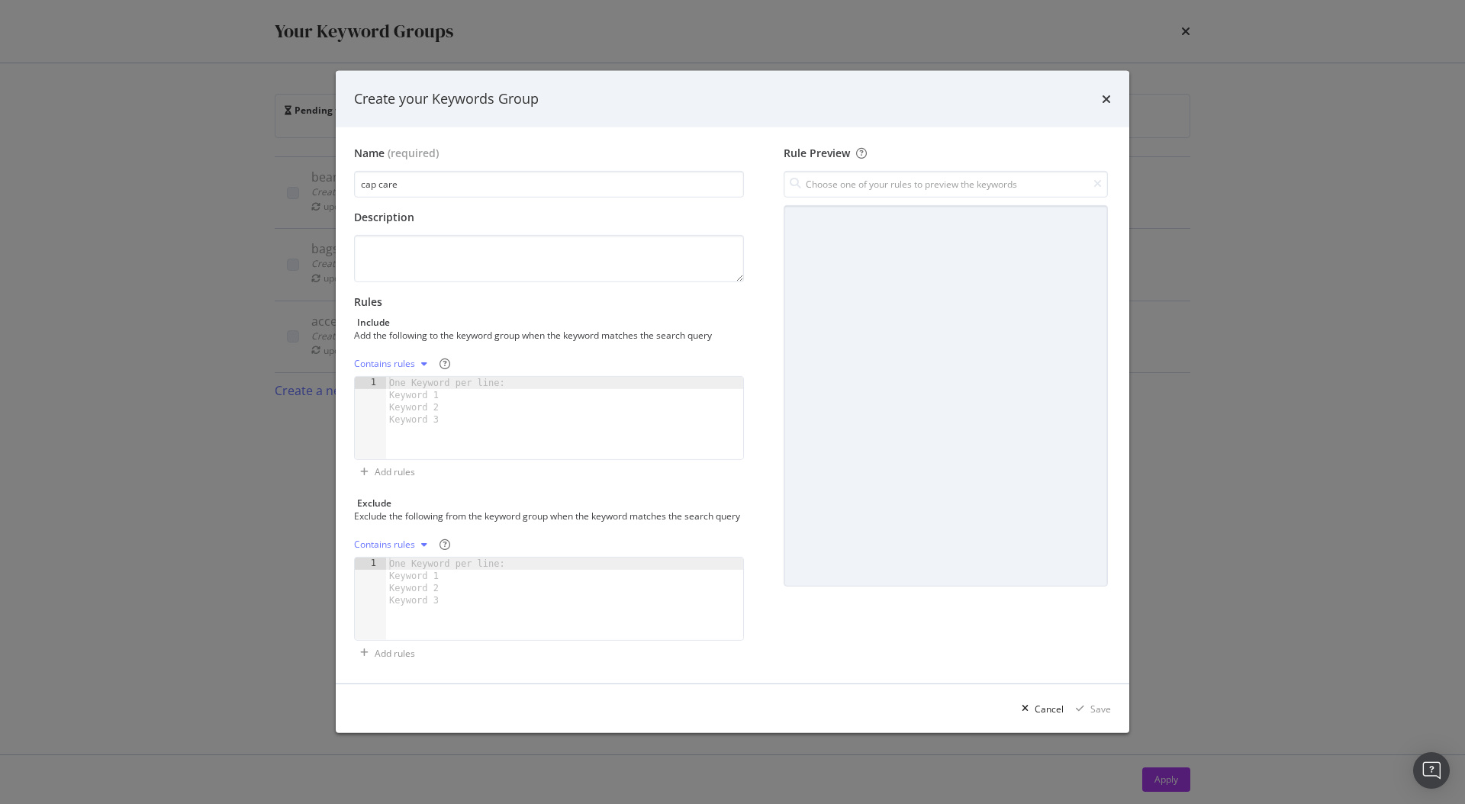
type input "cap care"
click at [440, 386] on div "One Keyword per line: Keyword 1 Keyword 2 Keyword 3" at bounding box center [449, 401] width 127 height 49
paste textarea "cap storage"
type textarea "cap storage"
click at [415, 359] on div "modal" at bounding box center [424, 363] width 18 height 9
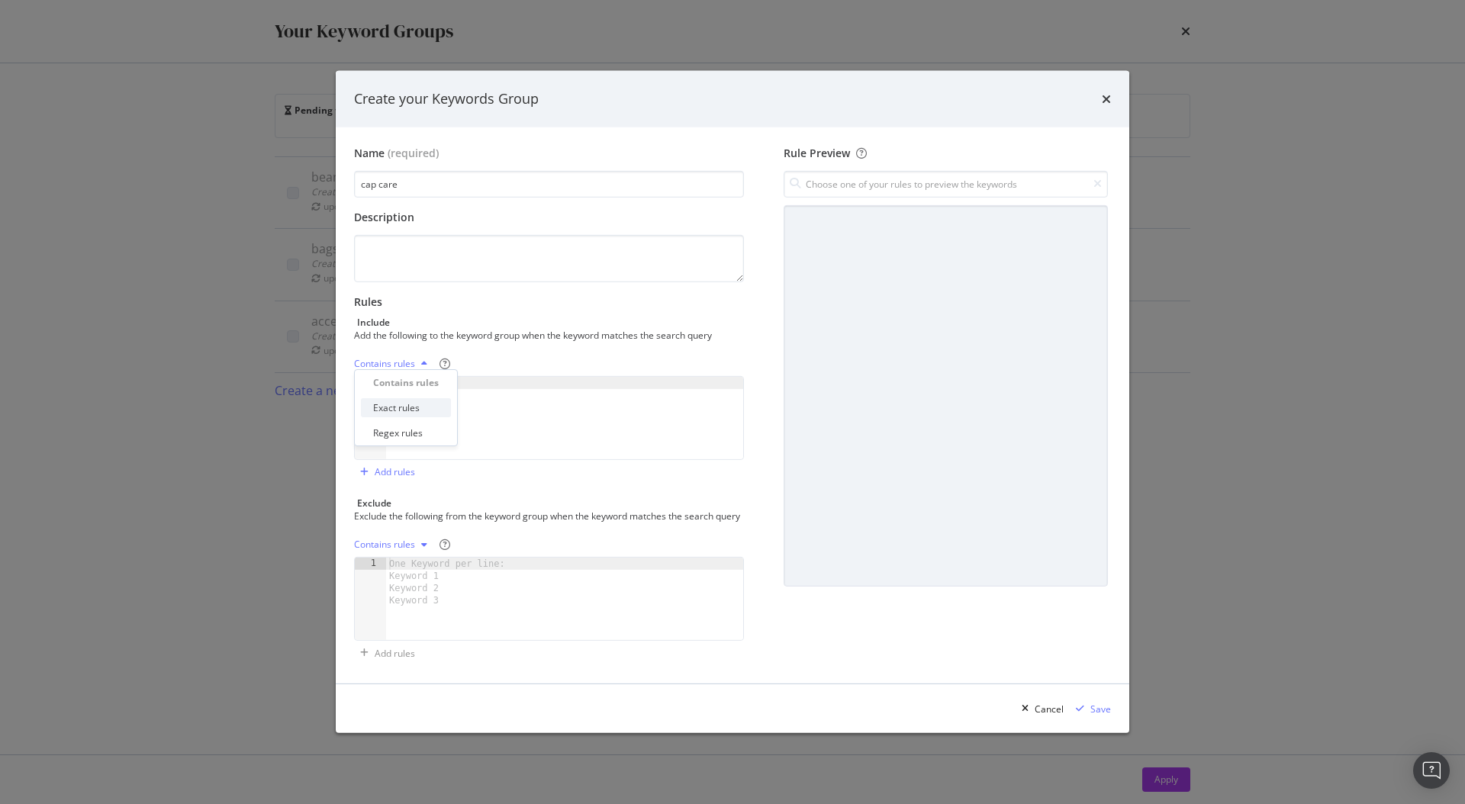
click at [410, 417] on div "Exact rules" at bounding box center [406, 407] width 90 height 19
click at [1090, 715] on div "Save" at bounding box center [1100, 709] width 21 height 13
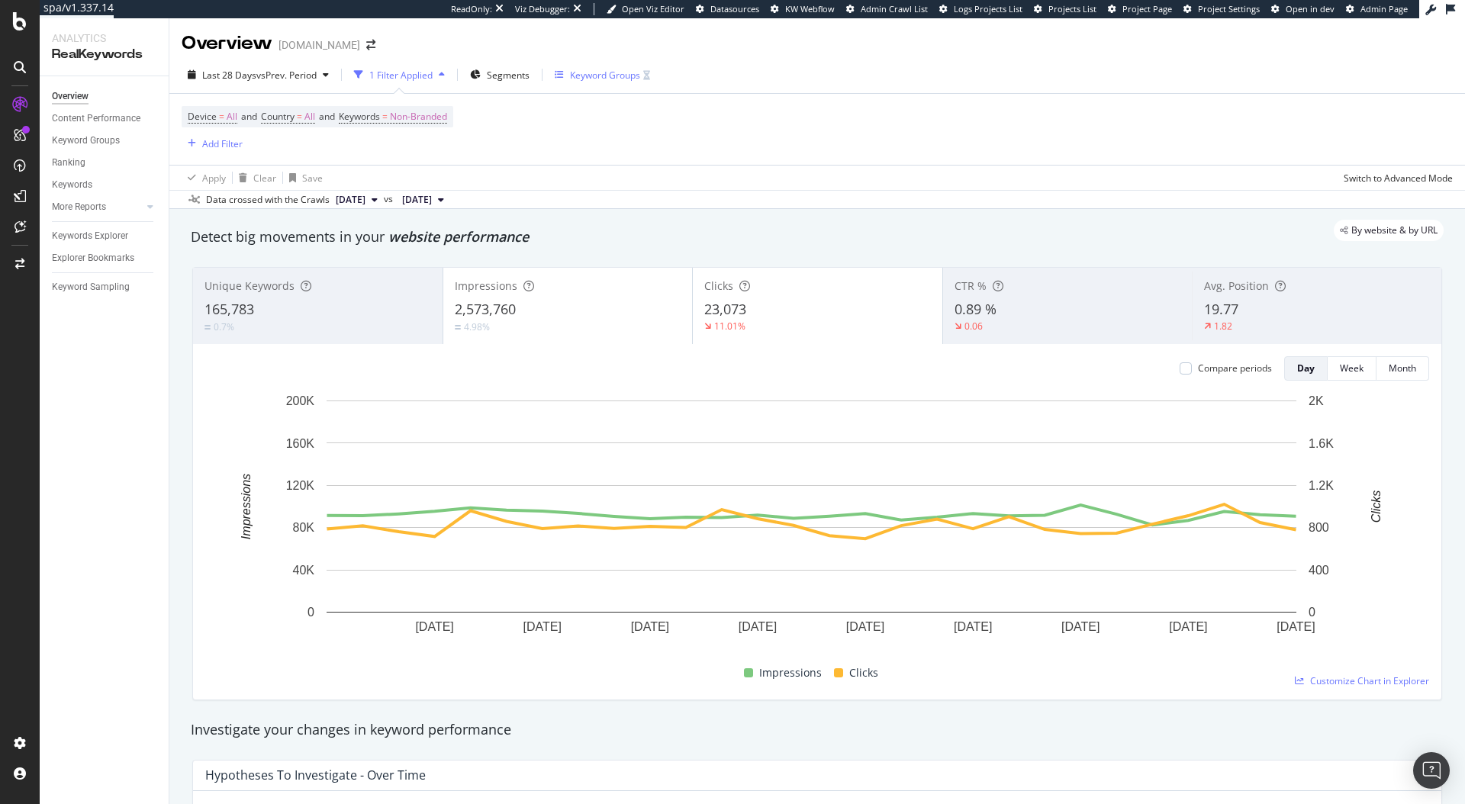
click at [609, 77] on div "Keyword Groups" at bounding box center [605, 75] width 70 height 13
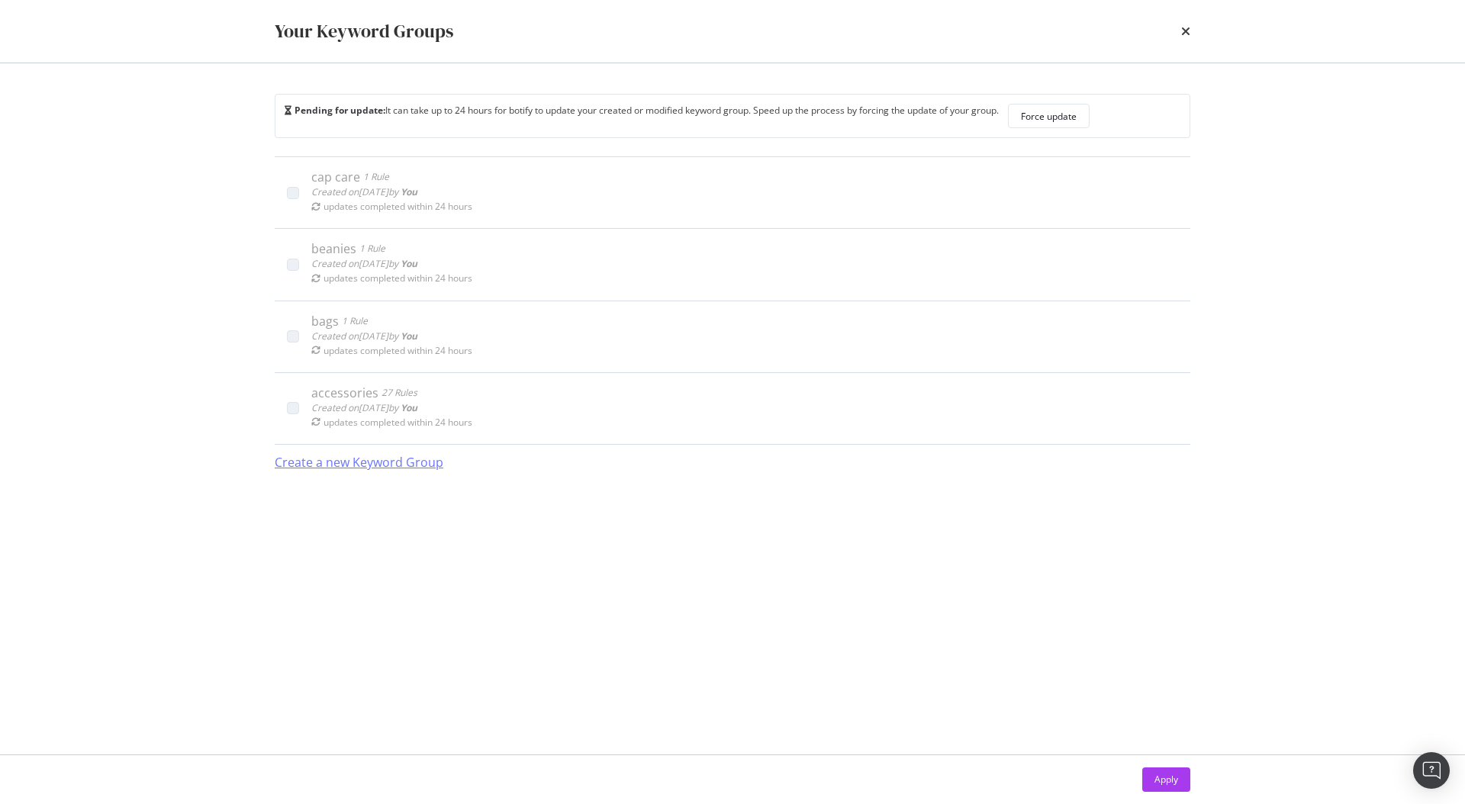
click at [406, 465] on div "Create a new Keyword Group" at bounding box center [359, 463] width 169 height 18
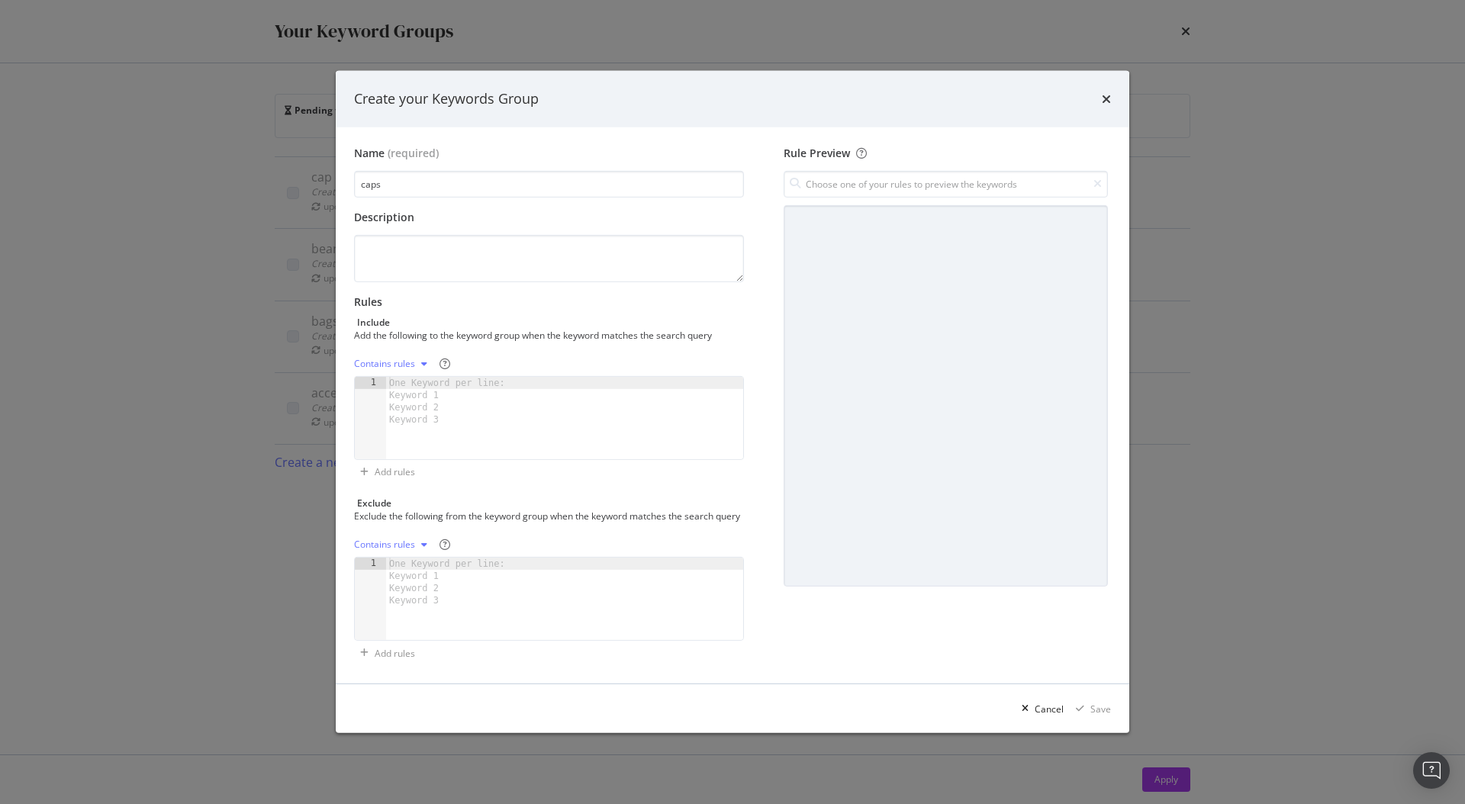
type input "caps"
click at [410, 404] on div "One Keyword per line: Keyword 1 Keyword 2 Keyword 3" at bounding box center [449, 401] width 127 height 49
paste textarea "cap shop"
type textarea "cap shop"
click at [409, 359] on div "Contains rules" at bounding box center [384, 363] width 61 height 9
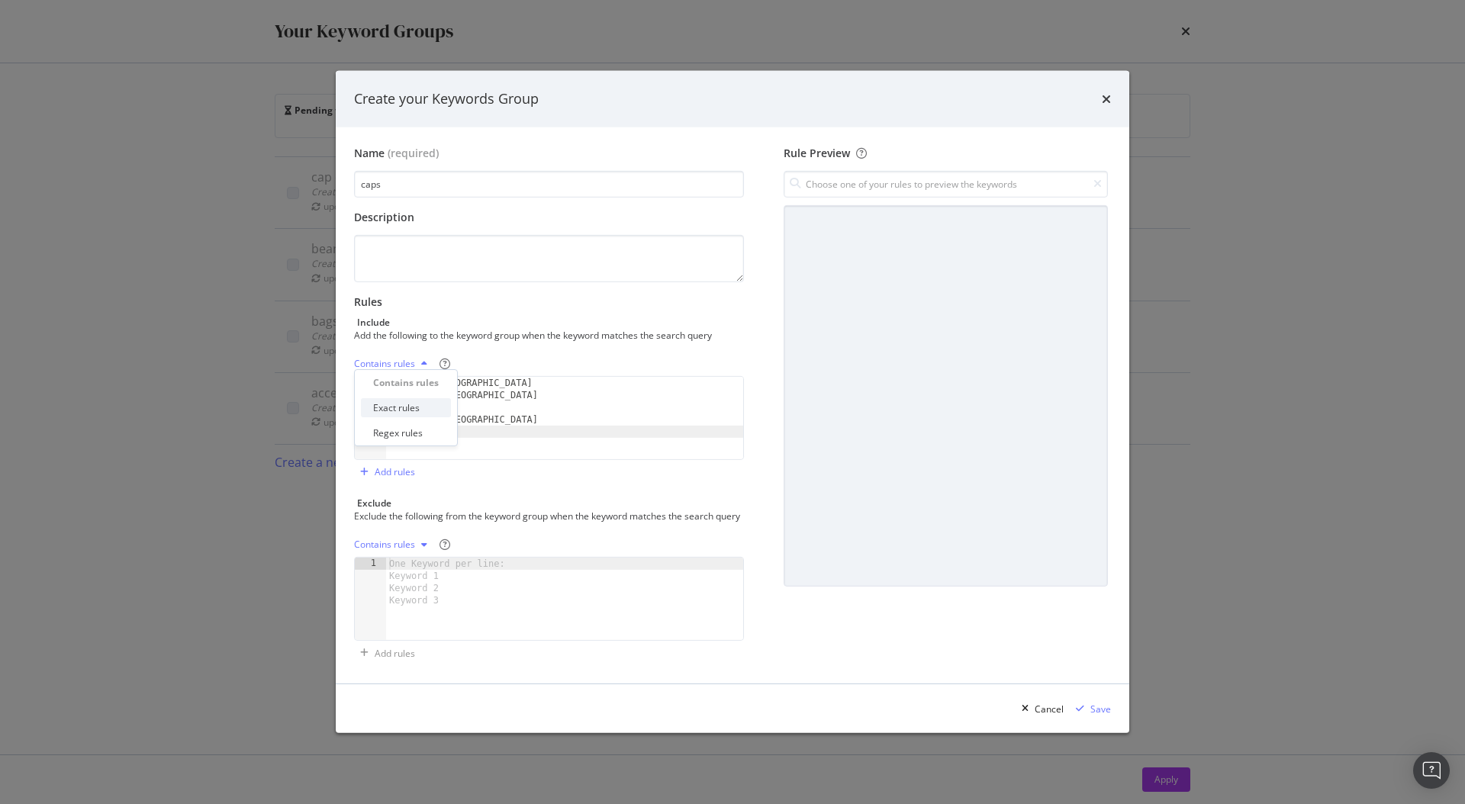
click at [415, 412] on div "Exact rules" at bounding box center [396, 407] width 47 height 13
click at [1087, 713] on div "modal" at bounding box center [1080, 708] width 21 height 9
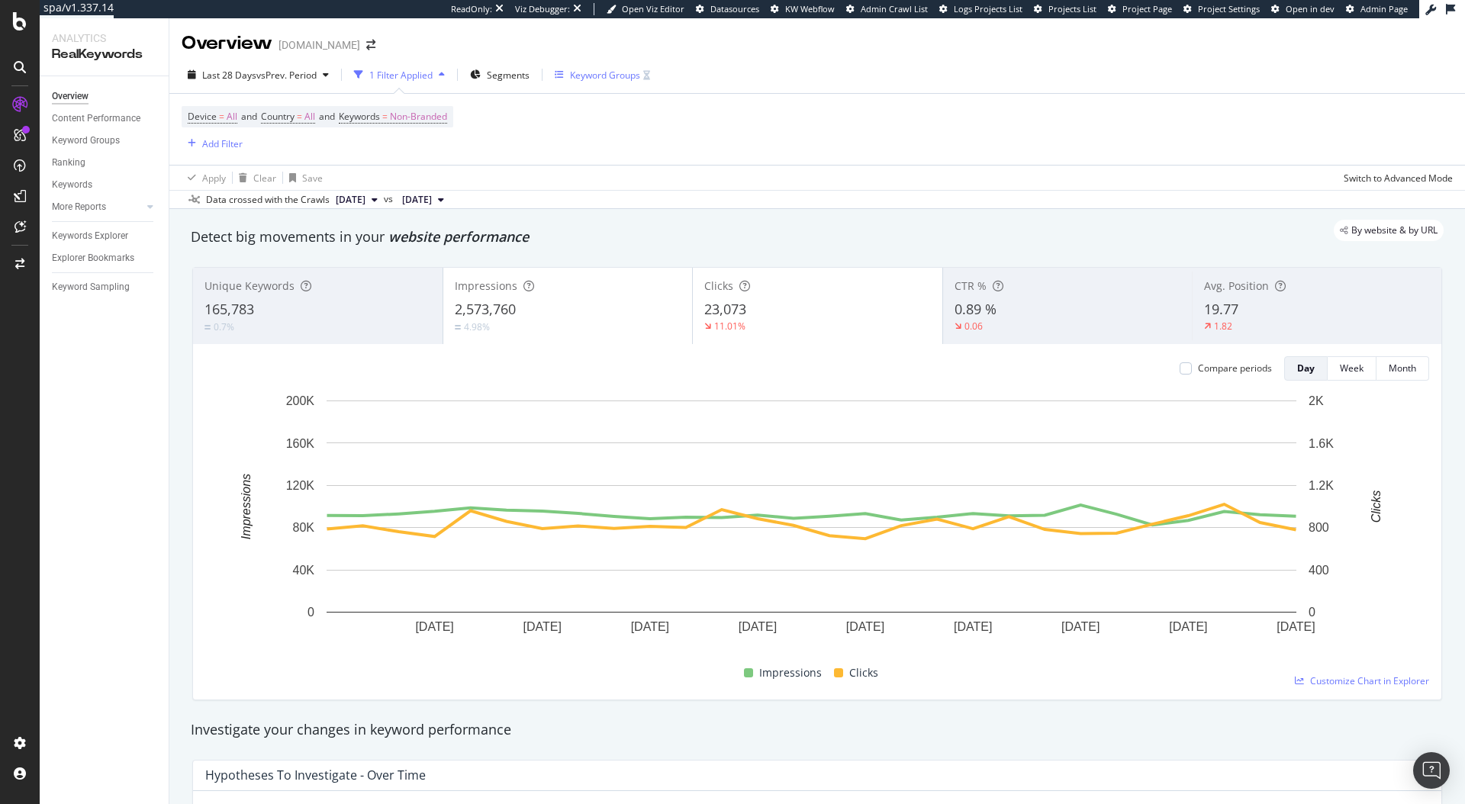
click at [587, 75] on div "Keyword Groups" at bounding box center [605, 75] width 70 height 13
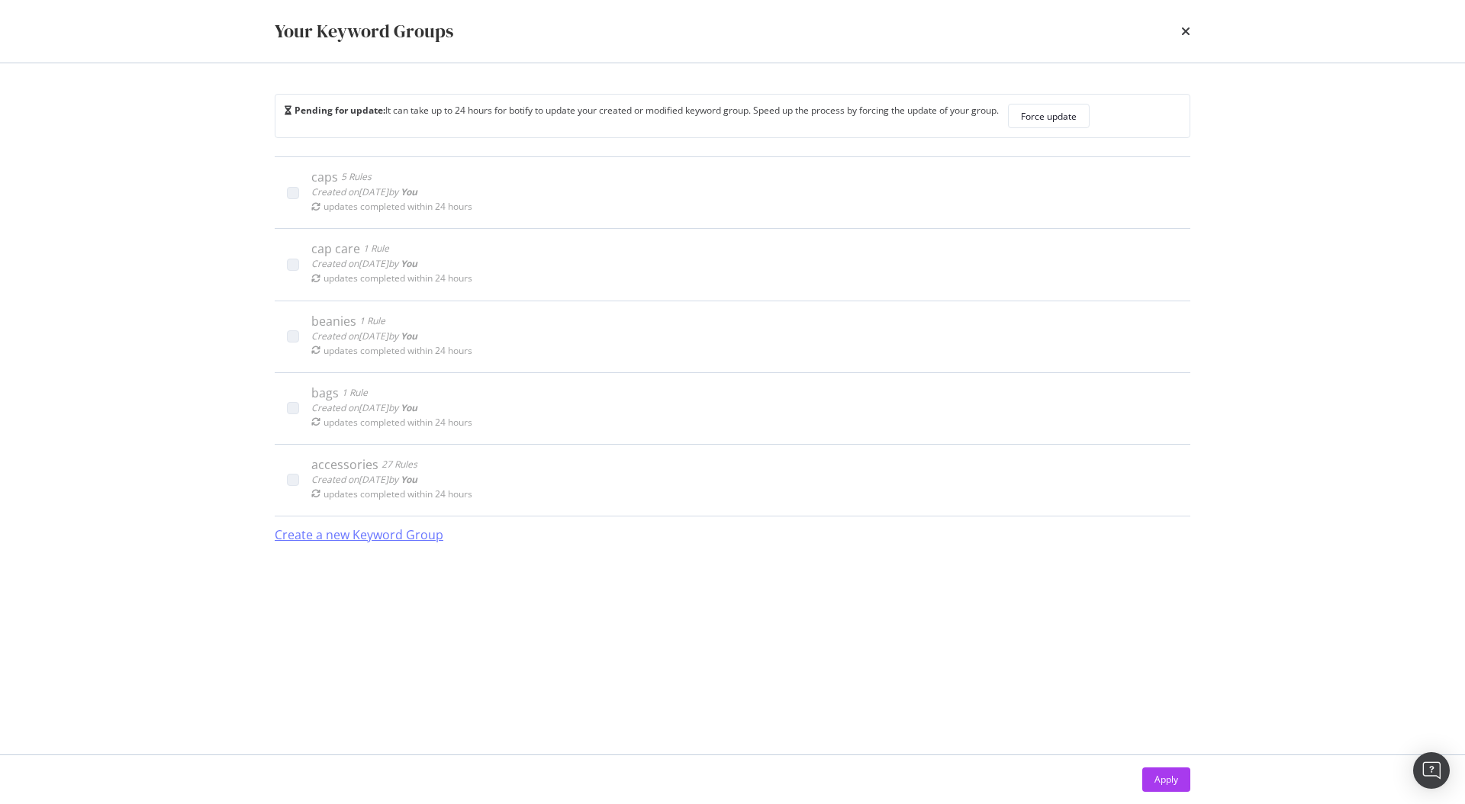
click at [367, 541] on div "Create a new Keyword Group" at bounding box center [359, 535] width 169 height 18
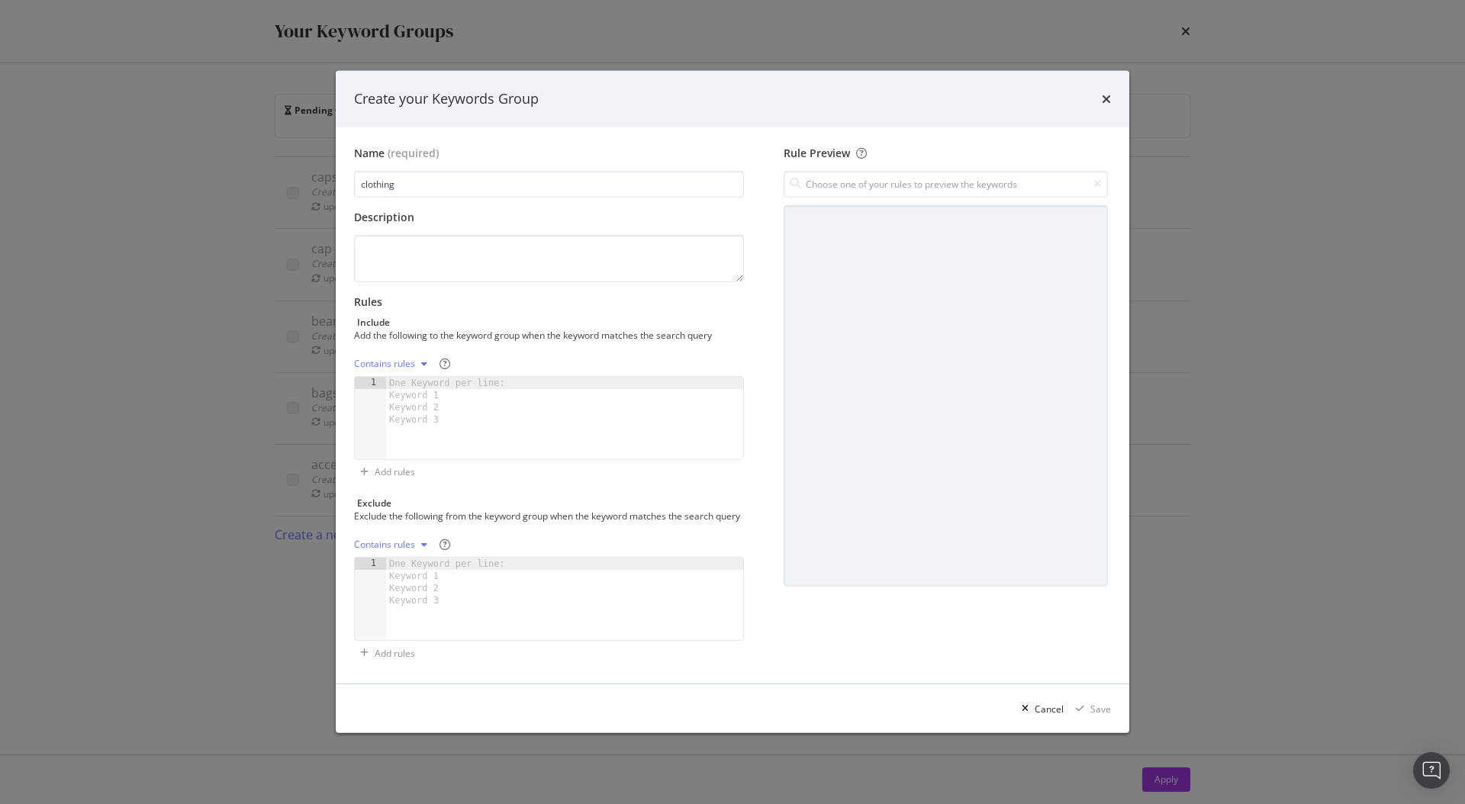
type input "clothing"
click at [429, 423] on div "modal" at bounding box center [564, 430] width 357 height 107
paste textarea "chicago bulls tracksuit"
type textarea "chicago bulls tracksuit"
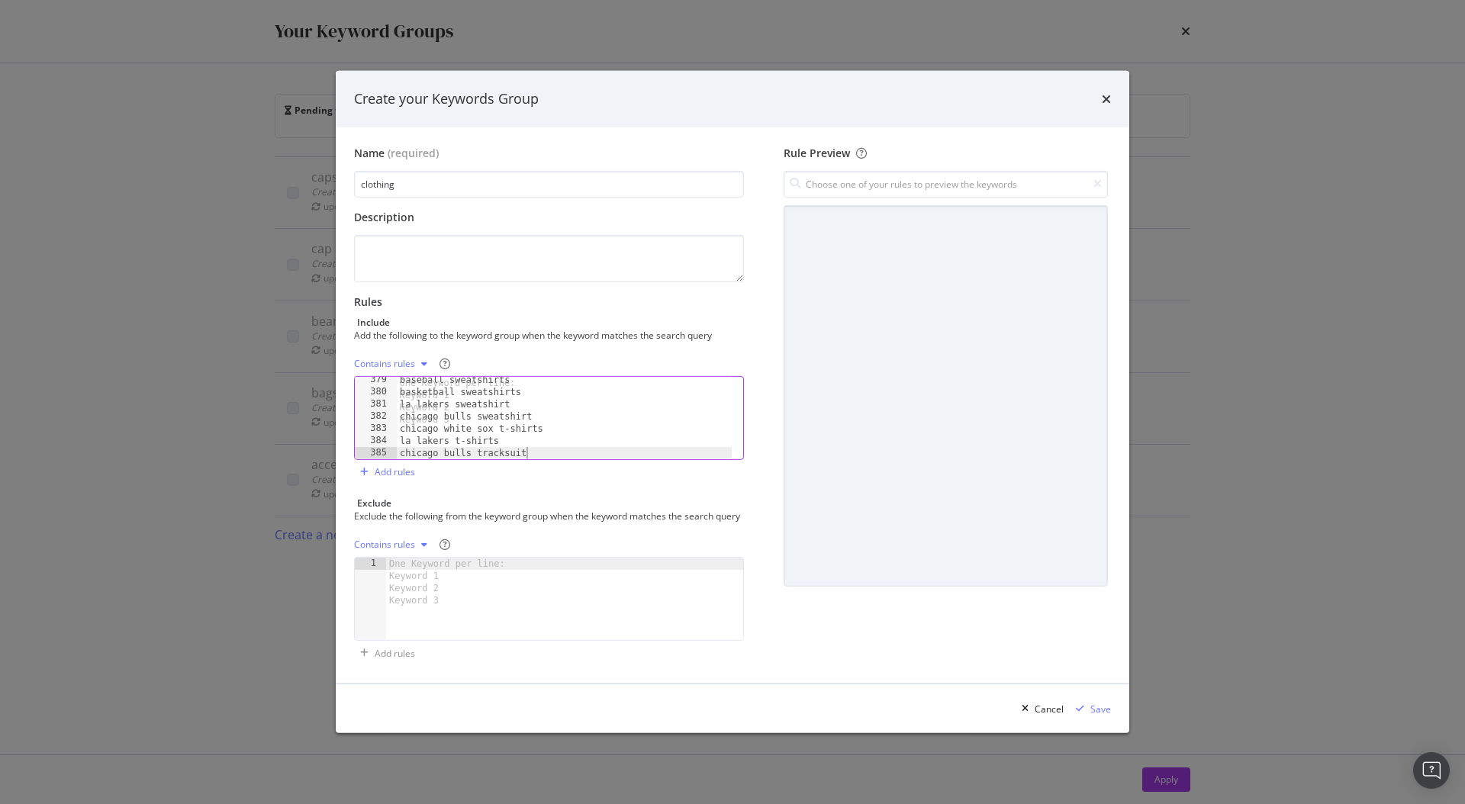
scroll to position [4617, 0]
click at [415, 362] on div "Contains rules" at bounding box center [393, 363] width 79 height 23
click at [413, 407] on div "Exact rules" at bounding box center [396, 407] width 47 height 13
click at [1104, 716] on div "Save" at bounding box center [1100, 709] width 21 height 13
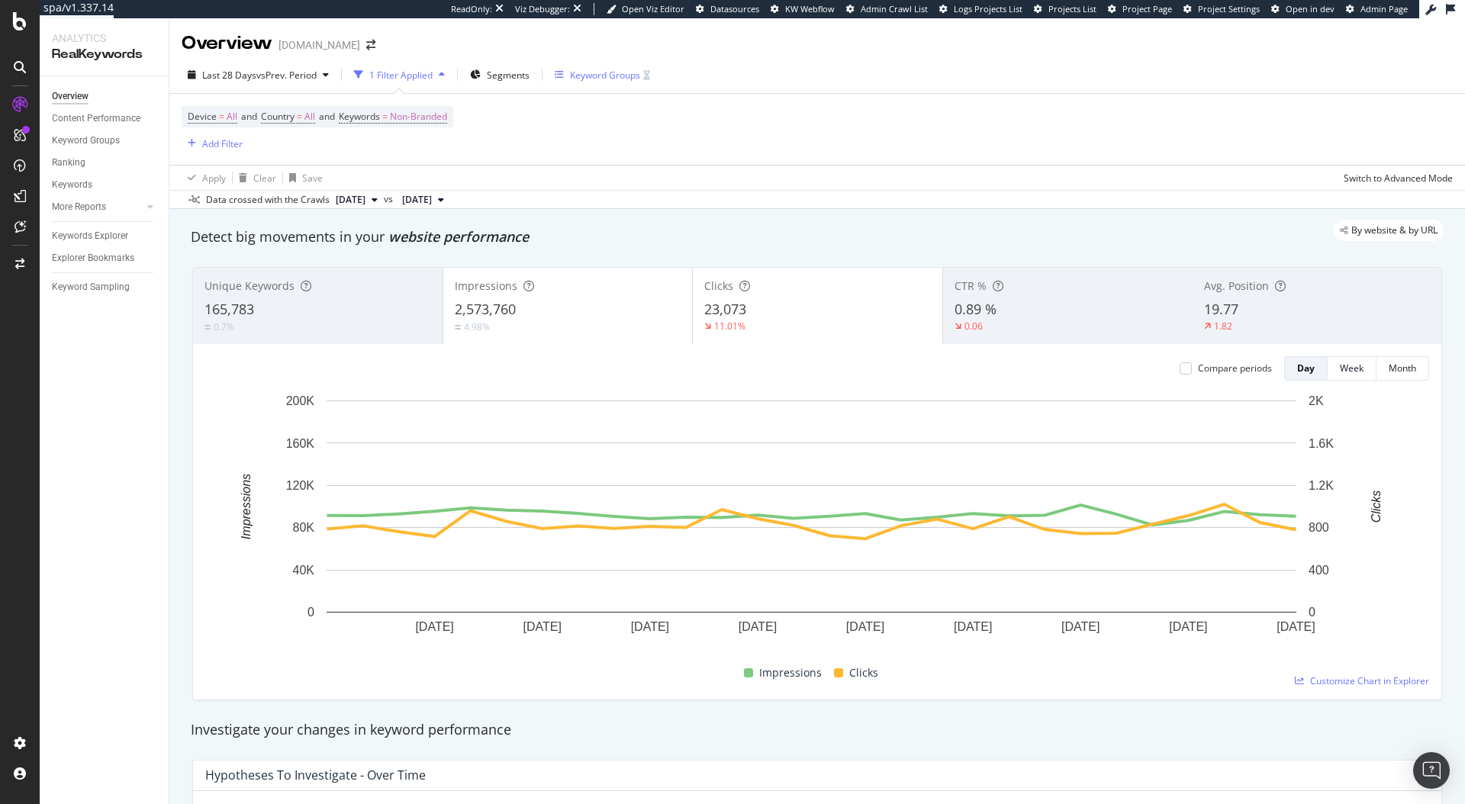
click at [576, 72] on div "Keyword Groups" at bounding box center [605, 75] width 70 height 13
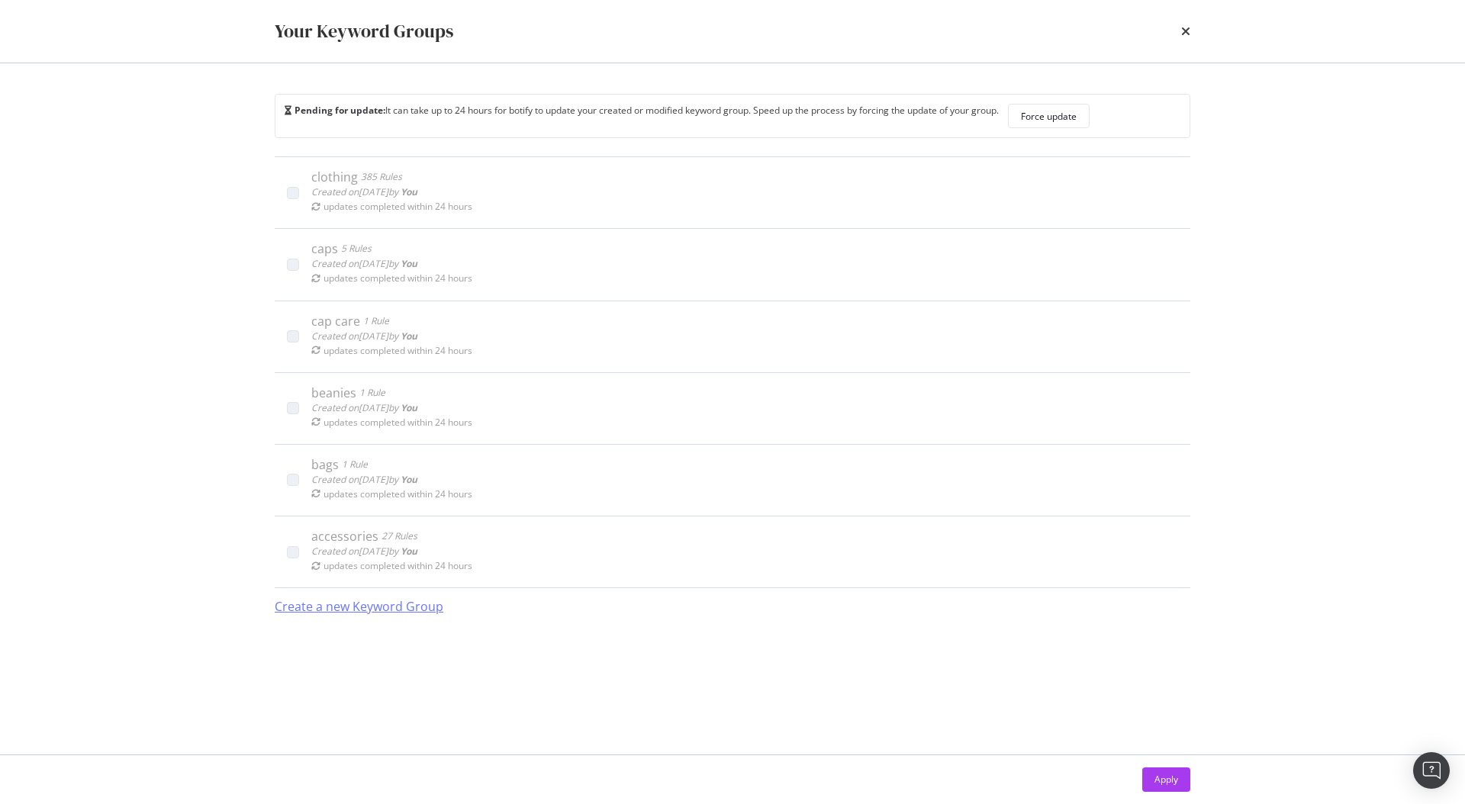
click at [375, 609] on div "Create a new Keyword Group" at bounding box center [359, 607] width 169 height 18
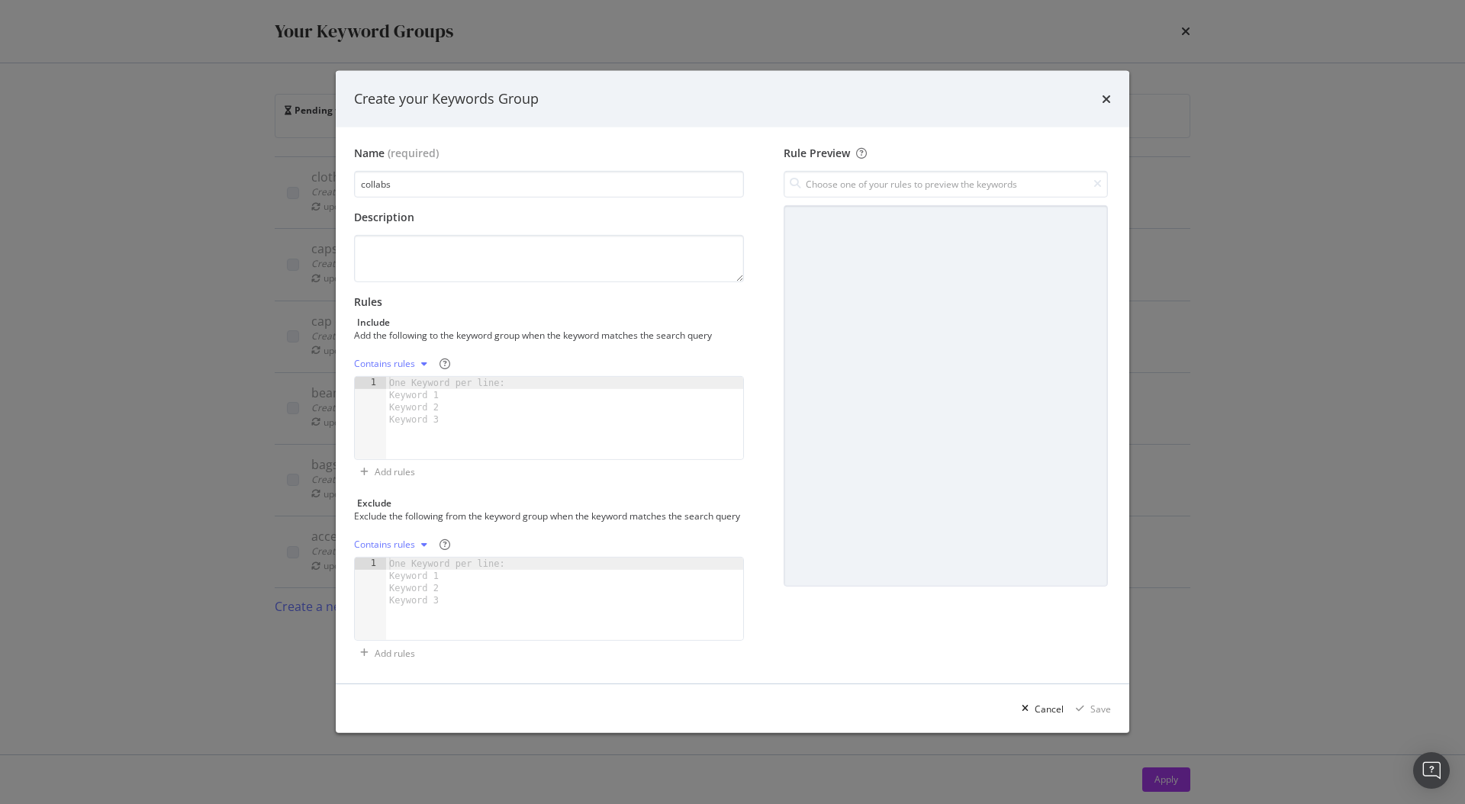
type input "collabs"
click at [404, 359] on div "Contains rules" at bounding box center [384, 363] width 61 height 9
click at [405, 402] on div "Exact rules" at bounding box center [396, 407] width 47 height 13
click at [449, 389] on div "One Keyword per line: Keyword 1 Keyword 2 Keyword 3" at bounding box center [449, 401] width 127 height 49
paste textarea "netflix merch"
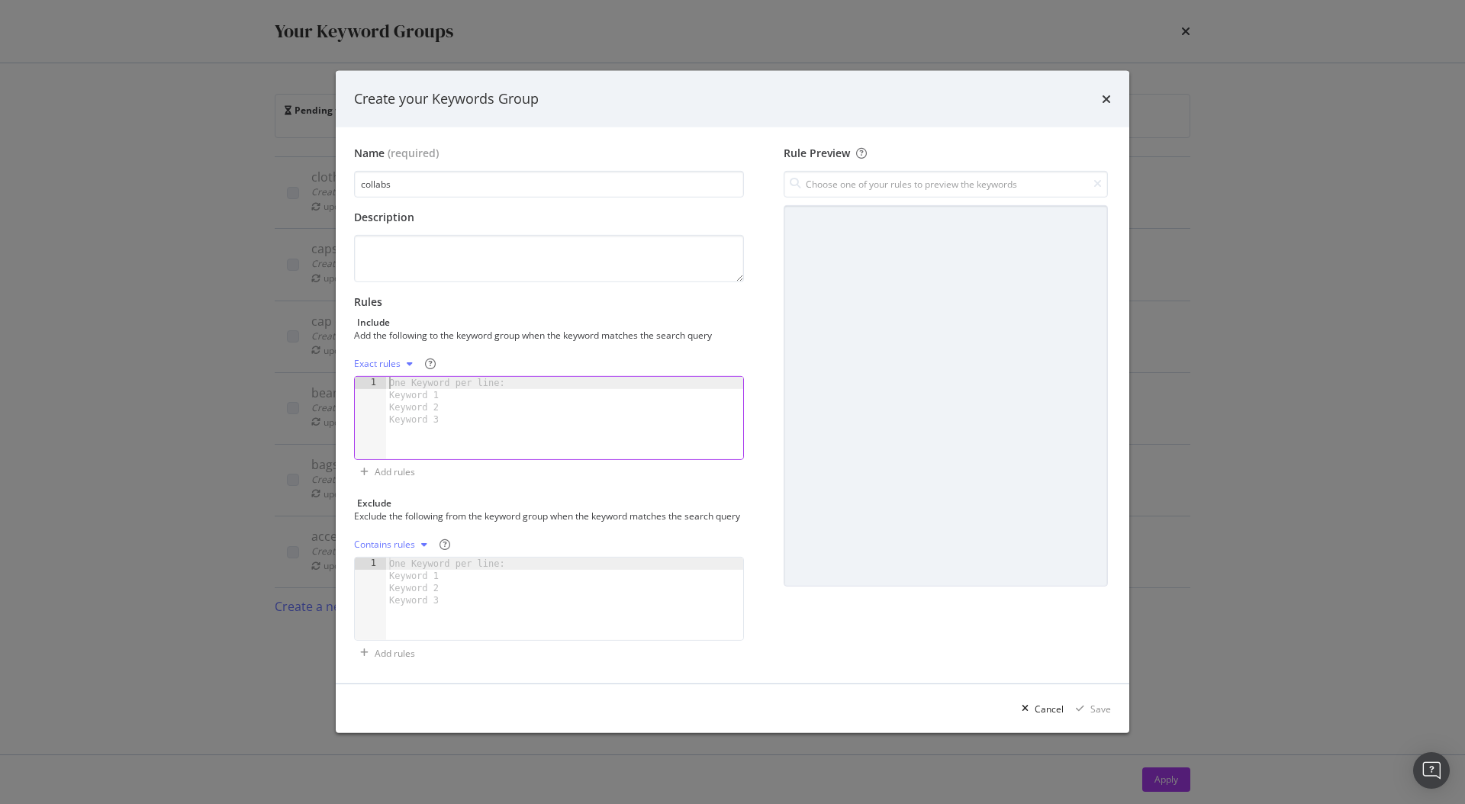
type textarea "netflix merch"
click at [1095, 714] on div "Save" at bounding box center [1100, 709] width 21 height 13
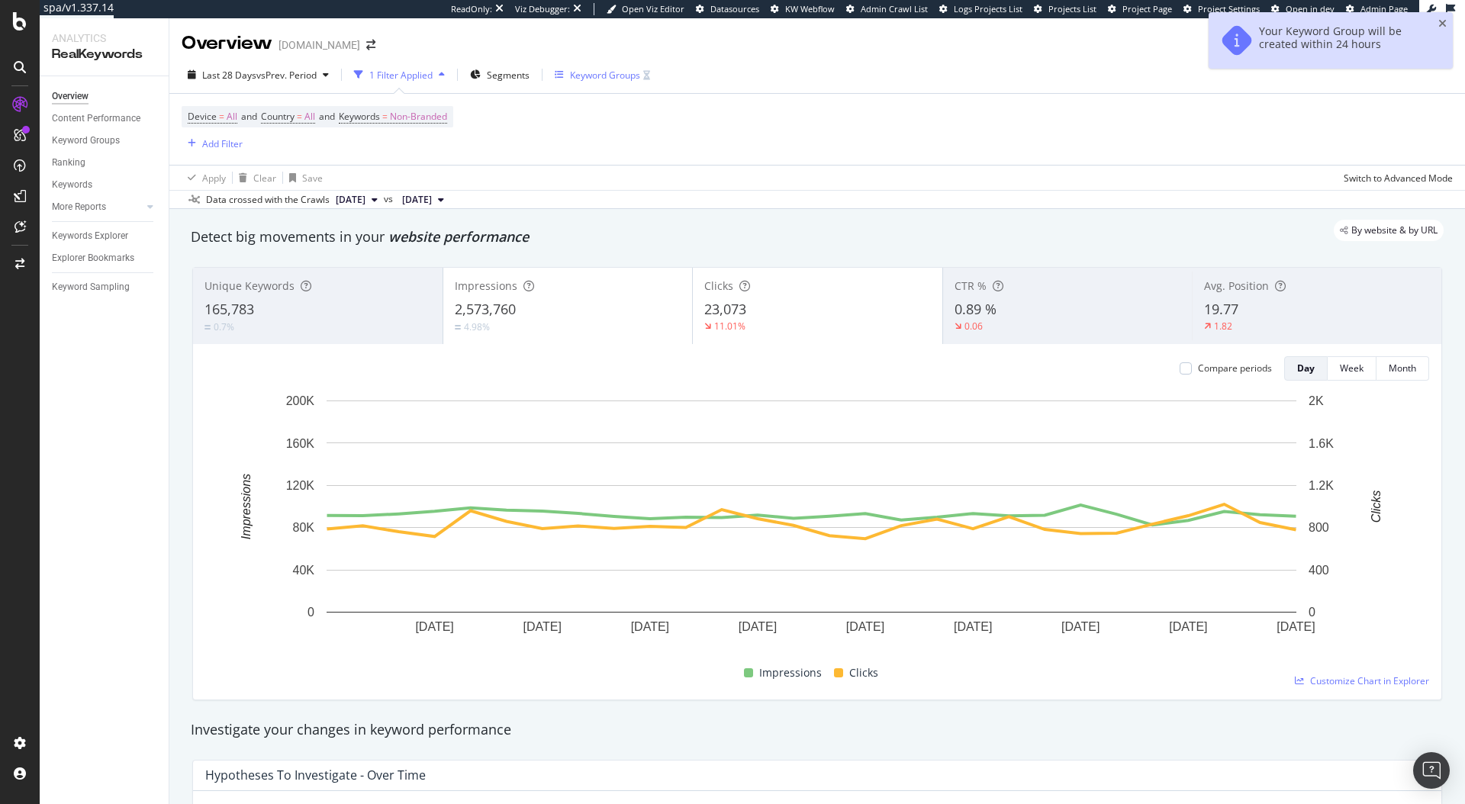
click at [613, 69] on div "Keyword Groups" at bounding box center [605, 75] width 70 height 13
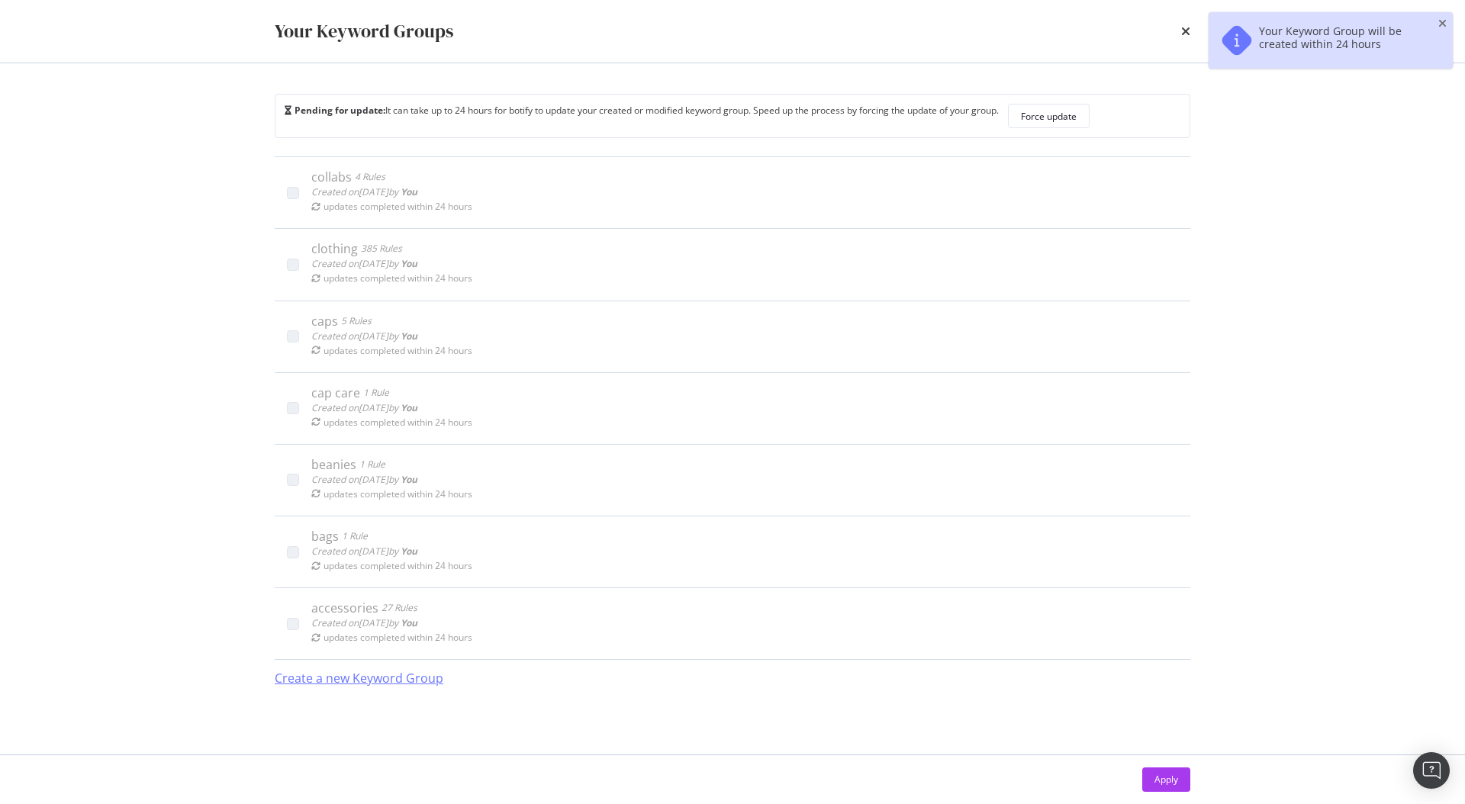
click at [373, 670] on div "Create a new Keyword Group" at bounding box center [359, 679] width 169 height 18
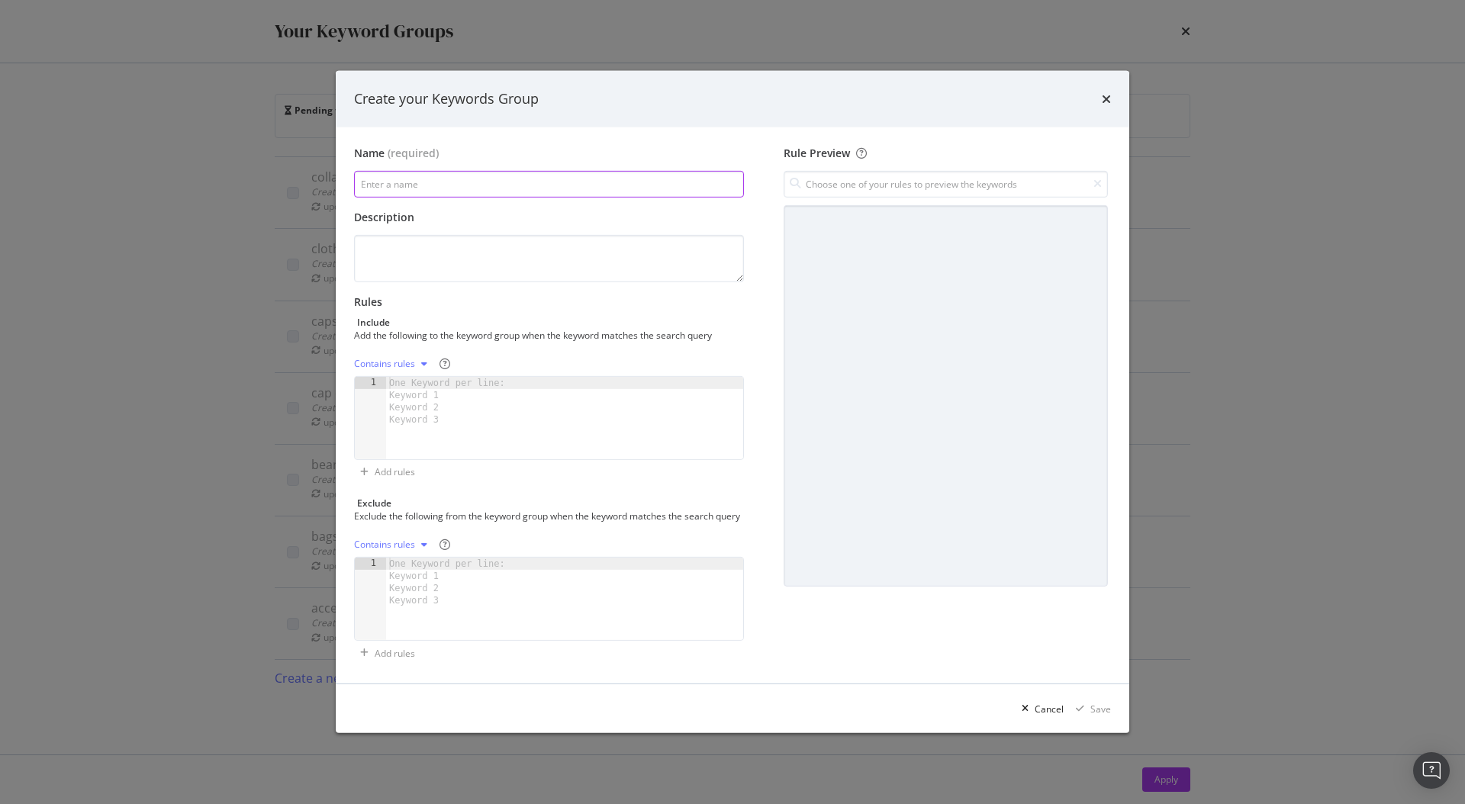
paste input "cosy"
type input "cosy"
click at [448, 377] on div "One Keyword per line: Keyword 1 Keyword 2 Keyword 3" at bounding box center [449, 401] width 127 height 49
paste textarea "cosy clothing"
type textarea "cosy clothing"
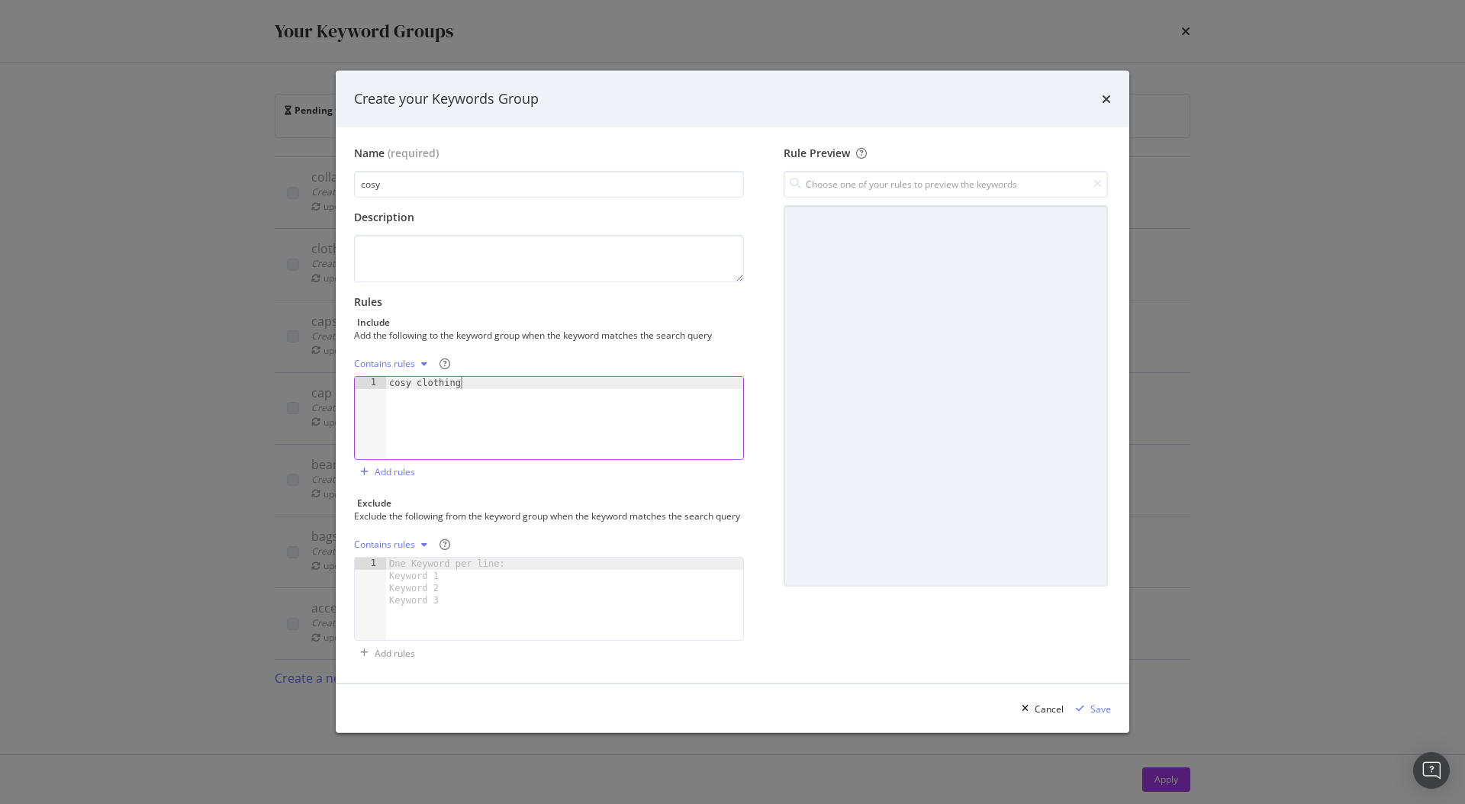
click at [402, 361] on div "Contains rules" at bounding box center [384, 363] width 61 height 9
click at [405, 416] on div "Exact rules" at bounding box center [406, 407] width 90 height 19
click at [1101, 716] on div "Save" at bounding box center [1100, 709] width 21 height 13
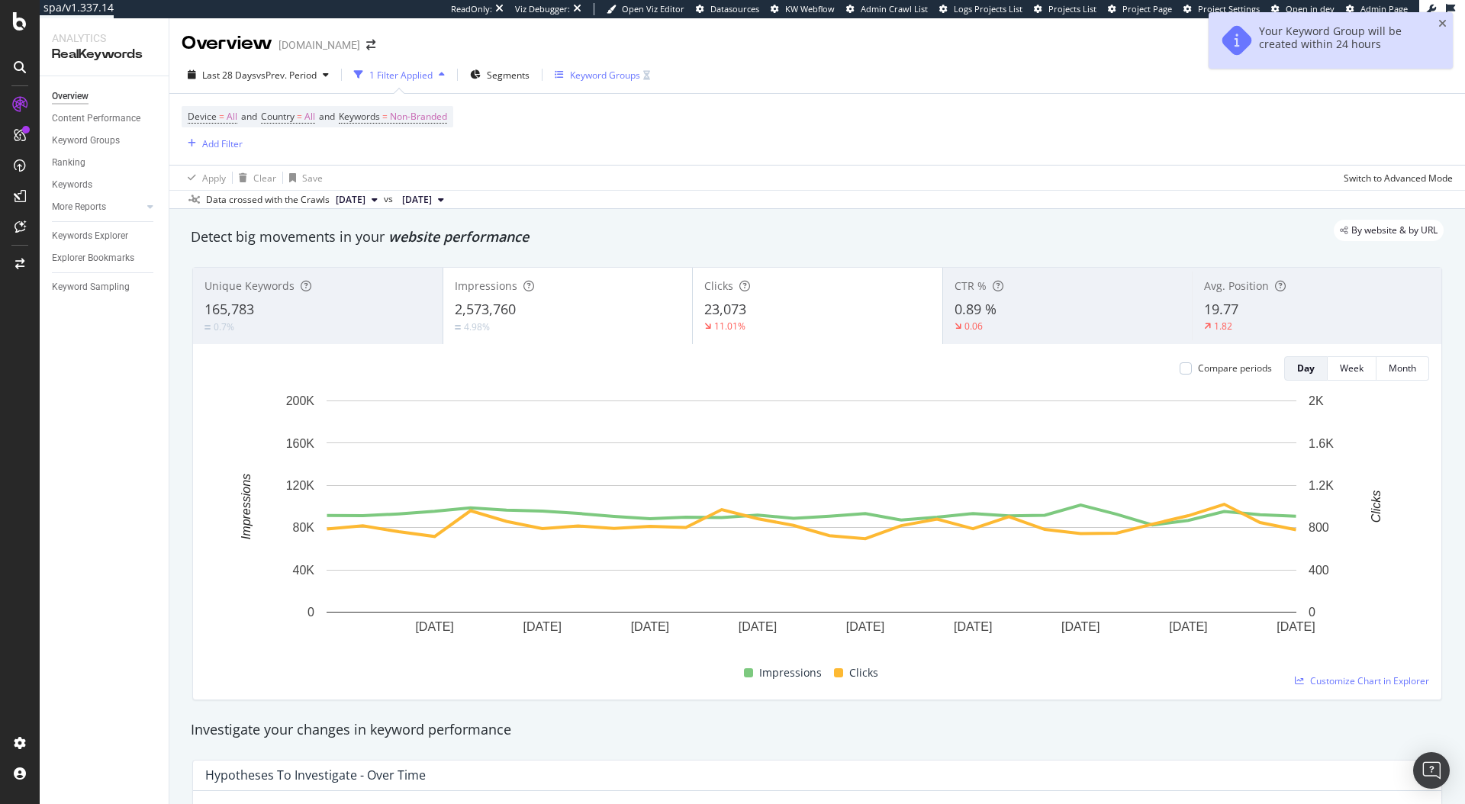
click at [607, 74] on div "Keyword Groups" at bounding box center [605, 75] width 70 height 13
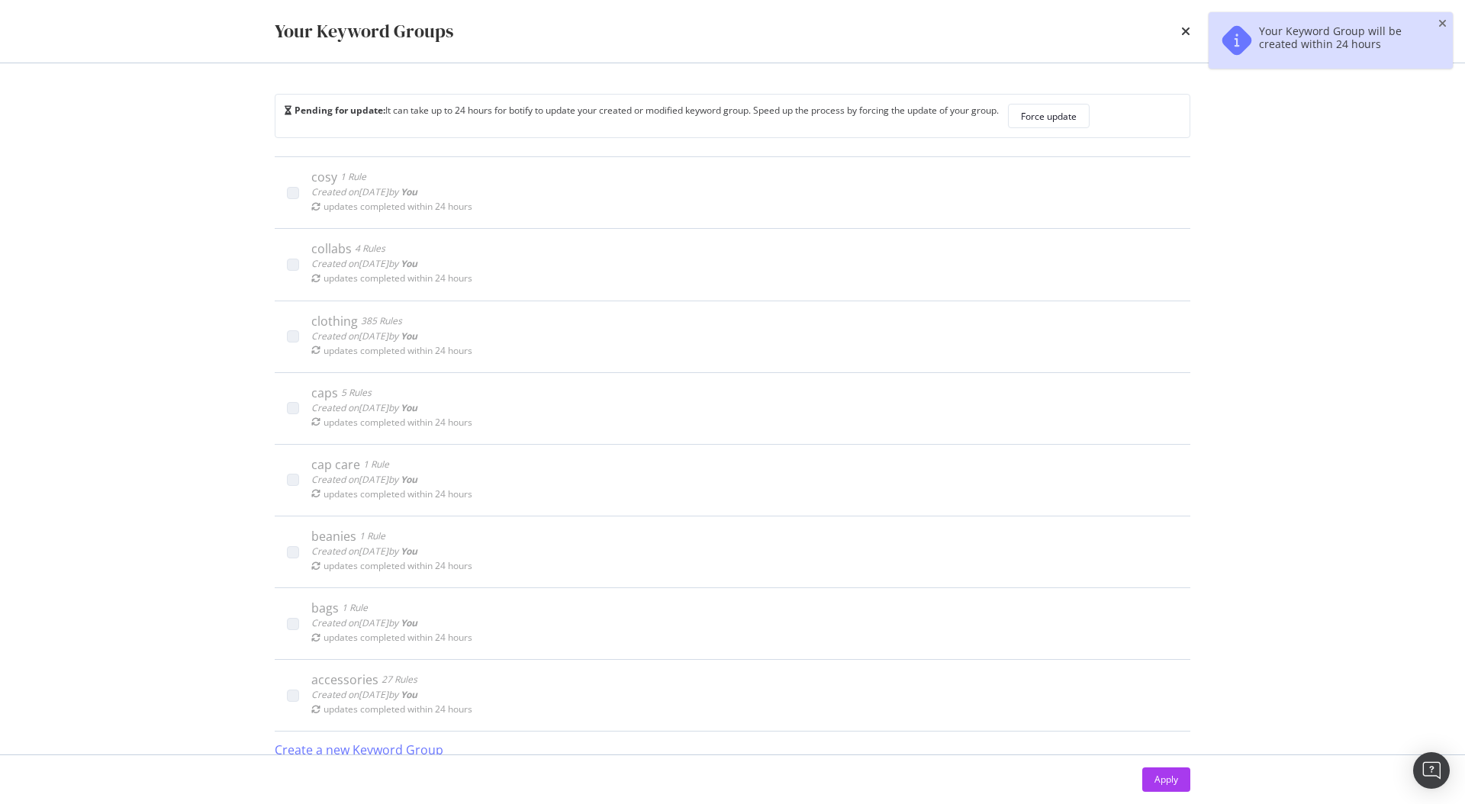
click at [374, 741] on div "Create a new Keyword Group" at bounding box center [359, 750] width 169 height 18
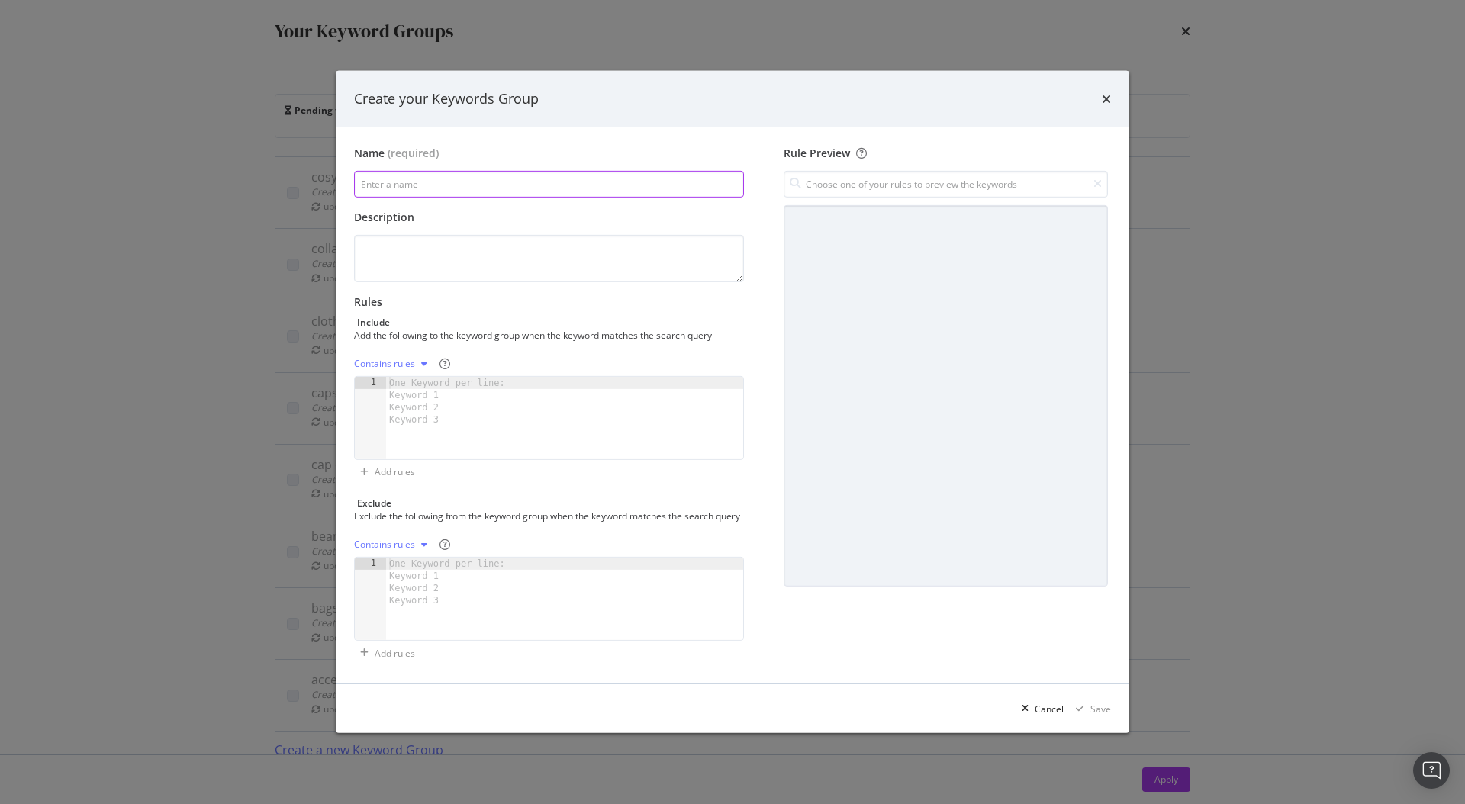
paste input "cricket"
type input "cricket"
click at [447, 377] on div "One Keyword per line: Keyword 1 Keyword 2 Keyword 3" at bounding box center [449, 401] width 127 height 49
paste textarea "cricket gifts"
type textarea "cricket gifts"
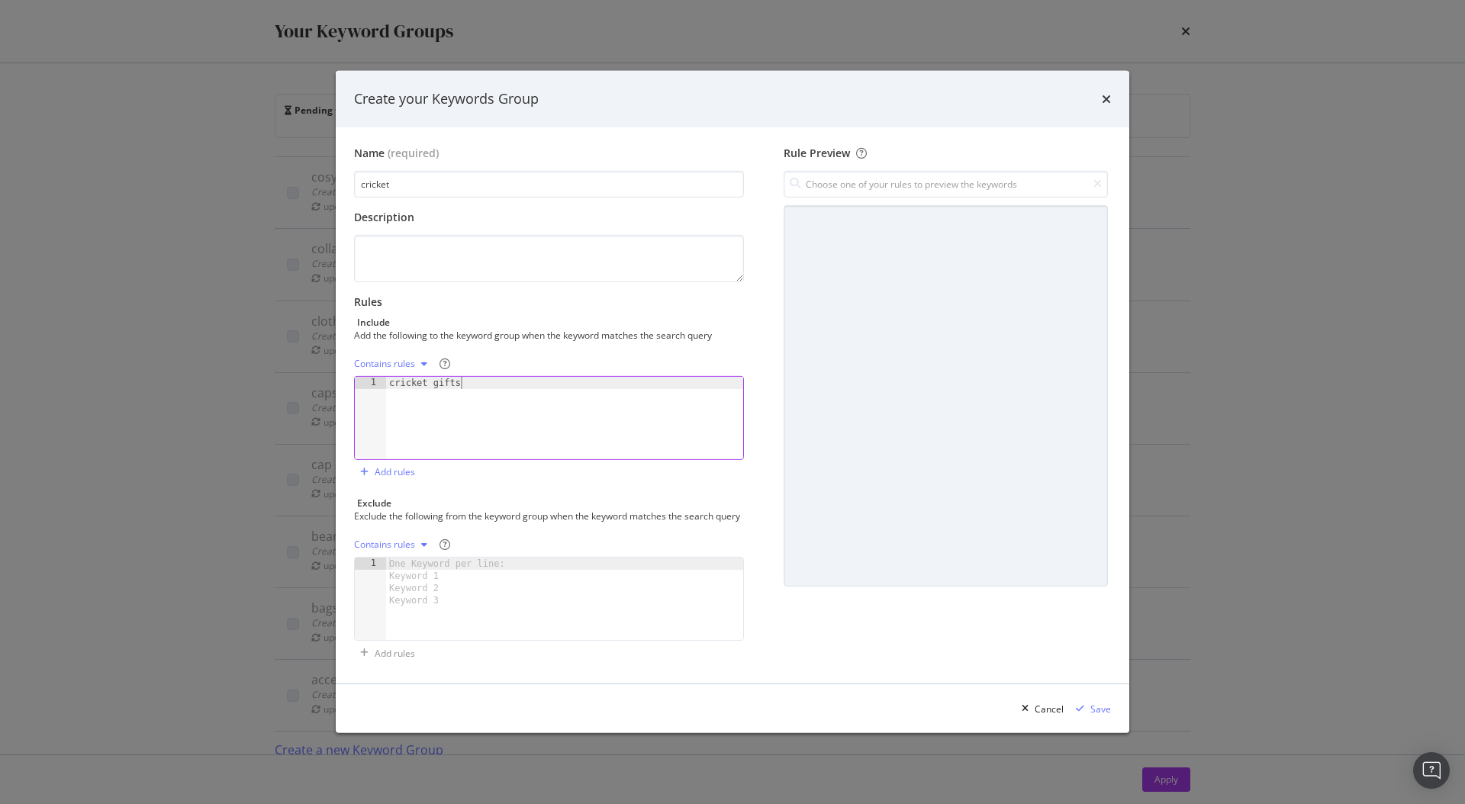
click at [400, 359] on div "Contains rules" at bounding box center [384, 363] width 61 height 9
click at [407, 407] on div "Exact rules" at bounding box center [396, 407] width 47 height 13
click at [1098, 716] on div "Save" at bounding box center [1100, 709] width 21 height 13
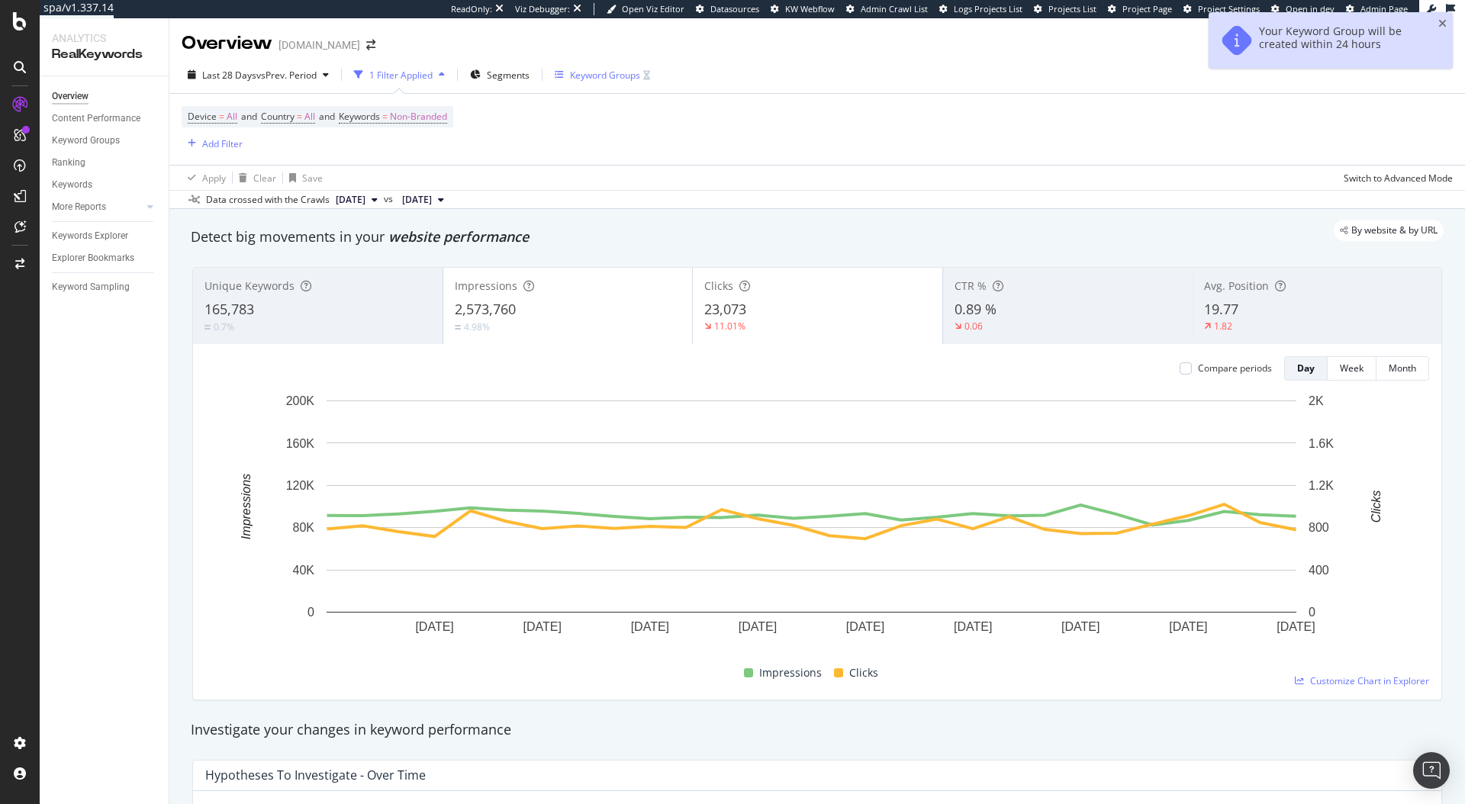
click at [575, 74] on div "Keyword Groups" at bounding box center [605, 75] width 70 height 13
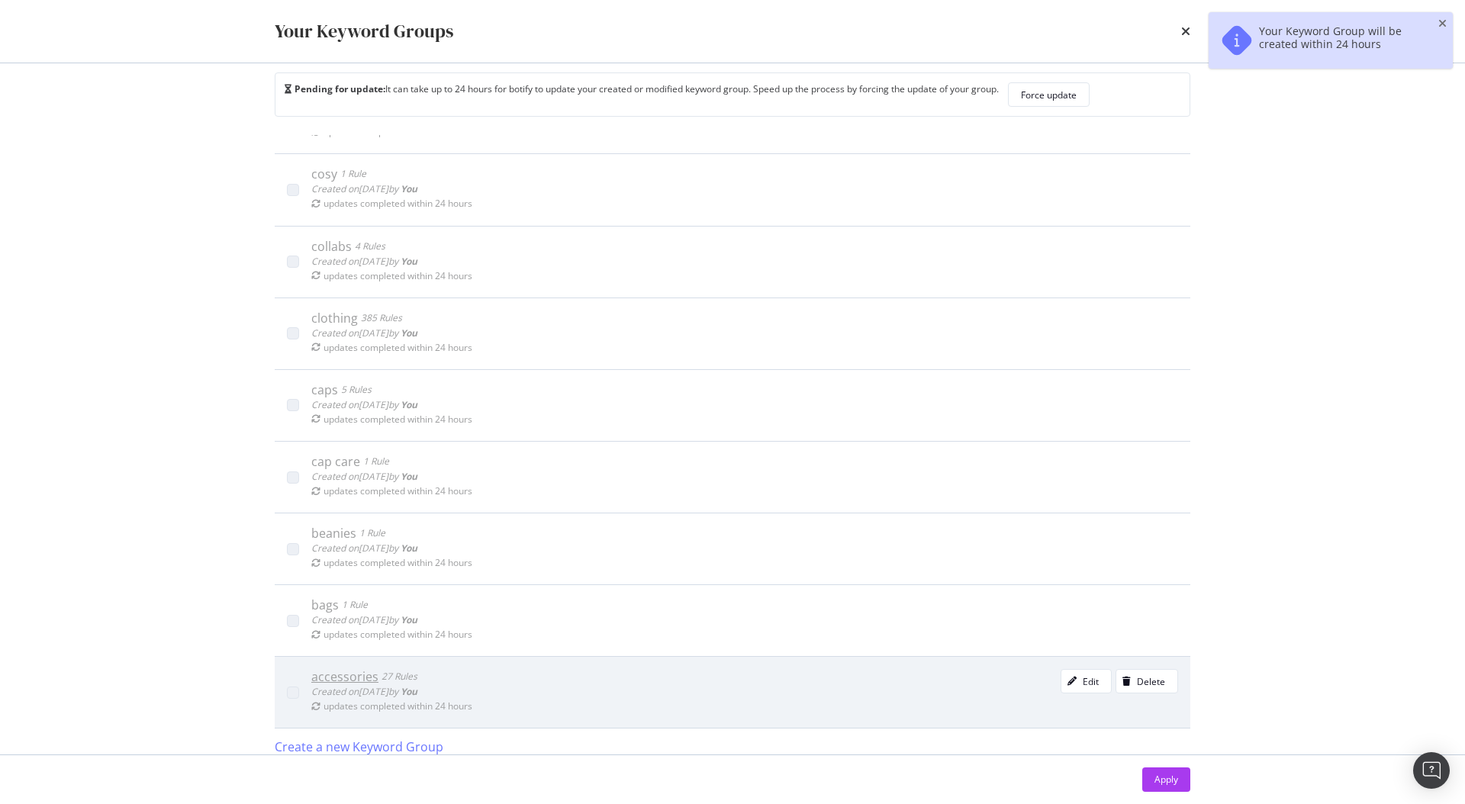
scroll to position [32, 0]
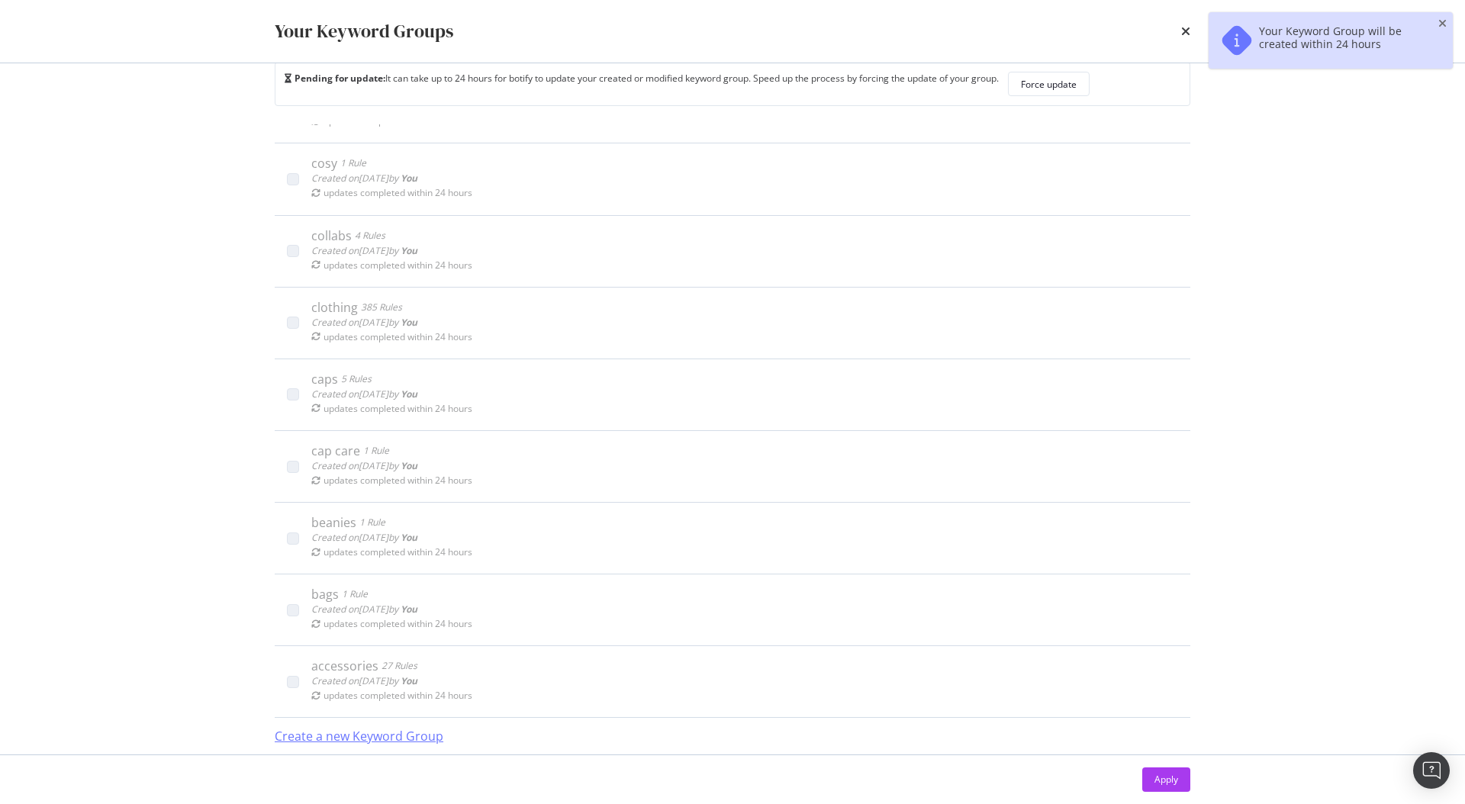
click at [372, 731] on div "Create a new Keyword Group" at bounding box center [359, 737] width 169 height 18
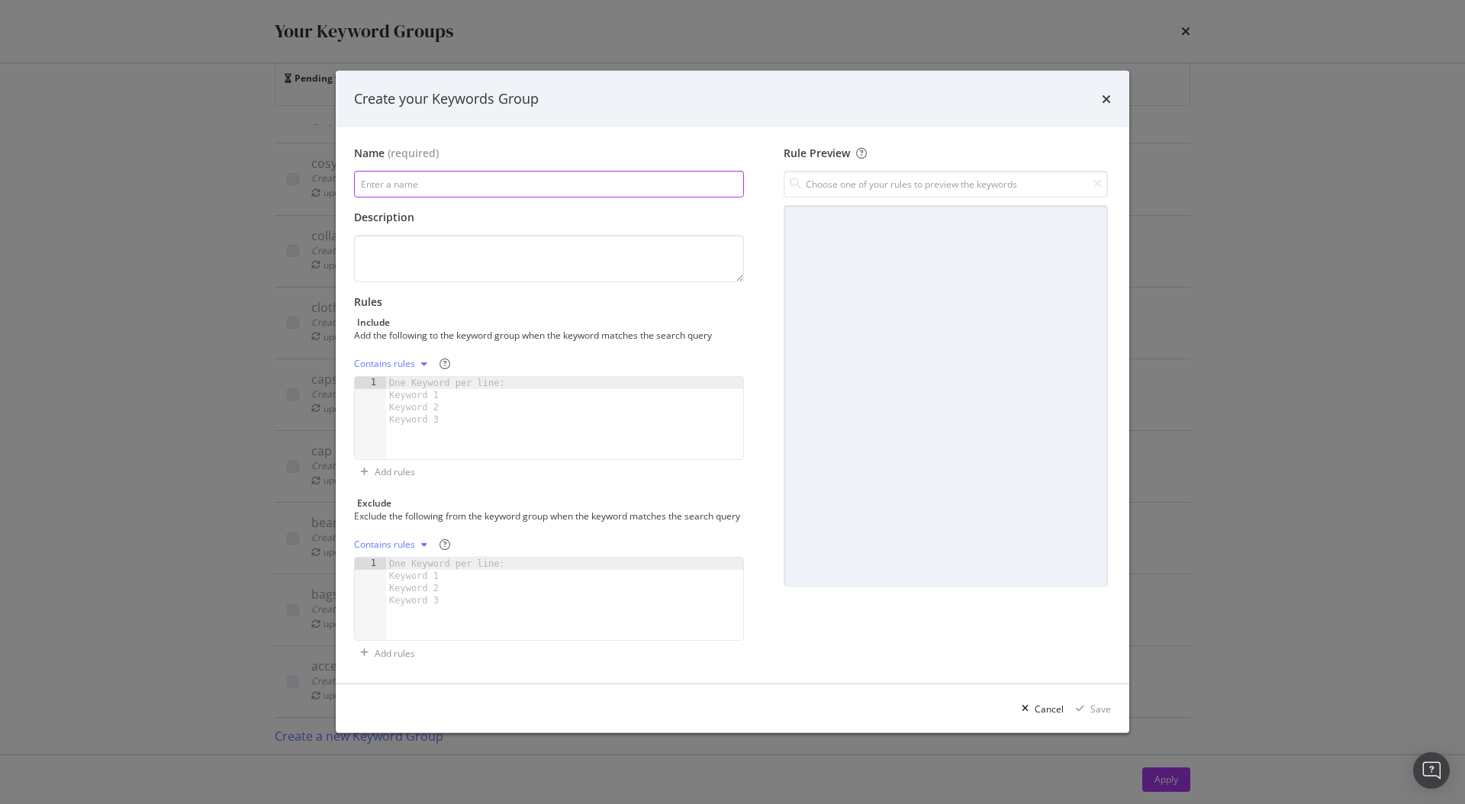
paste input "events"
type input "events"
click at [495, 391] on div "One Keyword per line: Keyword 1 Keyword 2 Keyword 3" at bounding box center [449, 401] width 127 height 49
paste textarea "new era [DATE][DATE]"
type textarea "new era [DATE][DATE]"
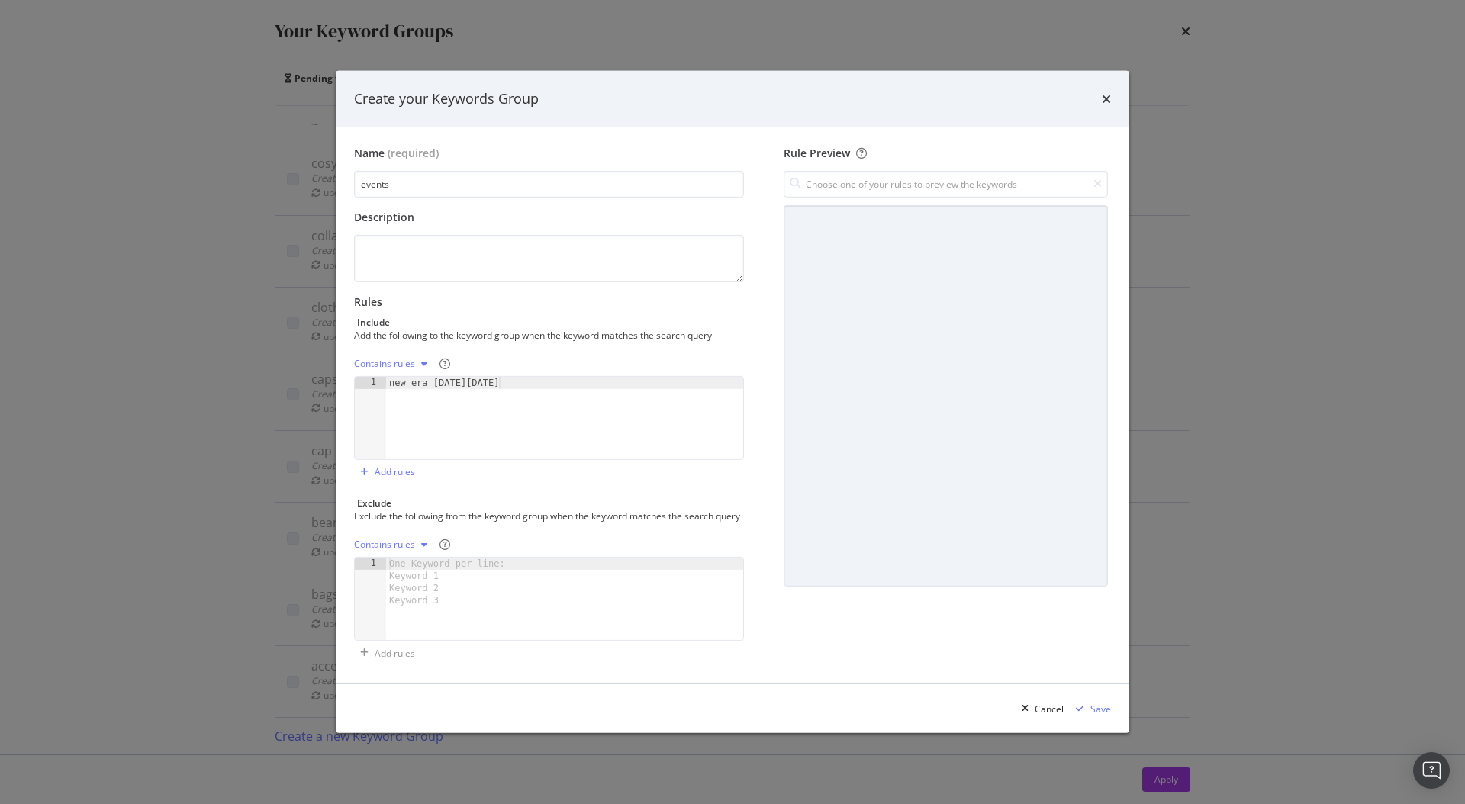
click at [411, 359] on div "Contains rules" at bounding box center [384, 363] width 61 height 9
click at [407, 405] on div "Exact rules" at bounding box center [396, 407] width 47 height 13
click at [478, 210] on div "Description" at bounding box center [549, 217] width 390 height 15
click at [1098, 713] on div "Save" at bounding box center [1100, 709] width 21 height 13
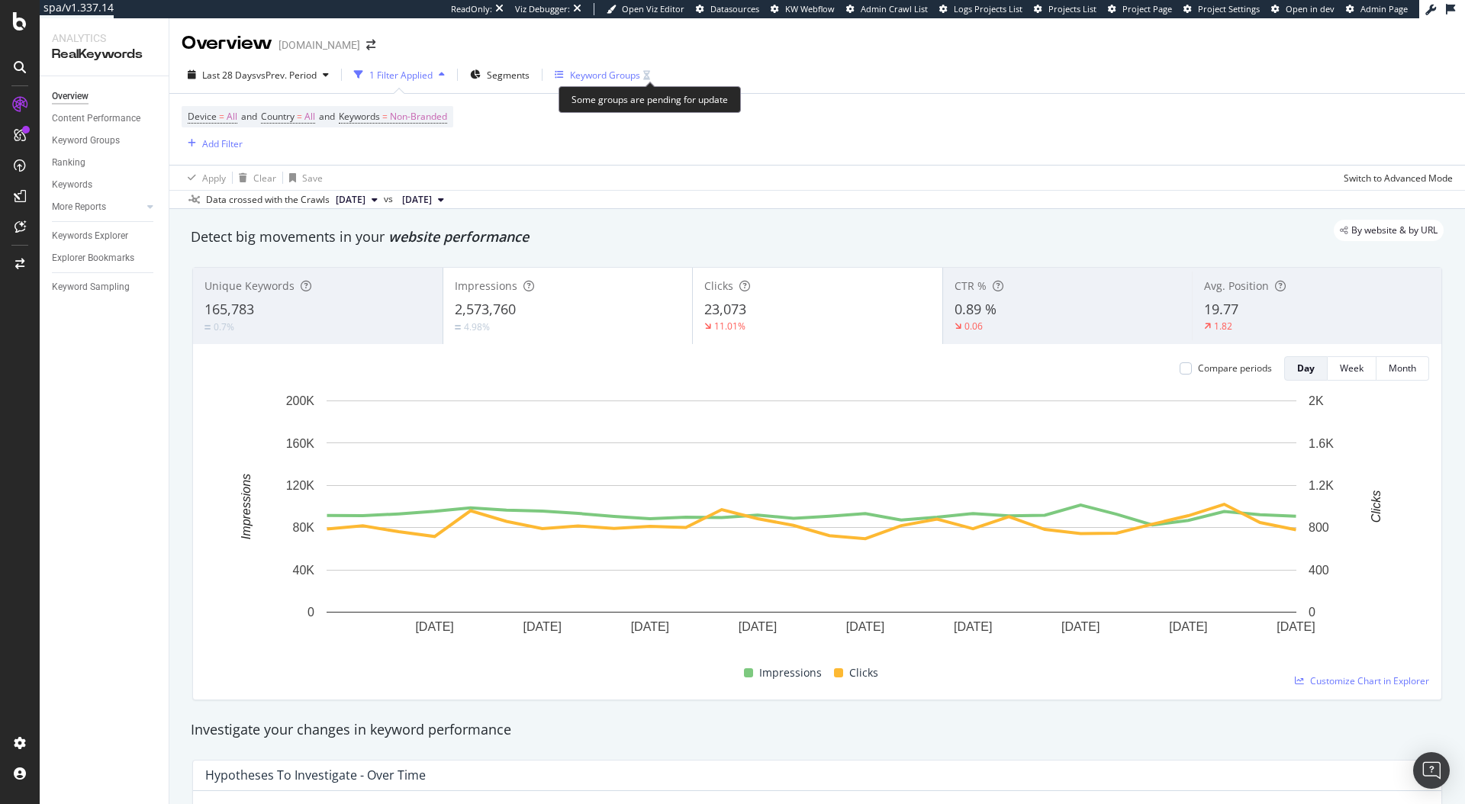
click at [601, 79] on div "Keyword Groups" at bounding box center [605, 75] width 70 height 13
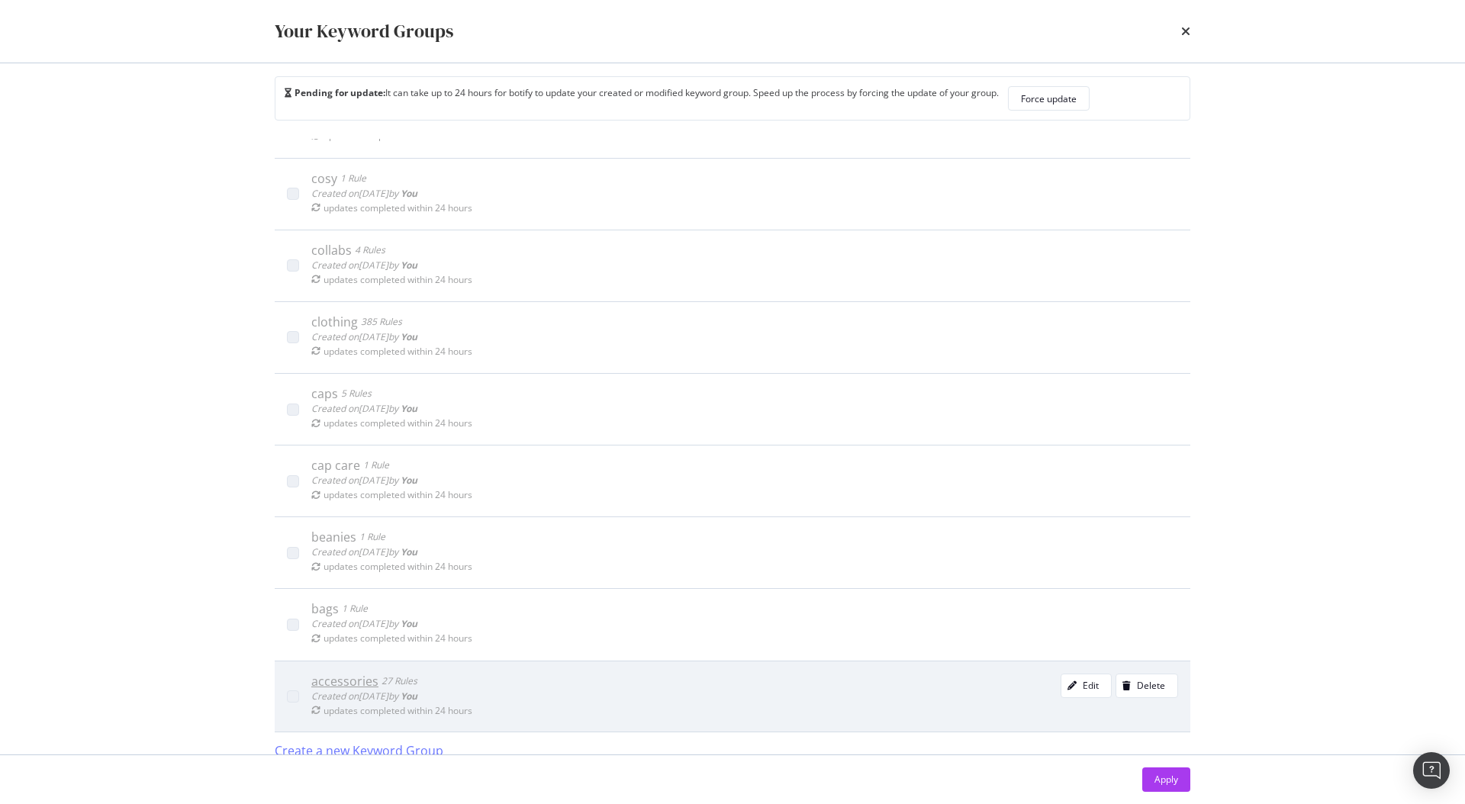
scroll to position [32, 0]
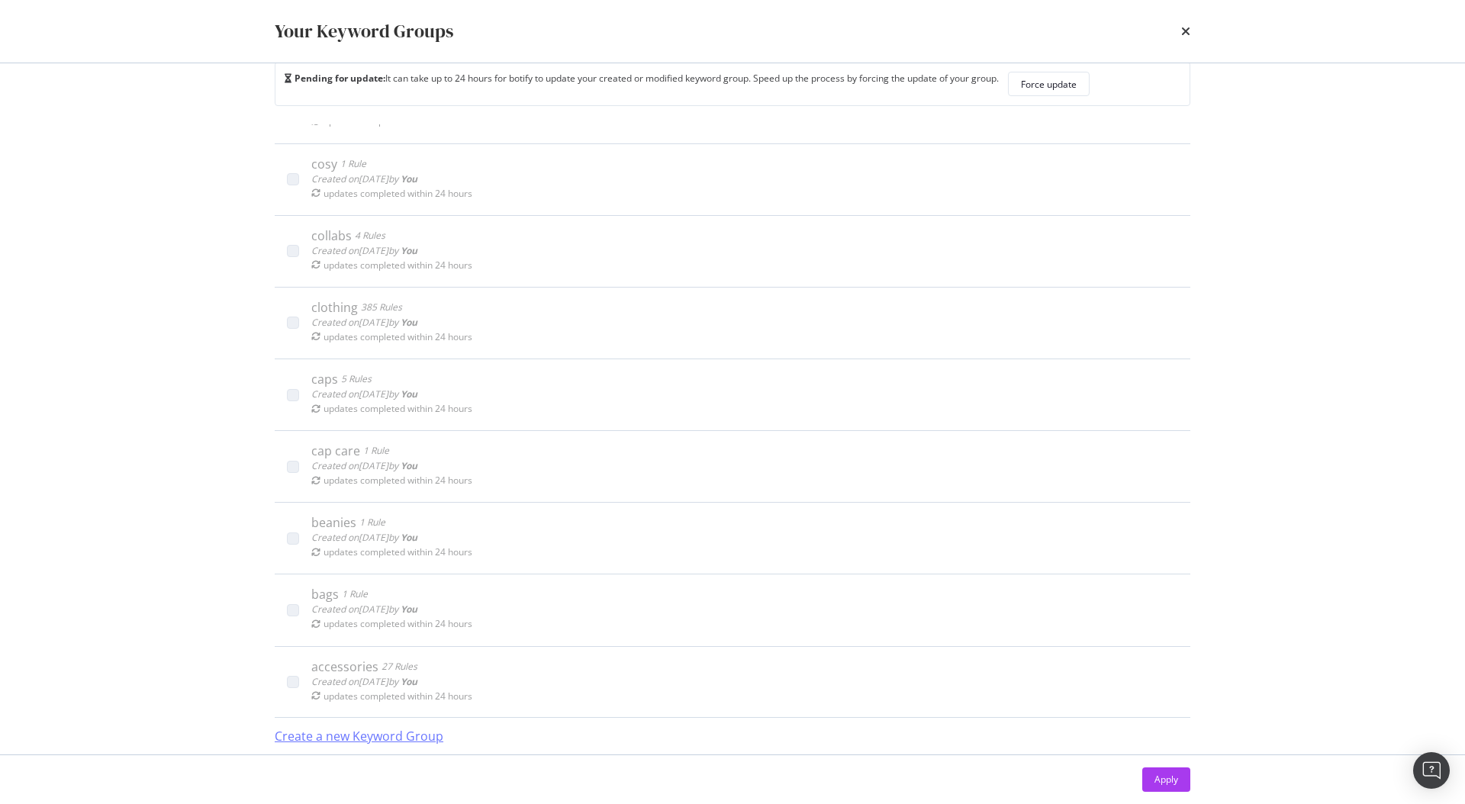
click at [413, 741] on div "Create a new Keyword Group" at bounding box center [359, 737] width 169 height 18
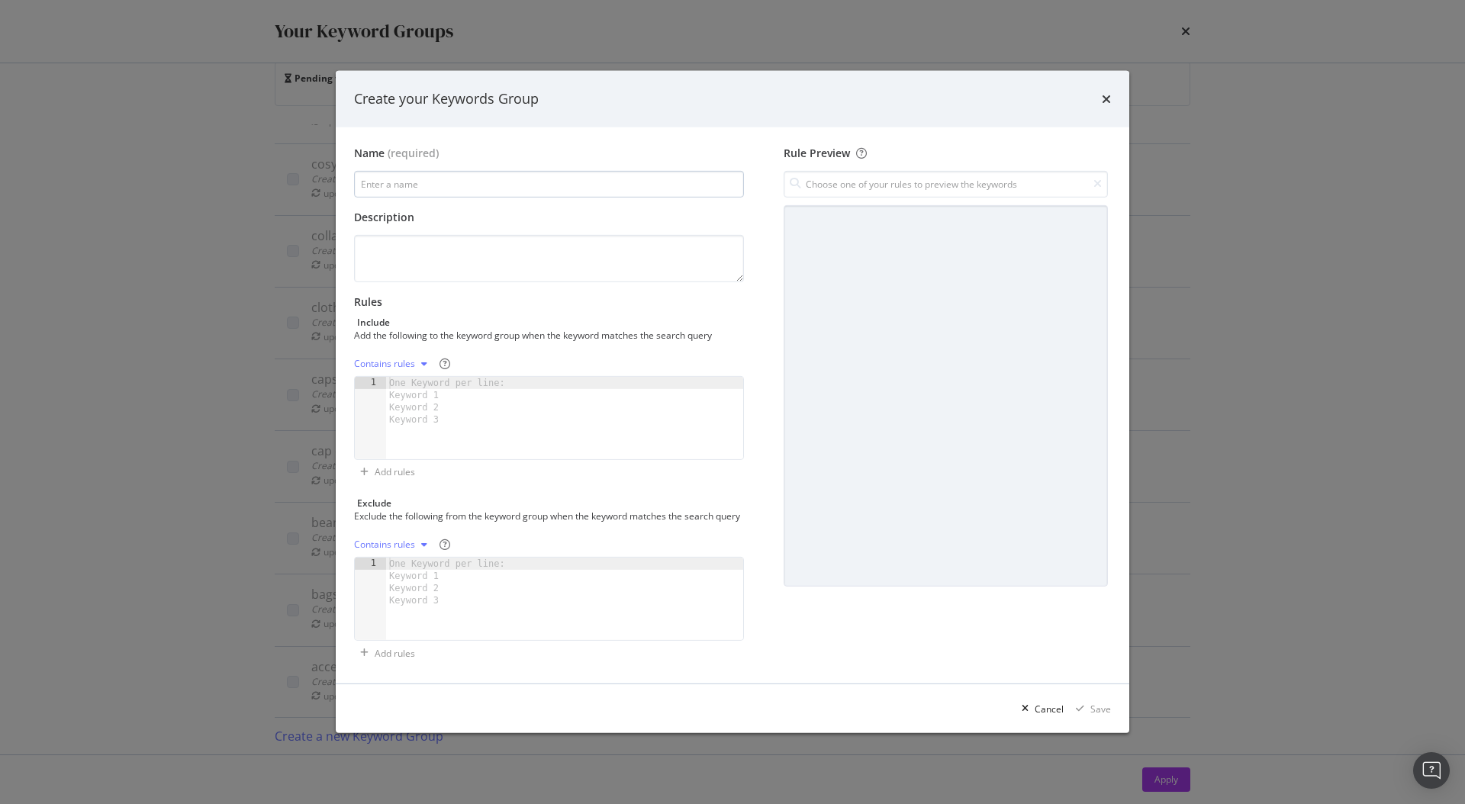
click at [434, 171] on input "modal" at bounding box center [549, 184] width 390 height 27
type input "football"
click at [427, 394] on div "One Keyword per line: Keyword 1 Keyword 2 Keyword 3" at bounding box center [449, 401] width 127 height 49
paste textarea "football gifts"
type textarea "football gifts"
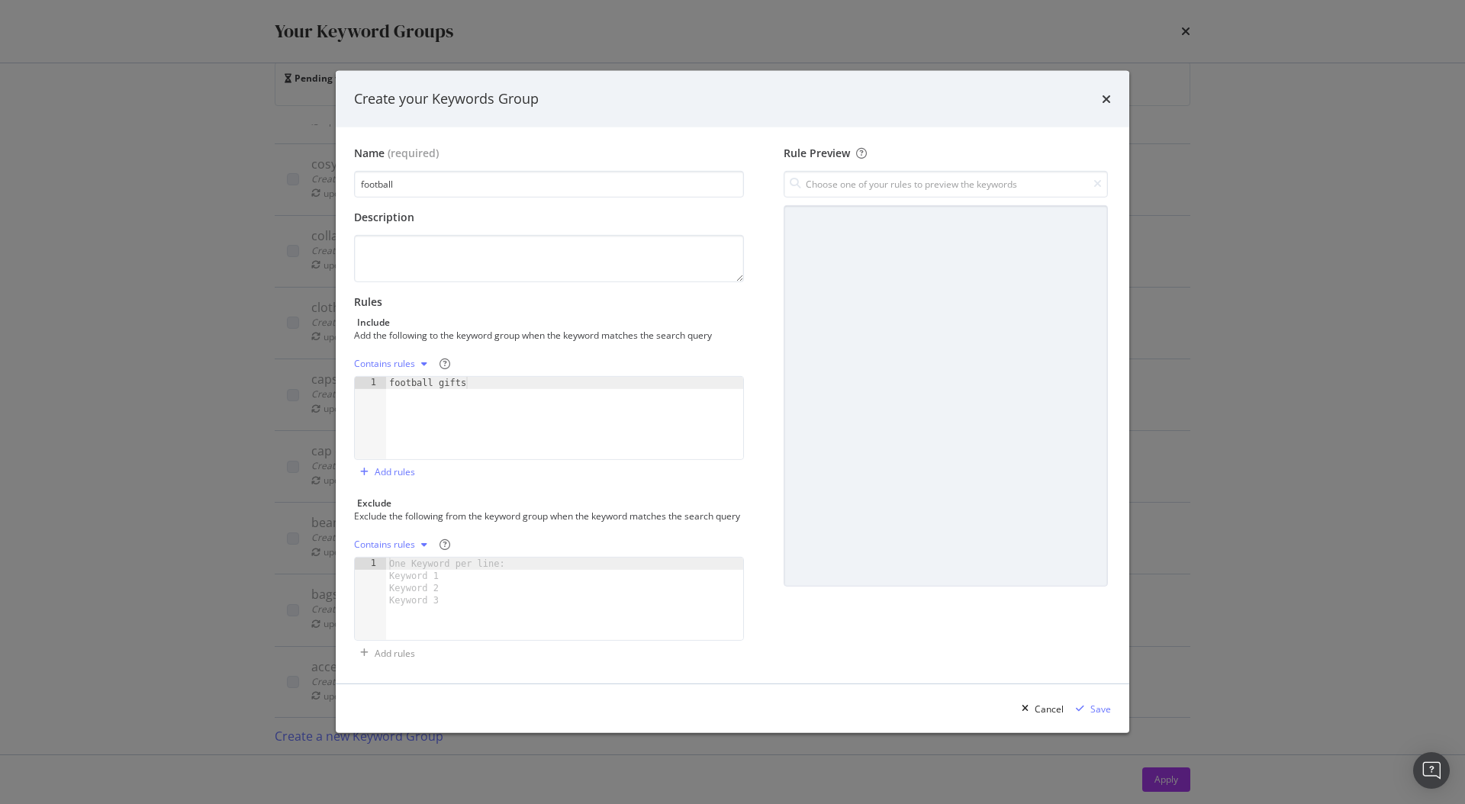
click at [415, 210] on div "Description" at bounding box center [549, 217] width 390 height 15
click at [406, 359] on div "Contains rules" at bounding box center [384, 363] width 61 height 9
click at [418, 417] on div "Exact rules" at bounding box center [406, 407] width 90 height 19
click at [1092, 716] on div "Save" at bounding box center [1100, 709] width 21 height 13
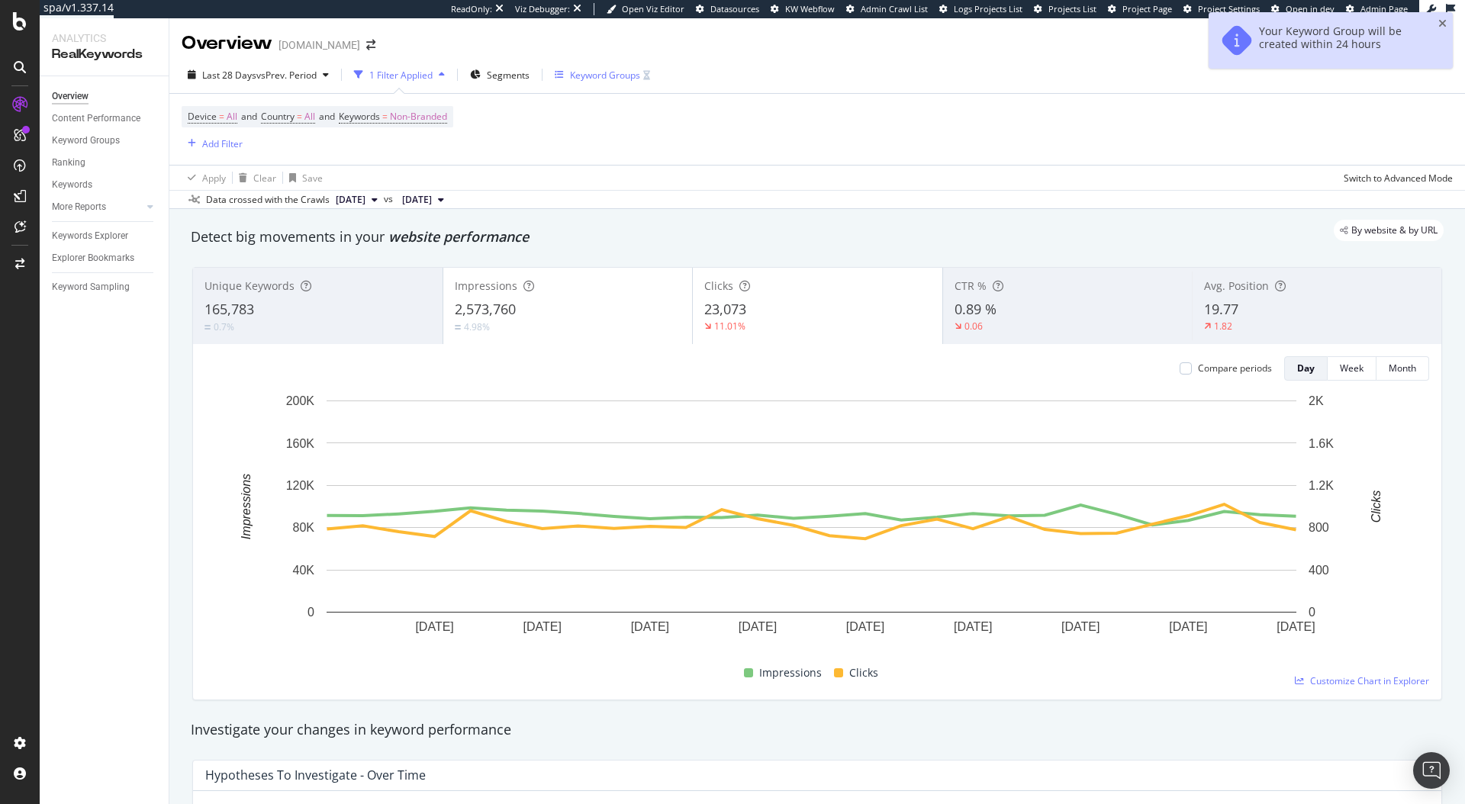
click at [599, 77] on div "Keyword Groups" at bounding box center [605, 75] width 70 height 13
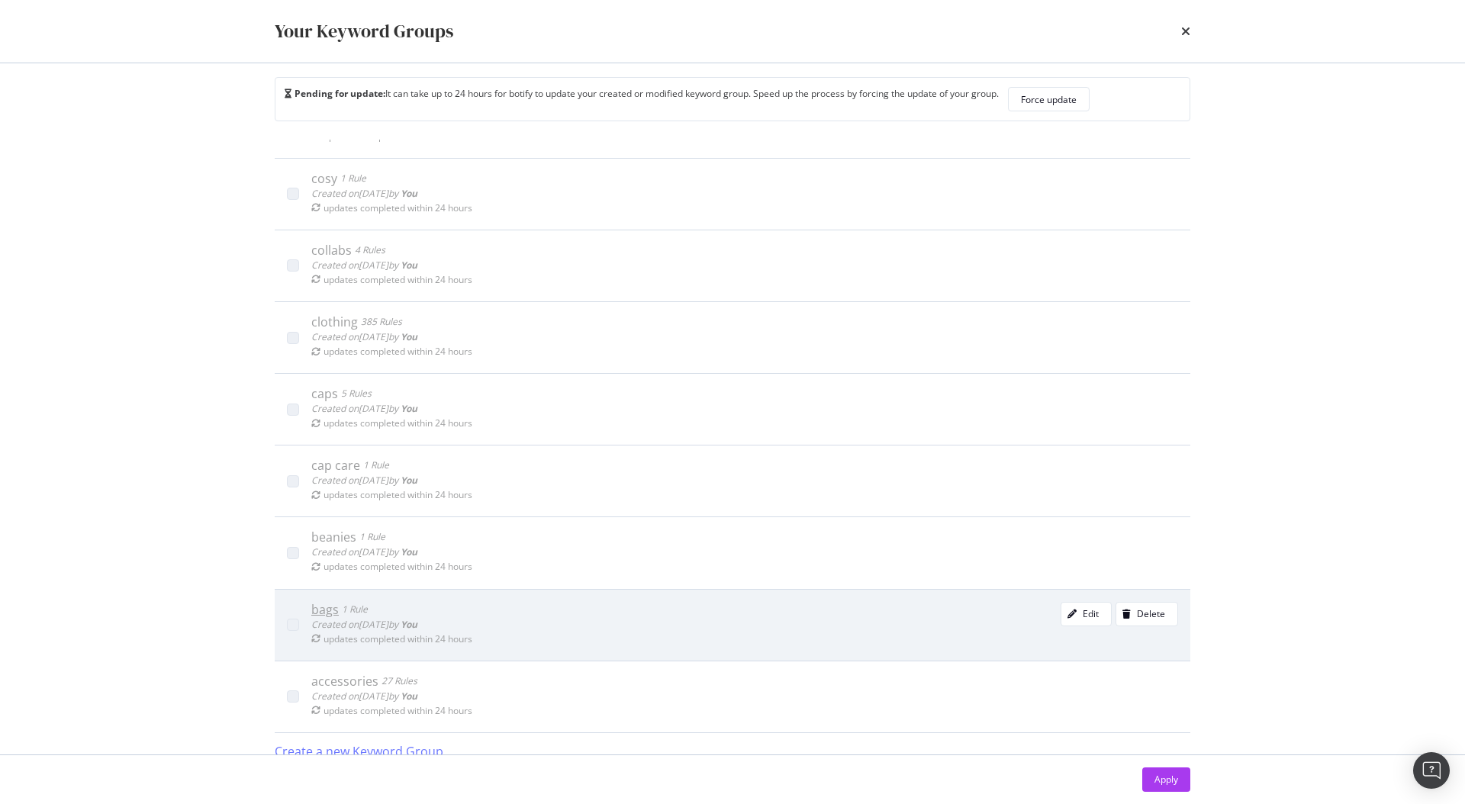
scroll to position [32, 0]
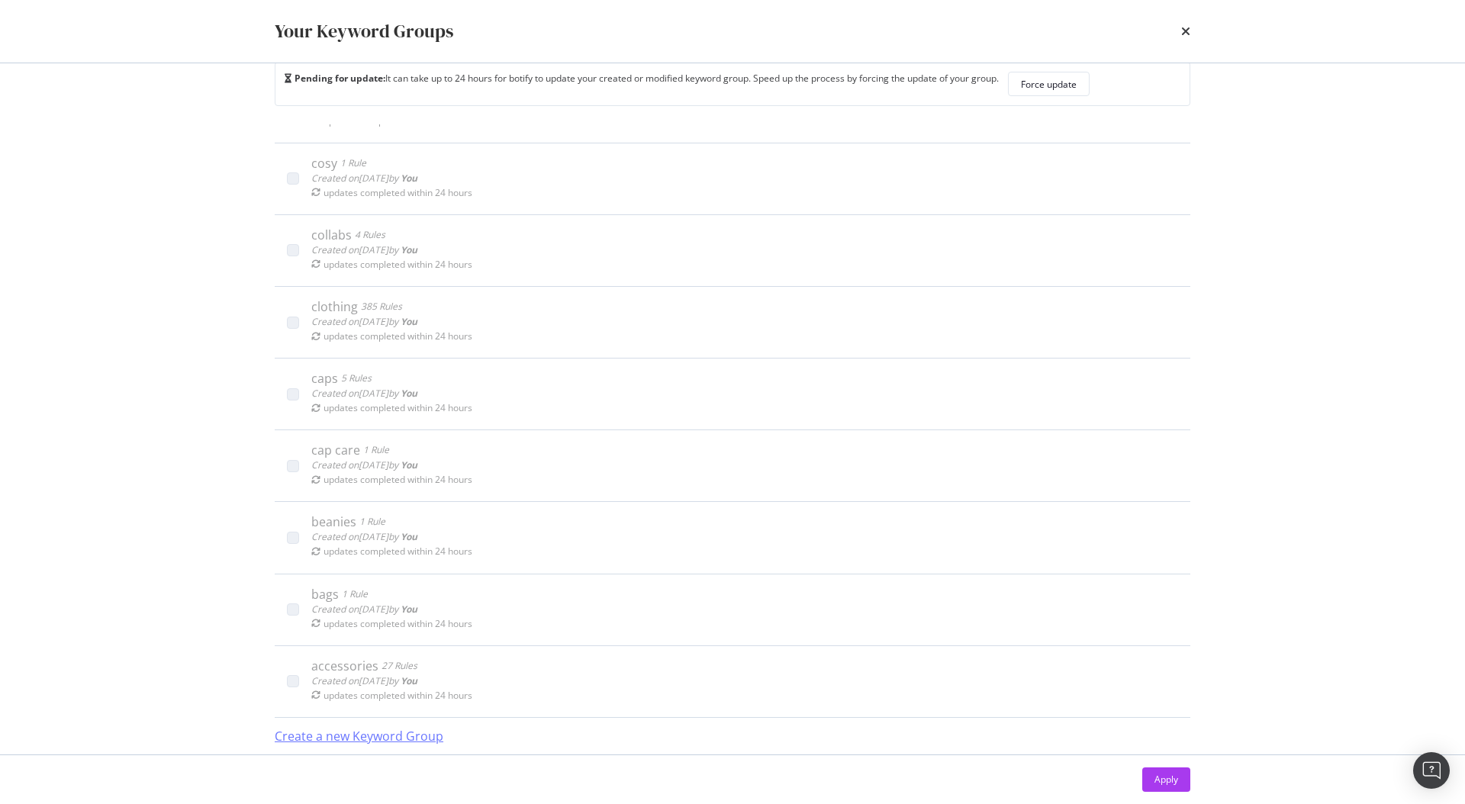
click at [413, 736] on div "Create a new Keyword Group" at bounding box center [359, 737] width 169 height 18
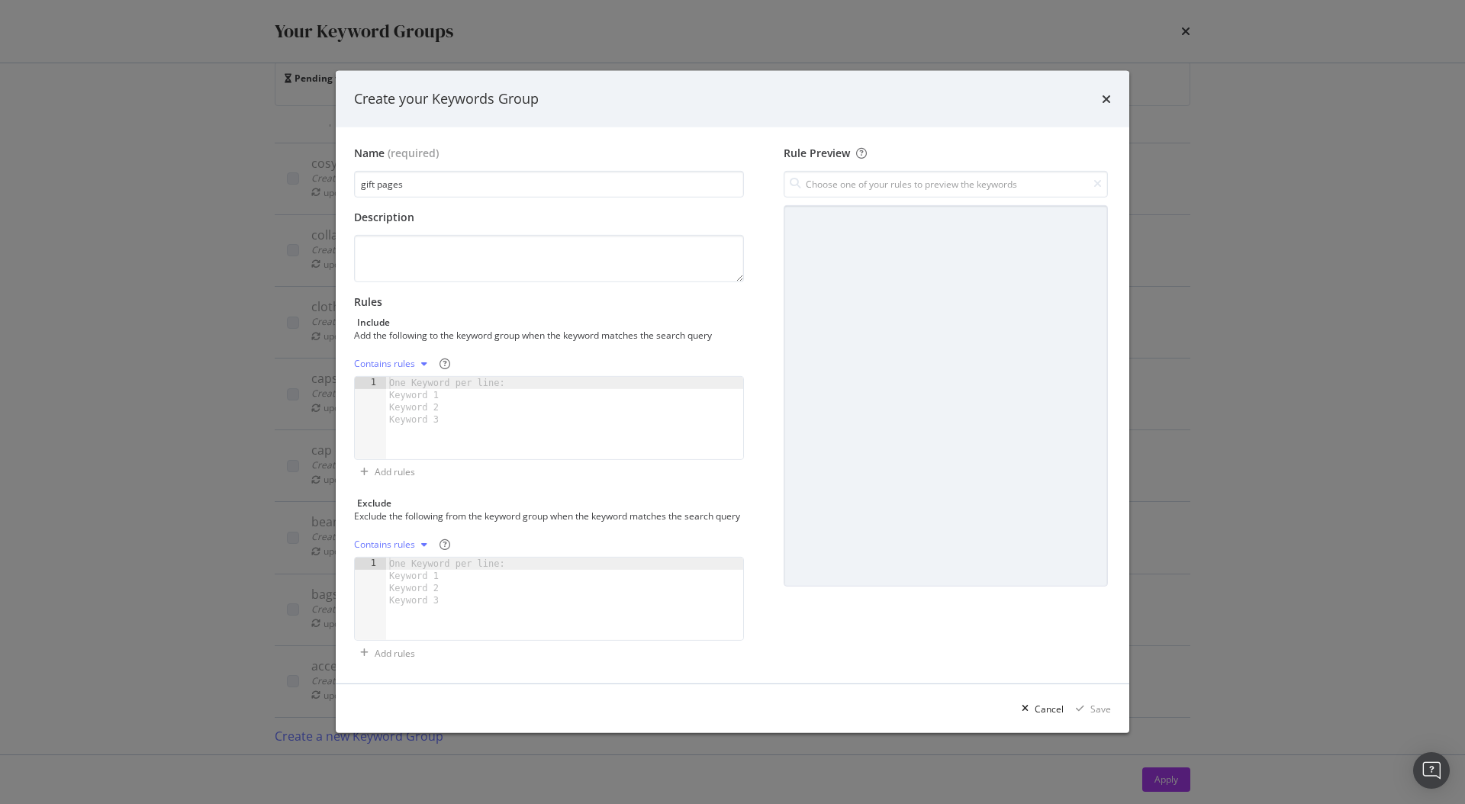
type input "gift pages"
click at [555, 396] on div "modal" at bounding box center [564, 430] width 357 height 107
paste textarea "[DATE] gifts"
type textarea "[DATE] gifts"
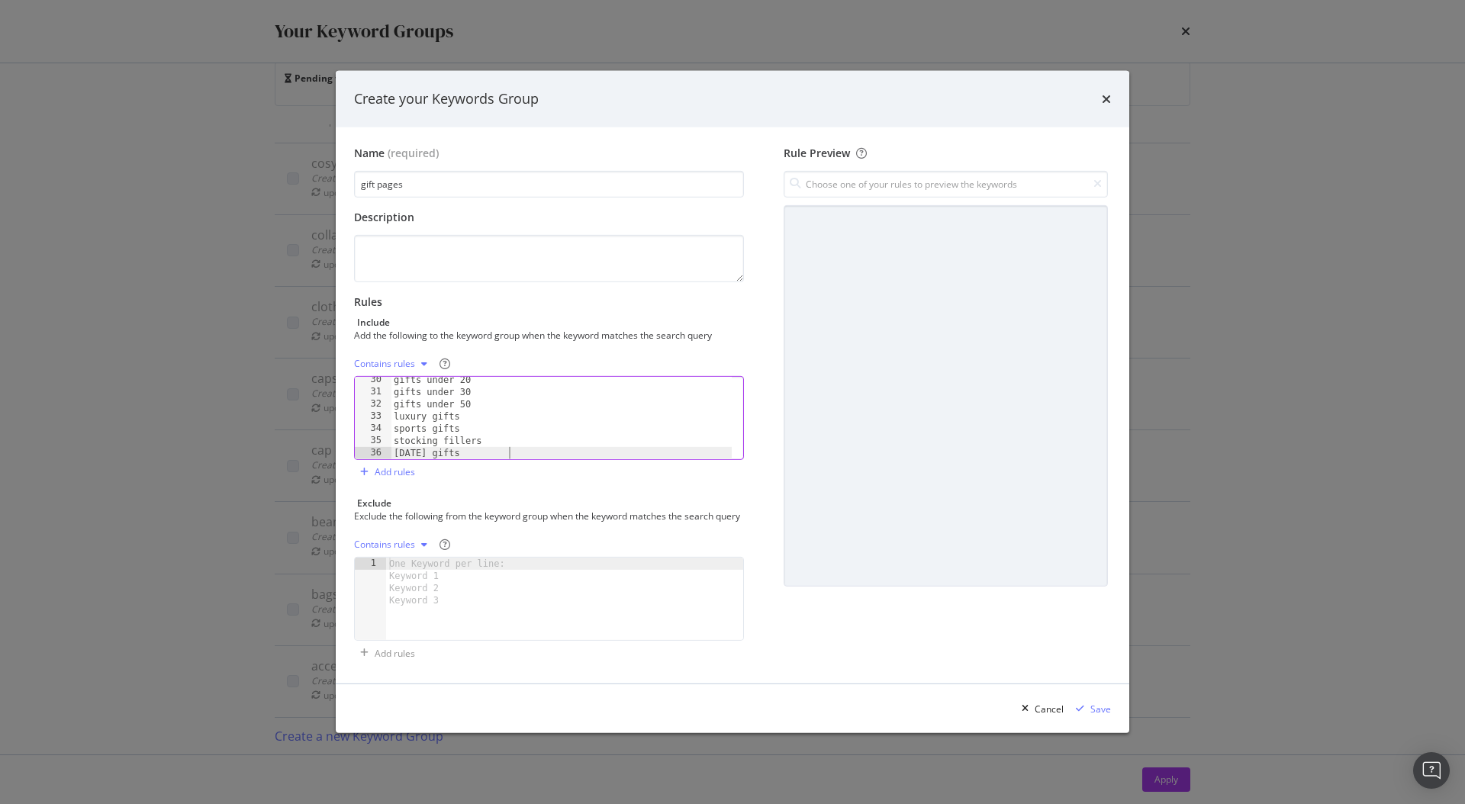
scroll to position [357, 0]
click at [404, 364] on div "Contains rules" at bounding box center [393, 363] width 79 height 23
click at [409, 409] on div "Exact rules" at bounding box center [396, 407] width 47 height 13
click at [1095, 709] on div "Save" at bounding box center [1100, 709] width 21 height 13
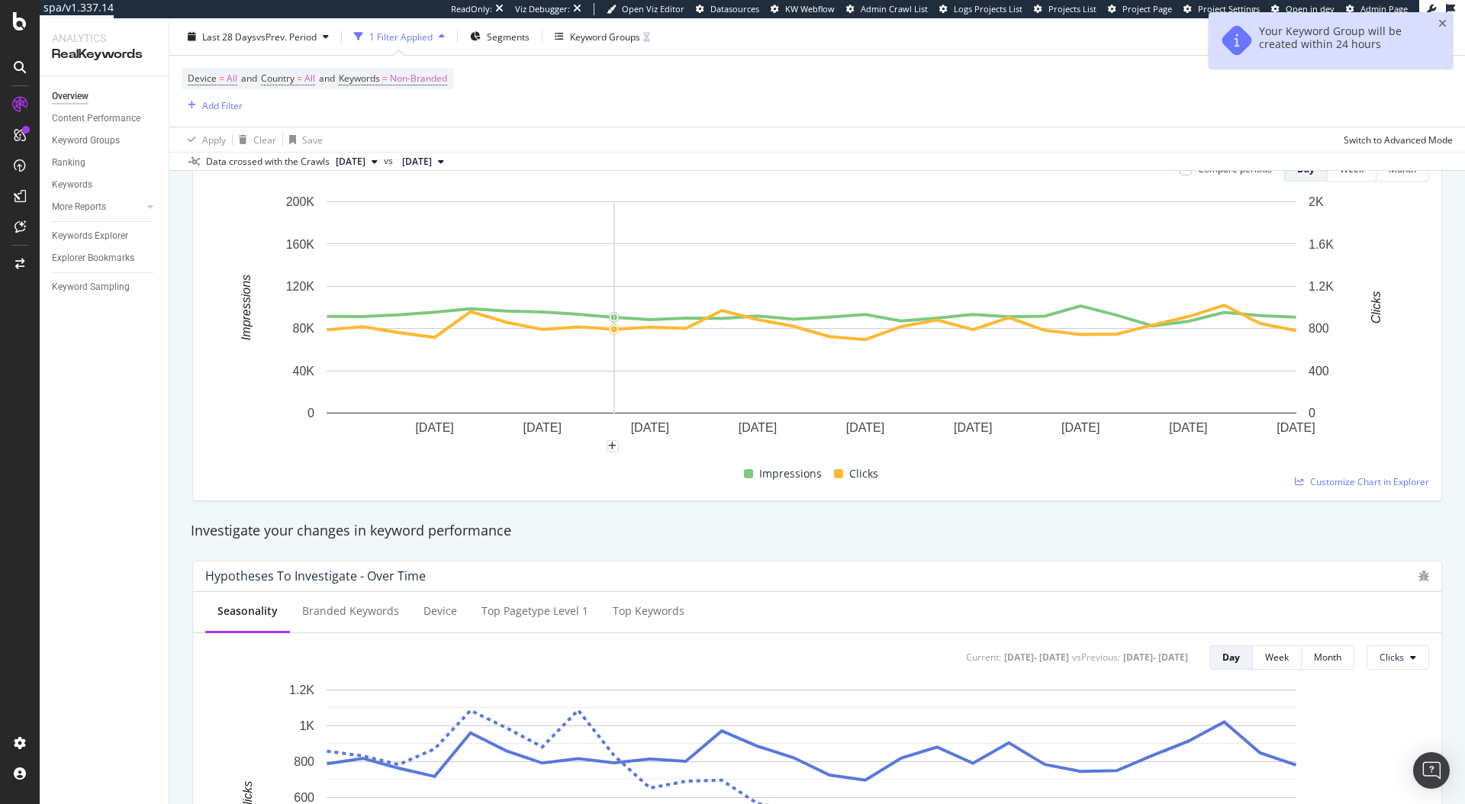
scroll to position [563, 0]
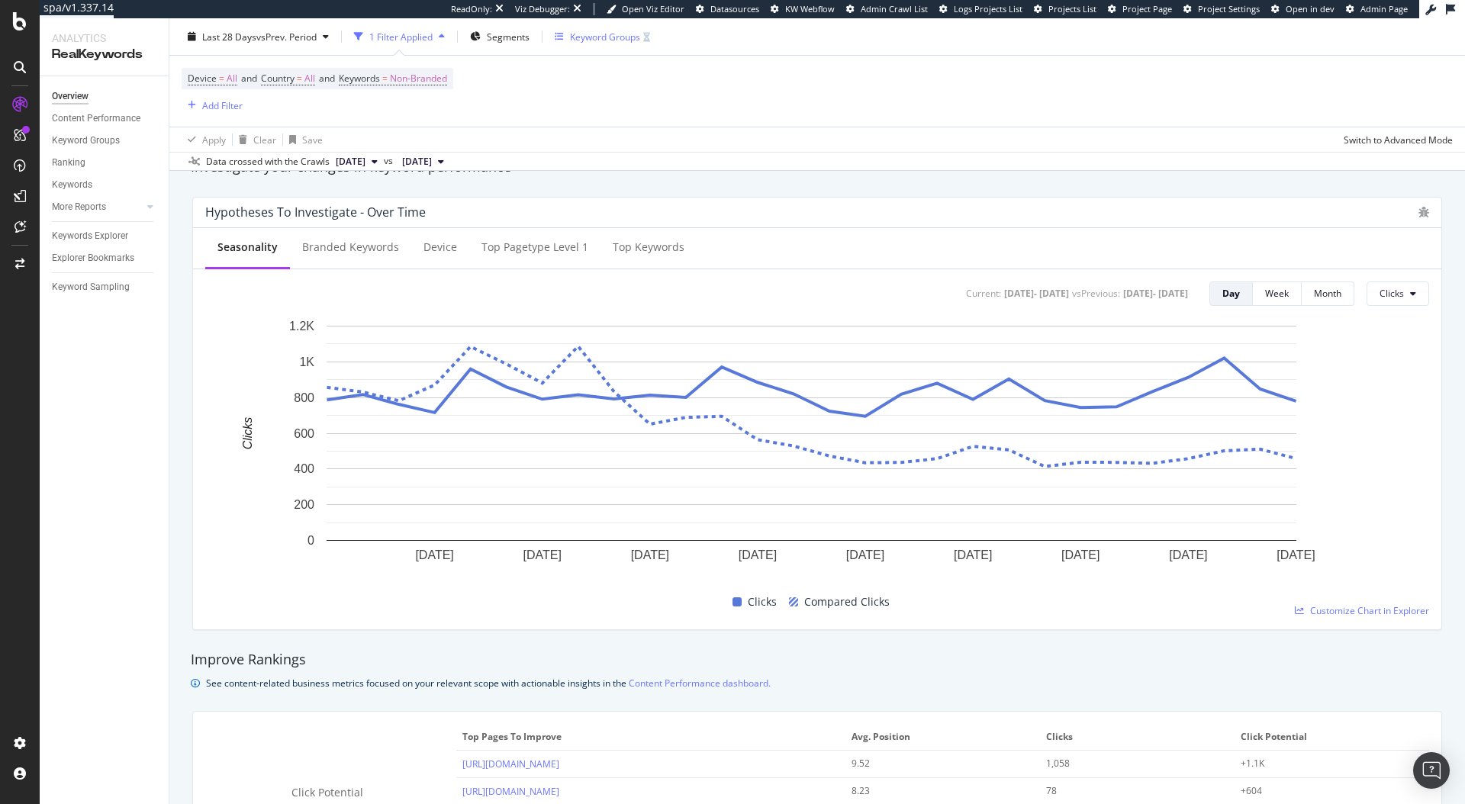
click at [588, 32] on div "Keyword Groups" at bounding box center [605, 36] width 70 height 13
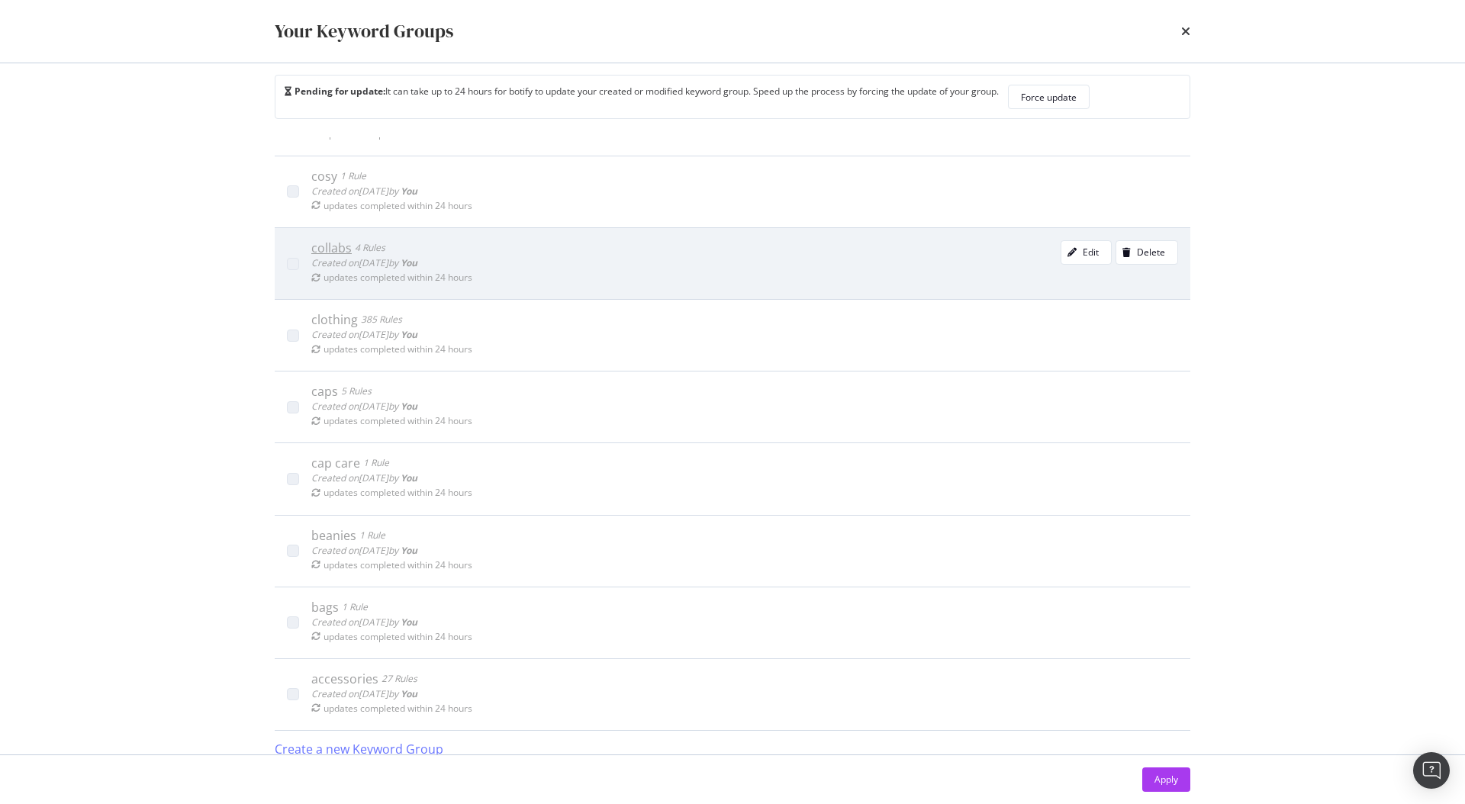
scroll to position [32, 0]
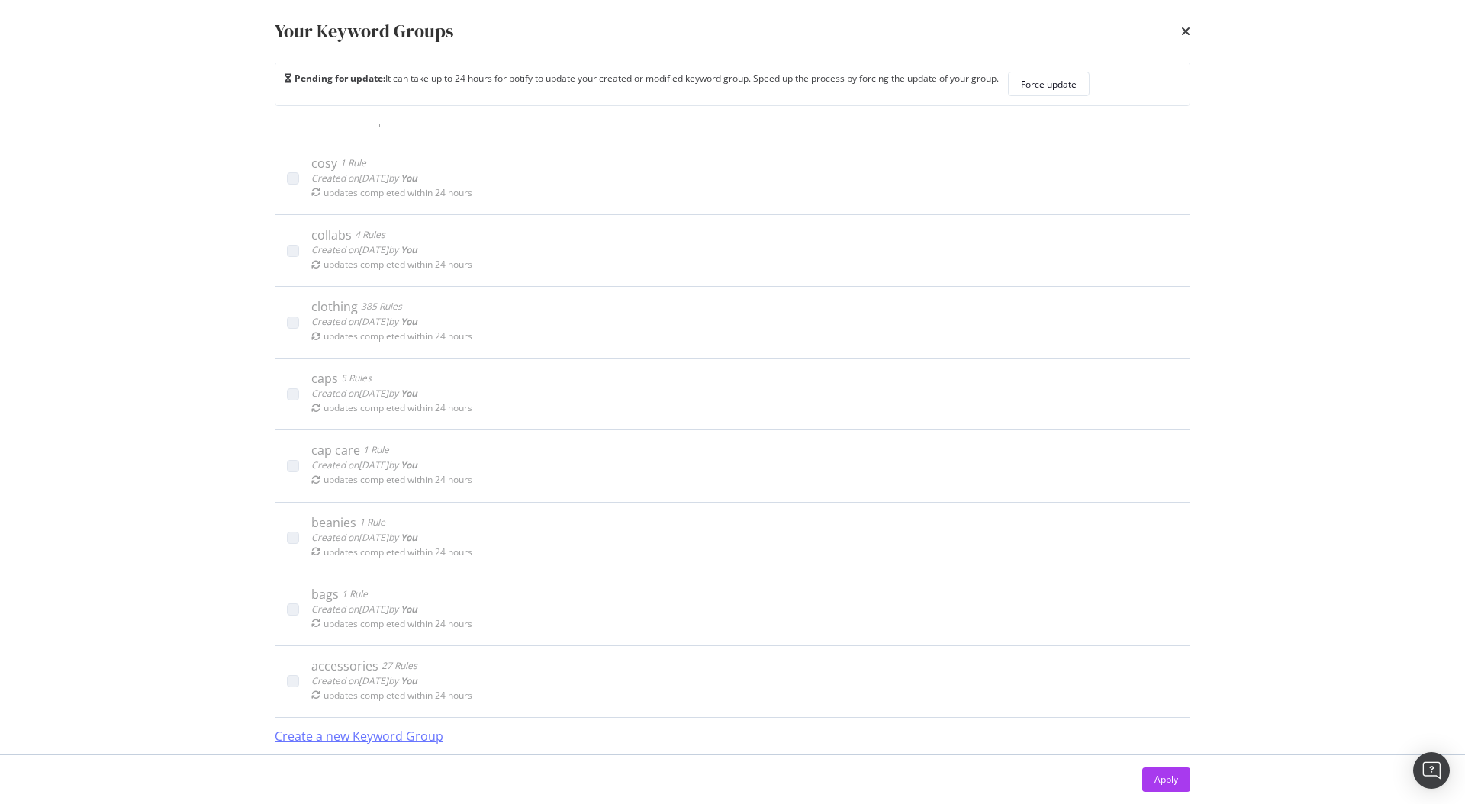
click at [386, 742] on div "Create a new Keyword Group" at bounding box center [359, 737] width 169 height 18
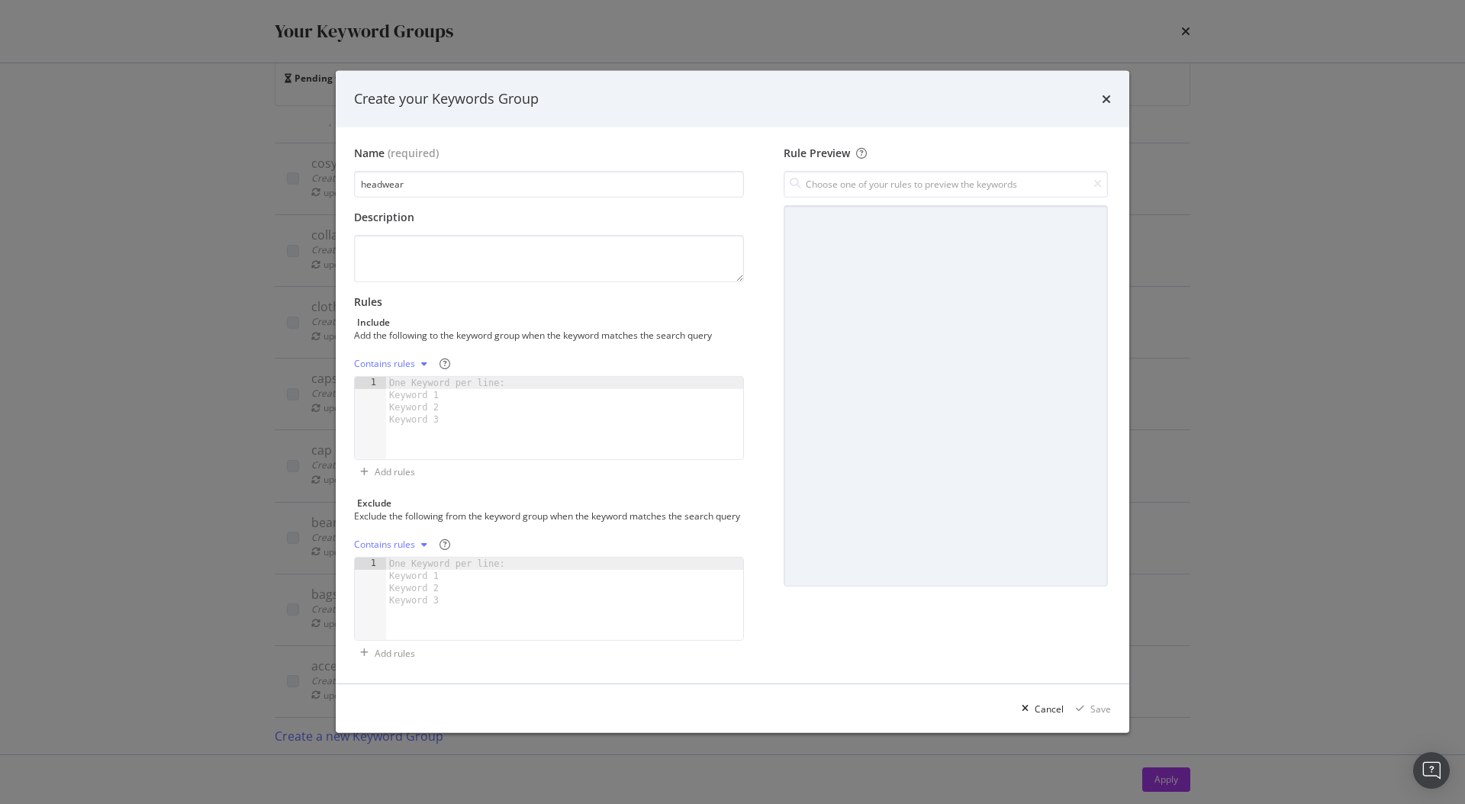
type input "headwear"
click at [642, 395] on div "modal" at bounding box center [564, 430] width 357 height 107
paste textarea "nhl hatts"
type textarea "nhl hatts"
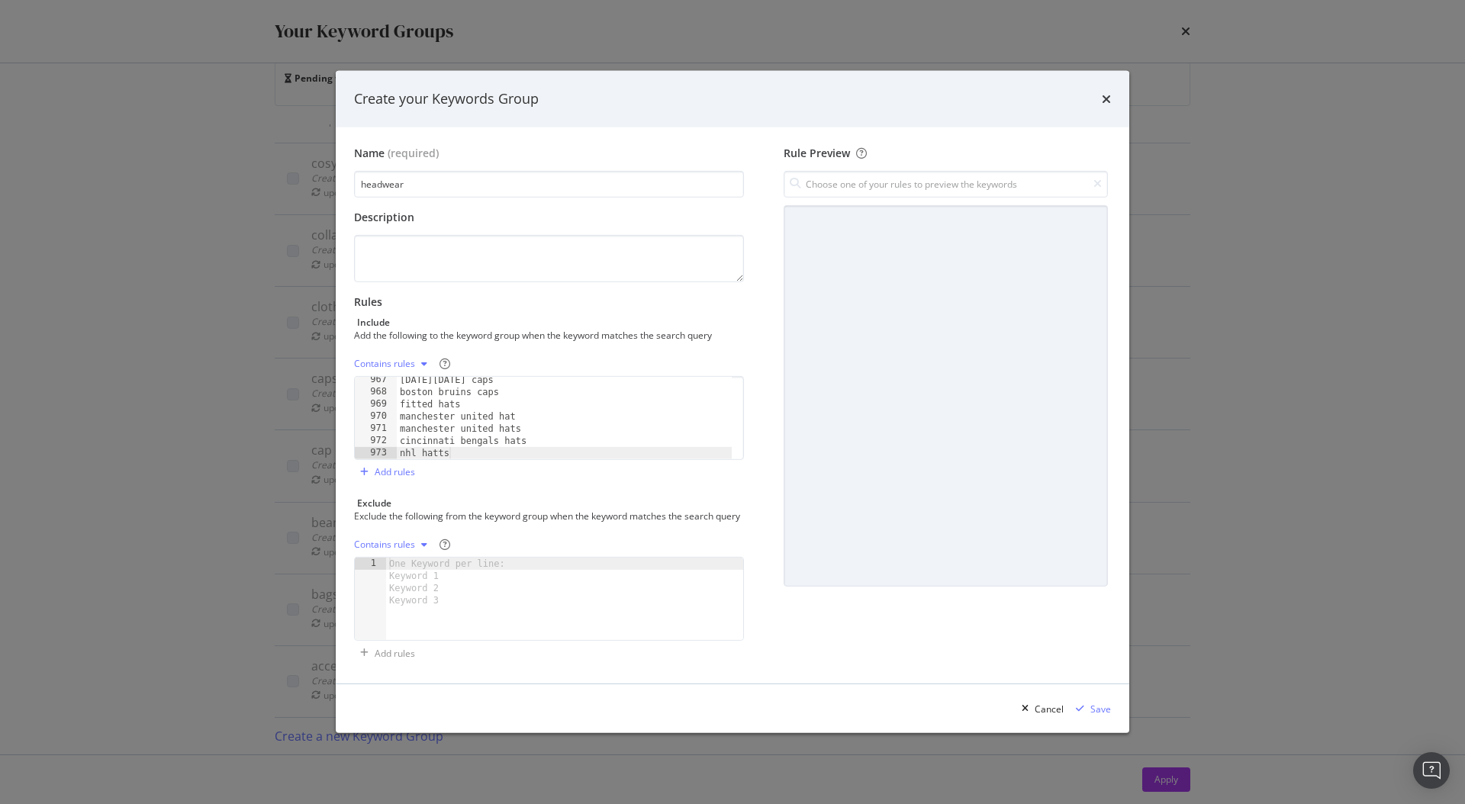
click at [413, 359] on div "Contains rules" at bounding box center [384, 363] width 61 height 9
click at [416, 407] on div "Exact rules" at bounding box center [396, 407] width 47 height 13
click at [1090, 714] on div "Save" at bounding box center [1100, 709] width 21 height 13
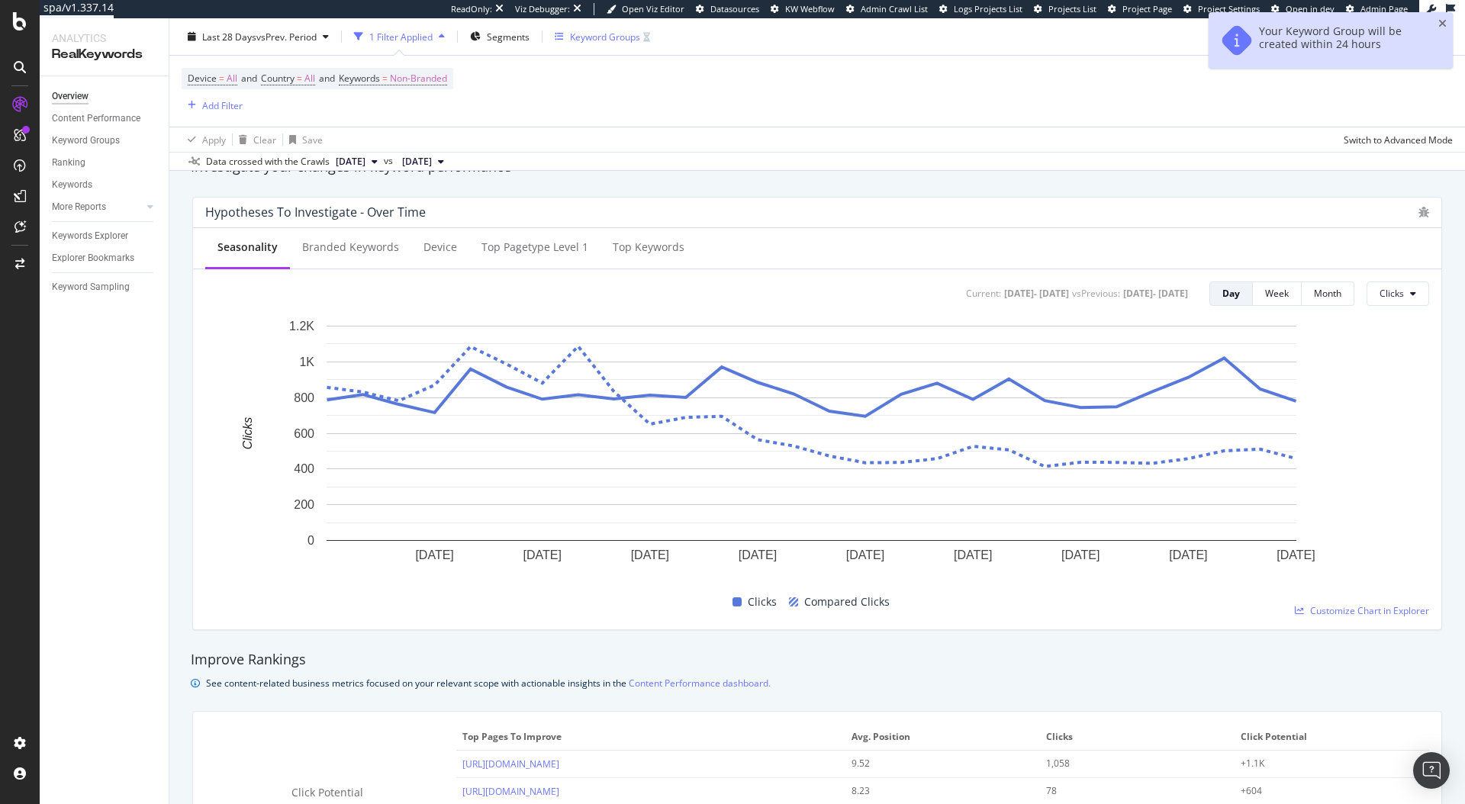
click at [610, 38] on div "Keyword Groups" at bounding box center [605, 36] width 70 height 13
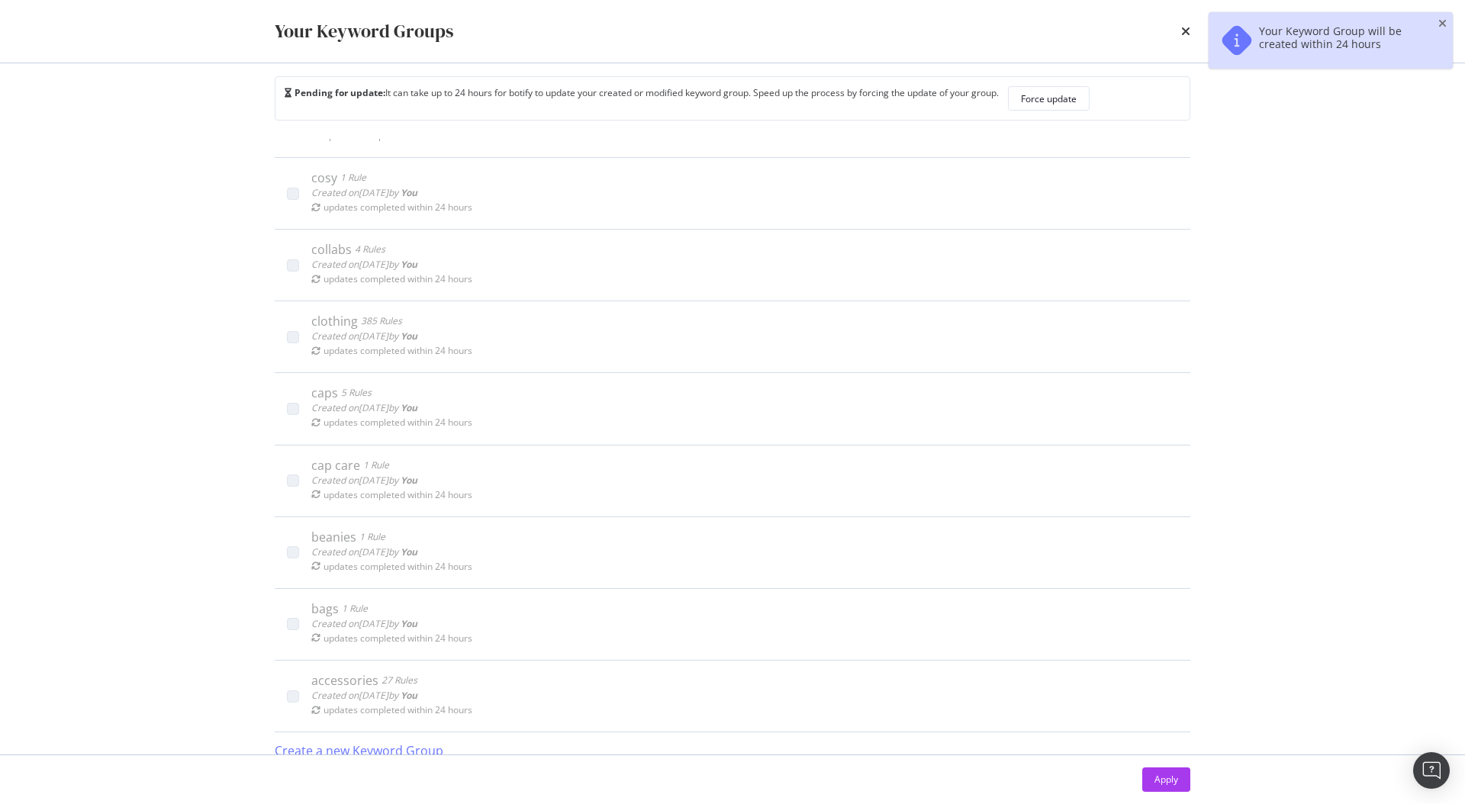
scroll to position [32, 0]
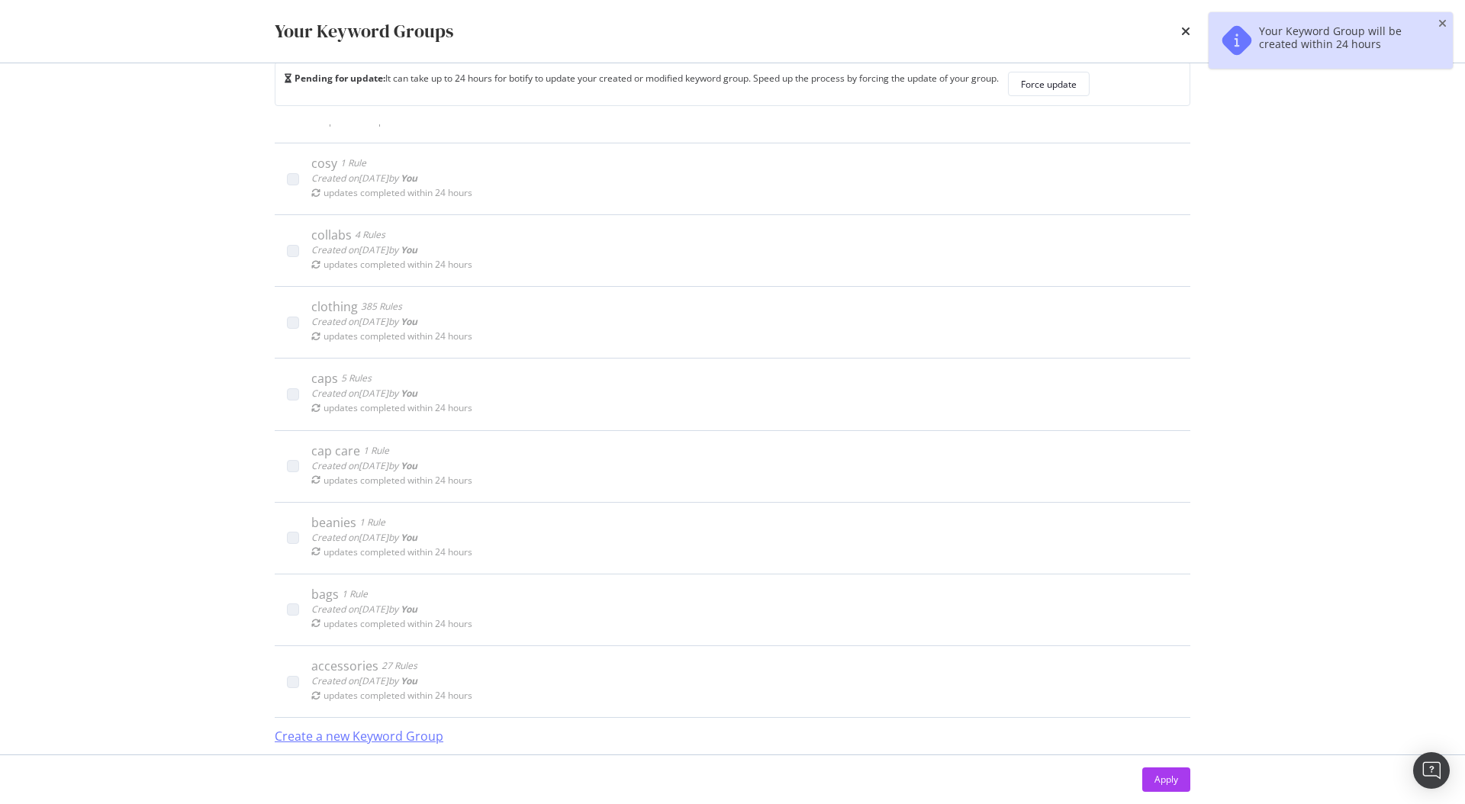
click at [336, 738] on div "Create a new Keyword Group" at bounding box center [359, 737] width 169 height 18
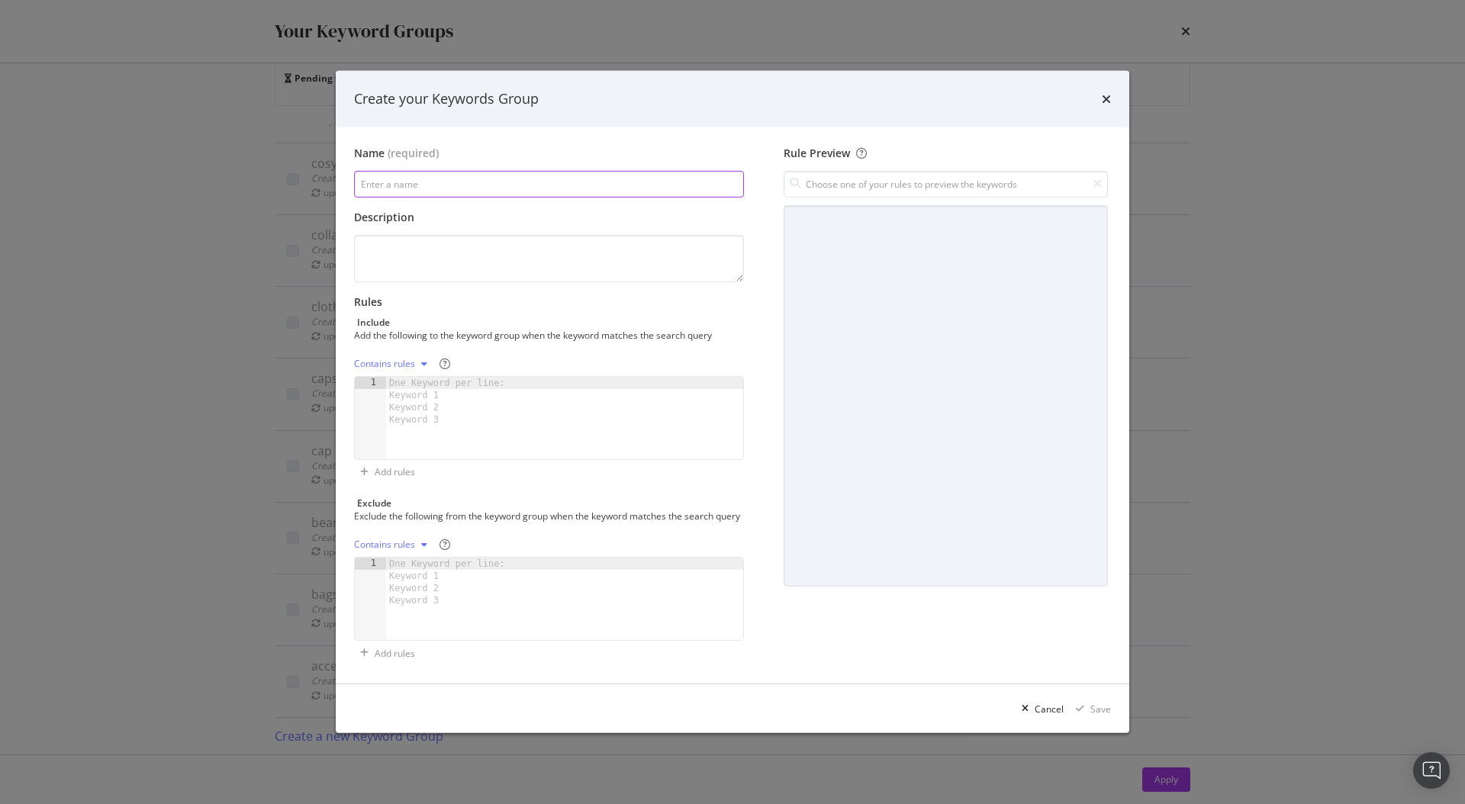
click at [461, 175] on input "modal" at bounding box center [549, 184] width 390 height 27
paste input "hoodies"
type input "hoodies"
click at [417, 414] on div "One Keyword per line: Keyword 1 Keyword 2 Keyword 3" at bounding box center [449, 401] width 127 height 49
click at [446, 390] on div "One Keyword per line: Keyword 1 Keyword 2 Keyword 3" at bounding box center [449, 401] width 127 height 49
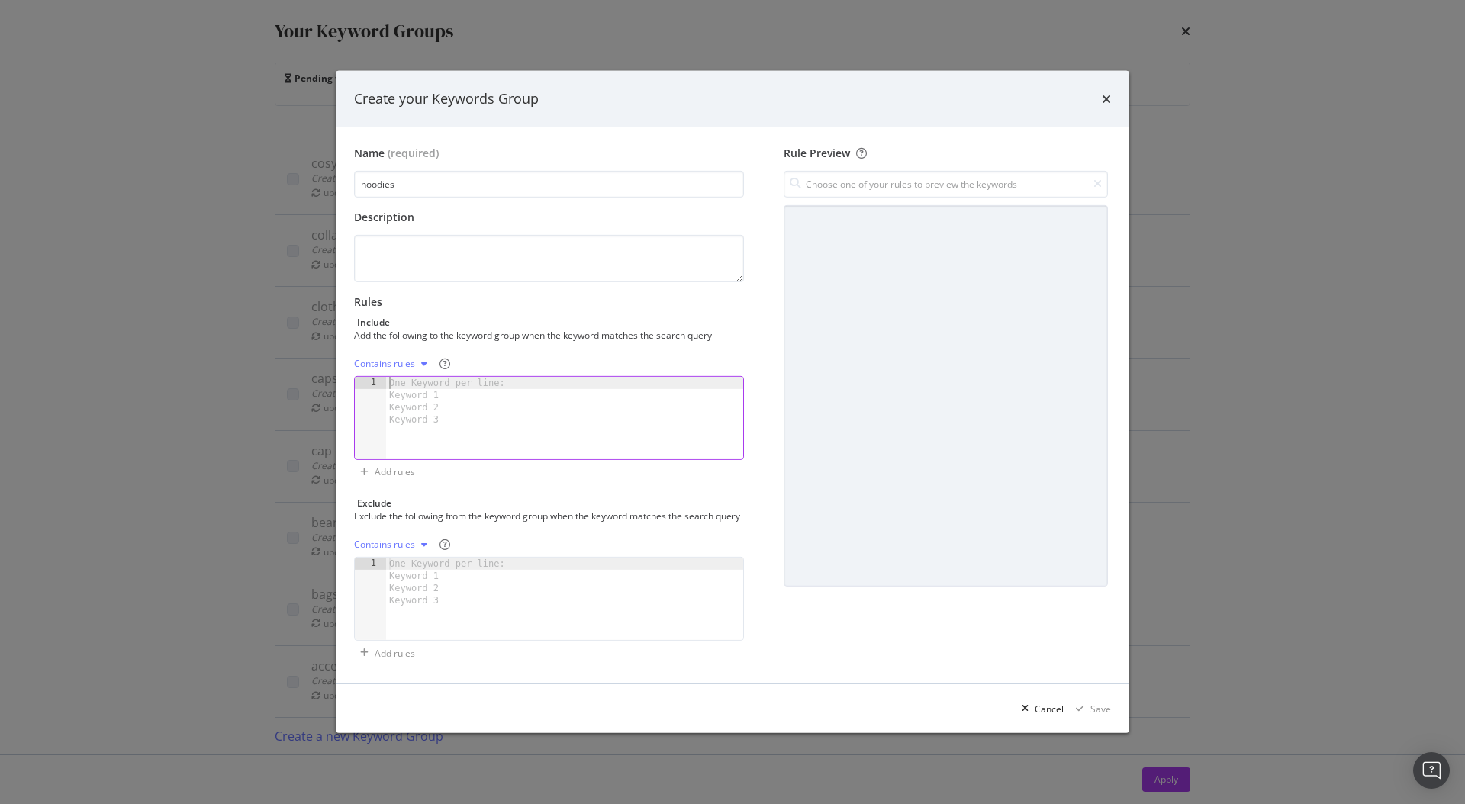
paste textarea "unisex hoodies"
type textarea "unisex hoodies"
click at [392, 359] on div "Contains rules" at bounding box center [384, 363] width 61 height 9
click at [388, 413] on div "Exact rules" at bounding box center [396, 407] width 47 height 13
click at [1101, 716] on div "Save" at bounding box center [1100, 709] width 21 height 13
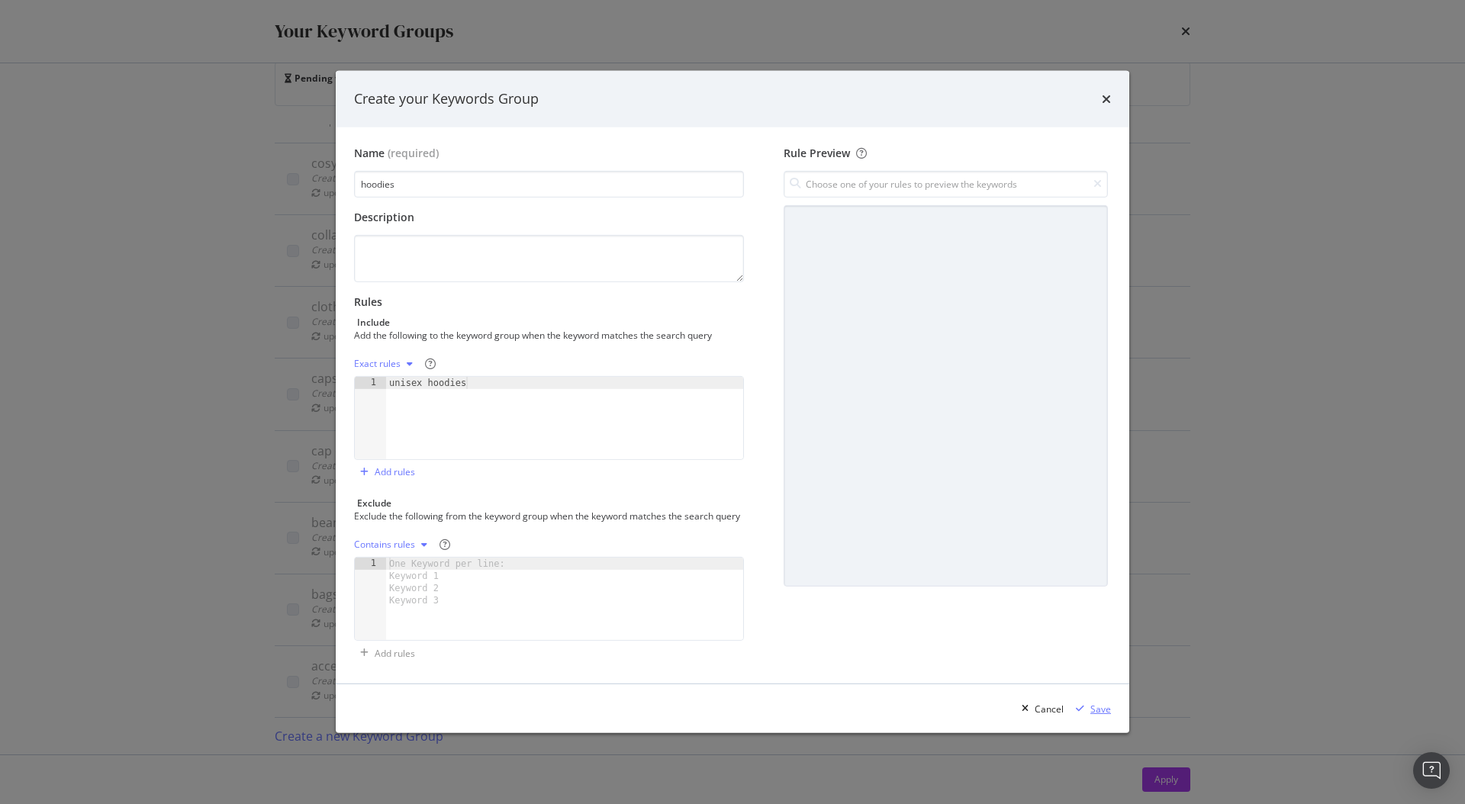
scroll to position [397, 0]
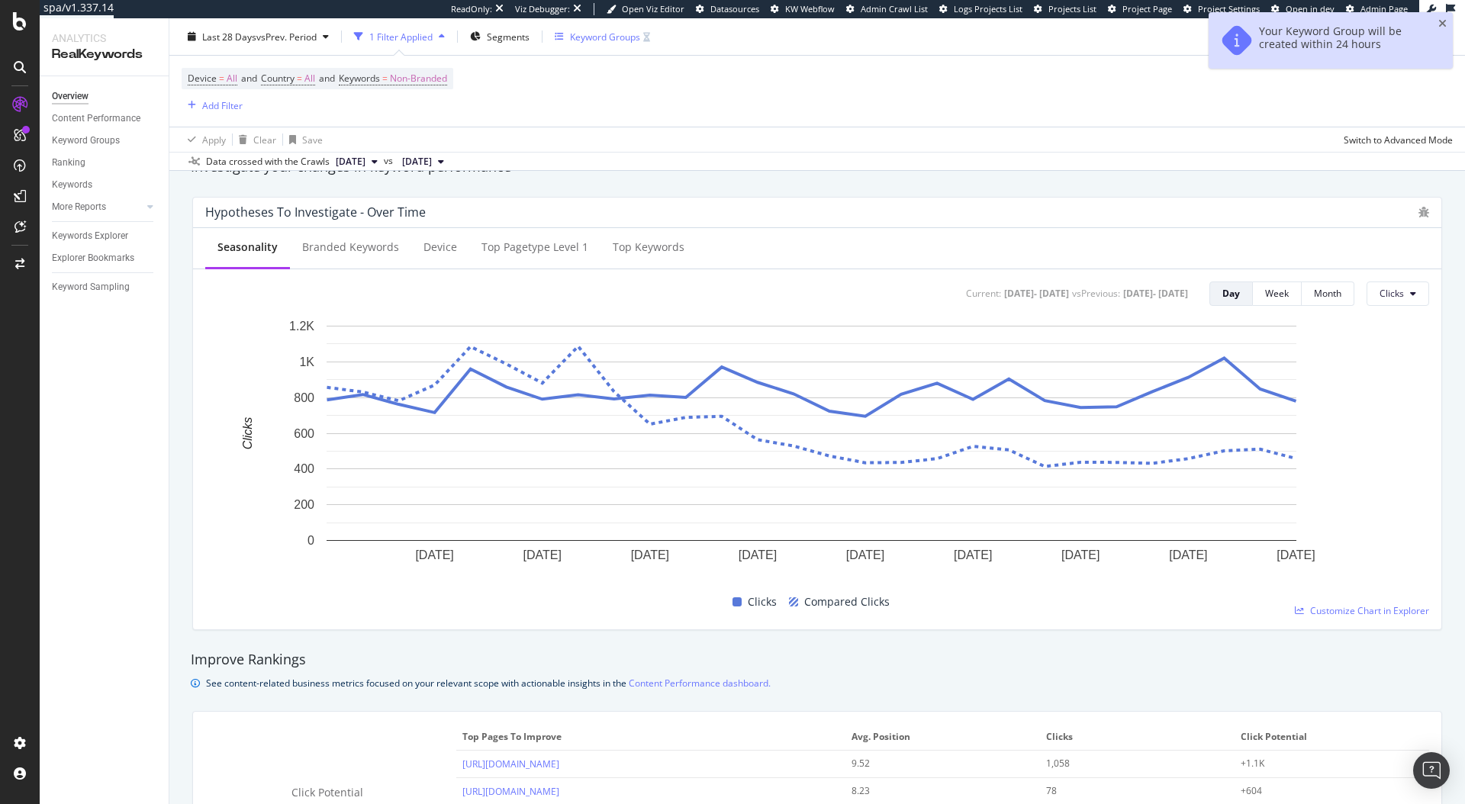
click at [584, 41] on div "Keyword Groups" at bounding box center [605, 36] width 70 height 13
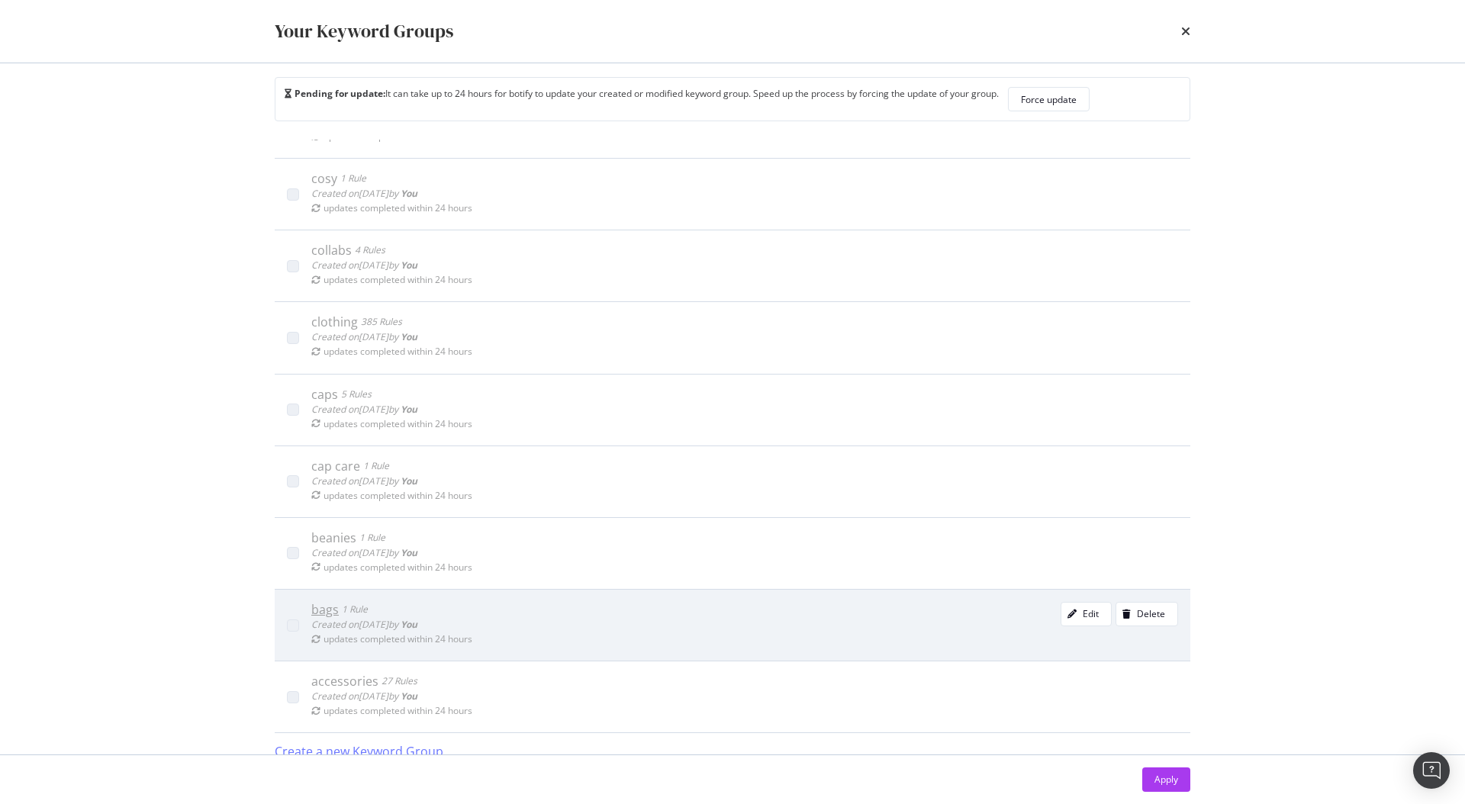
scroll to position [32, 0]
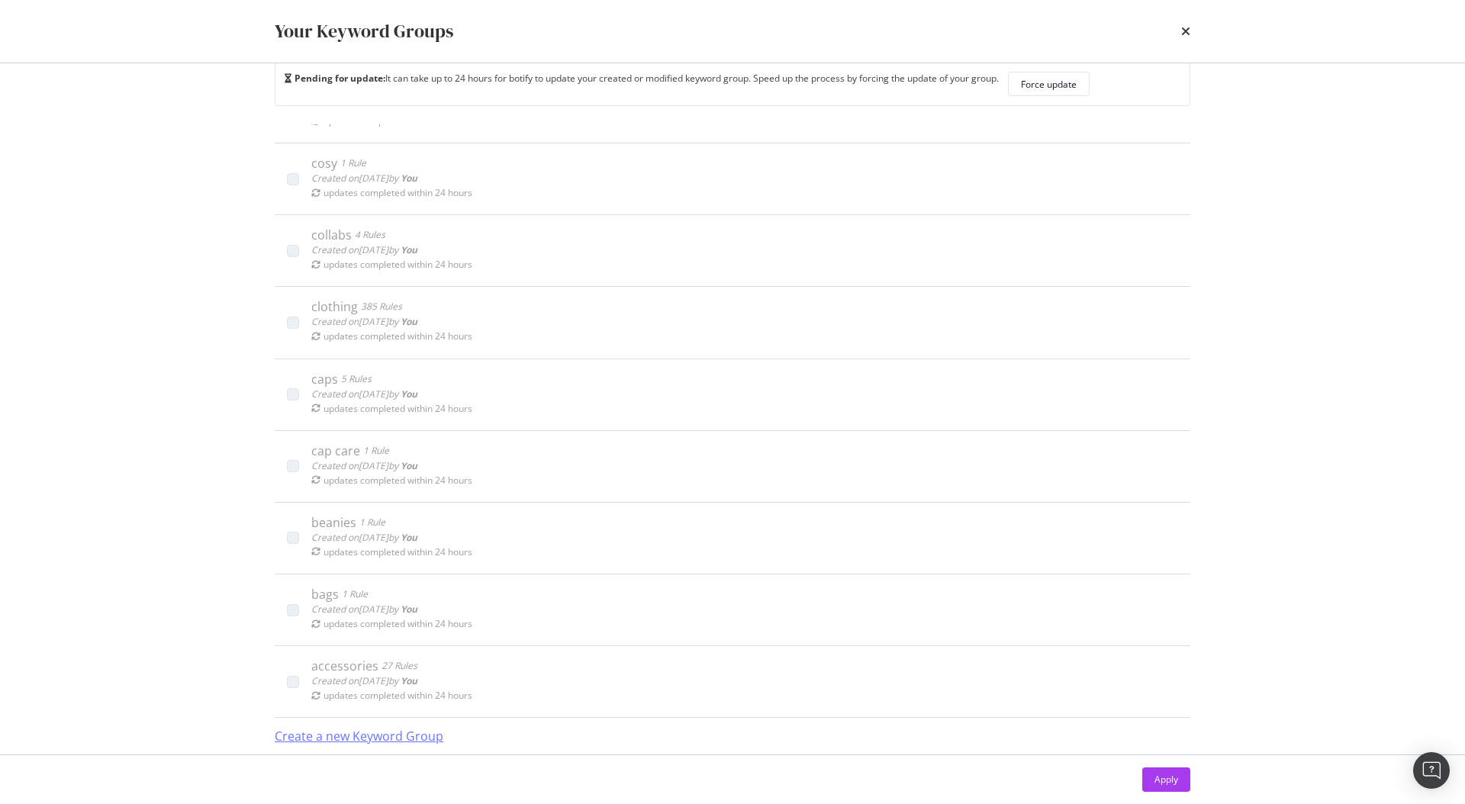
click at [332, 736] on div "Create a new Keyword Group" at bounding box center [359, 737] width 169 height 18
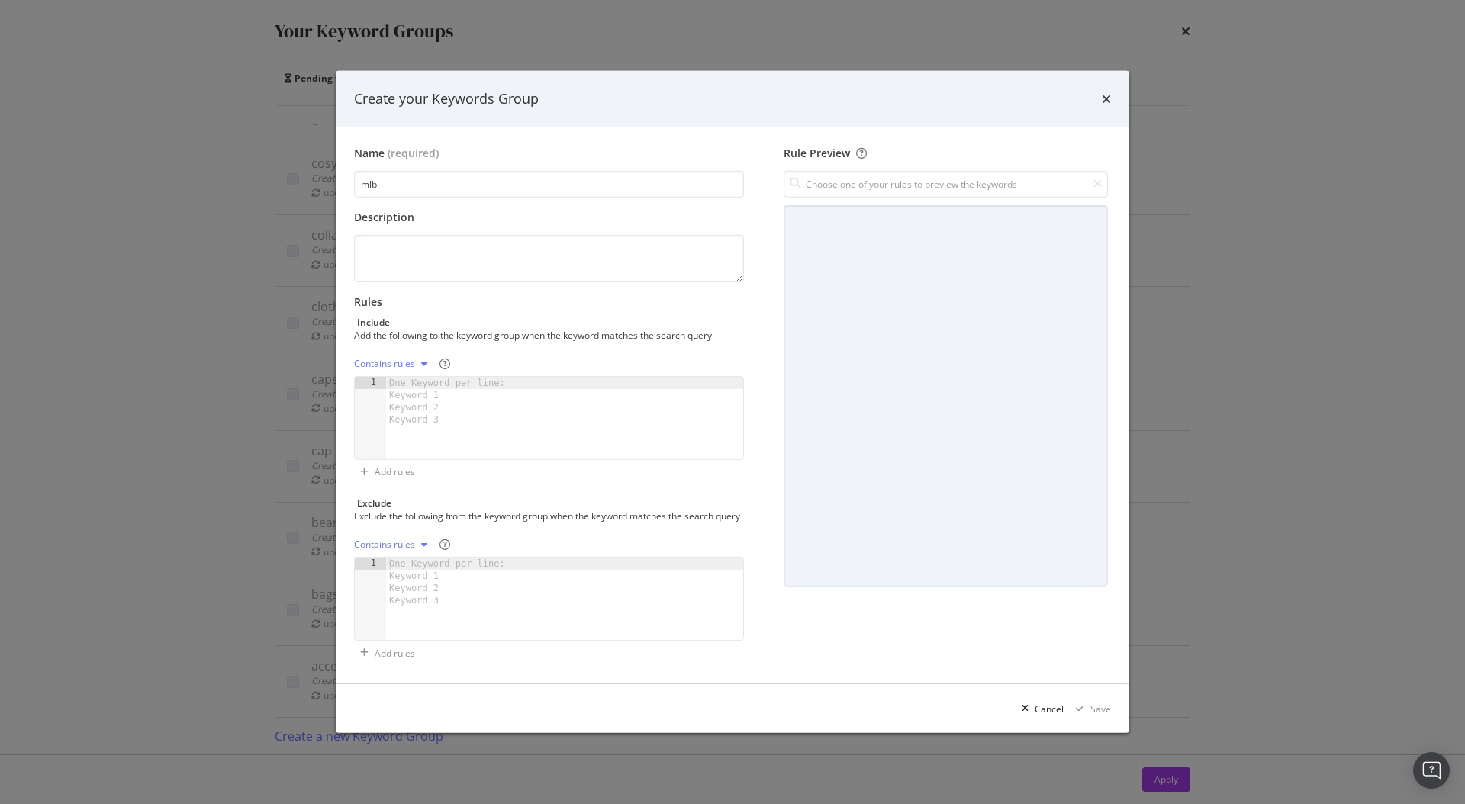
type input "mlb"
click at [426, 377] on div "One Keyword per line: Keyword 1 Keyword 2 Keyword 3" at bounding box center [449, 401] width 127 height 49
click at [467, 407] on div "One Keyword per line: Keyword 1 Keyword 2 Keyword 3" at bounding box center [449, 401] width 127 height 49
paste textarea "chicago white sox"
type textarea "chicago white sox"
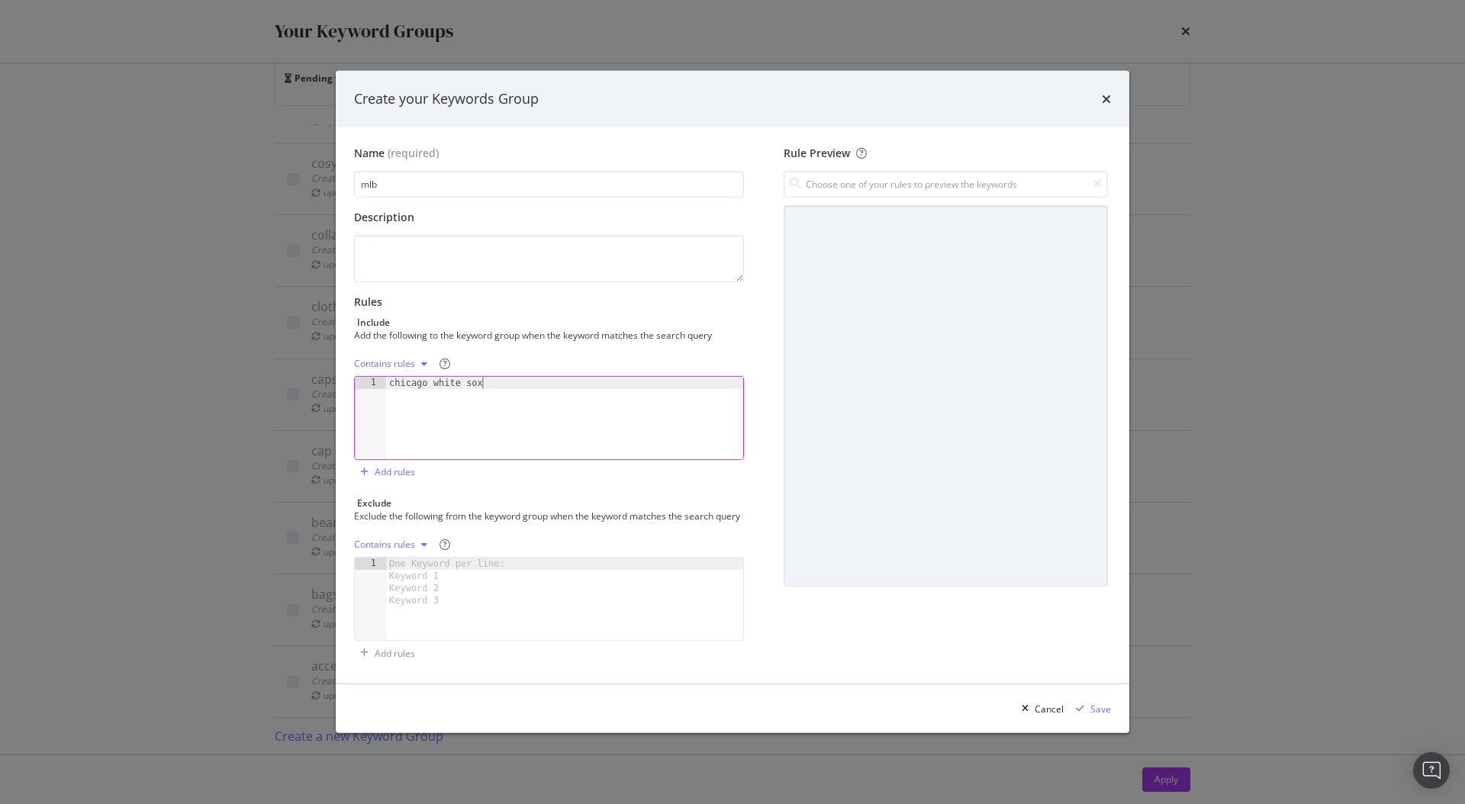
click at [406, 359] on div "Contains rules" at bounding box center [384, 363] width 61 height 9
click at [404, 410] on div "Exact rules" at bounding box center [396, 407] width 47 height 13
type textarea "chicago white sox"
click at [456, 388] on div "chicago white sox" at bounding box center [564, 430] width 357 height 107
click at [1086, 713] on div "modal" at bounding box center [1080, 708] width 21 height 9
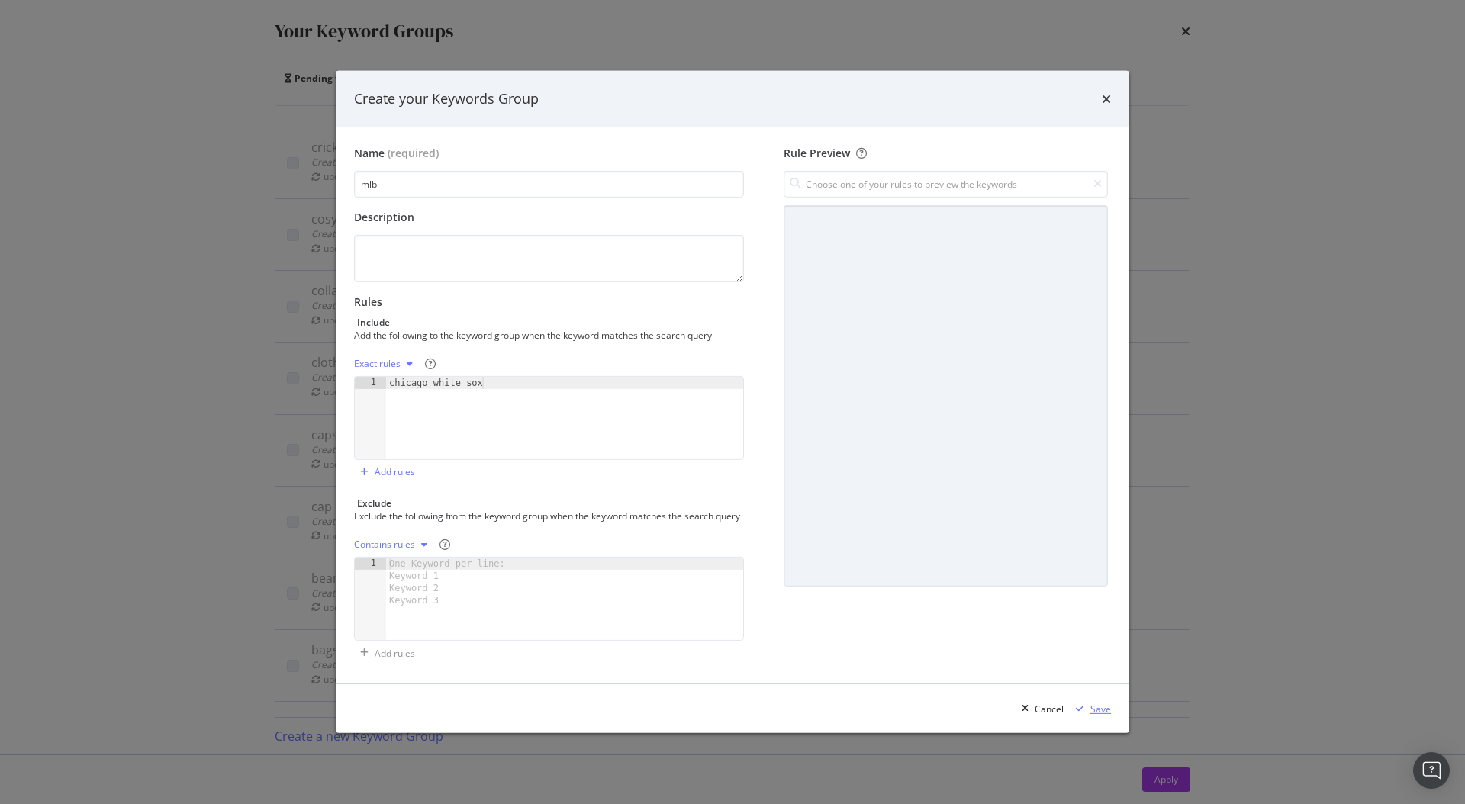
scroll to position [468, 0]
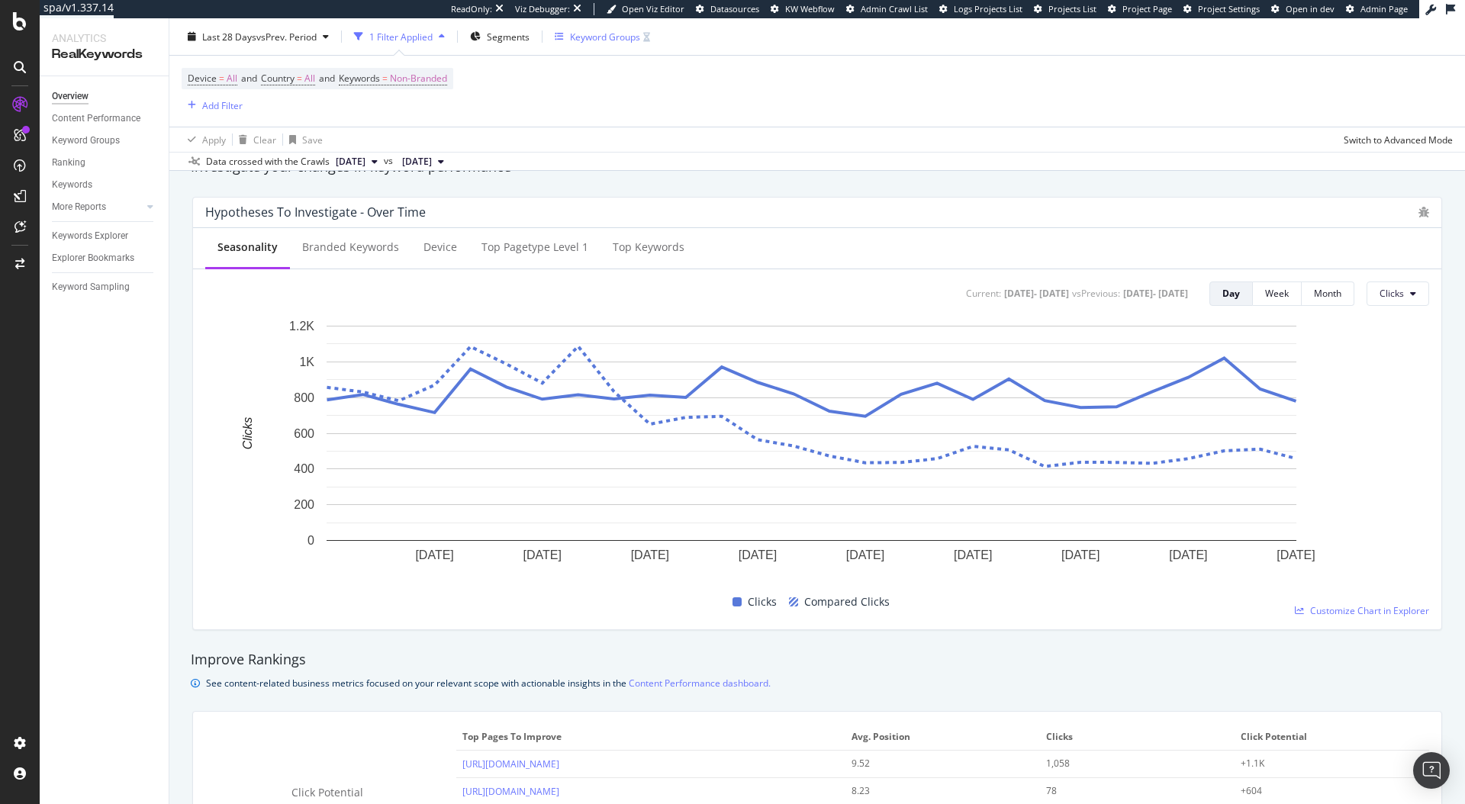
click at [586, 37] on div "Keyword Groups" at bounding box center [605, 36] width 70 height 13
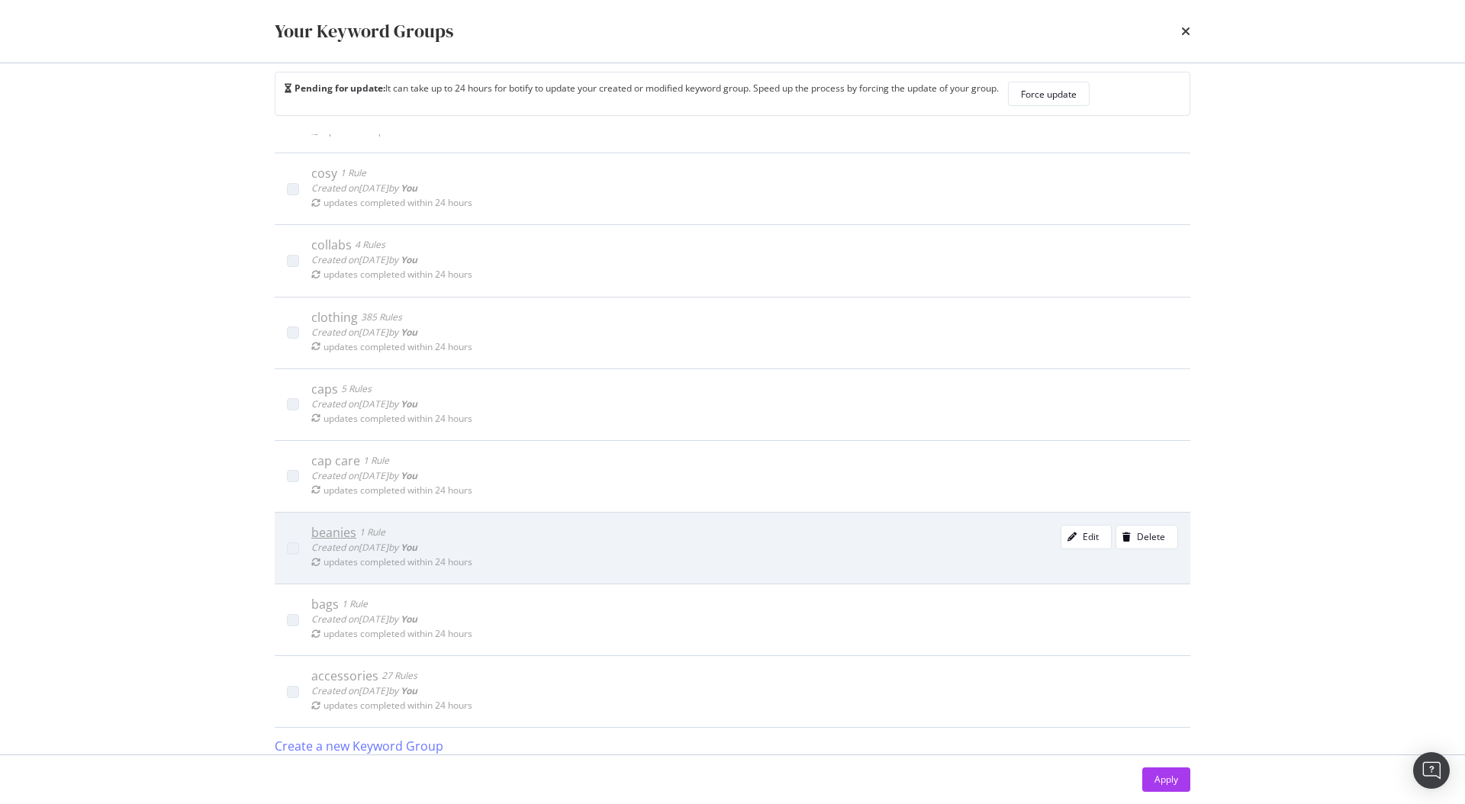
scroll to position [32, 0]
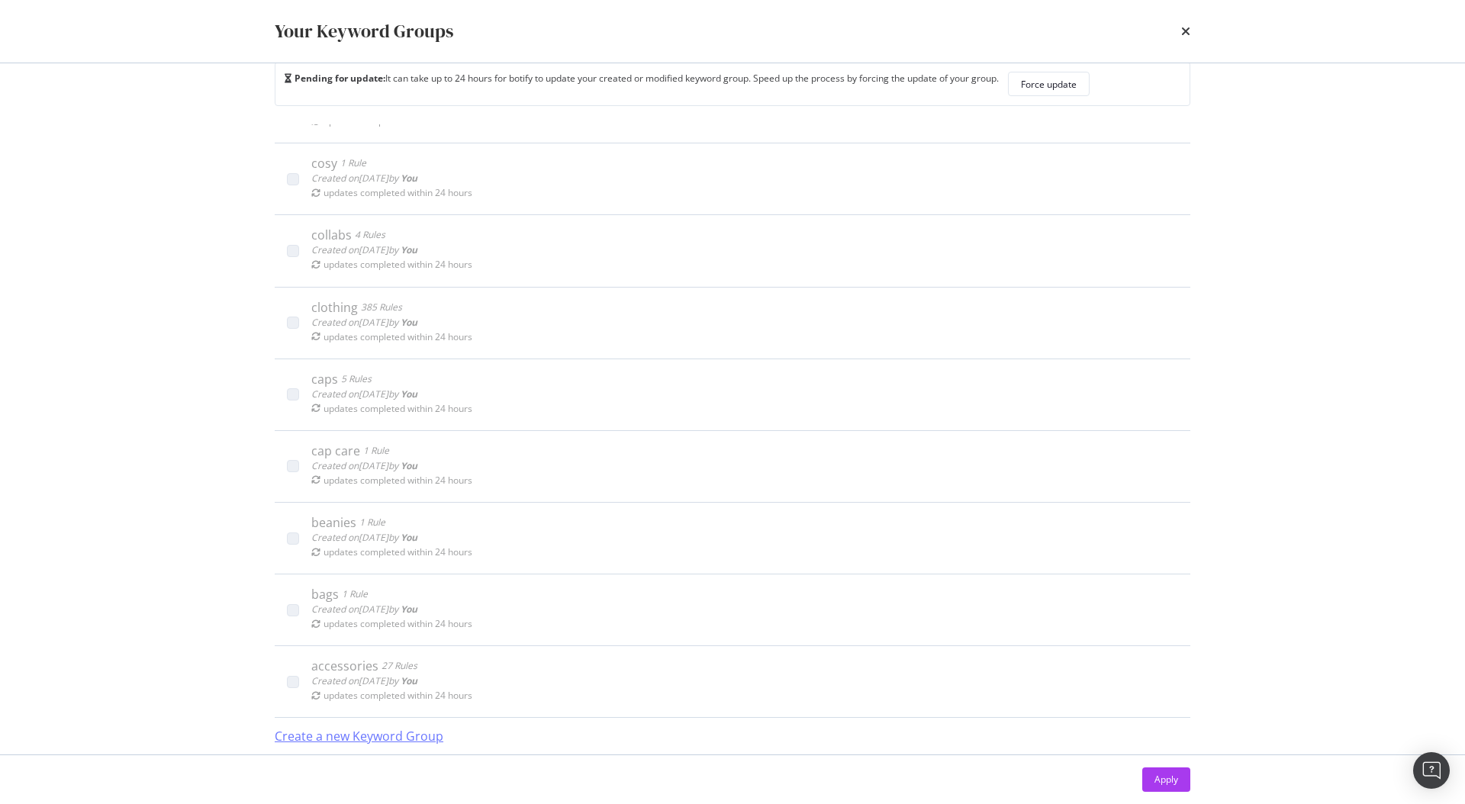
click at [378, 728] on div "Create a new Keyword Group" at bounding box center [359, 737] width 169 height 18
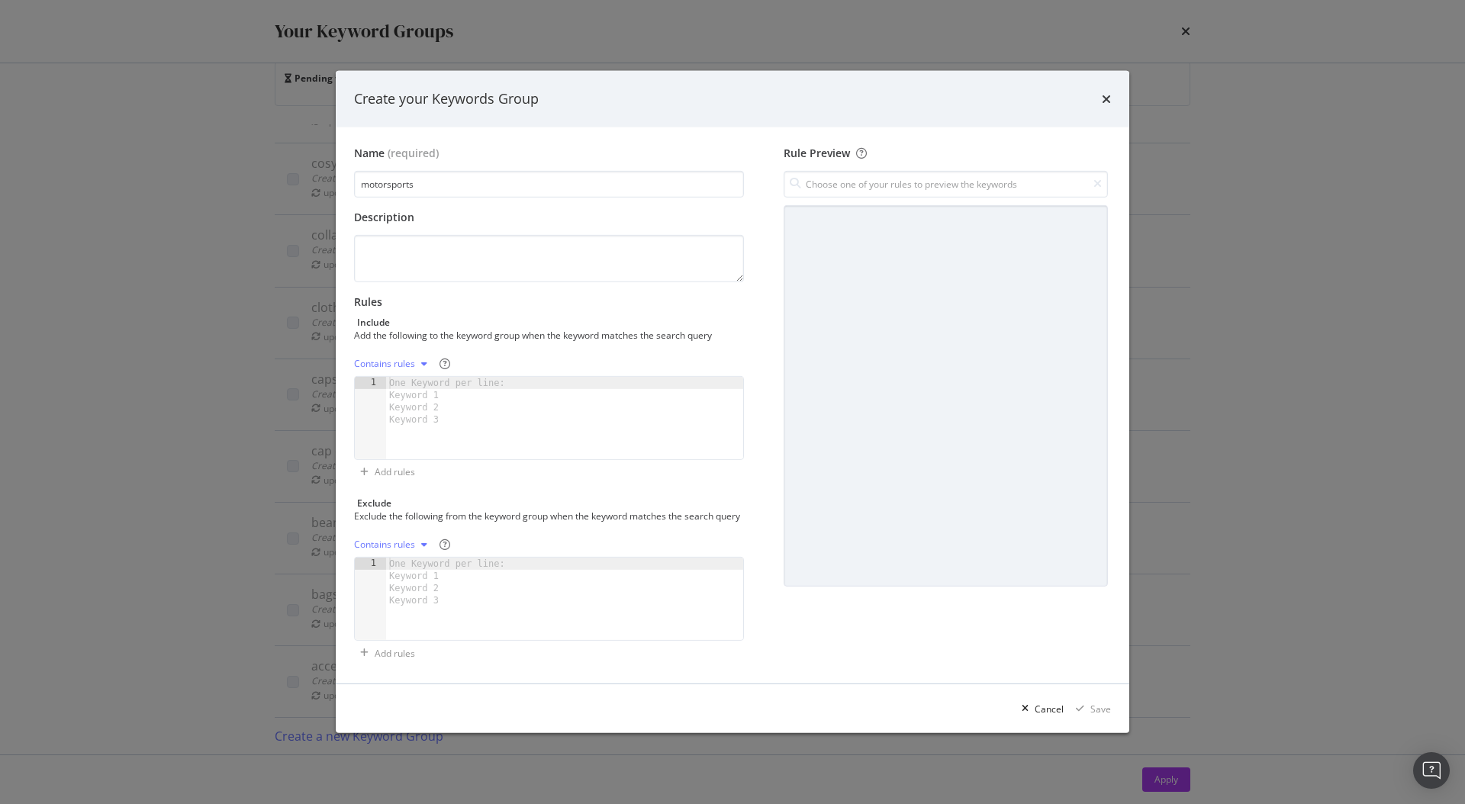
type input "motorsports"
click at [405, 396] on div "One Keyword per line: Keyword 1 Keyword 2 Keyword 3" at bounding box center [449, 401] width 127 height 49
click at [513, 411] on div "modal" at bounding box center [564, 430] width 357 height 107
paste textarea "grand prix merchandise"
type textarea "grand prix merchandise"
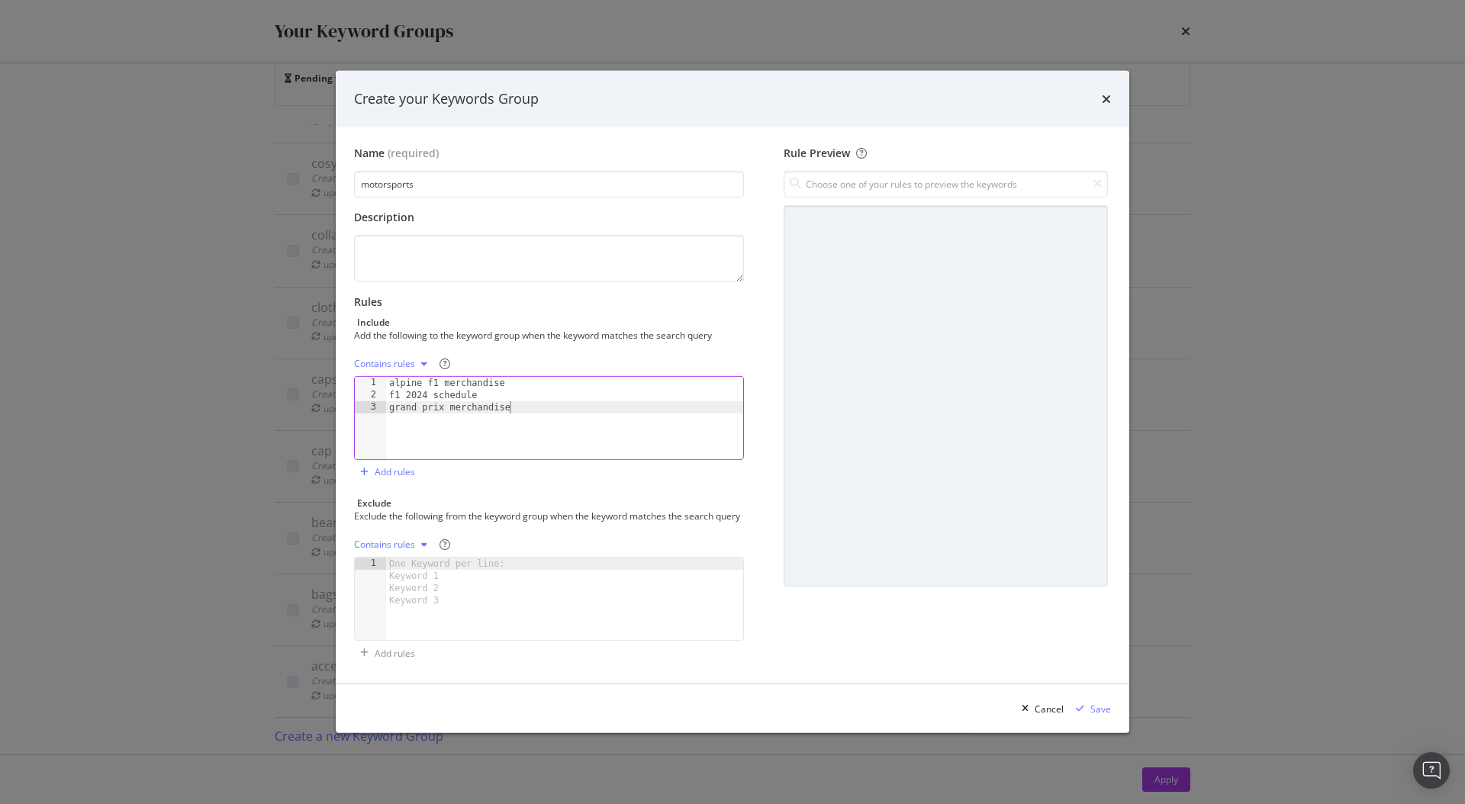
click at [381, 359] on div "Contains rules" at bounding box center [384, 363] width 61 height 9
click at [405, 400] on div "Exact rules" at bounding box center [406, 407] width 90 height 19
click at [1097, 708] on div "Save" at bounding box center [1100, 709] width 21 height 13
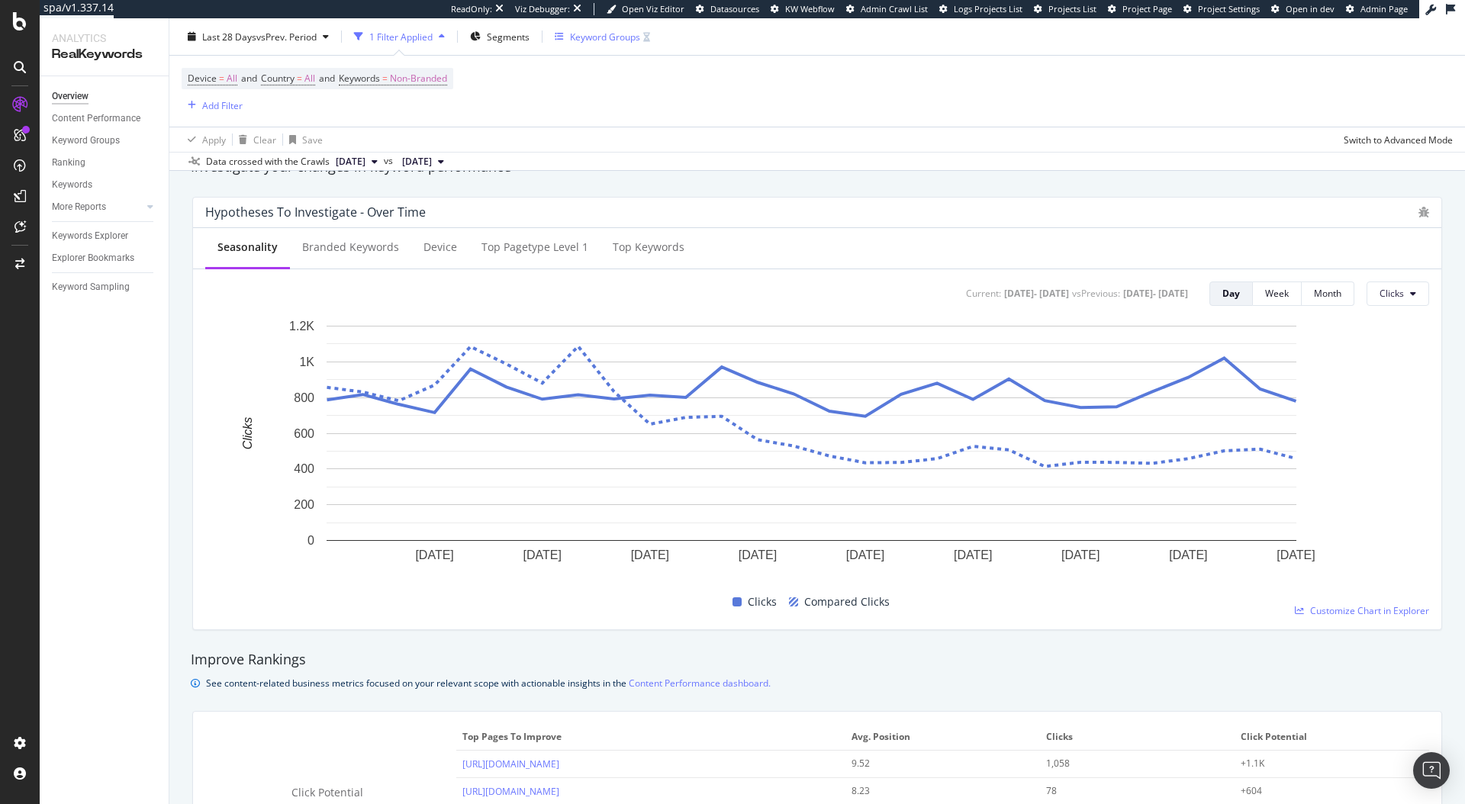
click at [602, 34] on div "Keyword Groups" at bounding box center [605, 36] width 70 height 13
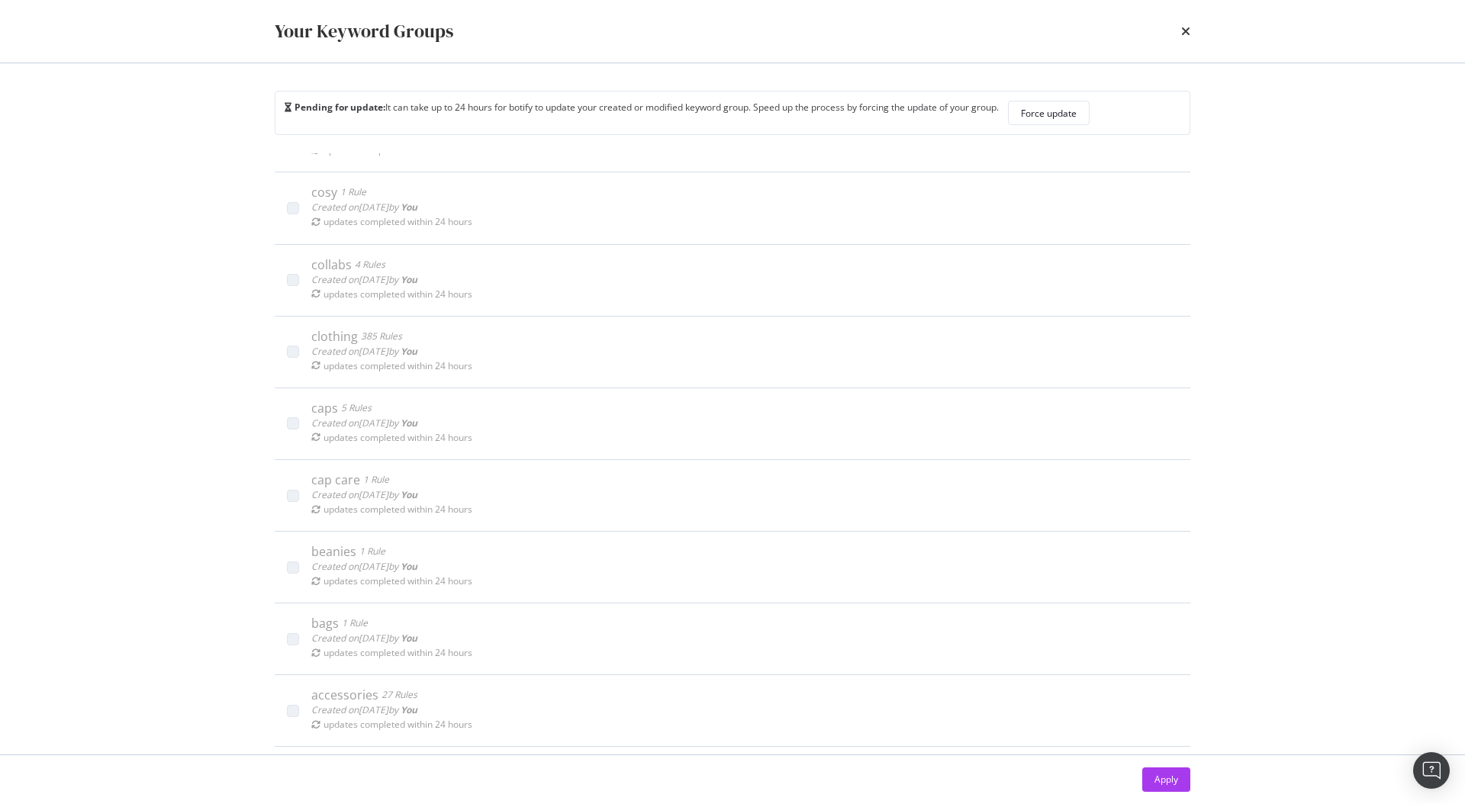
scroll to position [32, 0]
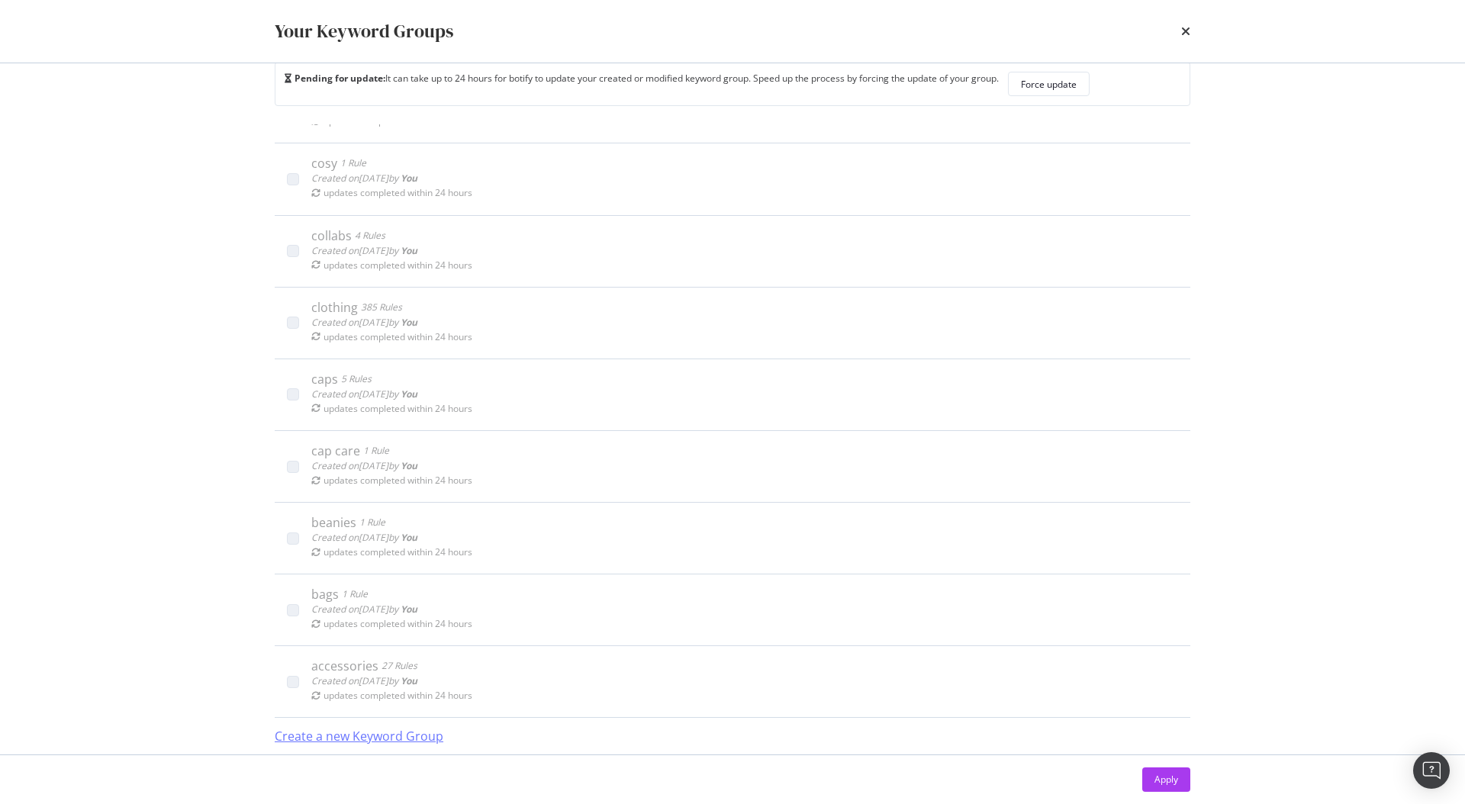
click at [363, 736] on div "Create a new Keyword Group" at bounding box center [359, 737] width 169 height 18
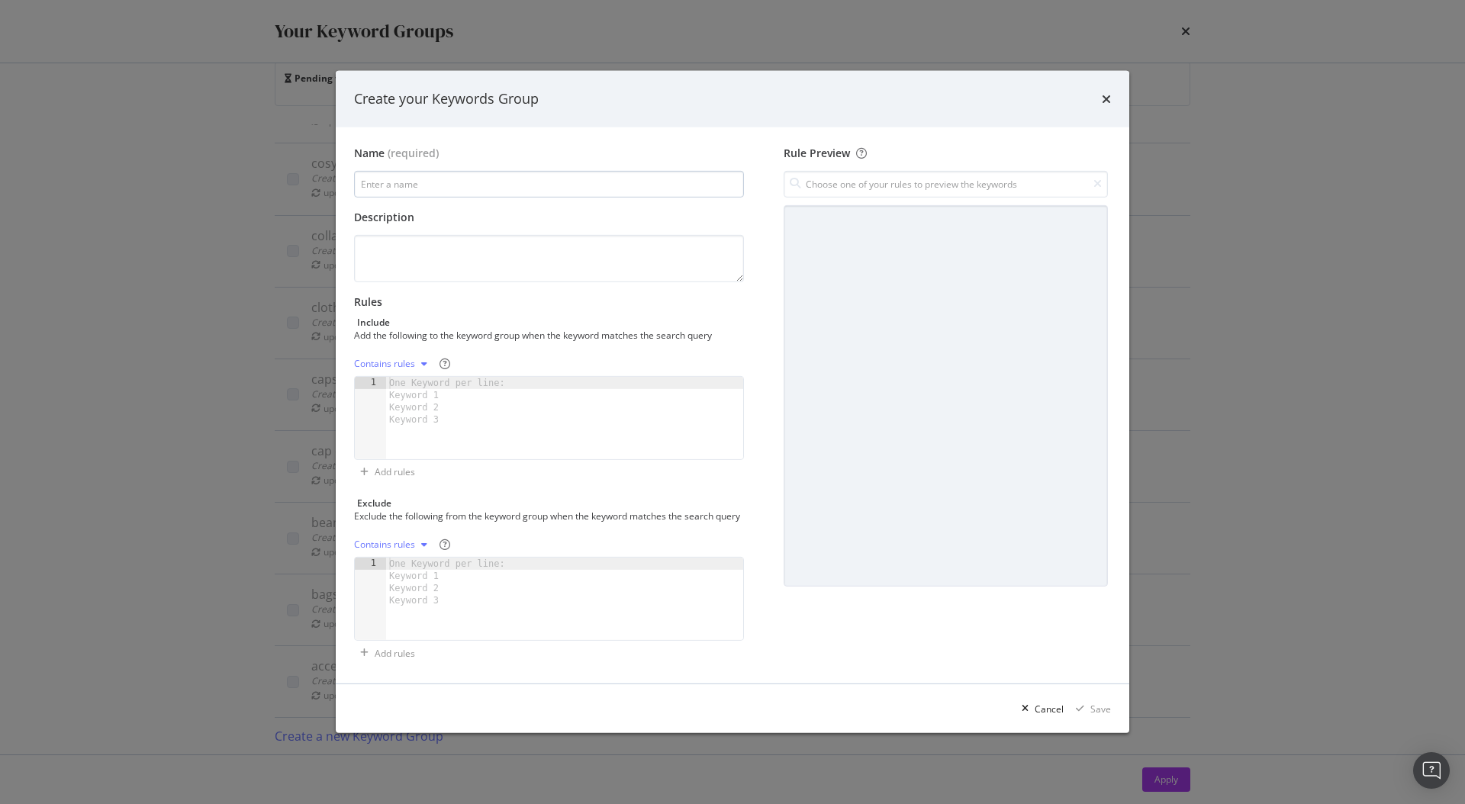
click at [446, 172] on input "modal" at bounding box center [549, 184] width 390 height 27
paste input "nba"
type input "nba"
click at [501, 397] on div "One Keyword per line: Keyword 1 Keyword 2 Keyword 3" at bounding box center [449, 401] width 127 height 49
paste textarea "chicago bulls"
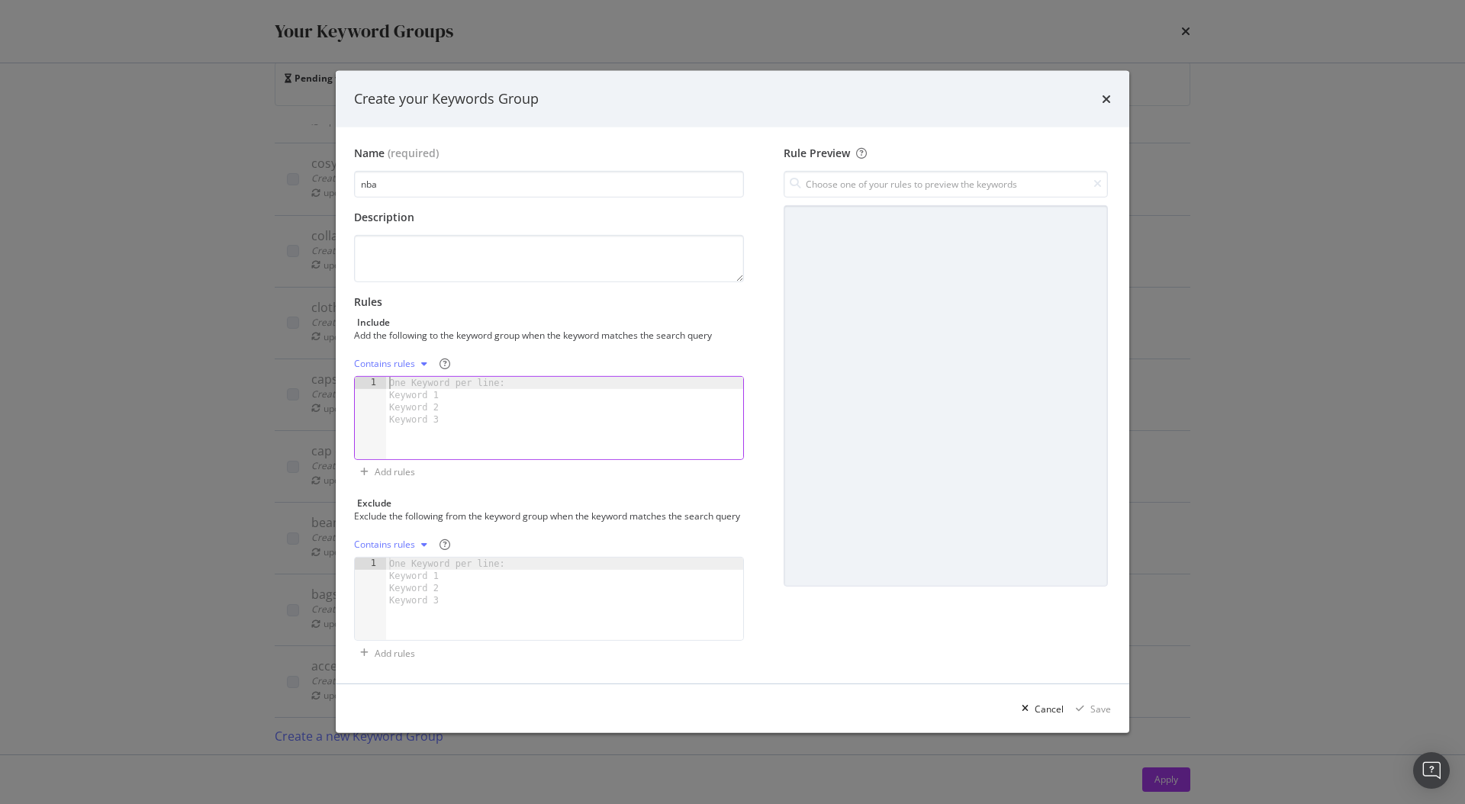
type textarea "chicago bulls"
click at [410, 359] on div "Contains rules" at bounding box center [384, 363] width 61 height 9
click at [413, 401] on div "Exact rules" at bounding box center [396, 407] width 47 height 13
click at [1090, 716] on div "Save" at bounding box center [1100, 709] width 21 height 13
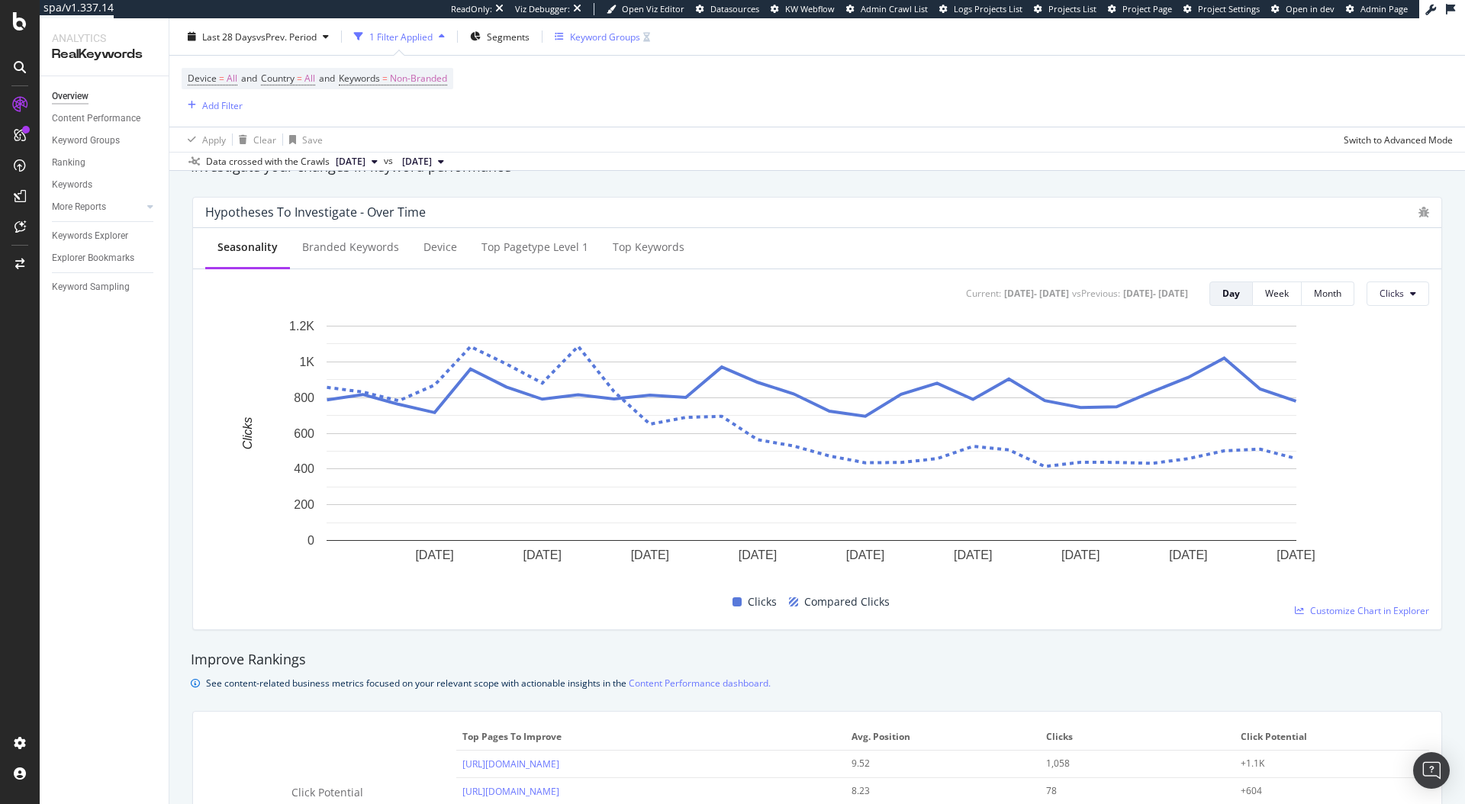
click at [569, 30] on div "Keyword Groups" at bounding box center [602, 36] width 95 height 13
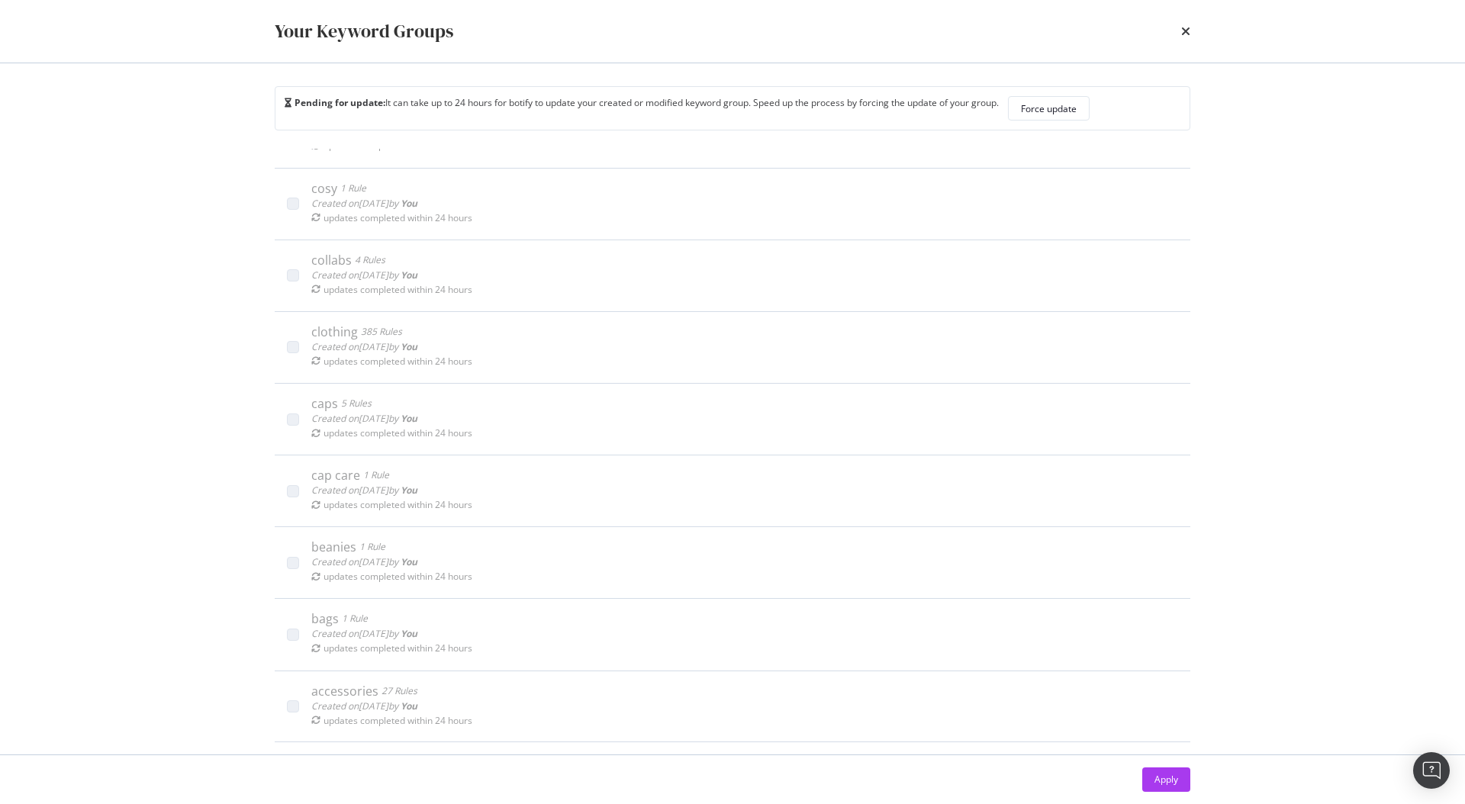
scroll to position [32, 0]
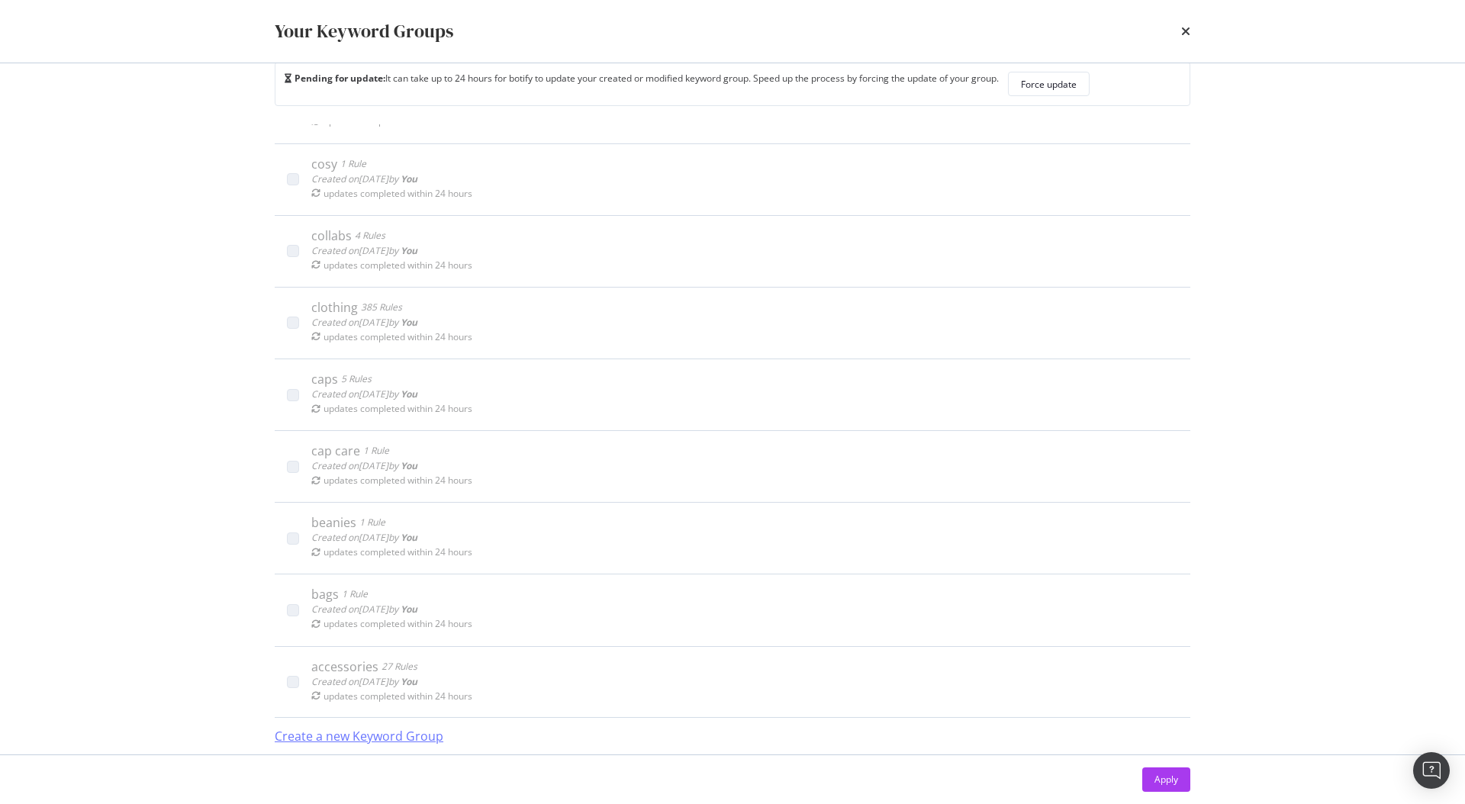
click at [321, 735] on div "Create a new Keyword Group" at bounding box center [359, 737] width 169 height 18
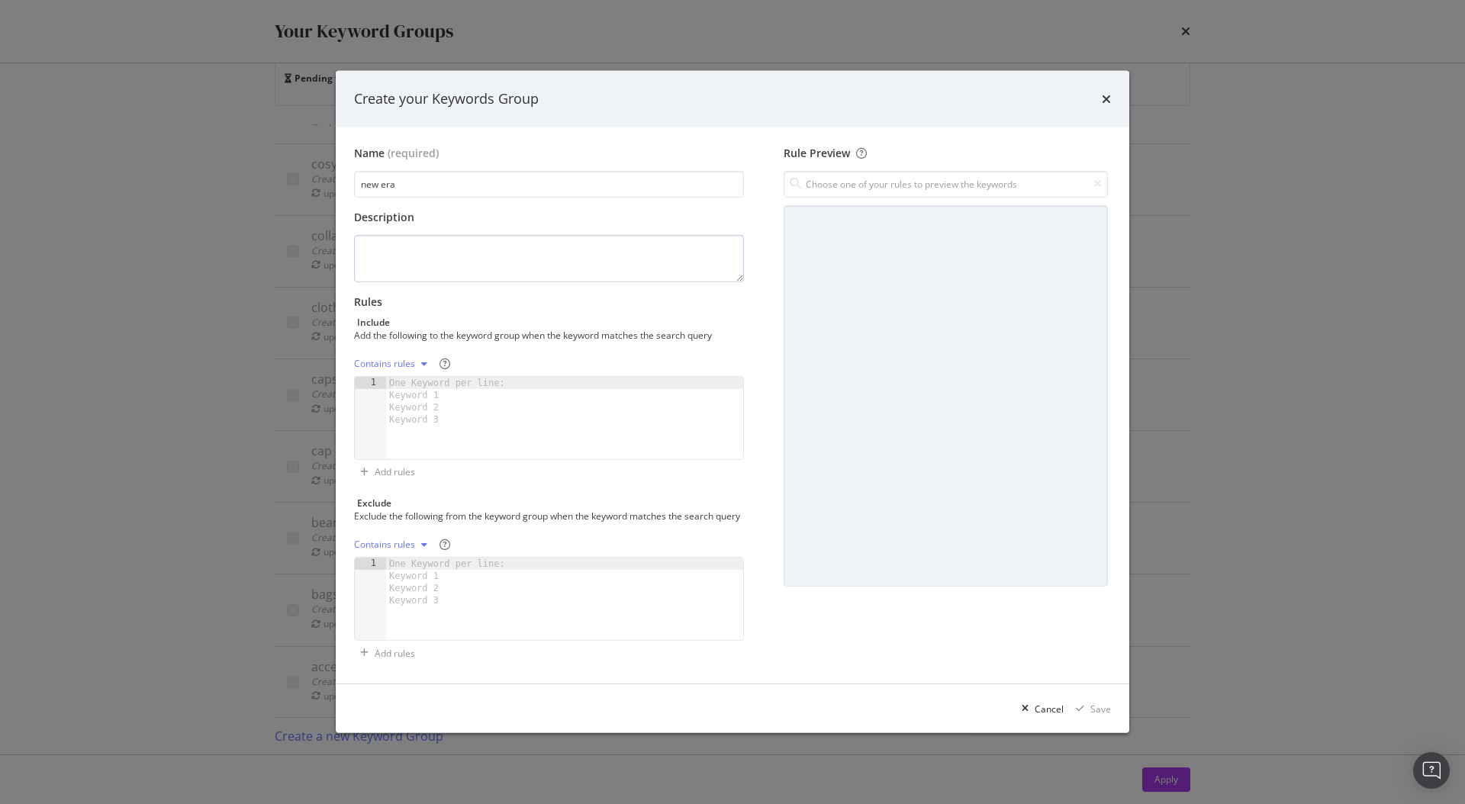
type input "new era"
click at [472, 243] on textarea "modal" at bounding box center [549, 258] width 390 height 47
click at [433, 417] on div "One Keyword per line: Keyword 1 Keyword 2 Keyword 3" at bounding box center [449, 401] width 127 height 49
paste textarea "new era sticker"
type textarea "new era sticker"
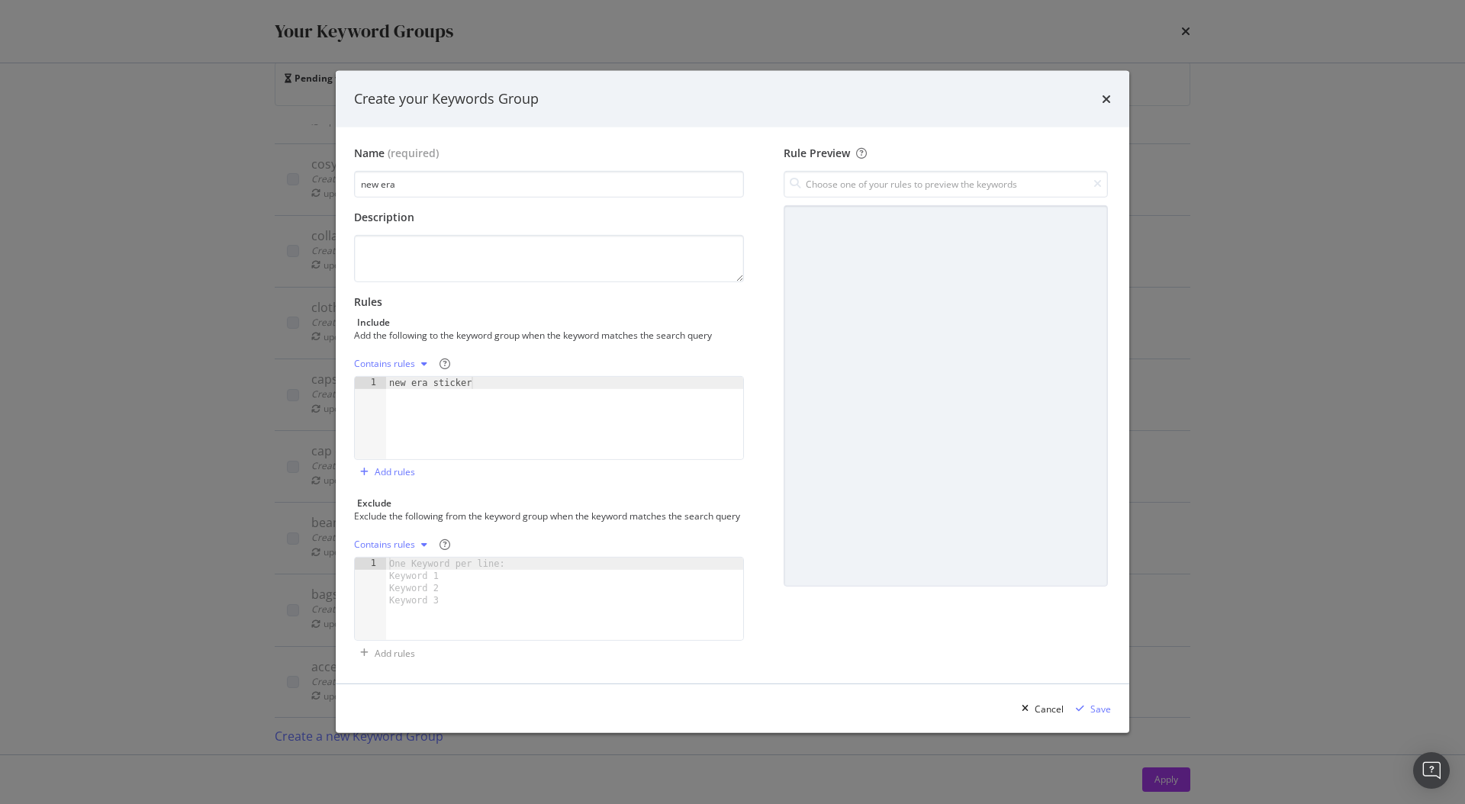
click at [426, 359] on icon "modal" at bounding box center [424, 363] width 6 height 9
click at [411, 409] on div "Exact rules" at bounding box center [396, 407] width 47 height 13
click at [1092, 720] on div "Save" at bounding box center [1090, 708] width 41 height 23
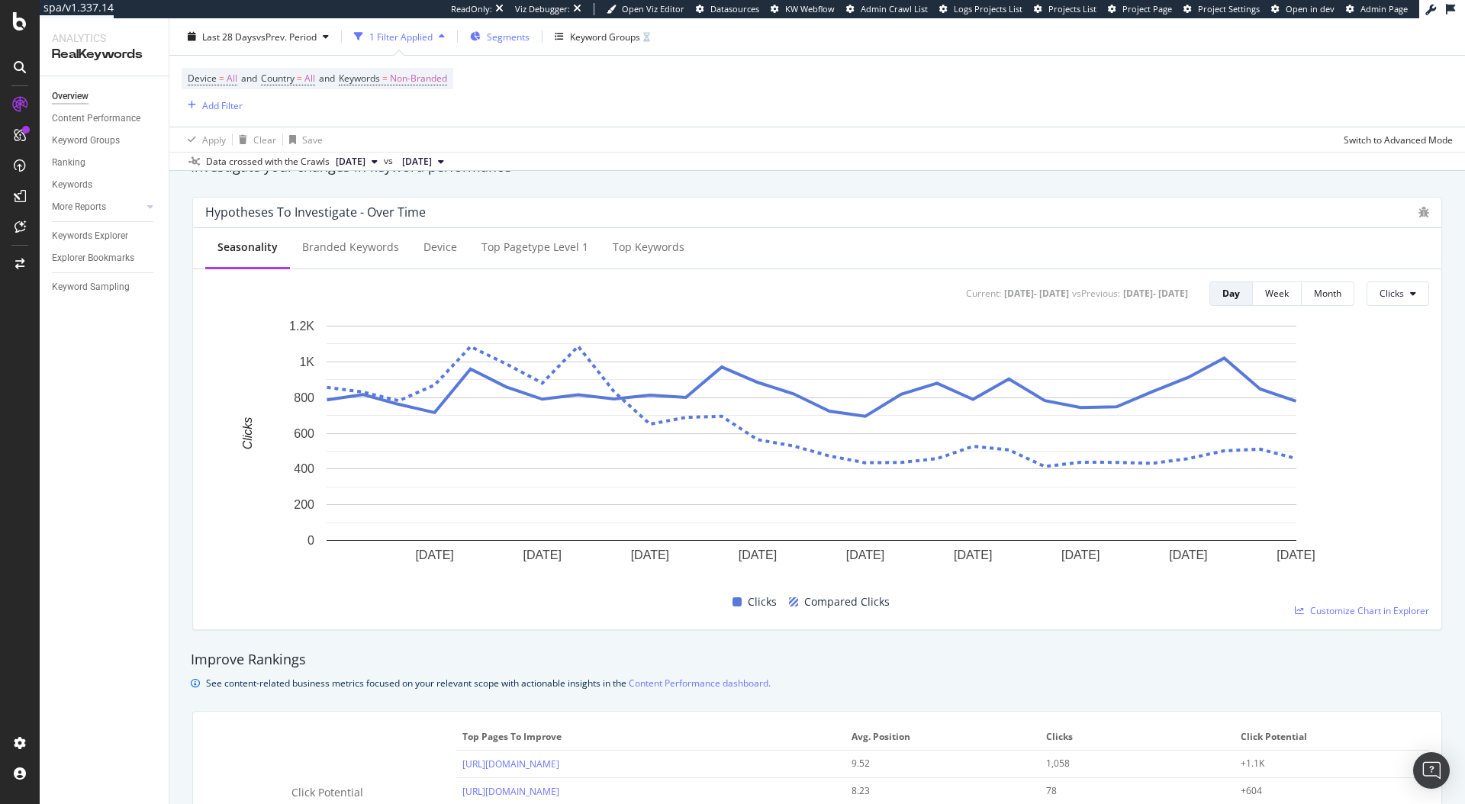
click at [507, 40] on span "Segments" at bounding box center [508, 36] width 43 height 13
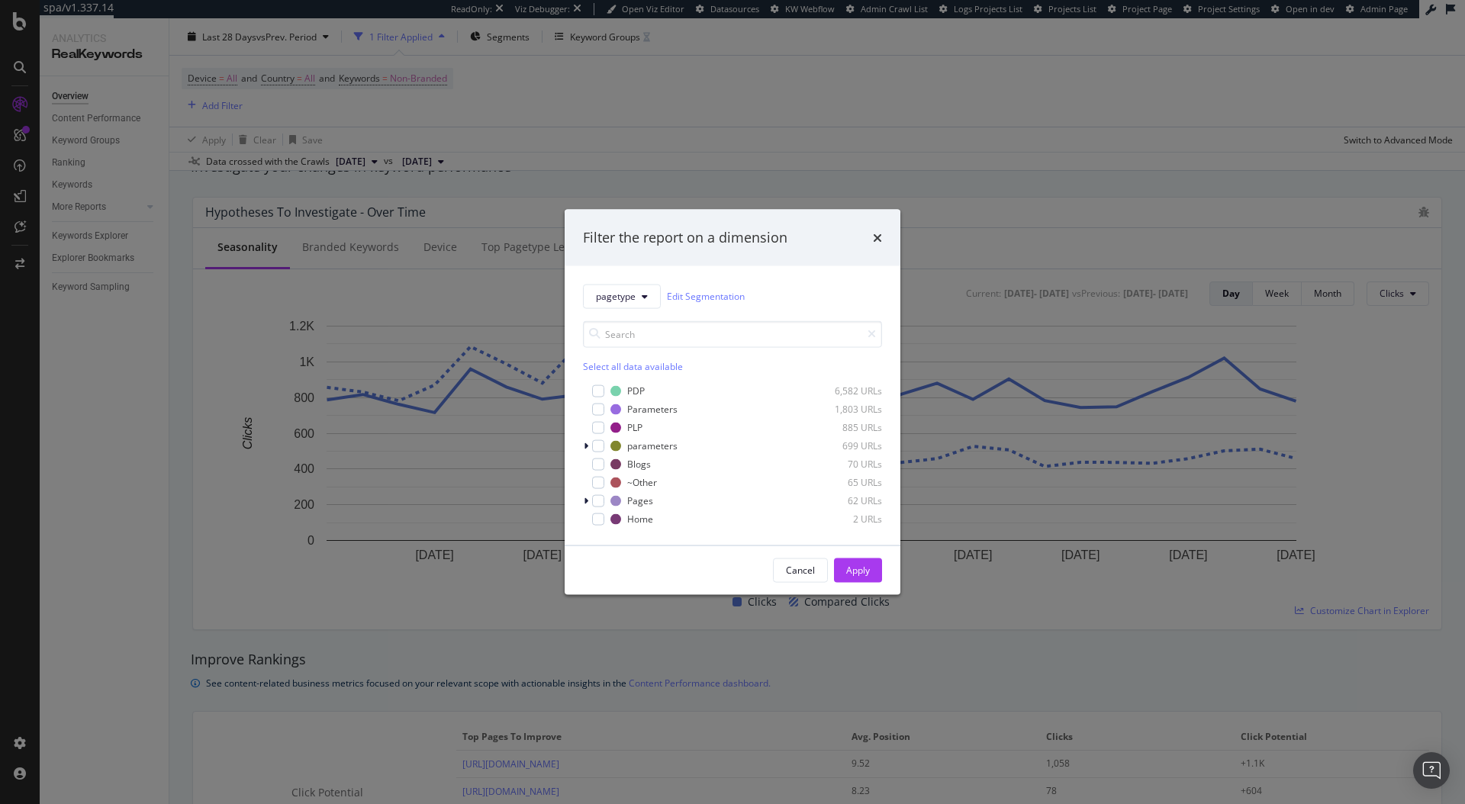
click at [697, 269] on div "pagetype Edit Segmentation Select all data available PDP 6,582 URLs Parameters …" at bounding box center [733, 404] width 336 height 279
click at [881, 234] on icon "times" at bounding box center [877, 237] width 9 height 12
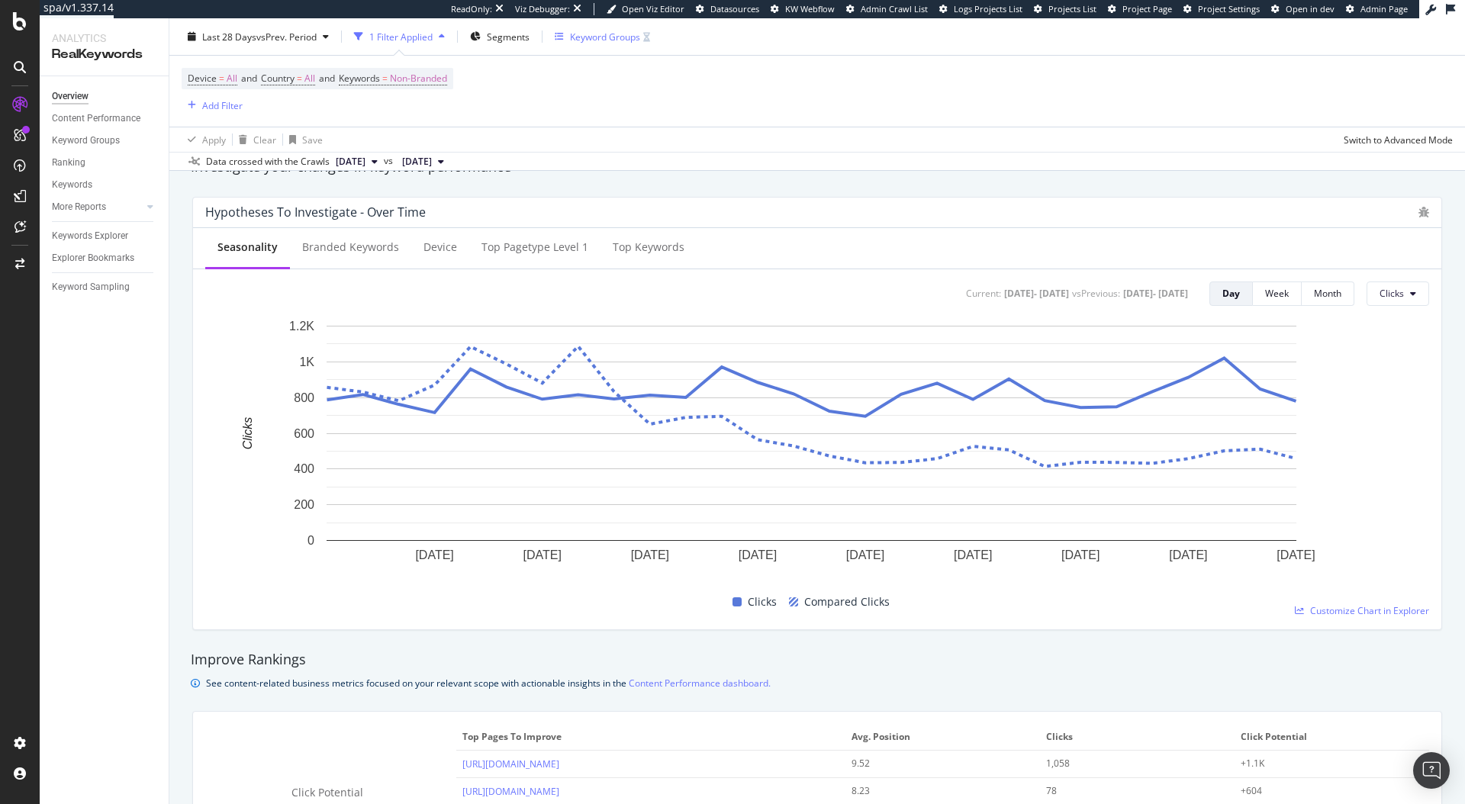
click at [596, 31] on div "Keyword Groups" at bounding box center [605, 36] width 70 height 13
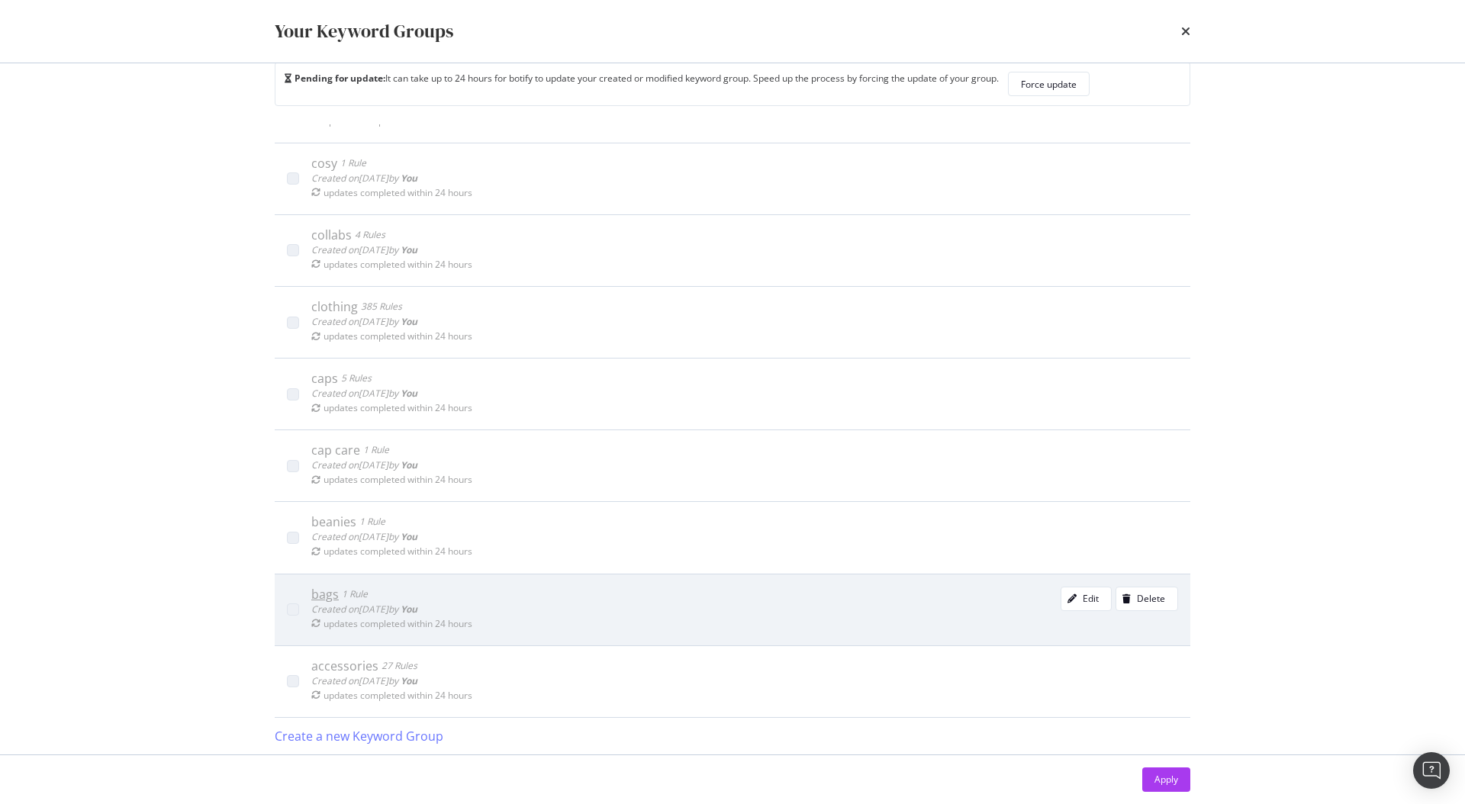
scroll to position [700, 0]
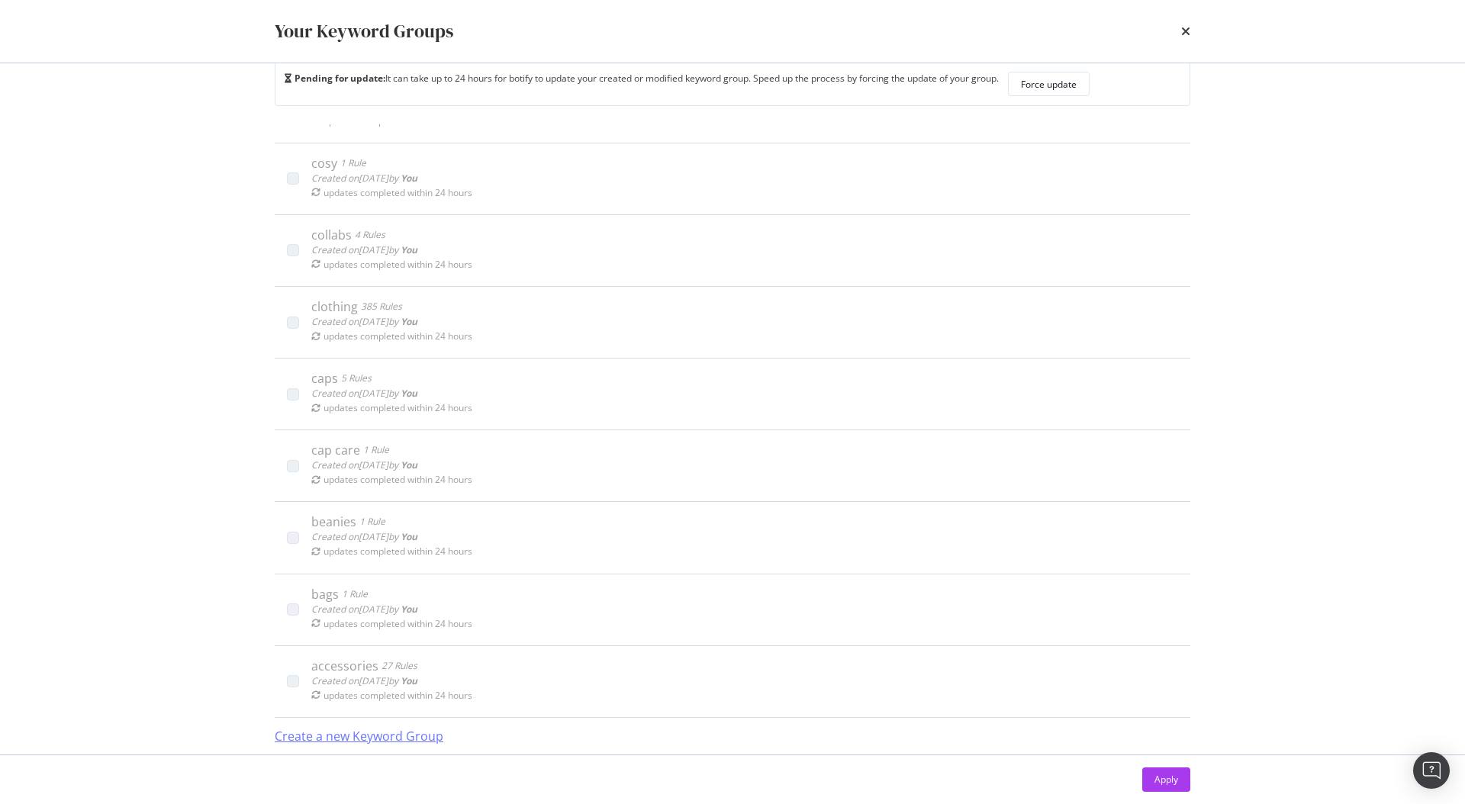
click at [361, 740] on div "Create a new Keyword Group" at bounding box center [359, 737] width 169 height 18
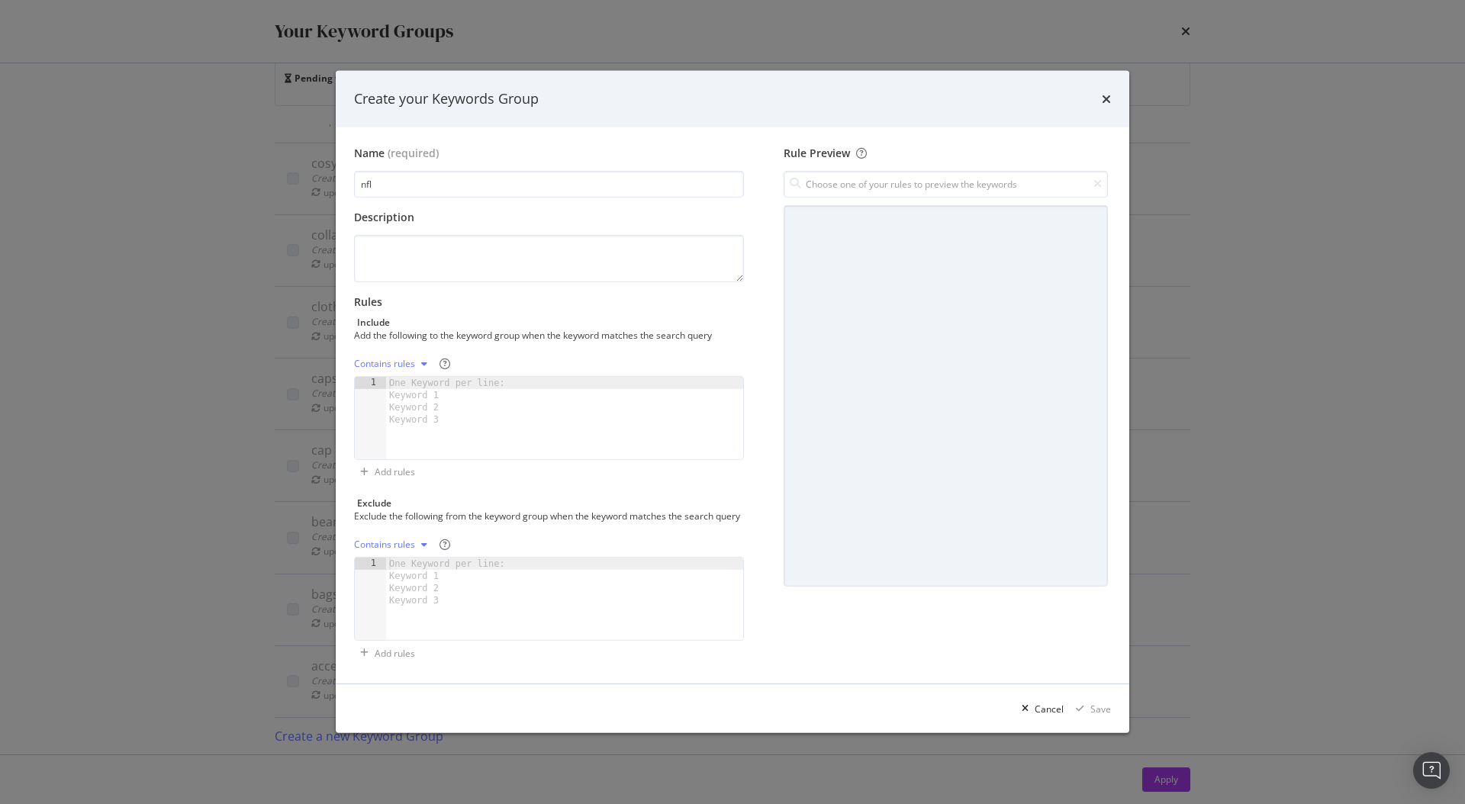
type input "nfl"
click at [418, 409] on div "One Keyword per line: Keyword 1 Keyword 2 Keyword 3" at bounding box center [449, 401] width 127 height 49
paste textarea "nfl london games merchandise"
type textarea "nfl london games merchandise"
click at [417, 352] on div "Contains rules" at bounding box center [393, 363] width 79 height 23
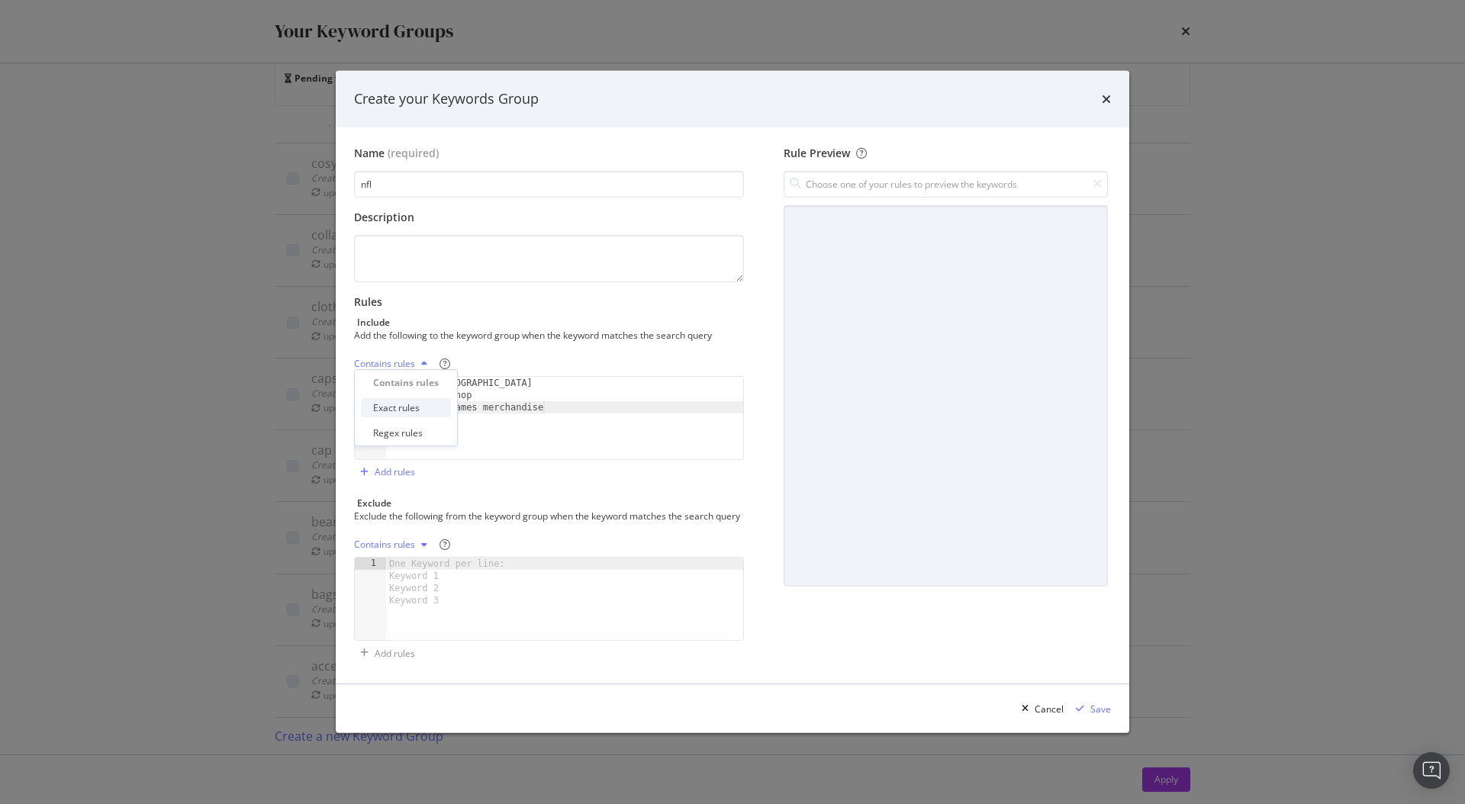
click at [400, 410] on div "Exact rules" at bounding box center [396, 407] width 47 height 13
click at [1103, 716] on div "Save" at bounding box center [1100, 709] width 21 height 13
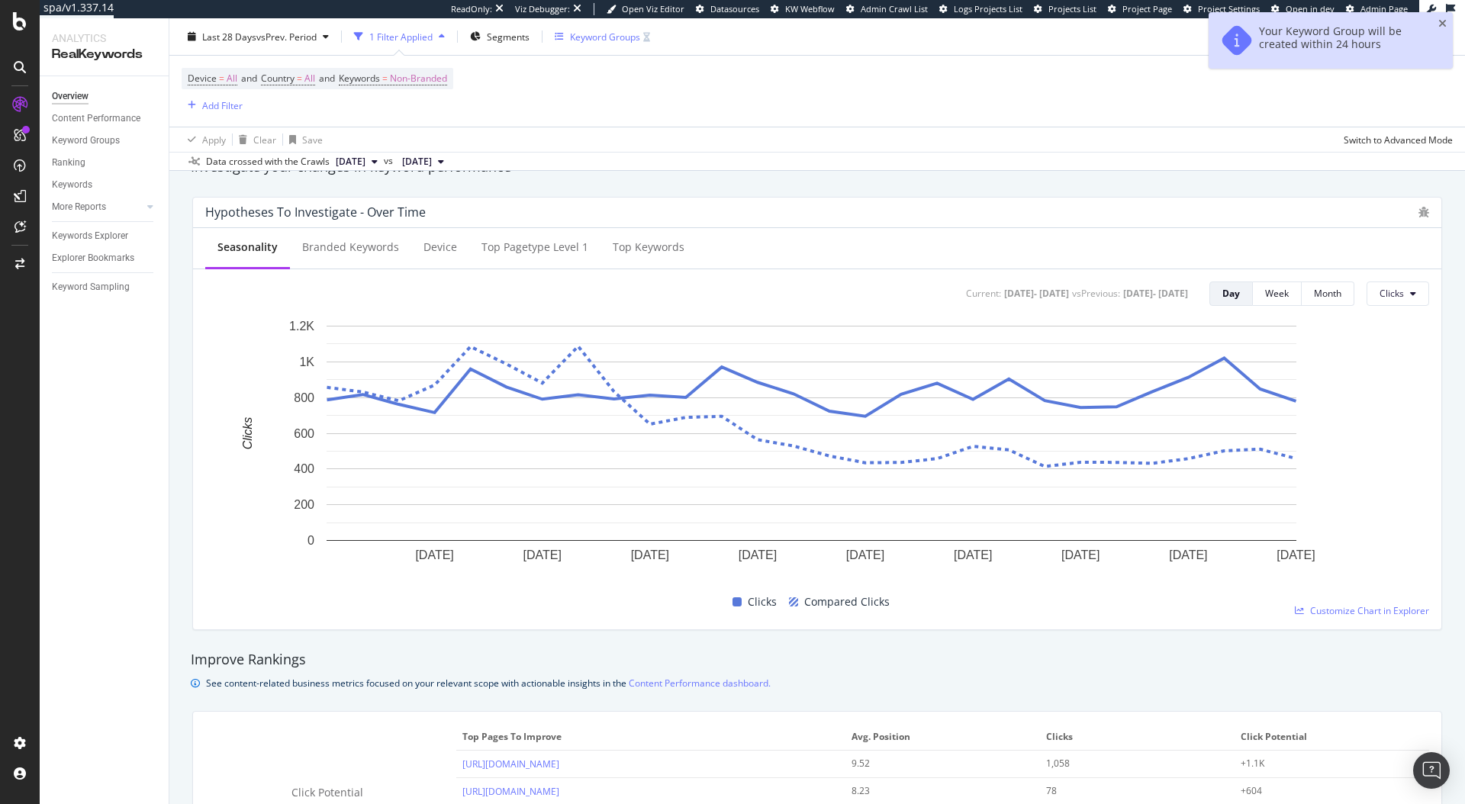
click at [617, 36] on div "Keyword Groups" at bounding box center [605, 36] width 70 height 13
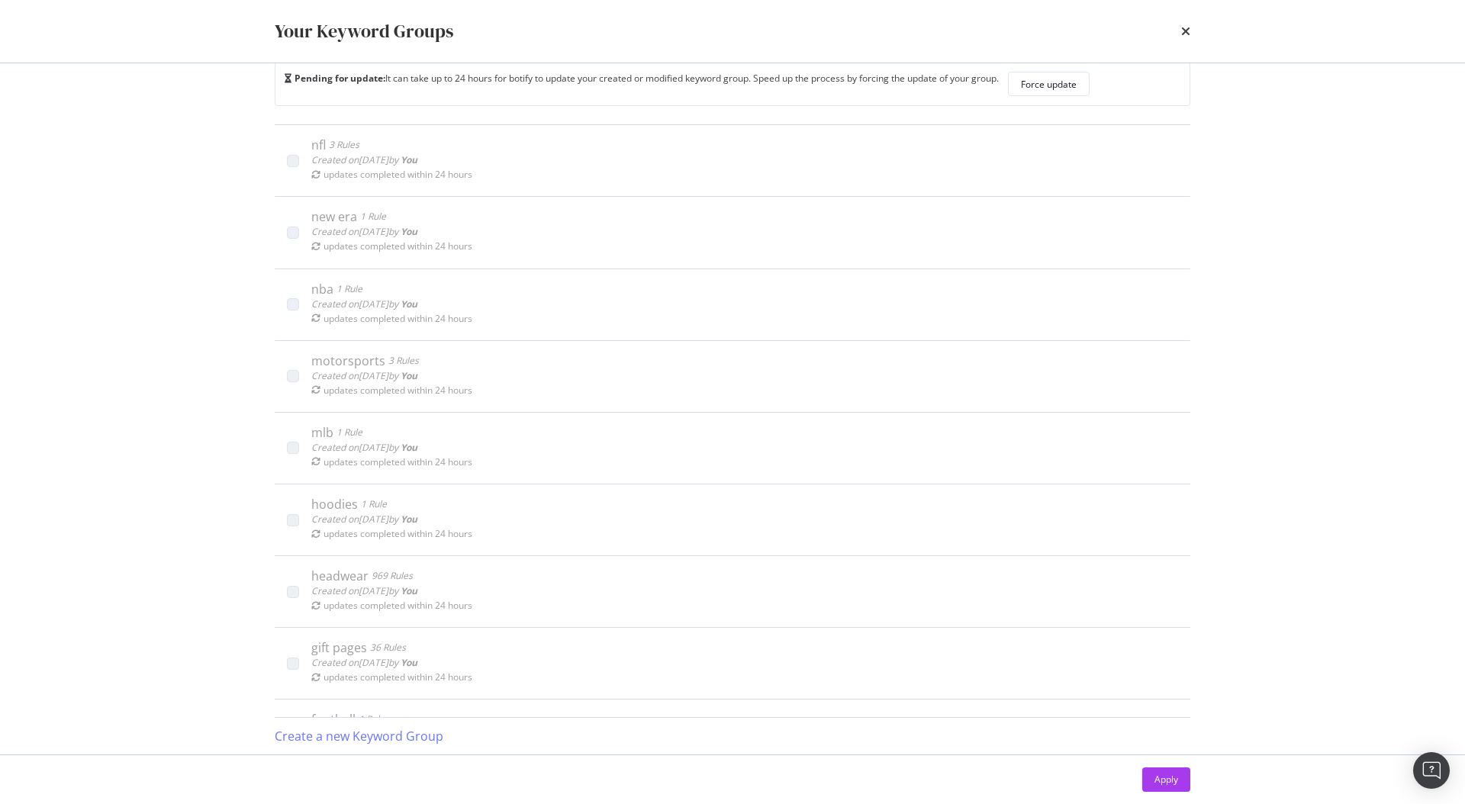
scroll to position [373, 0]
click at [309, 724] on div "Create a new Keyword Group" at bounding box center [359, 736] width 169 height 35
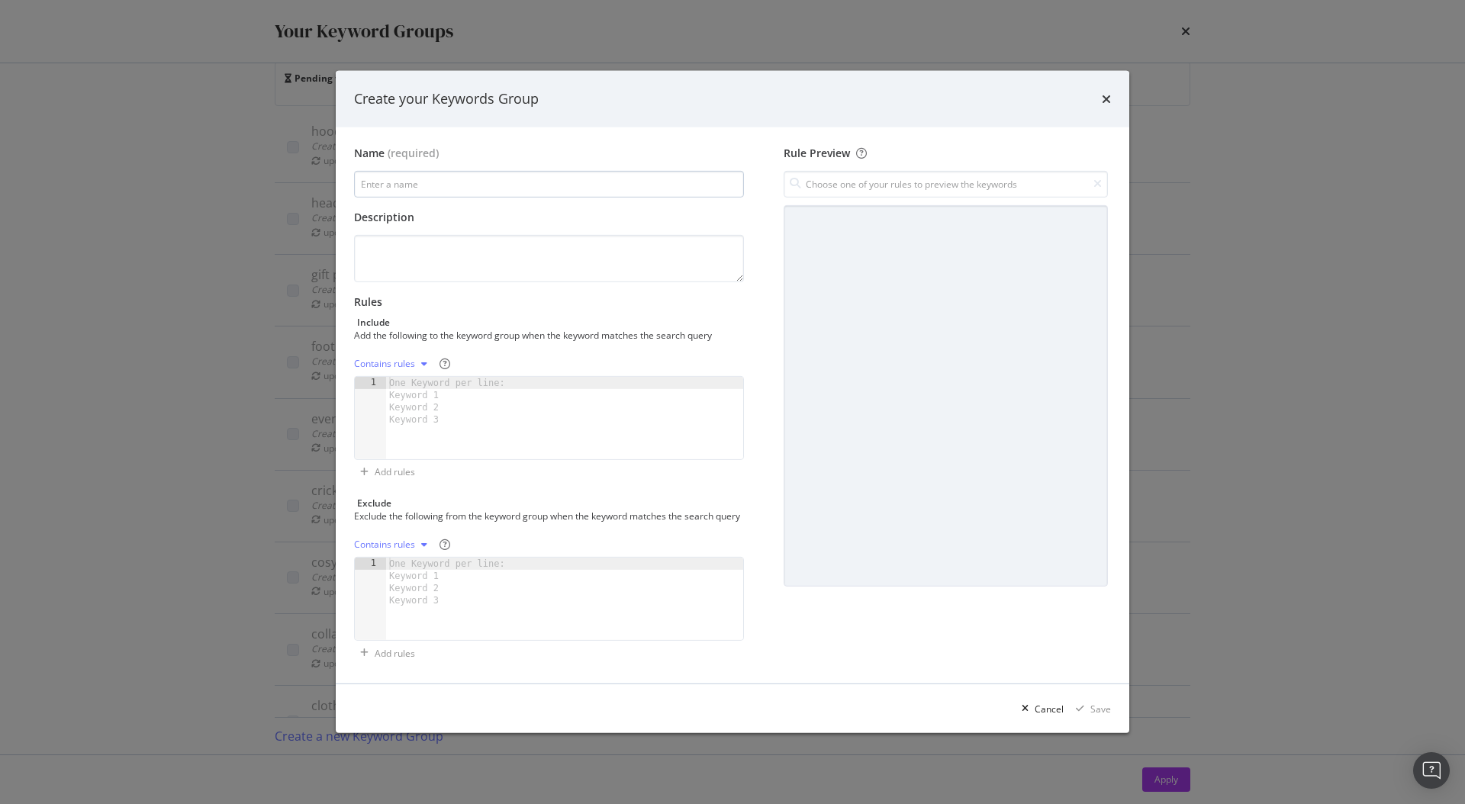
click at [478, 179] on input "modal" at bounding box center [549, 184] width 390 height 27
type input "outfits"
click at [449, 381] on div "One Keyword per line: Keyword 1 Keyword 2 Keyword 3" at bounding box center [449, 401] width 127 height 49
paste textarea "airport fits"
type textarea "airport fits"
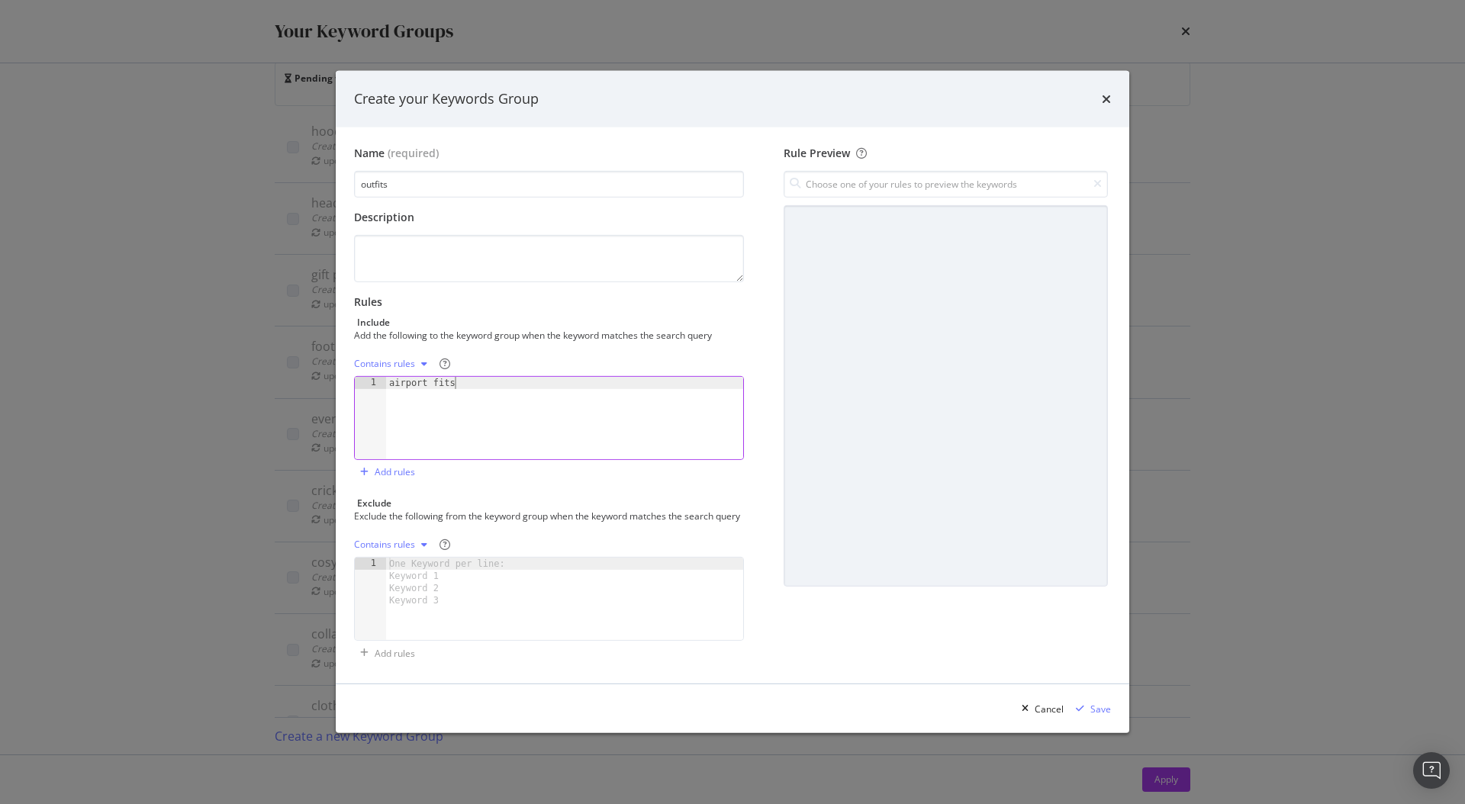
click at [415, 359] on div "modal" at bounding box center [424, 363] width 18 height 9
click at [422, 406] on div "Exact rules" at bounding box center [406, 407] width 90 height 19
click at [1090, 714] on div "Save" at bounding box center [1090, 708] width 41 height 23
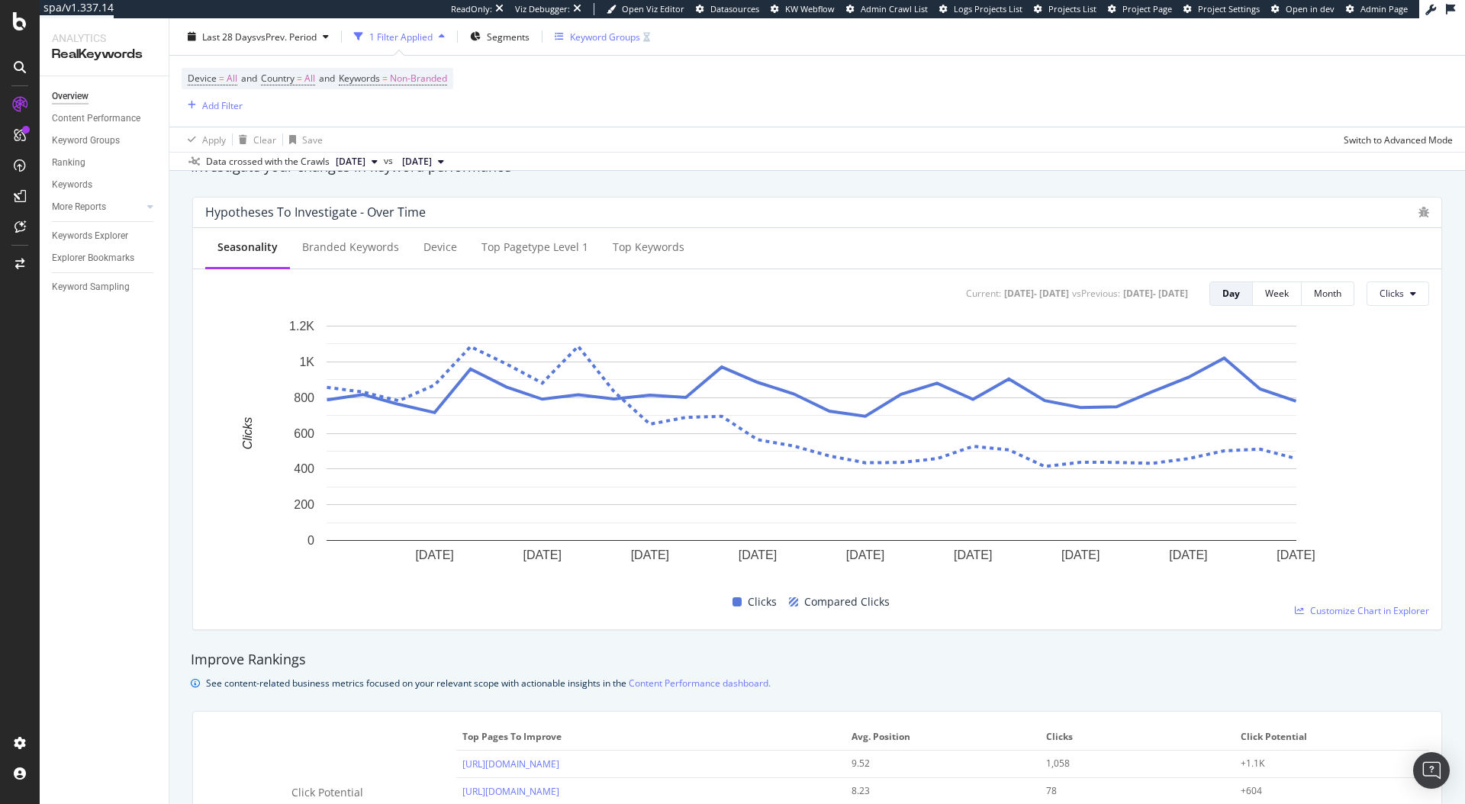
click at [634, 38] on div "Keyword Groups" at bounding box center [605, 36] width 70 height 13
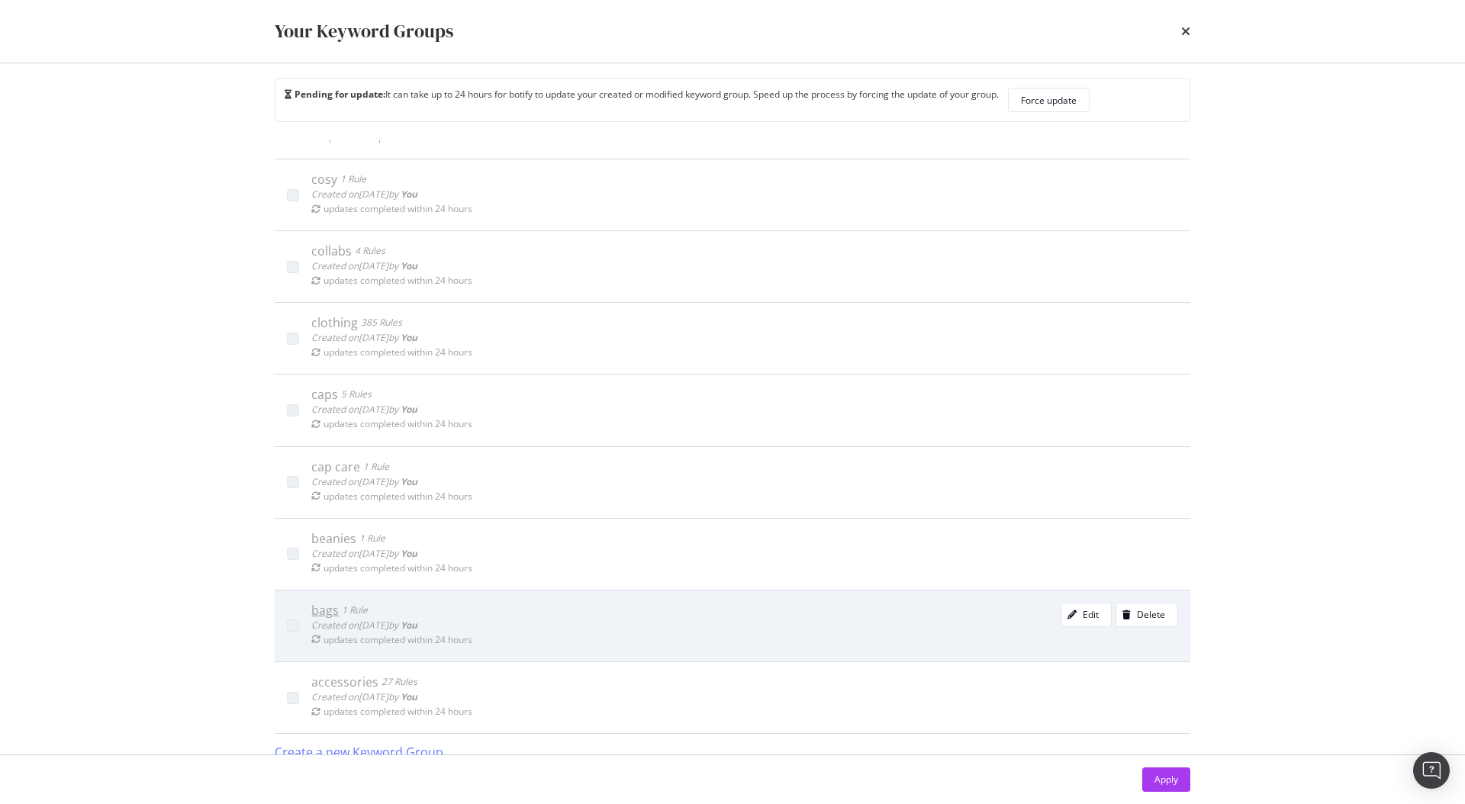
scroll to position [32, 0]
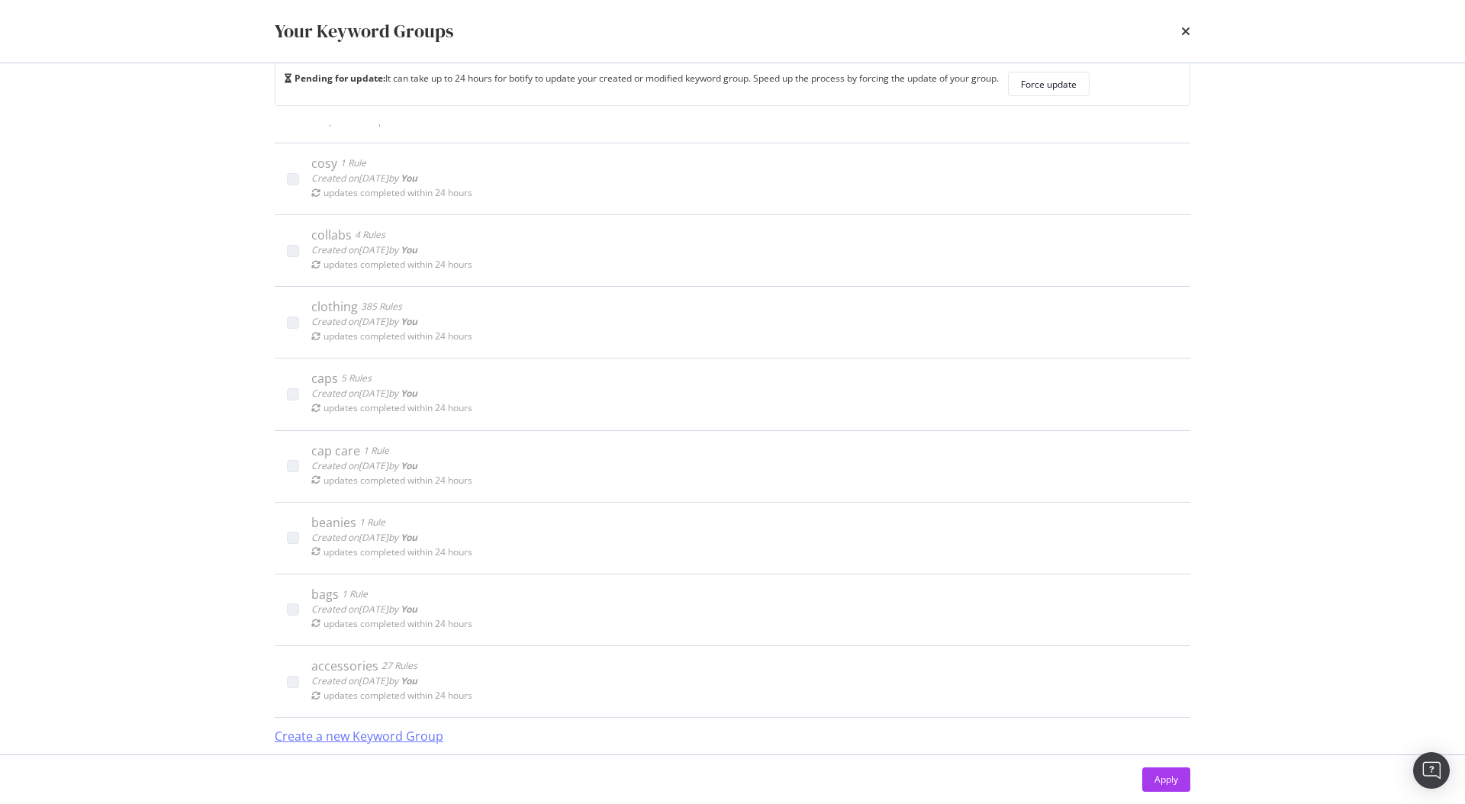
click at [324, 727] on div "Create a new Keyword Group" at bounding box center [359, 736] width 169 height 35
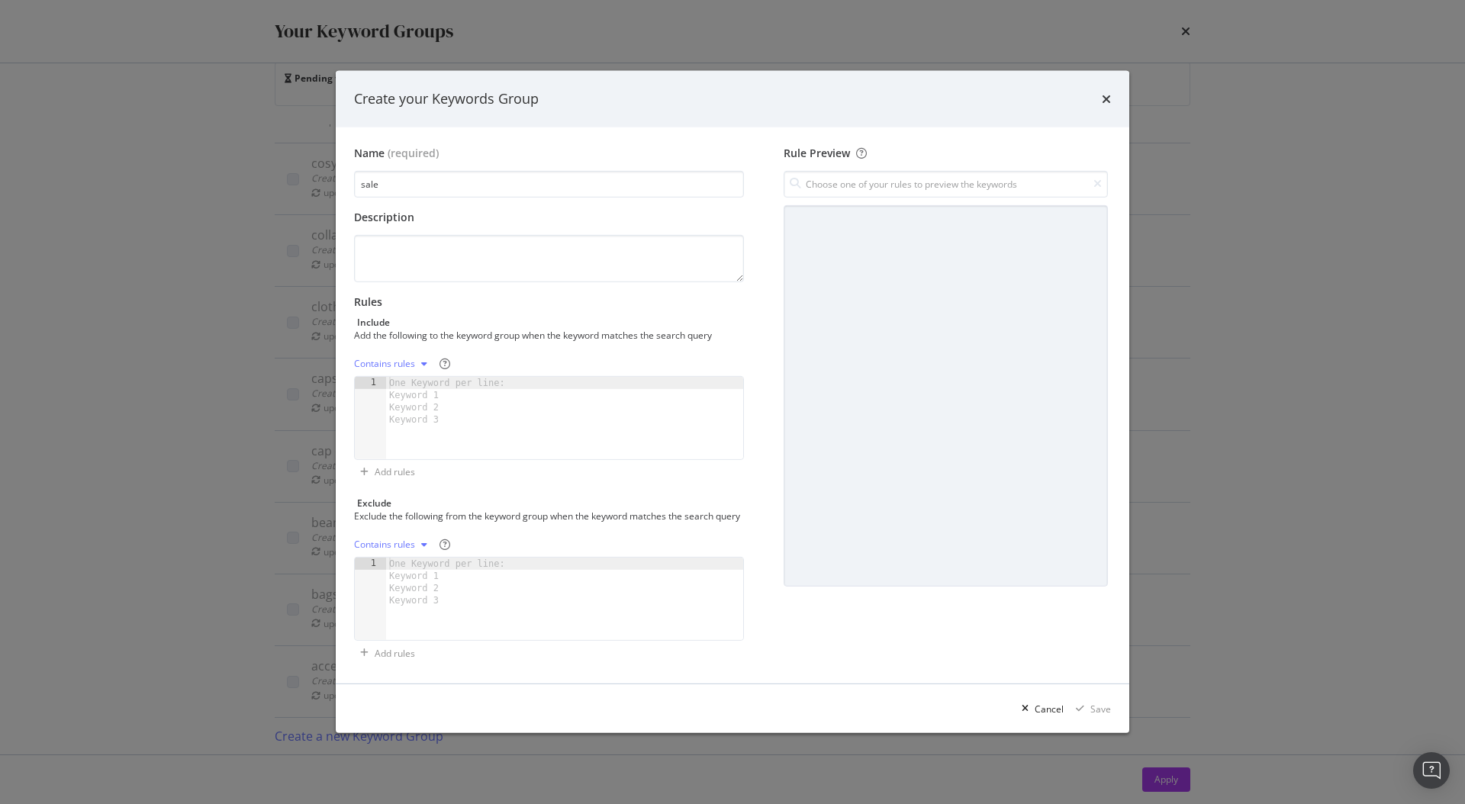
type input "sale"
click at [431, 404] on div "One Keyword per line: Keyword 1 Keyword 2 Keyword 3" at bounding box center [449, 401] width 127 height 49
paste textarea "sale"
type textarea "sale"
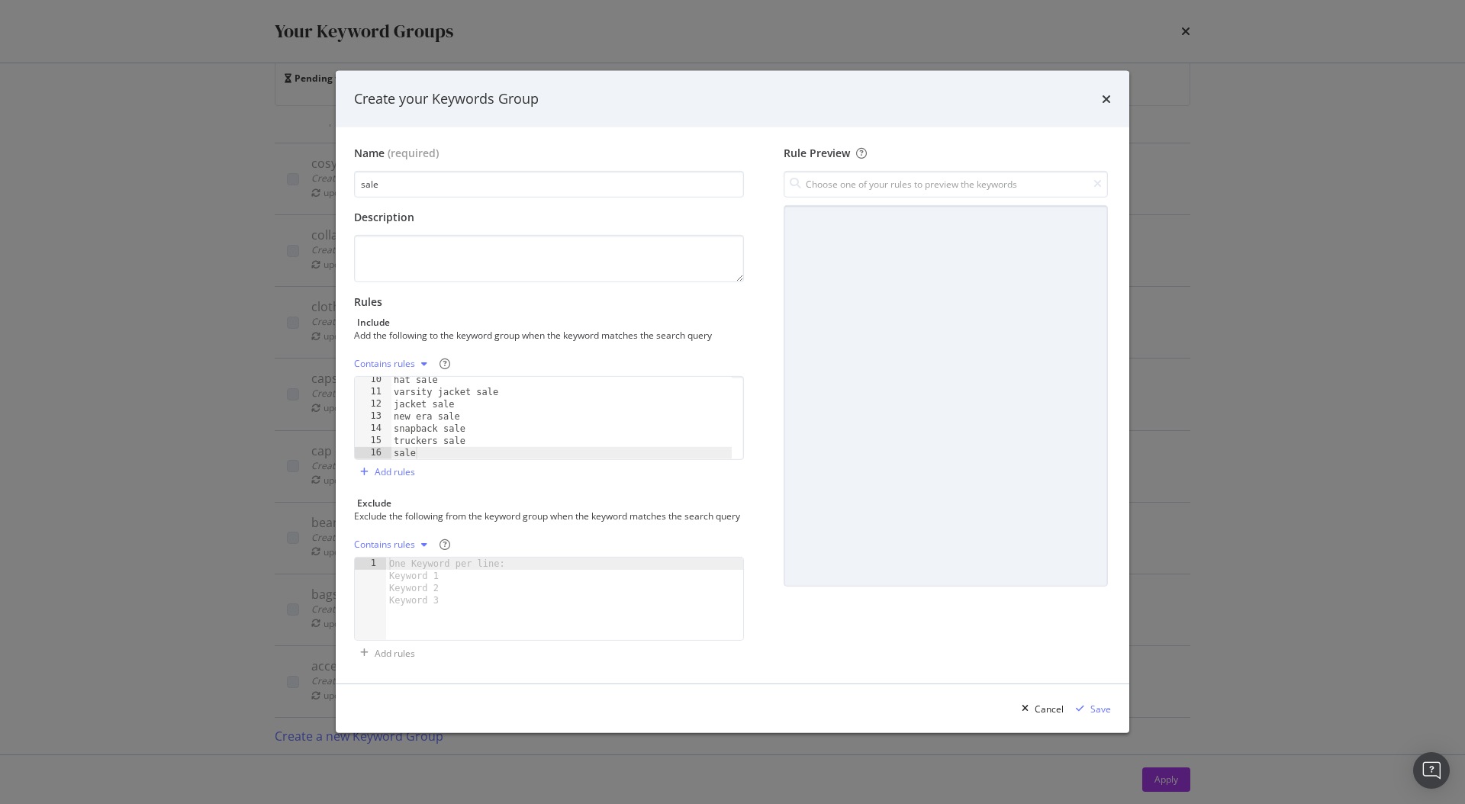
click at [410, 359] on div "Contains rules" at bounding box center [384, 363] width 61 height 9
click at [411, 411] on div "Exact rules" at bounding box center [396, 407] width 47 height 13
click at [1103, 716] on div "Save" at bounding box center [1100, 709] width 21 height 13
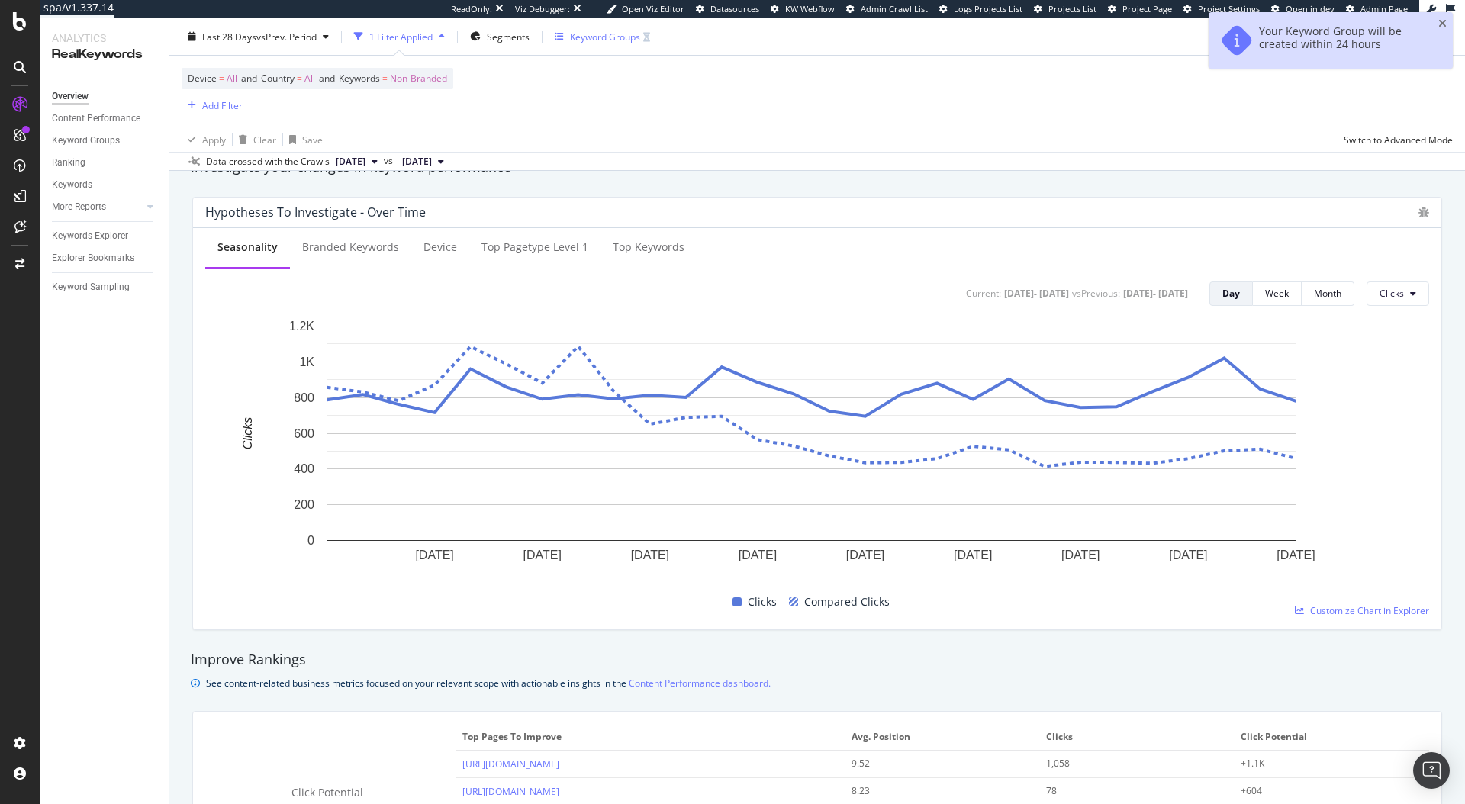
click at [580, 44] on div "Keyword Groups" at bounding box center [602, 36] width 95 height 23
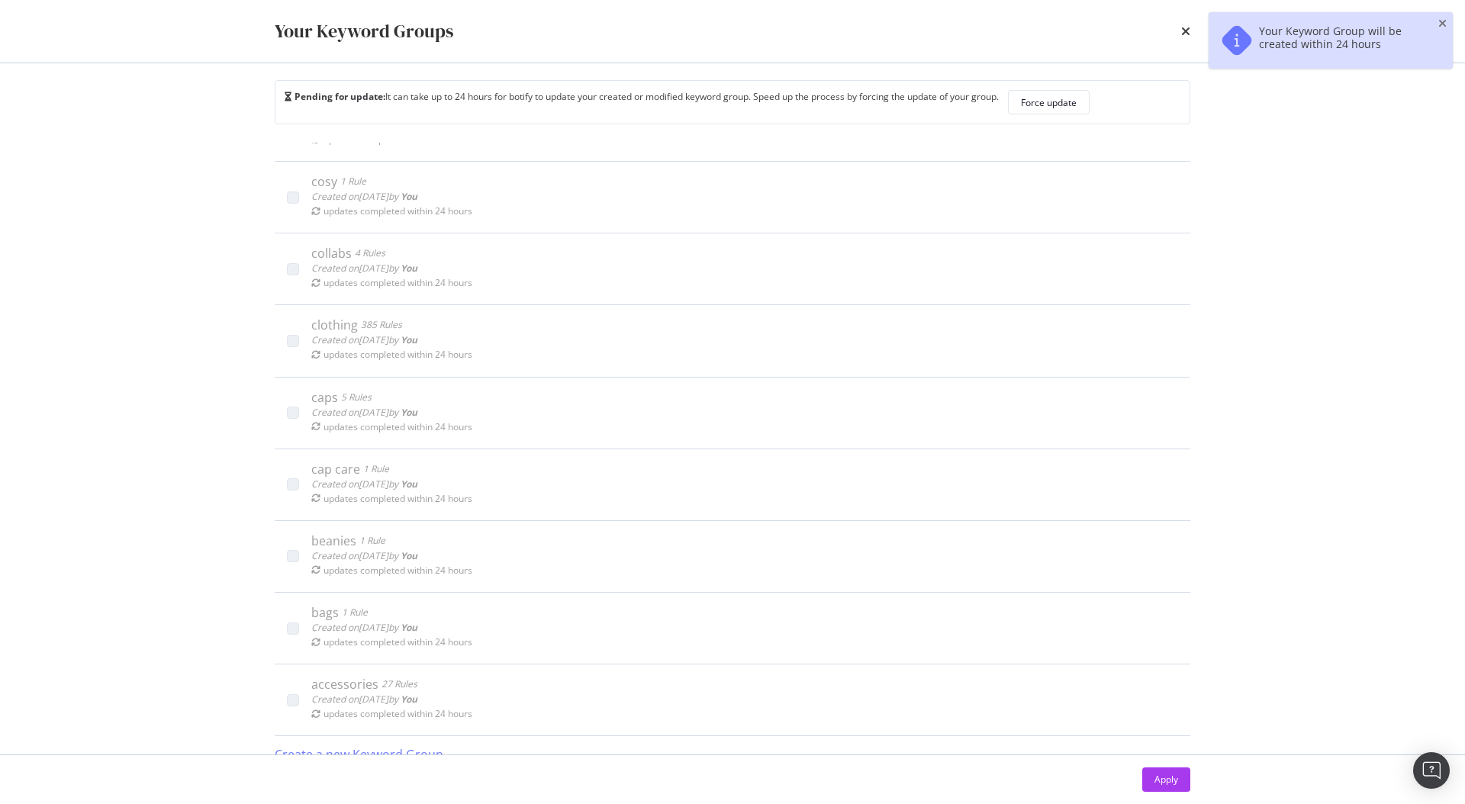
scroll to position [32, 0]
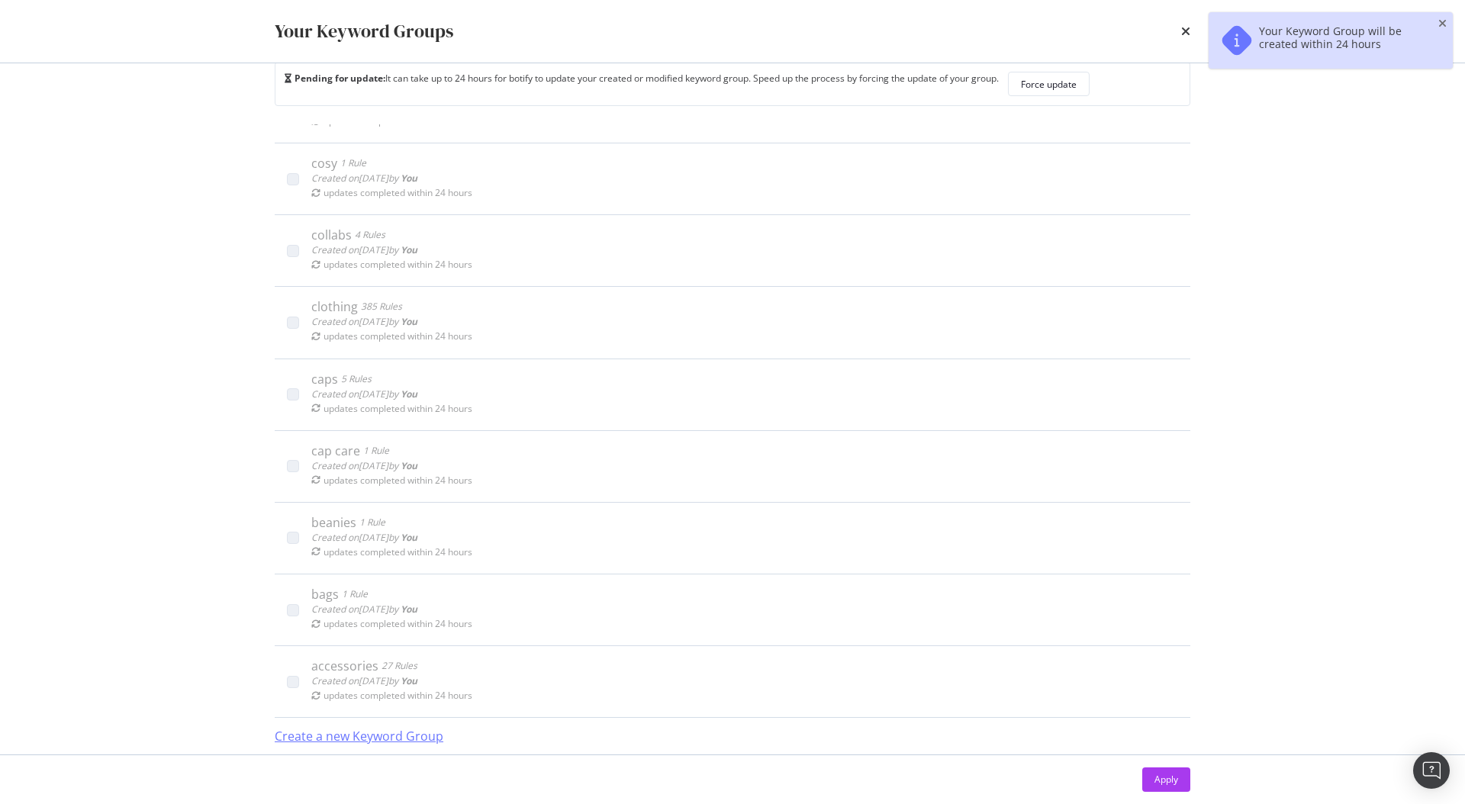
click at [333, 729] on div "Create a new Keyword Group" at bounding box center [359, 737] width 169 height 18
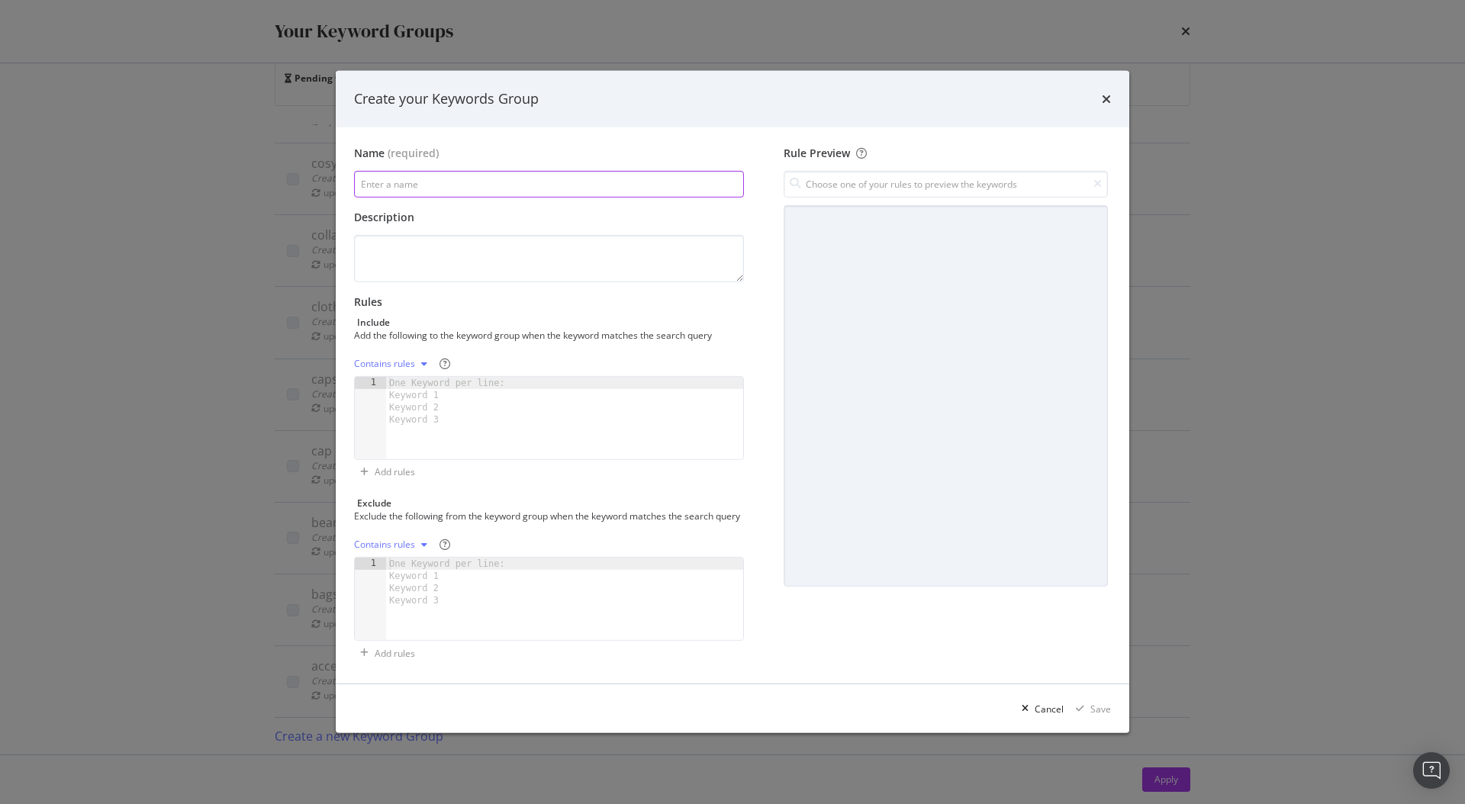
paste input "seasonal"
type input "seasonal"
click at [409, 399] on div "One Keyword per line: Keyword 1 Keyword 2 Keyword 3" at bounding box center [449, 401] width 127 height 49
paste textarea "[DATE][DATE] early access"
type textarea "[DATE][DATE] early access"
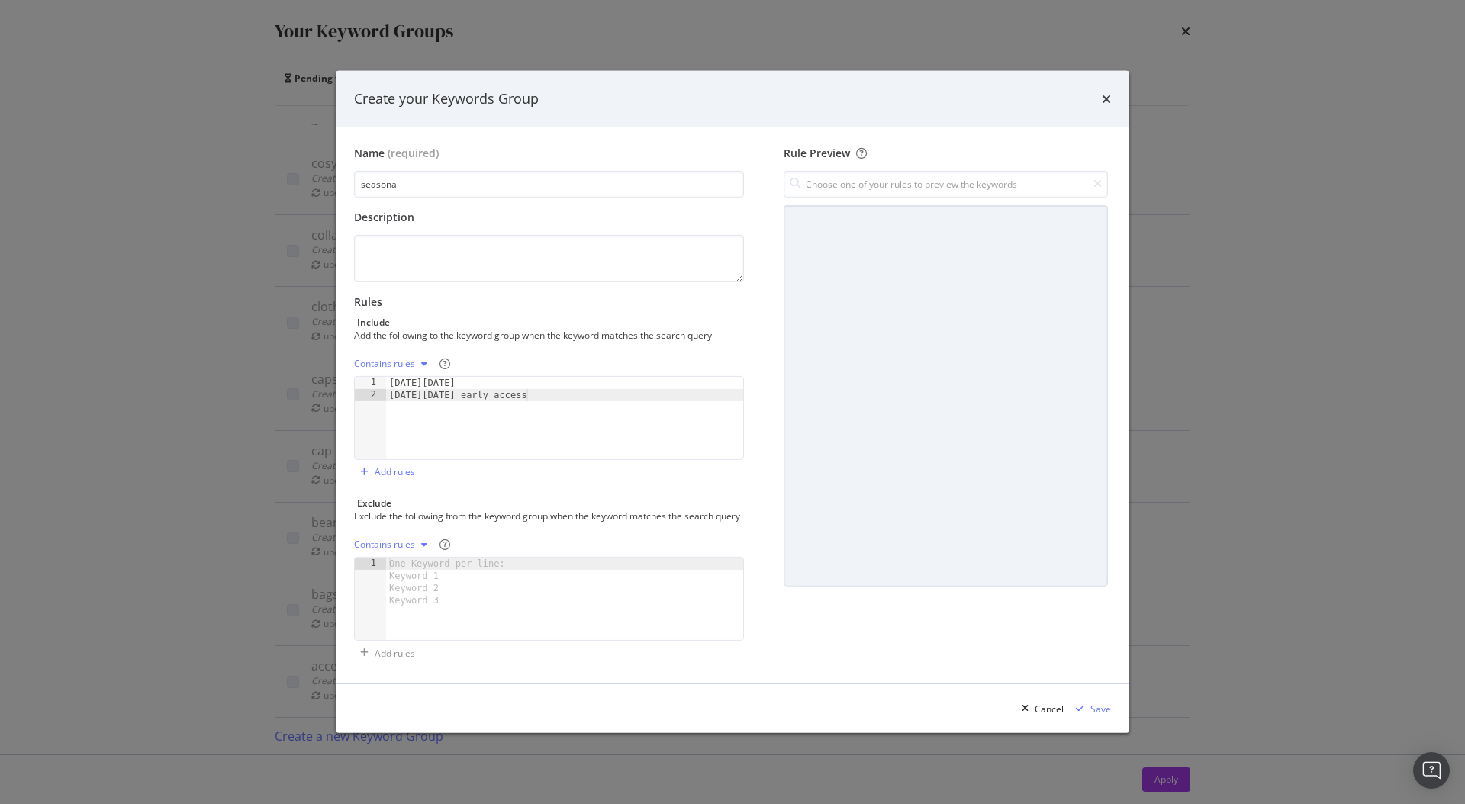
click at [423, 359] on icon "modal" at bounding box center [424, 363] width 6 height 9
click at [412, 400] on div "Exact rules" at bounding box center [406, 407] width 90 height 19
click at [1088, 710] on div "modal" at bounding box center [1080, 708] width 21 height 9
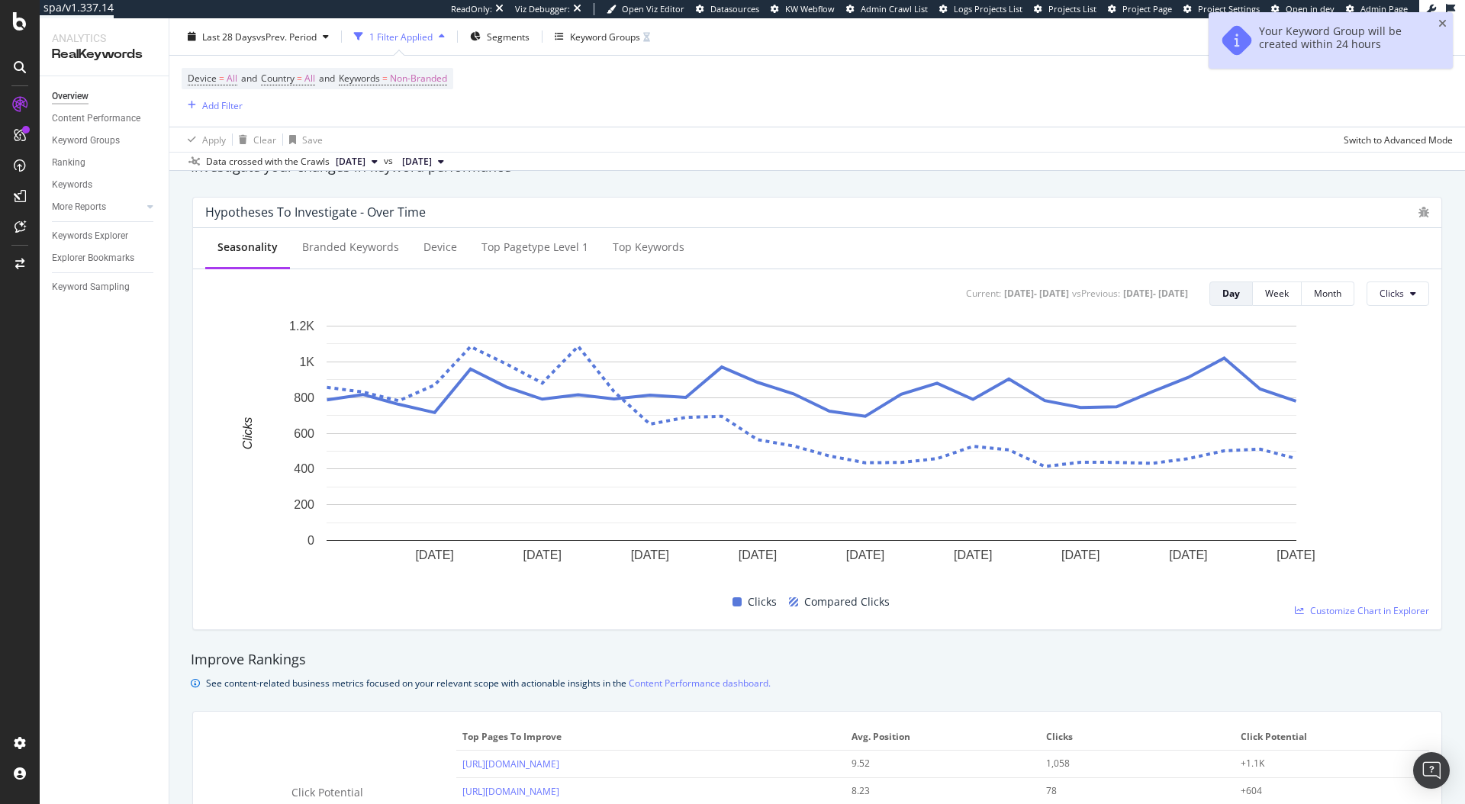
click at [581, 50] on div "Last 28 Days vs Prev. Period 1 Filter Applied Segments Keyword Groups" at bounding box center [816, 39] width 1295 height 31
click at [583, 42] on div "Keyword Groups" at bounding box center [605, 36] width 70 height 13
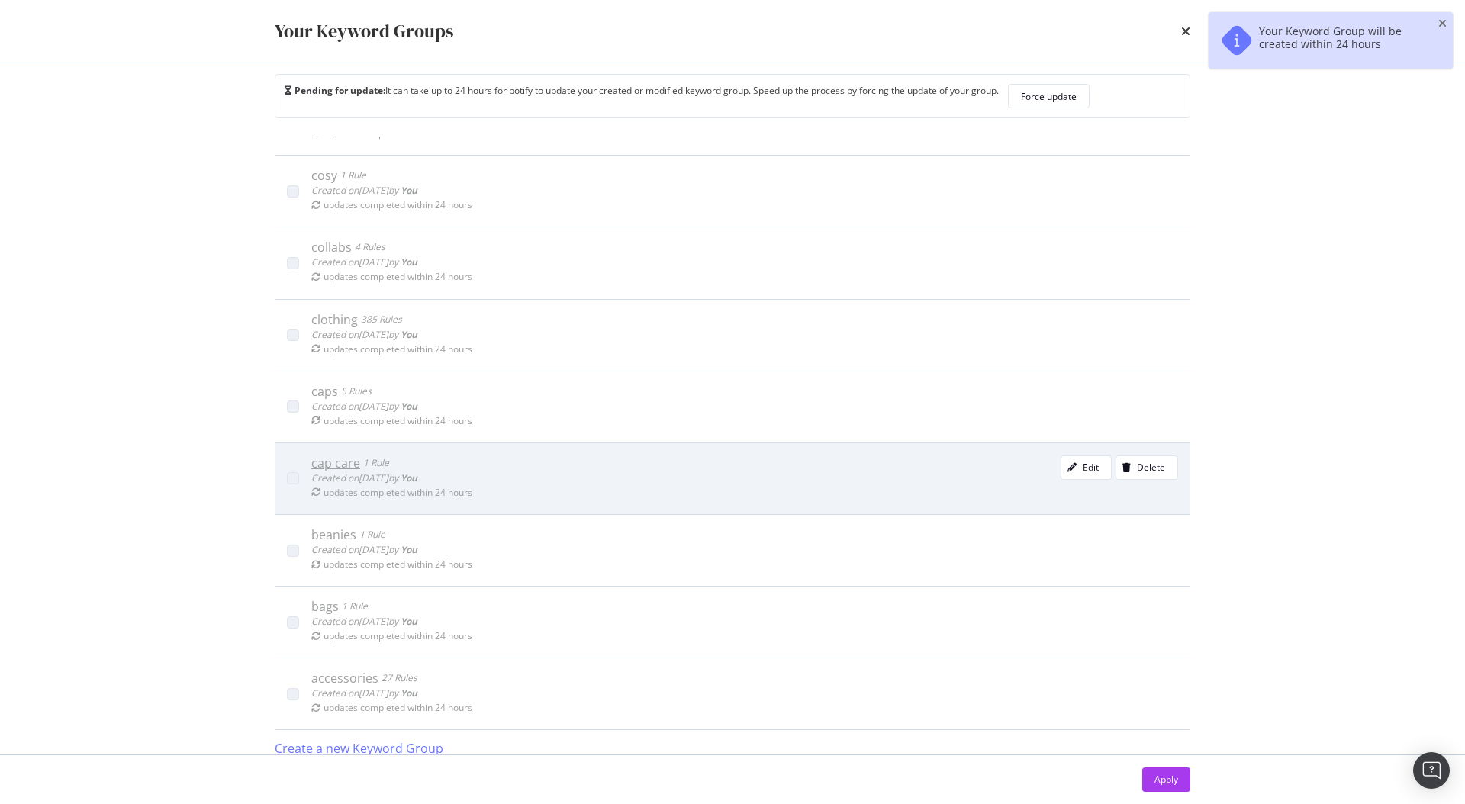
scroll to position [32, 0]
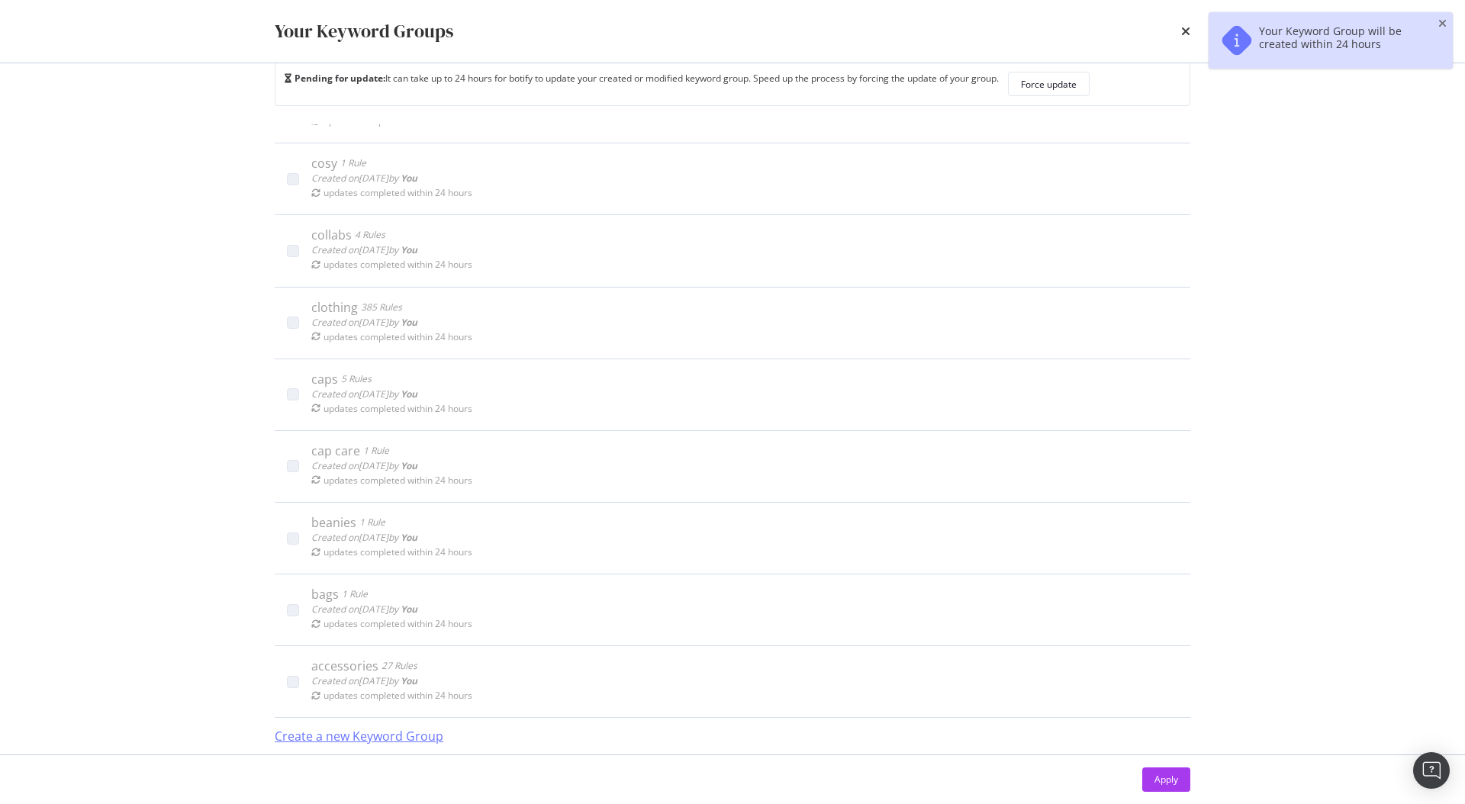
click at [384, 729] on div "Create a new Keyword Group" at bounding box center [359, 737] width 169 height 18
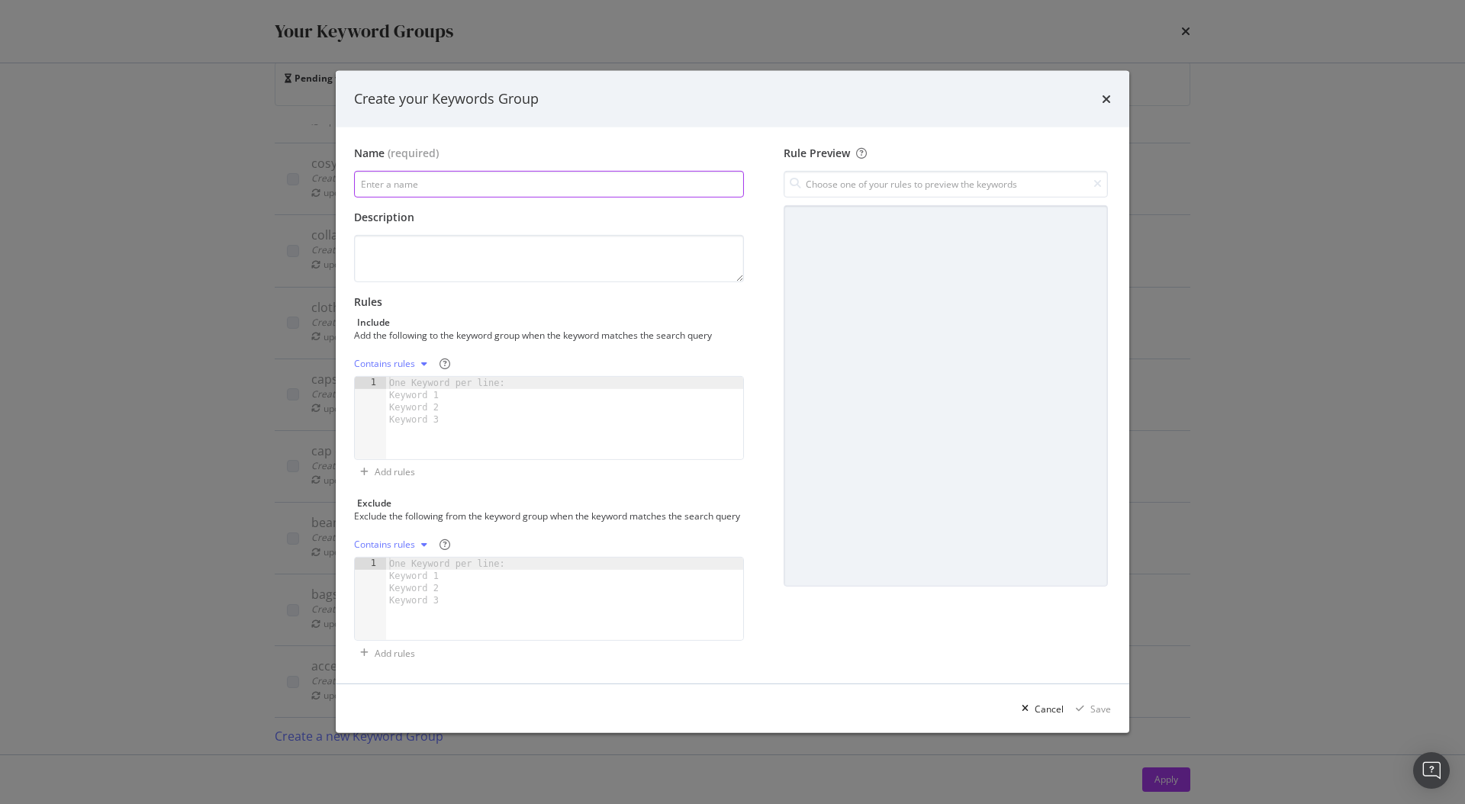
paste input "size chart"
type input "size chart"
click at [465, 467] on div "Contains rules 1 One Keyword per line: Keyword 1 Keyword 2 Keyword 3 XXXXXXXXXX…" at bounding box center [549, 418] width 390 height 133
click at [460, 424] on div "modal" at bounding box center [564, 430] width 357 height 107
paste textarea "baseball cap size chart"
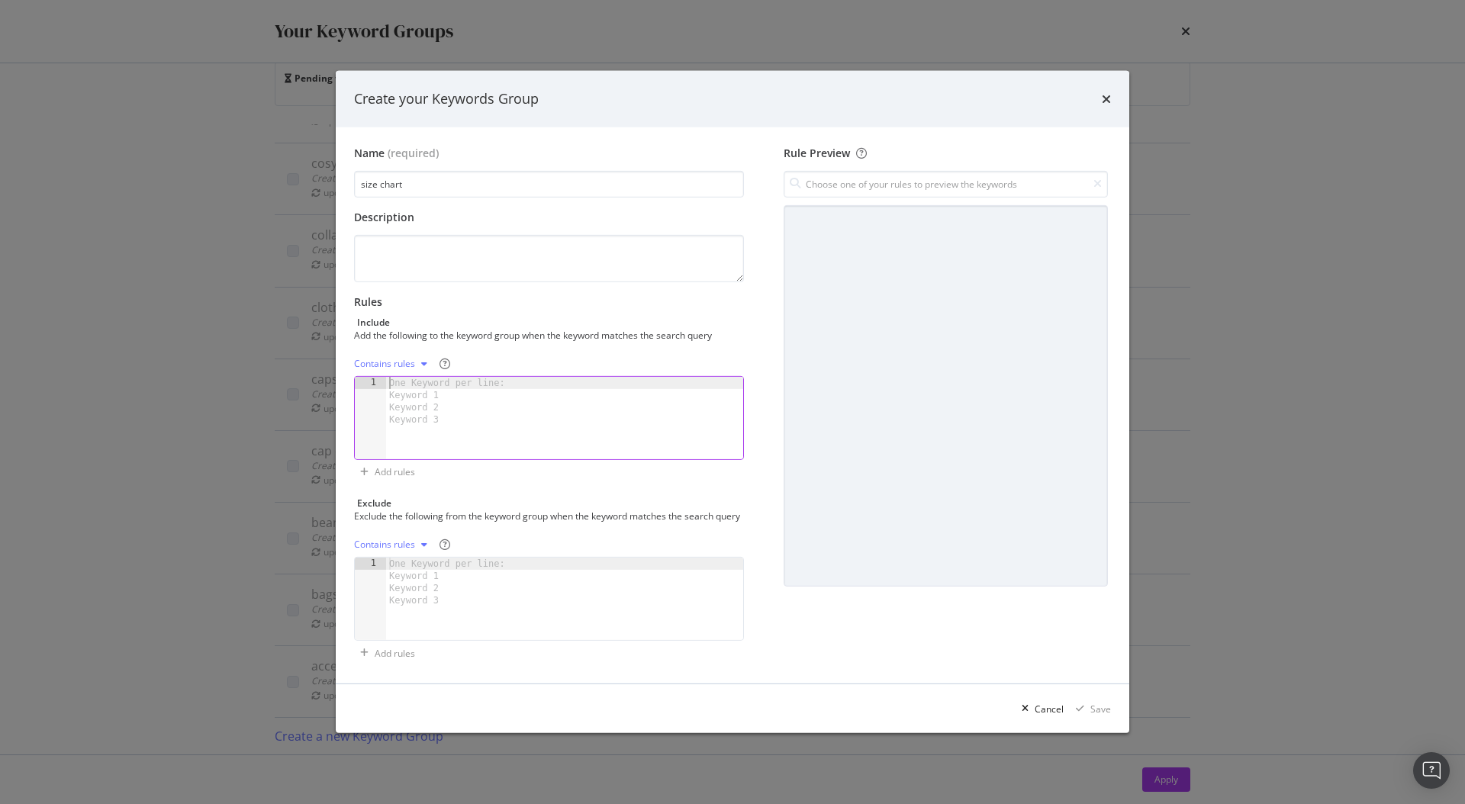
type textarea "baseball cap size chart"
click at [399, 359] on div "Contains rules" at bounding box center [384, 363] width 61 height 9
click at [410, 404] on div "Exact rules" at bounding box center [396, 407] width 47 height 13
click at [577, 439] on div "59fifty fitted hat size chart 59fifty hat sizes 59fifty size chart 59fifty size…" at bounding box center [561, 430] width 340 height 107
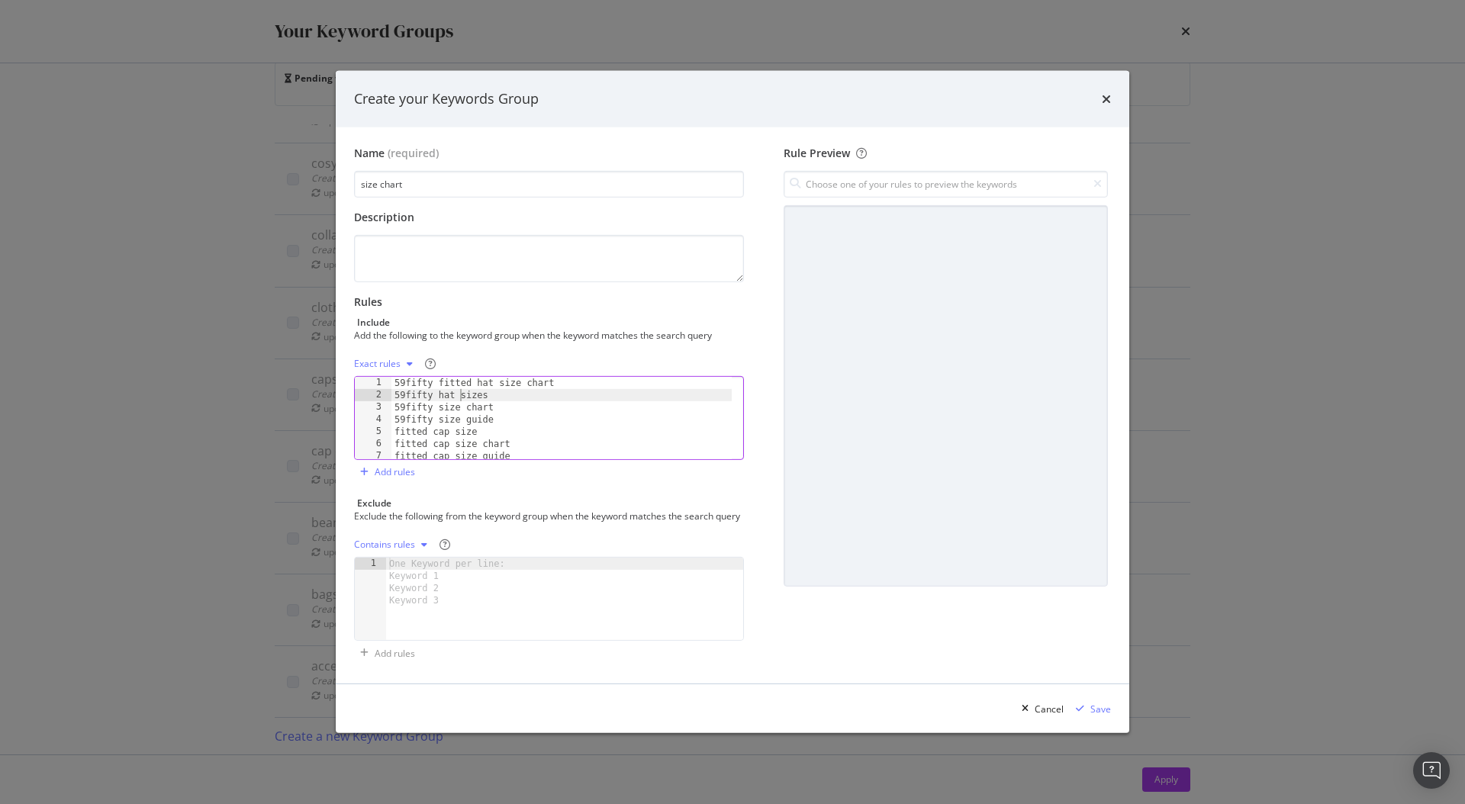
drag, startPoint x: 462, startPoint y: 385, endPoint x: 473, endPoint y: 371, distance: 18.5
click at [462, 385] on div "59fifty fitted hat size chart 59fifty hat sizes 59fifty size chart 59fifty size…" at bounding box center [561, 430] width 340 height 107
click at [473, 377] on div "59fifty fitted hat size chart 59fifty hat sizes 59fifty size chart 59fifty size…" at bounding box center [561, 430] width 340 height 107
click at [465, 383] on div "59fifty fitted hat size chart 59fifty hat sizes 59fifty size chart 59fifty size…" at bounding box center [561, 430] width 340 height 107
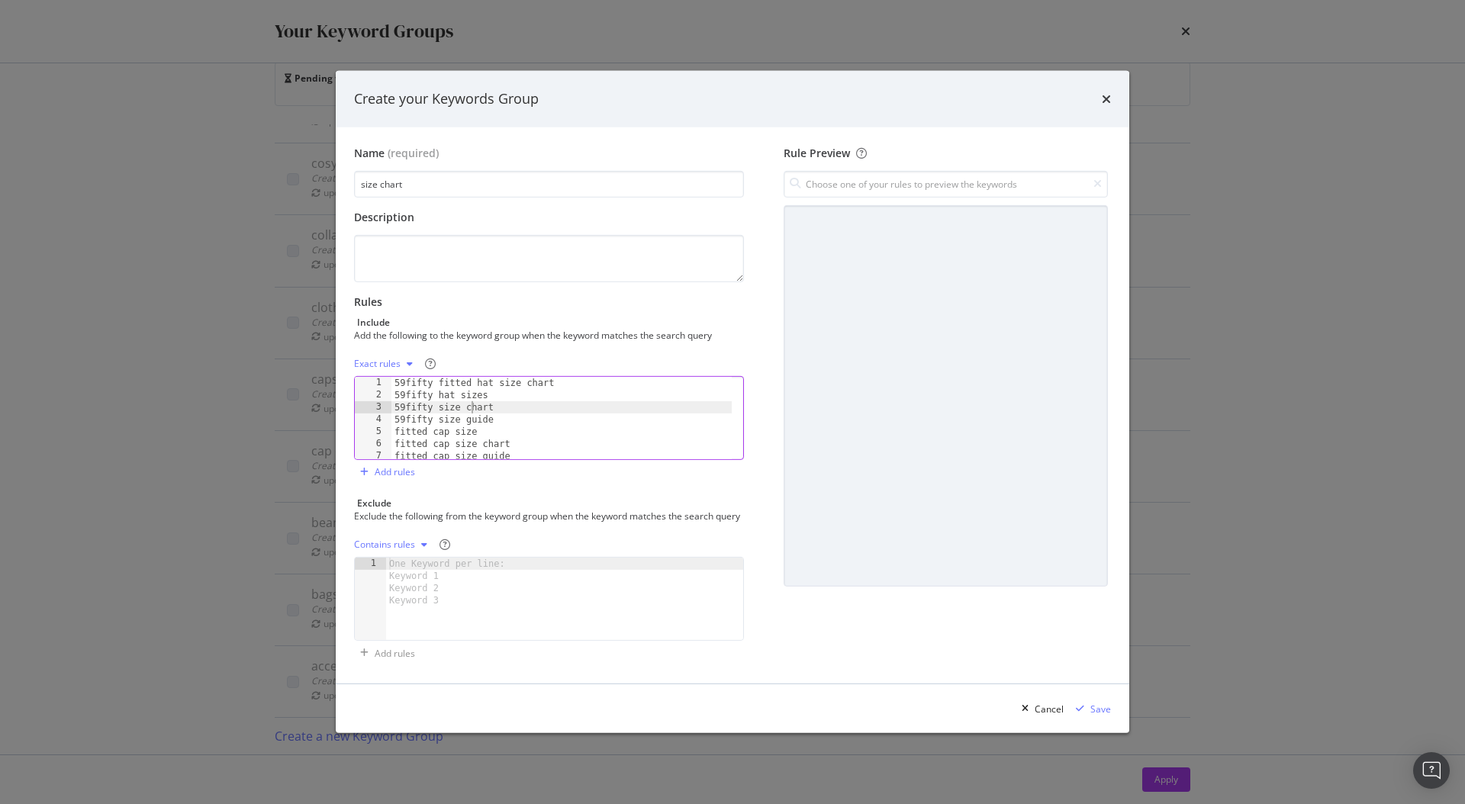
click at [471, 397] on div "59fifty fitted hat size chart 59fifty hat sizes 59fifty size chart 59fifty size…" at bounding box center [561, 430] width 340 height 107
drag, startPoint x: 461, startPoint y: 380, endPoint x: 462, endPoint y: 369, distance: 10.8
click at [461, 380] on div "59fifty fitted hat size chart 59fifty hat sizes 59fifty size chart 59fifty size…" at bounding box center [561, 430] width 340 height 107
type textarea "59fifty fitted hat size chart"
click at [529, 539] on div "Contains rules" at bounding box center [549, 544] width 390 height 24
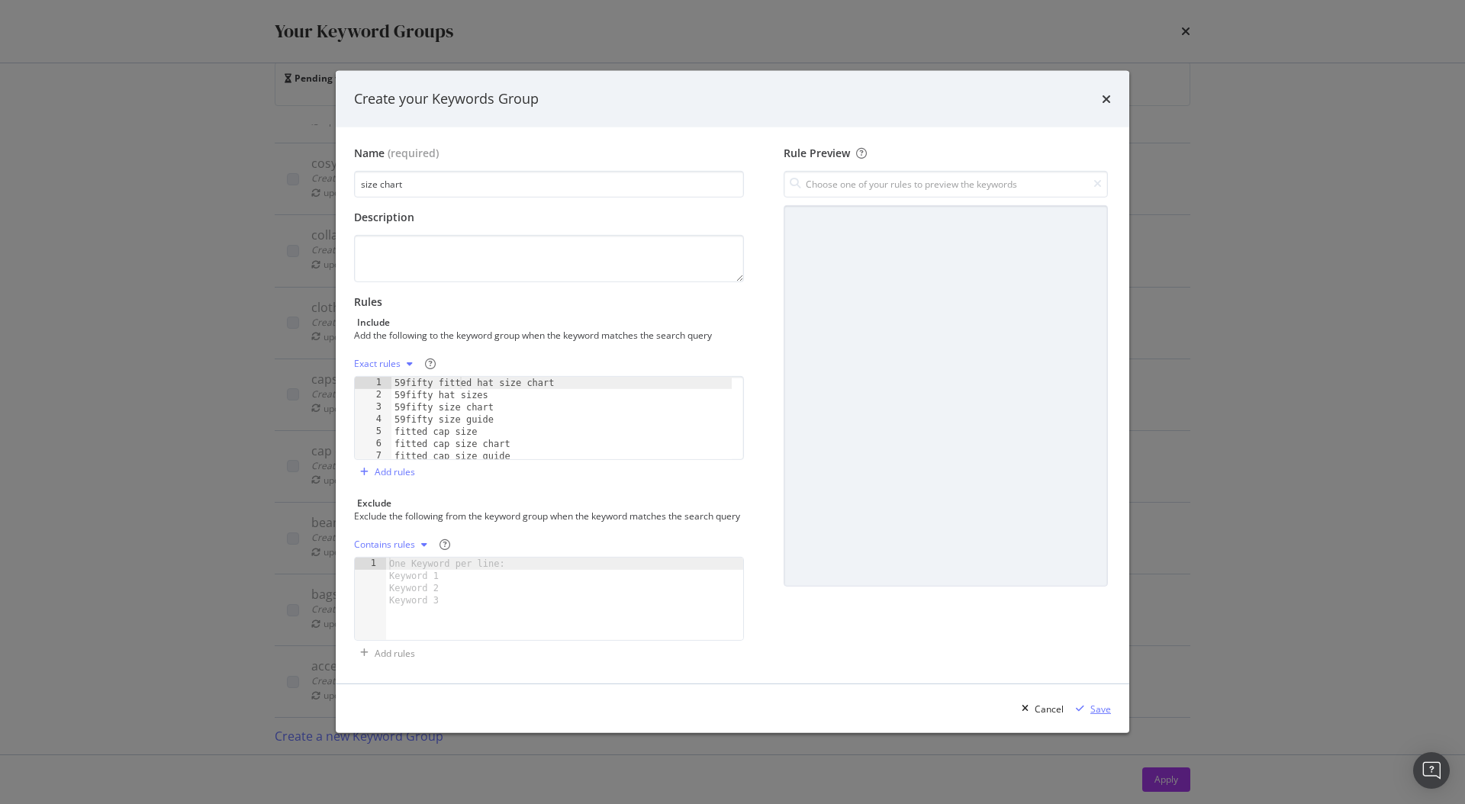
click at [1102, 715] on div "Save" at bounding box center [1100, 709] width 21 height 13
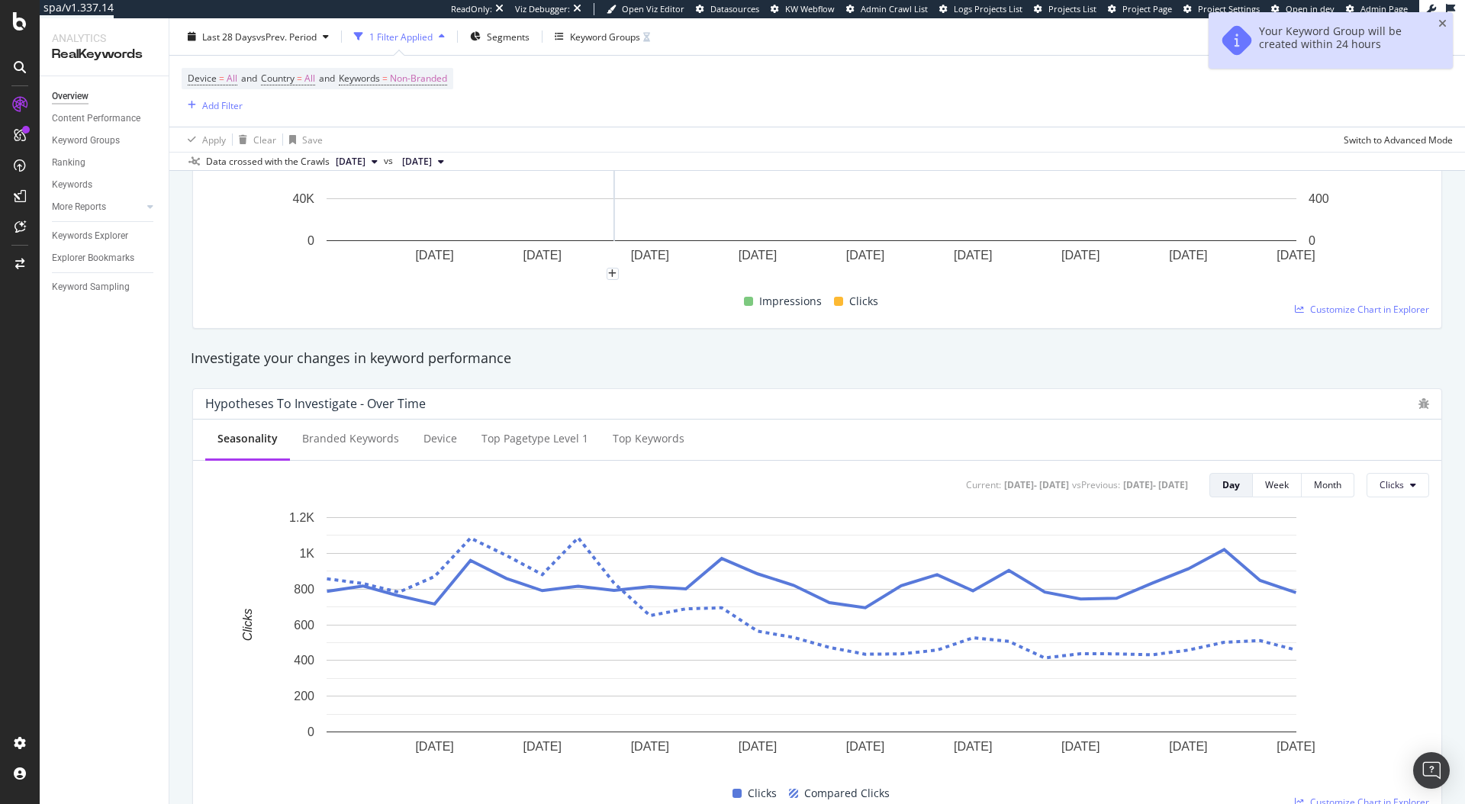
scroll to position [19, 0]
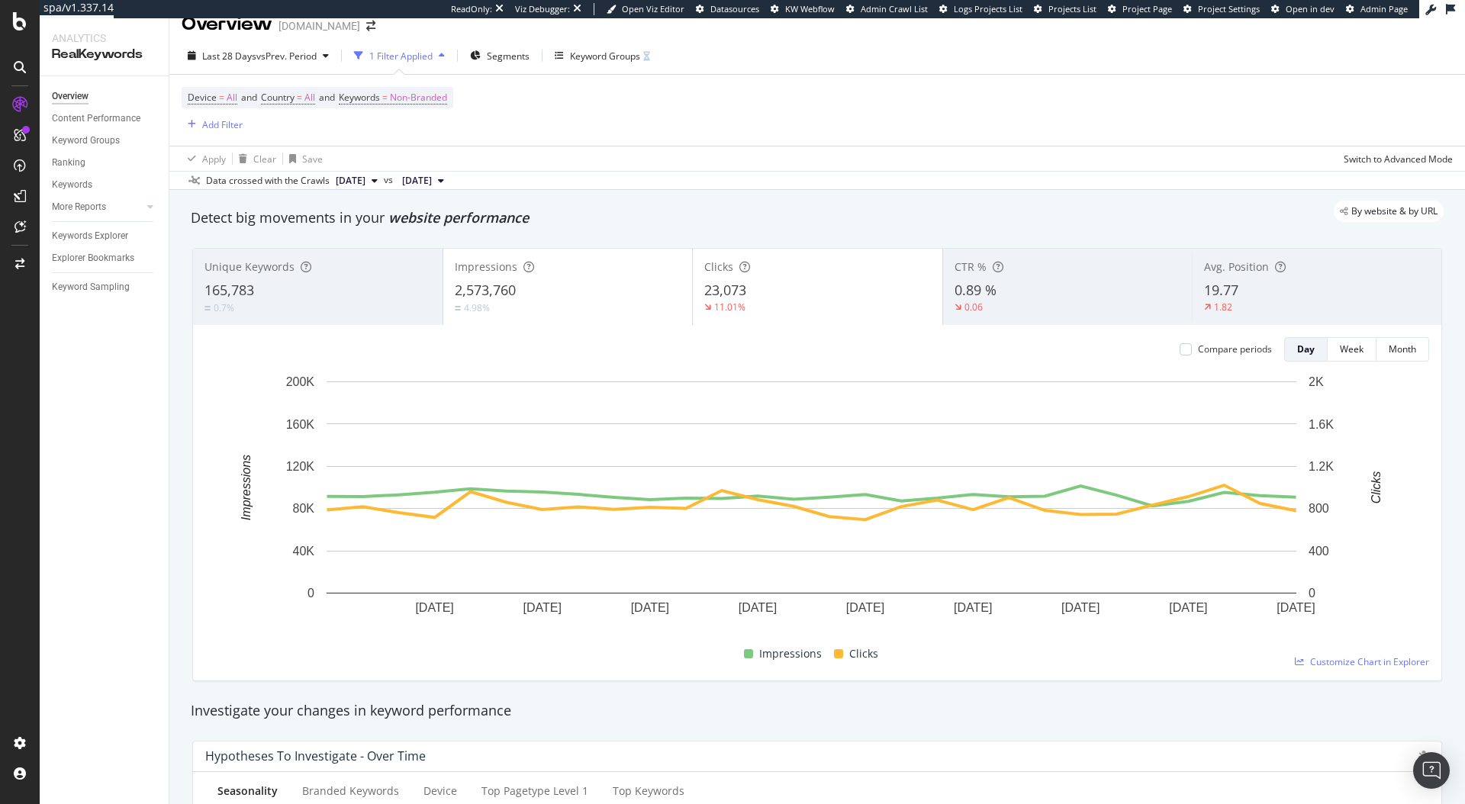
click at [672, 137] on div "Device = All and Country = All and Keywords = Non-Branded Add Filter" at bounding box center [817, 110] width 1271 height 71
click at [613, 60] on div "Keyword Groups" at bounding box center [605, 56] width 70 height 13
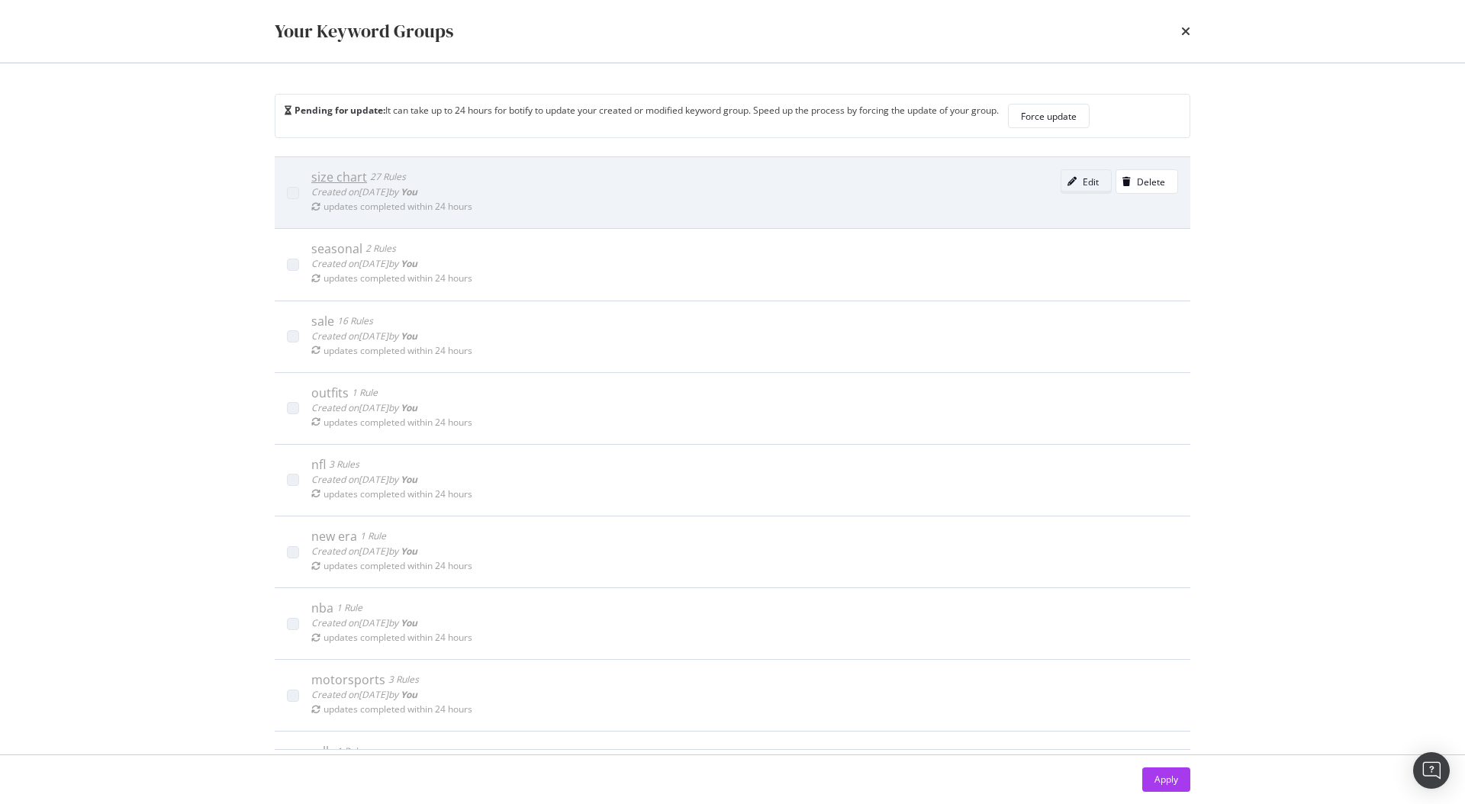
click at [1082, 182] on div "Edit" at bounding box center [1090, 181] width 16 height 13
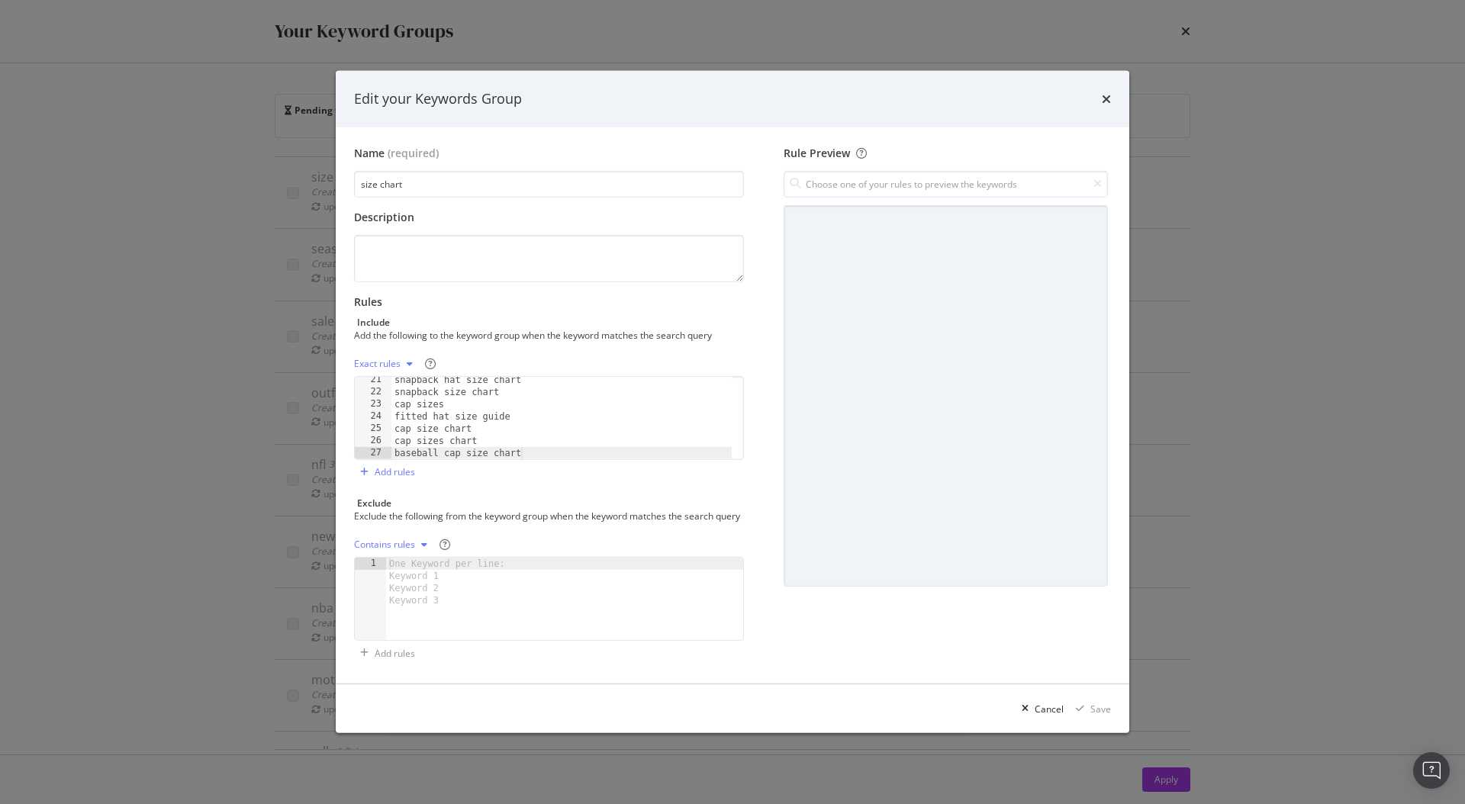
scroll to position [247, 0]
click at [1104, 93] on icon "times" at bounding box center [1106, 99] width 9 height 12
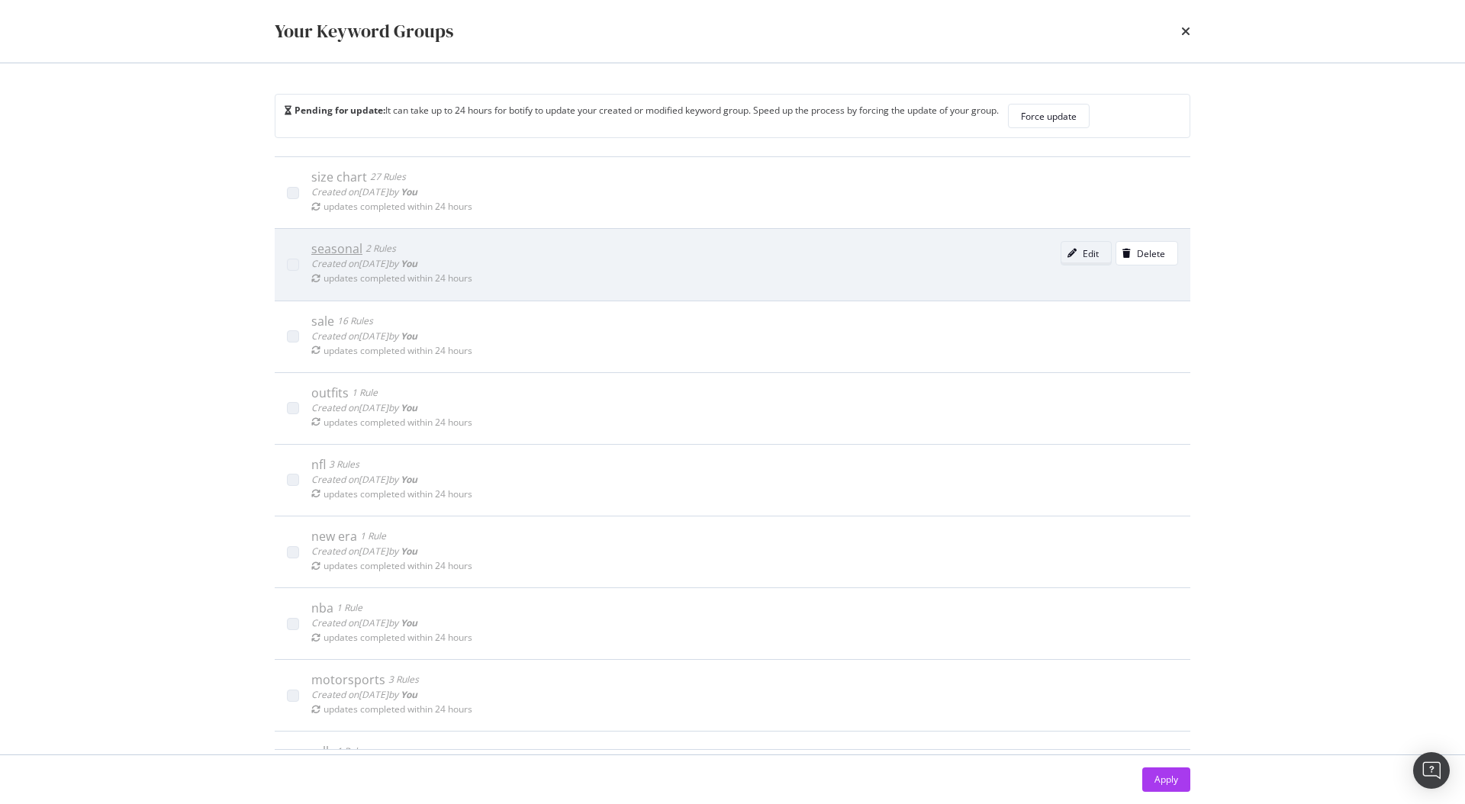
click at [1082, 259] on div "Edit" at bounding box center [1090, 253] width 16 height 13
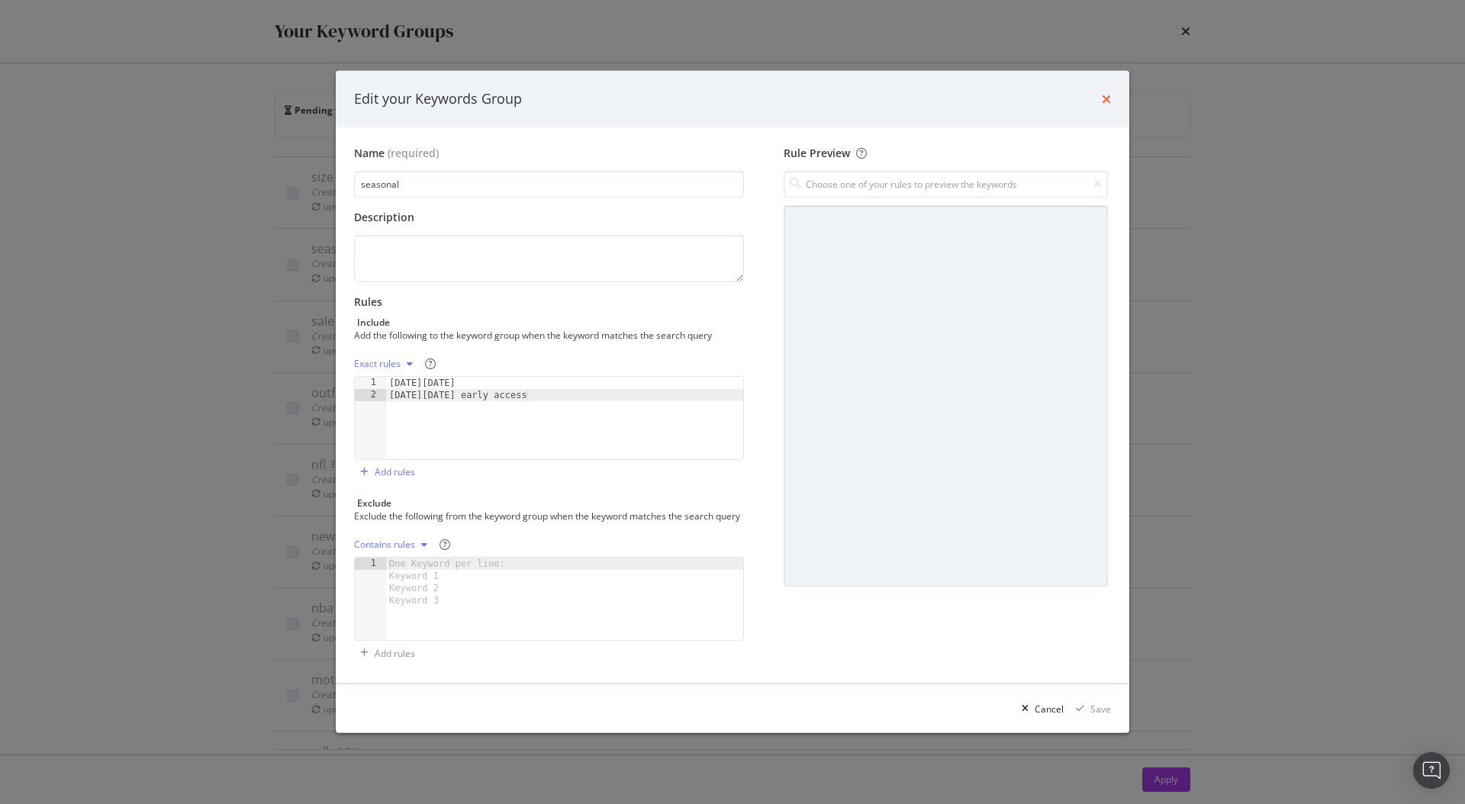
click at [1102, 95] on icon "times" at bounding box center [1106, 99] width 9 height 12
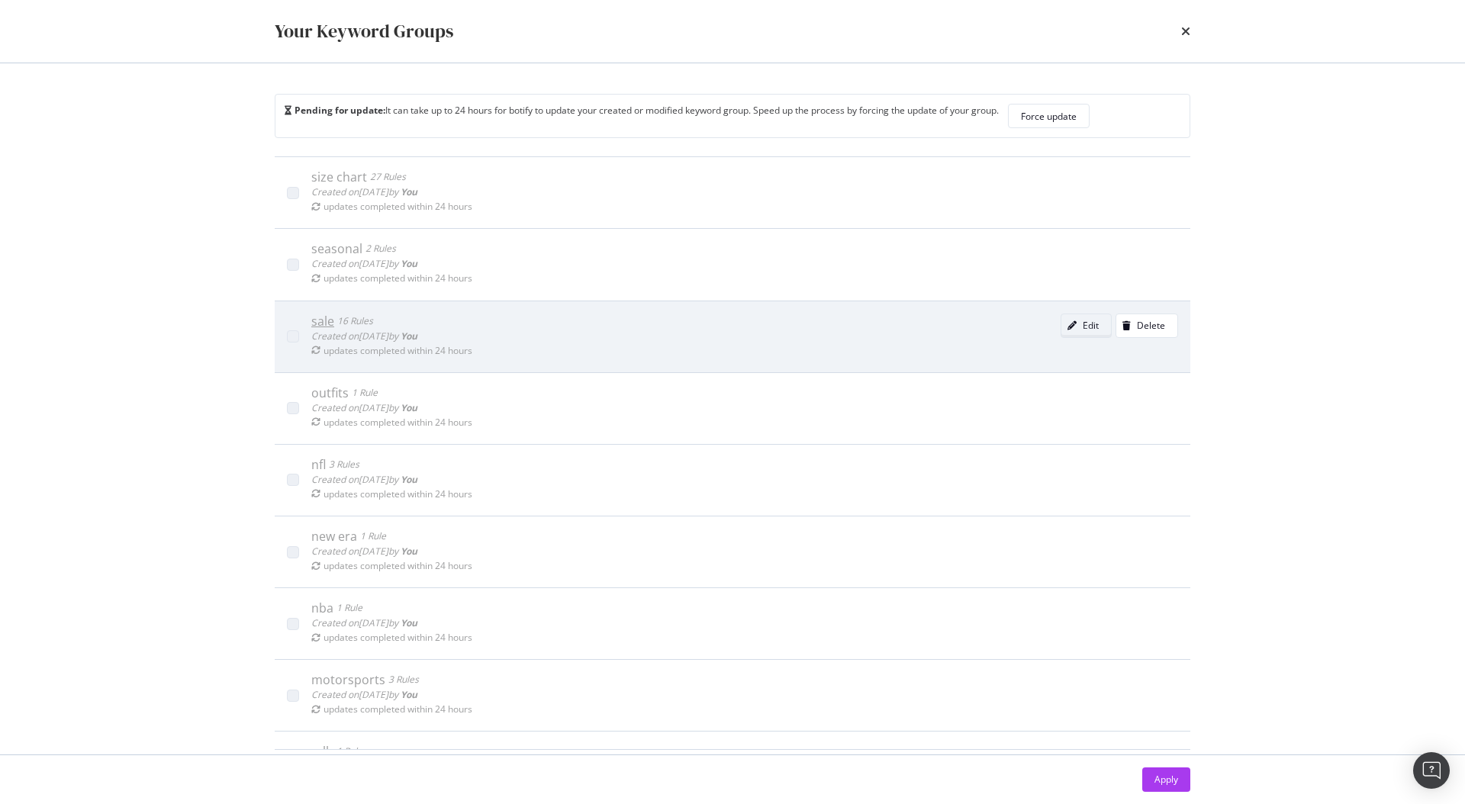
click at [1061, 328] on div "modal" at bounding box center [1071, 325] width 21 height 9
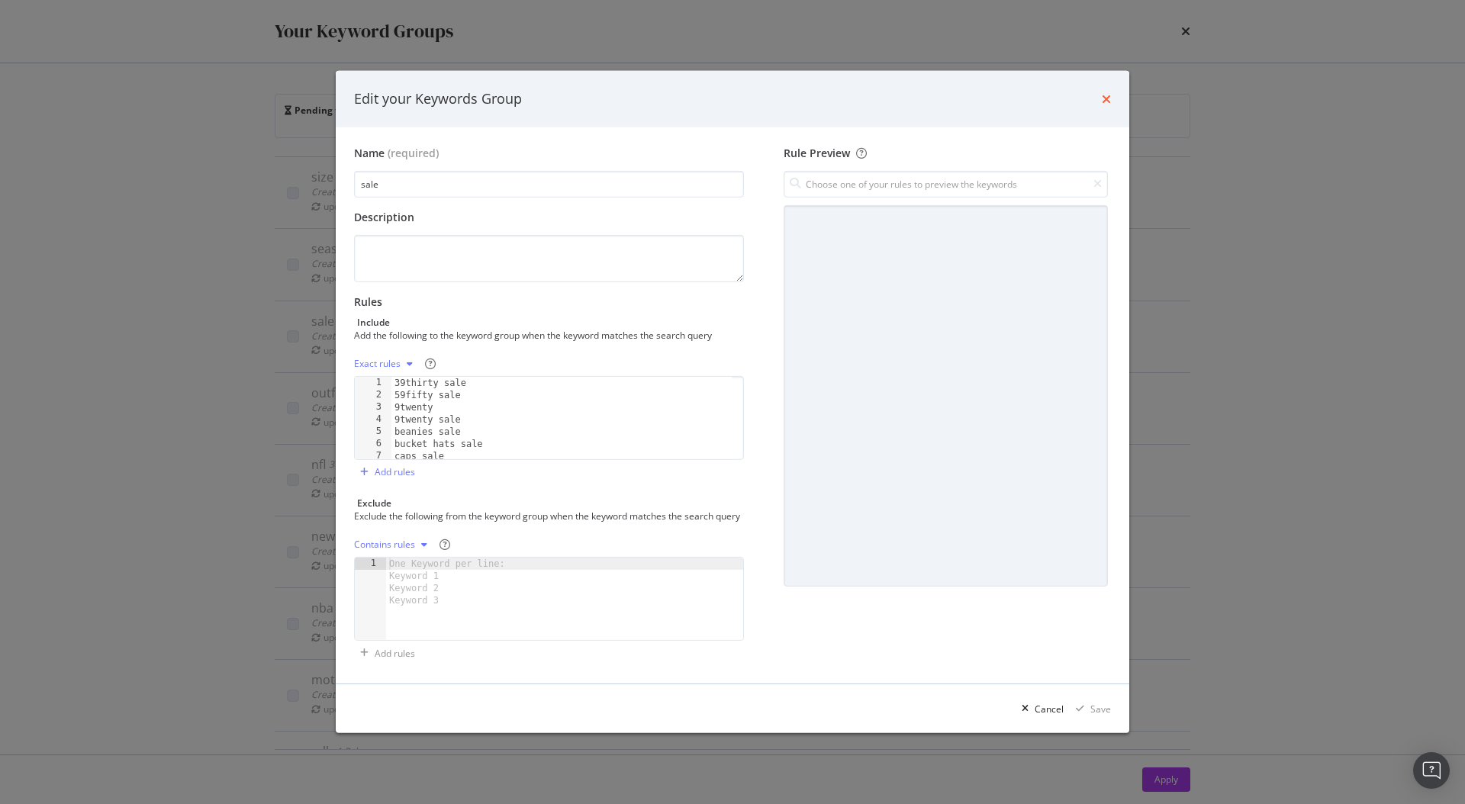
click at [1102, 93] on icon "times" at bounding box center [1106, 99] width 9 height 12
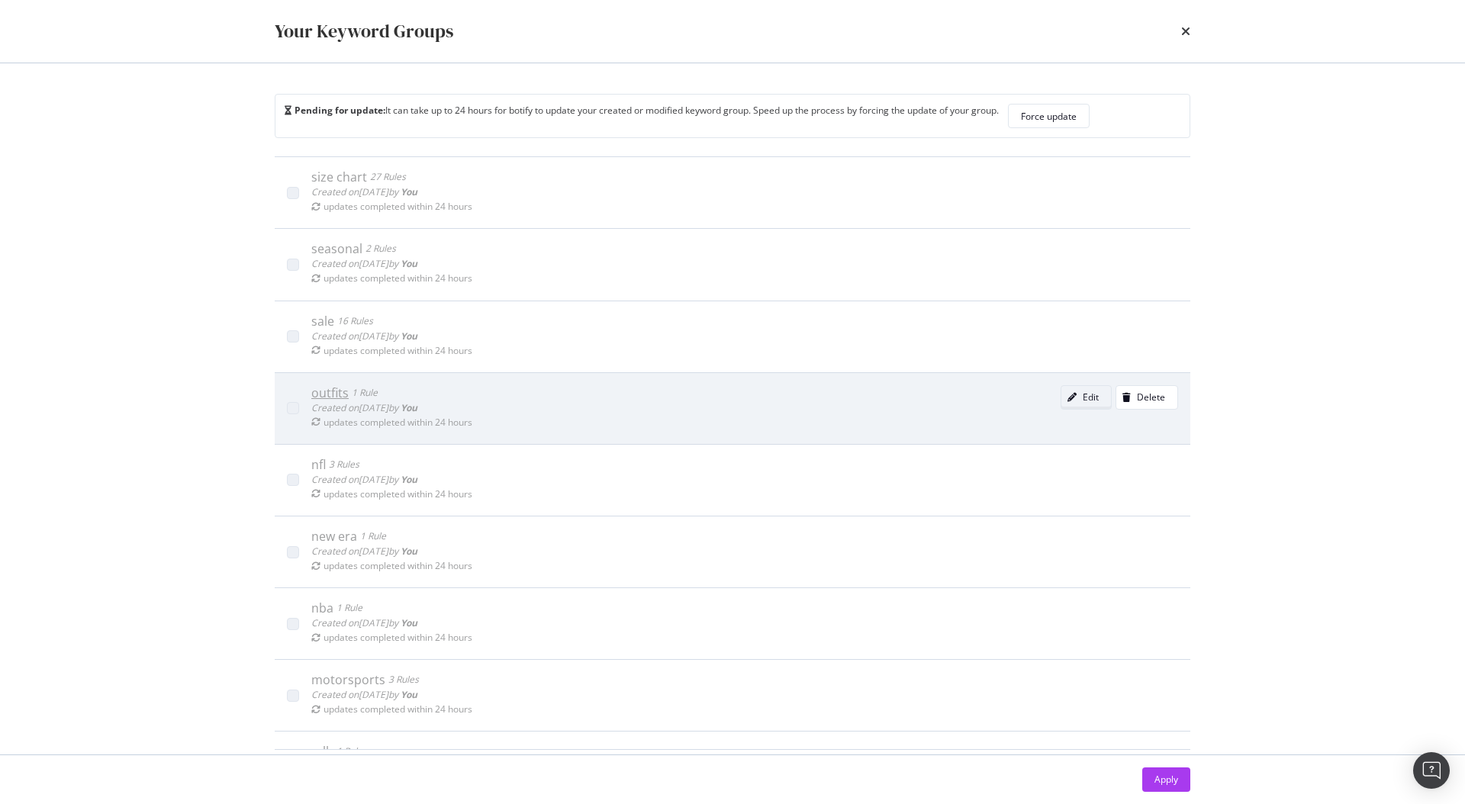
click at [1061, 400] on div "modal" at bounding box center [1071, 397] width 21 height 9
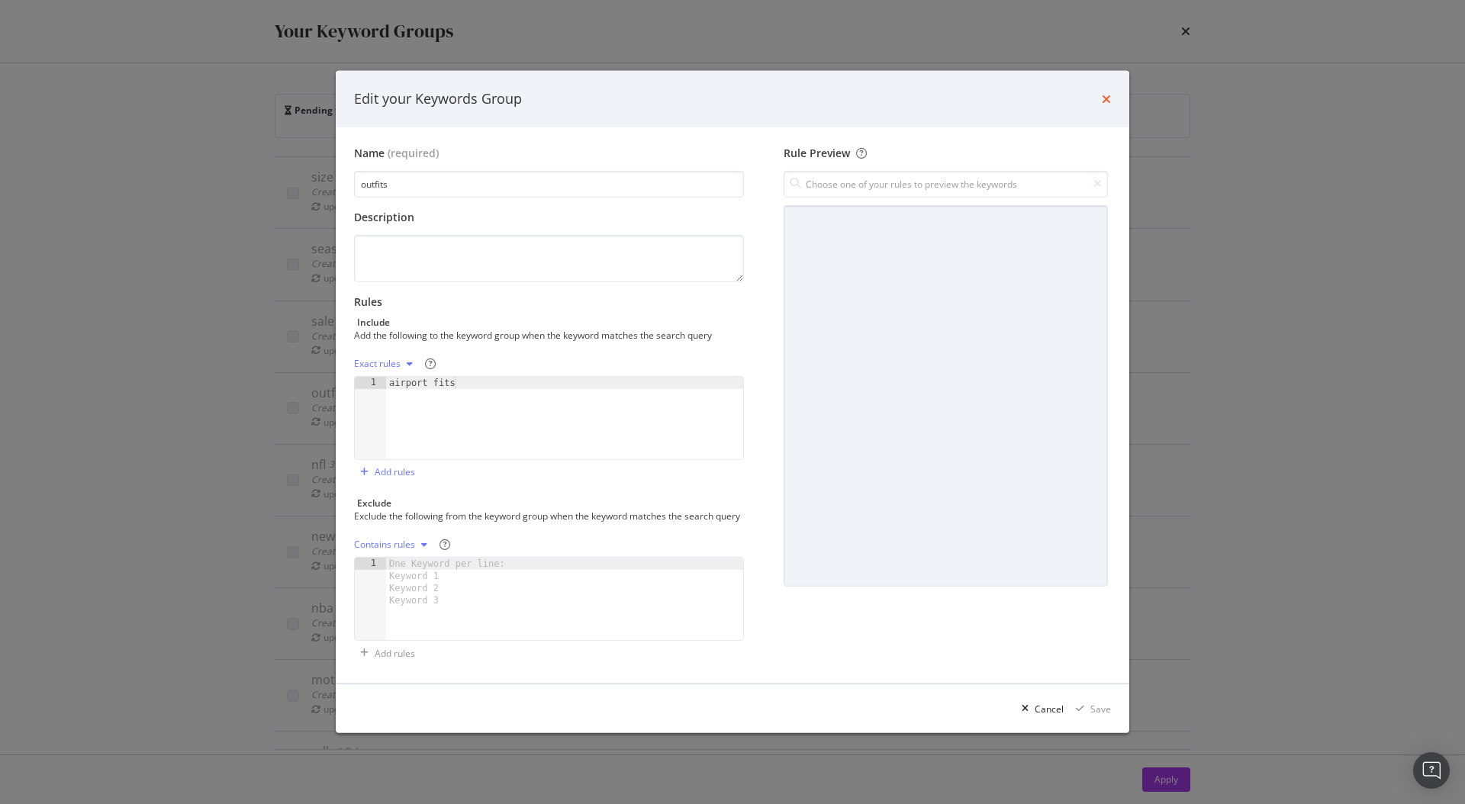
click at [1102, 94] on icon "times" at bounding box center [1106, 99] width 9 height 12
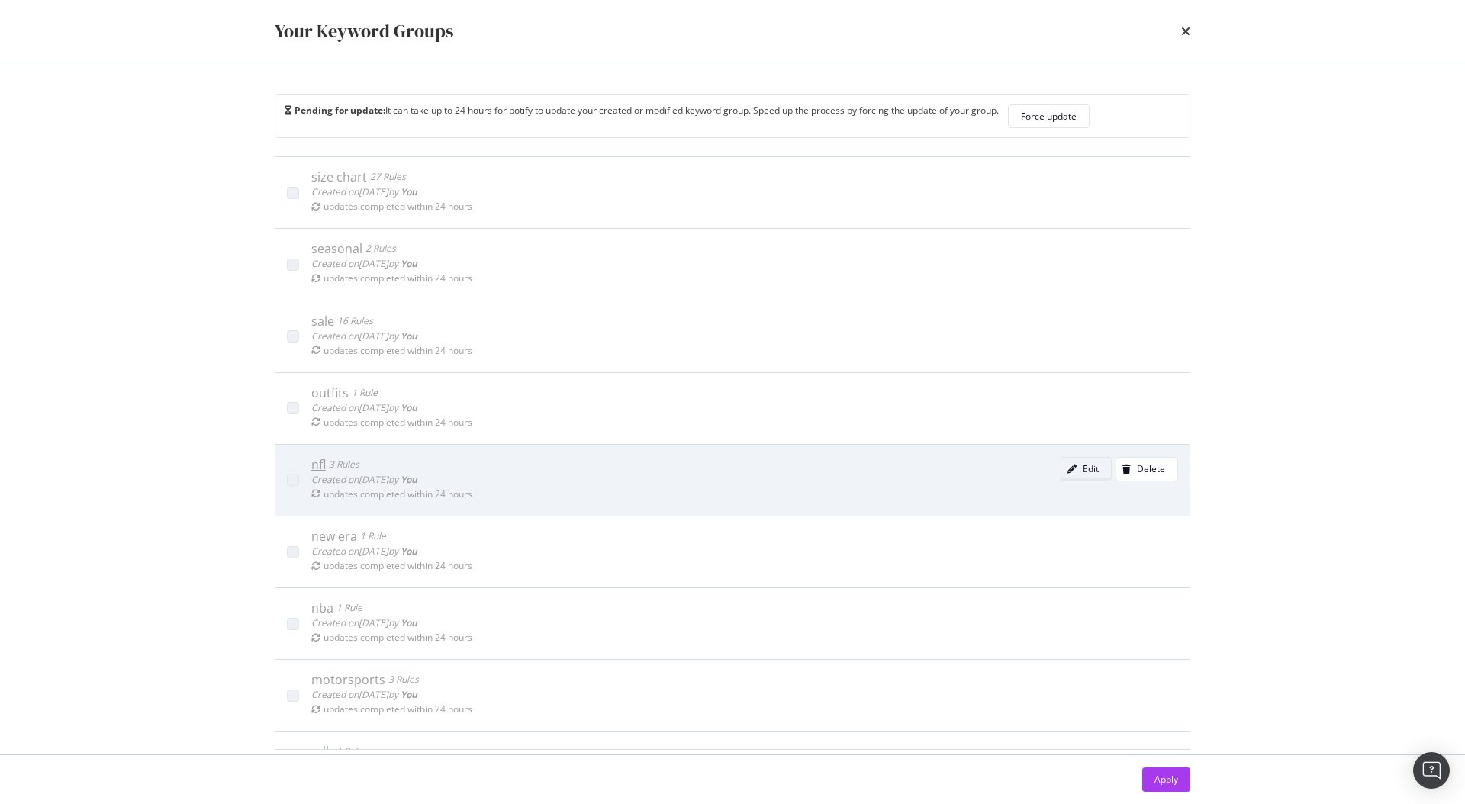
click at [1082, 472] on div "Edit" at bounding box center [1090, 468] width 16 height 13
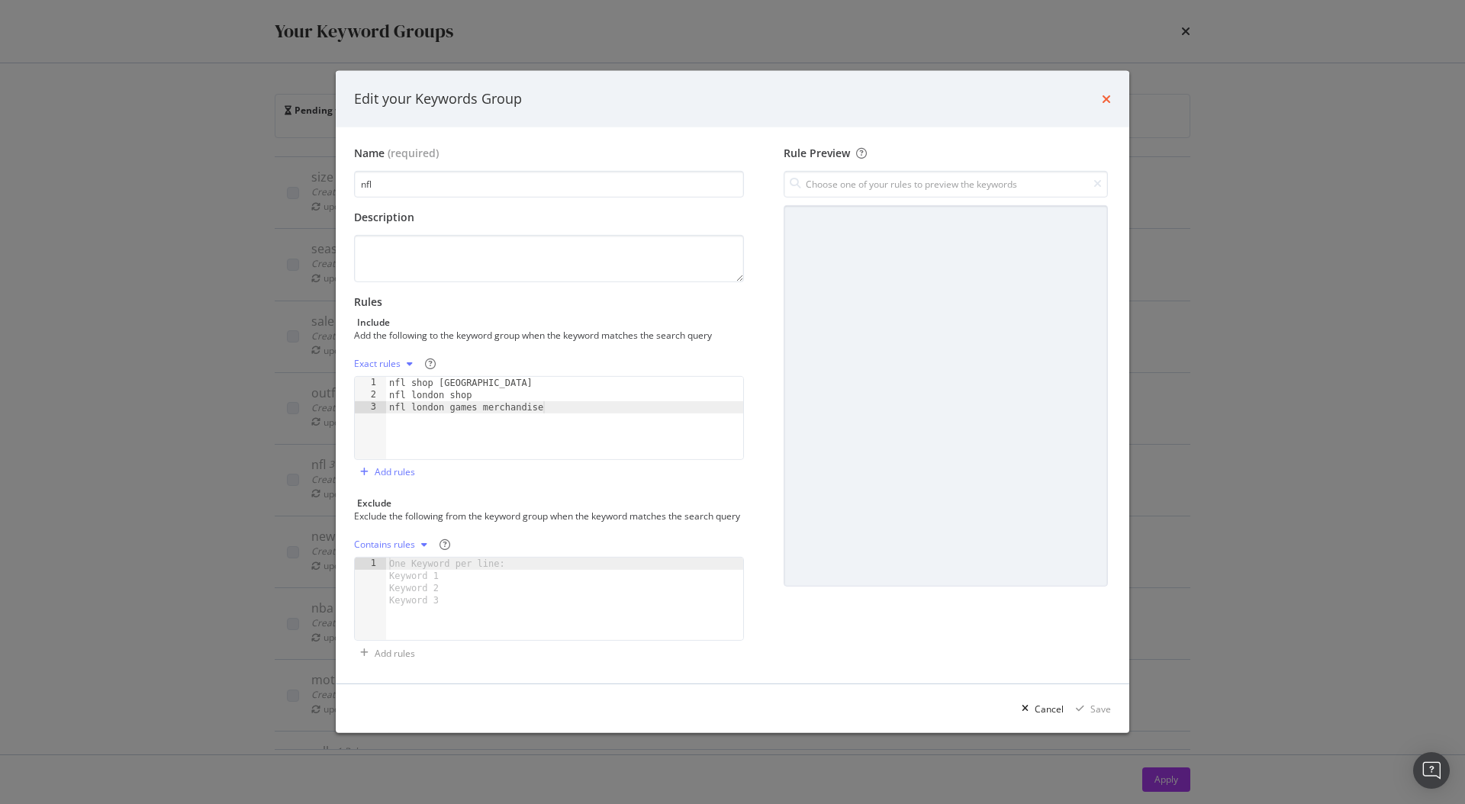
click at [1103, 93] on icon "times" at bounding box center [1106, 99] width 9 height 12
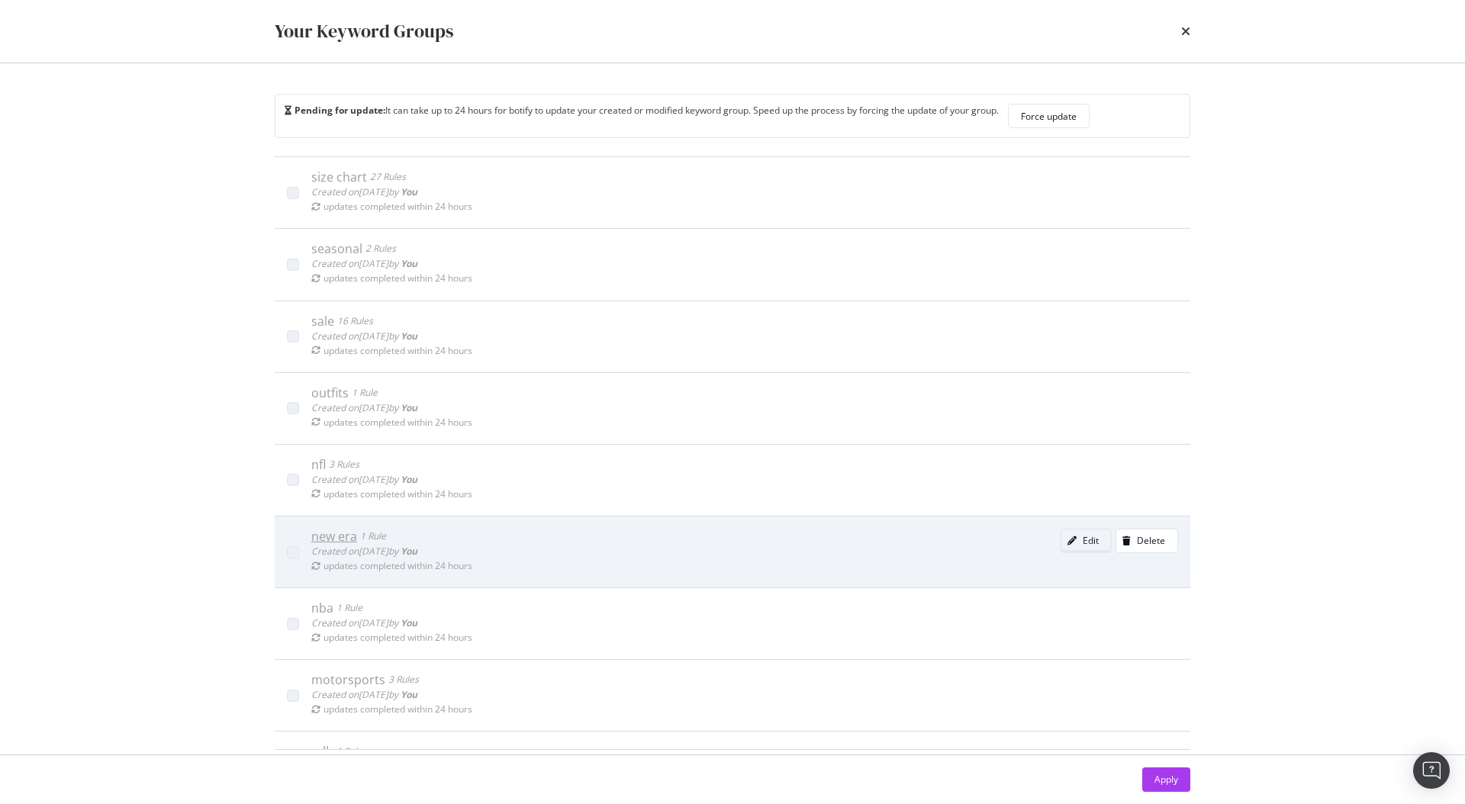
click at [1082, 545] on div "Edit" at bounding box center [1090, 540] width 16 height 13
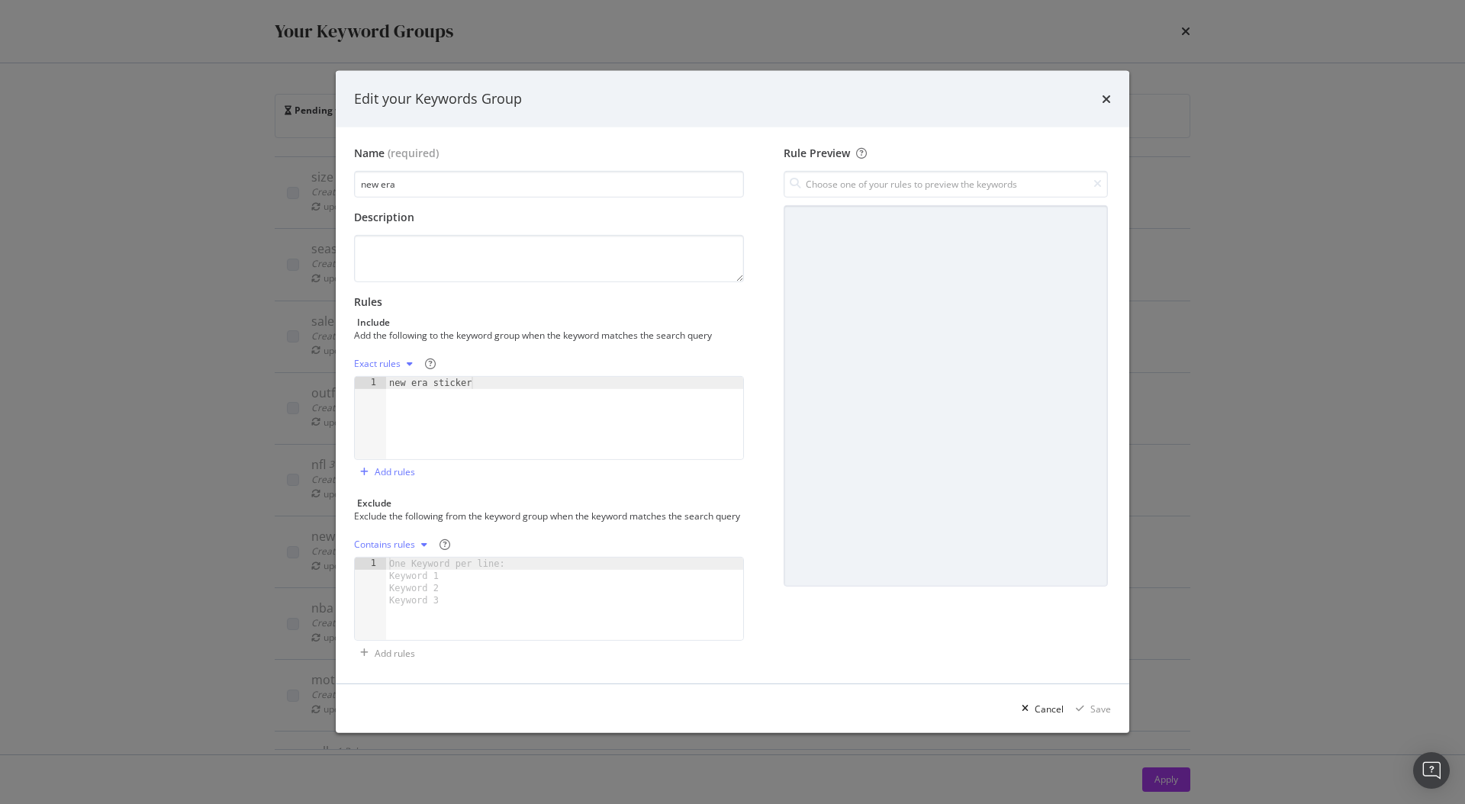
click at [1100, 93] on div "Edit your Keywords Group" at bounding box center [732, 99] width 757 height 20
click at [1105, 93] on icon "times" at bounding box center [1106, 99] width 9 height 12
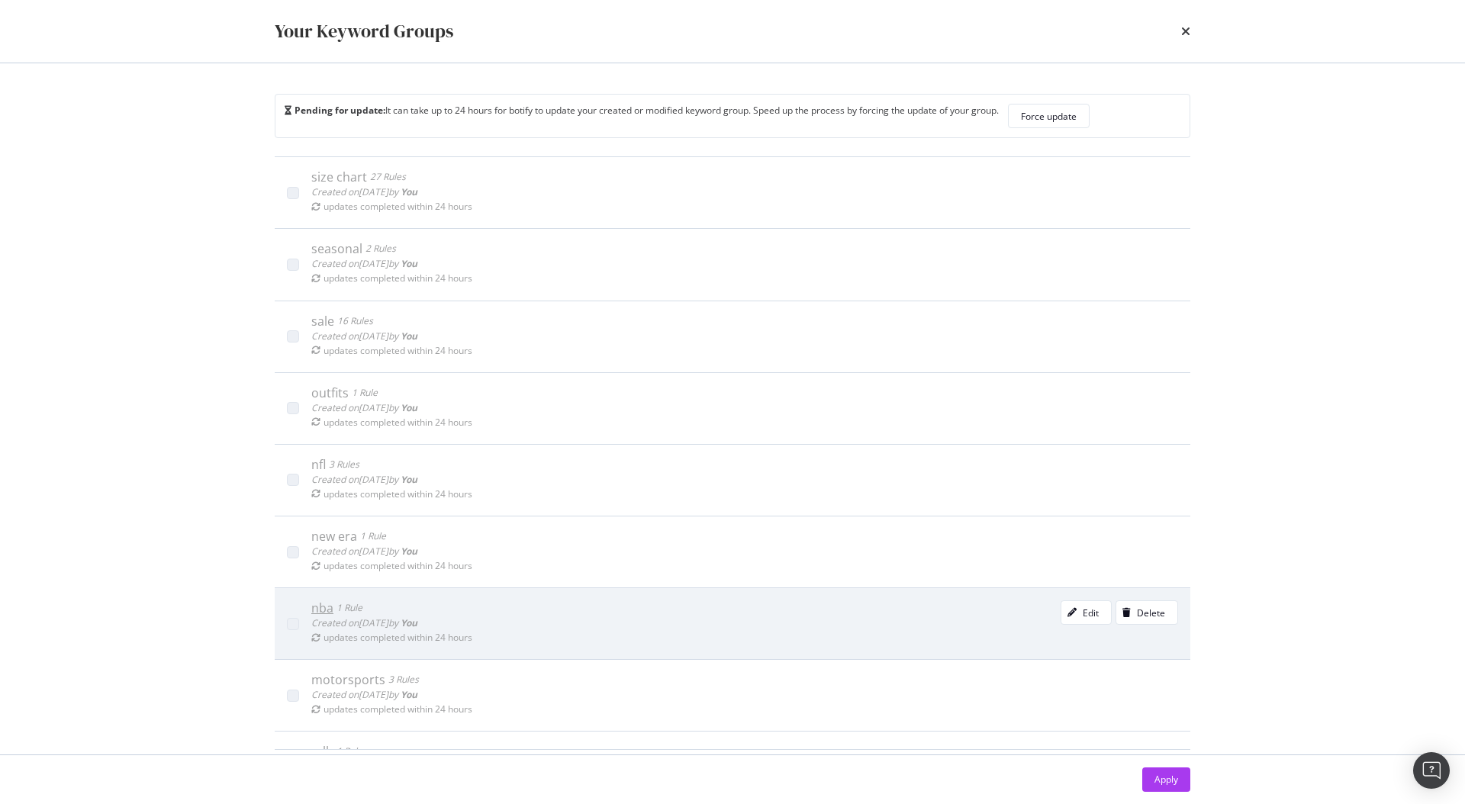
click at [450, 627] on div "Created on [DATE] by You" at bounding box center [391, 623] width 161 height 15
click at [319, 610] on div "nba" at bounding box center [322, 607] width 22 height 15
click at [1082, 619] on div "Edit" at bounding box center [1090, 612] width 16 height 13
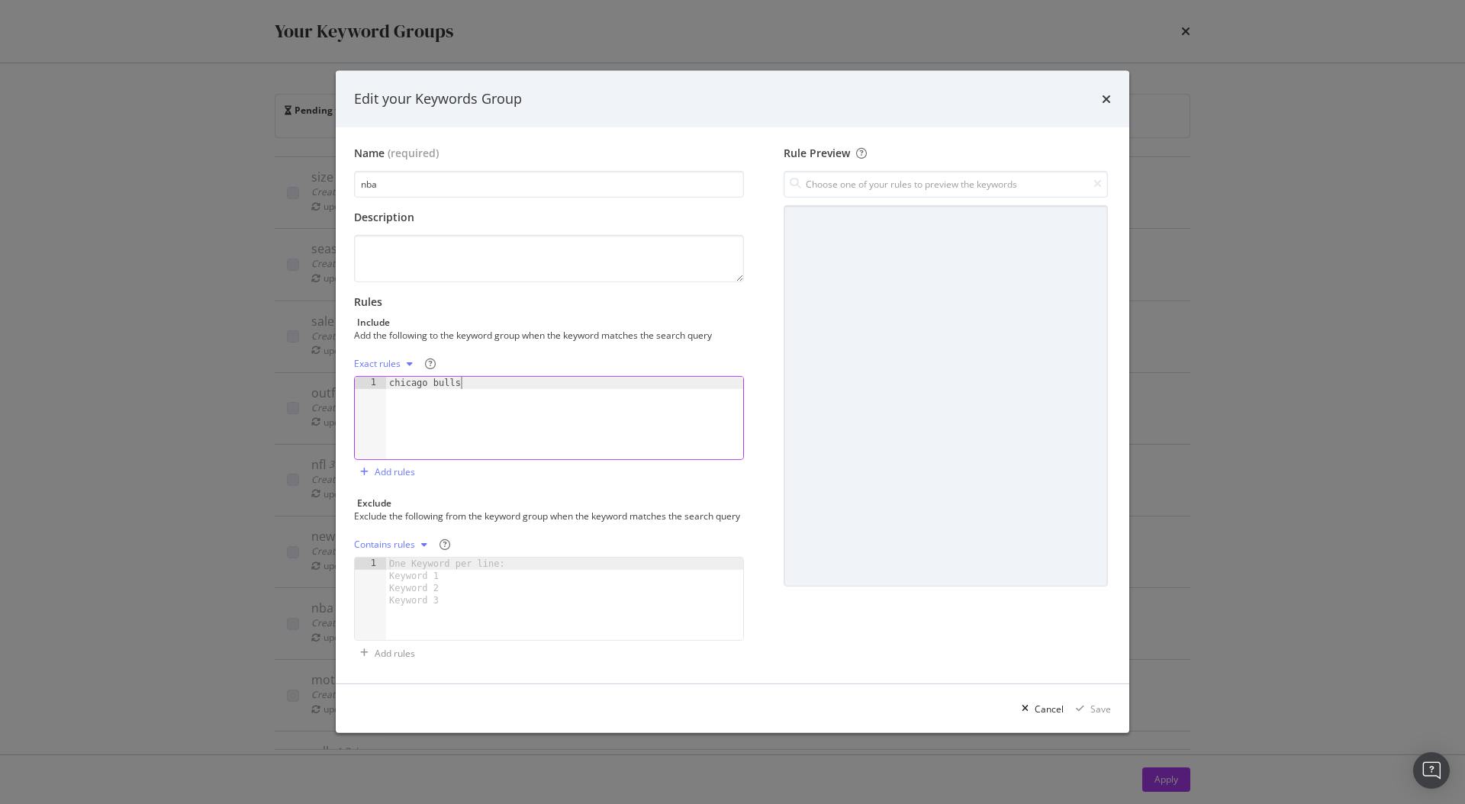
type textarea "chicago bulls"
click at [534, 387] on div "chicago bulls" at bounding box center [564, 430] width 357 height 107
click at [1105, 93] on icon "times" at bounding box center [1106, 99] width 9 height 12
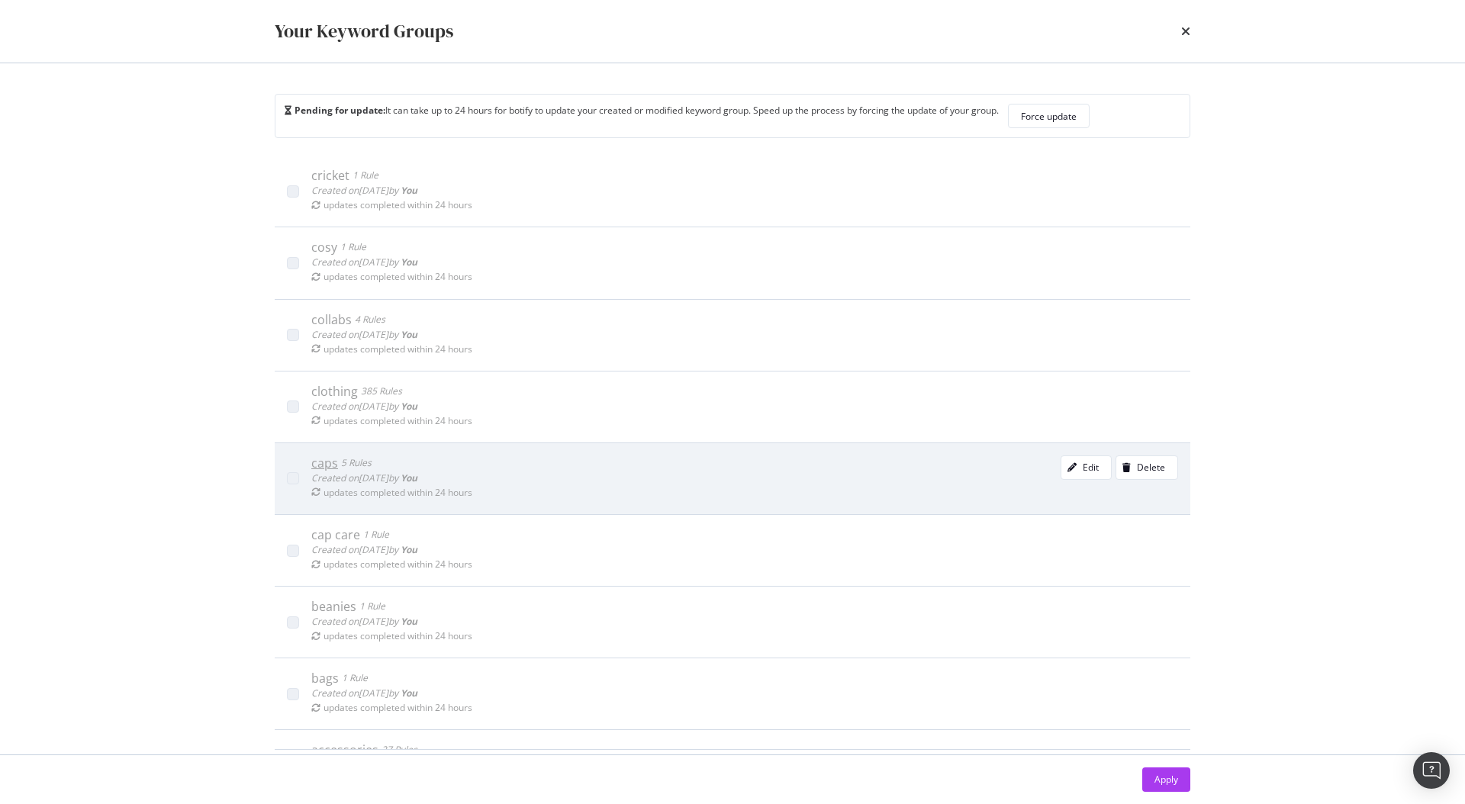
scroll to position [1059, 0]
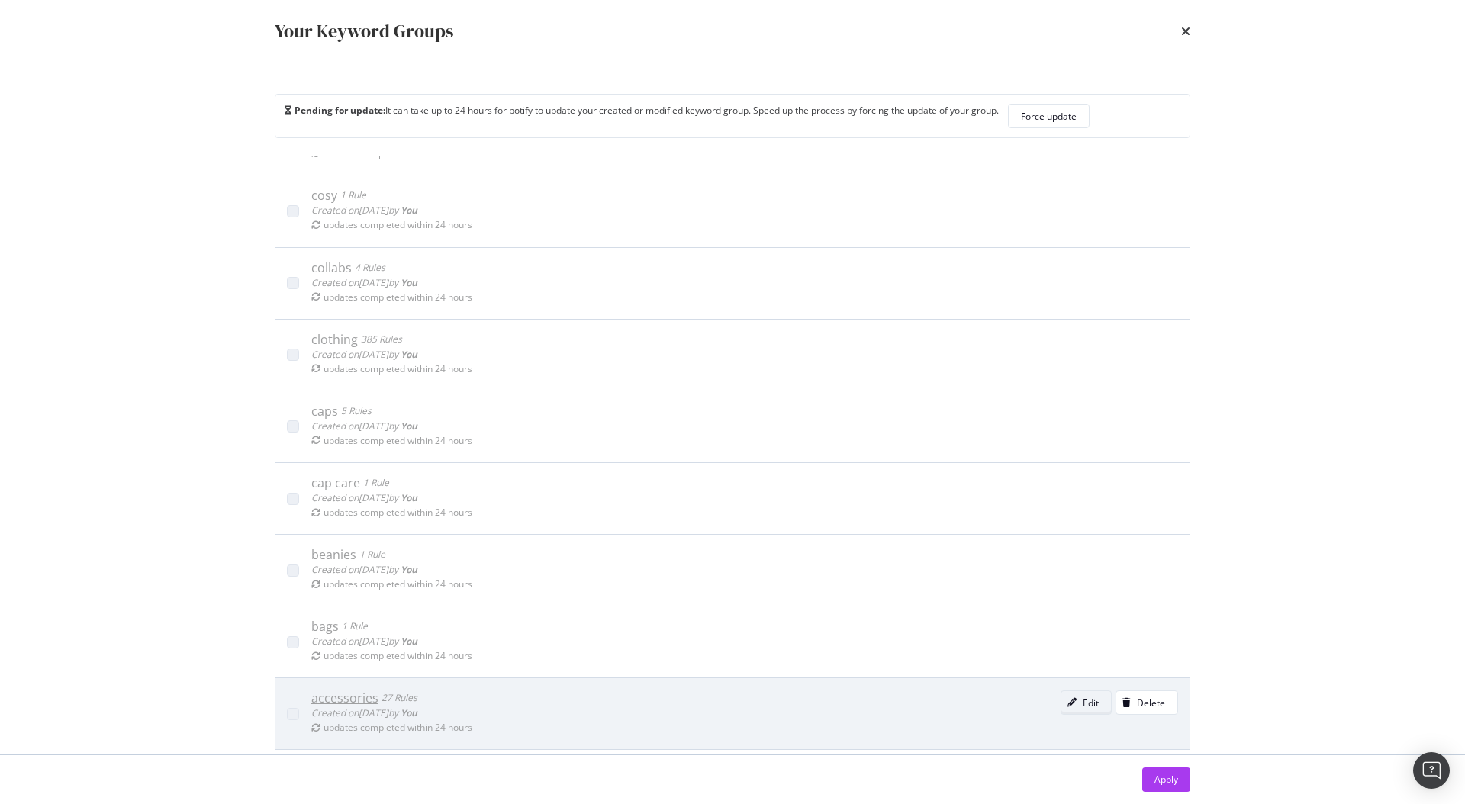
click at [1061, 698] on div "modal" at bounding box center [1071, 702] width 21 height 9
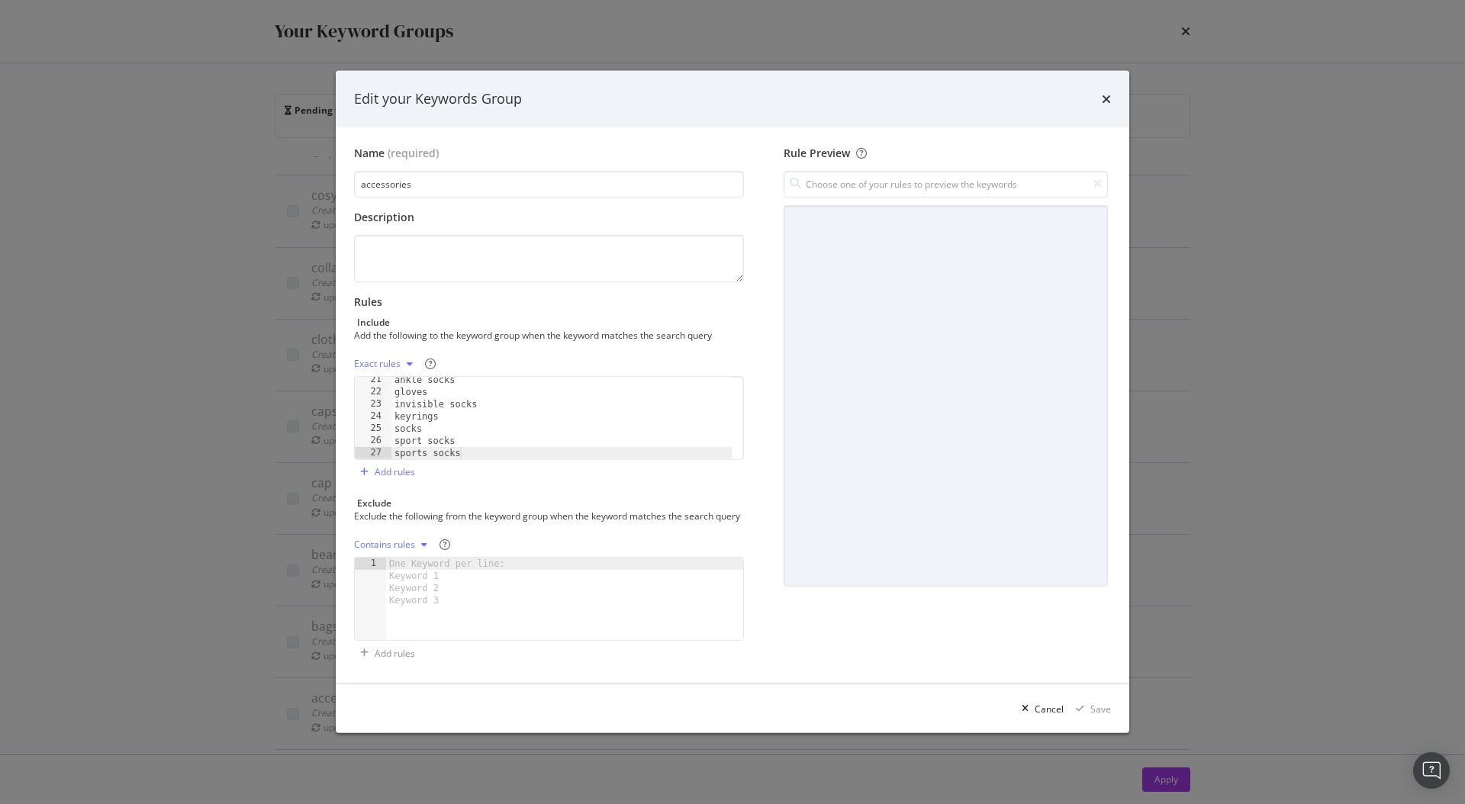
scroll to position [0, 0]
click at [1105, 93] on icon "times" at bounding box center [1106, 99] width 9 height 12
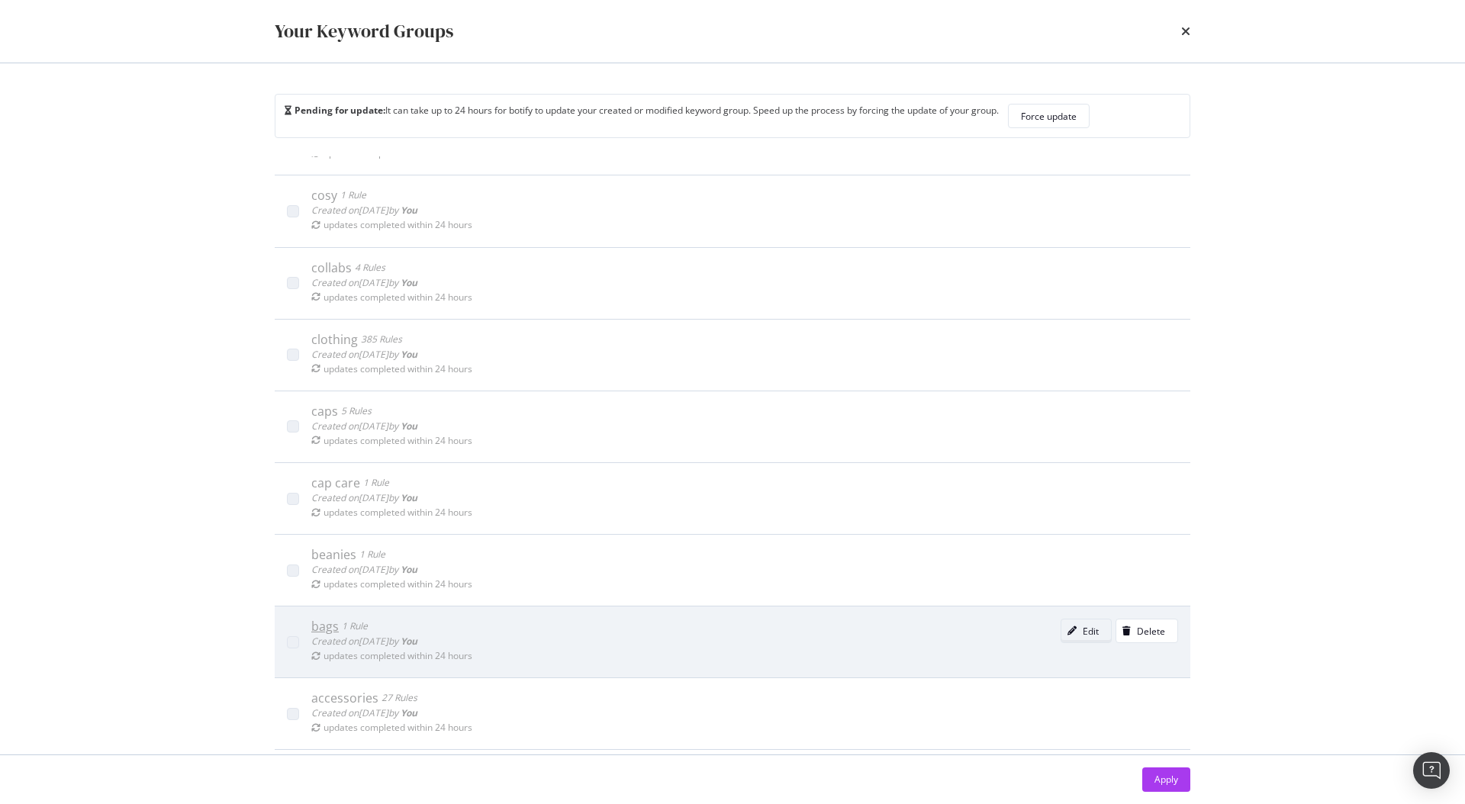
click at [1067, 629] on icon "modal" at bounding box center [1071, 630] width 9 height 9
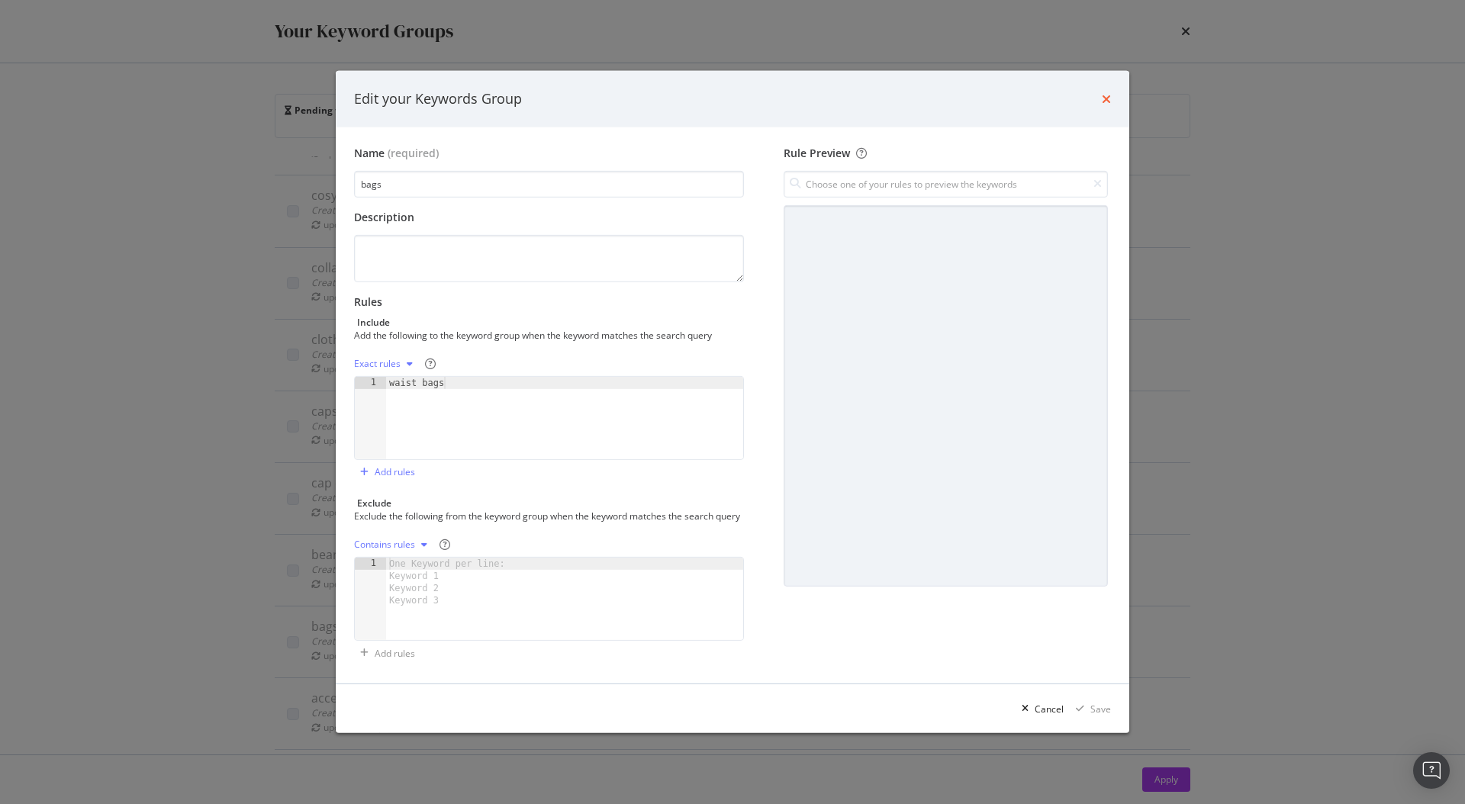
click at [1108, 93] on icon "times" at bounding box center [1106, 99] width 9 height 12
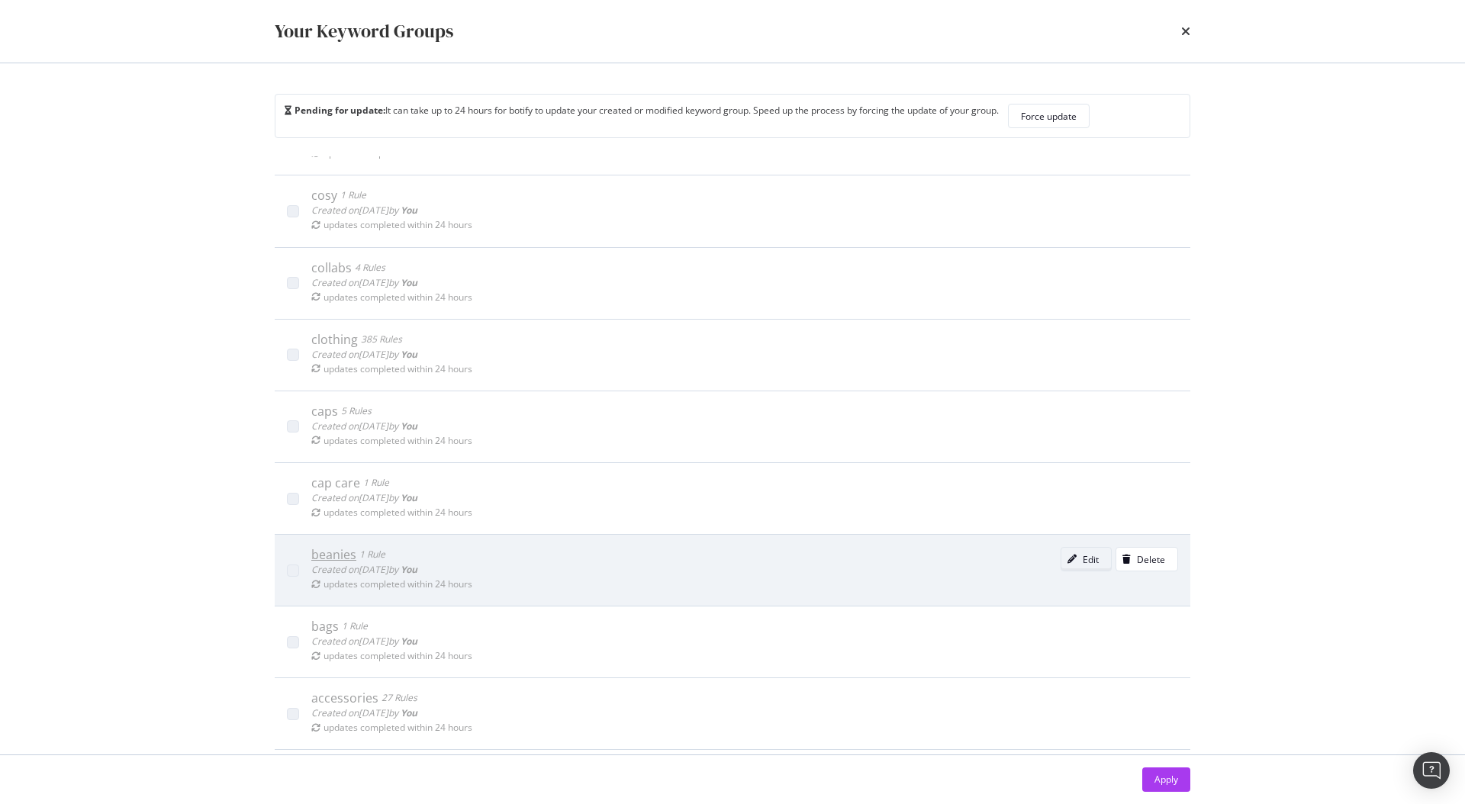
click at [1082, 555] on div "Edit" at bounding box center [1090, 559] width 16 height 13
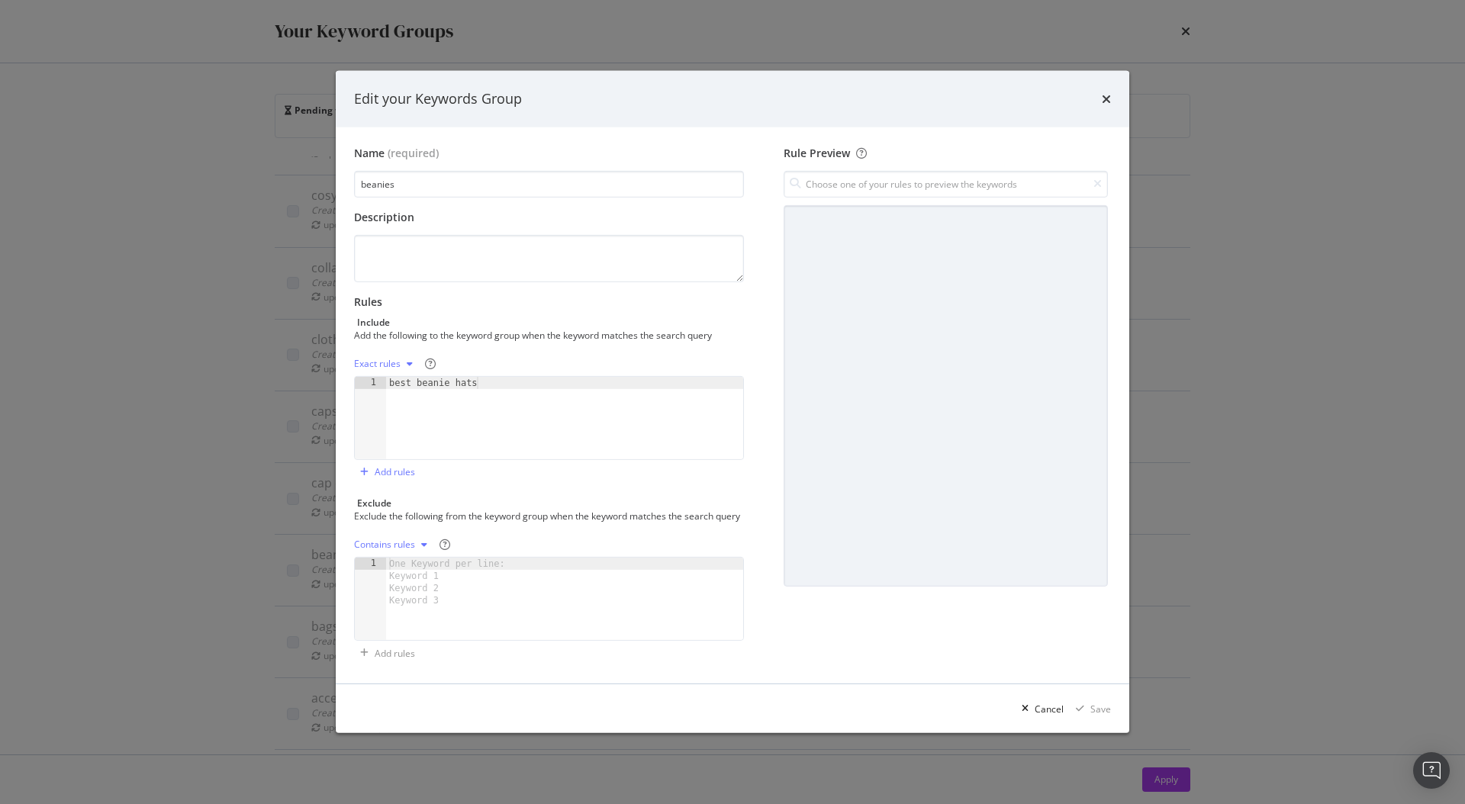
click at [1105, 99] on div "times" at bounding box center [1106, 99] width 9 height 20
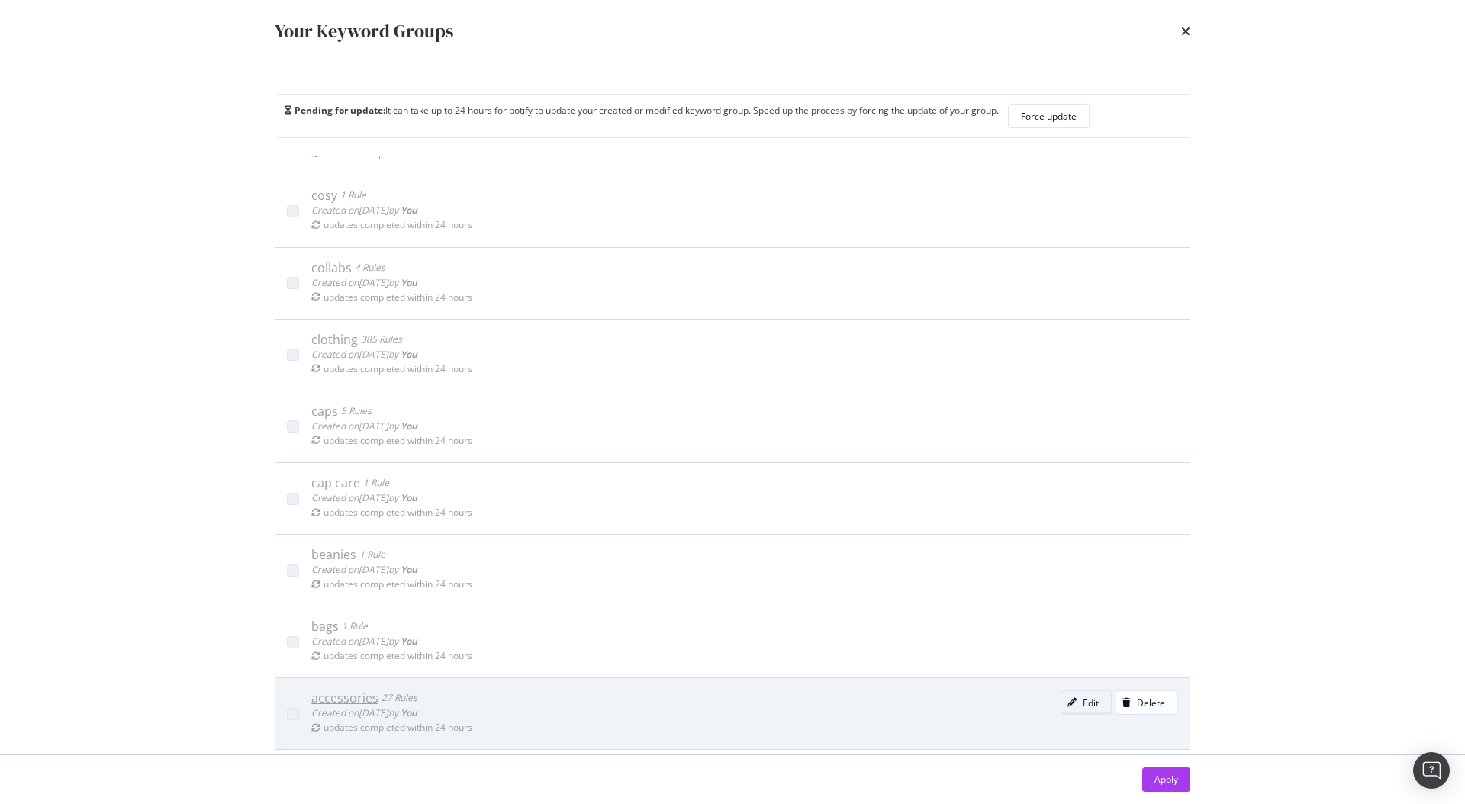
click at [1061, 709] on div "Edit" at bounding box center [1079, 702] width 37 height 21
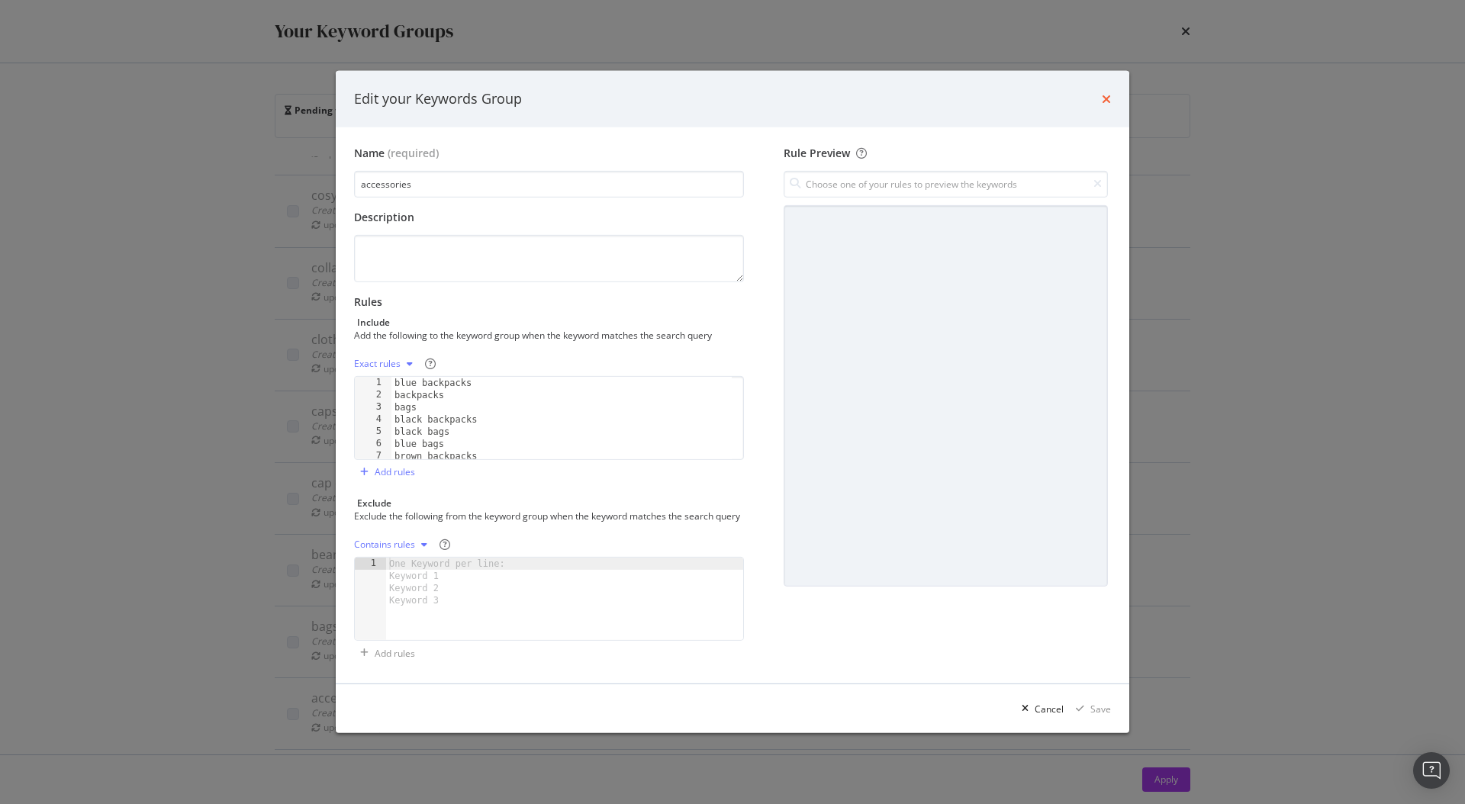
click at [1102, 94] on icon "times" at bounding box center [1106, 99] width 9 height 12
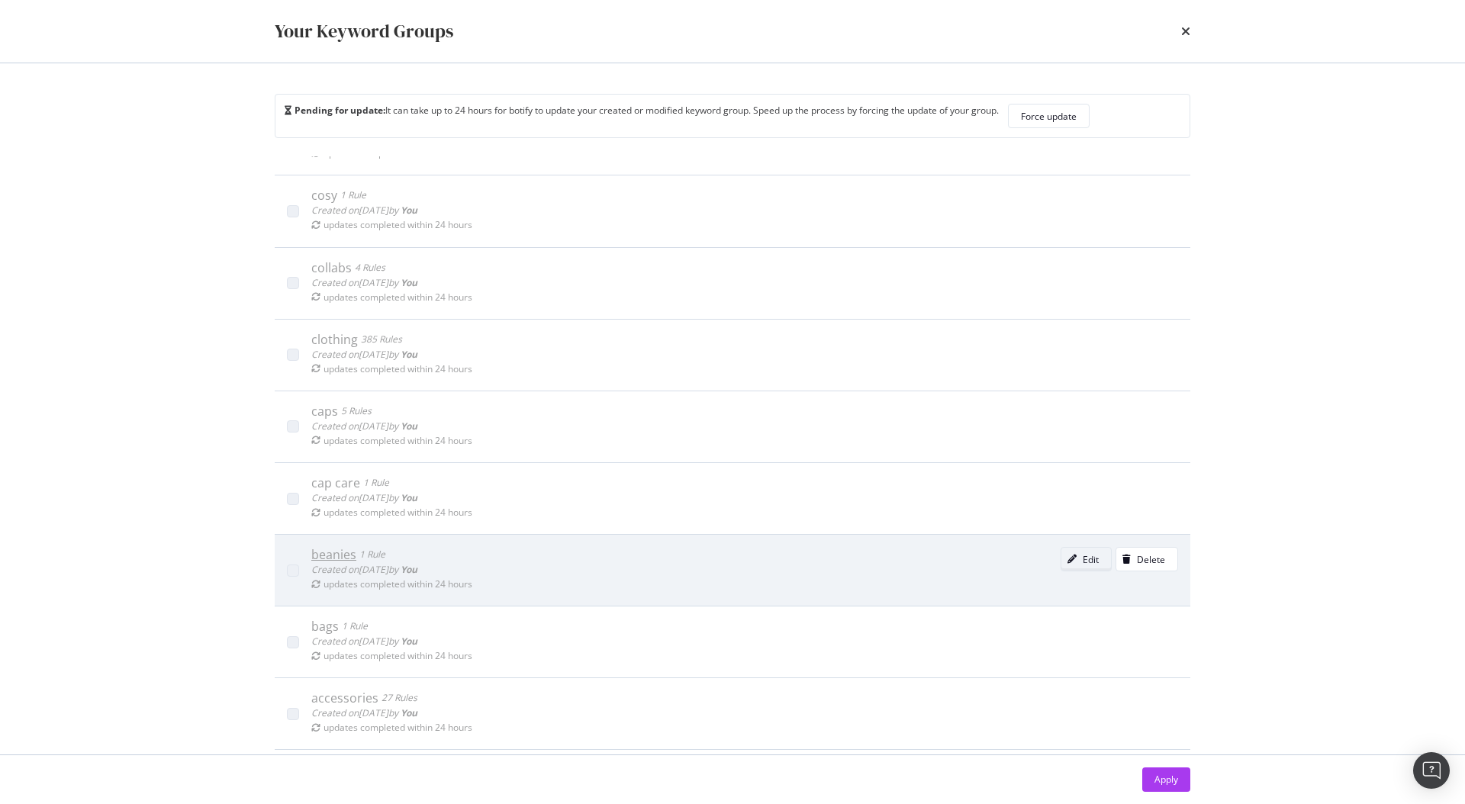
click at [1082, 558] on div "Edit" at bounding box center [1090, 559] width 16 height 13
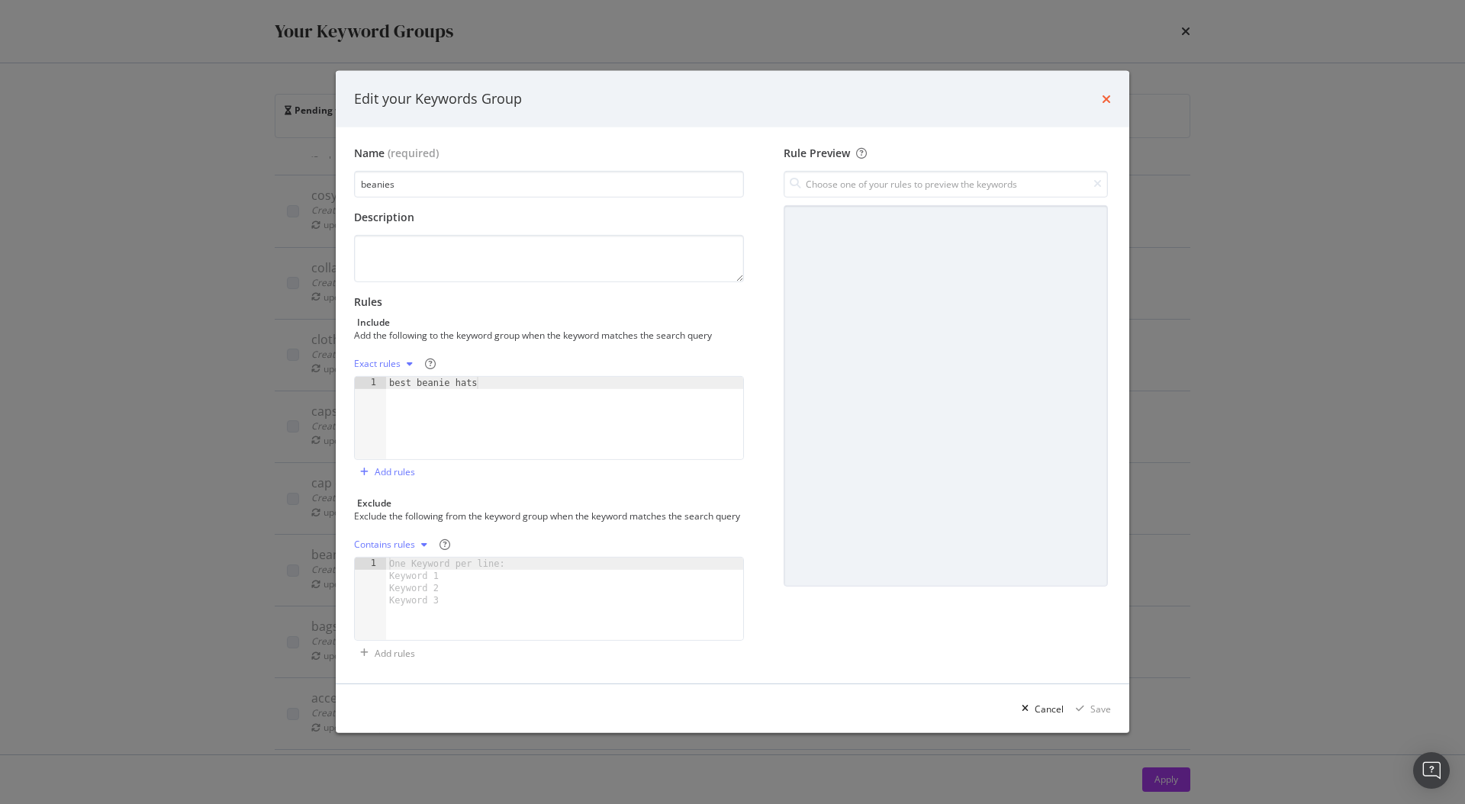
click at [1105, 93] on icon "times" at bounding box center [1106, 99] width 9 height 12
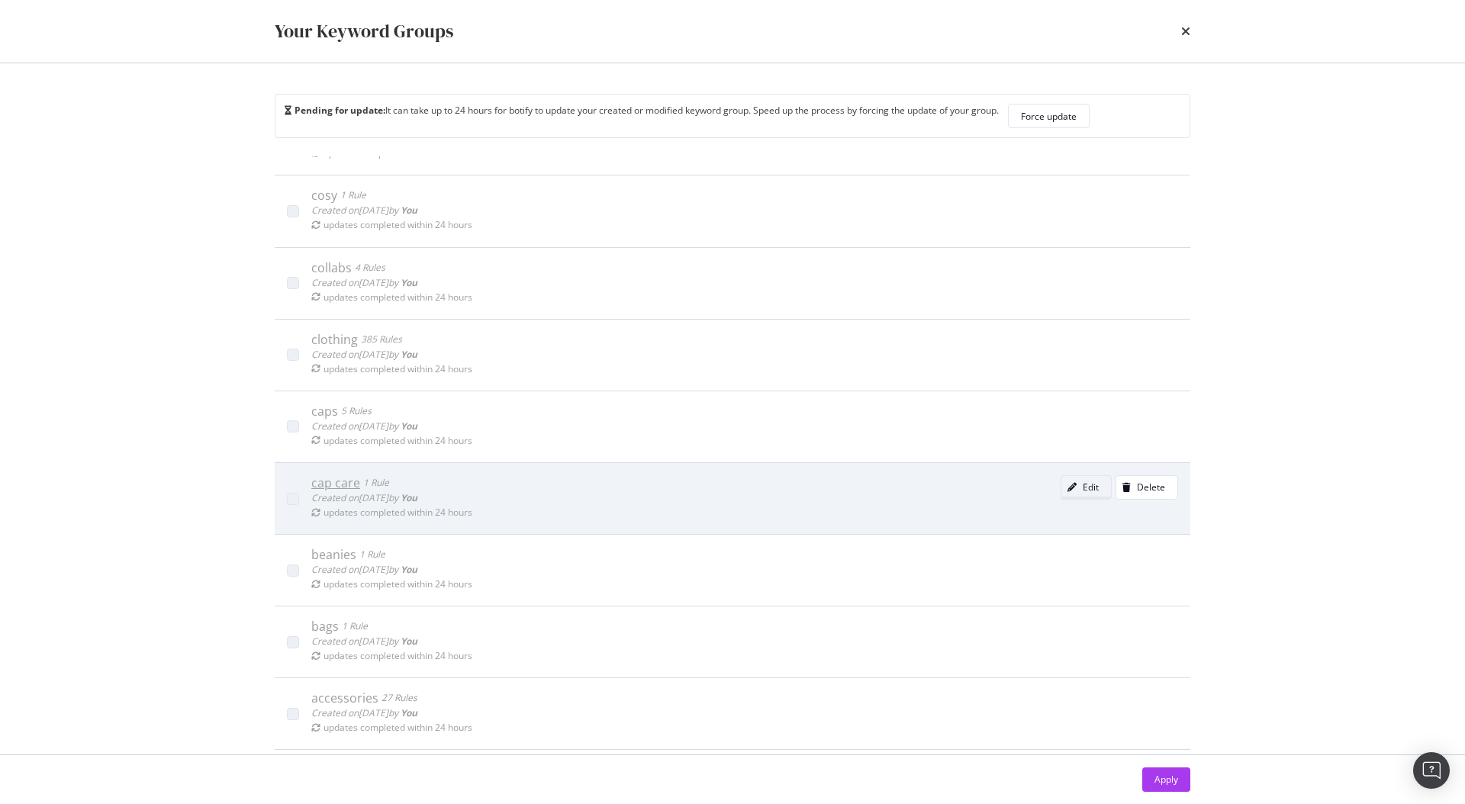
click at [1082, 487] on div "Edit" at bounding box center [1090, 487] width 16 height 13
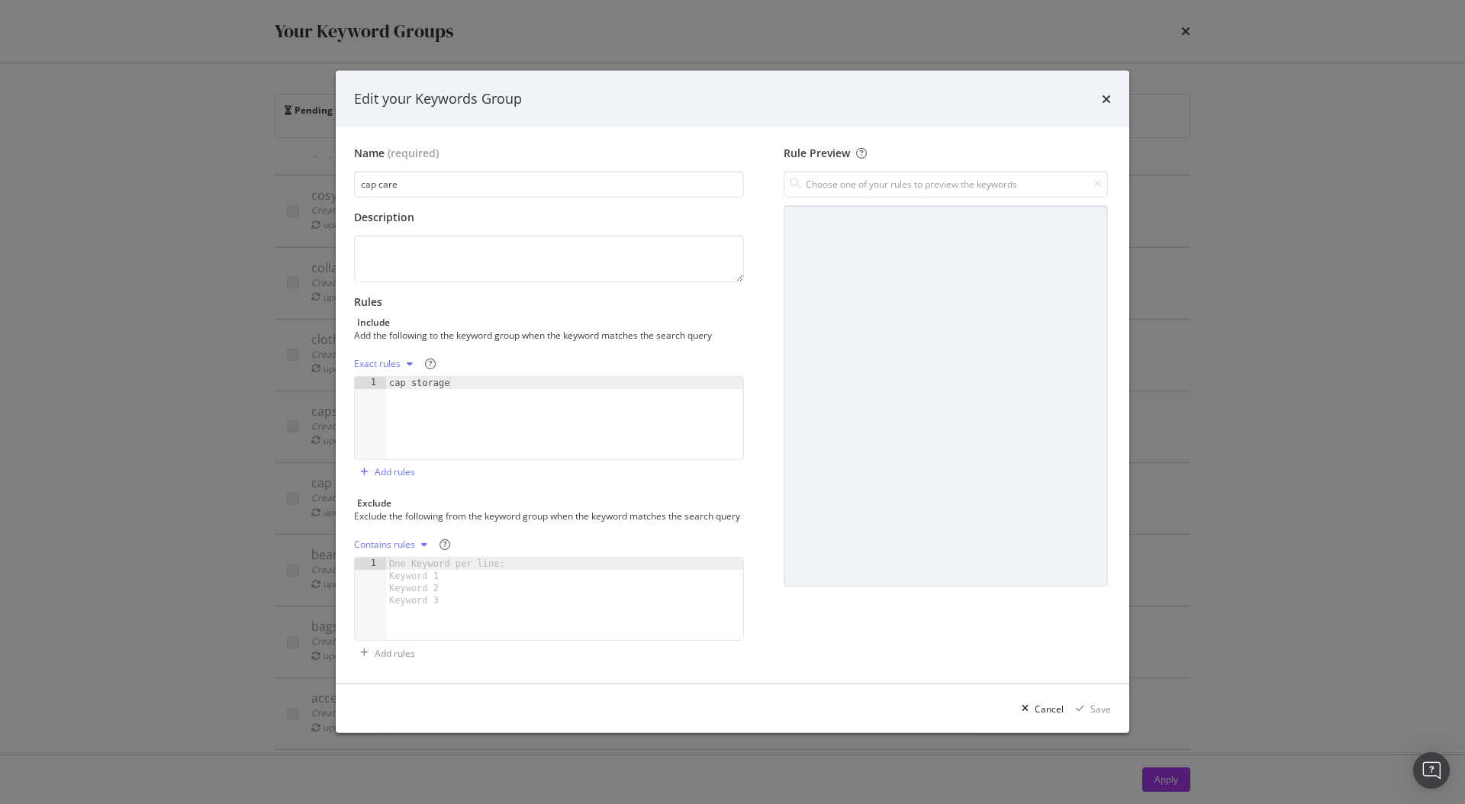
click at [1111, 91] on div "Edit your Keywords Group" at bounding box center [732, 99] width 793 height 56
click at [1105, 93] on icon "times" at bounding box center [1106, 99] width 9 height 12
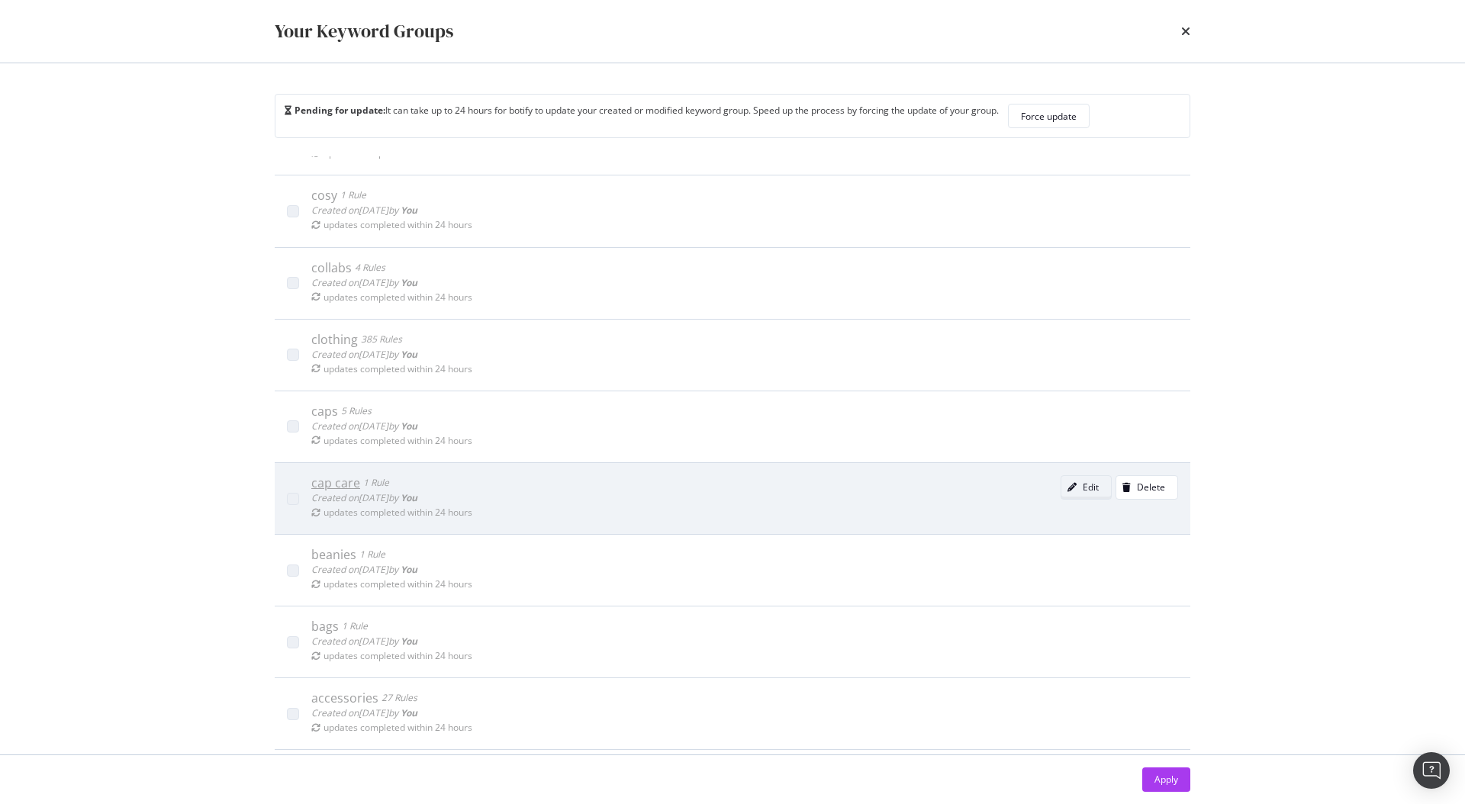
click at [1061, 478] on div "Edit" at bounding box center [1079, 487] width 37 height 21
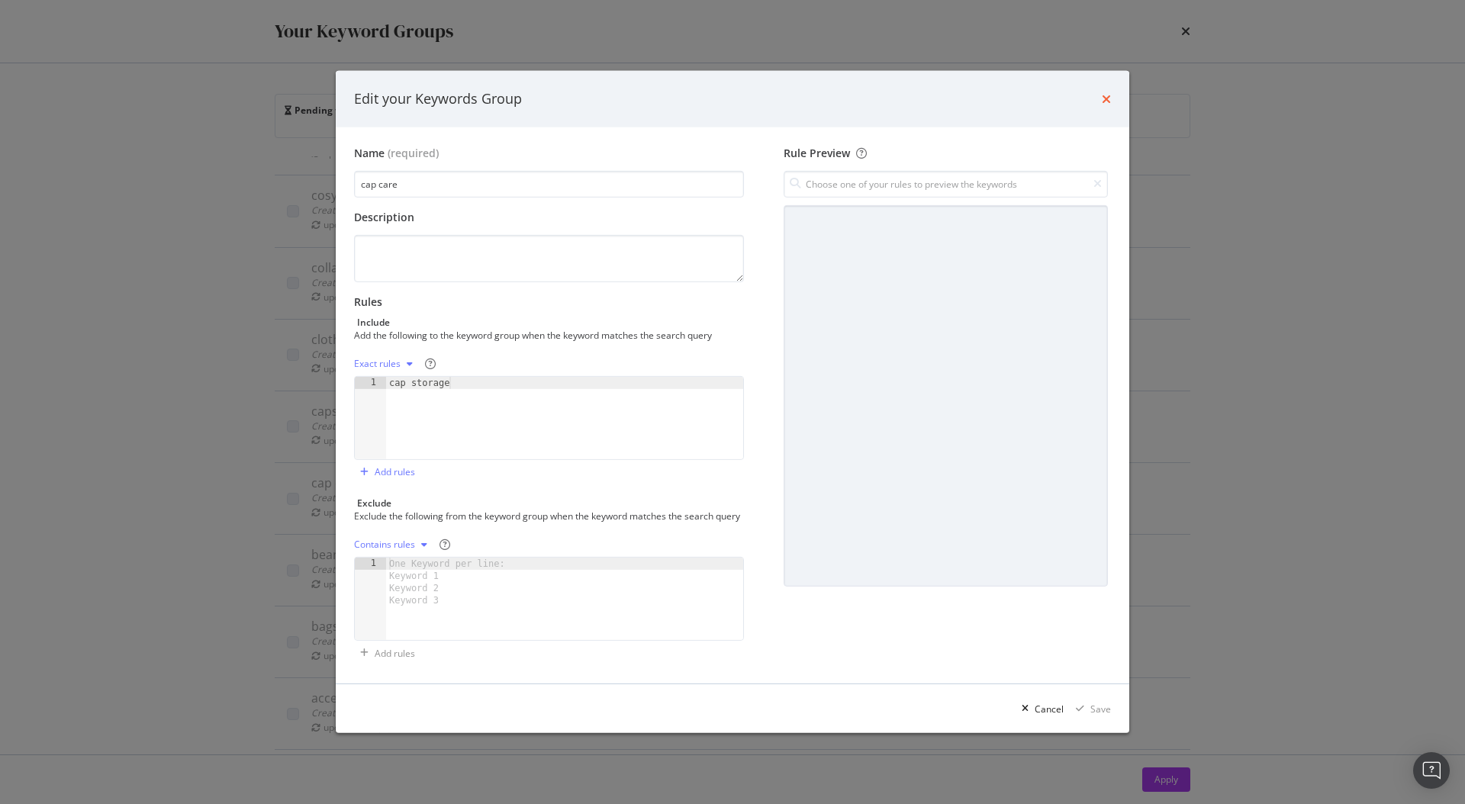
click at [1102, 93] on icon "times" at bounding box center [1106, 99] width 9 height 12
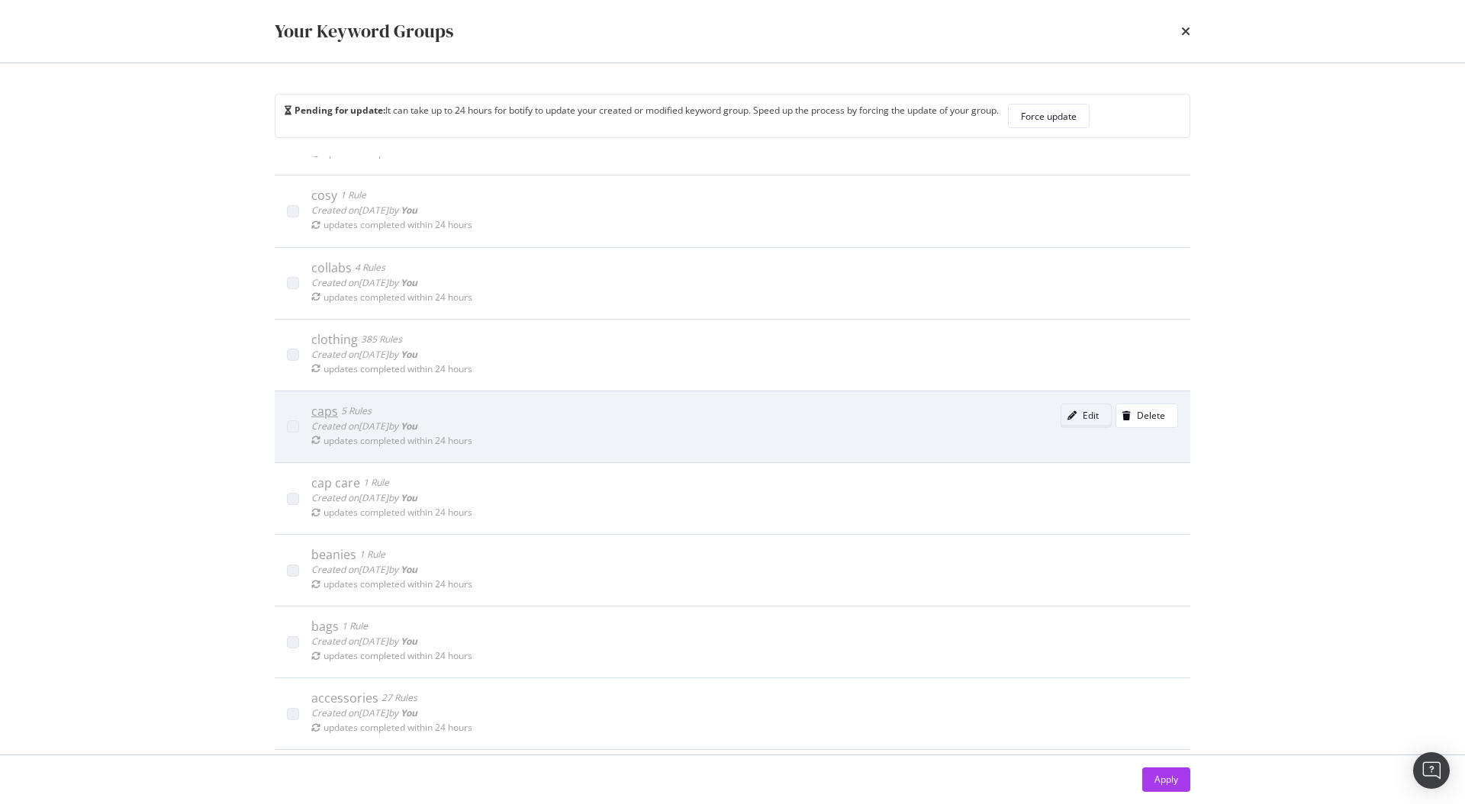
click at [1076, 422] on button "Edit" at bounding box center [1085, 416] width 51 height 24
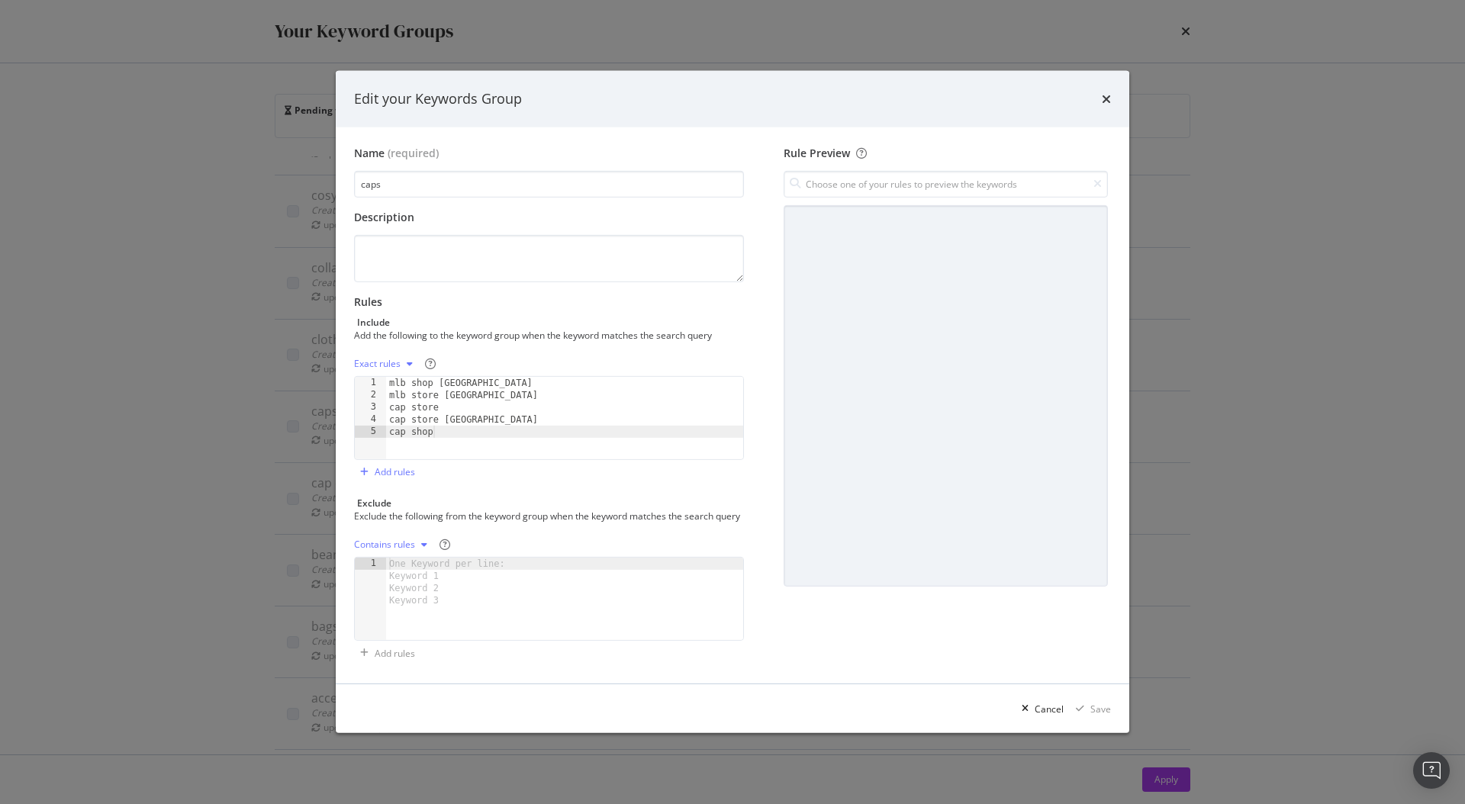
click at [1108, 93] on icon "times" at bounding box center [1106, 99] width 9 height 12
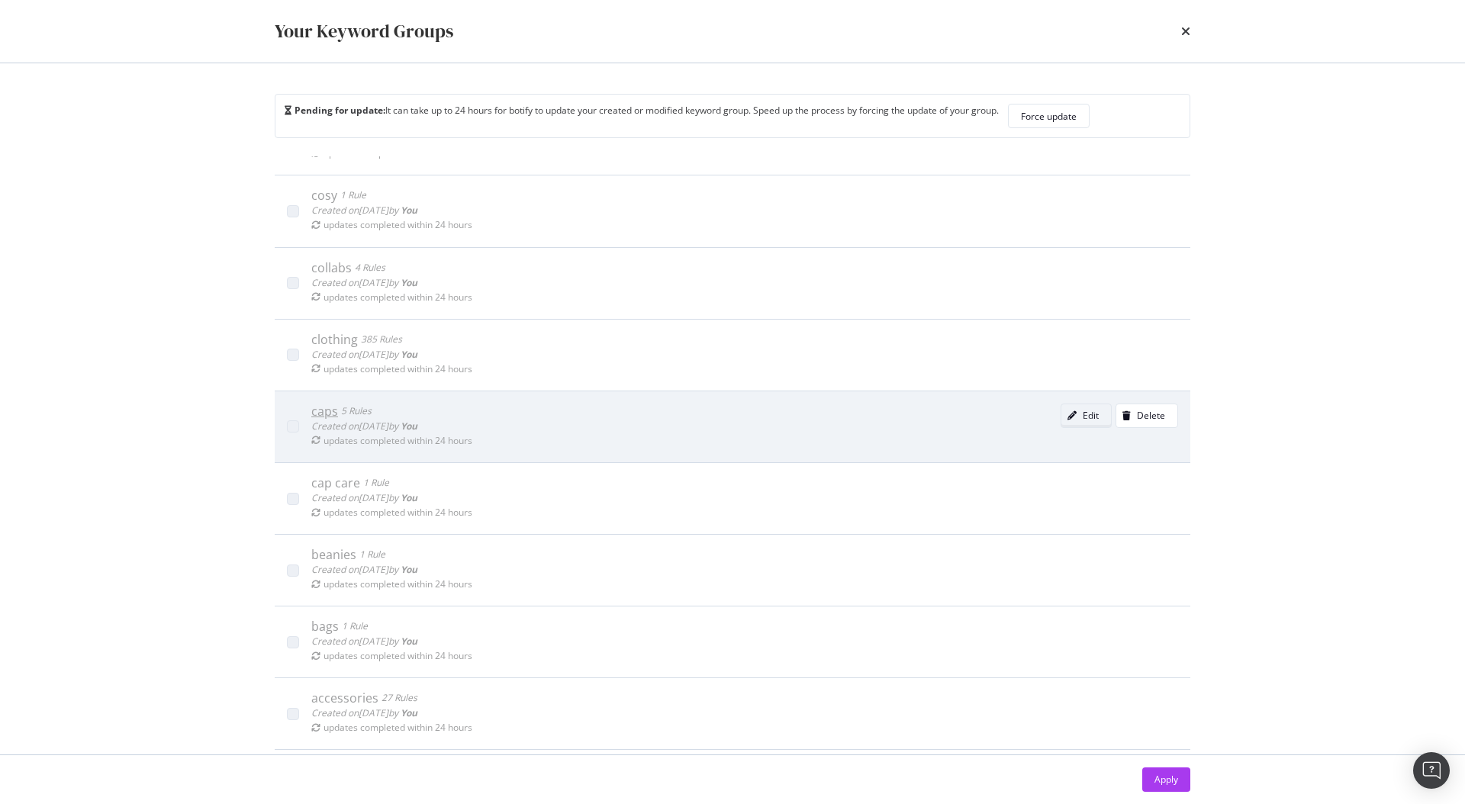
click at [1067, 417] on icon "modal" at bounding box center [1071, 415] width 9 height 9
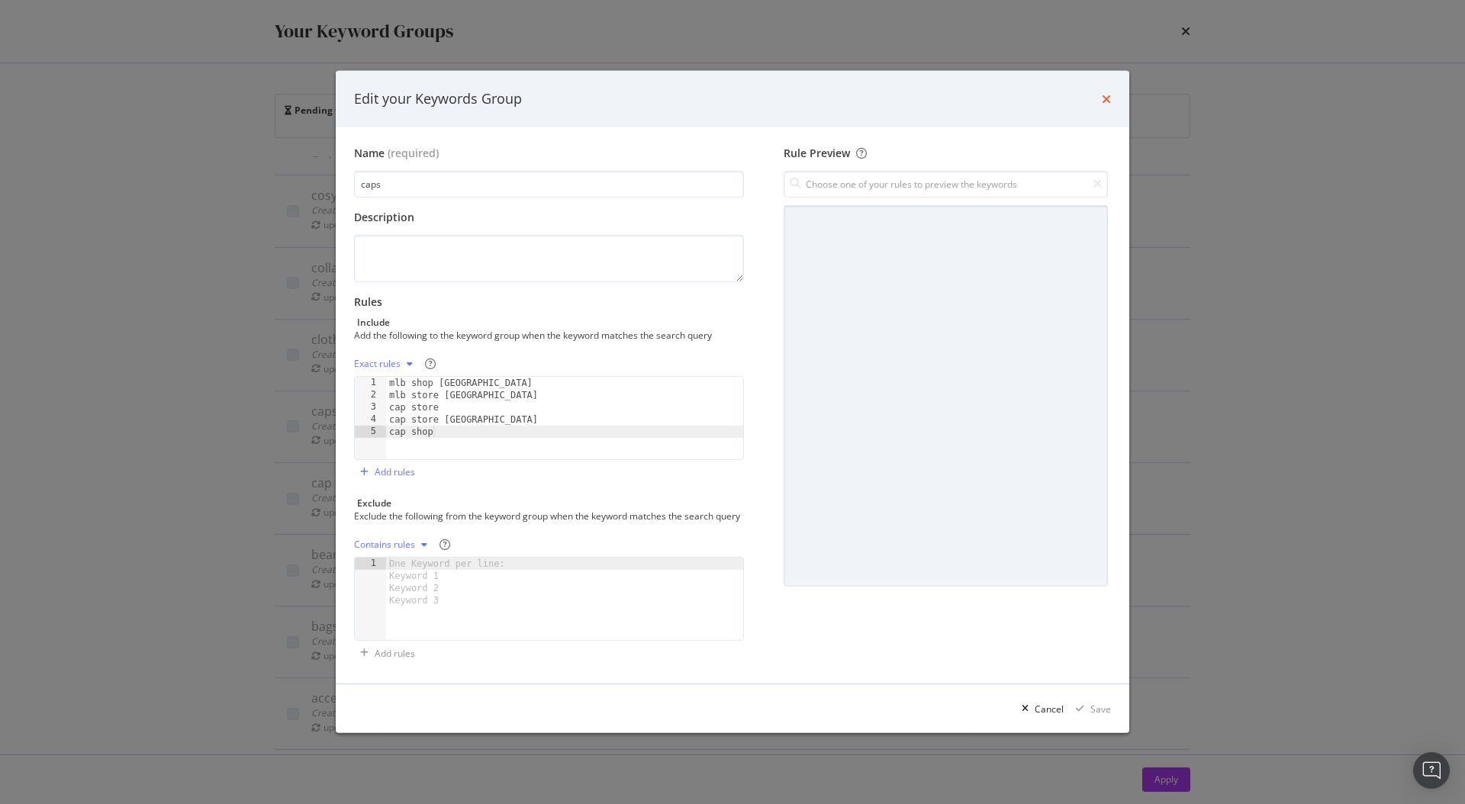
click at [1103, 93] on icon "times" at bounding box center [1106, 99] width 9 height 12
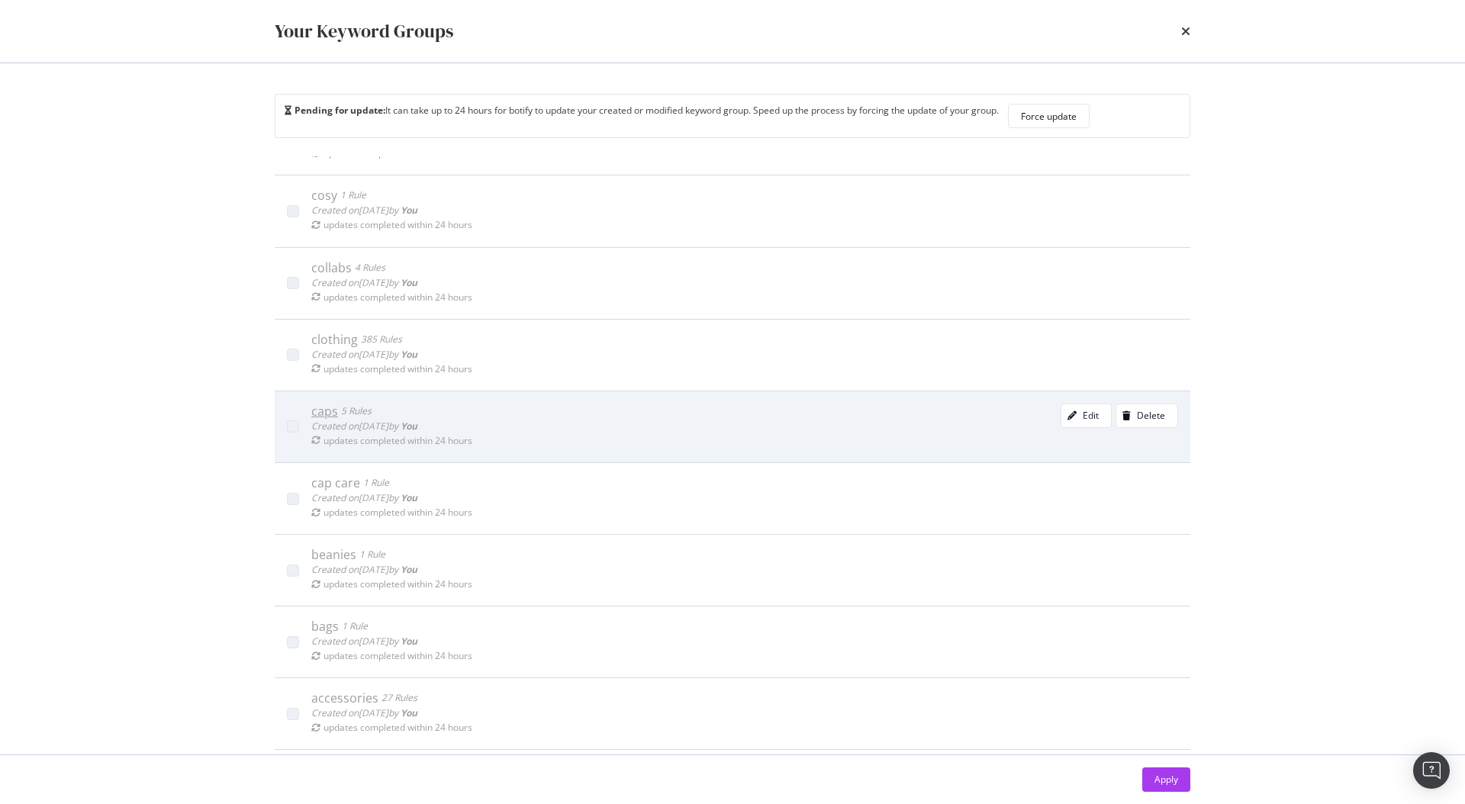
click at [325, 399] on div "caps 5 Rules Created on [DATE] by You updates completed within 24 hours Edit De…" at bounding box center [732, 427] width 915 height 72
click at [1066, 423] on div "Edit" at bounding box center [1079, 415] width 37 height 21
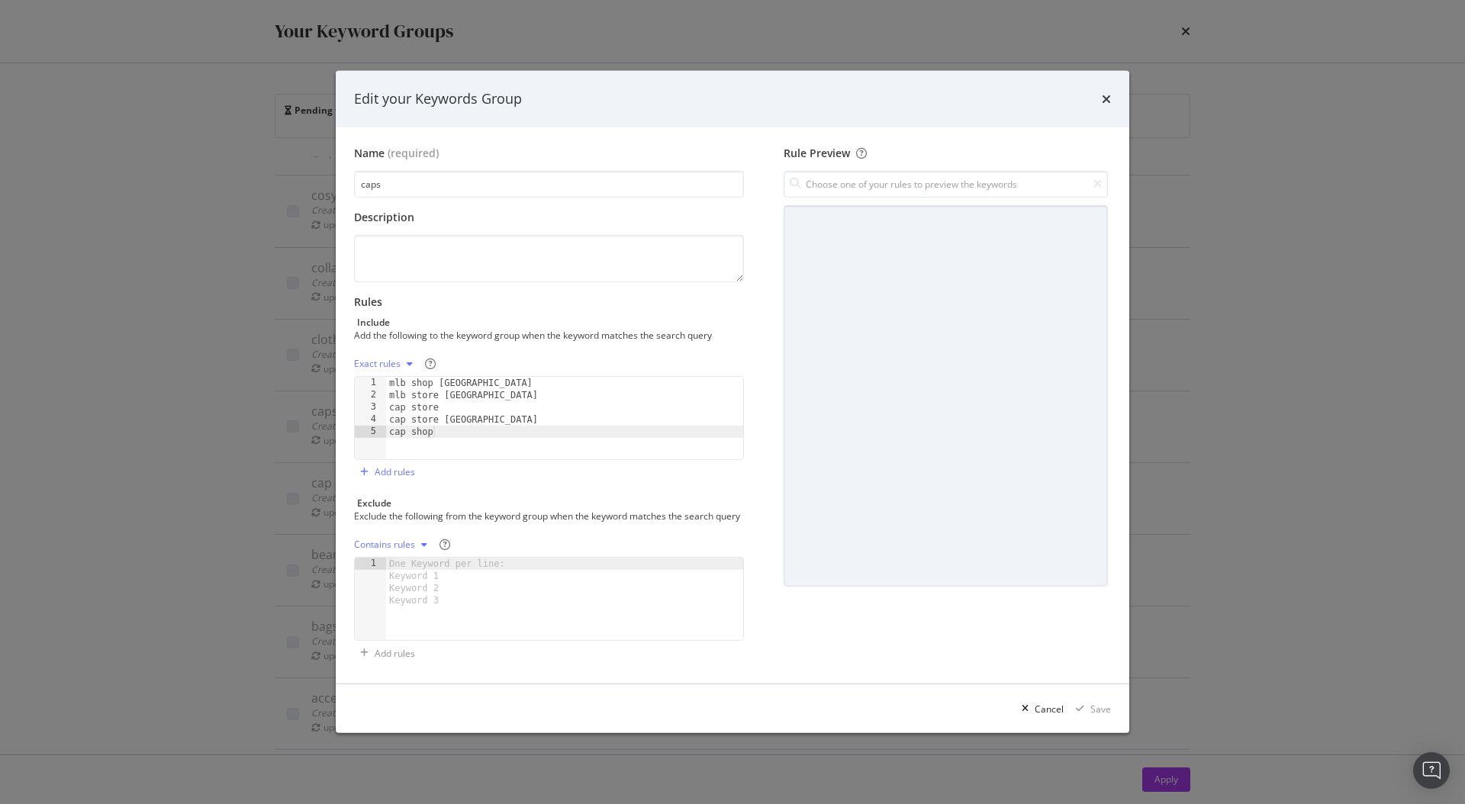
click at [1108, 93] on icon "times" at bounding box center [1106, 99] width 9 height 12
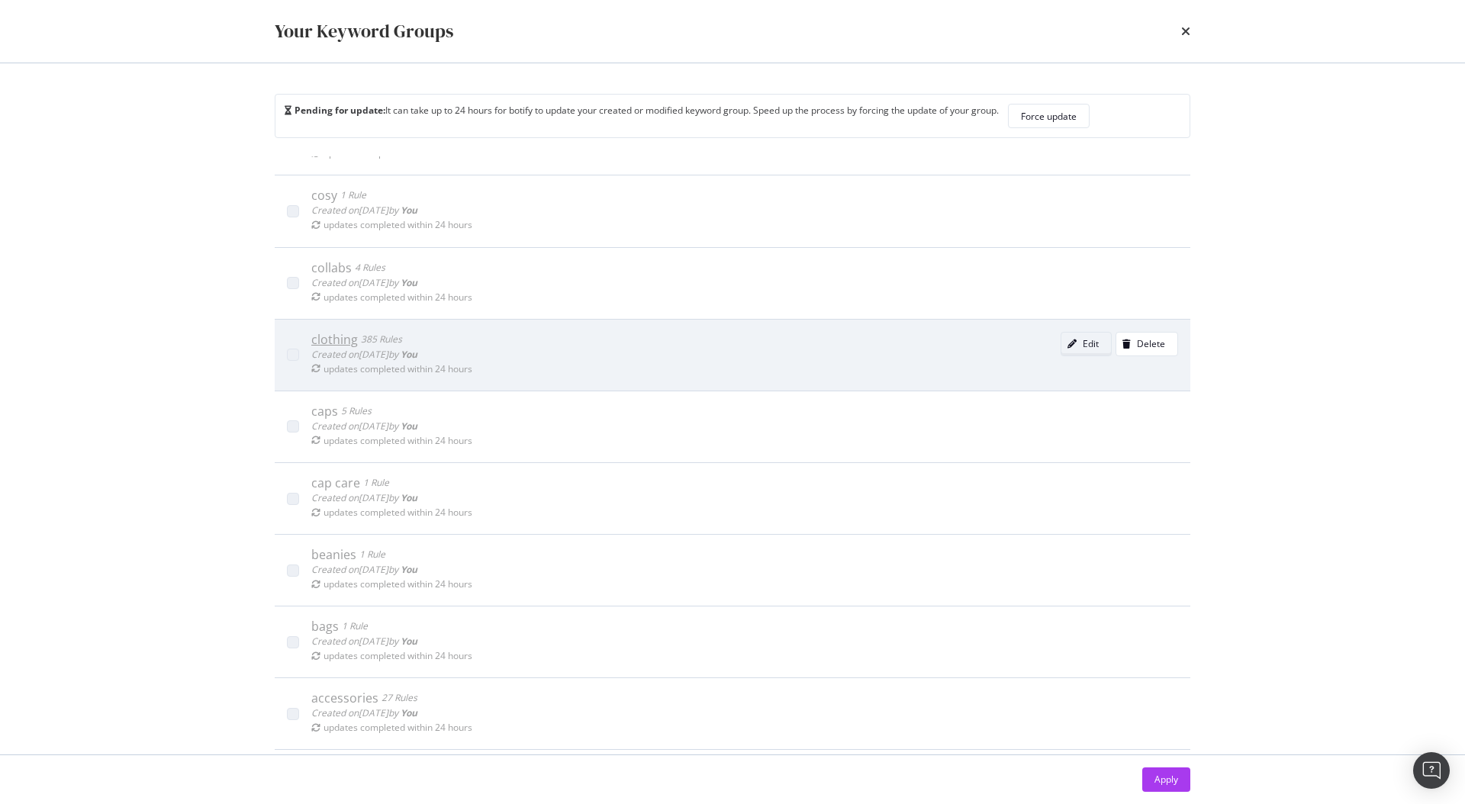
click at [1067, 344] on icon "modal" at bounding box center [1071, 343] width 9 height 9
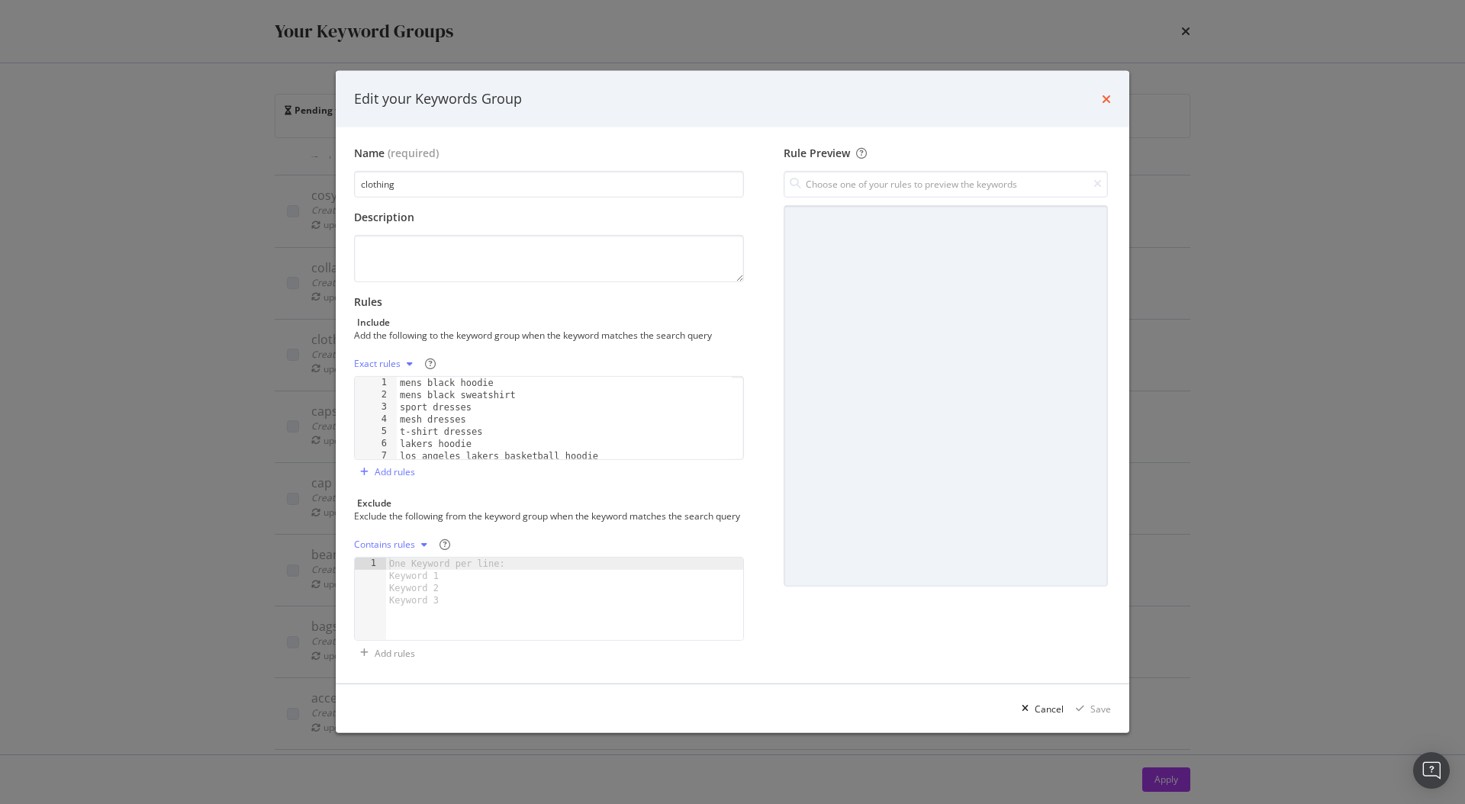
click at [1103, 93] on icon "times" at bounding box center [1106, 99] width 9 height 12
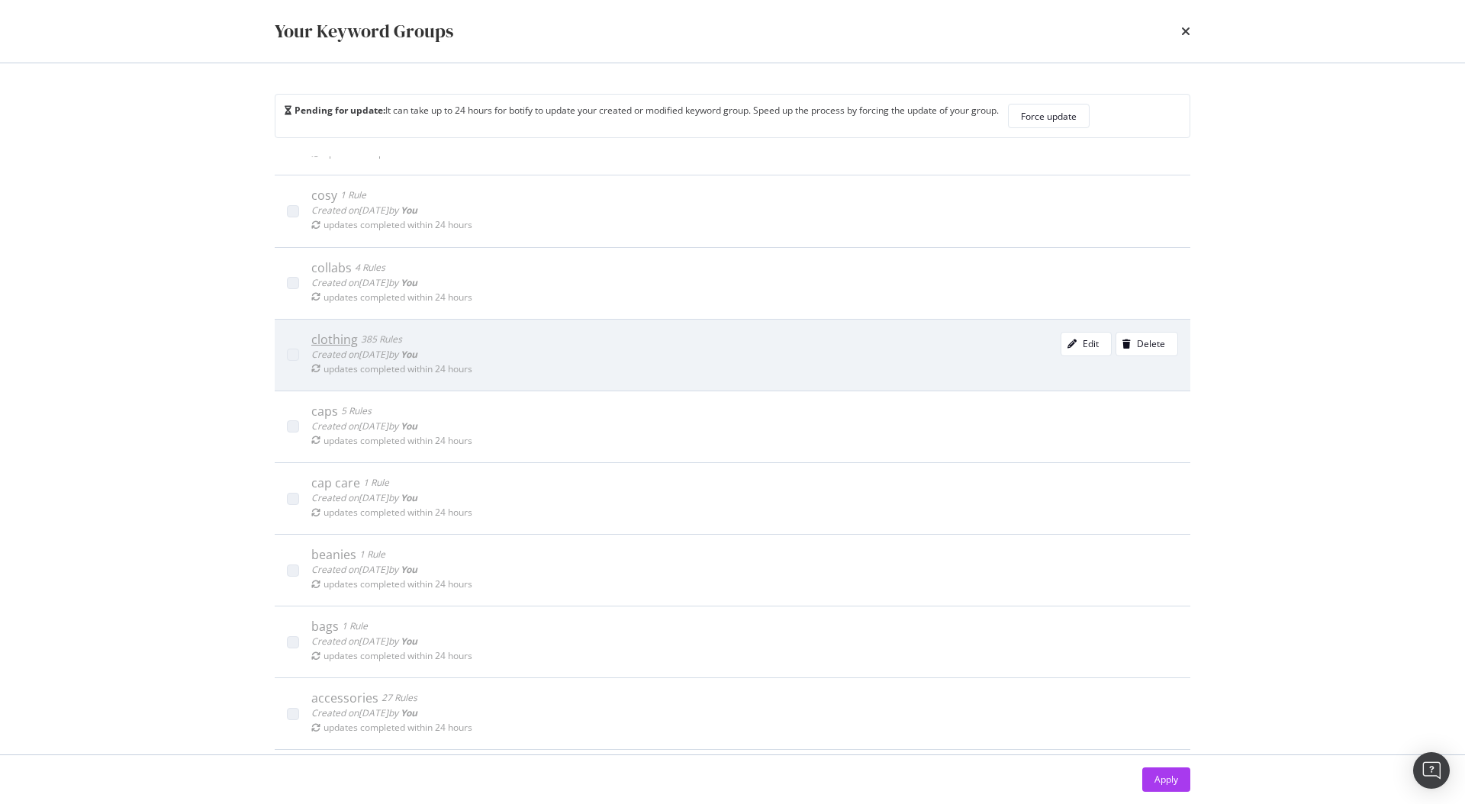
click at [328, 333] on div "clothing" at bounding box center [334, 339] width 47 height 15
click at [1061, 344] on div "modal" at bounding box center [1071, 343] width 21 height 9
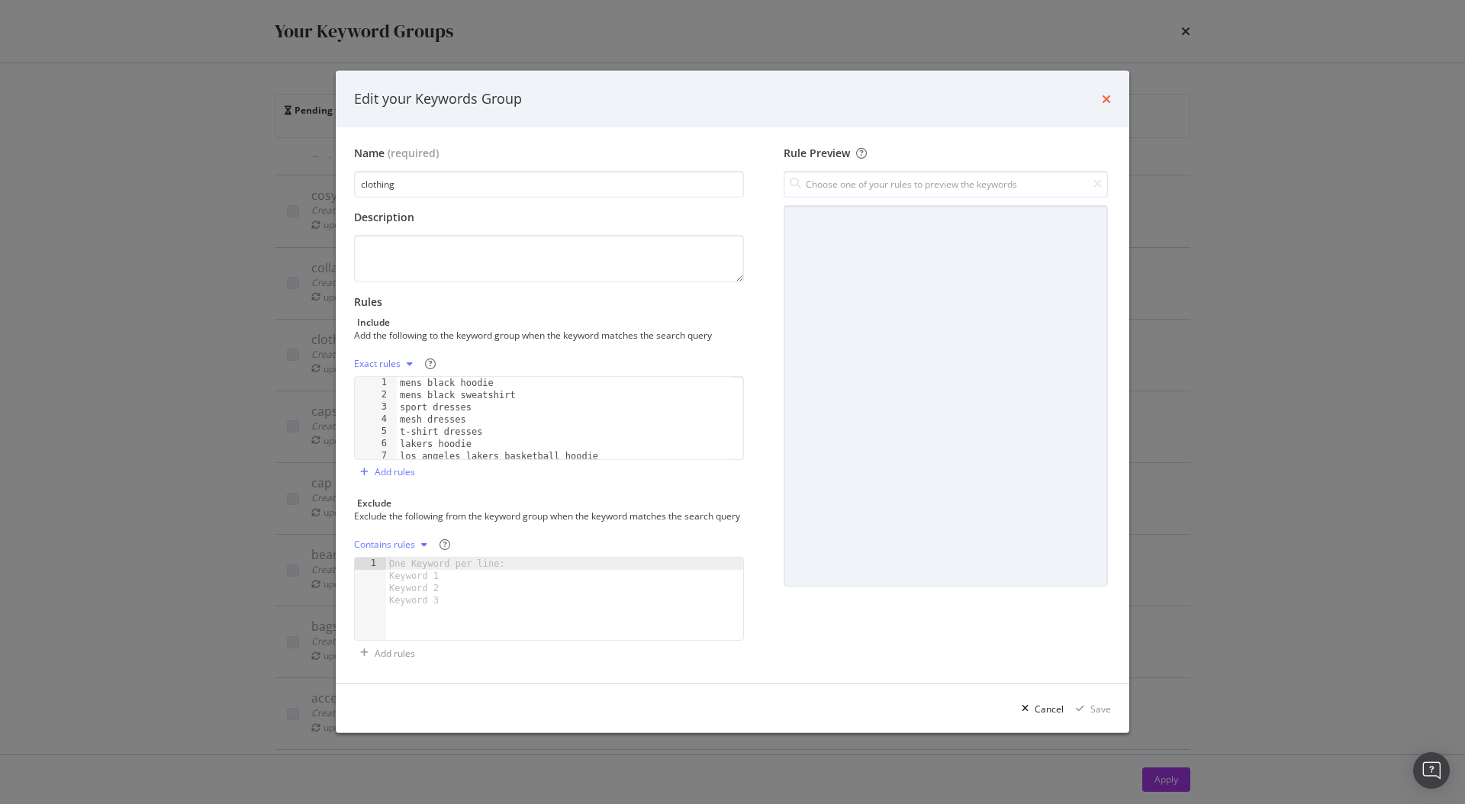
click at [1105, 93] on icon "times" at bounding box center [1106, 99] width 9 height 12
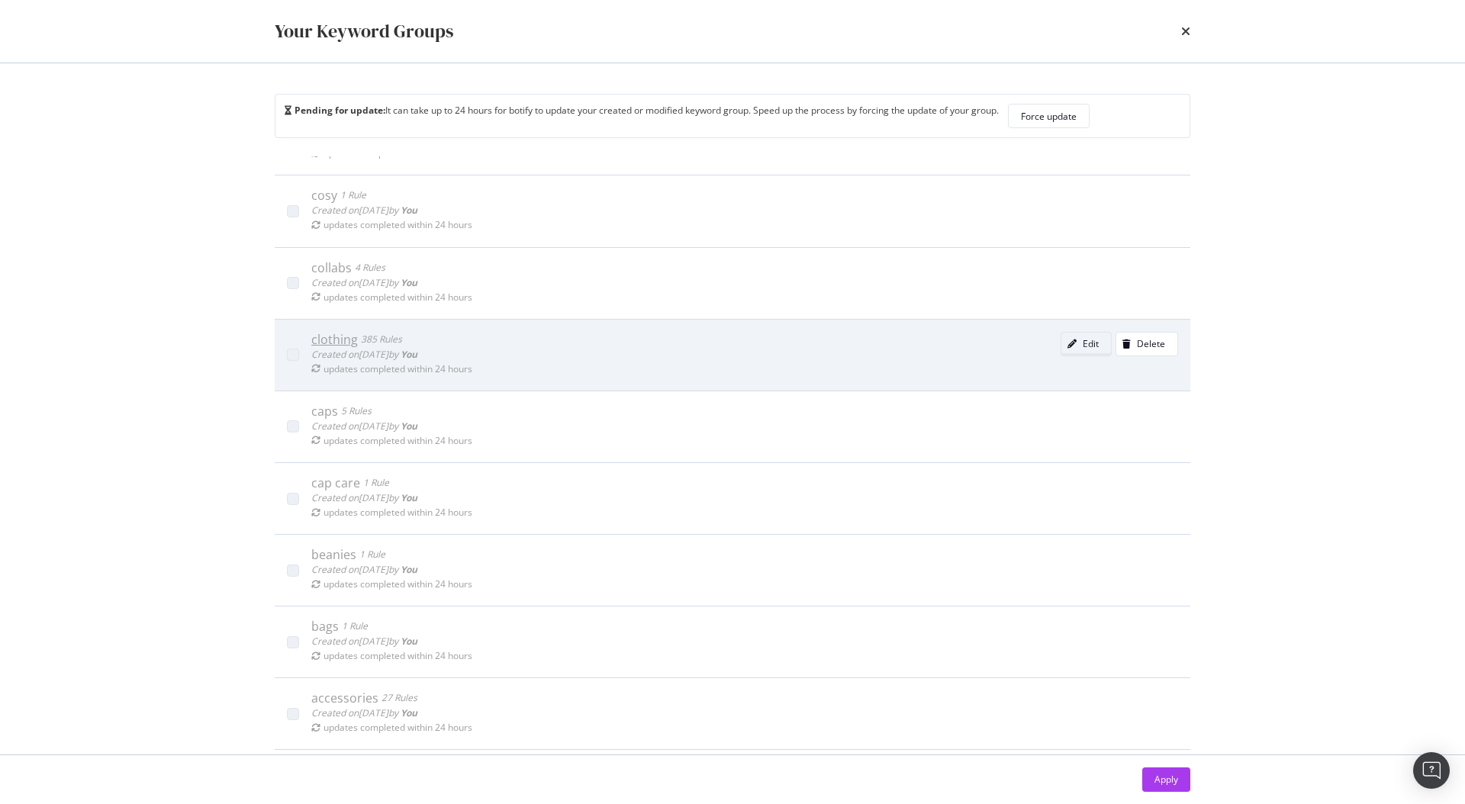
click at [1067, 339] on icon "modal" at bounding box center [1071, 343] width 9 height 9
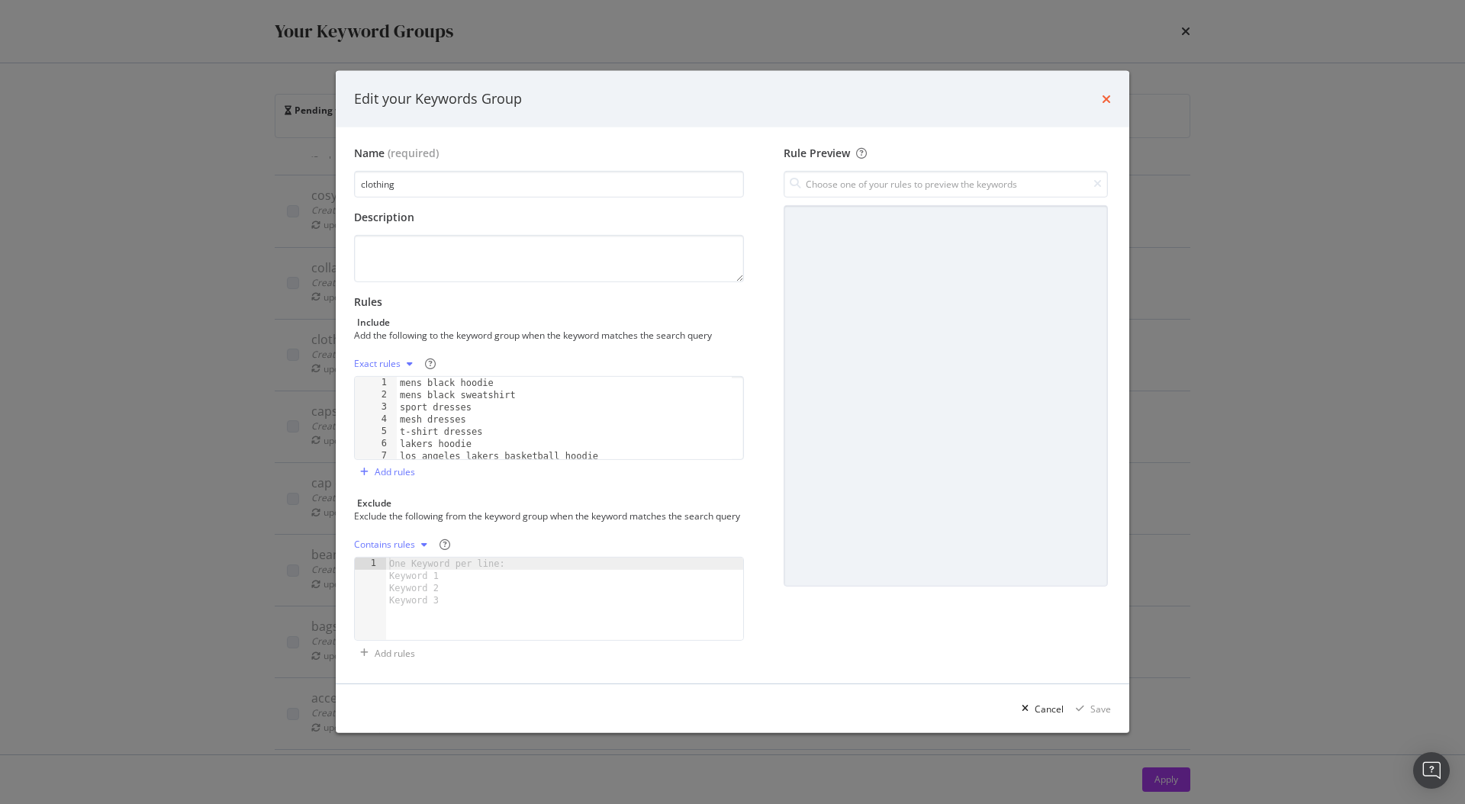
click at [1103, 93] on icon "times" at bounding box center [1106, 99] width 9 height 12
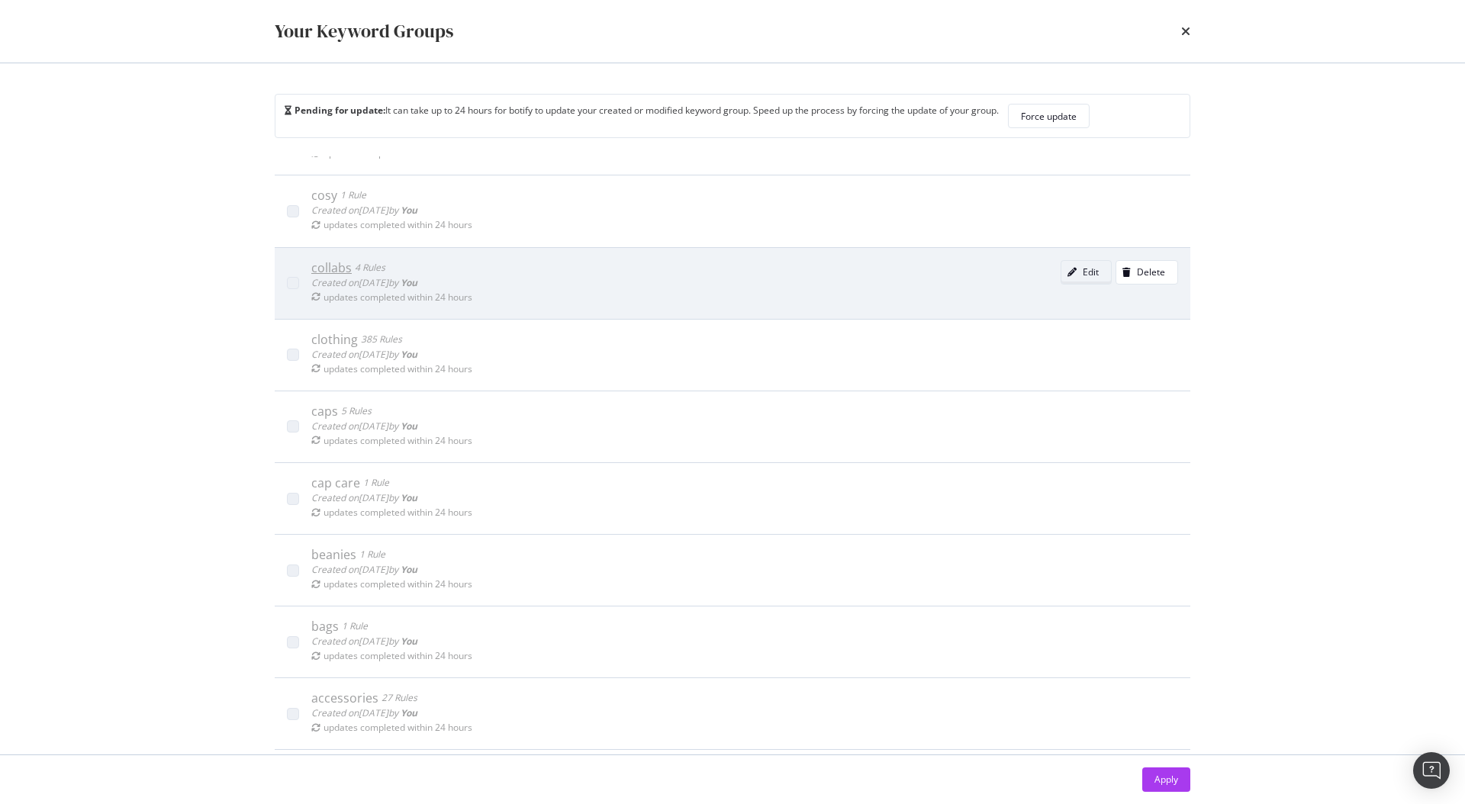
click at [1082, 269] on div "Edit" at bounding box center [1090, 271] width 16 height 13
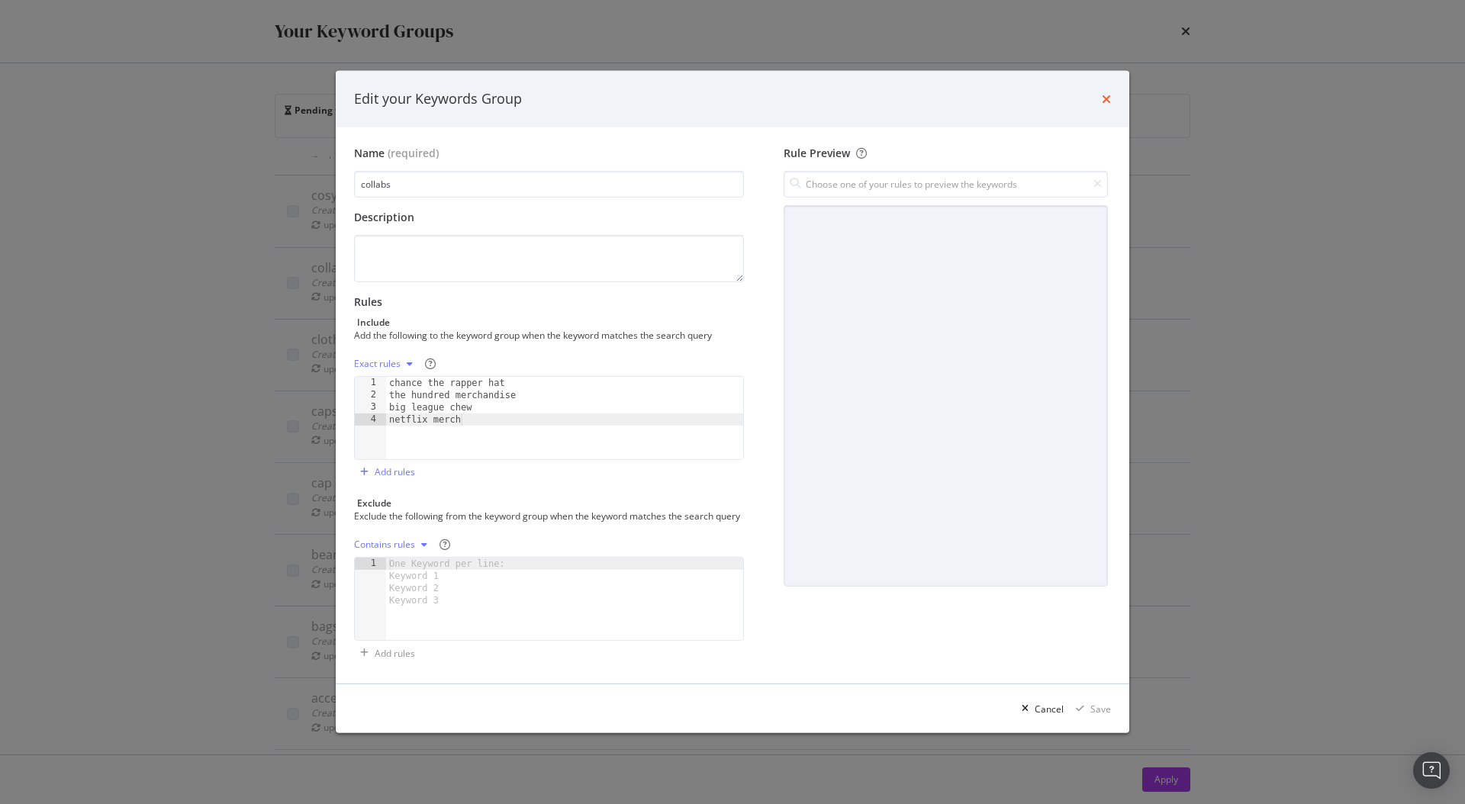
click at [1104, 93] on icon "times" at bounding box center [1106, 99] width 9 height 12
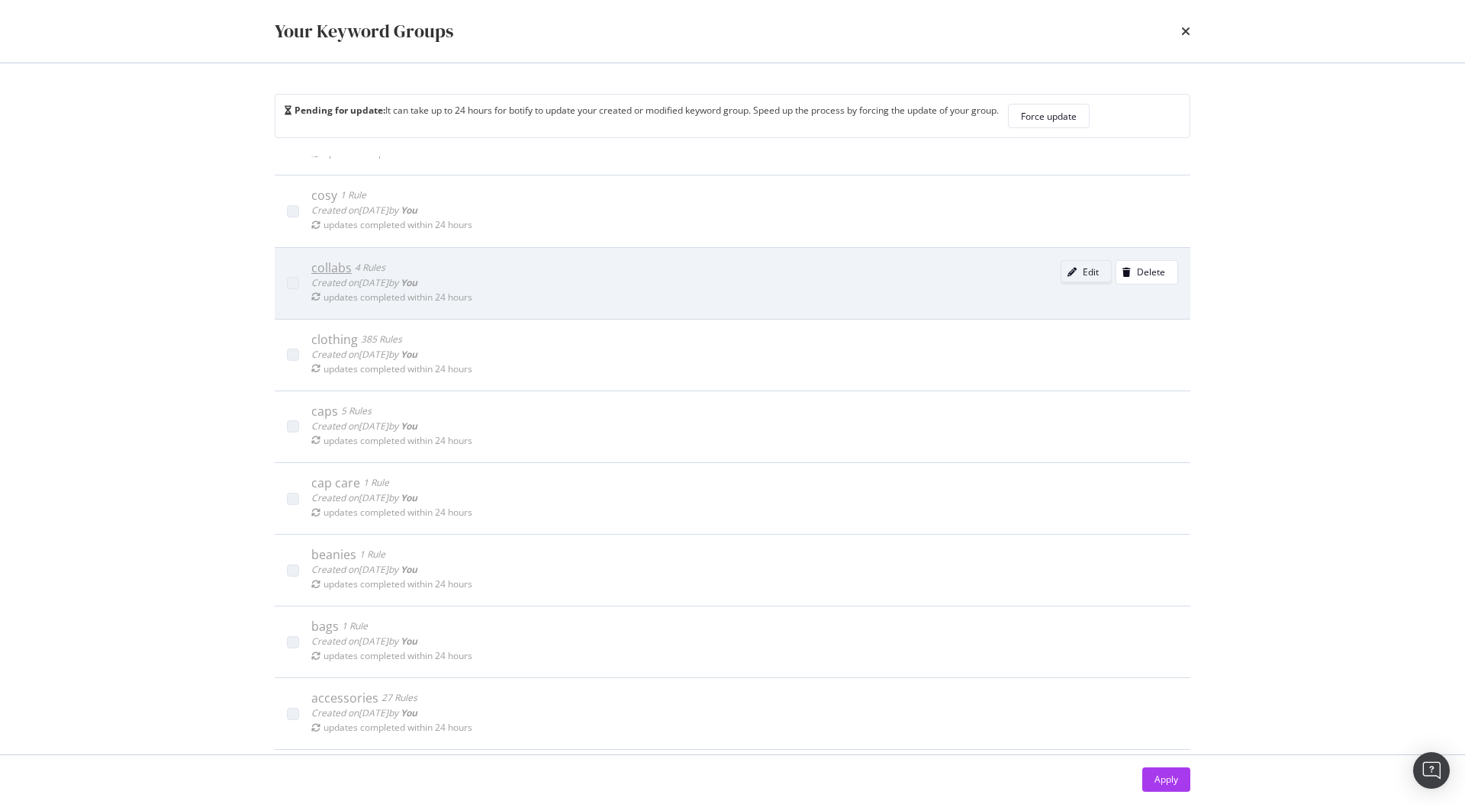
click at [1061, 268] on div "modal" at bounding box center [1071, 272] width 21 height 9
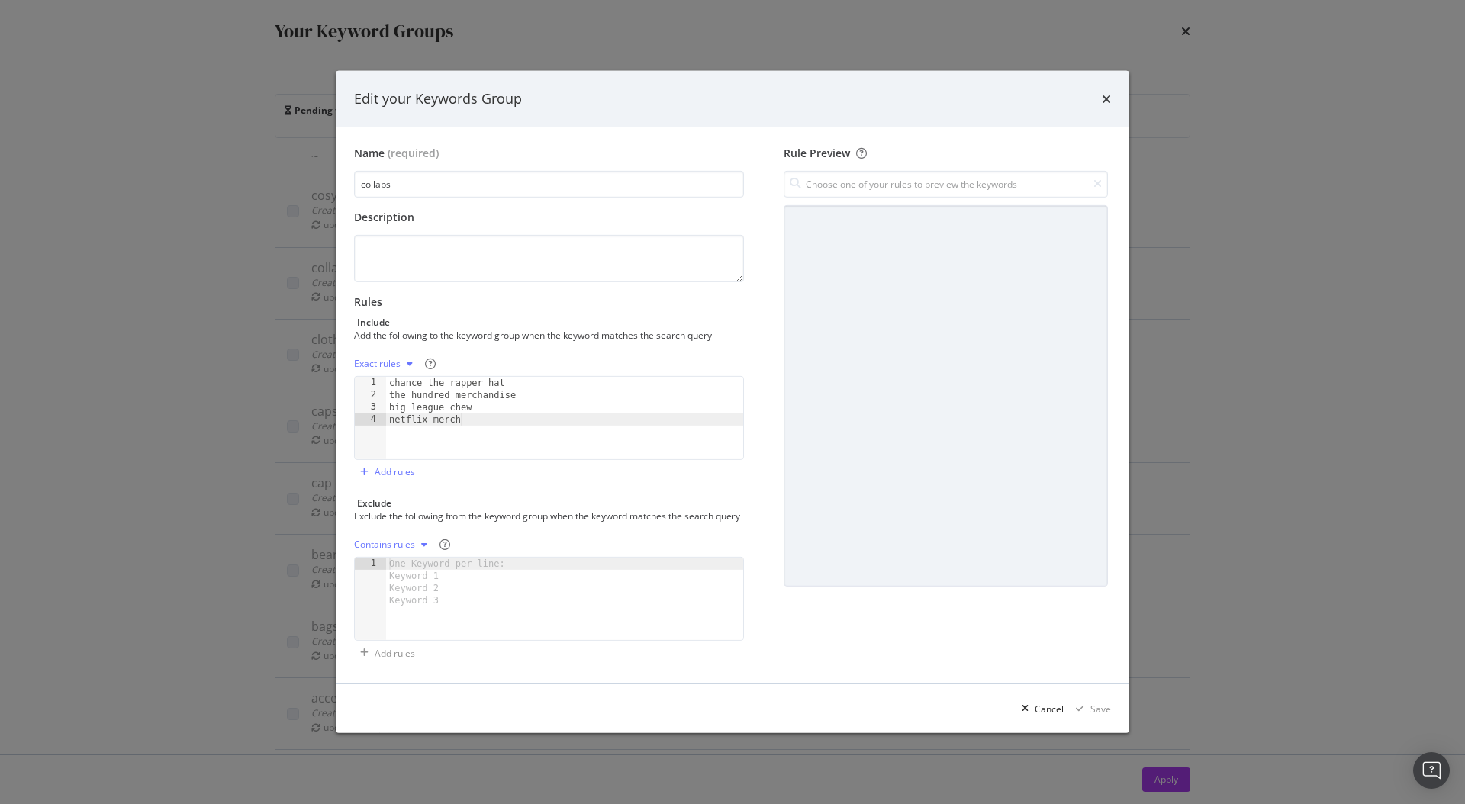
click at [1106, 93] on icon "times" at bounding box center [1106, 99] width 9 height 12
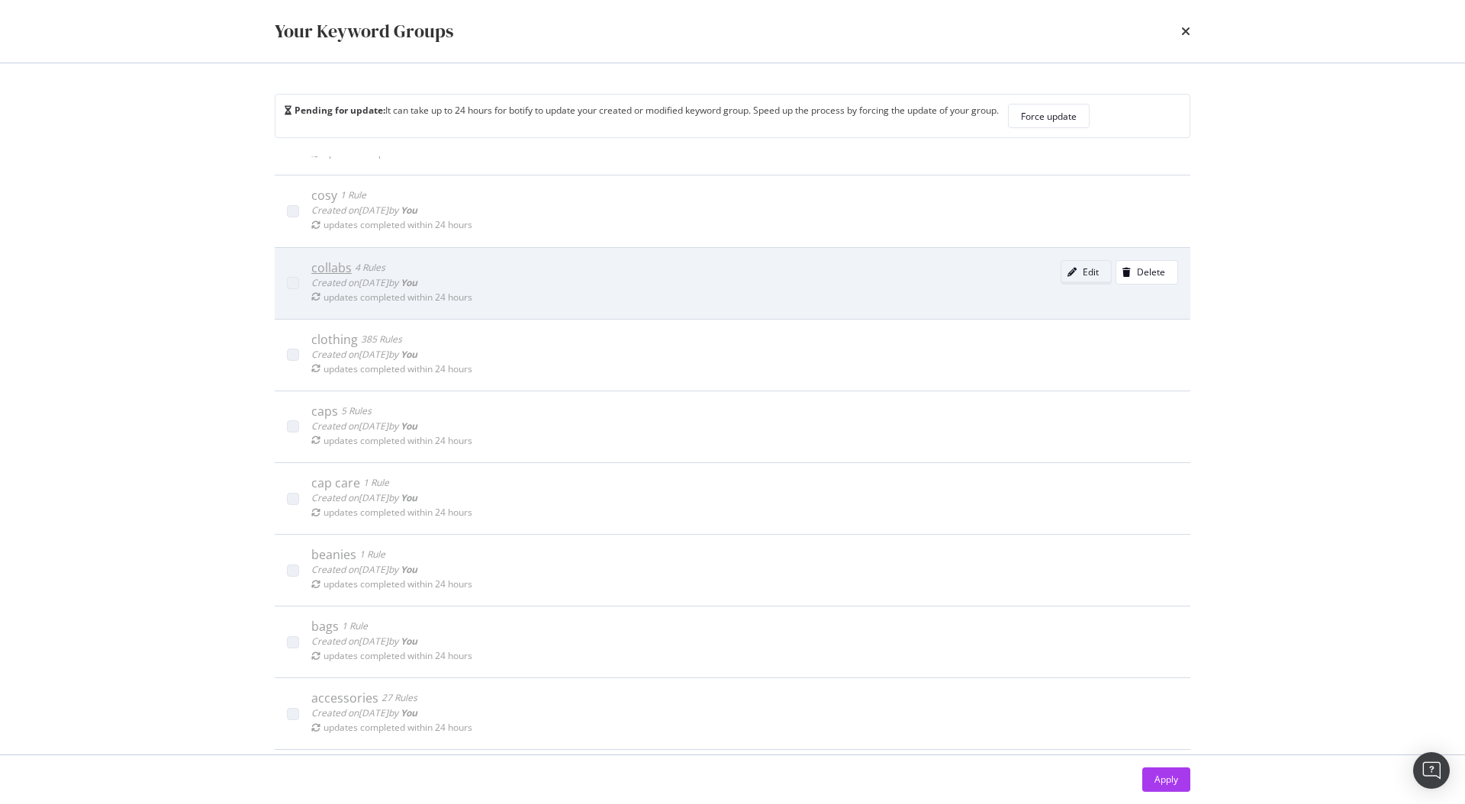
click at [1061, 275] on div "modal" at bounding box center [1071, 272] width 21 height 9
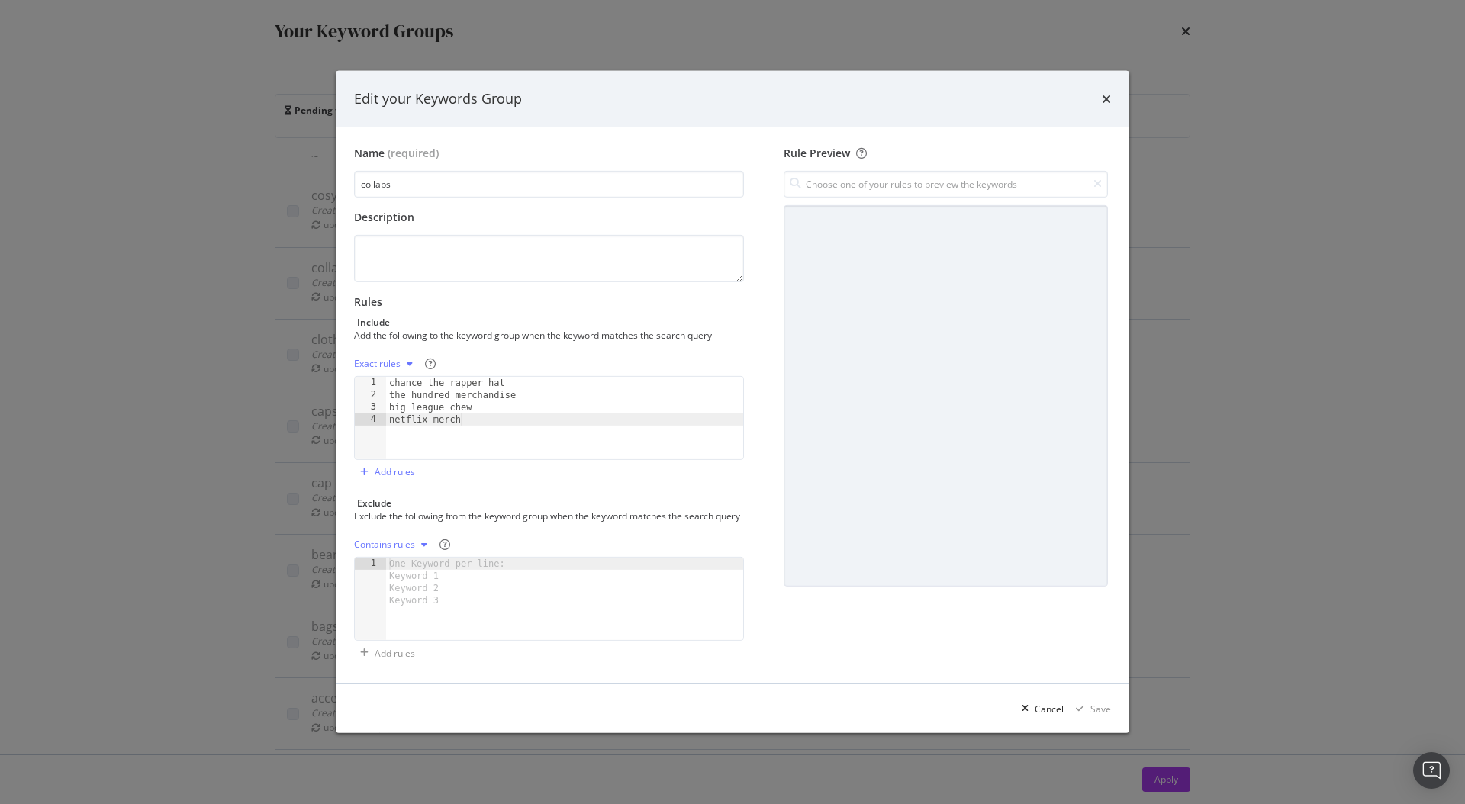
click at [1102, 93] on icon "times" at bounding box center [1106, 99] width 9 height 12
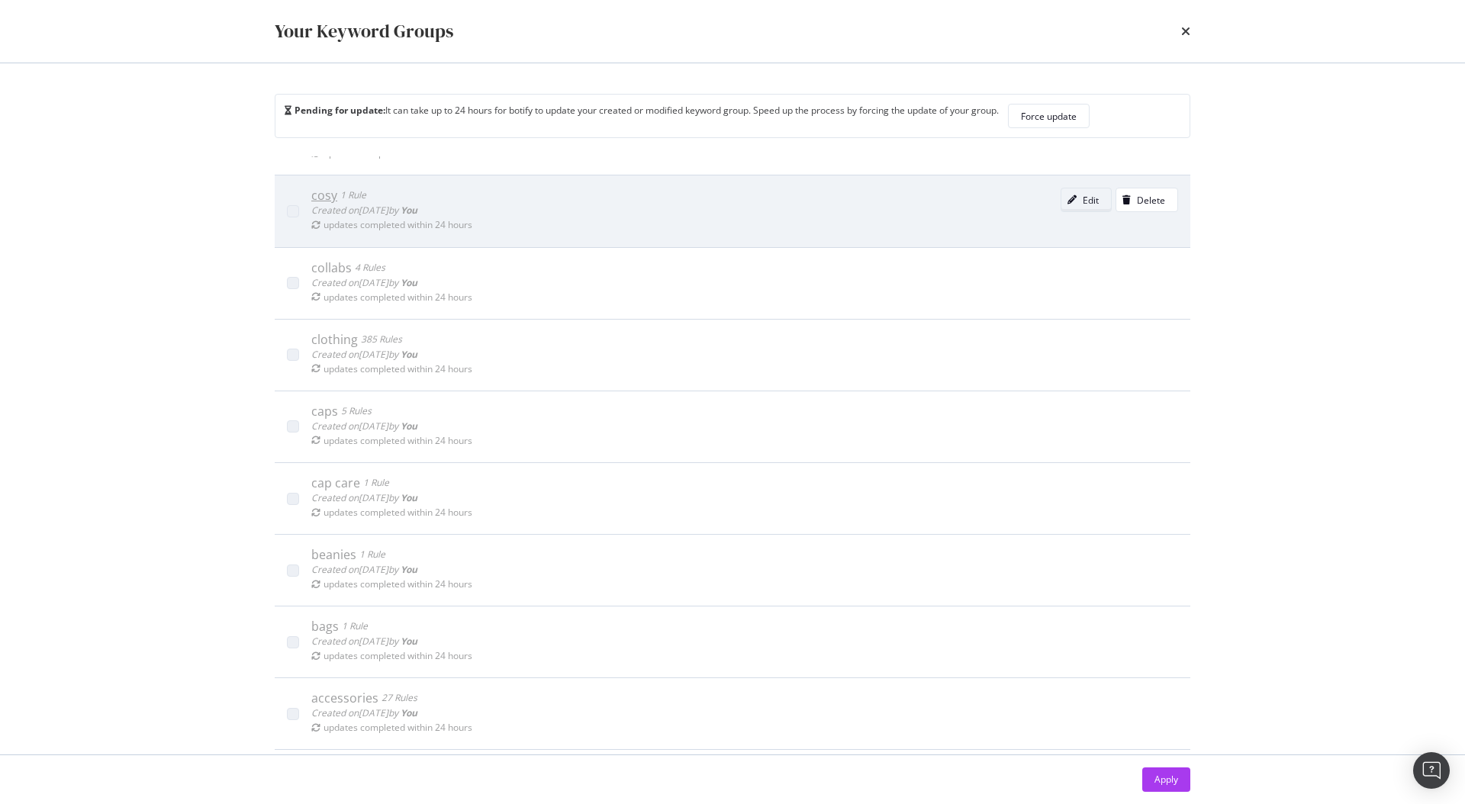
click at [1061, 193] on div "Edit" at bounding box center [1079, 199] width 37 height 21
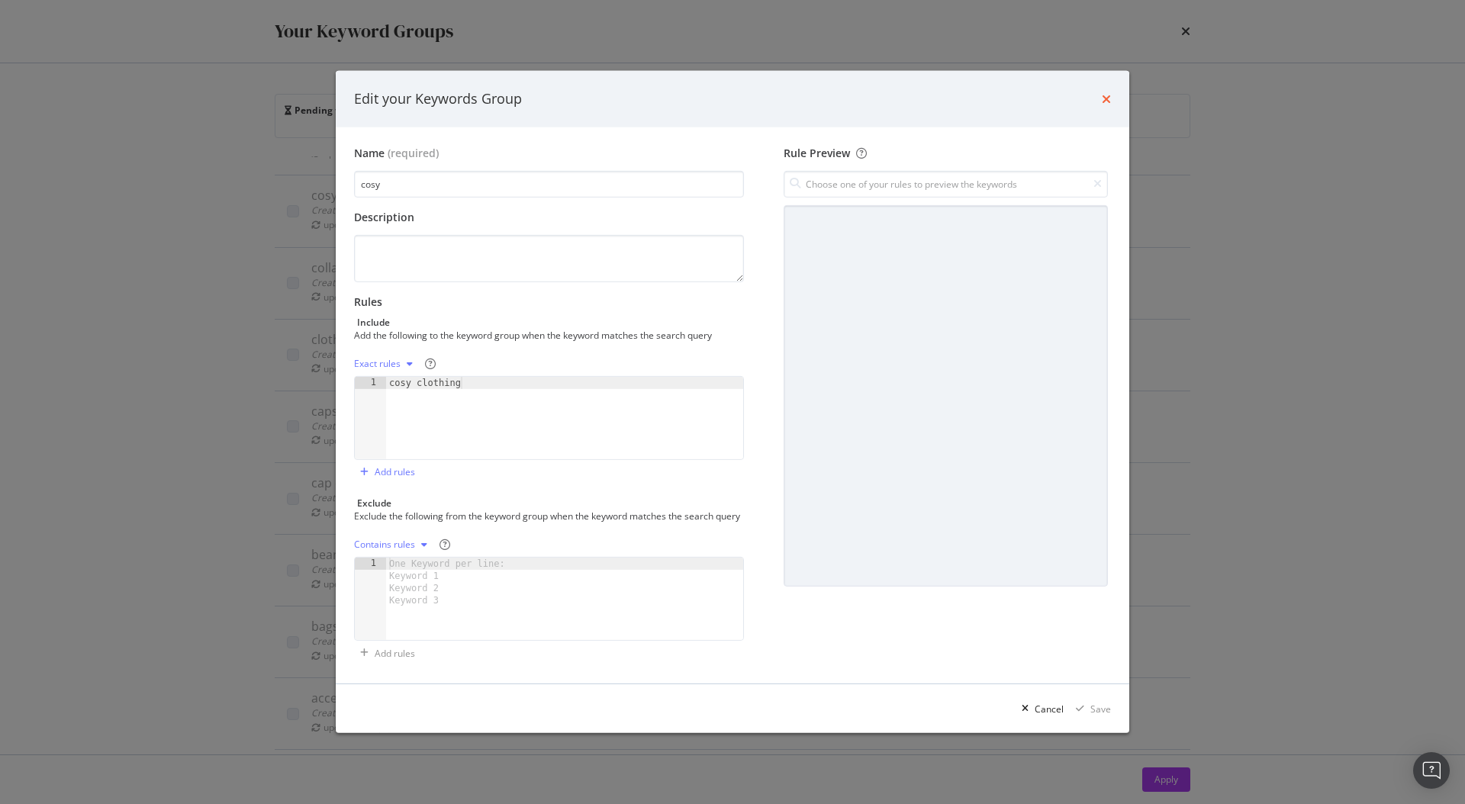
click at [1106, 93] on icon "times" at bounding box center [1106, 99] width 9 height 12
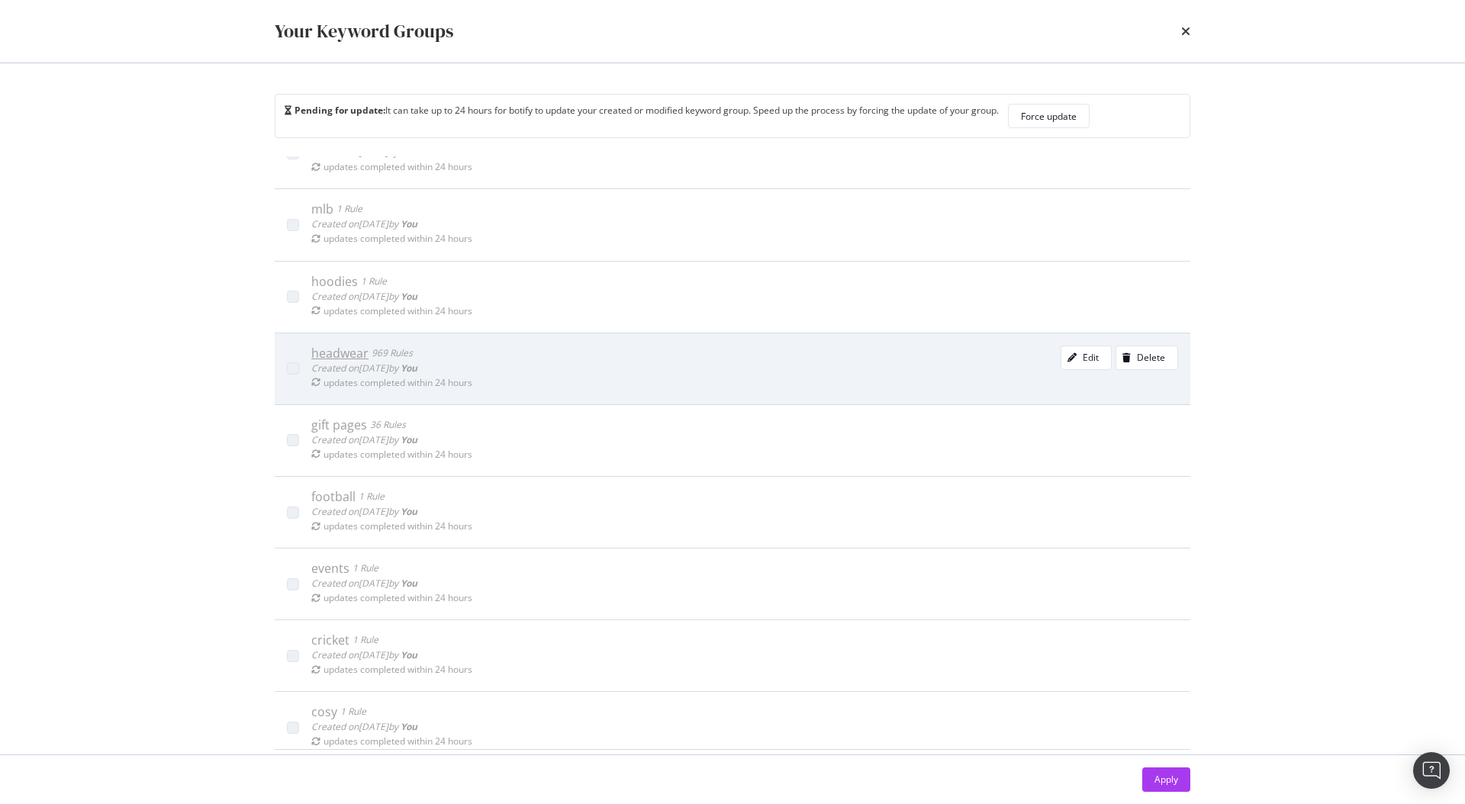
scroll to position [542, 0]
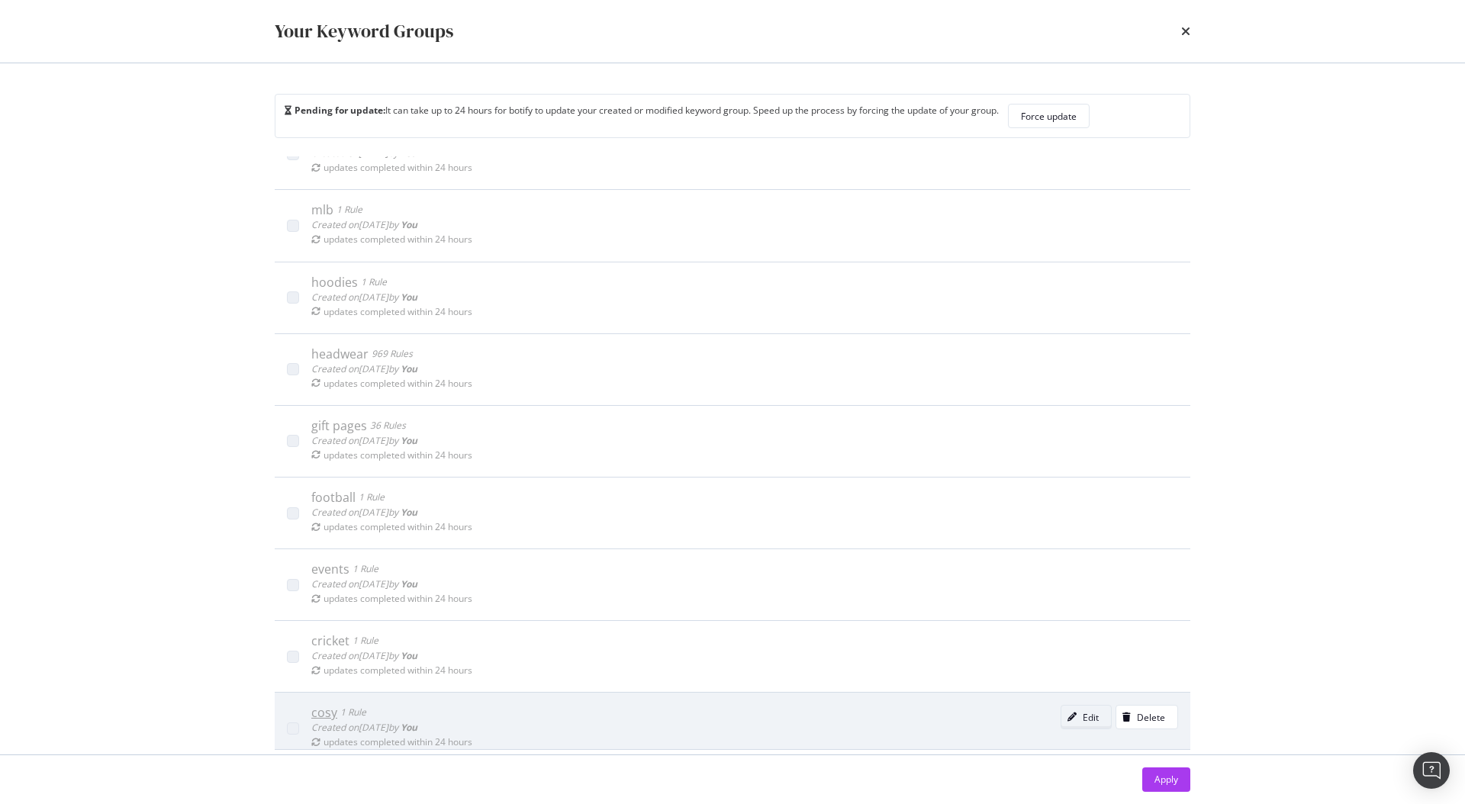
click at [1070, 724] on div "Edit" at bounding box center [1079, 716] width 37 height 21
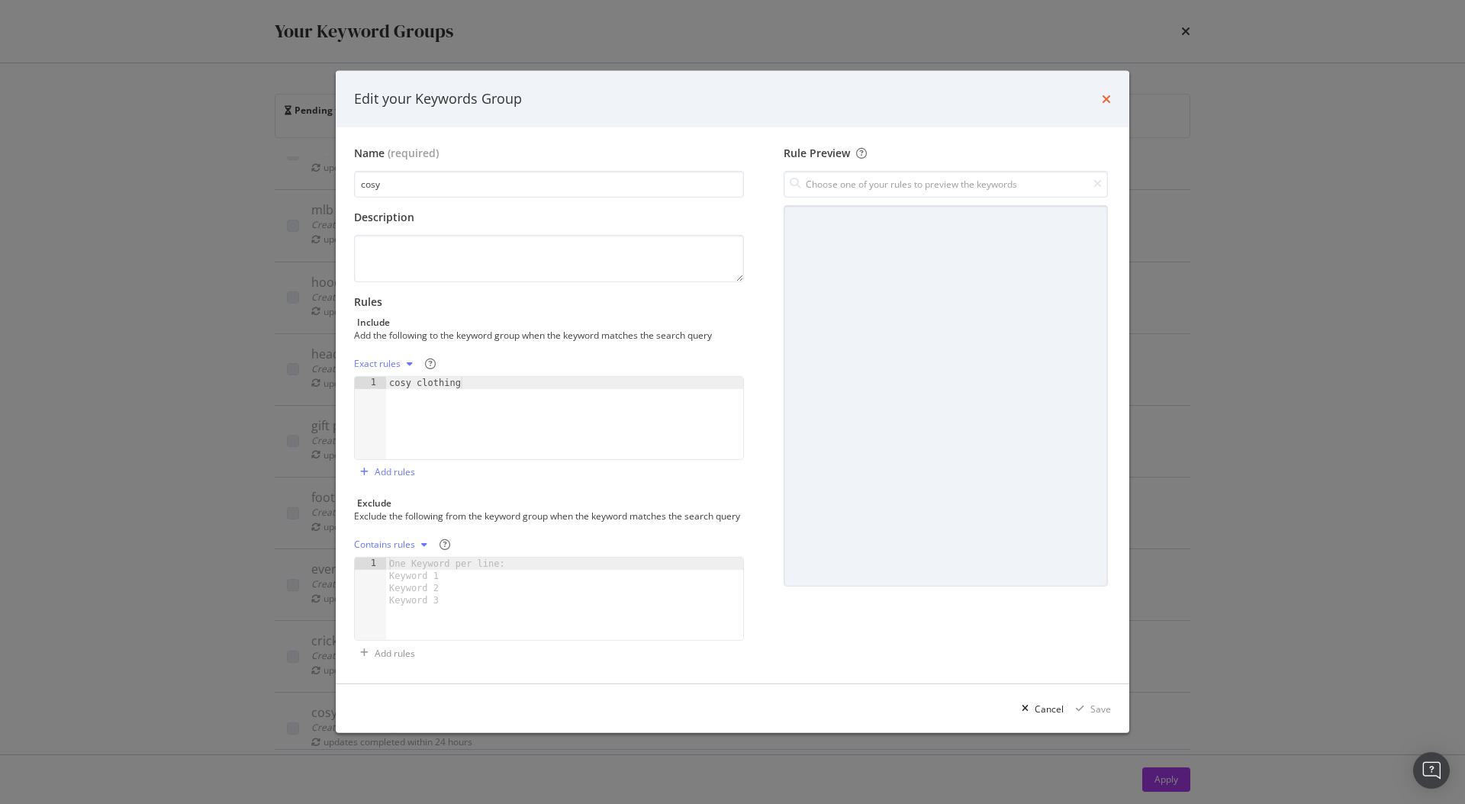
click at [1106, 93] on icon "times" at bounding box center [1106, 99] width 9 height 12
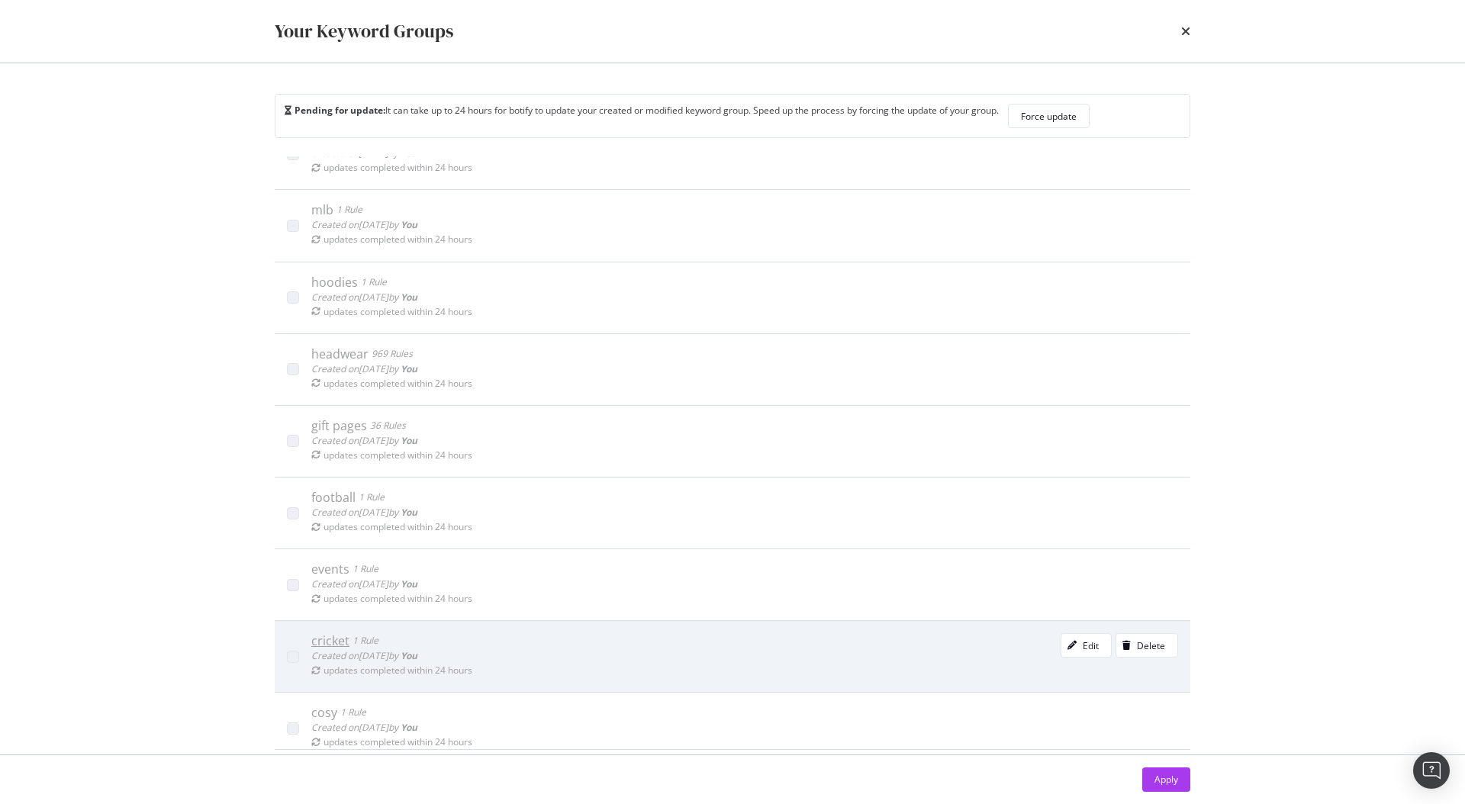
click at [339, 641] on div "cricket" at bounding box center [330, 640] width 38 height 15
click at [1067, 649] on icon "modal" at bounding box center [1071, 645] width 9 height 9
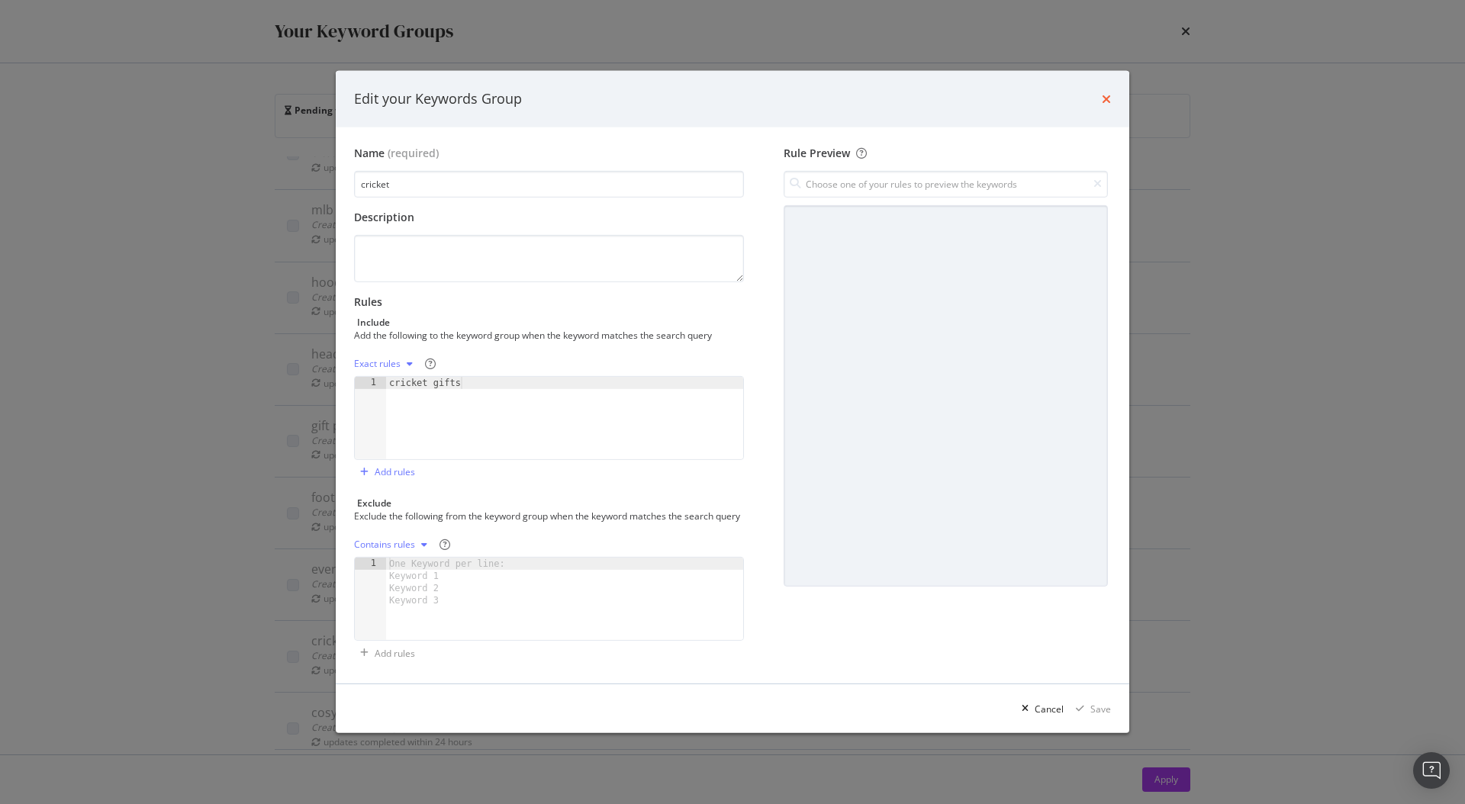
click at [1104, 93] on icon "times" at bounding box center [1106, 99] width 9 height 12
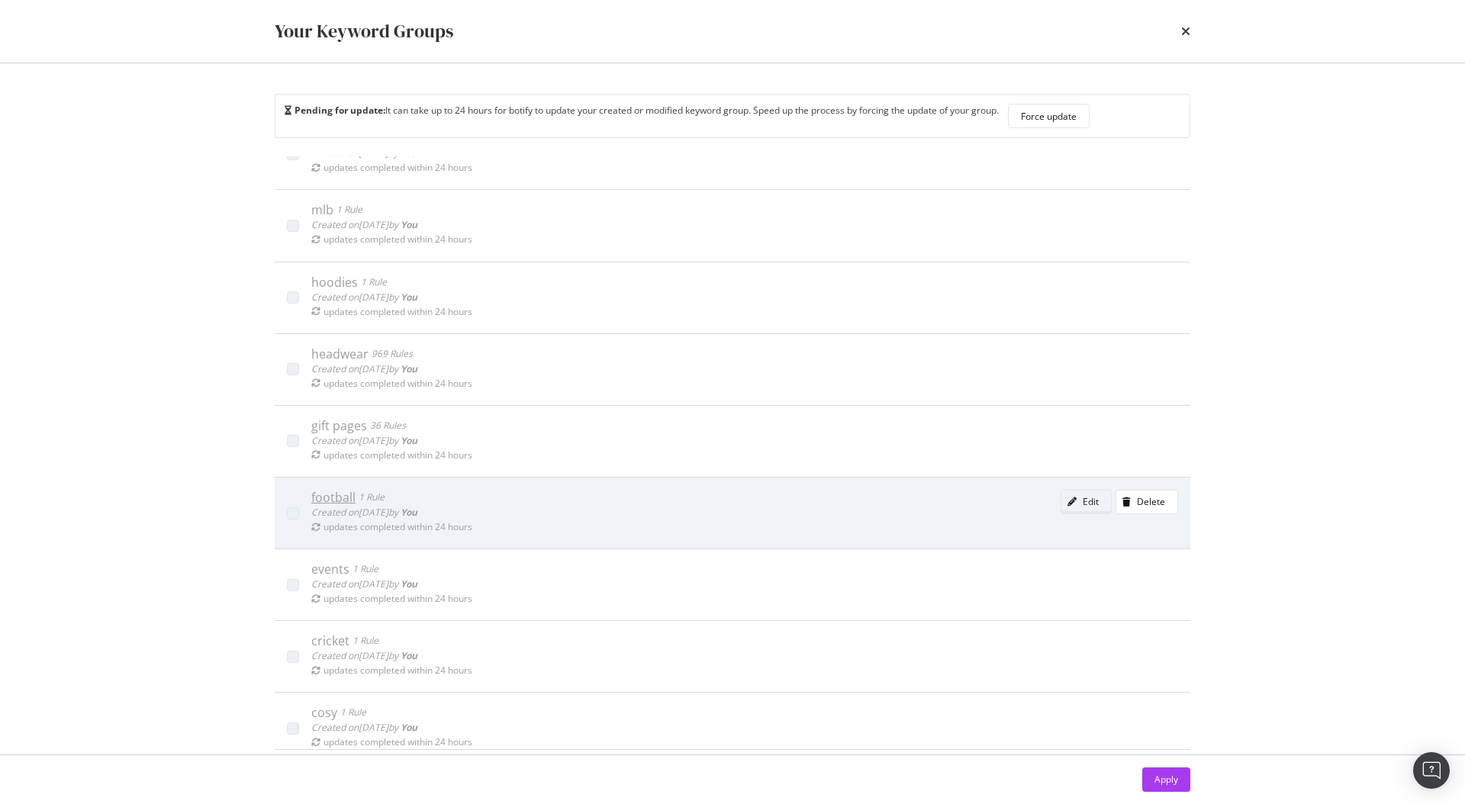
click at [1082, 505] on div "Edit" at bounding box center [1090, 501] width 16 height 13
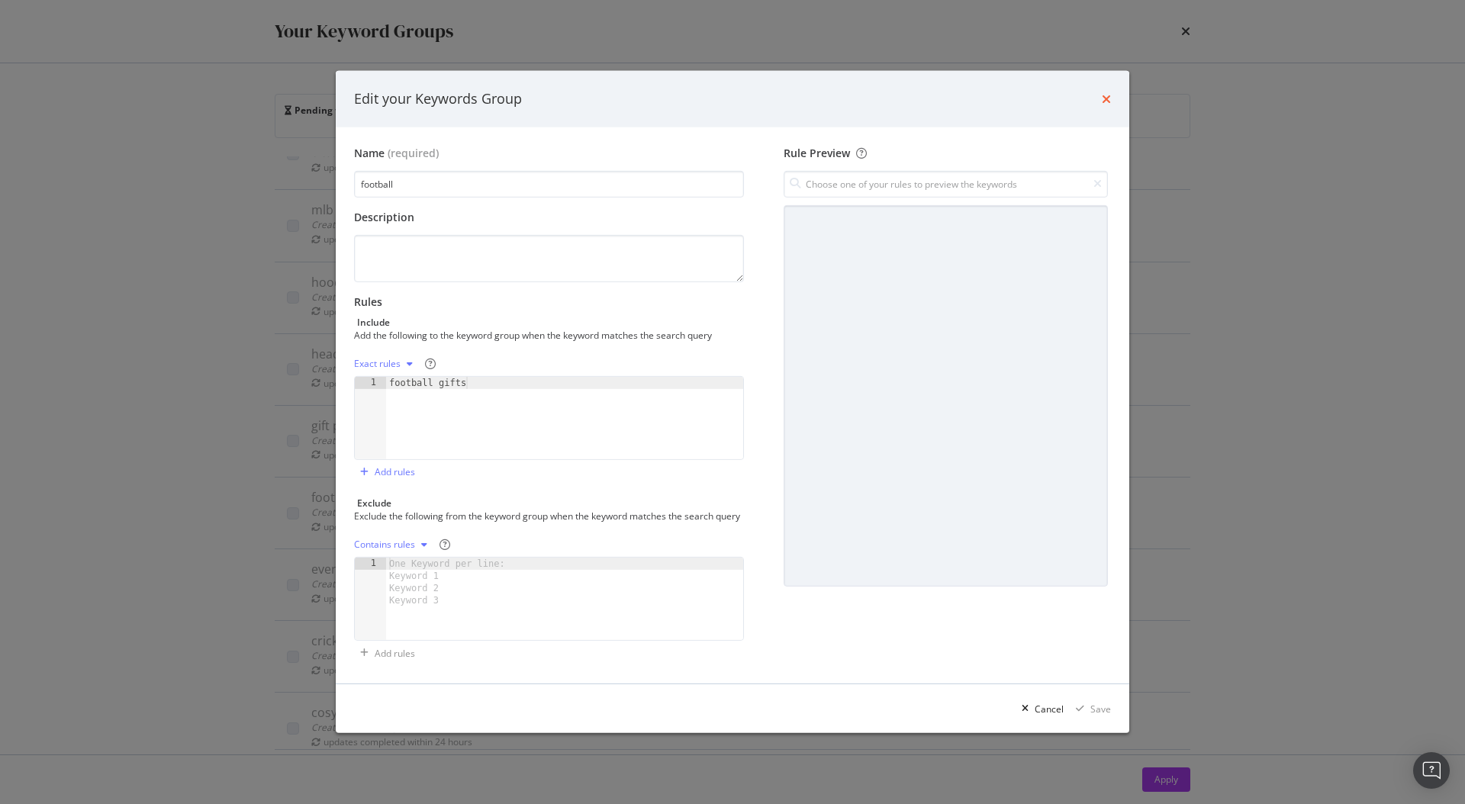
click at [1102, 94] on icon "times" at bounding box center [1106, 99] width 9 height 12
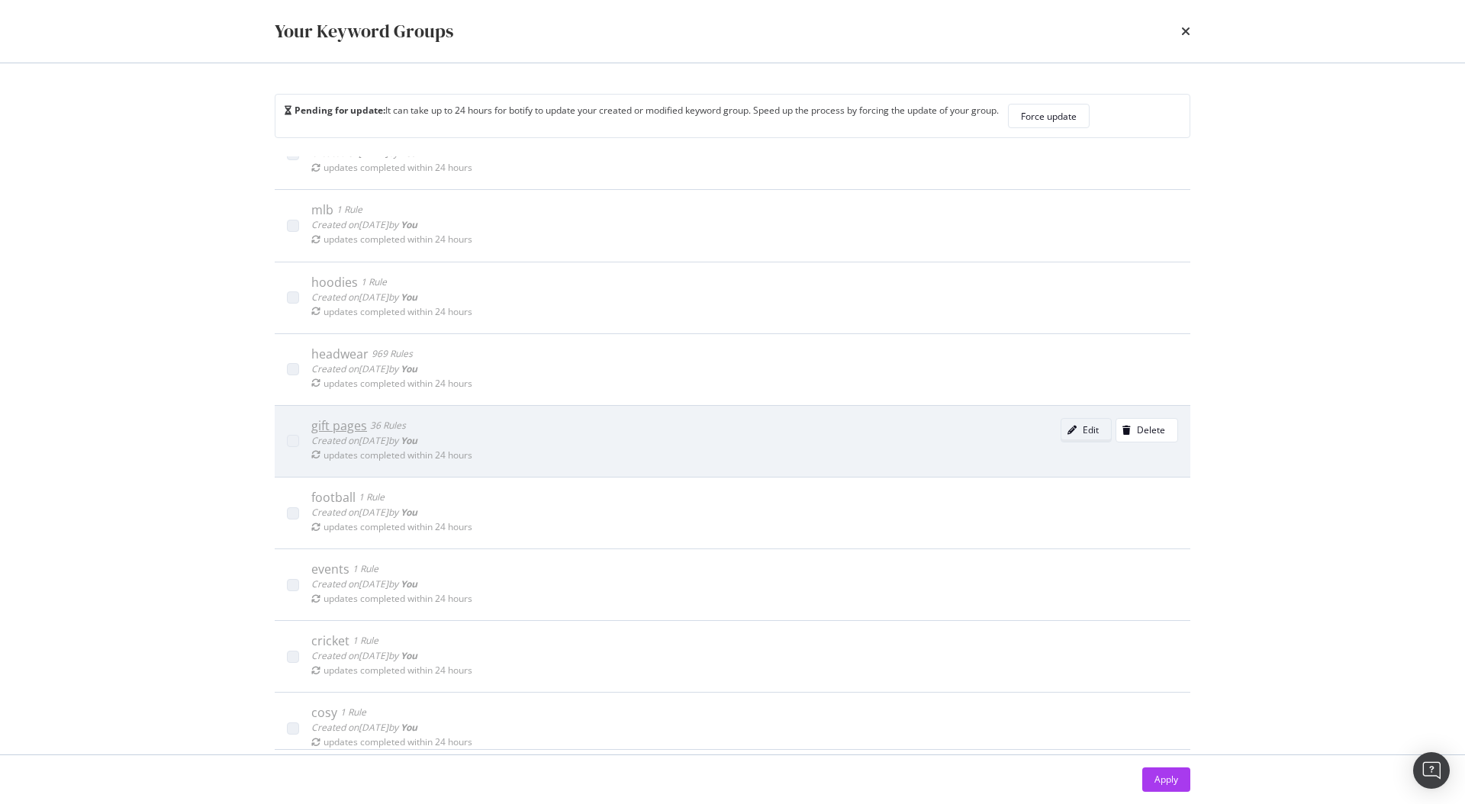
click at [1082, 427] on div "Edit" at bounding box center [1090, 429] width 16 height 13
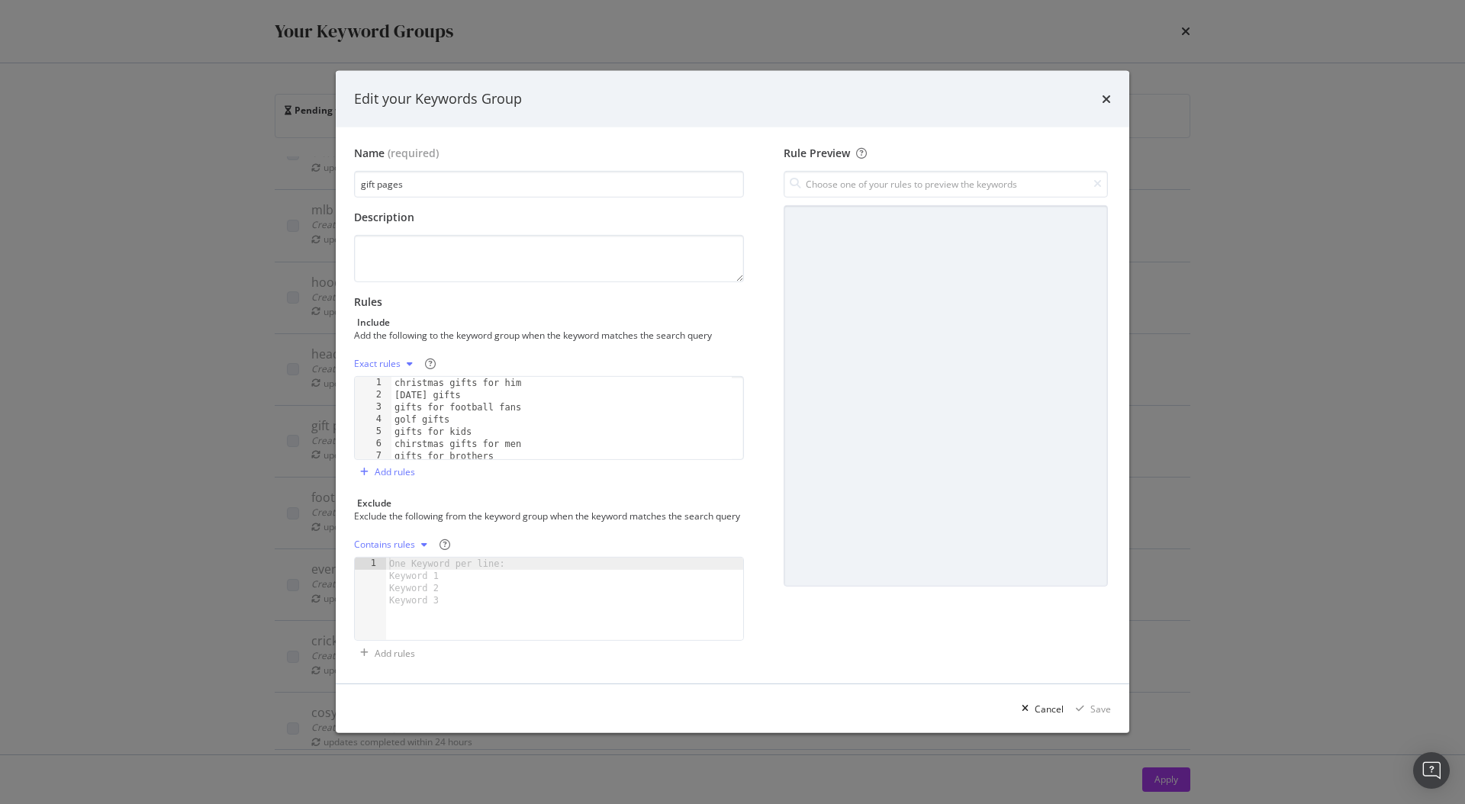
click at [1100, 94] on div "Edit your Keywords Group" at bounding box center [732, 99] width 757 height 20
click at [1106, 93] on icon "times" at bounding box center [1106, 99] width 9 height 12
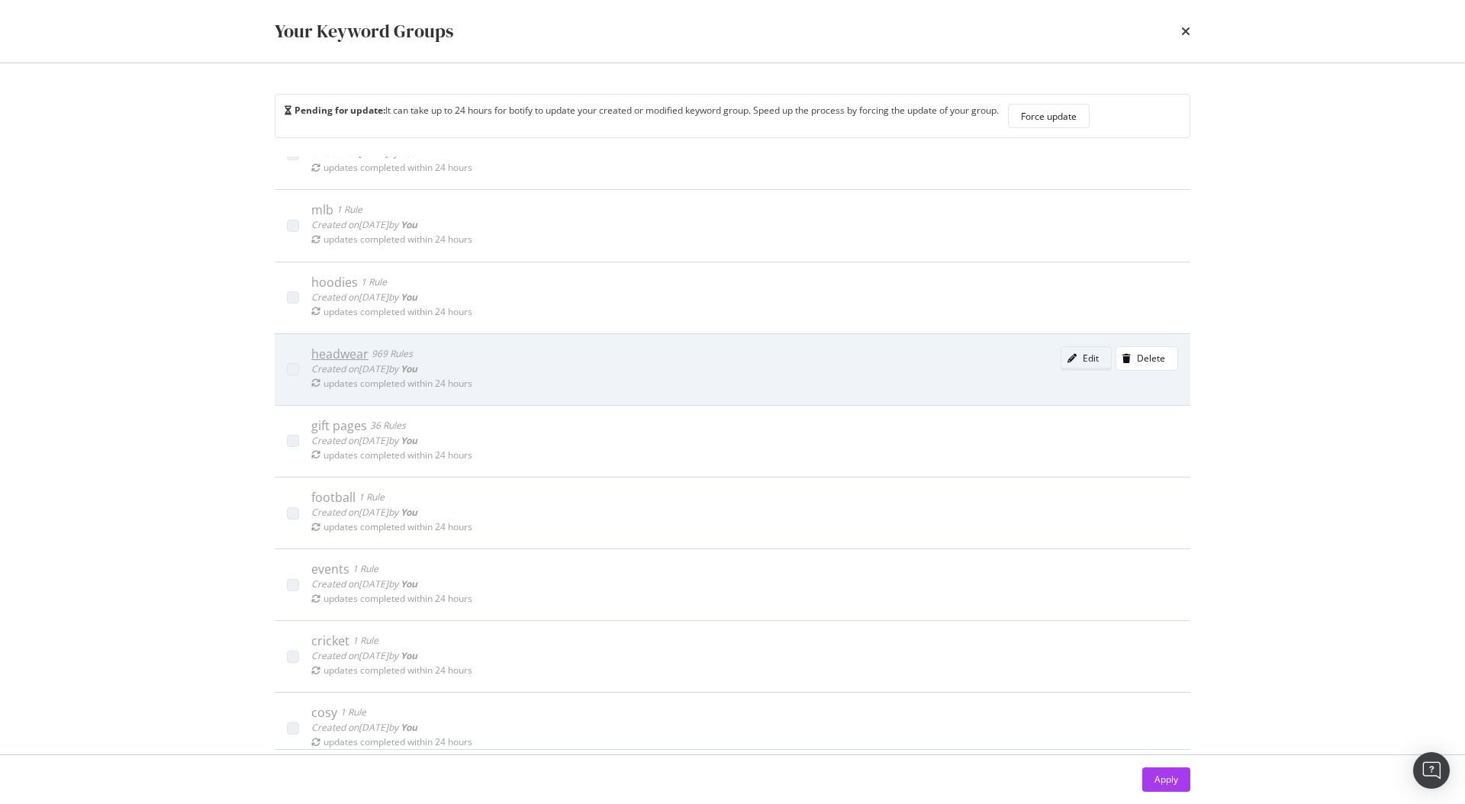
click at [1067, 355] on icon "modal" at bounding box center [1071, 358] width 9 height 9
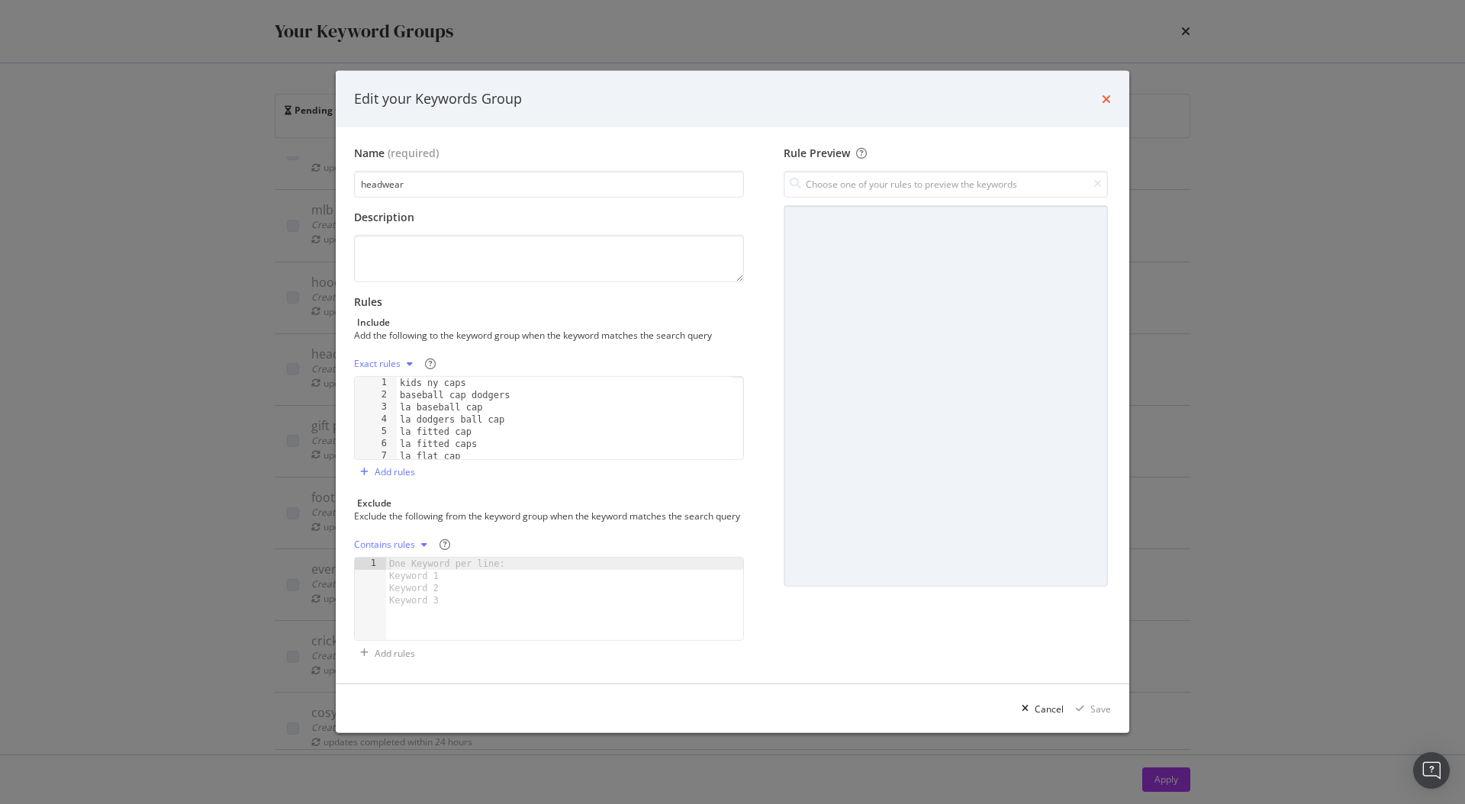
click at [1108, 93] on icon "times" at bounding box center [1106, 99] width 9 height 12
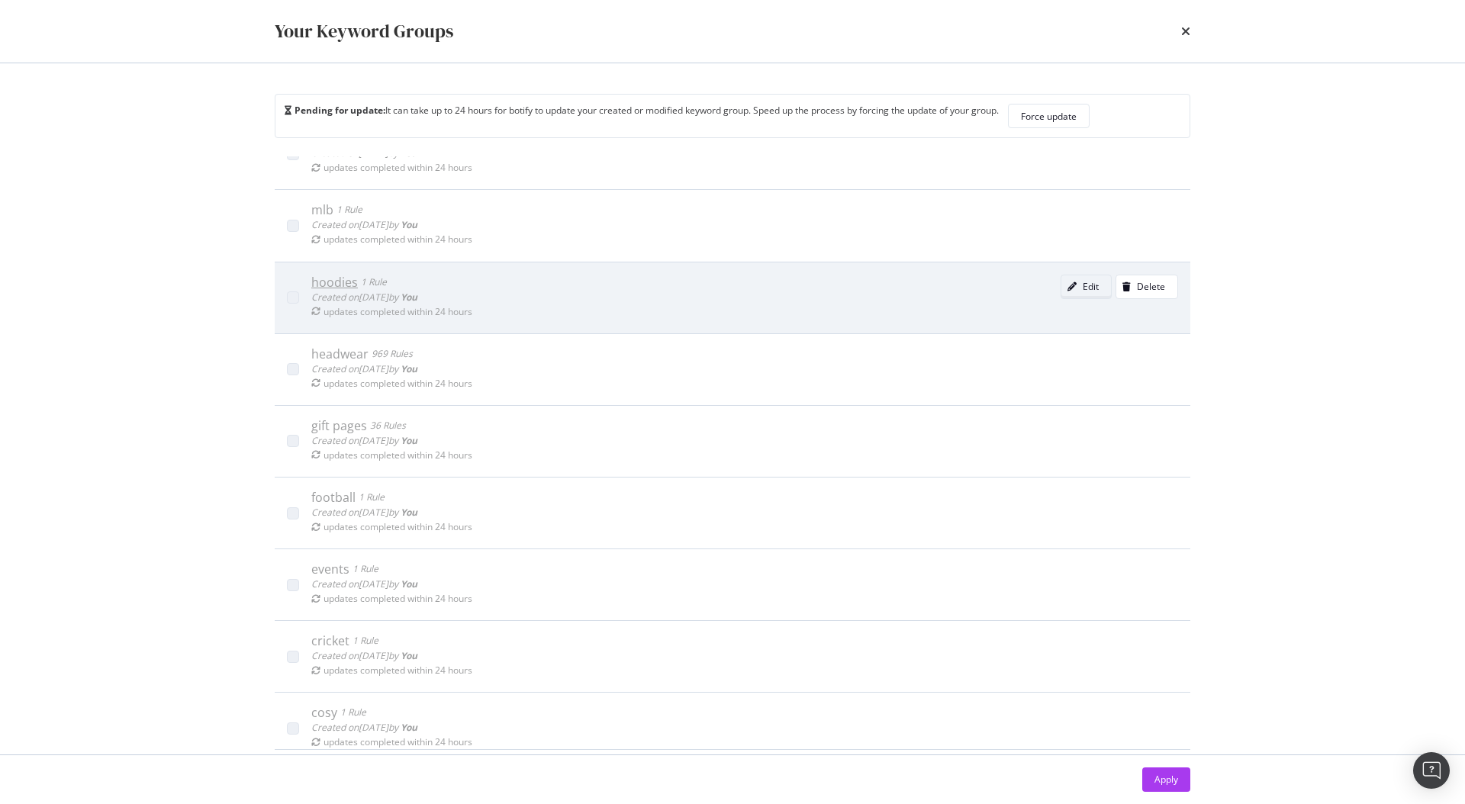
click at [1082, 288] on div "Edit" at bounding box center [1090, 286] width 16 height 13
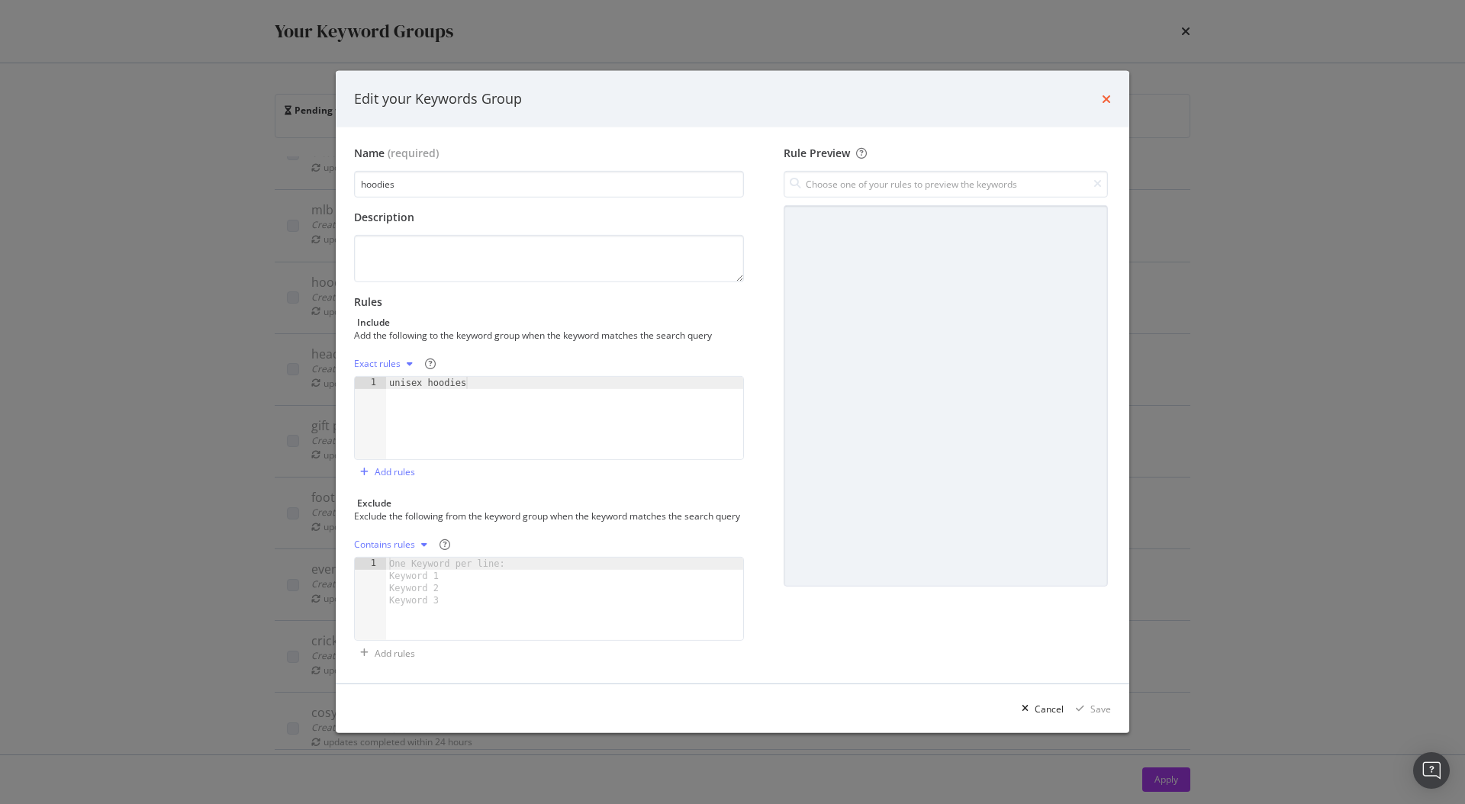
click at [1105, 93] on icon "times" at bounding box center [1106, 99] width 9 height 12
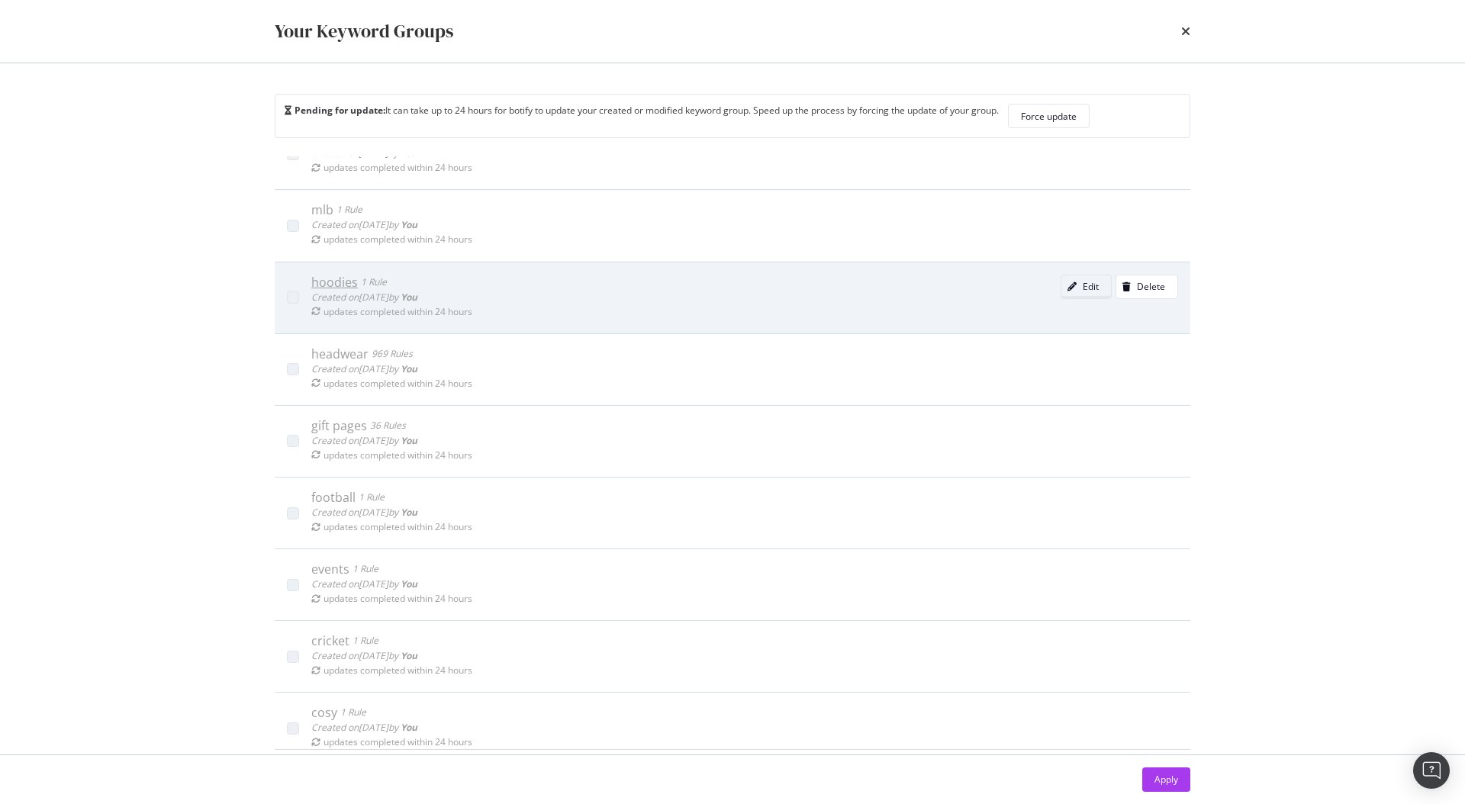
click at [1067, 284] on icon "modal" at bounding box center [1071, 286] width 9 height 9
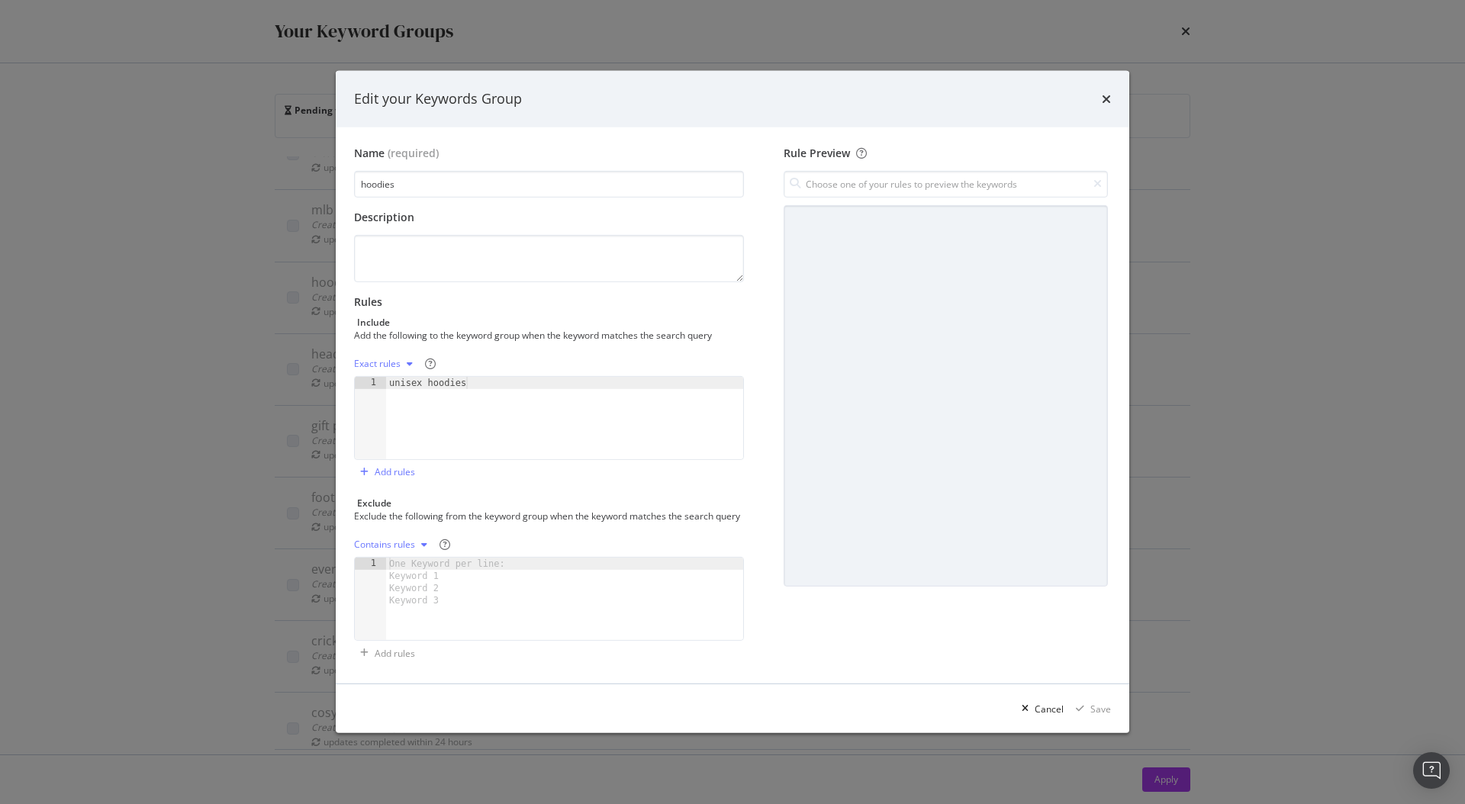
click at [1111, 86] on div "Edit your Keywords Group" at bounding box center [732, 99] width 793 height 56
click at [1122, 90] on div "Edit your Keywords Group" at bounding box center [732, 99] width 793 height 56
click at [1106, 93] on icon "times" at bounding box center [1106, 99] width 9 height 12
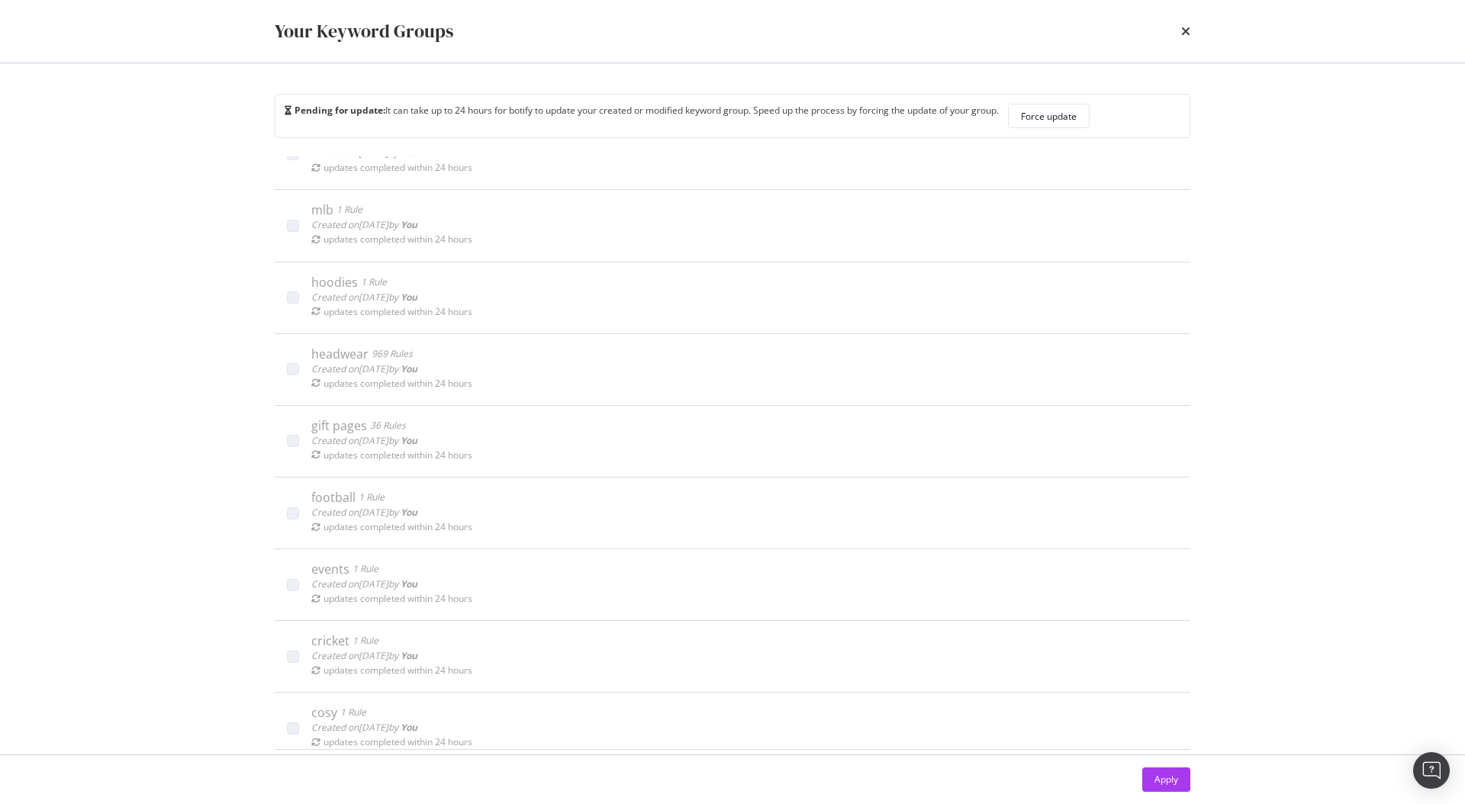
scroll to position [0, 0]
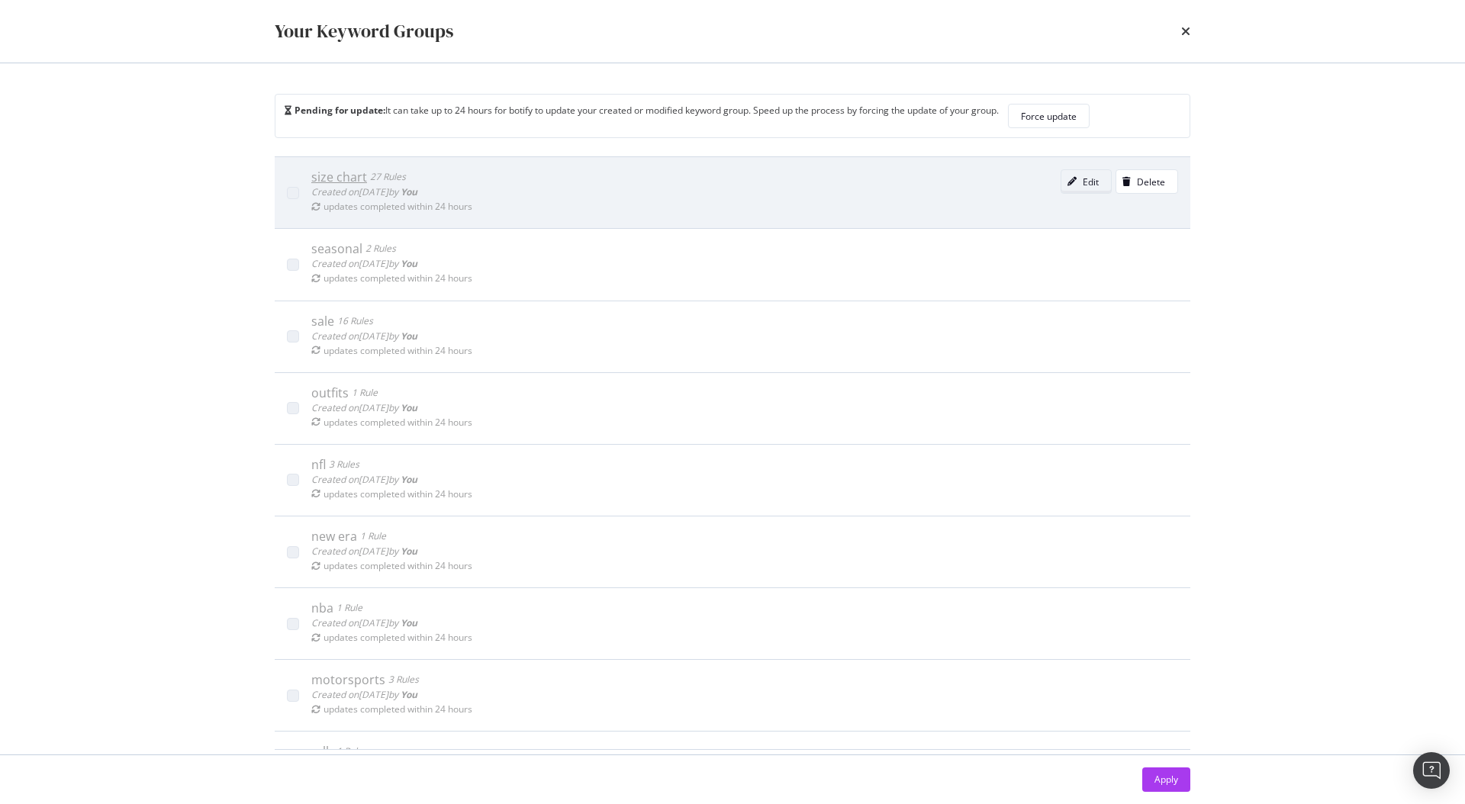
click at [1067, 185] on icon "modal" at bounding box center [1071, 181] width 9 height 9
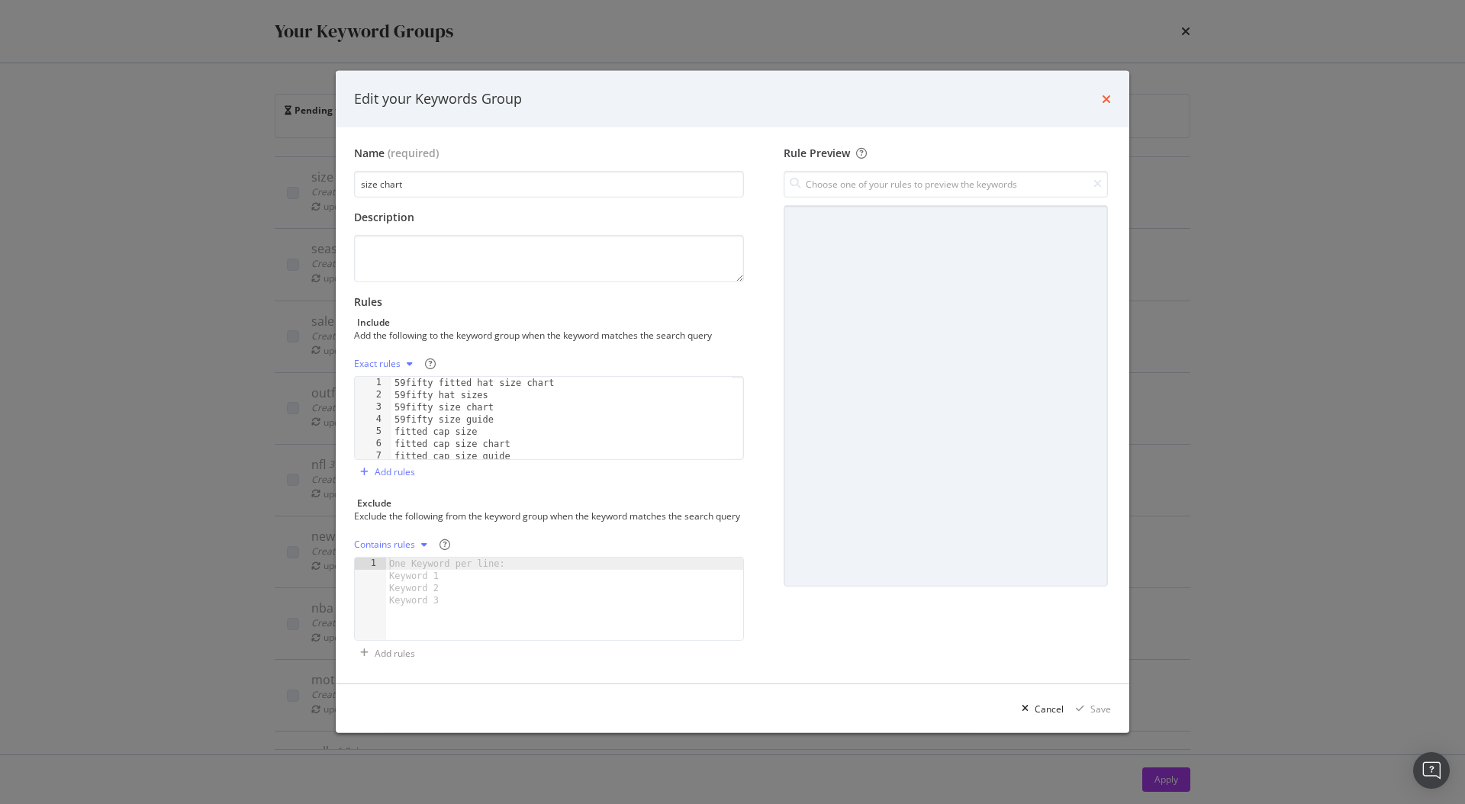
click at [1105, 93] on icon "times" at bounding box center [1106, 99] width 9 height 12
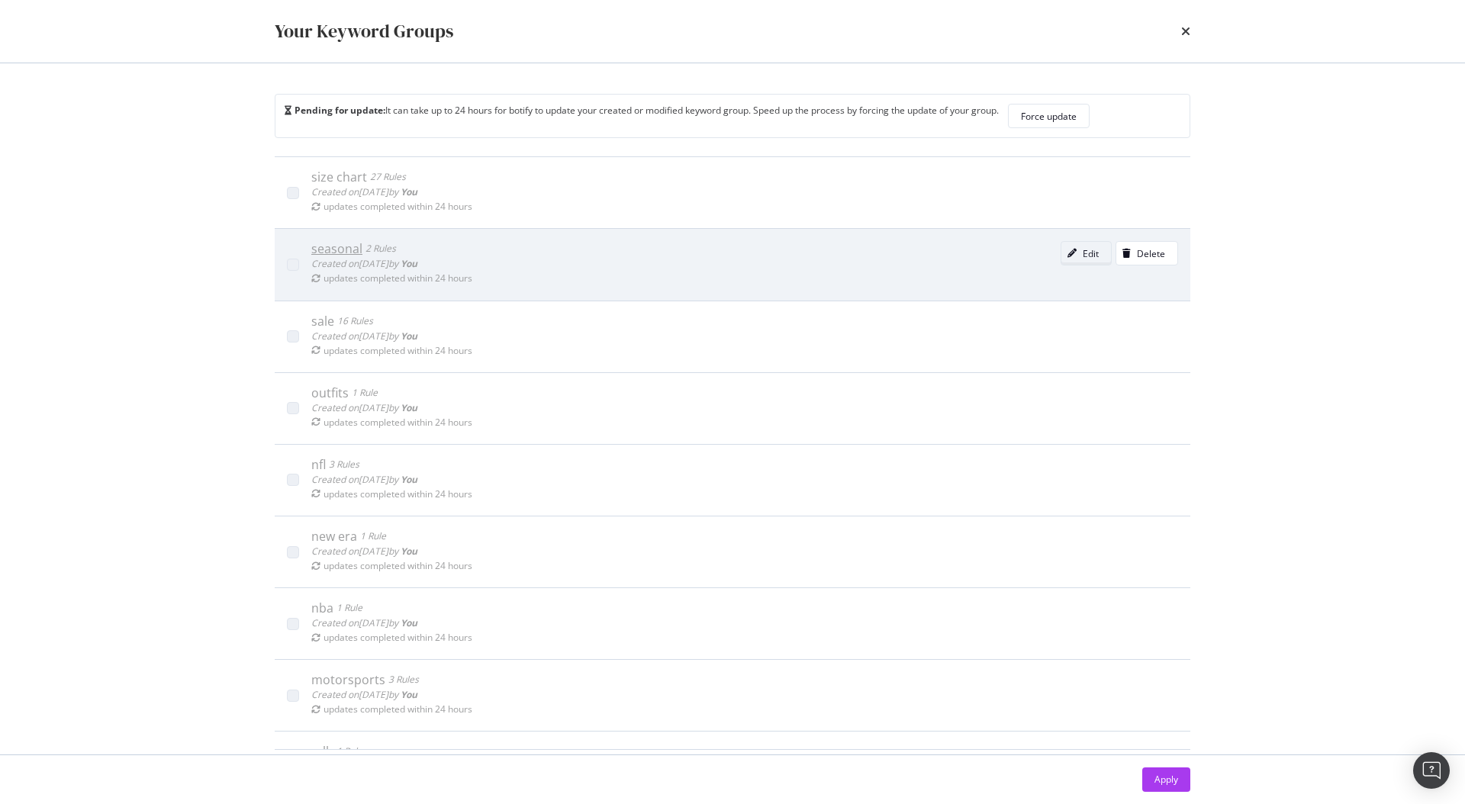
click at [1067, 246] on div "Edit" at bounding box center [1079, 253] width 37 height 21
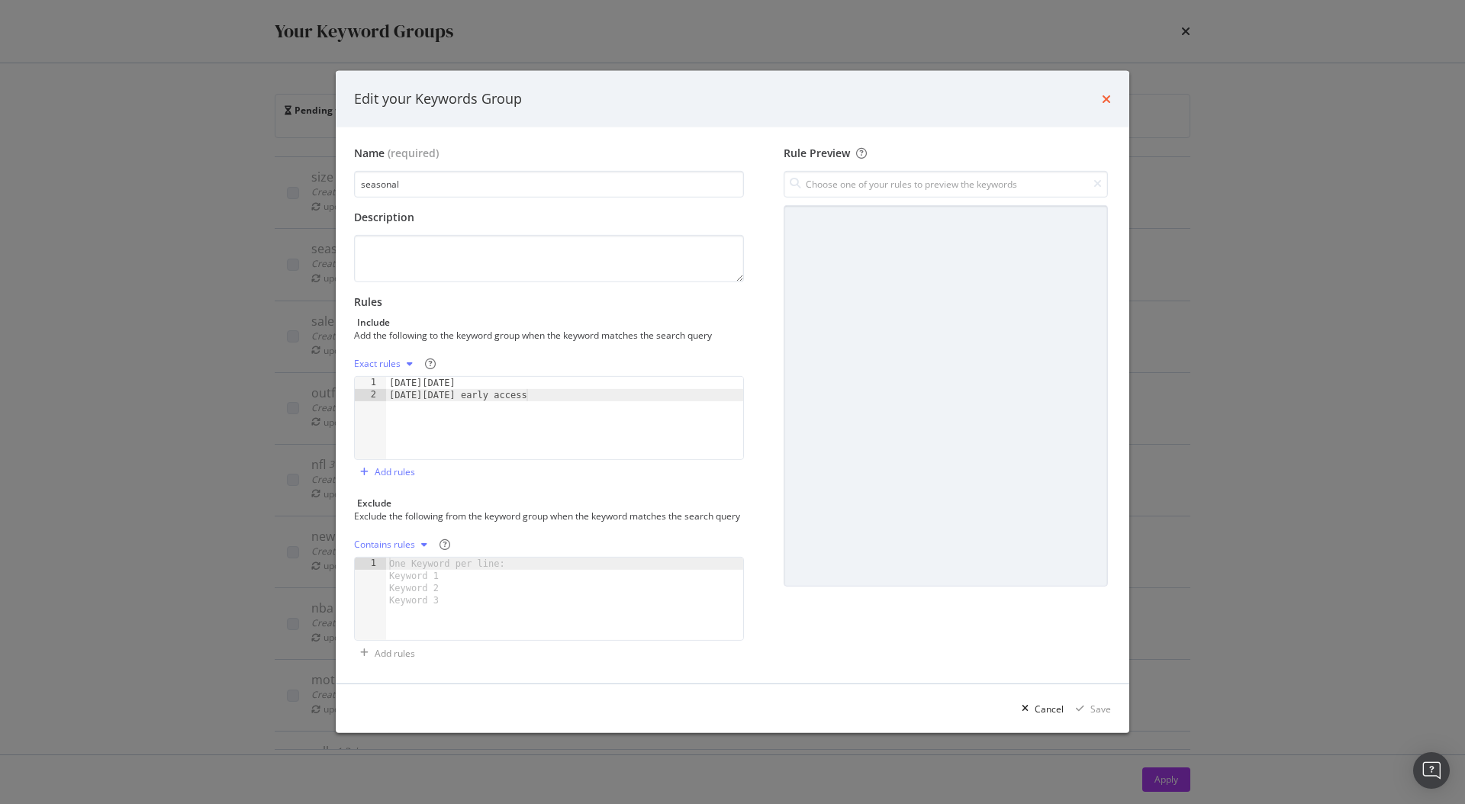
click at [1105, 93] on icon "times" at bounding box center [1106, 99] width 9 height 12
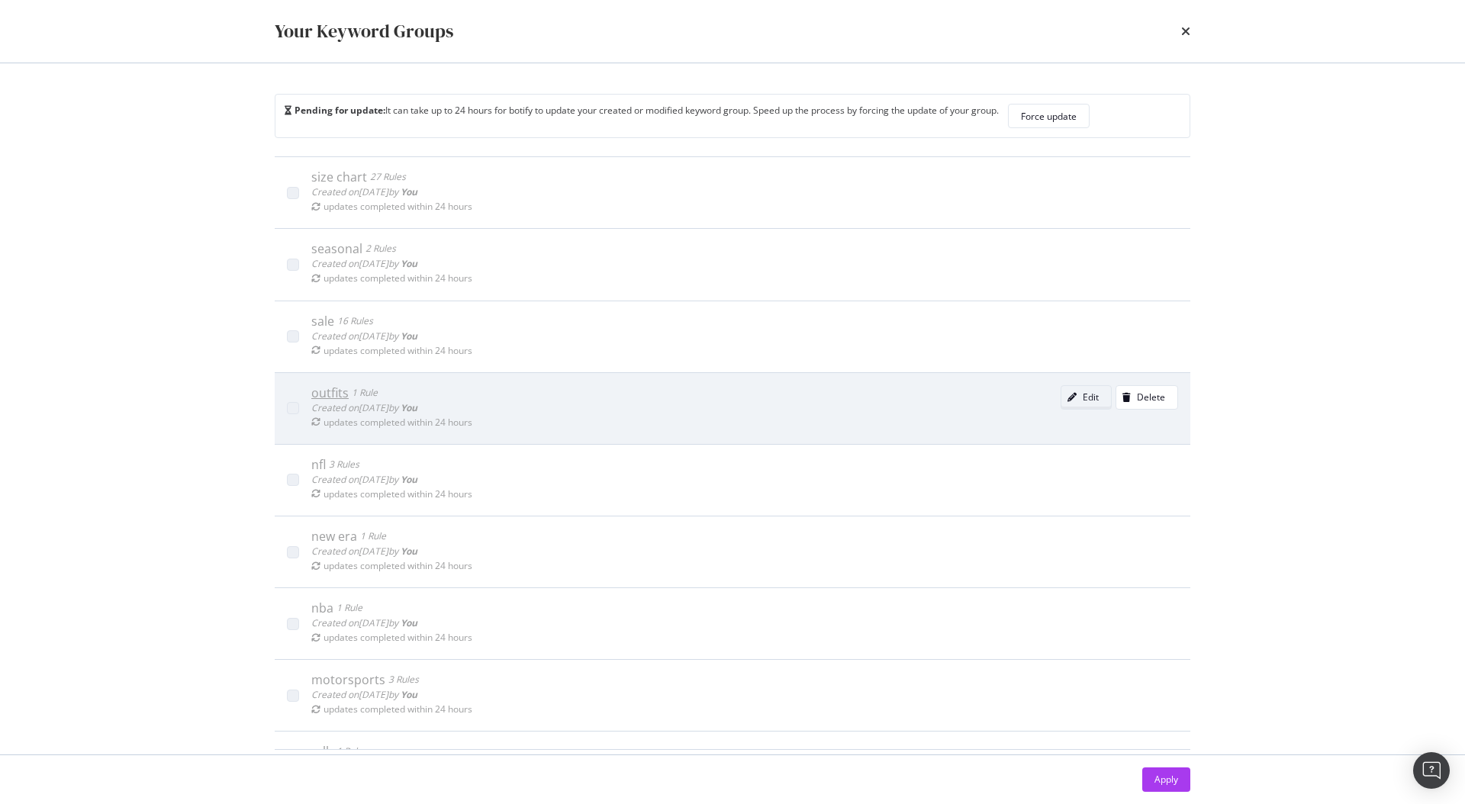
click at [1061, 399] on div "modal" at bounding box center [1071, 397] width 21 height 9
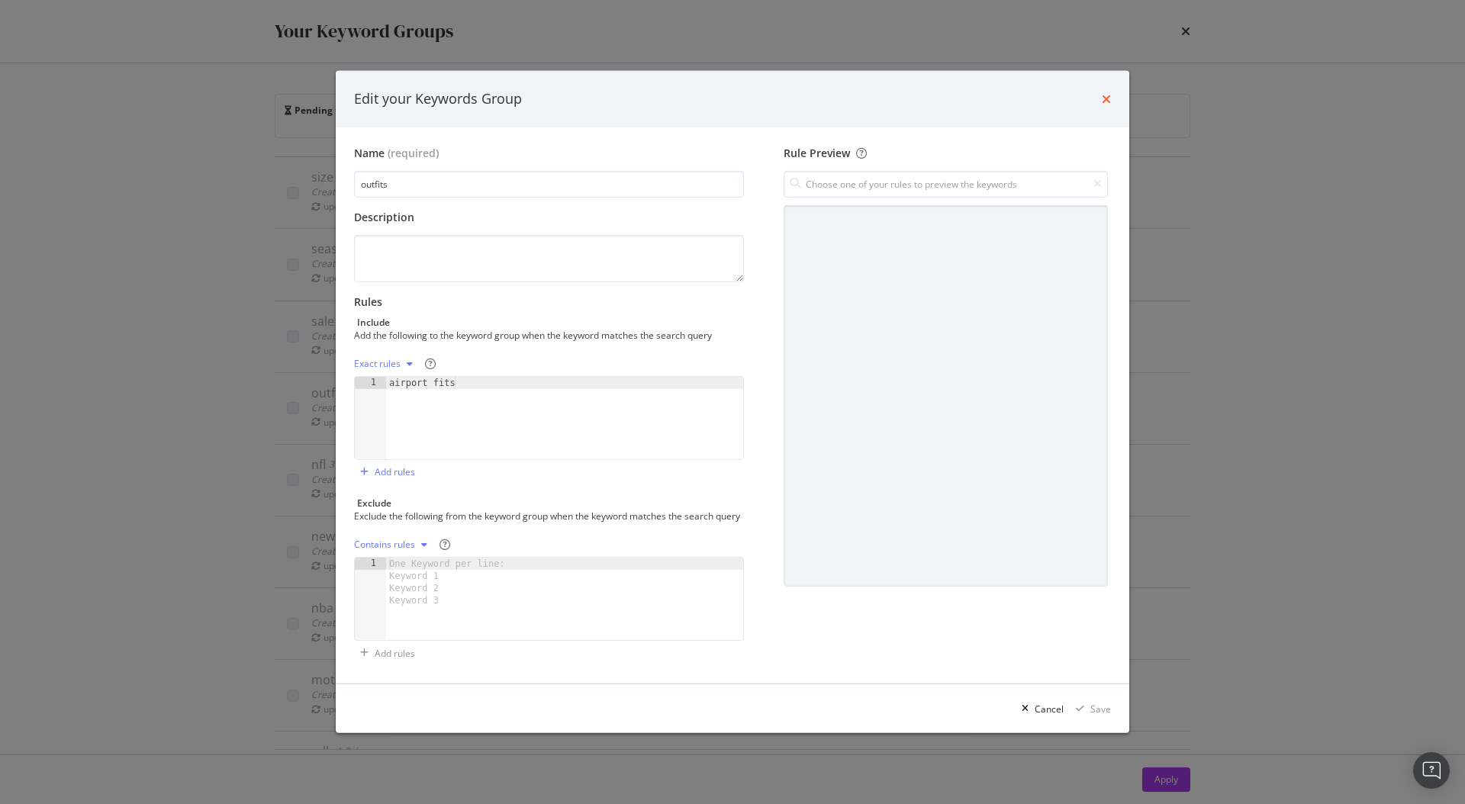
click at [1107, 94] on icon "times" at bounding box center [1106, 99] width 9 height 12
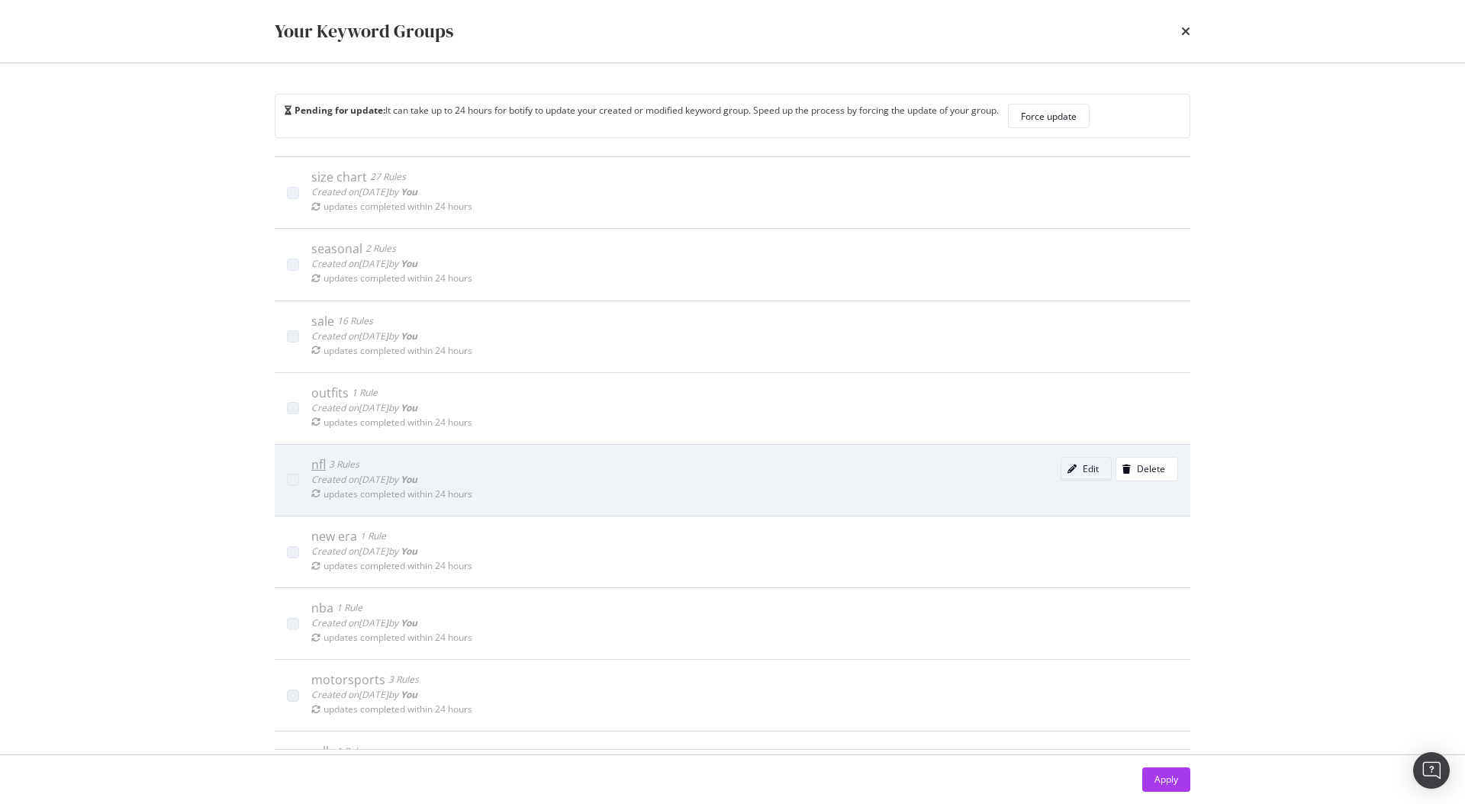
click at [1067, 468] on icon "modal" at bounding box center [1071, 469] width 9 height 9
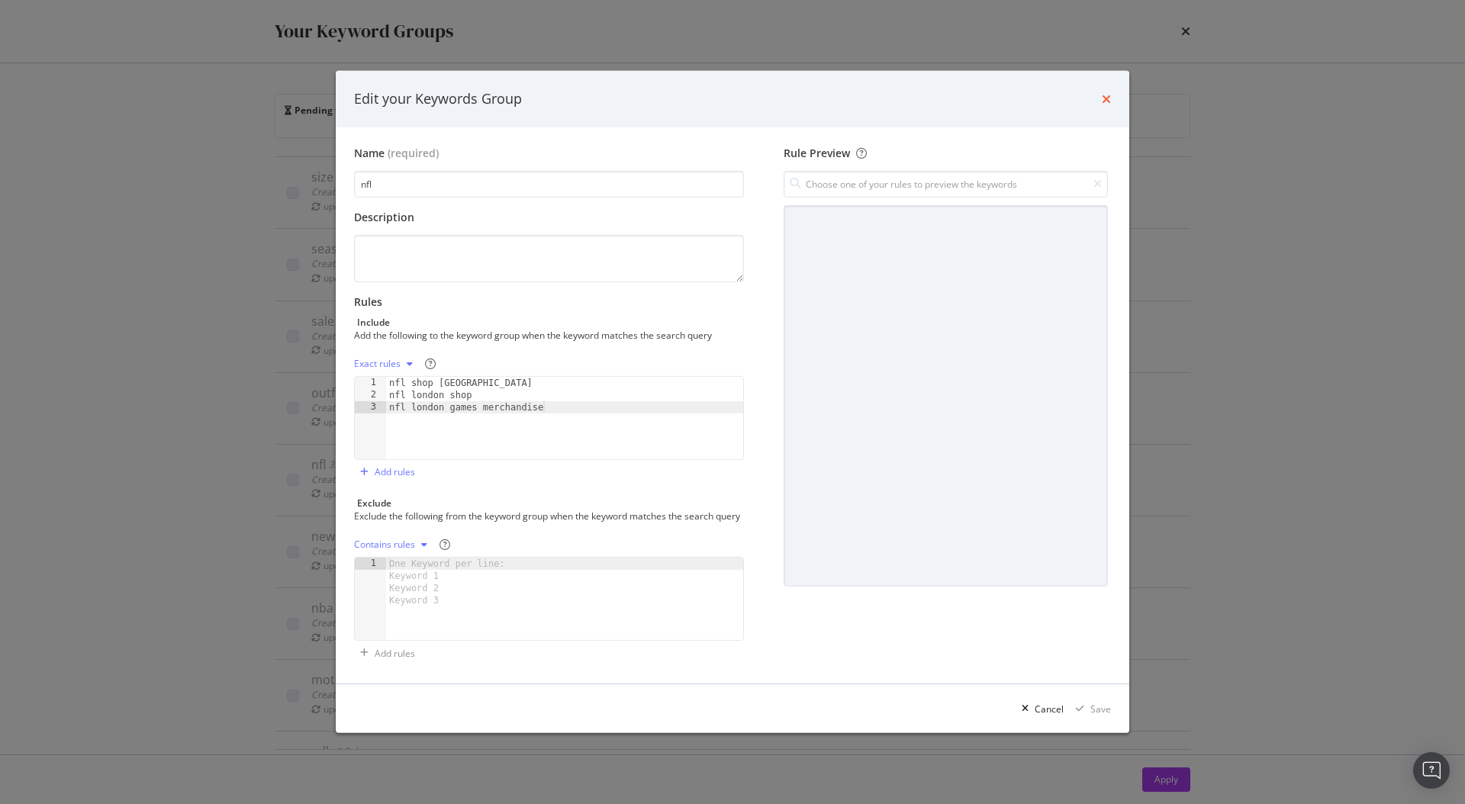
click at [1106, 94] on icon "times" at bounding box center [1106, 99] width 9 height 12
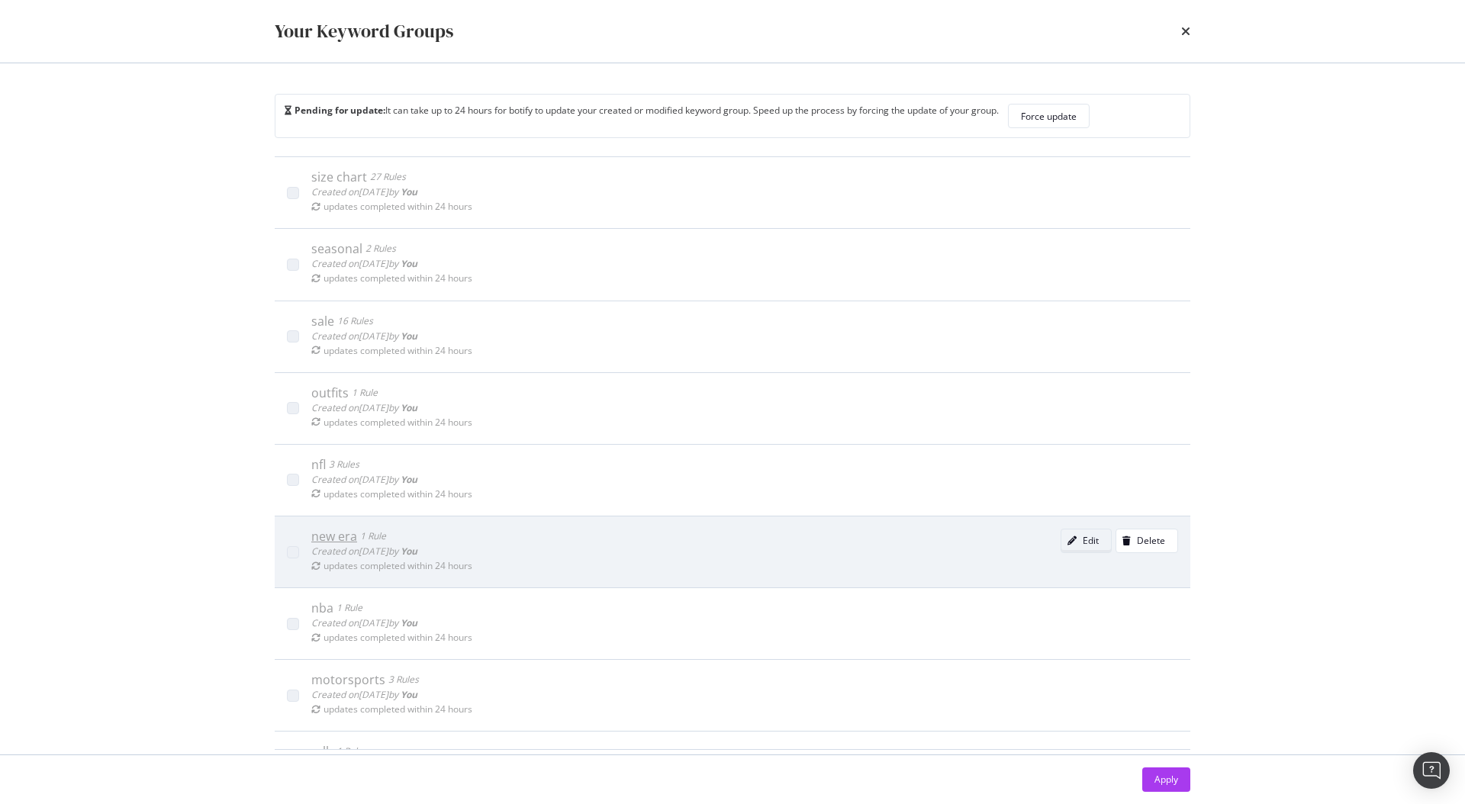
click at [1061, 540] on div "modal" at bounding box center [1071, 540] width 21 height 9
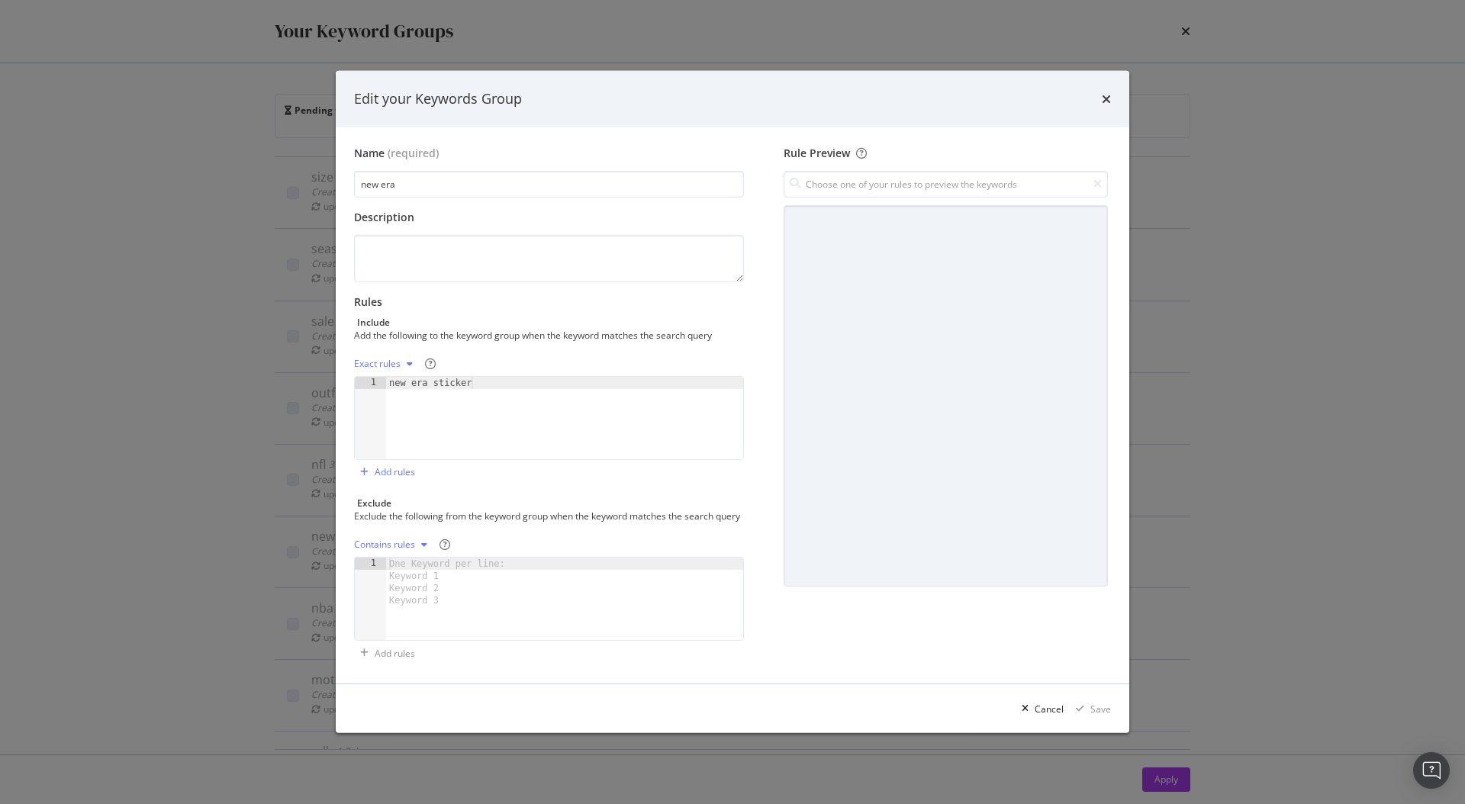
click at [1107, 93] on icon "times" at bounding box center [1106, 99] width 9 height 12
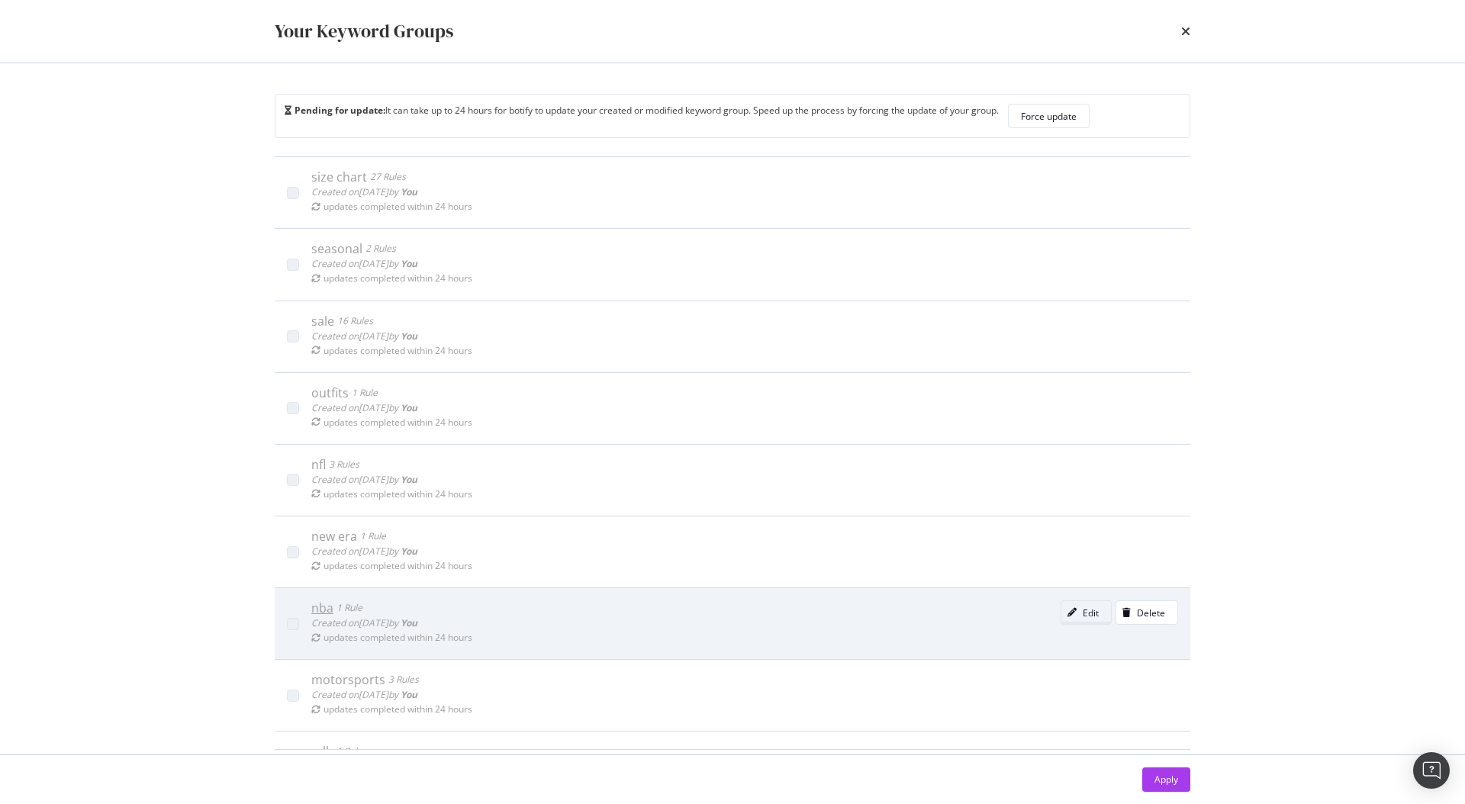
click at [1061, 608] on div "modal" at bounding box center [1071, 612] width 21 height 9
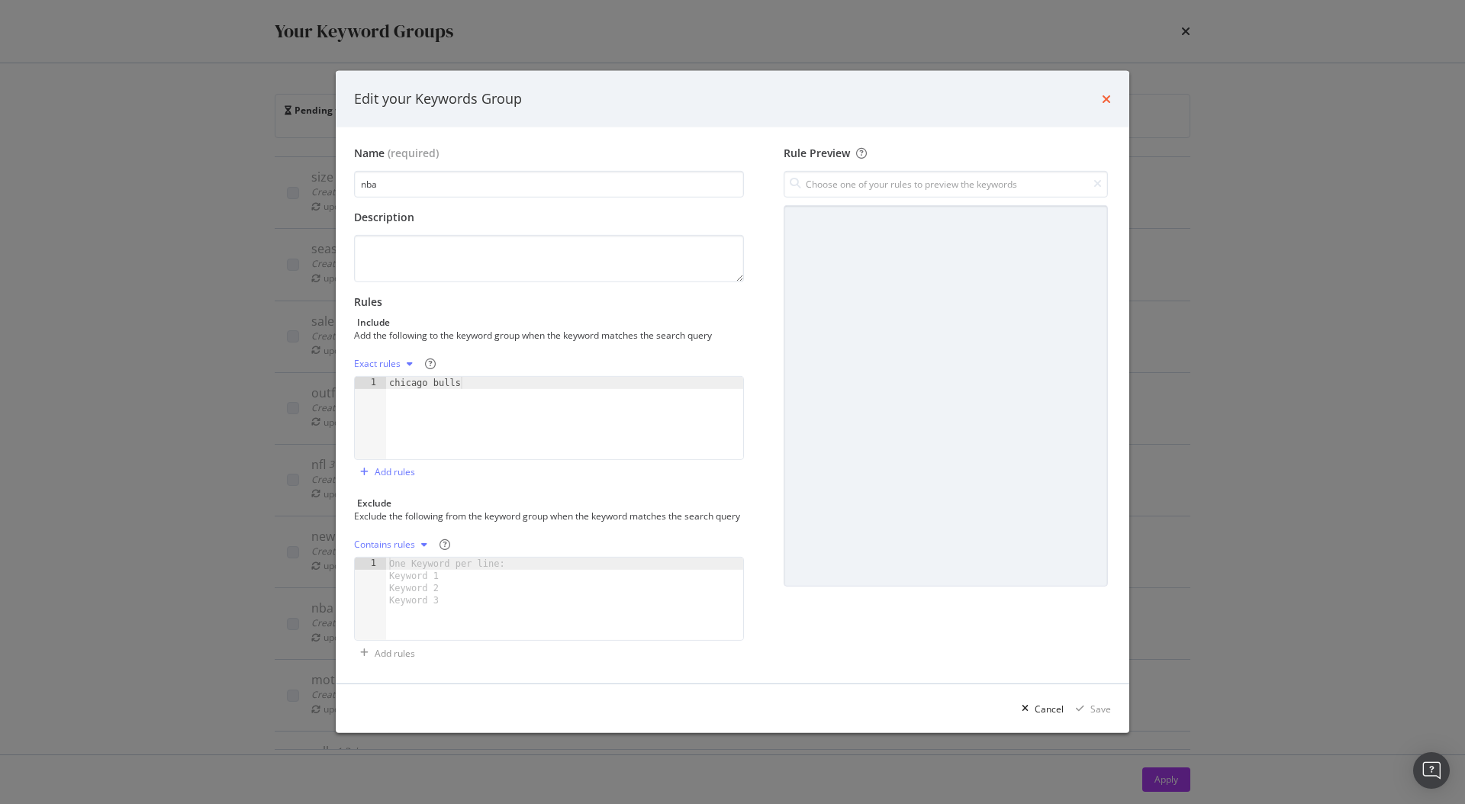
click at [1105, 97] on icon "times" at bounding box center [1106, 99] width 9 height 12
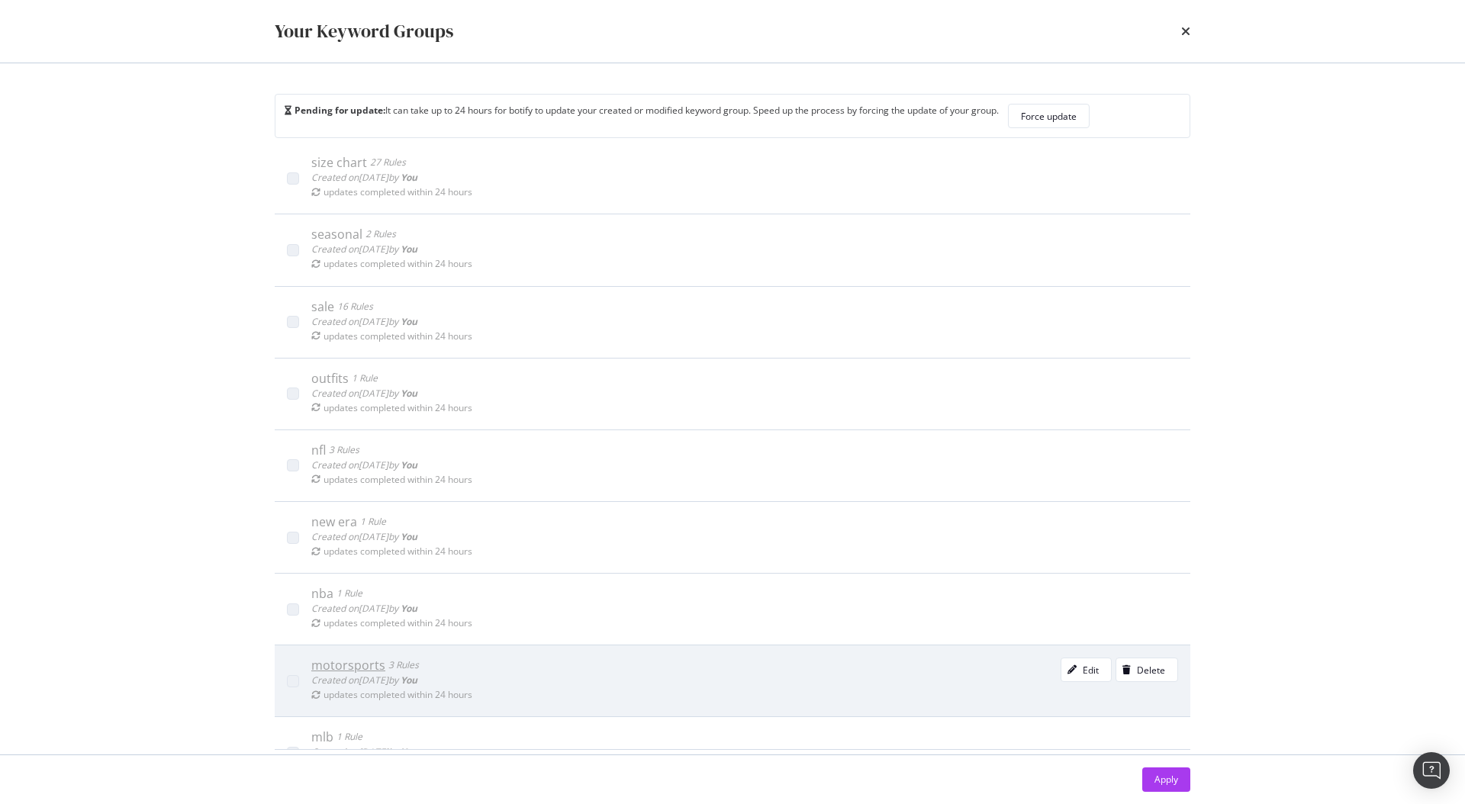
scroll to position [35, 0]
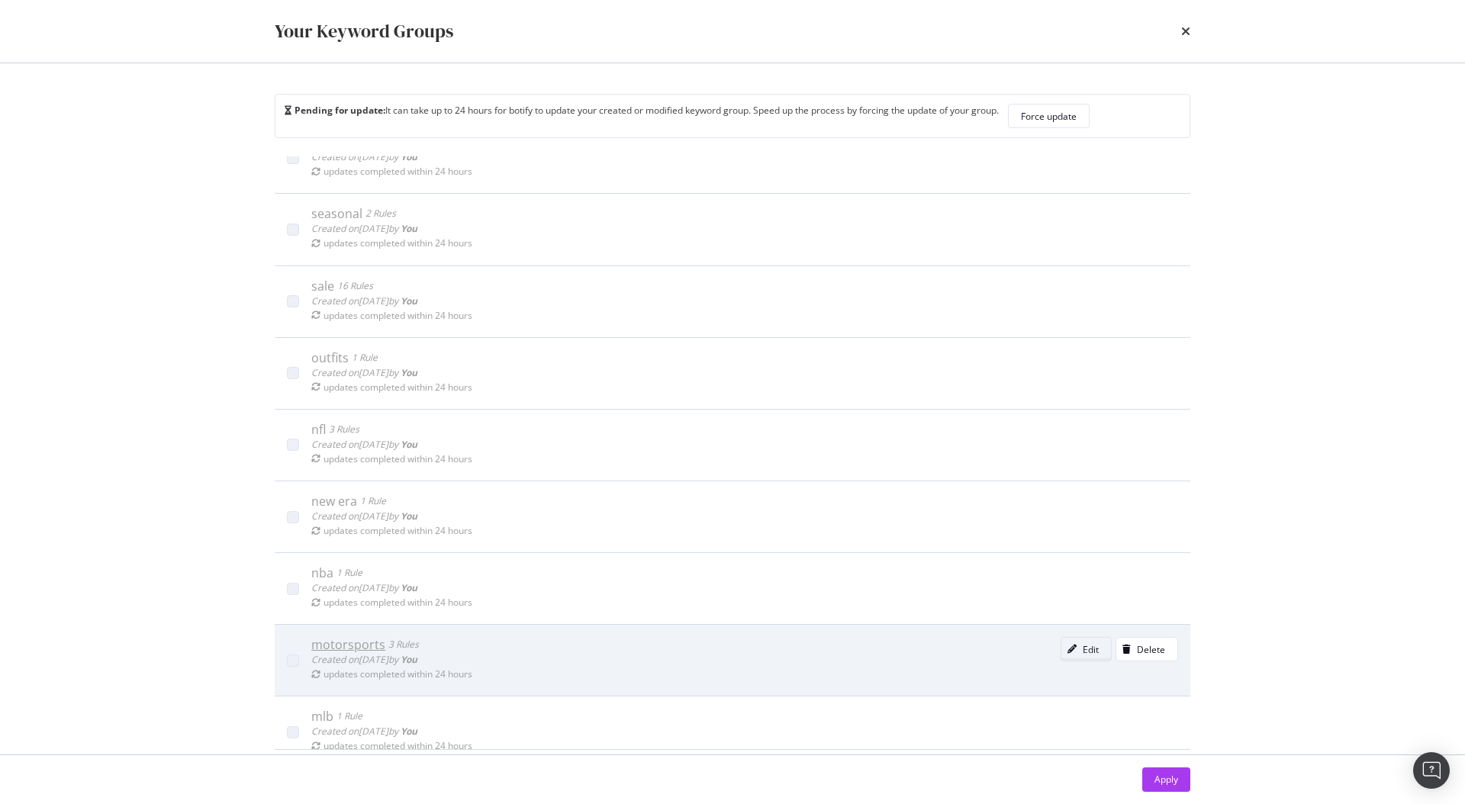
click at [1073, 639] on div "Edit" at bounding box center [1079, 648] width 37 height 21
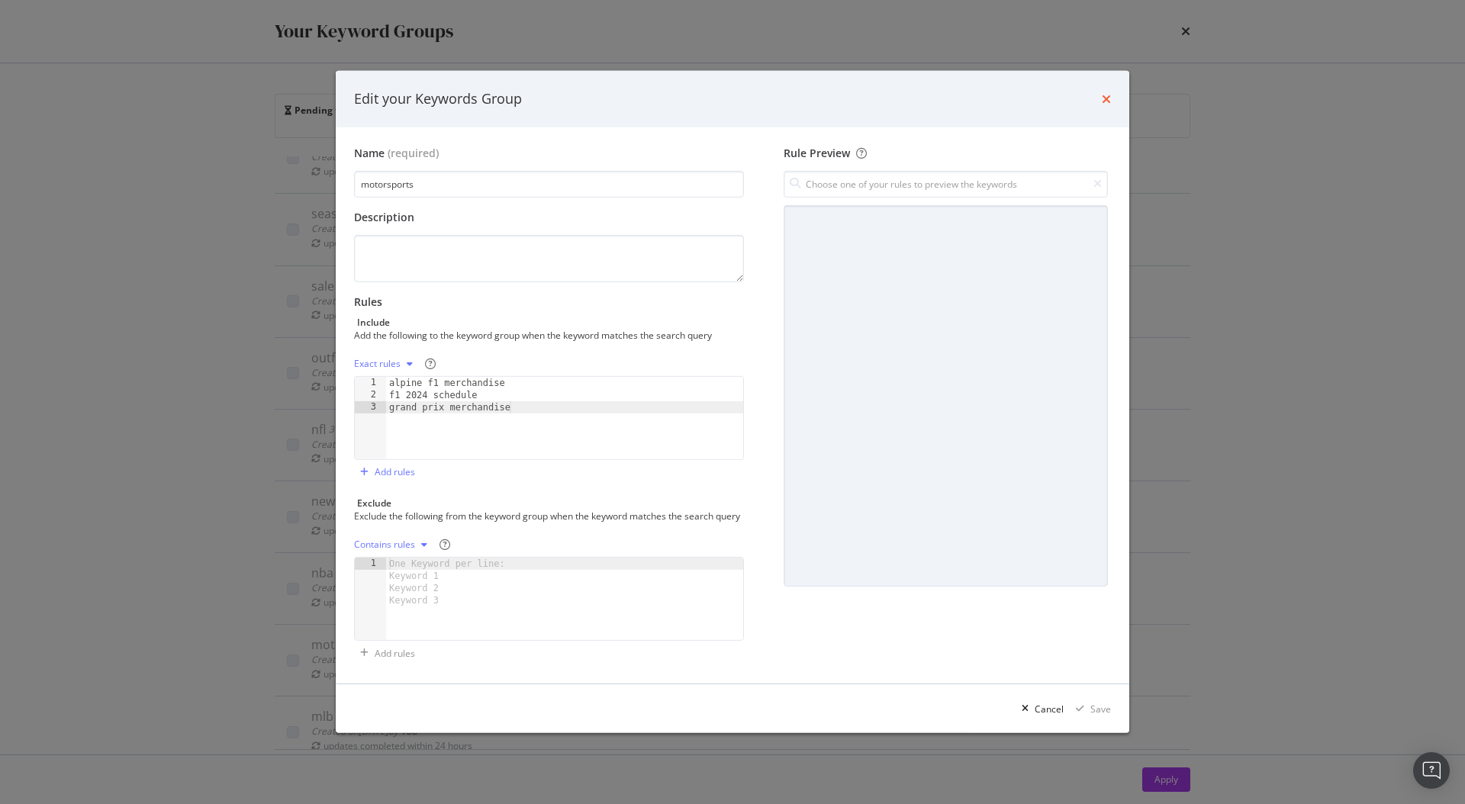
click at [1107, 93] on icon "times" at bounding box center [1106, 99] width 9 height 12
